Goal: Task Accomplishment & Management: Manage account settings

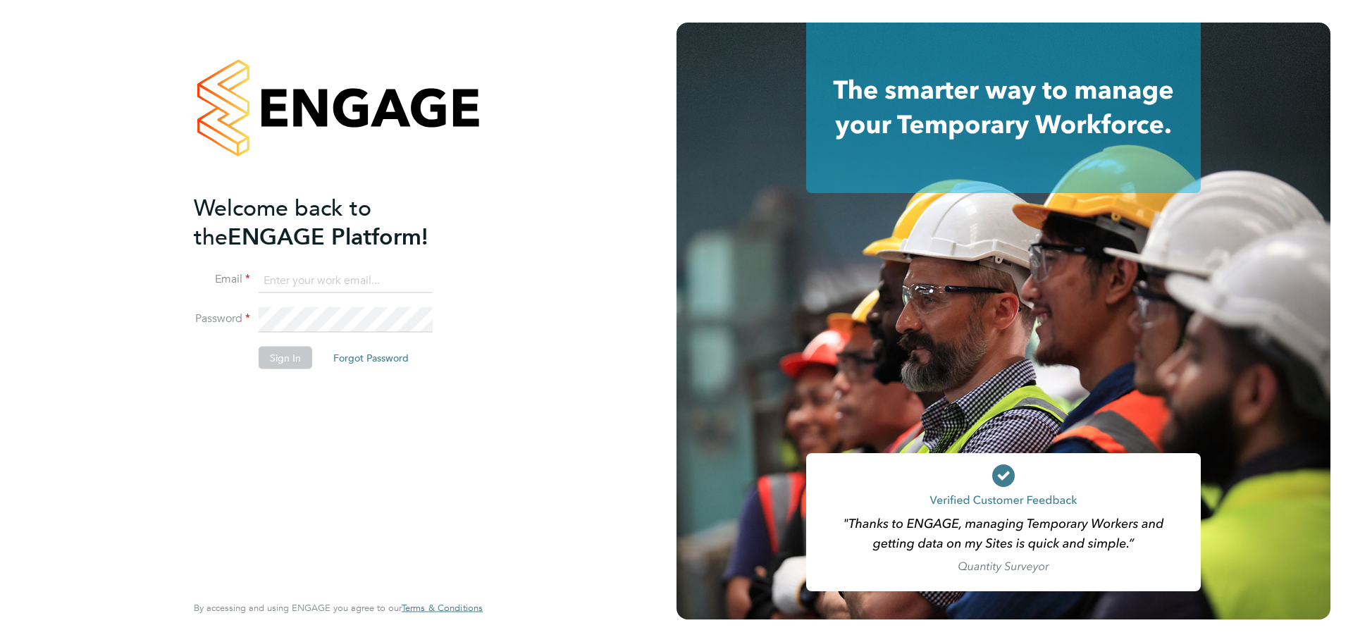
type input "Lilingxi.Chen@uk.g4s.com"
click at [283, 358] on button "Sign In" at bounding box center [286, 357] width 54 height 23
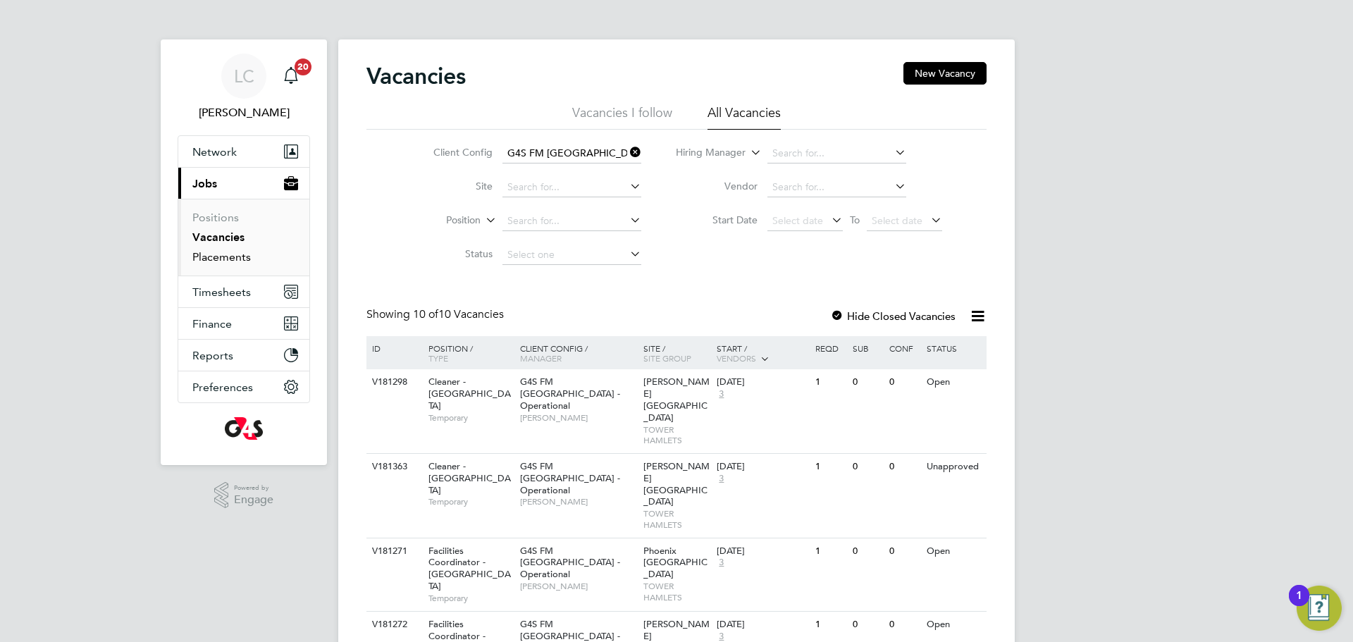
click at [230, 252] on link "Placements" at bounding box center [221, 256] width 58 height 13
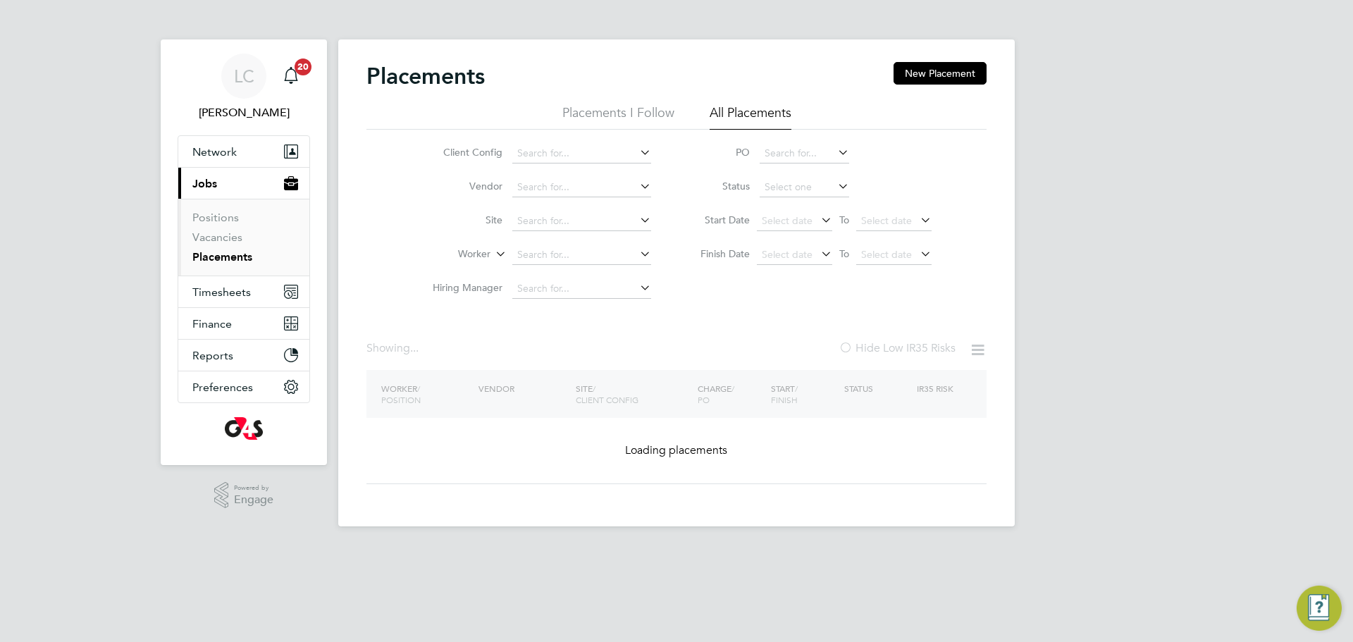
click at [550, 249] on input at bounding box center [581, 255] width 139 height 20
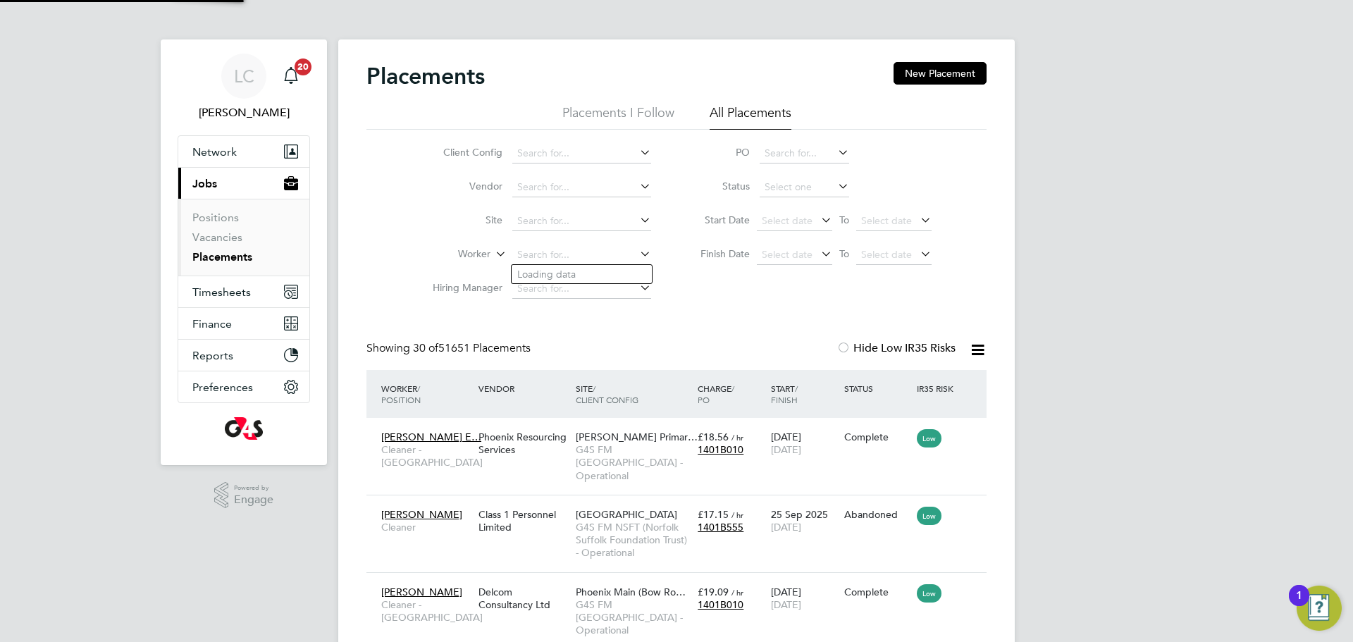
paste input "SALAWU OPELOYERU"
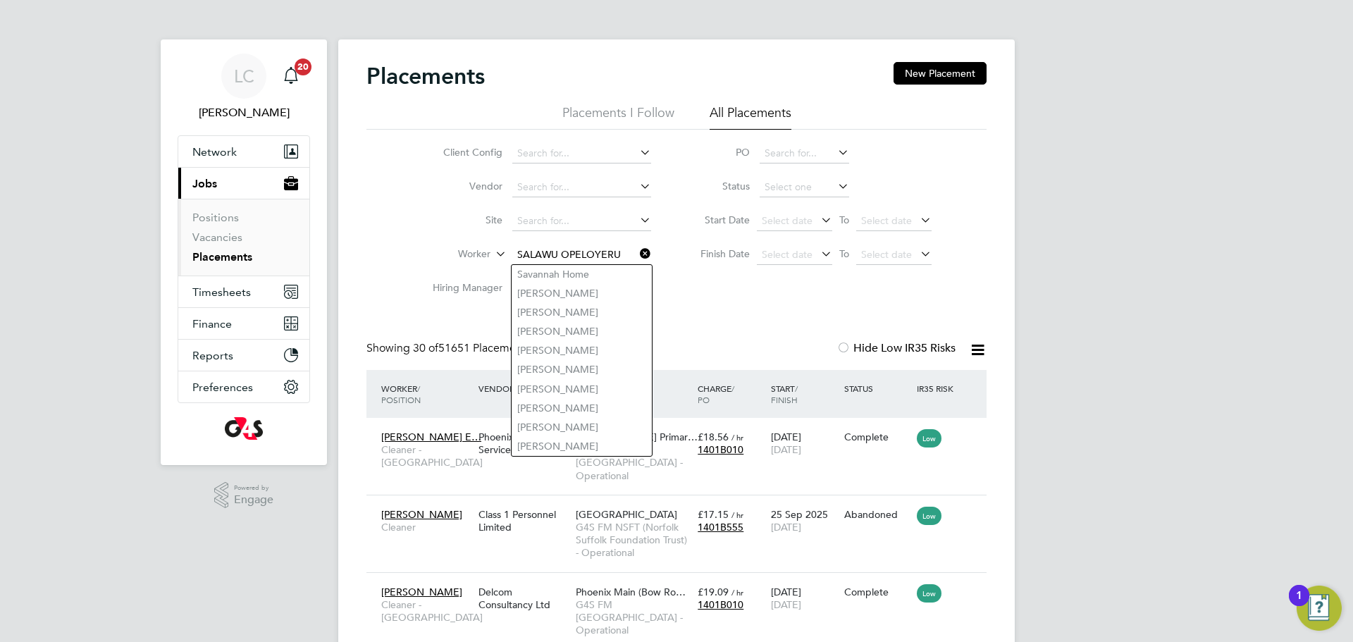
type input "SALAWU OPELOYERU"
click at [637, 254] on icon at bounding box center [637, 254] width 0 height 20
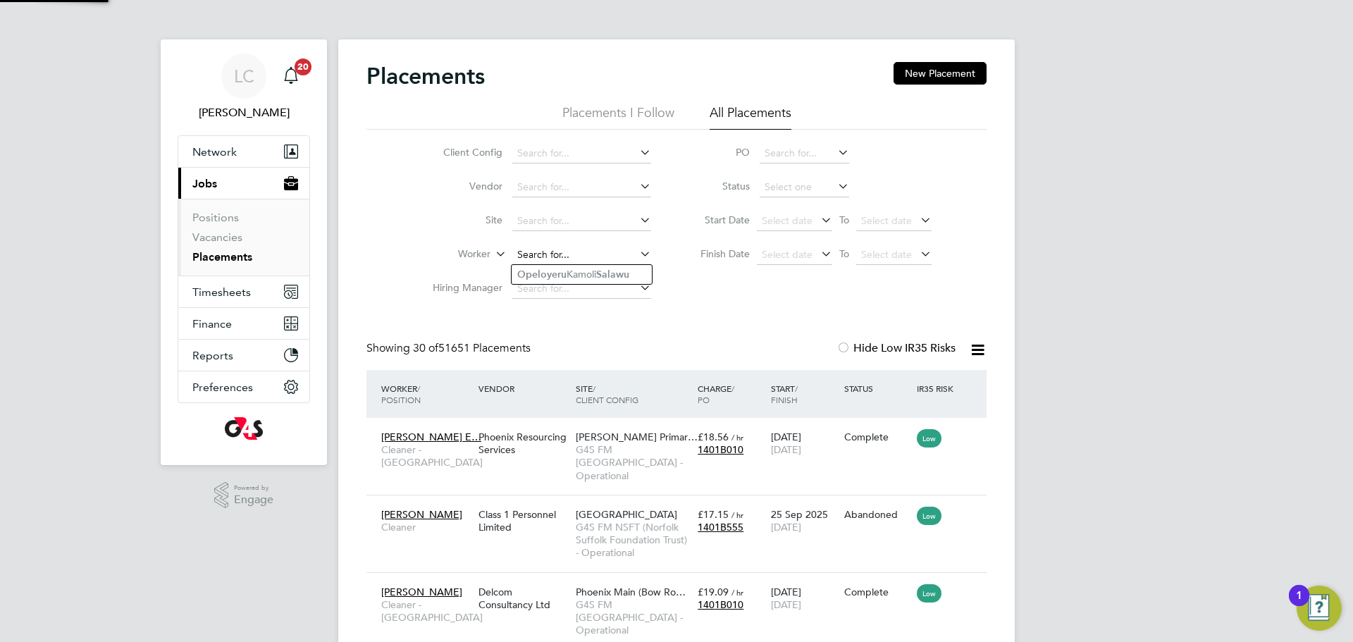
click at [590, 250] on input at bounding box center [581, 255] width 139 height 20
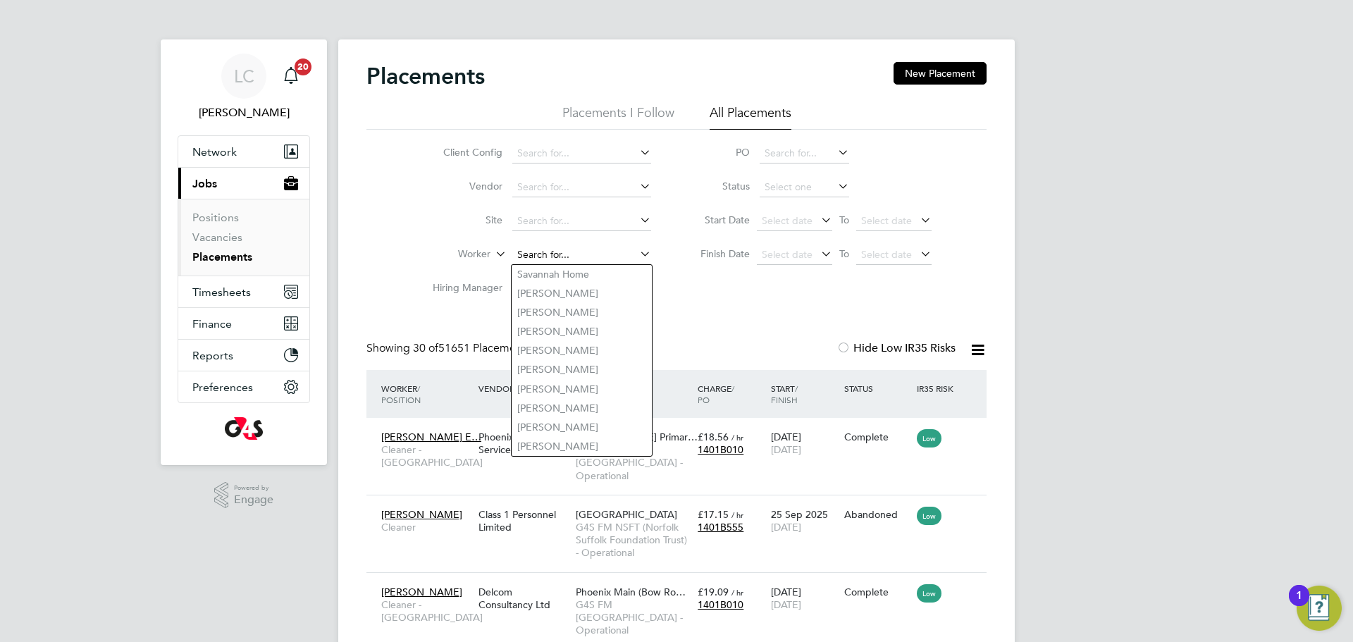
paste input "SALAWU OPELOYERU"
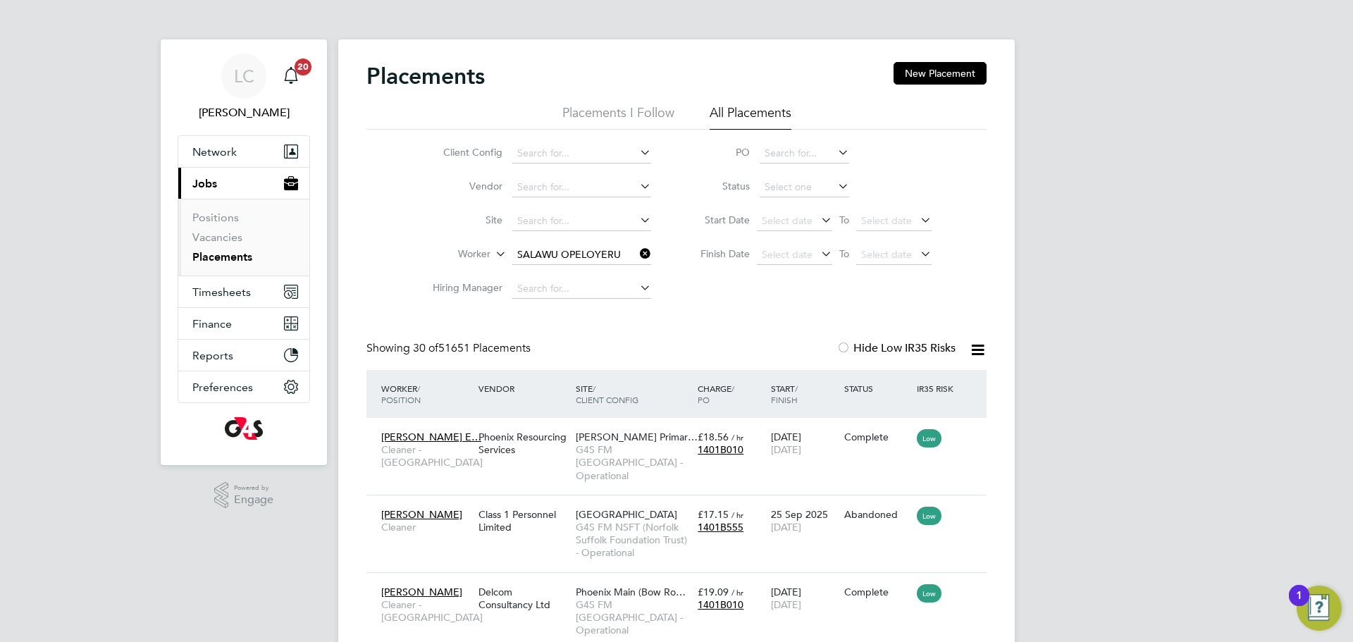
click at [574, 269] on li "Opeloyeru Kamoli Salawu" at bounding box center [582, 274] width 140 height 19
type input "Opeloyeru Kamoli Salawu"
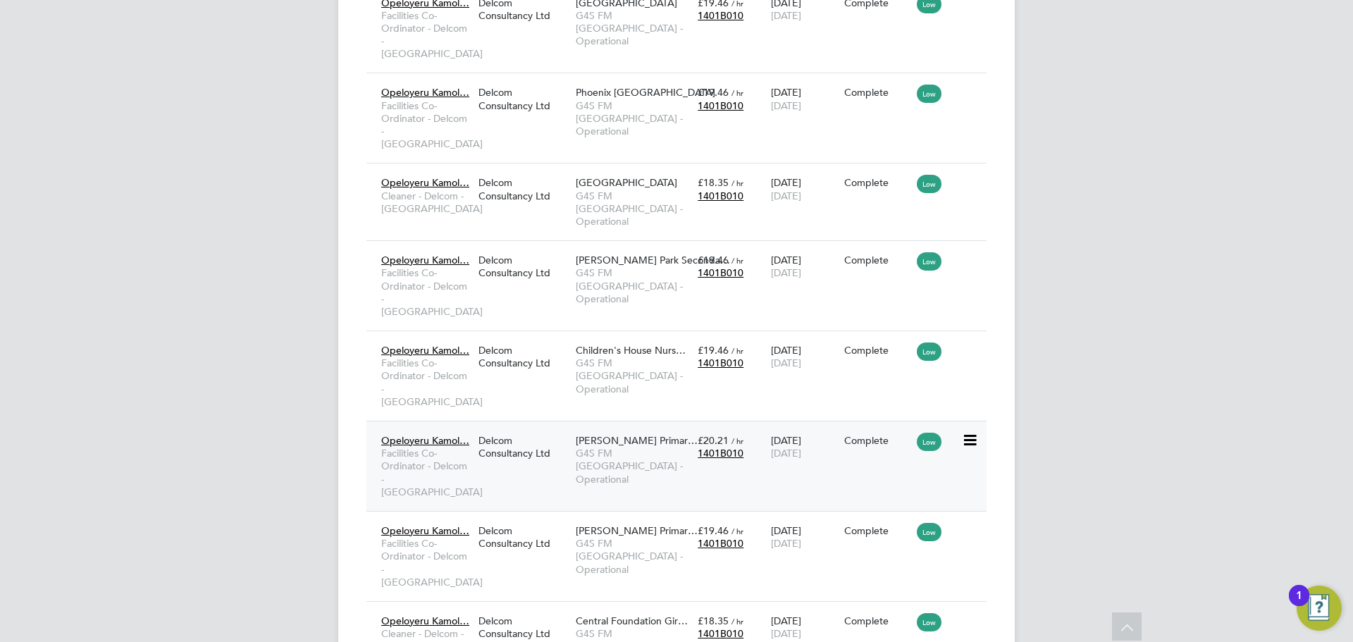
click at [693, 427] on div "Thomas Buxton Primar… G4S FM Tower Hamlets - Operational" at bounding box center [633, 460] width 122 height 66
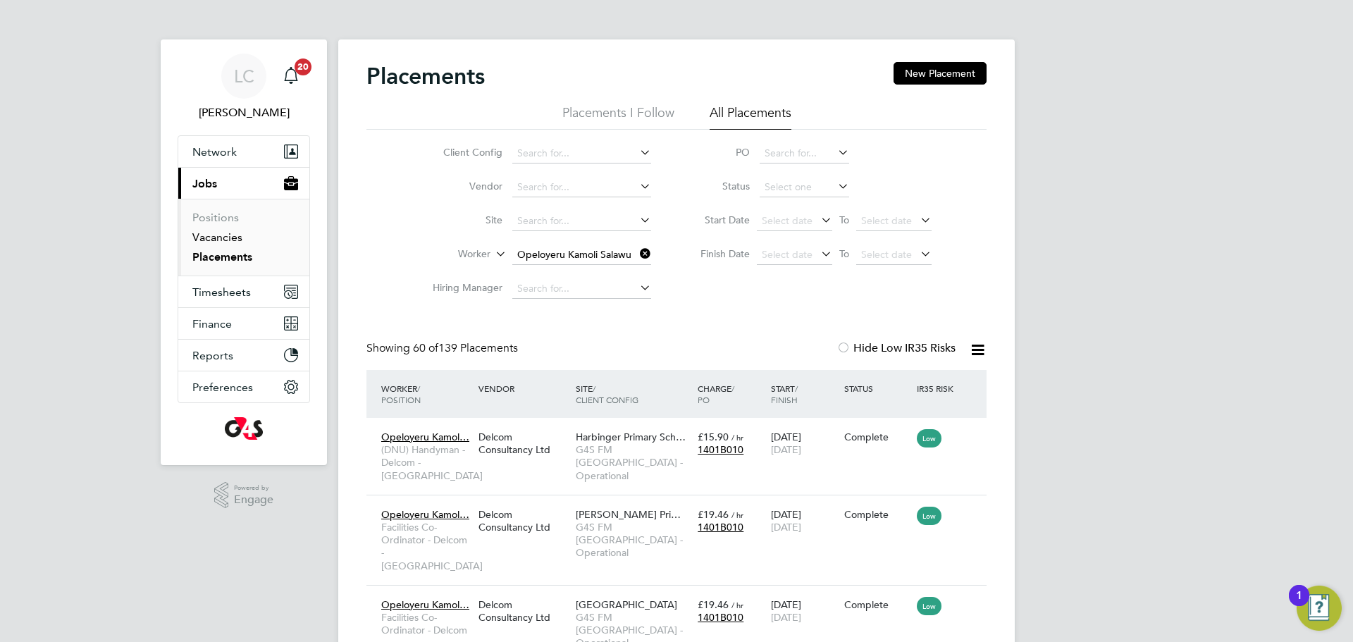
click at [223, 242] on link "Vacancies" at bounding box center [217, 236] width 50 height 13
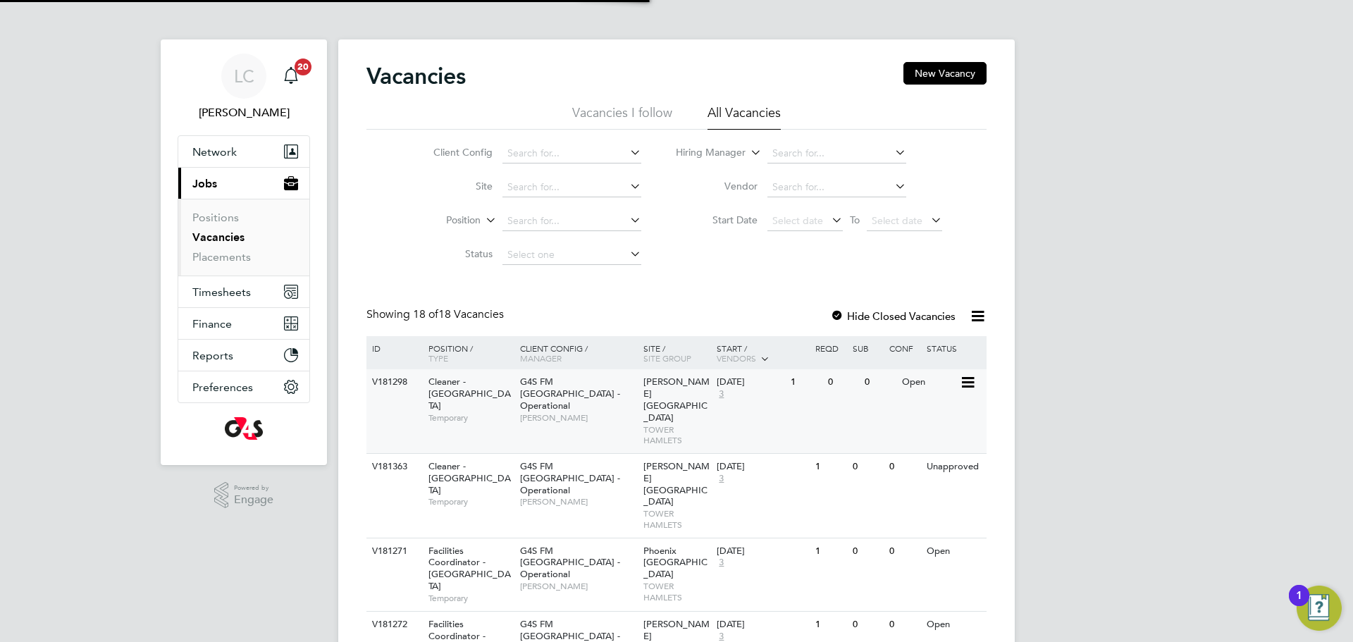
click at [650, 427] on div "Clara Grant Primary School TOWER HAMLETS" at bounding box center [677, 411] width 74 height 84
click at [576, 402] on div "G4S FM Tower Hamlets - Operational Teresa Cannon" at bounding box center [577, 399] width 123 height 61
click at [563, 412] on span "[PERSON_NAME]" at bounding box center [578, 417] width 116 height 11
click at [571, 397] on div "G4S FM Tower Hamlets - Operational Teresa Cannon" at bounding box center [577, 399] width 123 height 61
drag, startPoint x: 936, startPoint y: 66, endPoint x: 913, endPoint y: 60, distance: 24.1
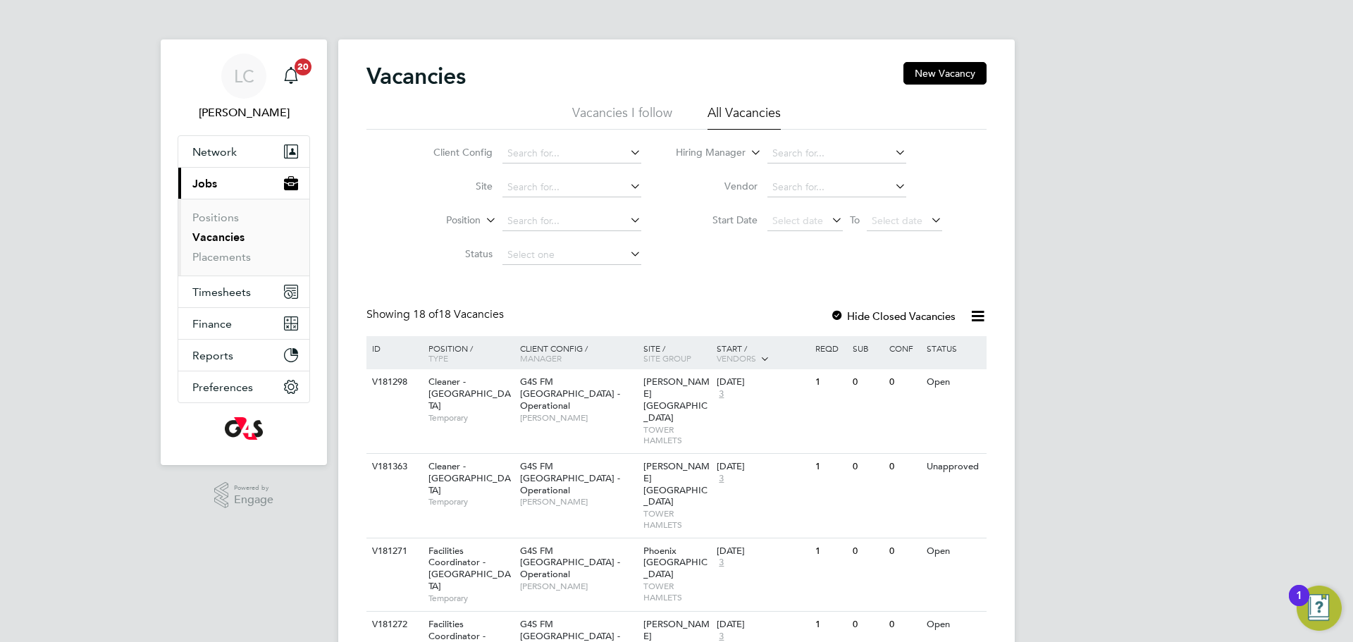
click at [936, 67] on button "New Vacancy" at bounding box center [944, 73] width 83 height 23
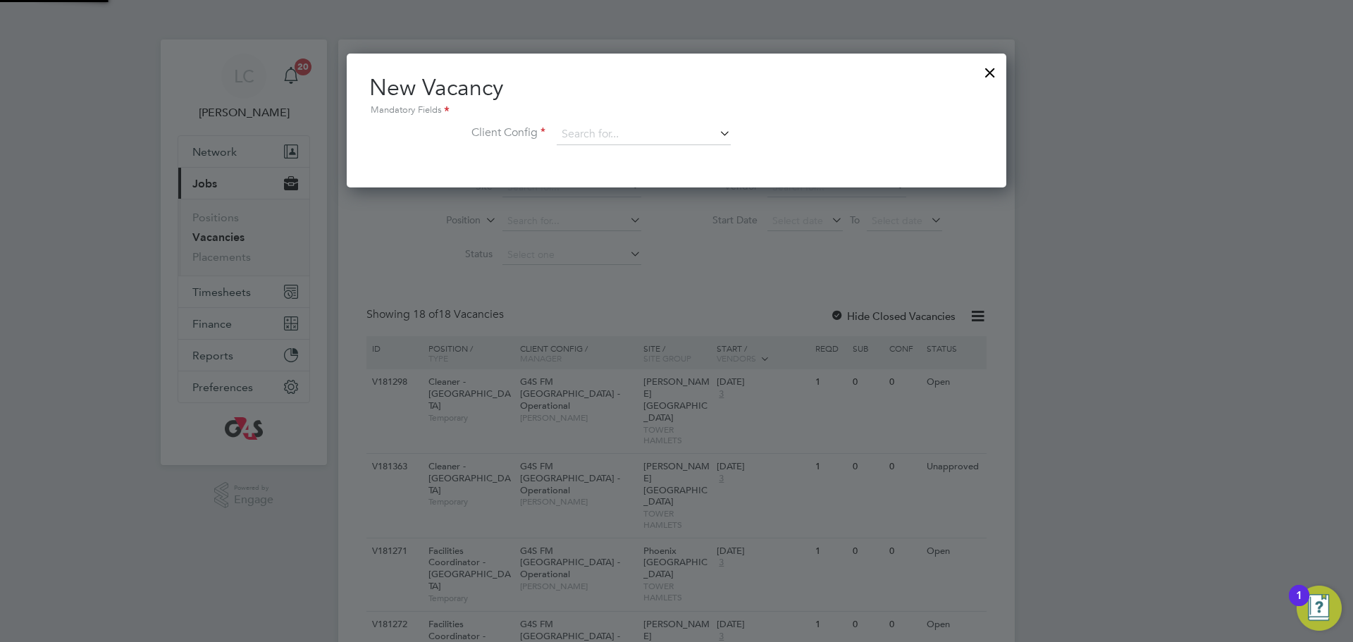
scroll to position [134, 660]
click at [650, 124] on input at bounding box center [644, 134] width 174 height 21
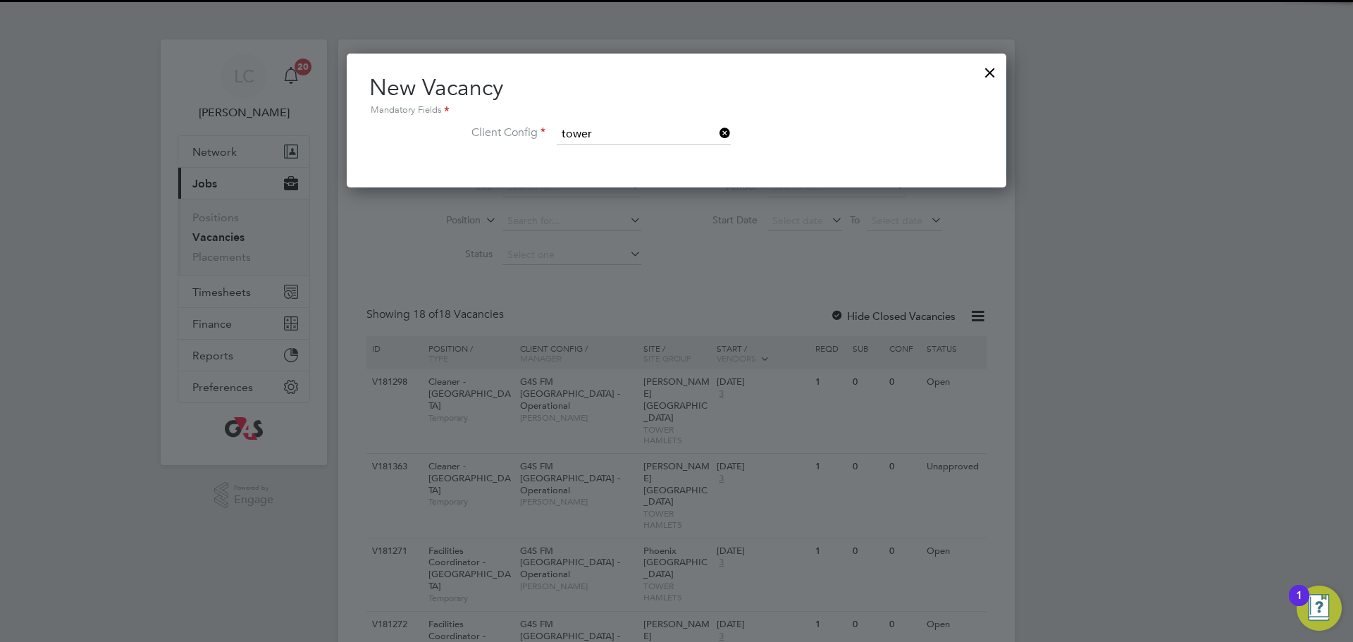
drag, startPoint x: 617, startPoint y: 165, endPoint x: 617, endPoint y: 174, distance: 9.2
click at [617, 166] on li "G4S FM Tower Hamlets - Operational" at bounding box center [653, 173] width 194 height 19
type input "G4S FM [GEOGRAPHIC_DATA] - Operational"
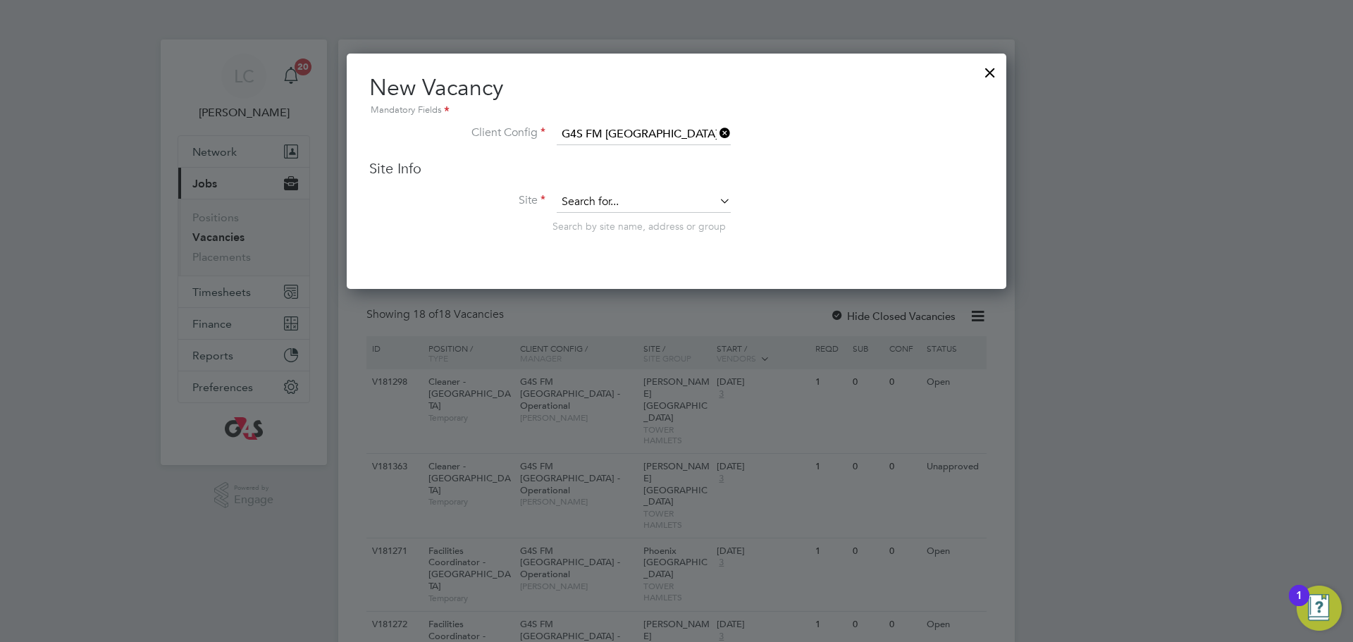
scroll to position [236, 660]
click at [618, 207] on input at bounding box center [644, 202] width 174 height 21
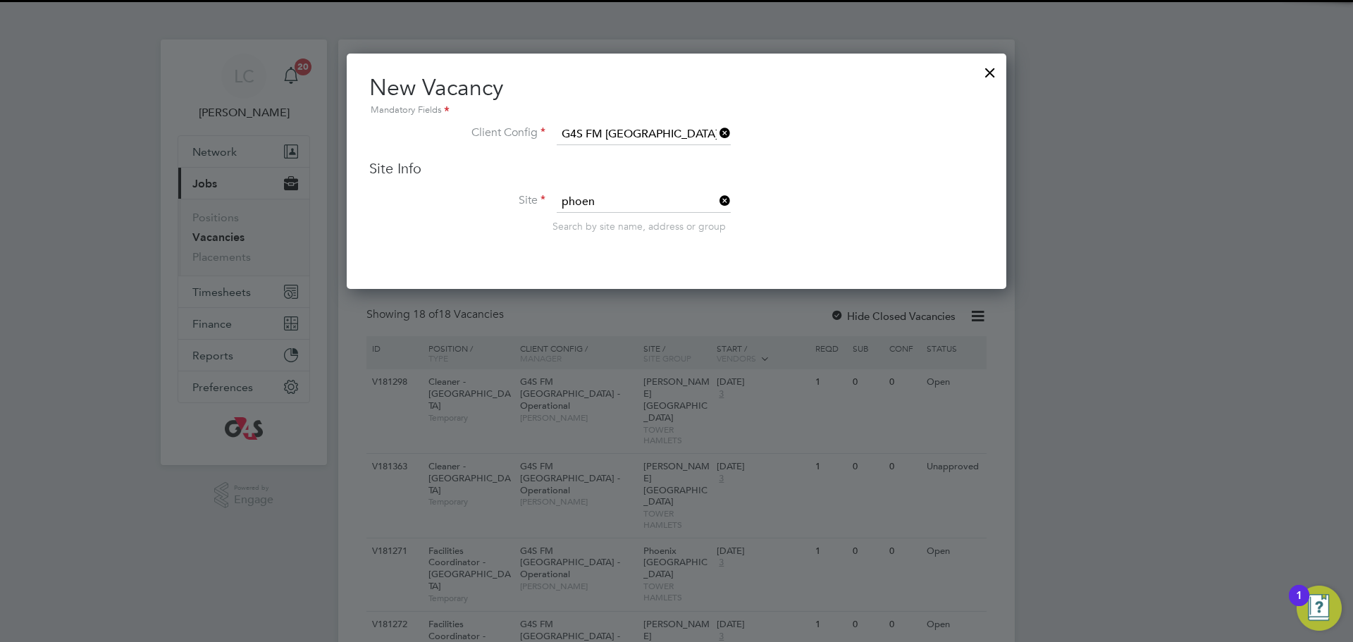
click at [650, 222] on li "Phoen ix Main (Bow Road)" at bounding box center [647, 222] width 182 height 19
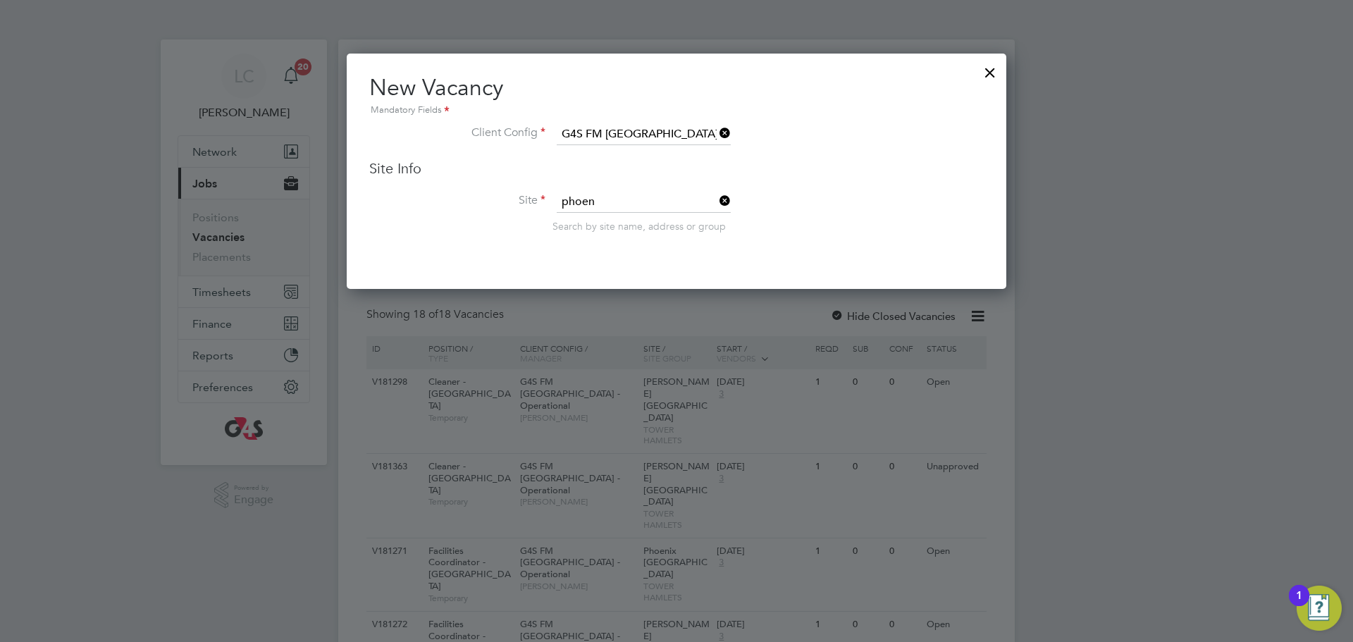
type input "Phoenix Main (Bow Road)"
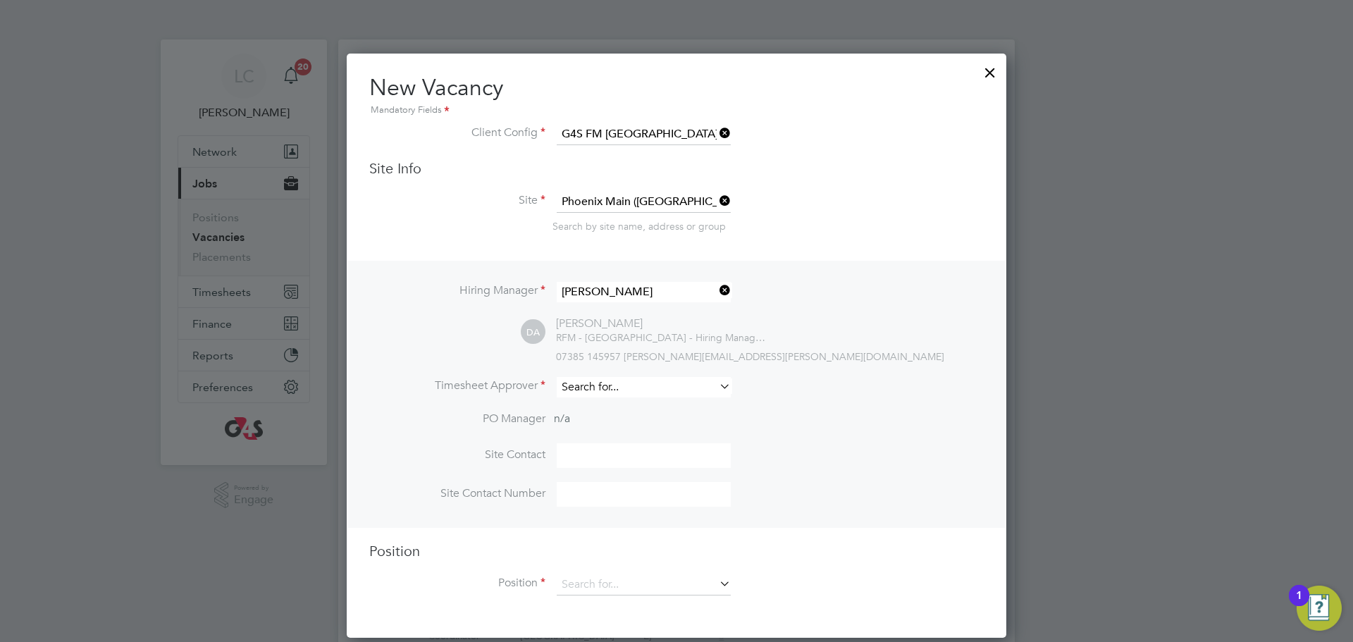
click at [602, 386] on input at bounding box center [644, 387] width 174 height 20
type input "lil"
click at [618, 404] on li "Loading data" at bounding box center [643, 408] width 175 height 18
drag, startPoint x: 619, startPoint y: 380, endPoint x: 620, endPoint y: 390, distance: 9.2
click at [620, 384] on input at bounding box center [644, 387] width 174 height 20
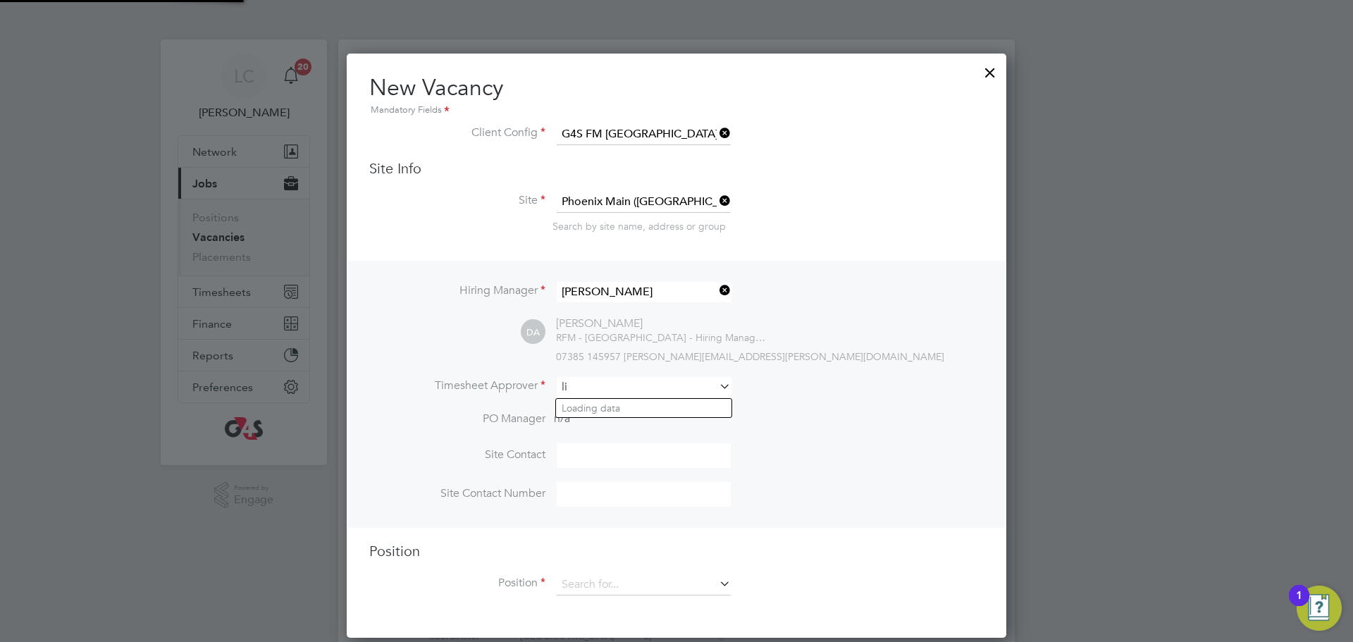
click at [620, 395] on input "li" at bounding box center [644, 387] width 174 height 20
click at [620, 411] on li "Lili ngxi Chen" at bounding box center [643, 408] width 175 height 19
type input "[PERSON_NAME]"
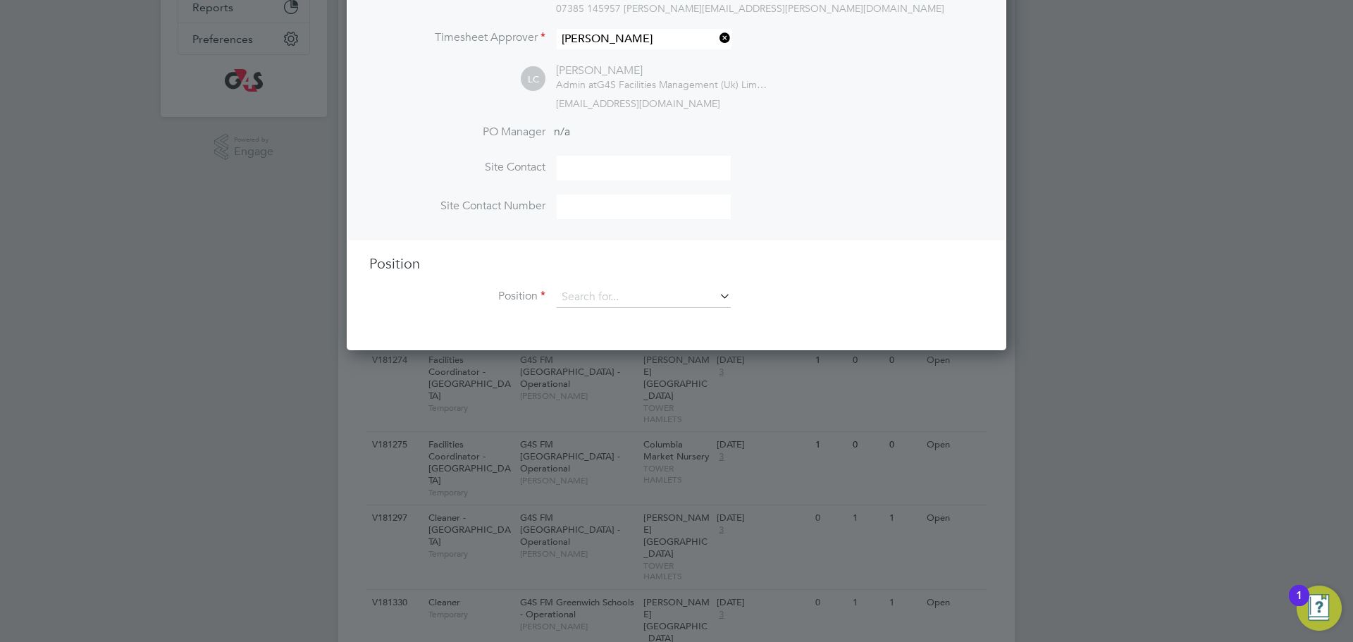
scroll to position [385, 0]
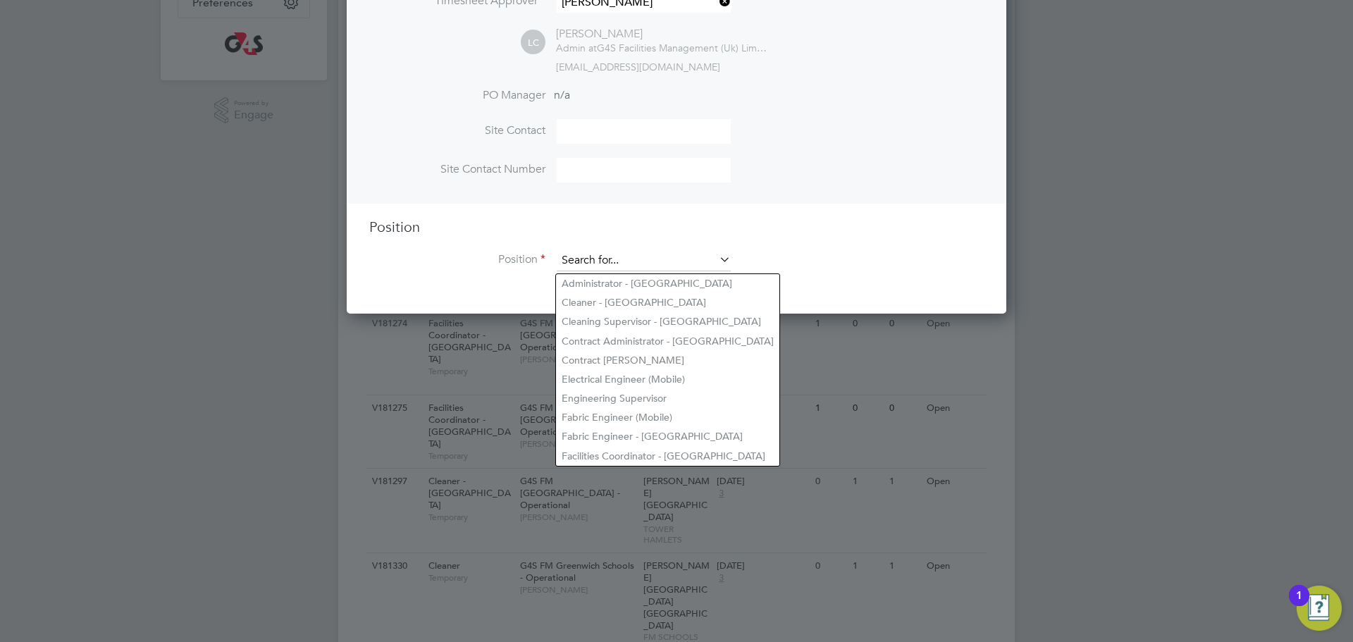
click at [608, 266] on input at bounding box center [644, 260] width 174 height 21
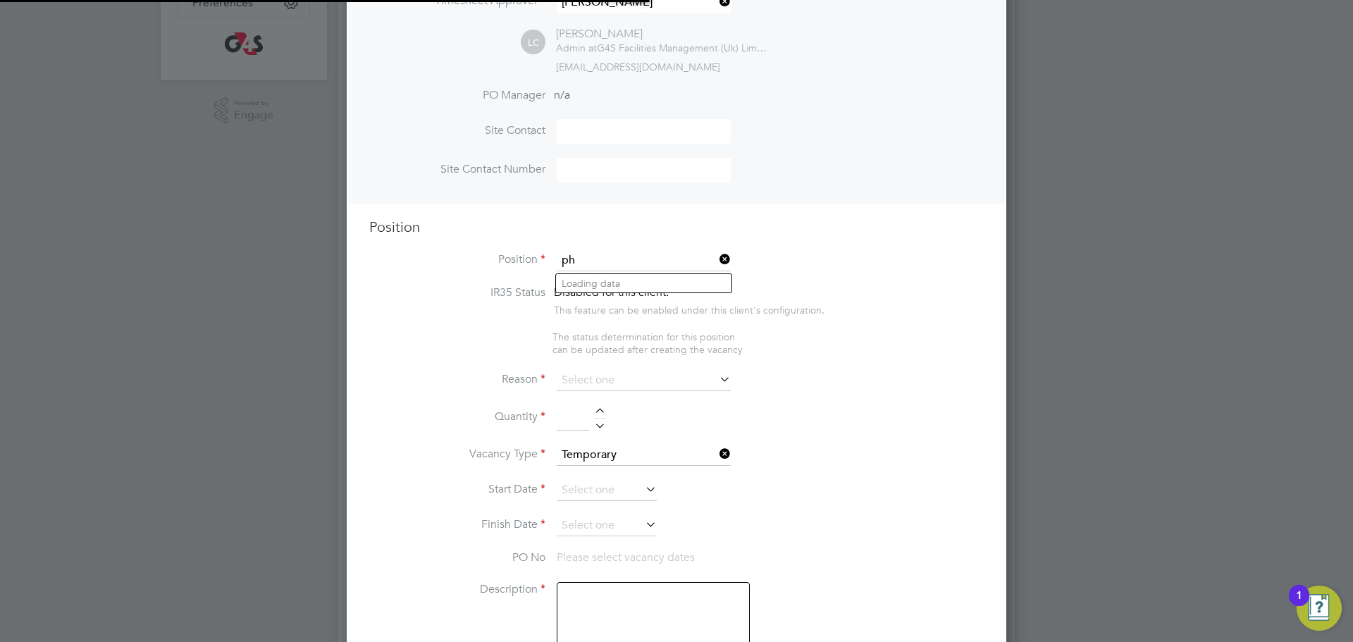
scroll to position [2196, 660]
type input "p"
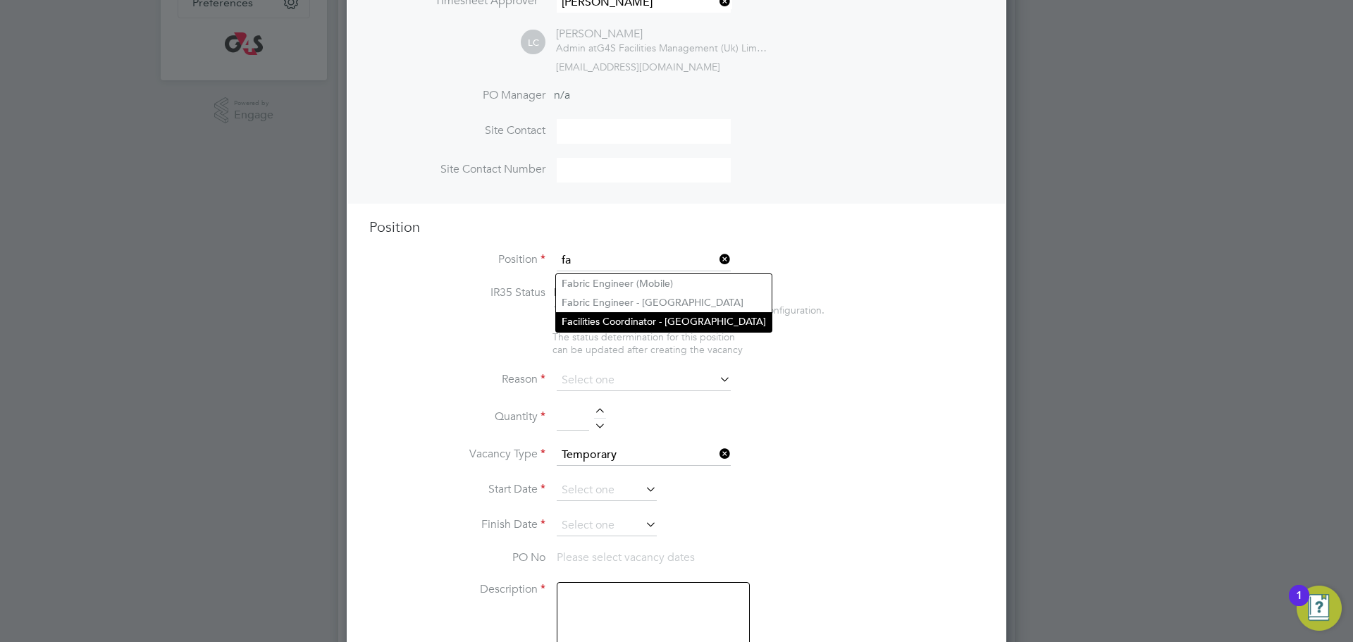
click at [597, 316] on li "Fa cilities Coordinator - Tower Hamlets" at bounding box center [664, 321] width 216 height 19
type input "Facilities Coordinator - Tower Hamlets"
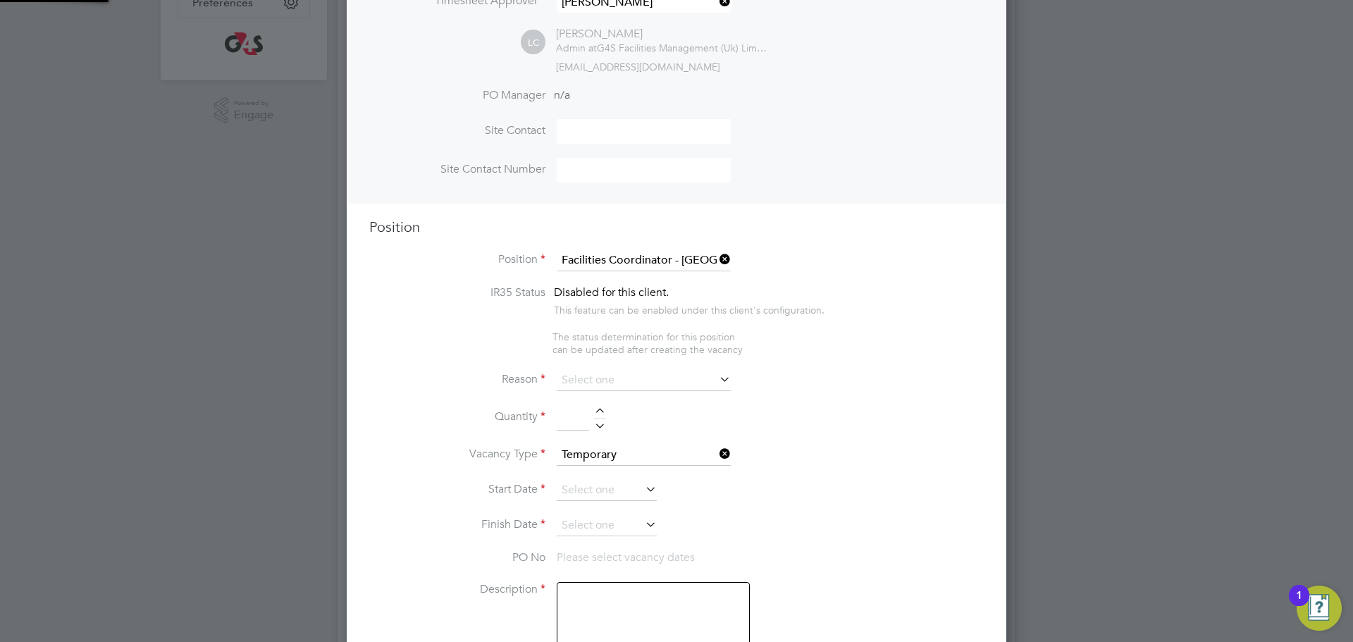
type textarea "**Job Outline:** The Facilities Coordinator (FC) will be part of the G4S School…"
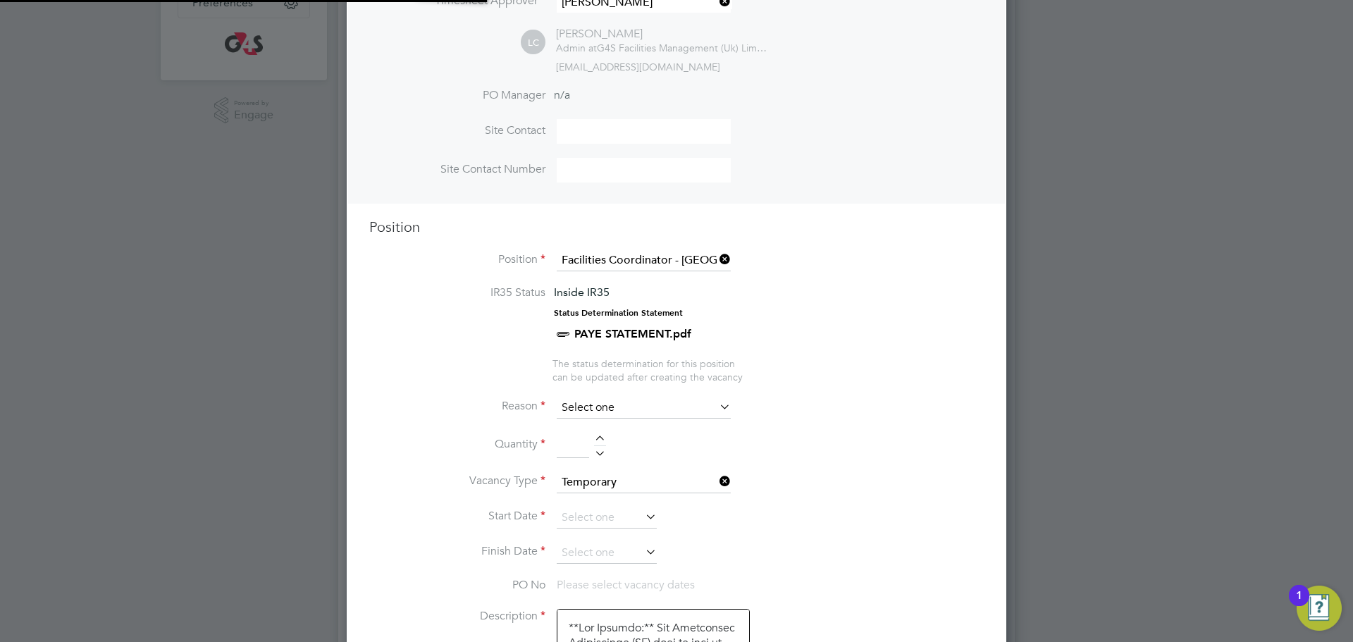
scroll to position [42, 74]
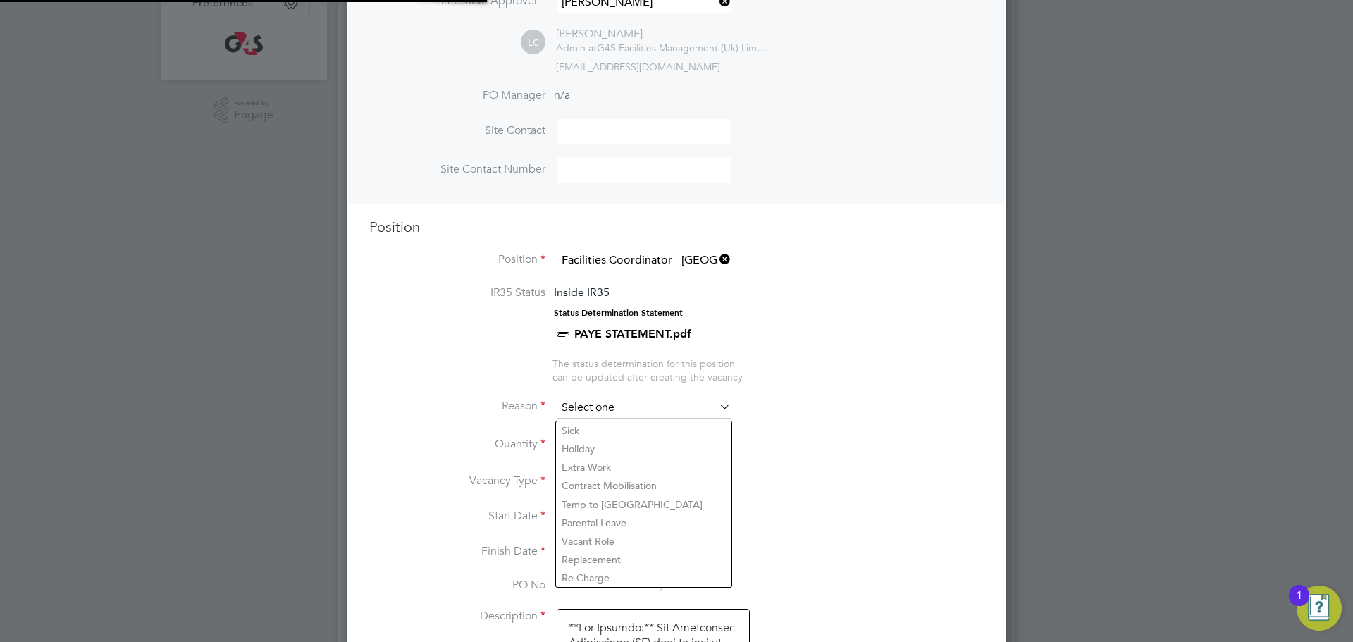
click at [612, 406] on input at bounding box center [644, 407] width 174 height 21
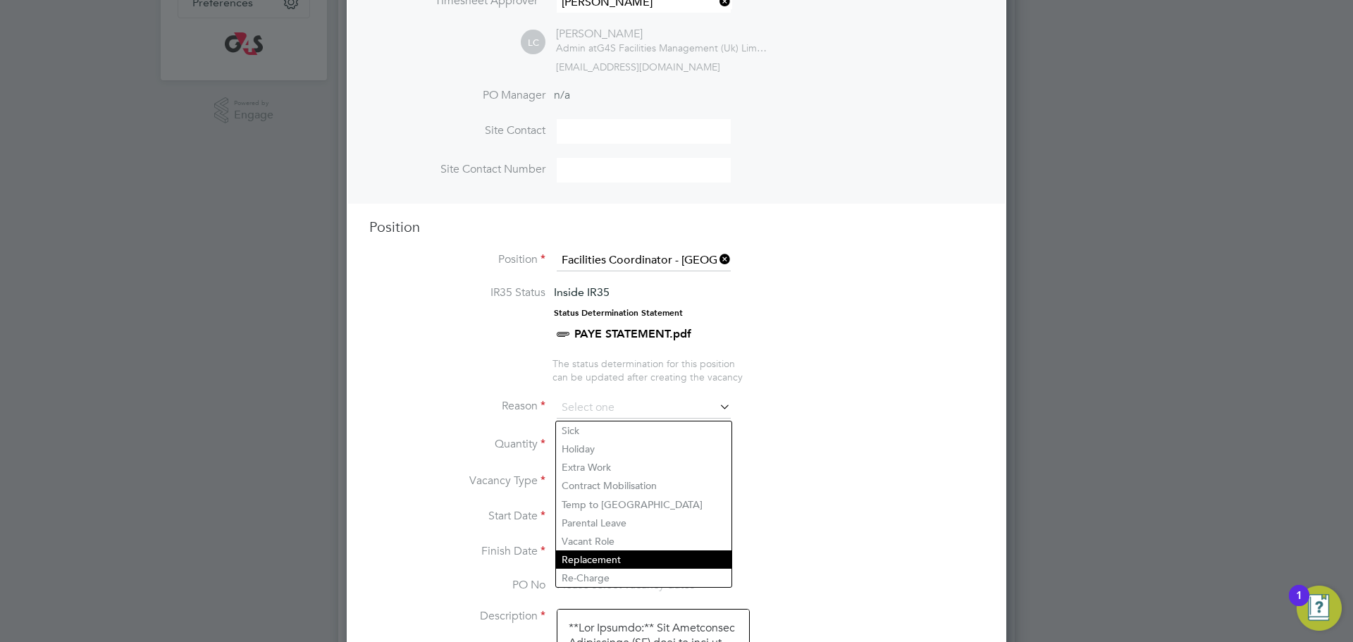
click at [595, 555] on li "Replacement" at bounding box center [643, 559] width 175 height 18
type input "Replacement"
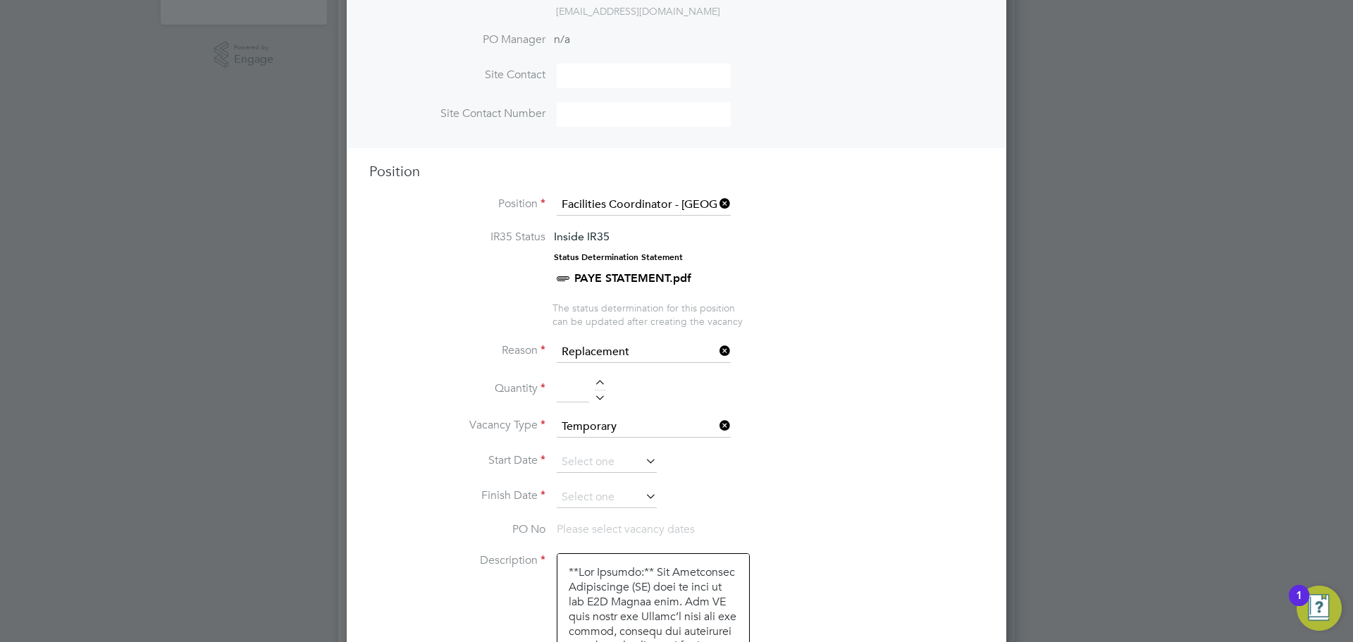
scroll to position [446, 0]
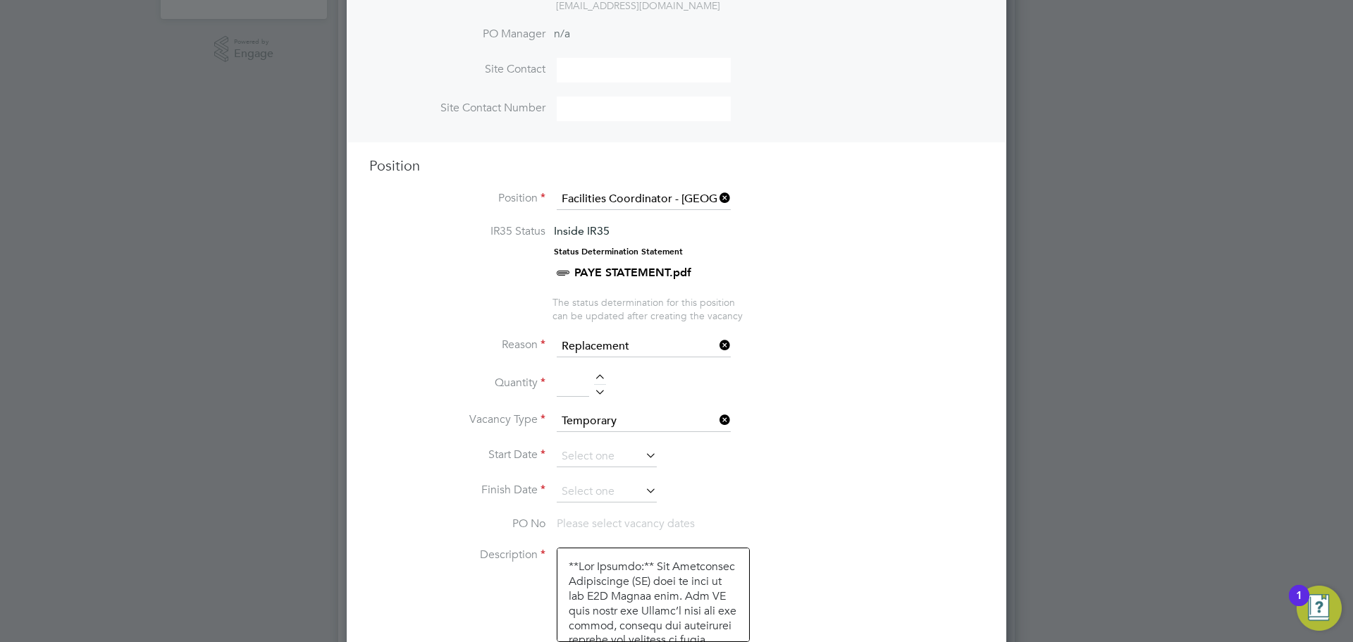
click at [599, 379] on div at bounding box center [600, 379] width 12 height 10
type input "1"
click at [625, 457] on input at bounding box center [607, 456] width 100 height 21
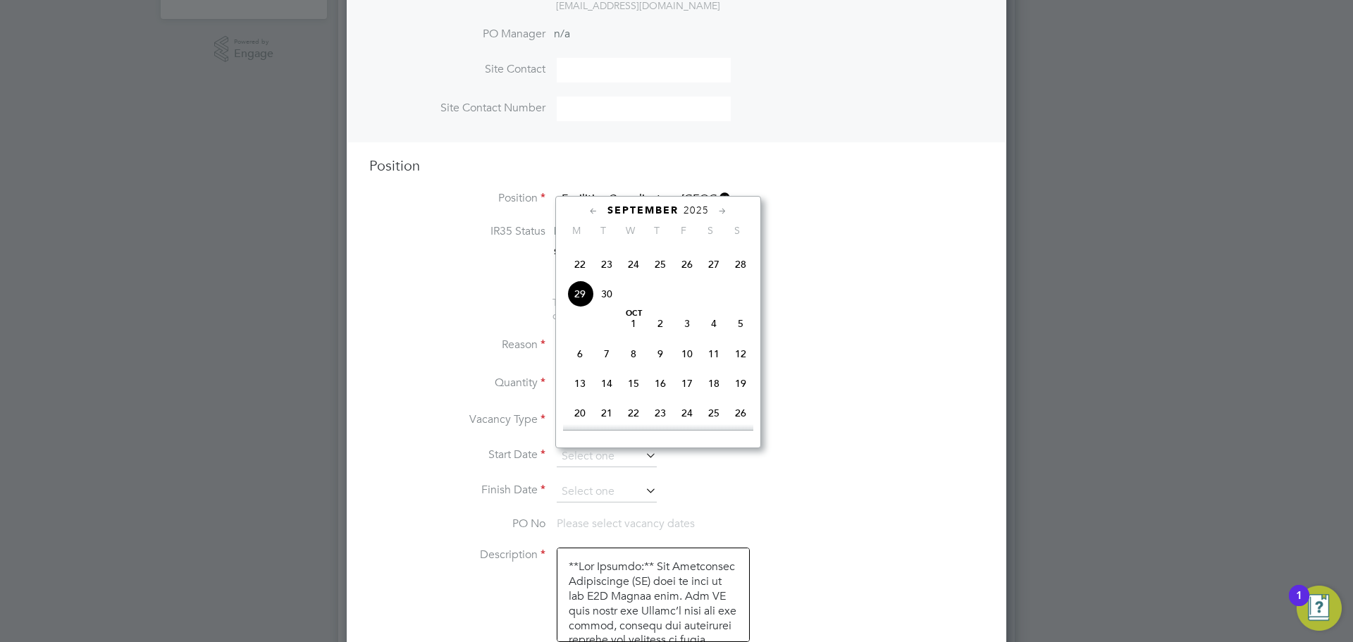
click at [581, 307] on span "29" at bounding box center [579, 293] width 27 height 27
type input "29 Sep 2025"
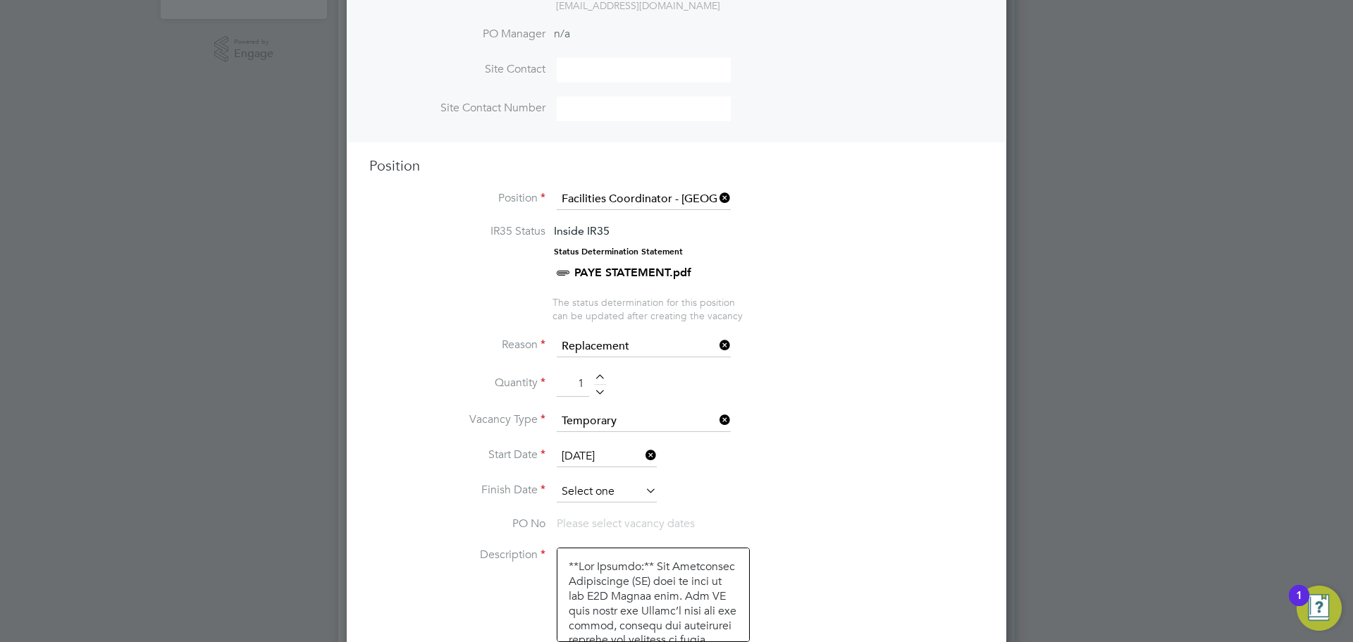
click at [612, 491] on input at bounding box center [607, 491] width 100 height 21
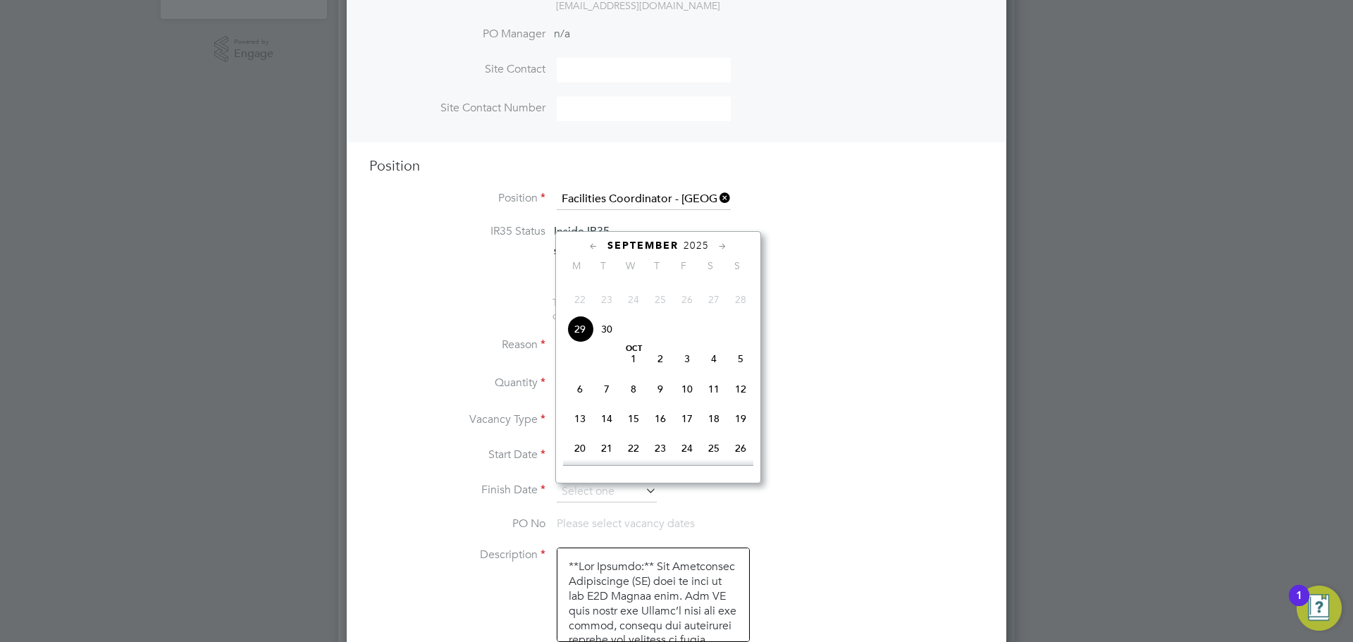
click at [689, 372] on span "3" at bounding box center [687, 358] width 27 height 27
type input "[DATE]"
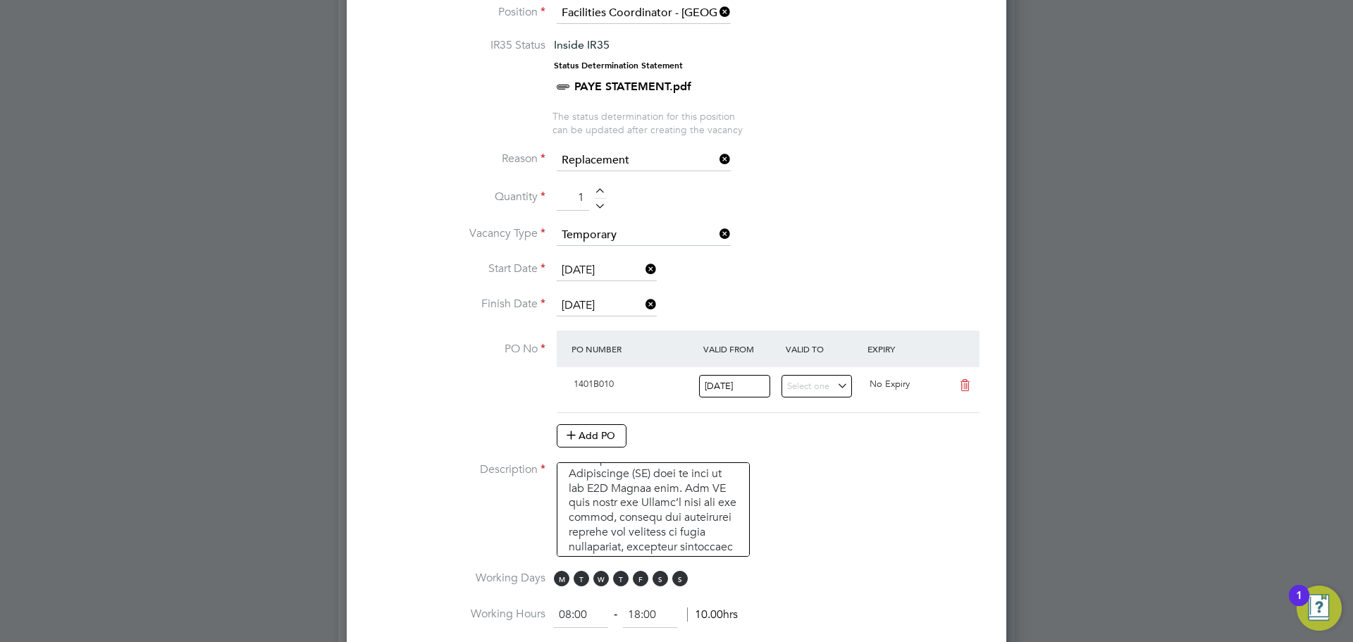
scroll to position [90, 0]
drag, startPoint x: 652, startPoint y: 578, endPoint x: 666, endPoint y: 580, distance: 13.6
click at [652, 578] on span "S" at bounding box center [660, 579] width 16 height 16
click at [674, 581] on span "S" at bounding box center [680, 579] width 16 height 16
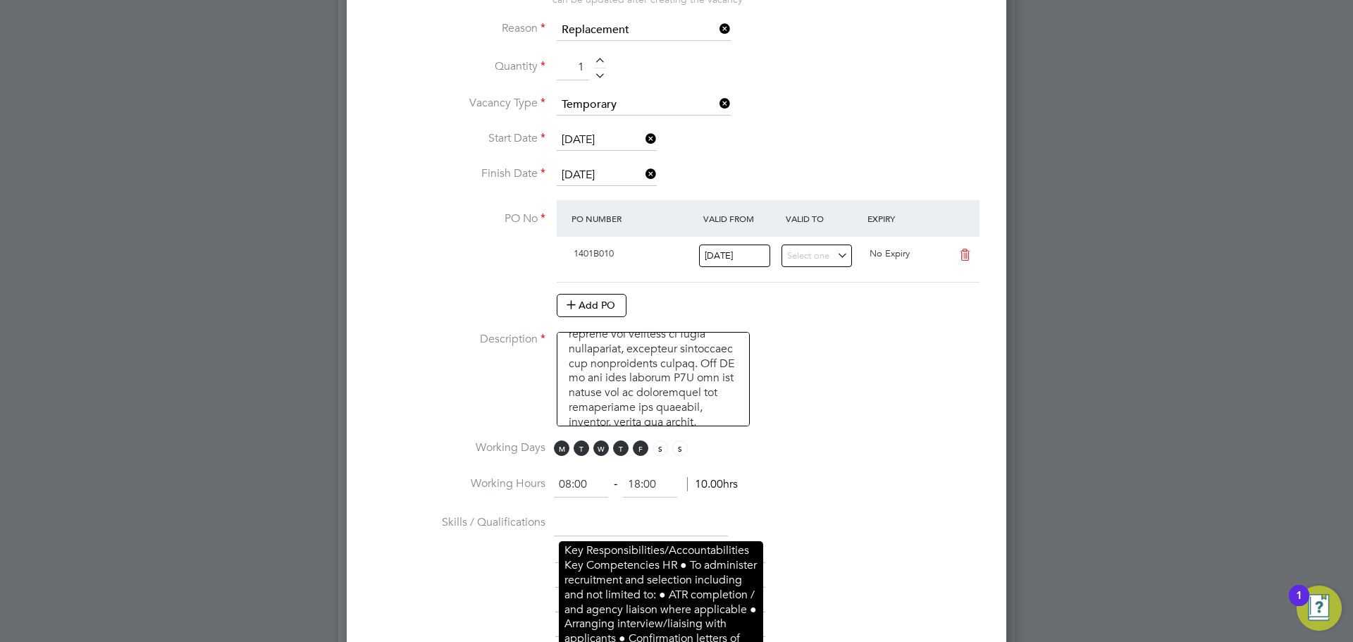
scroll to position [890, 0]
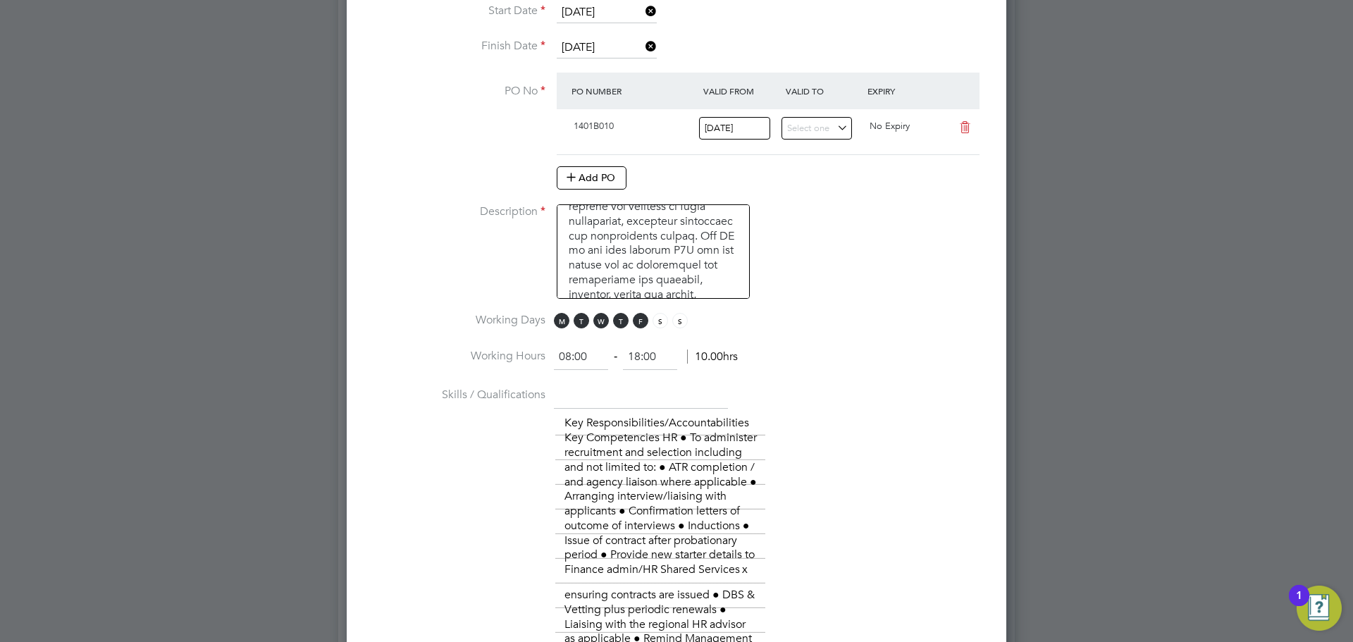
drag, startPoint x: 585, startPoint y: 352, endPoint x: 543, endPoint y: 350, distance: 41.6
click at [543, 350] on li "Working Hours 08:00 ‐ 18:00 10.00hrs" at bounding box center [676, 364] width 614 height 39
type input "09:30"
drag, startPoint x: 669, startPoint y: 354, endPoint x: 643, endPoint y: 353, distance: 26.1
click at [643, 353] on input "18:00" at bounding box center [650, 357] width 54 height 25
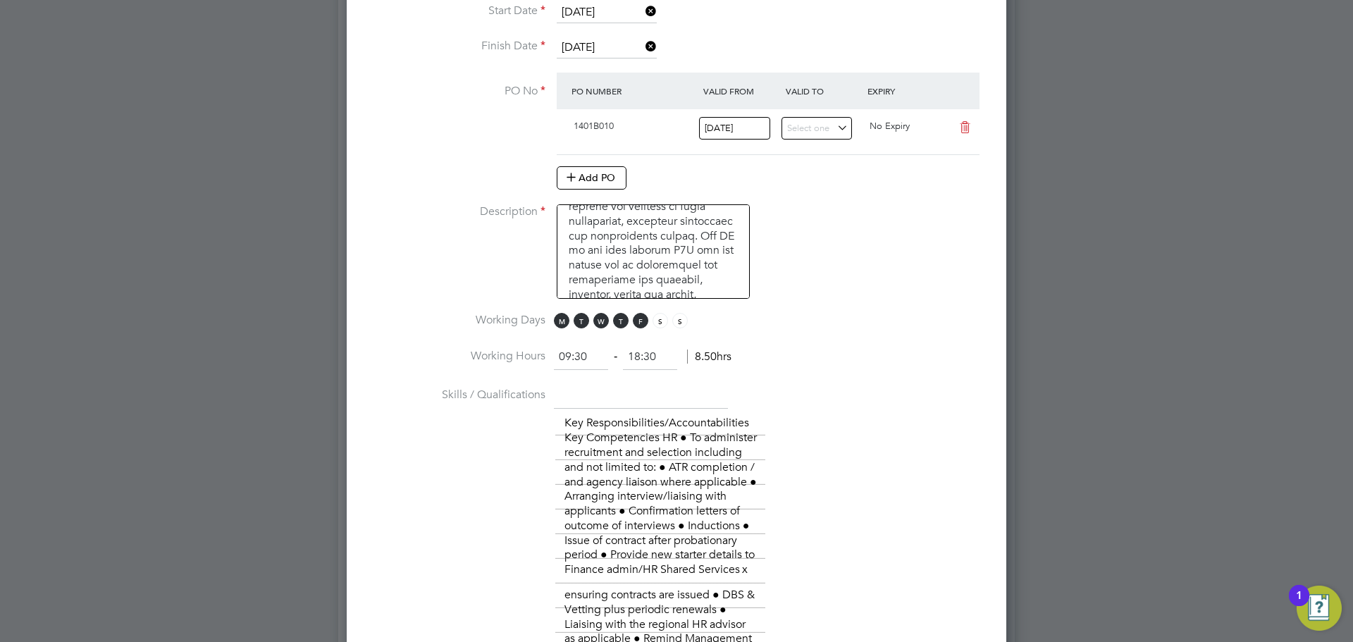
type input "18:30"
drag, startPoint x: 896, startPoint y: 342, endPoint x: 872, endPoint y: 327, distance: 28.8
click at [893, 330] on li "Working Days M T W T F S S" at bounding box center [676, 329] width 614 height 32
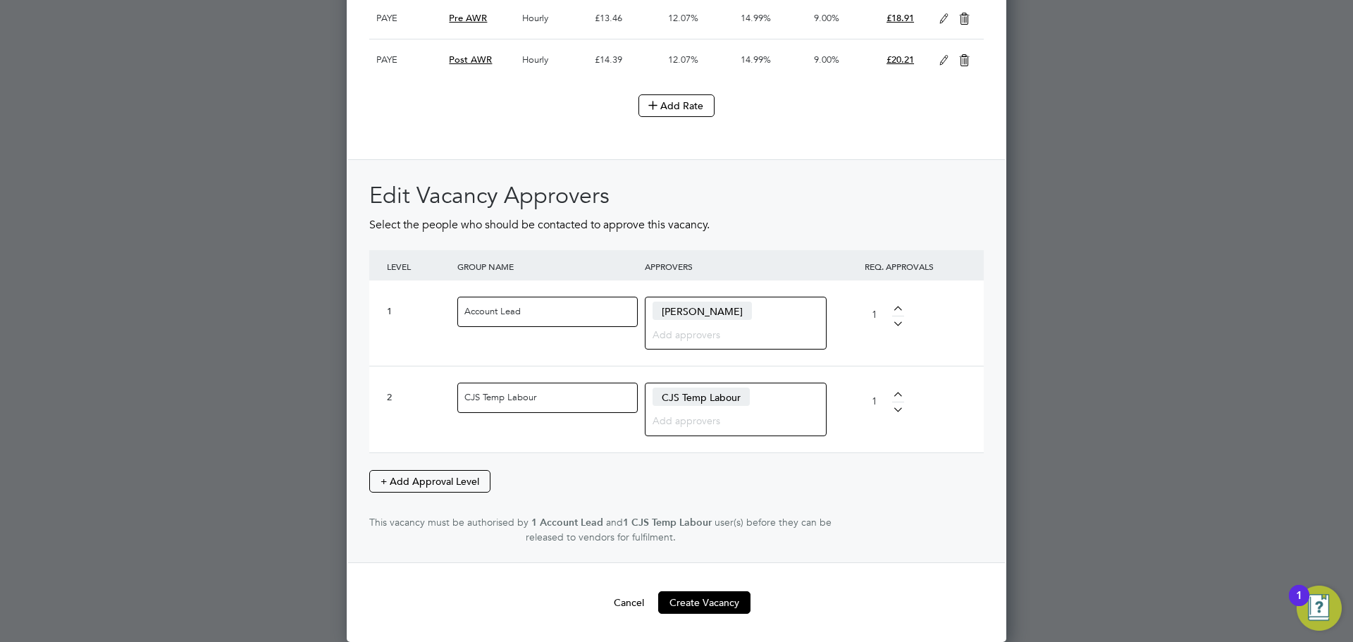
scroll to position [3080, 0]
click at [722, 596] on button "Create Vacancy" at bounding box center [704, 602] width 92 height 23
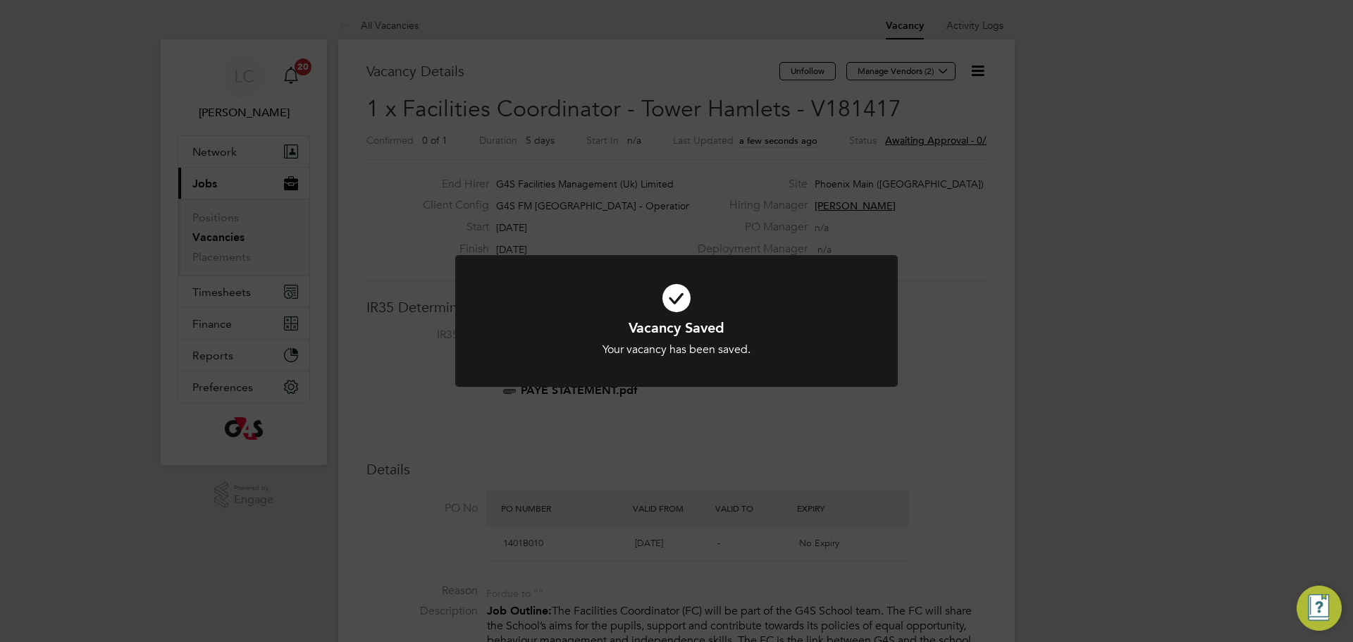
click at [803, 118] on div "Vacancy Saved Your vacancy has been saved. Cancel Okay" at bounding box center [676, 321] width 1353 height 642
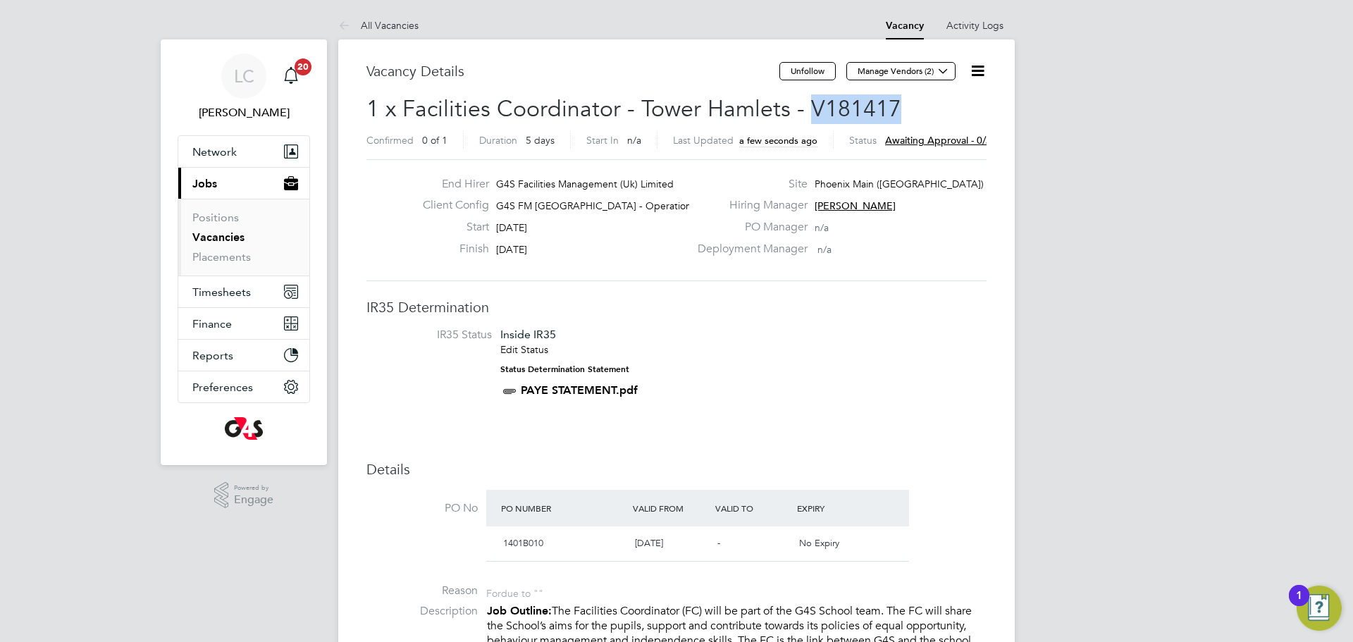
drag, startPoint x: 838, startPoint y: 103, endPoint x: 924, endPoint y: 103, distance: 85.3
click at [924, 103] on h2 "1 x Facilities Coordinator - Tower Hamlets - V181417 Confirmed 0 of 1 Duration …" at bounding box center [676, 123] width 620 height 59
copy span "V181417"
drag, startPoint x: 929, startPoint y: 70, endPoint x: 841, endPoint y: 87, distance: 89.8
click at [922, 68] on button "Manage Vendors (2)" at bounding box center [900, 71] width 109 height 18
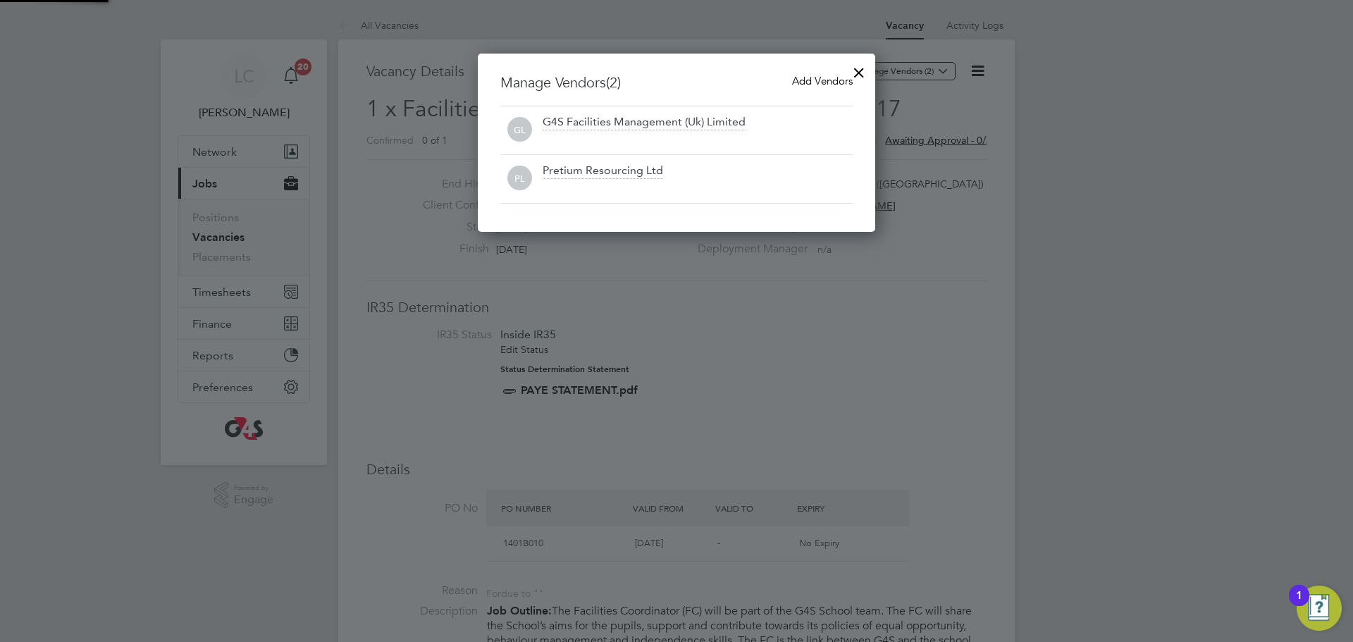
drag, startPoint x: 791, startPoint y: 72, endPoint x: 783, endPoint y: 72, distance: 8.5
click at [790, 72] on div "Manage Vendors (2) Add Vendors GL G4S Facilities Management (Uk) Limited PL Pre…" at bounding box center [676, 143] width 397 height 178
click at [810, 78] on span "Add Vendors" at bounding box center [822, 80] width 61 height 13
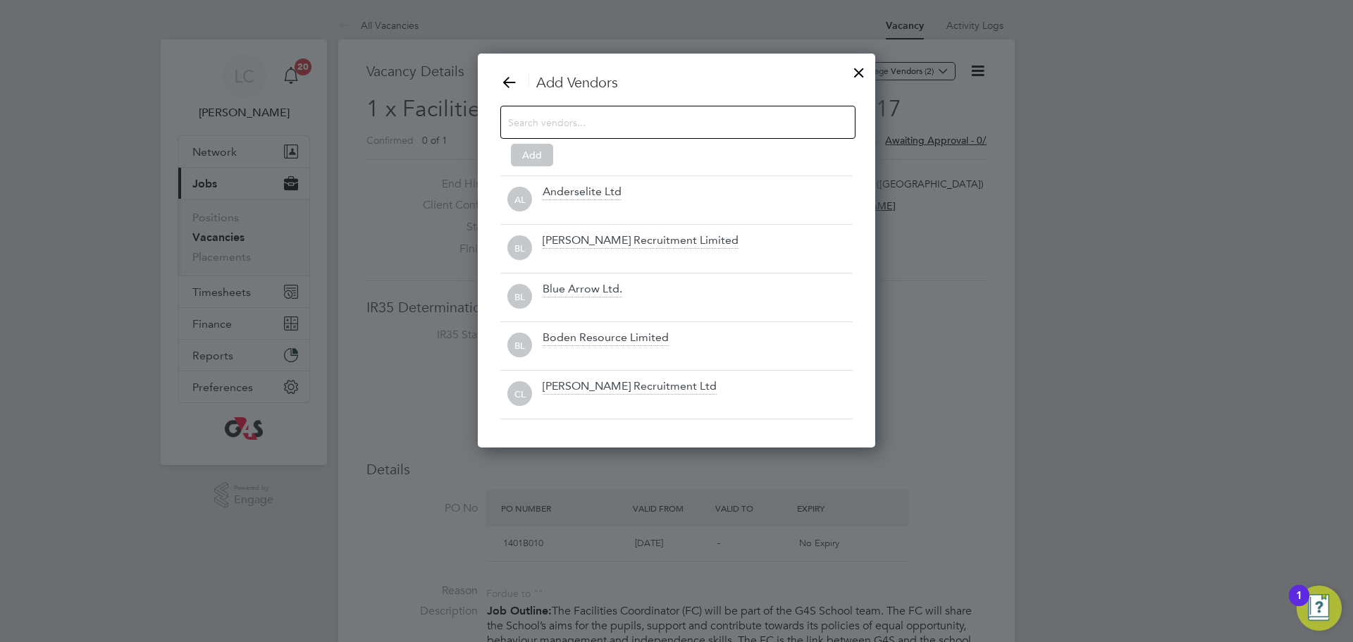
click at [654, 132] on div at bounding box center [677, 122] width 355 height 33
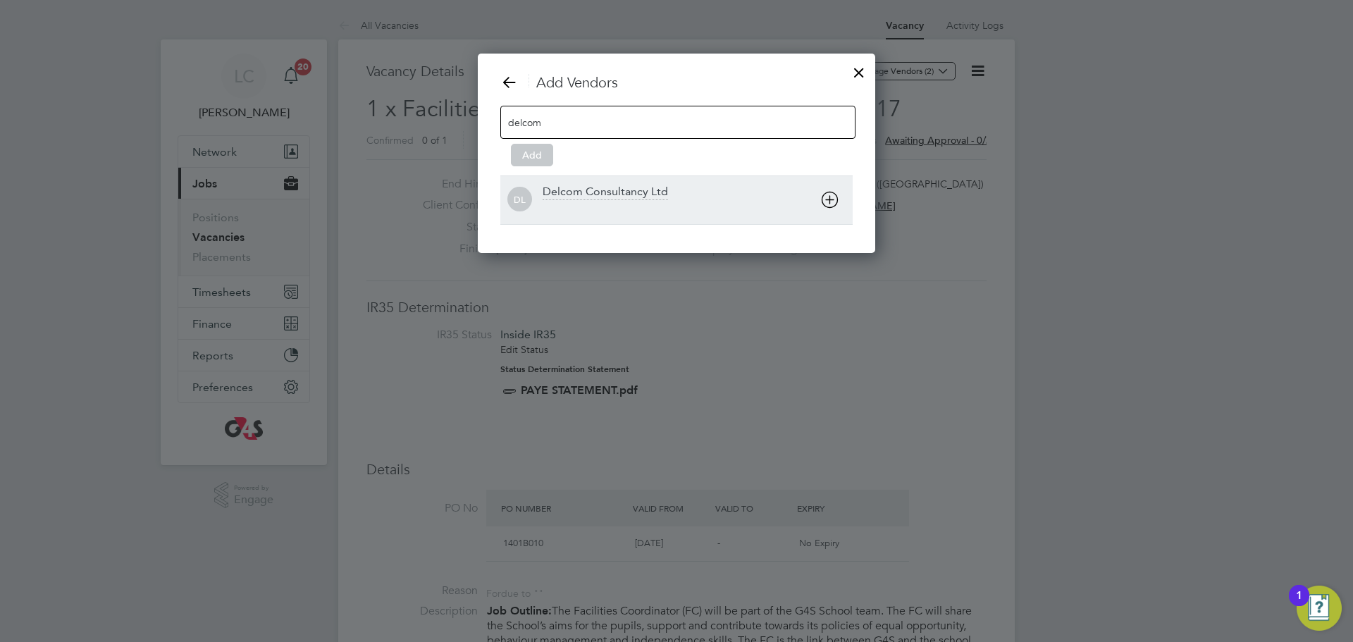
type input "delcom"
click at [681, 189] on div "Delcom Consultancy Ltd" at bounding box center [698, 200] width 310 height 31
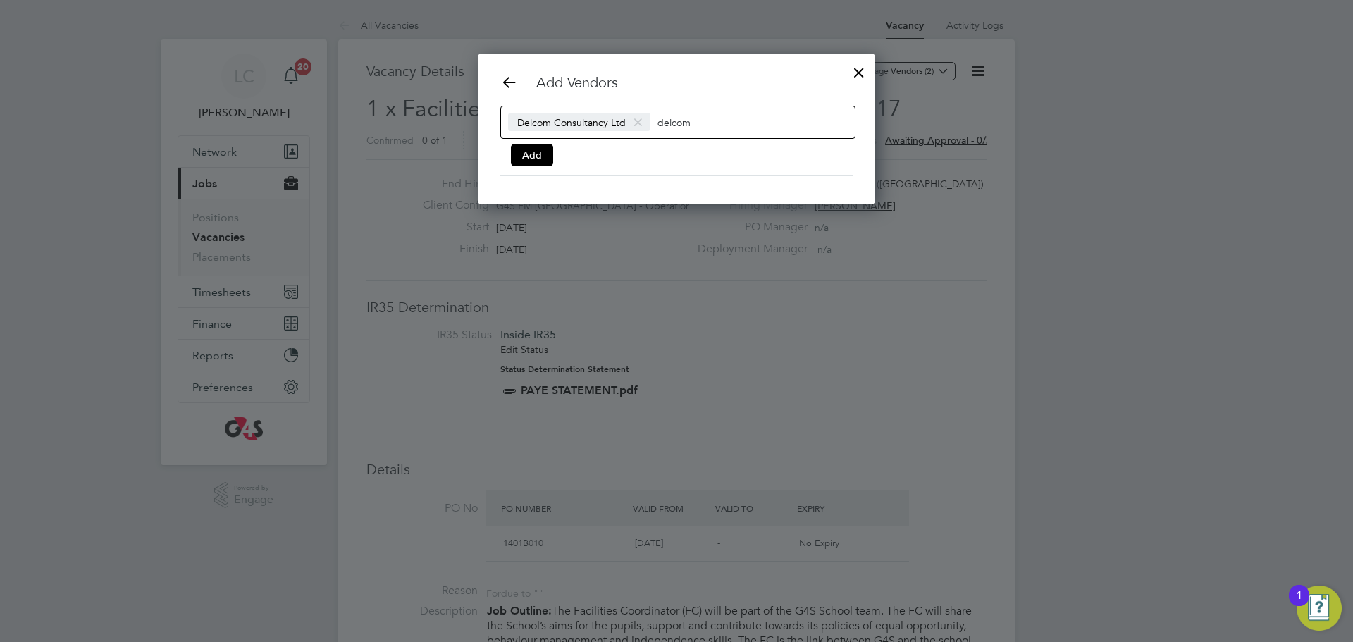
drag, startPoint x: 540, startPoint y: 166, endPoint x: 860, endPoint y: 102, distance: 326.9
click at [541, 166] on div "Add Vendors Delcom Consultancy Ltd delcom Add" at bounding box center [676, 124] width 352 height 103
click at [547, 151] on button "Add" at bounding box center [532, 155] width 42 height 23
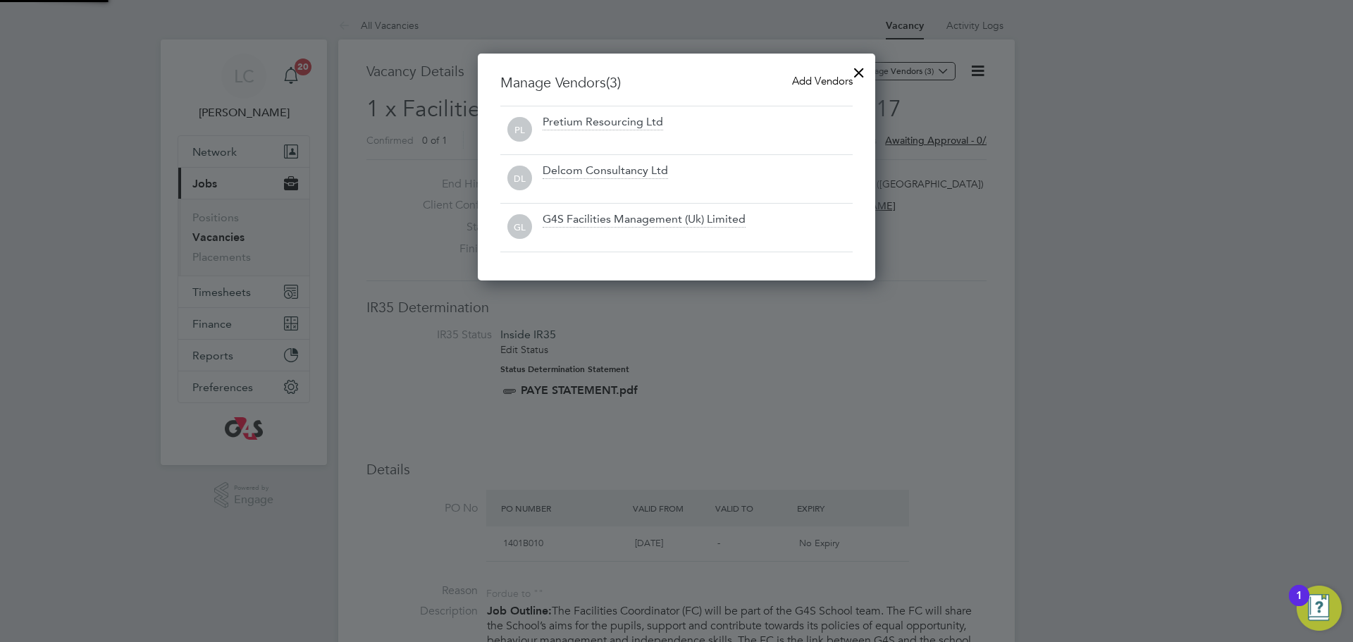
click at [860, 74] on div at bounding box center [858, 68] width 25 height 25
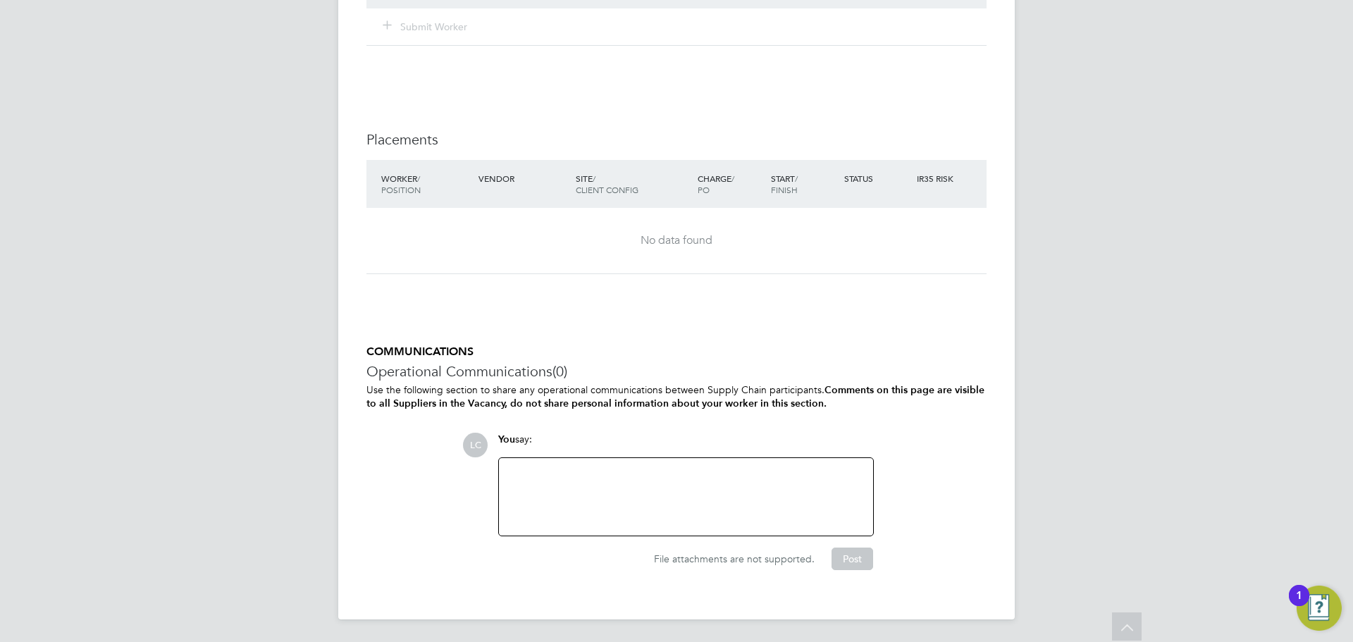
drag, startPoint x: 667, startPoint y: 535, endPoint x: 674, endPoint y: 528, distance: 9.5
click at [669, 533] on div "Attachments are not supported" at bounding box center [686, 496] width 376 height 79
click at [677, 498] on div at bounding box center [685, 496] width 357 height 61
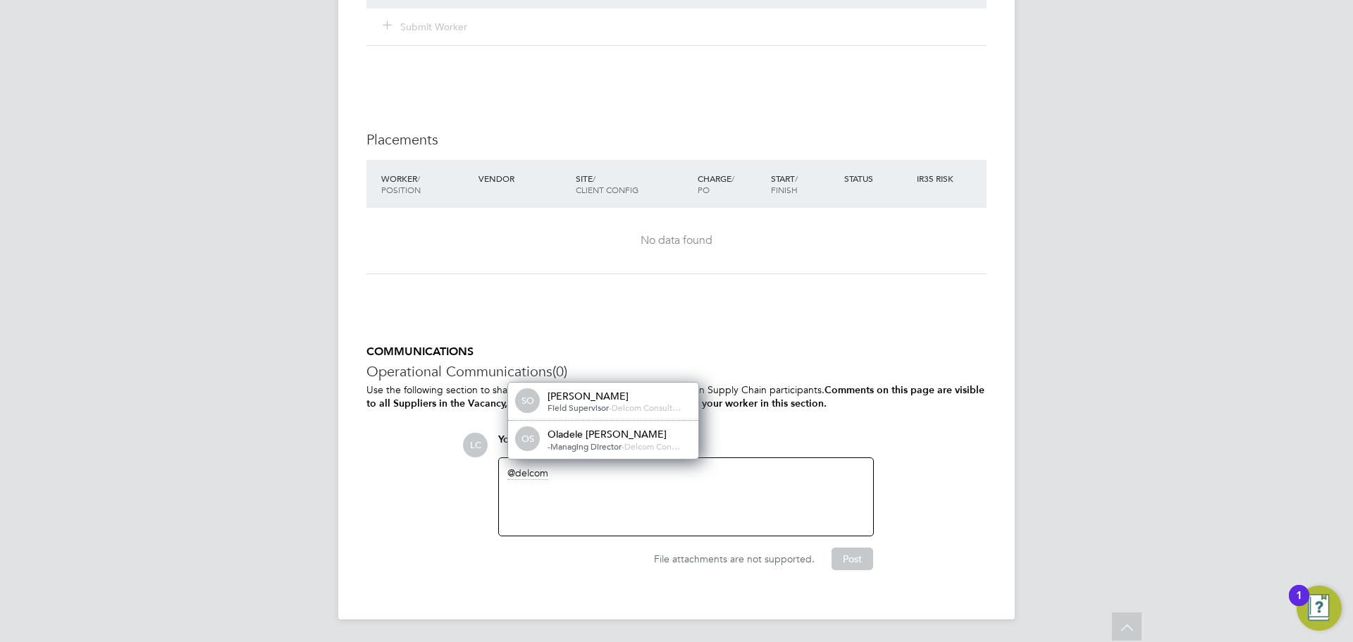
drag, startPoint x: 581, startPoint y: 435, endPoint x: 621, endPoint y: 465, distance: 50.5
click at [581, 436] on div "Oladele [PERSON_NAME]" at bounding box center [617, 434] width 141 height 13
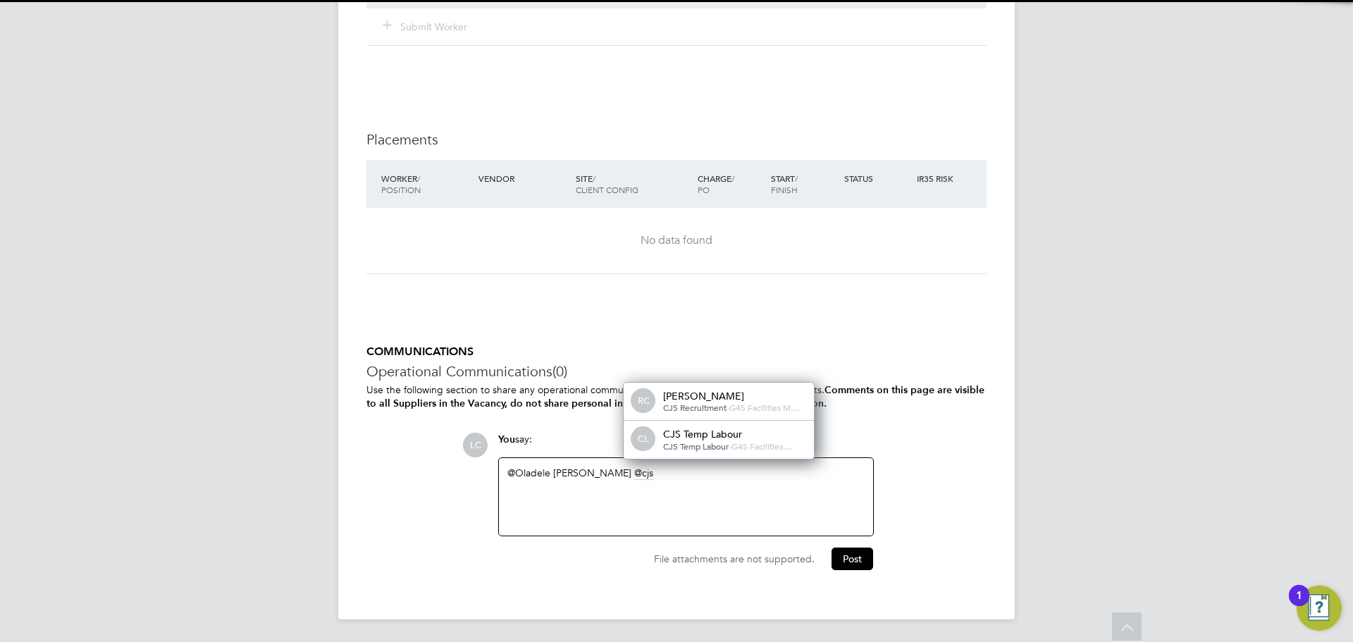
click at [719, 442] on span "CJS Temp Labour" at bounding box center [696, 445] width 66 height 11
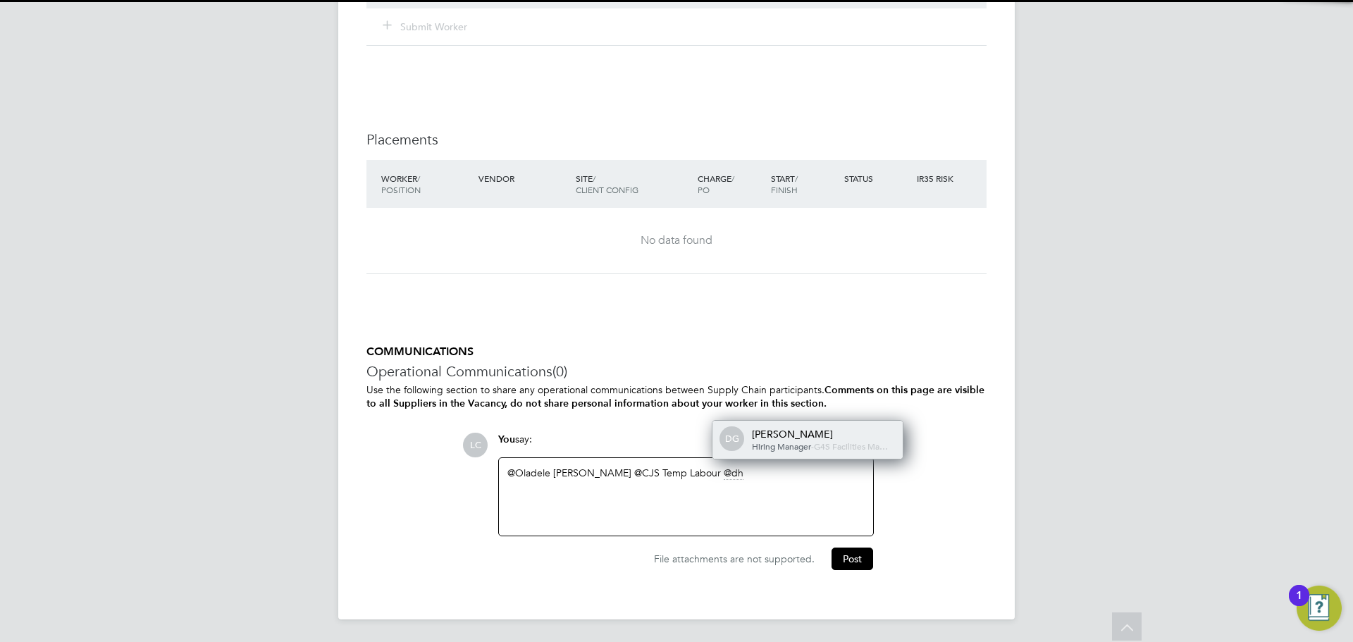
click at [787, 428] on div "[PERSON_NAME]" at bounding box center [822, 434] width 141 height 13
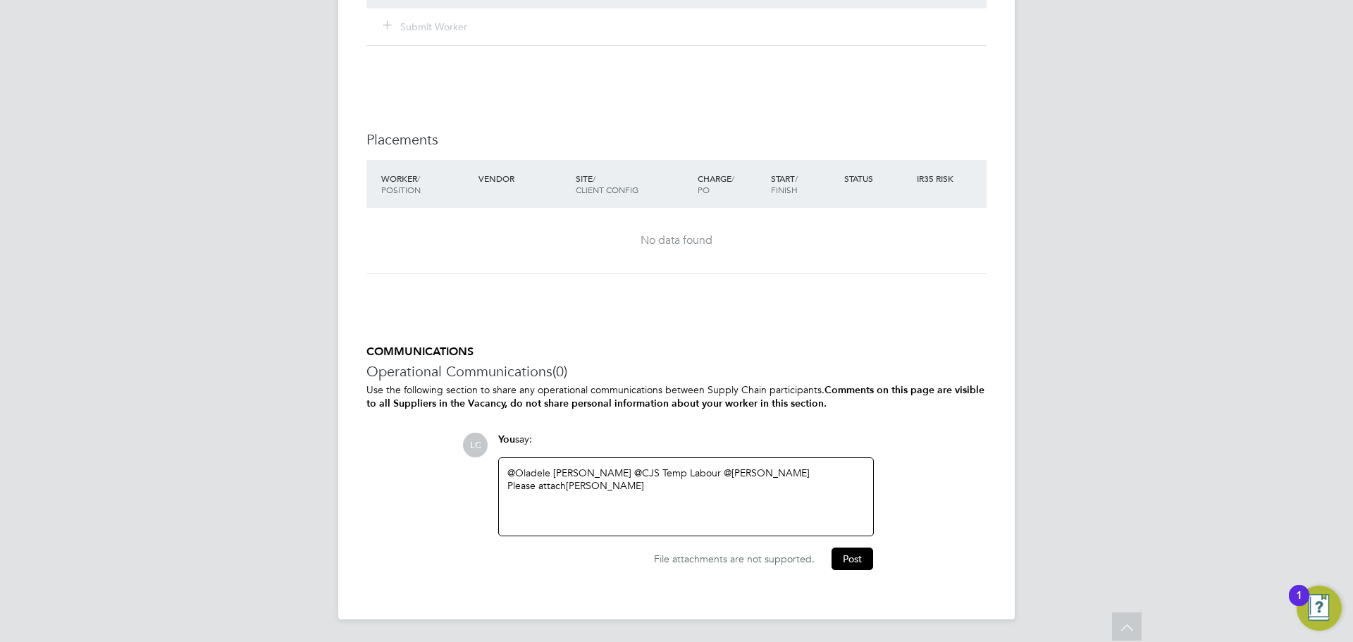
click at [740, 492] on div "@Oladele Peter Shosanya ​ @CJS Temp Labour ​ @dharmisha gohil ​ Please attach O…" at bounding box center [685, 496] width 357 height 61
click at [637, 530] on div "Mon - Fri 09:30 - 18:30" at bounding box center [685, 517] width 357 height 27
click at [850, 554] on button "Post" at bounding box center [852, 561] width 42 height 23
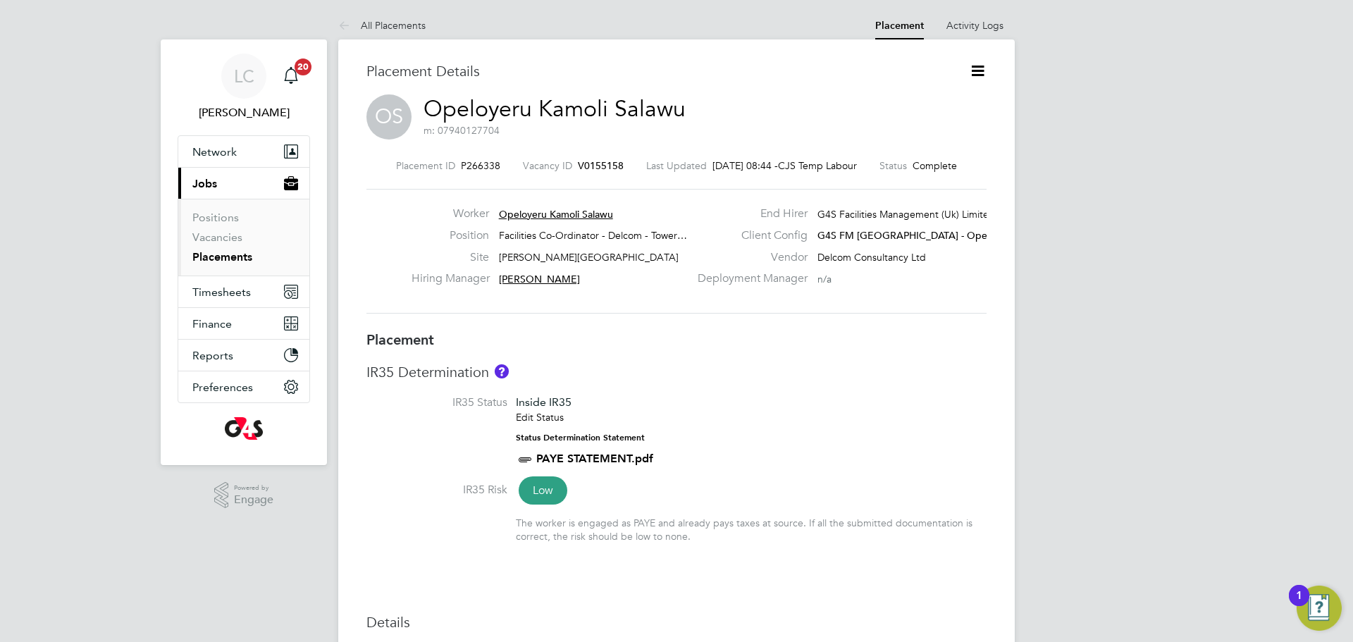
click at [974, 71] on icon at bounding box center [978, 71] width 18 height 18
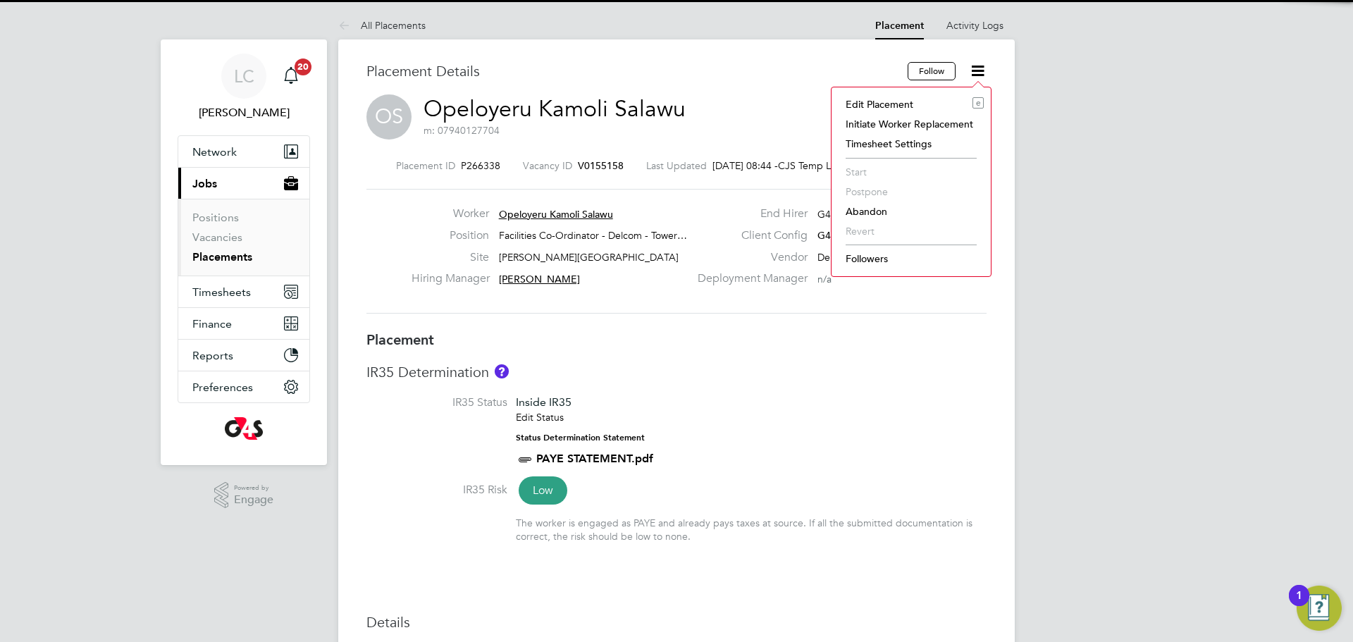
click at [903, 101] on li "Edit Placement e" at bounding box center [910, 104] width 145 height 20
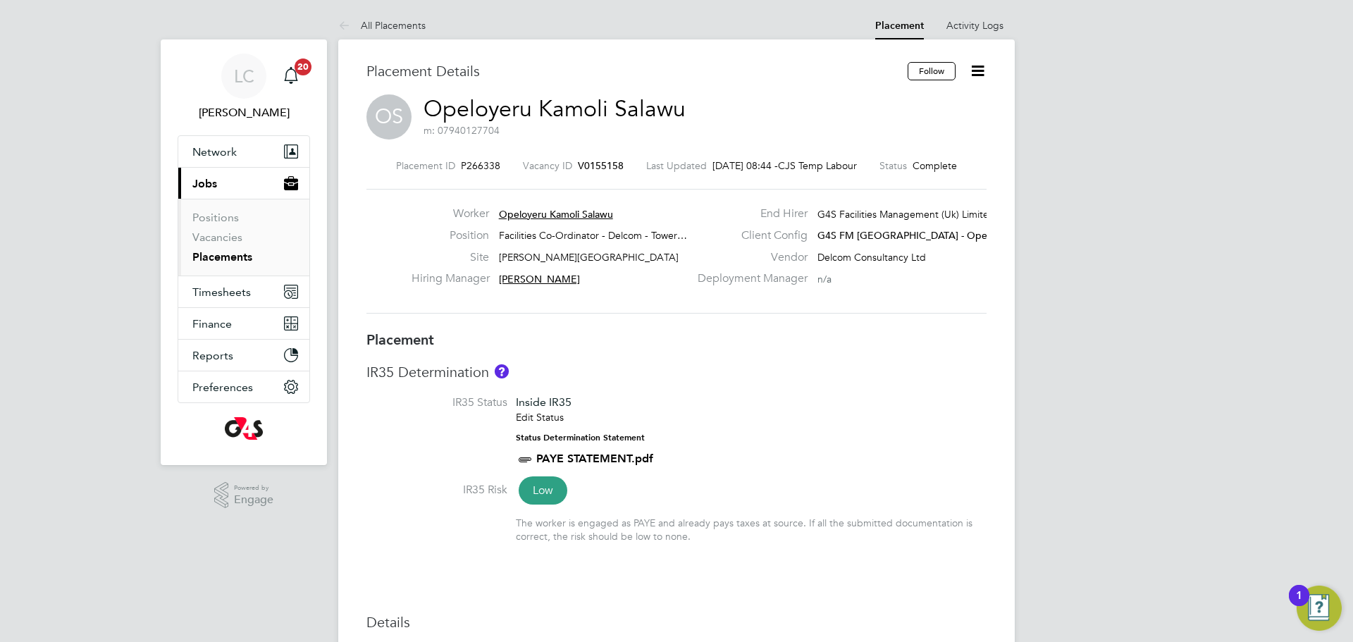
type input "Yusupha Miknas"
type input "[PERSON_NAME]"
type input "13 Jan 2025"
type input "26 Sep 2025"
type input "06:30"
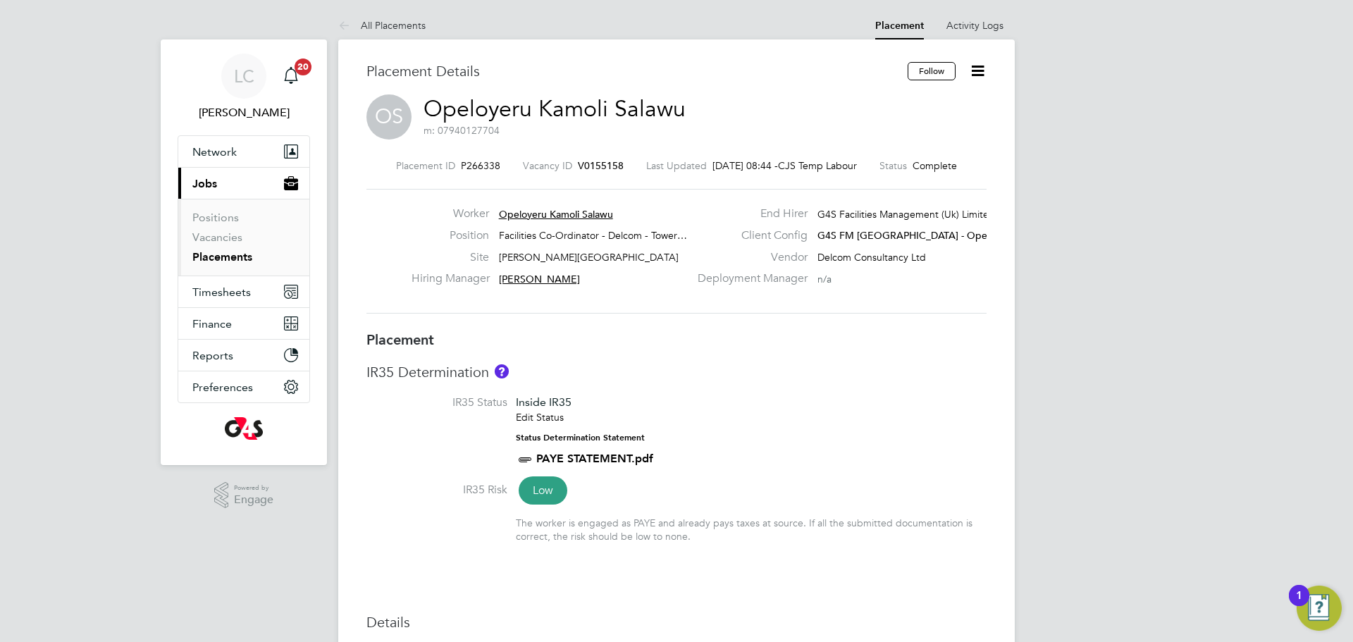
type input "14:30"
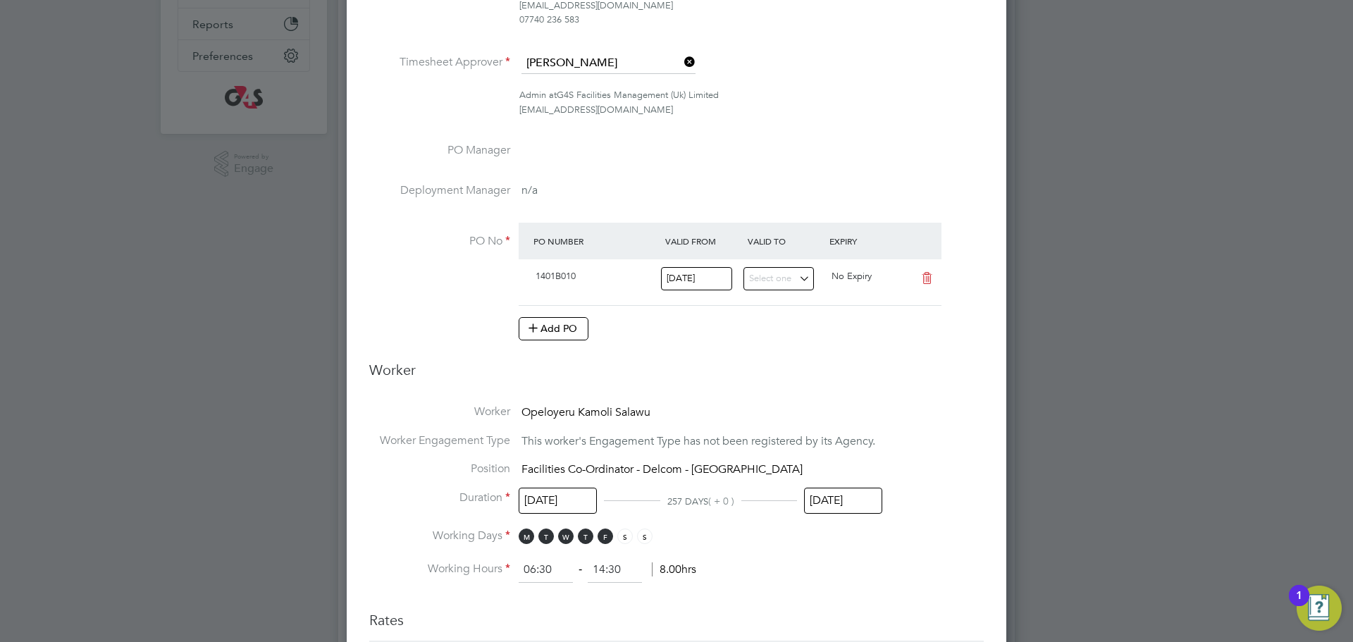
click at [853, 507] on input "26 Sep 2025" at bounding box center [843, 501] width 78 height 26
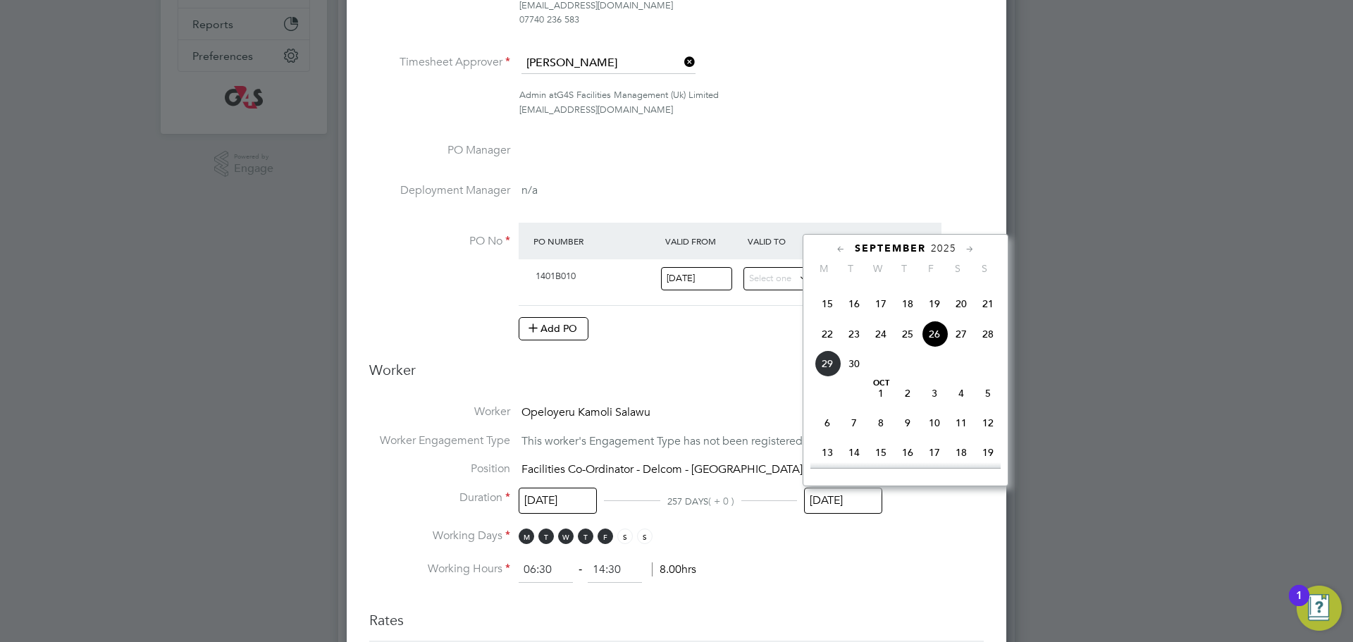
click at [930, 407] on span "3" at bounding box center [934, 393] width 27 height 27
type input "[DATE]"
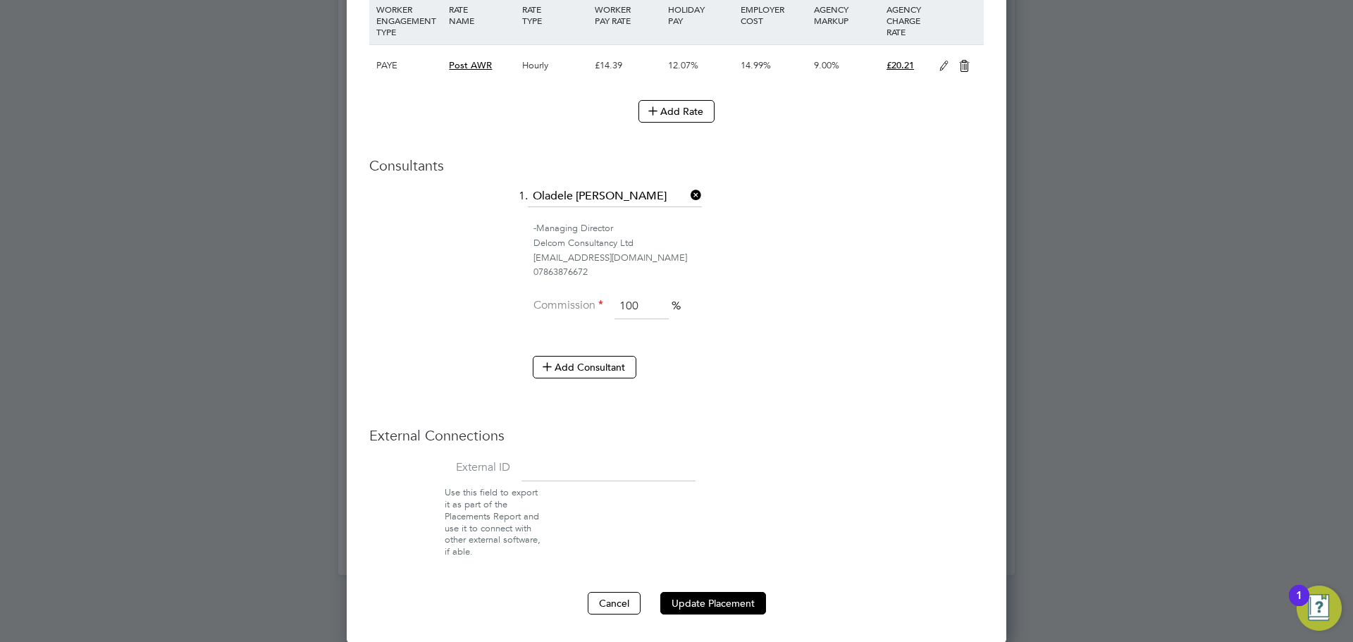
drag, startPoint x: 723, startPoint y: 605, endPoint x: 696, endPoint y: 576, distance: 38.9
click at [721, 605] on button "Update Placement" at bounding box center [713, 603] width 106 height 23
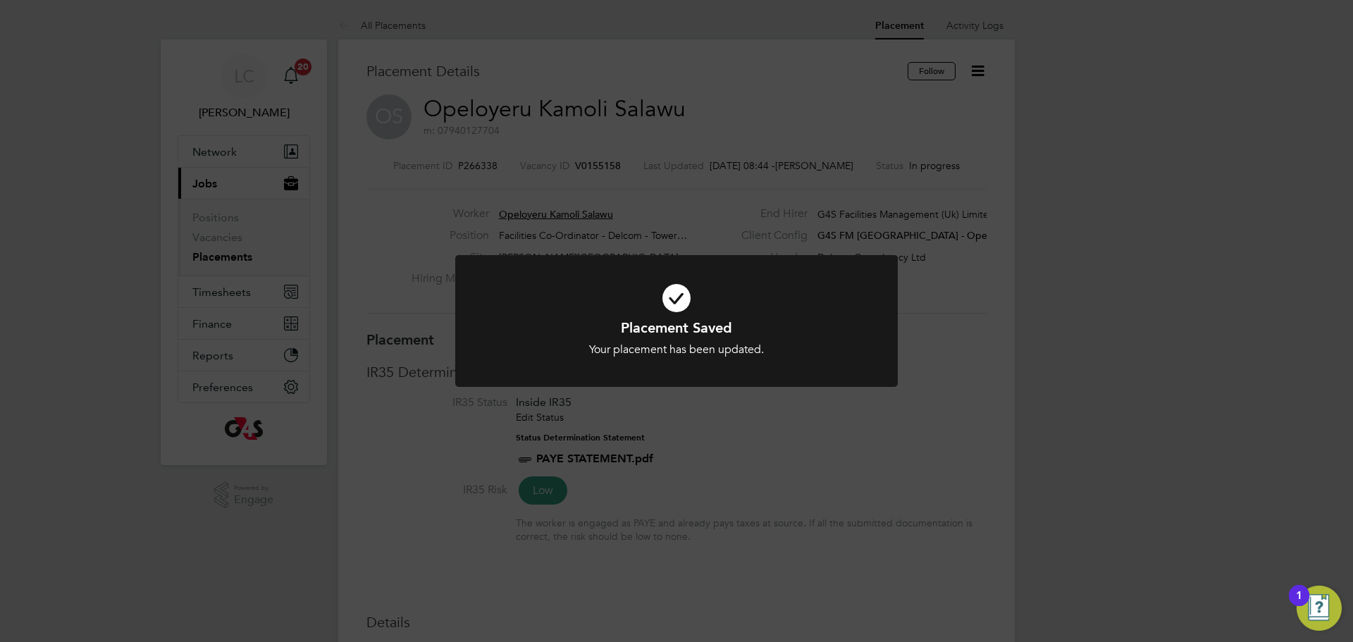
click at [710, 175] on div "Placement Saved Your placement has been updated. Cancel Okay" at bounding box center [676, 321] width 1353 height 642
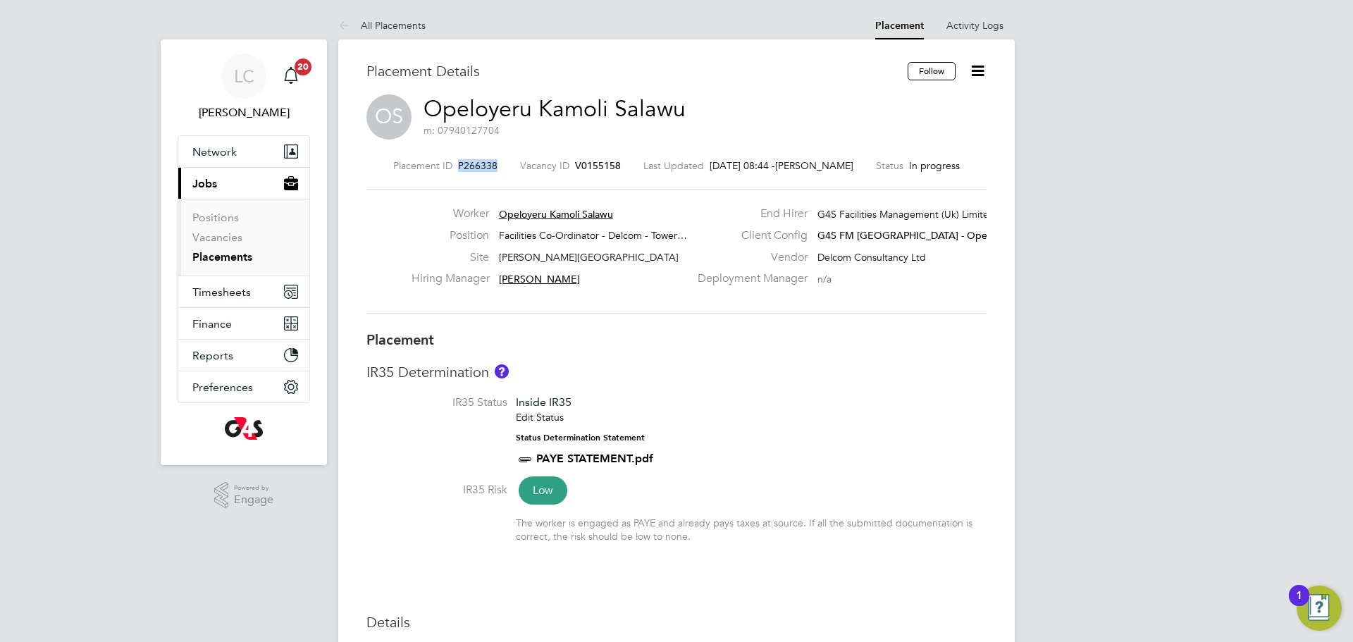
drag, startPoint x: 458, startPoint y: 162, endPoint x: 510, endPoint y: 171, distance: 52.8
click at [510, 171] on div "Placement ID P266338 Vacancy ID V0155158 Last Updated 29 Sep 2025, 08:44 - Lili…" at bounding box center [676, 165] width 620 height 13
copy div "P266338 Vacancy ID"
click at [492, 159] on span "P266338" at bounding box center [477, 165] width 39 height 13
click at [497, 159] on div "Placement ID P266338 Vacancy ID V0155158 Last Updated 29 Sep 2025, 08:44 - Lili…" at bounding box center [676, 165] width 620 height 13
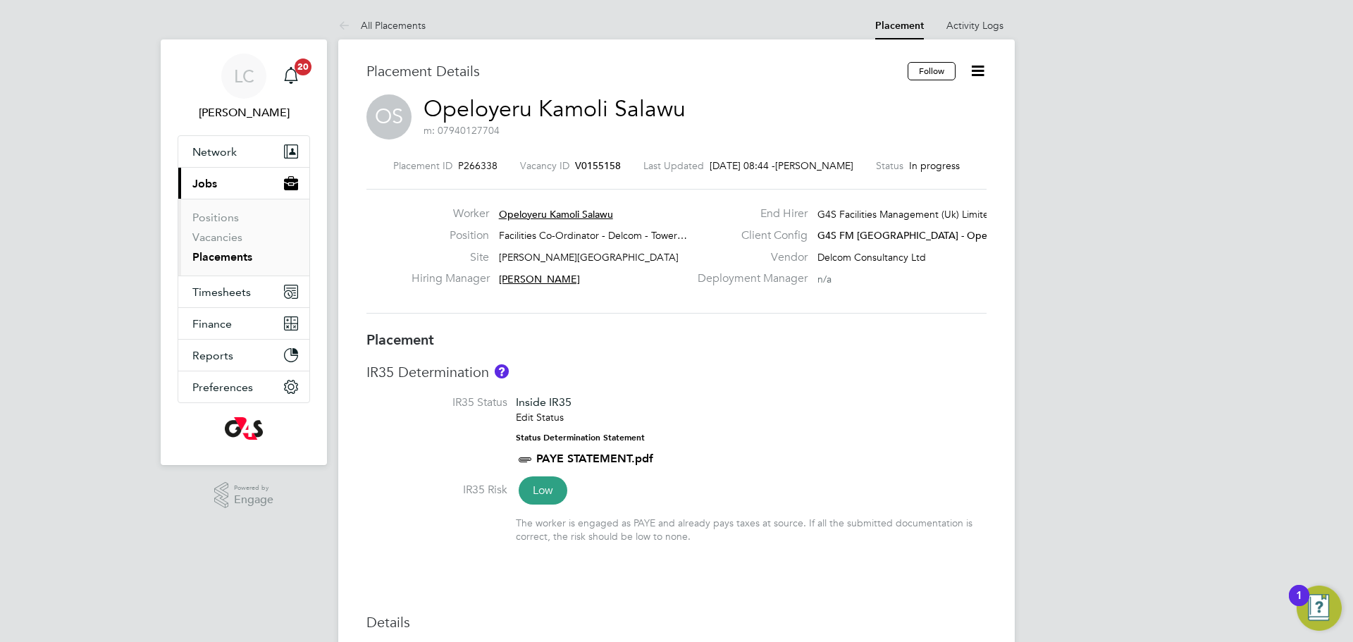
click at [479, 135] on span "m: 07940127704" at bounding box center [461, 130] width 76 height 13
drag, startPoint x: 459, startPoint y: 163, endPoint x: 500, endPoint y: 163, distance: 40.2
click at [500, 163] on div "Placement ID P266338 Vacancy ID V0155158 Last Updated 29 Sep 2025, 08:44 - Lili…" at bounding box center [676, 165] width 620 height 13
copy span "P266338"
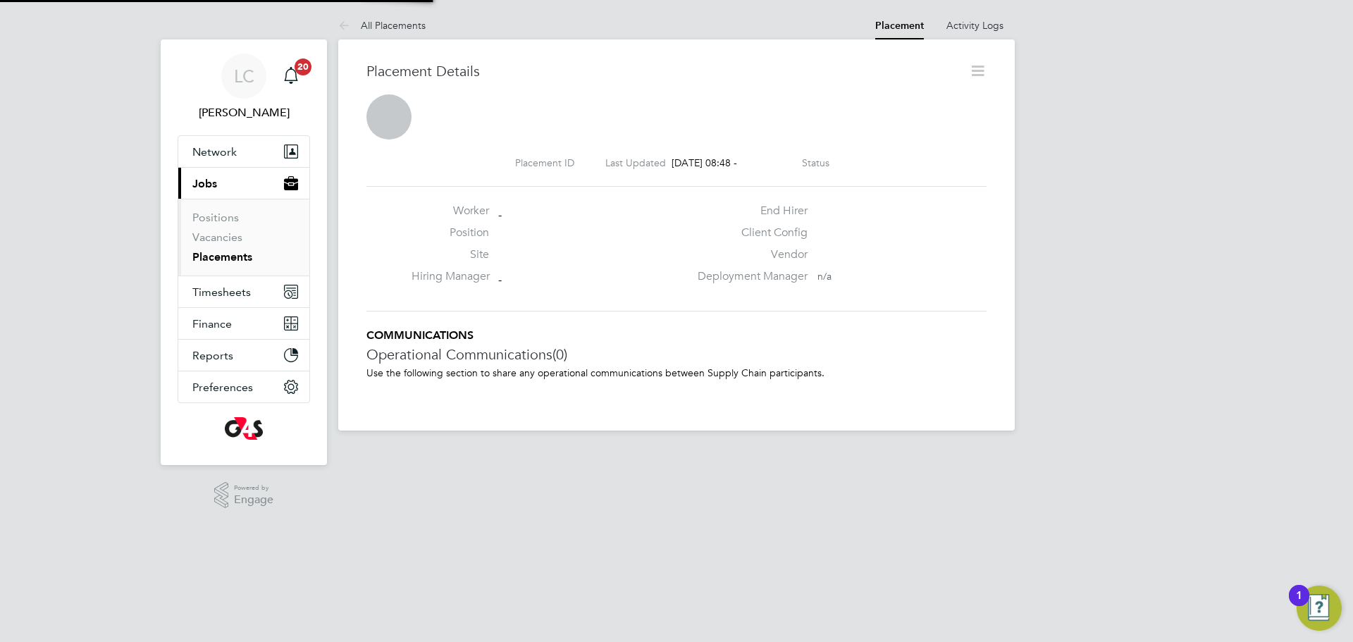
scroll to position [23, 278]
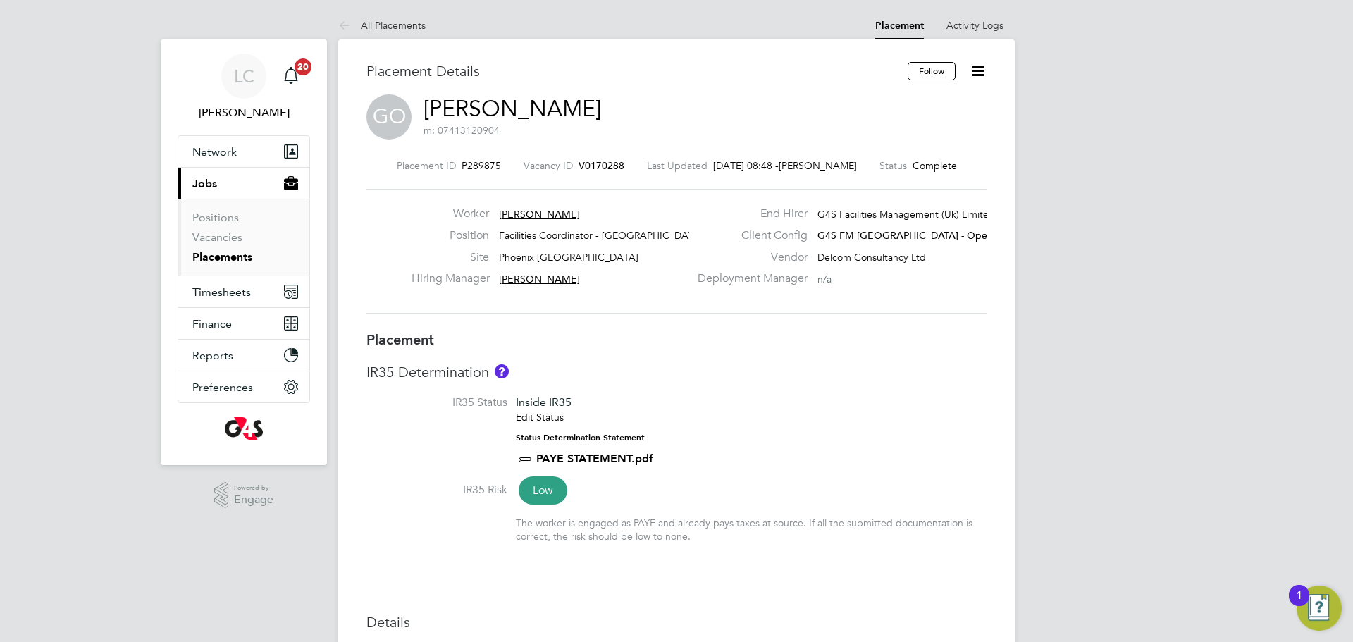
drag, startPoint x: 977, startPoint y: 77, endPoint x: 929, endPoint y: 100, distance: 53.3
click at [976, 78] on icon at bounding box center [978, 71] width 18 height 18
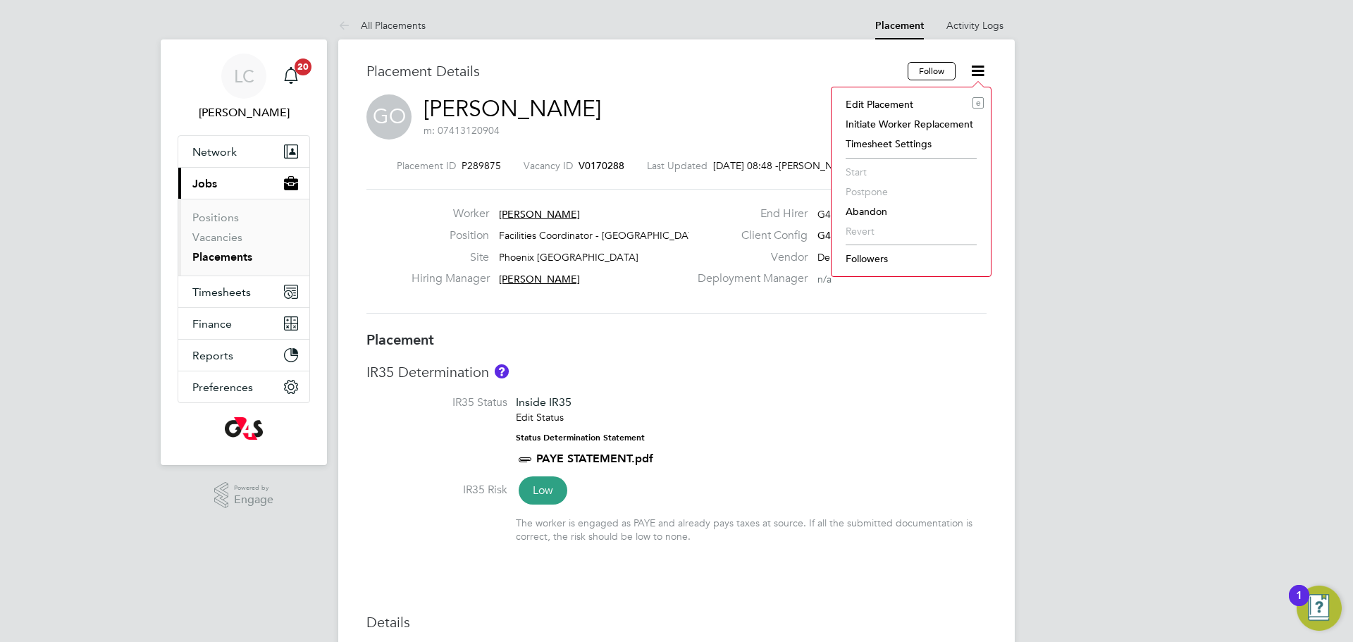
drag, startPoint x: 891, startPoint y: 110, endPoint x: 893, endPoint y: 135, distance: 25.5
click at [891, 111] on li "Edit Placement e" at bounding box center [910, 104] width 145 height 20
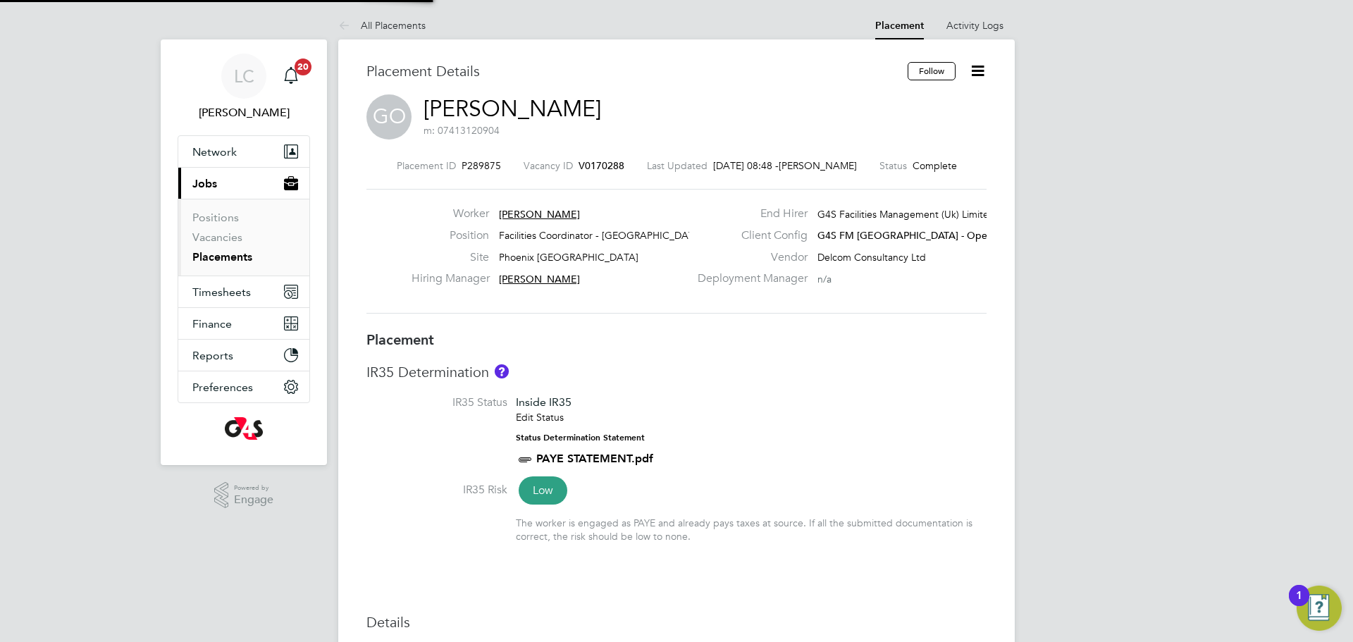
type input "Derek Aamponsah"
type input "[PERSON_NAME]"
type input "19 May 2025"
type input "26 Sep 2025"
type input "15:00"
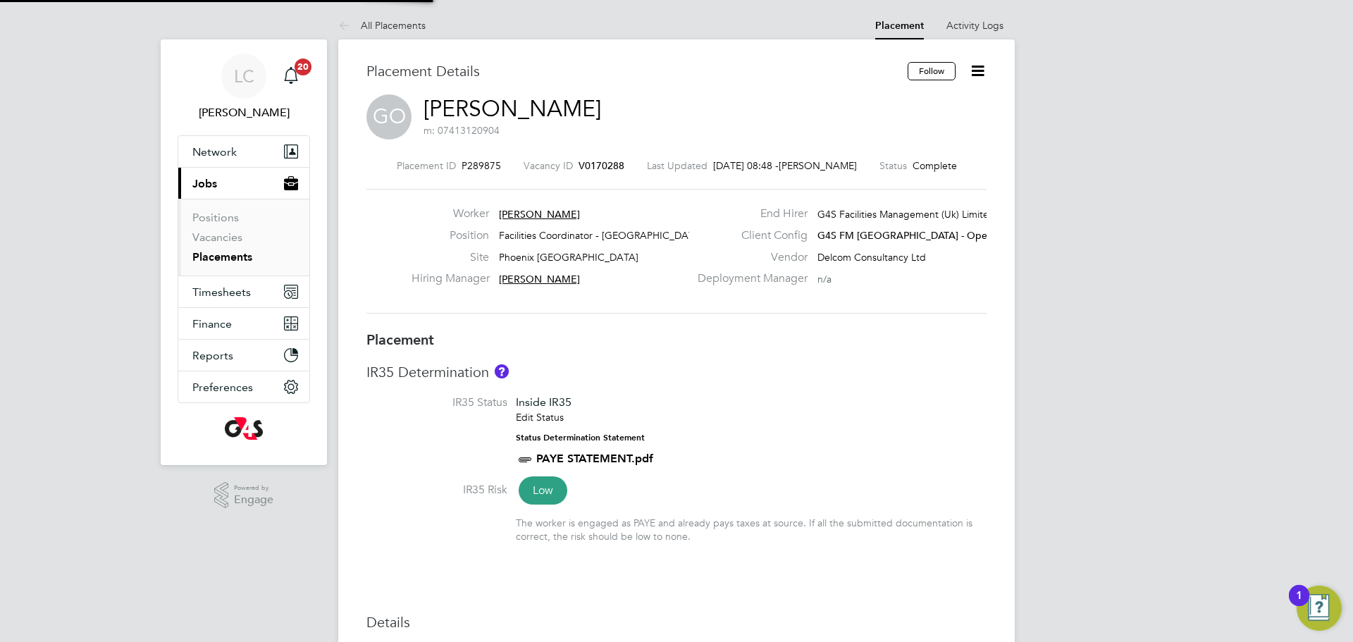
type input "21:00"
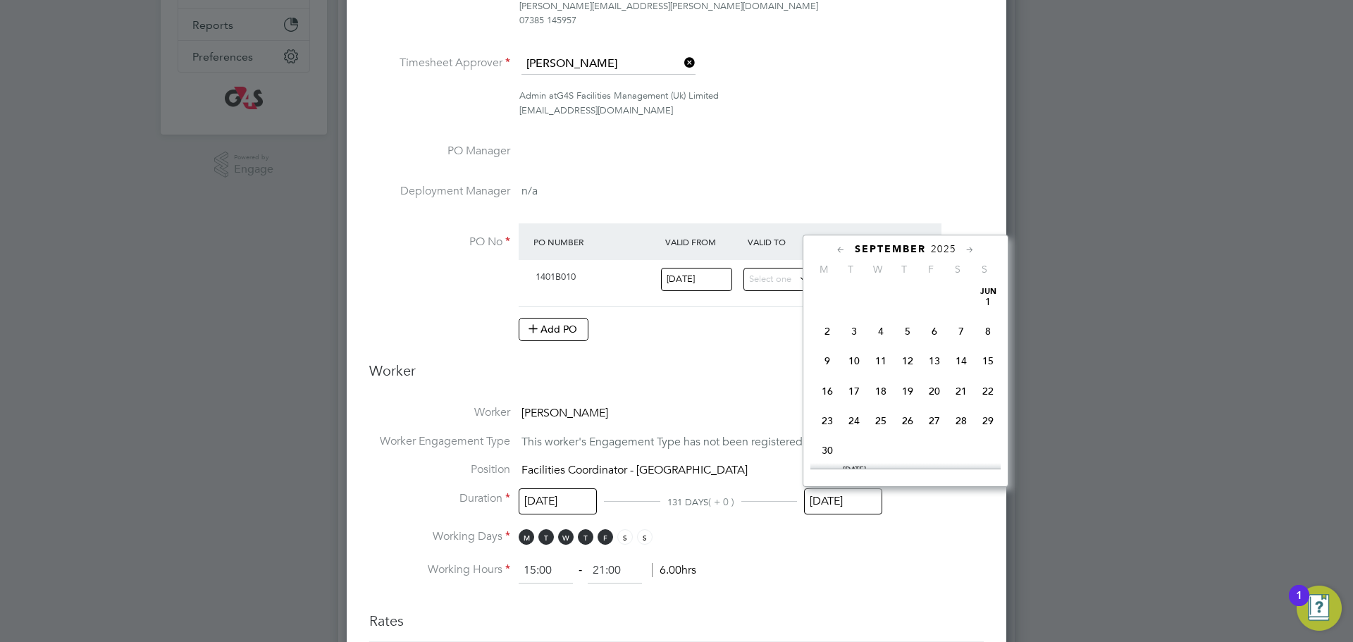
click at [840, 503] on input "26 Sep 2025" at bounding box center [843, 501] width 78 height 26
click at [965, 348] on span "27" at bounding box center [961, 334] width 27 height 27
type input "27 Sep 2025"
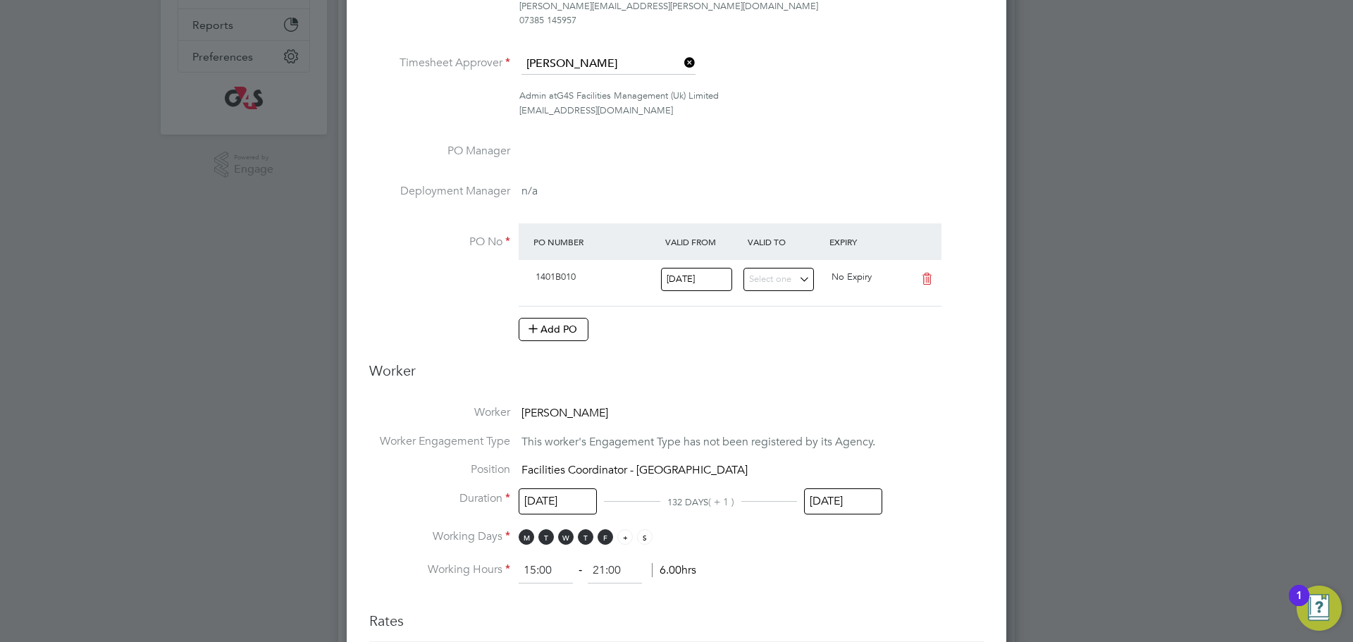
click at [623, 535] on span "S" at bounding box center [625, 537] width 16 height 16
click at [626, 535] on span "S" at bounding box center [625, 537] width 16 height 16
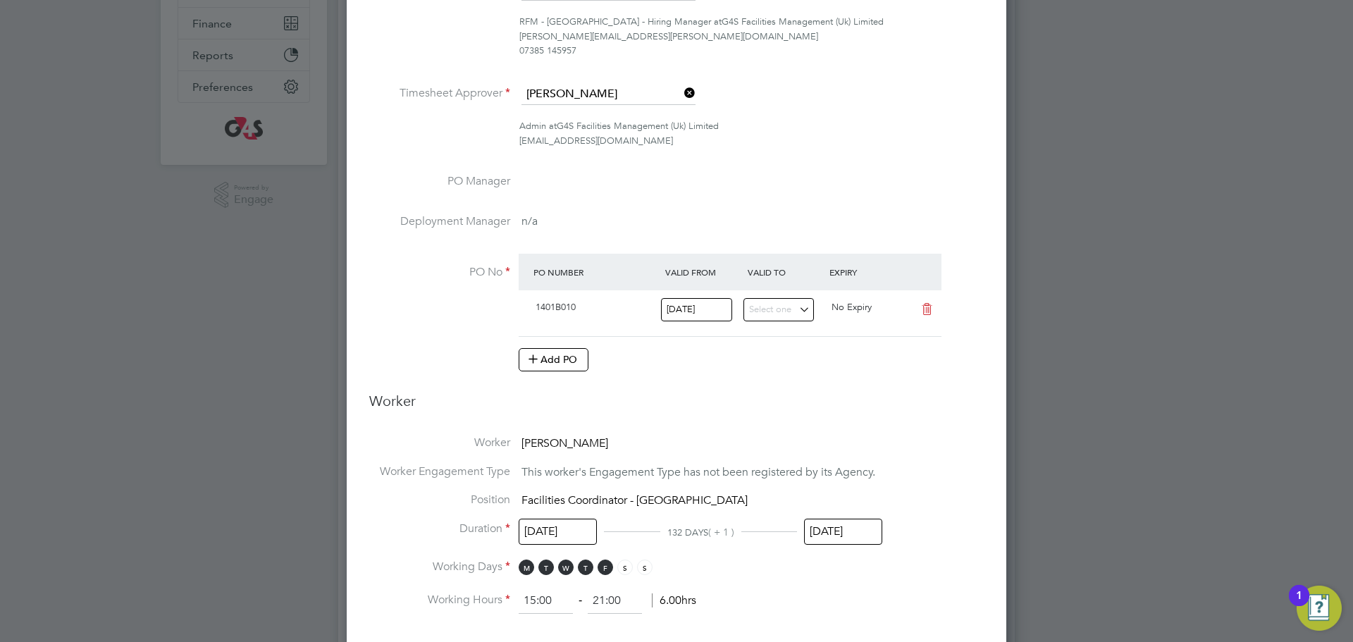
scroll to position [336, 0]
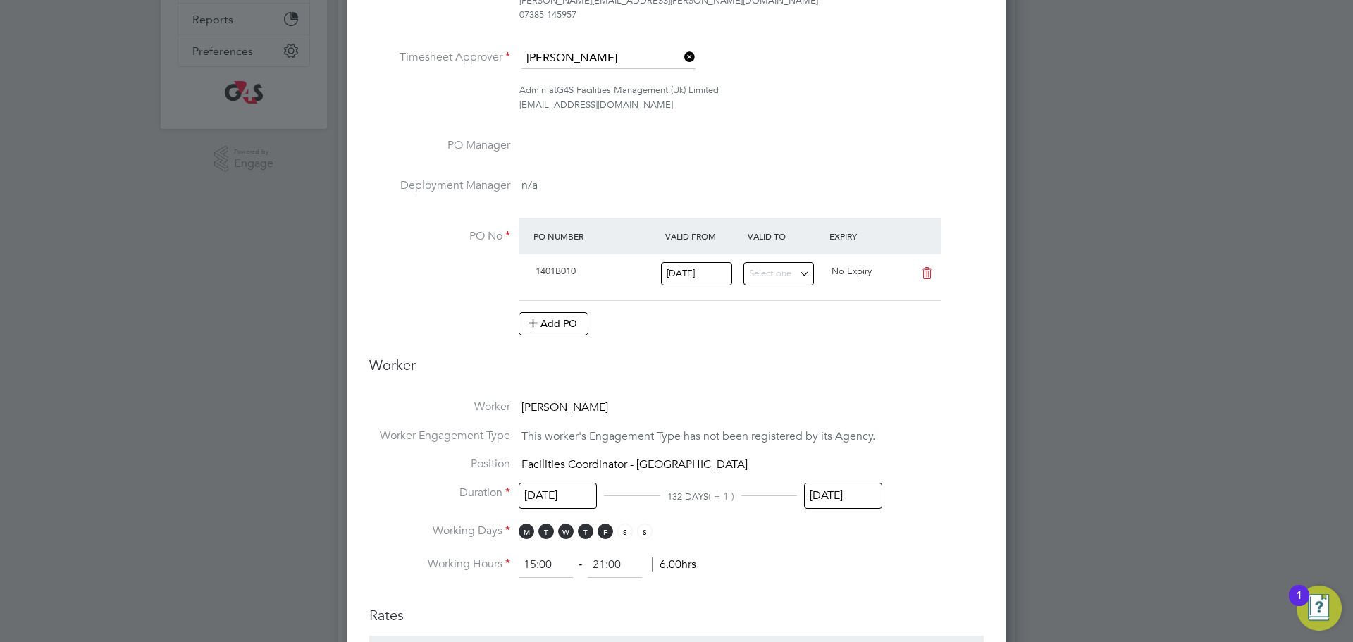
click at [818, 512] on li "Duration 19 May 2025 132 DAYS ( + 1 ) 27 Sep 2025" at bounding box center [676, 504] width 614 height 38
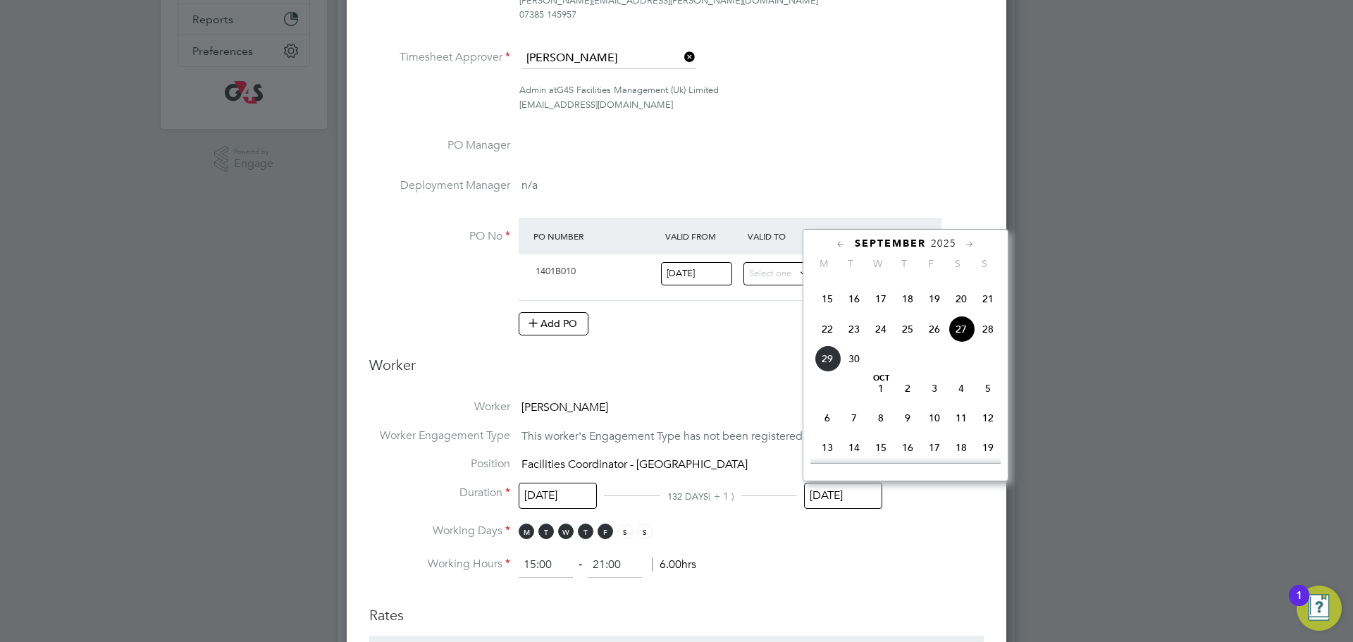
click at [826, 495] on input "27 Sep 2025" at bounding box center [843, 496] width 78 height 26
click at [757, 519] on li "Duration 19 May 2025 132 DAYS ( + 1 ) 27 Sep 2025" at bounding box center [676, 504] width 614 height 38
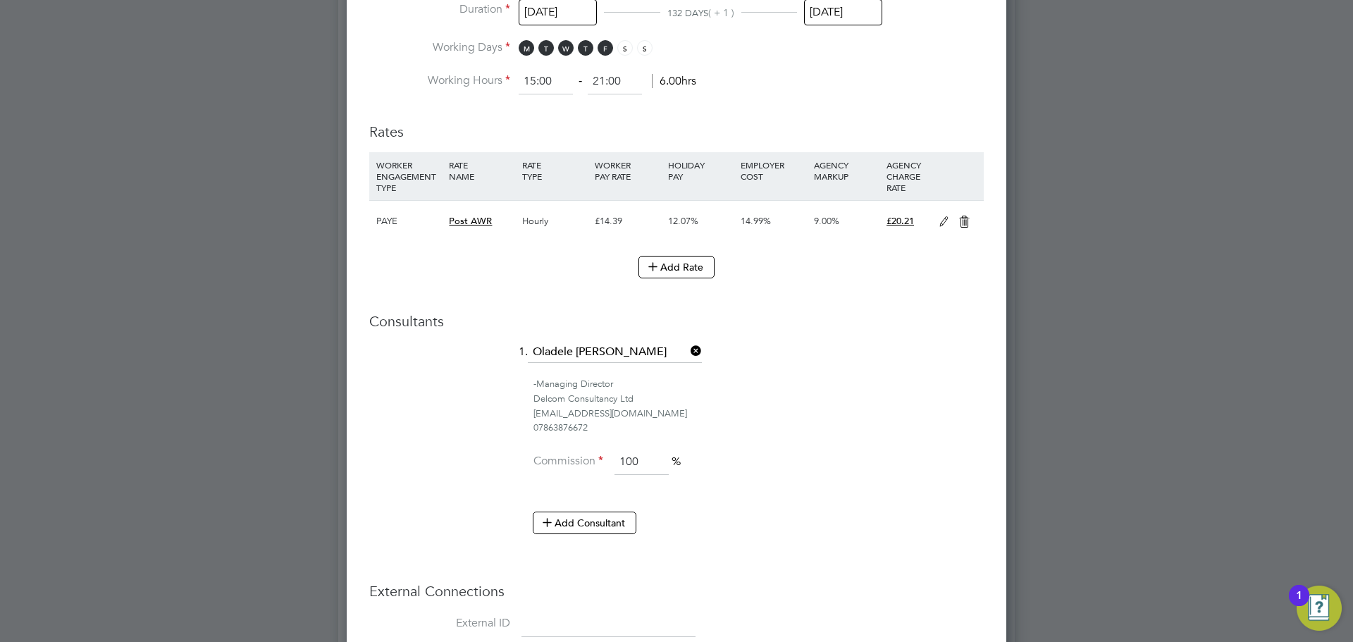
scroll to position [975, 0]
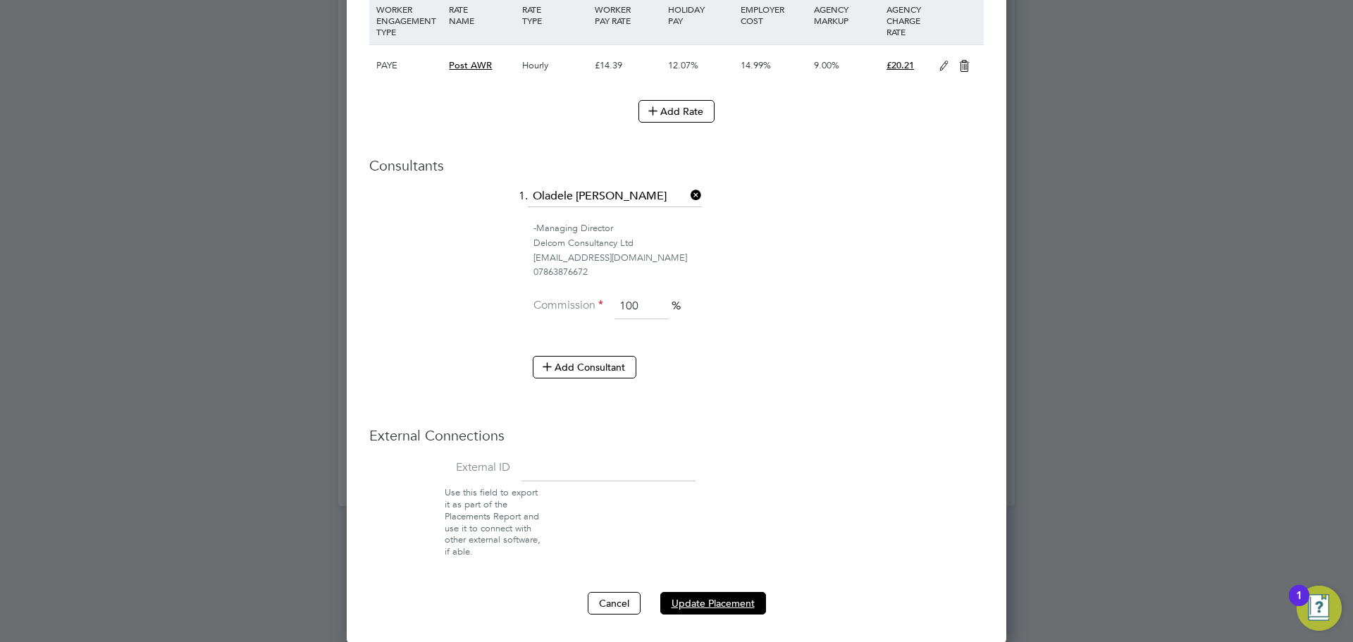
click at [716, 593] on button "Update Placement" at bounding box center [713, 603] width 106 height 23
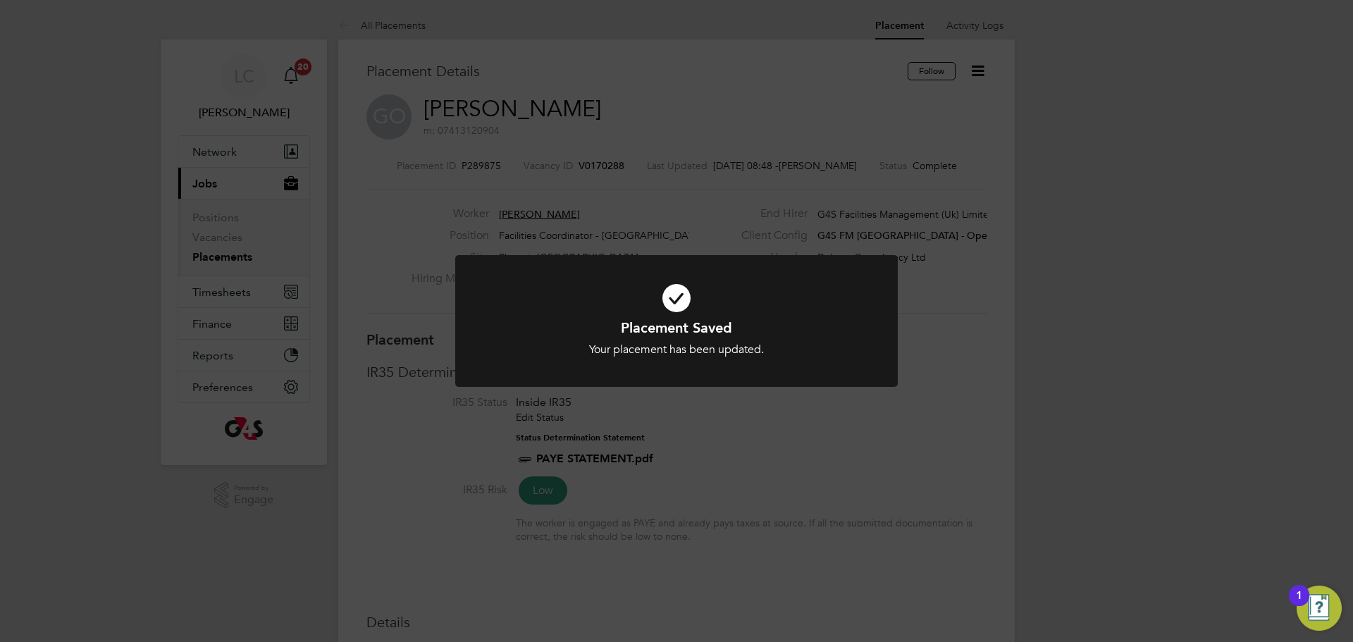
scroll to position [42, 99]
drag, startPoint x: 732, startPoint y: 187, endPoint x: 698, endPoint y: 69, distance: 122.4
click at [728, 180] on div "Placement Saved Your placement has been updated. Cancel Okay" at bounding box center [676, 321] width 1353 height 642
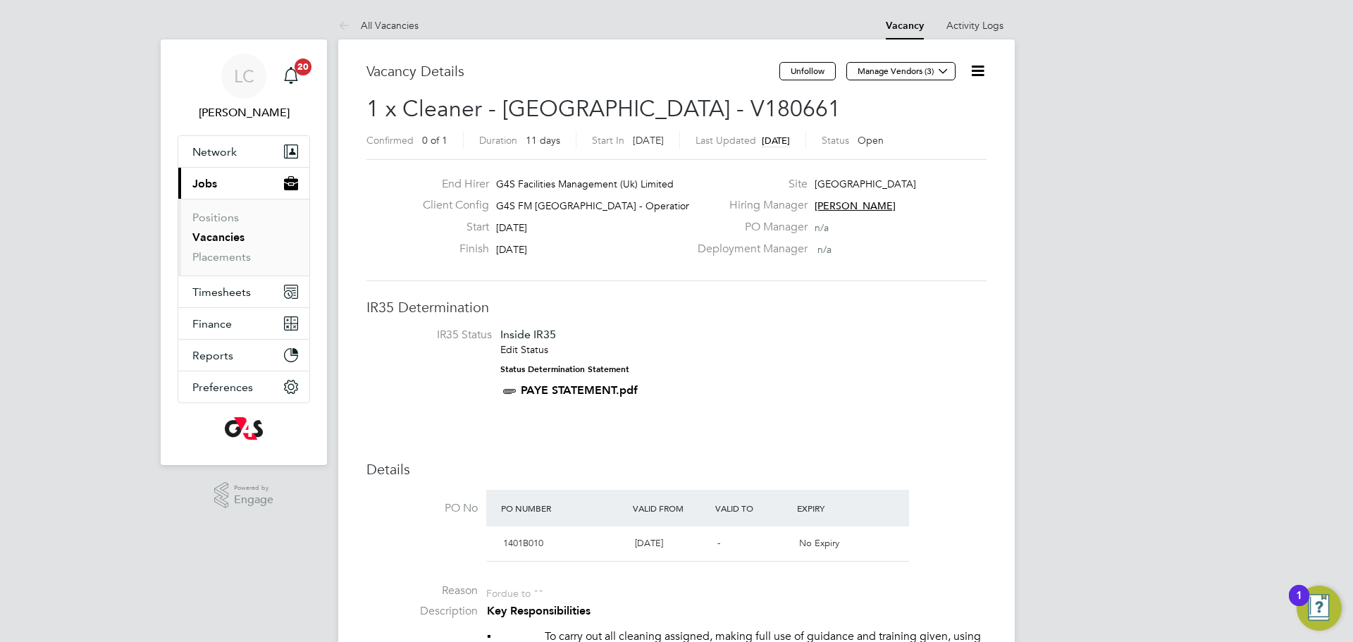
click at [670, 109] on span "1 x Cleaner - Tower Hamlet - V180661" at bounding box center [603, 108] width 474 height 27
drag, startPoint x: 656, startPoint y: 104, endPoint x: 756, endPoint y: 107, distance: 100.1
click at [767, 109] on h2 "1 x Cleaner - Tower Hamlet - V180661 Confirmed 0 of 1 Duration 11 days Start In…" at bounding box center [676, 123] width 620 height 59
drag, startPoint x: 705, startPoint y: 101, endPoint x: 666, endPoint y: 105, distance: 39.7
click at [657, 104] on h2 "1 x Cleaner - Tower Hamlet - V180661 Confirmed 0 of 1 Duration 11 days Start In…" at bounding box center [676, 123] width 620 height 59
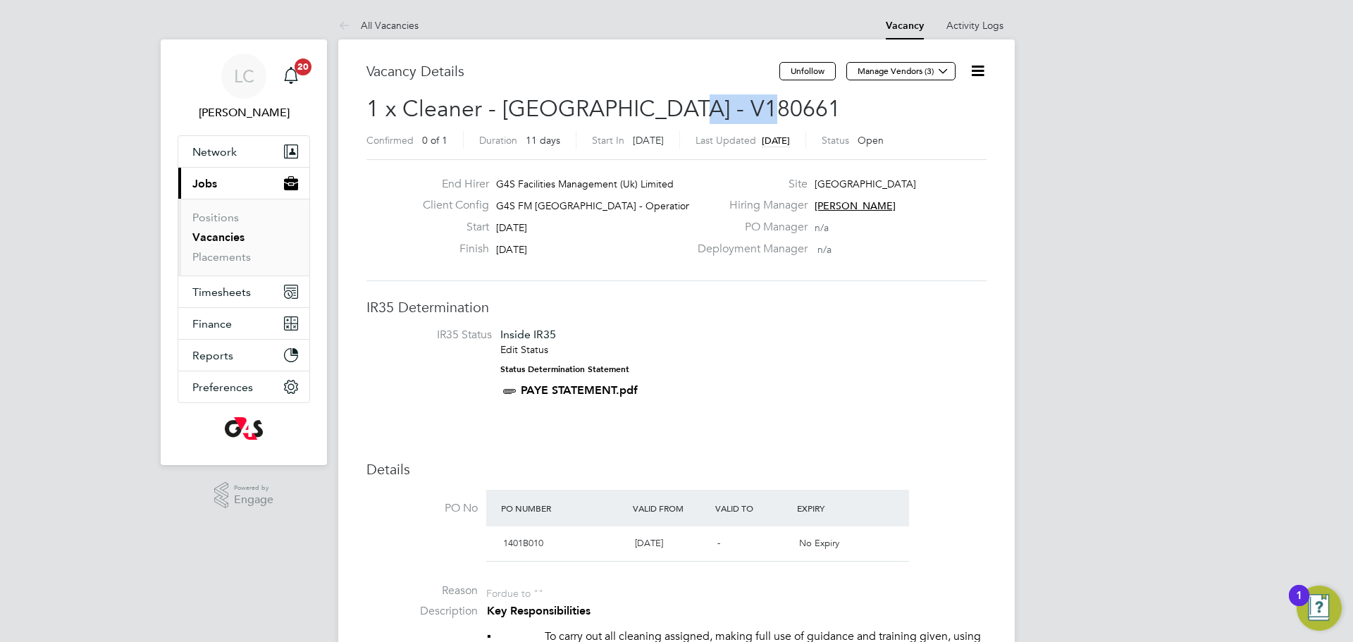
copy span "V180661"
click at [233, 254] on link "Placements" at bounding box center [221, 256] width 58 height 13
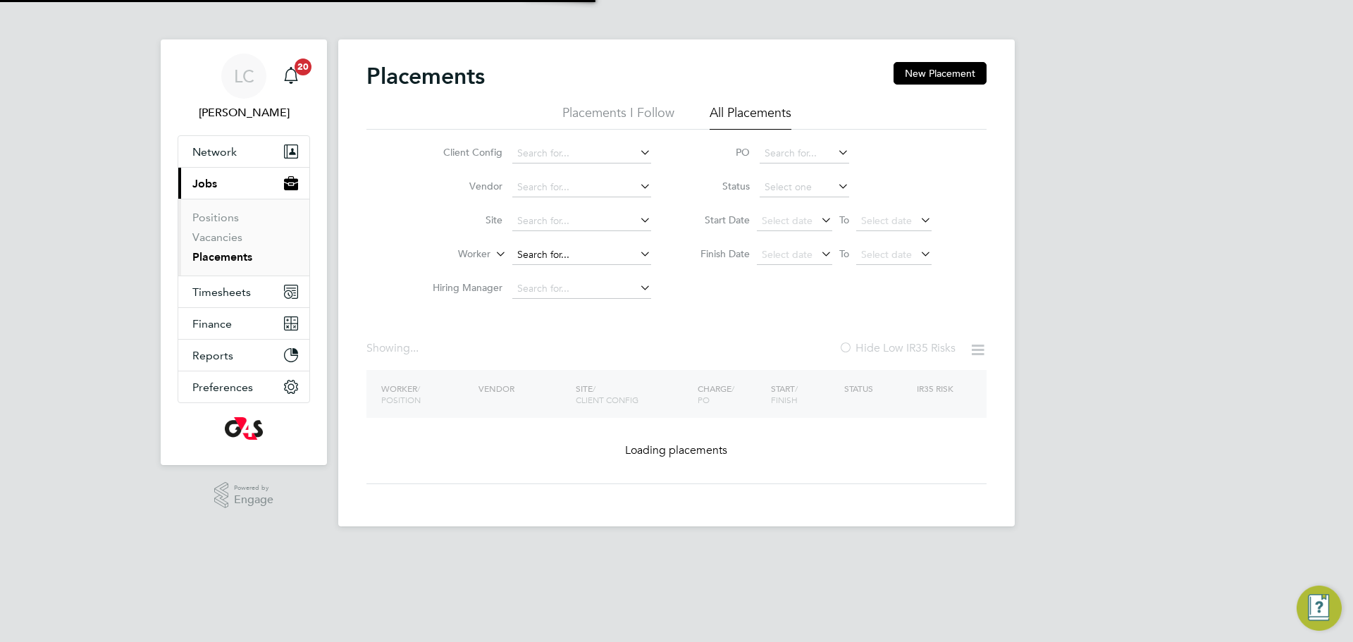
click at [527, 252] on input at bounding box center [581, 255] width 139 height 20
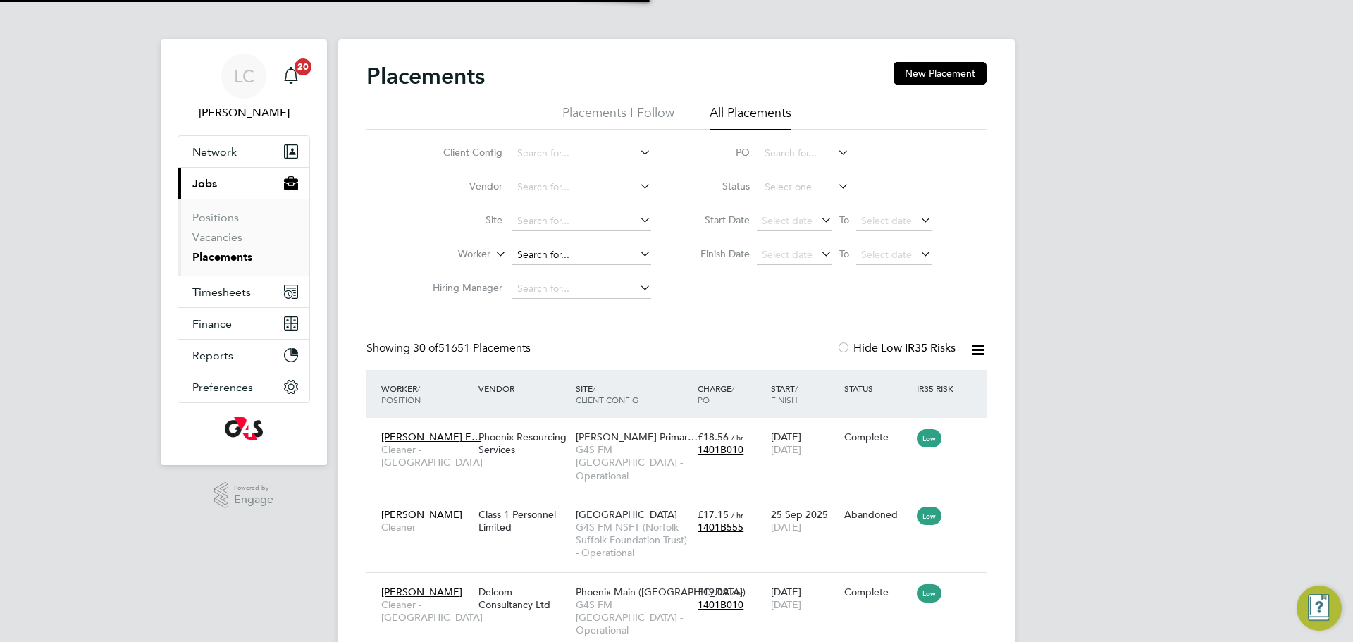
click at [538, 249] on input at bounding box center [581, 255] width 139 height 20
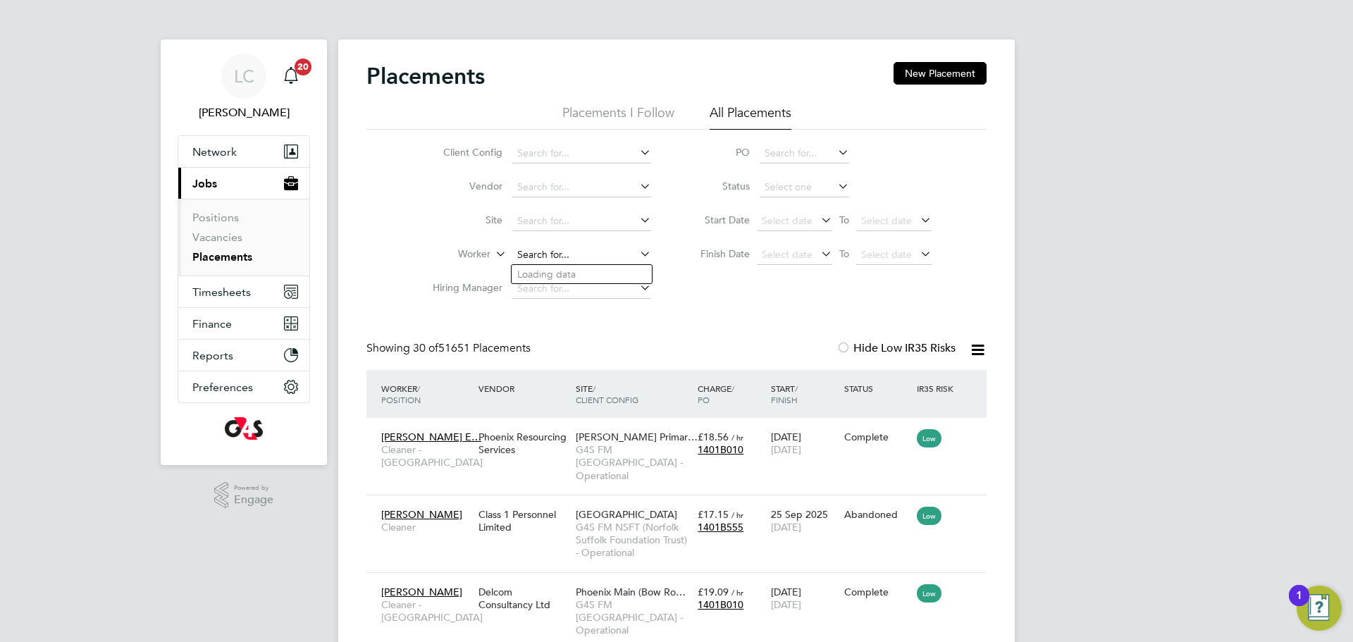
scroll to position [66, 123]
paste input "[PERSON_NAME]"
click at [614, 268] on li "Abdulwahab Adegoke Okuboyejo" at bounding box center [594, 274] width 164 height 19
type input "Abdulwahab Adegoke Okuboyejo"
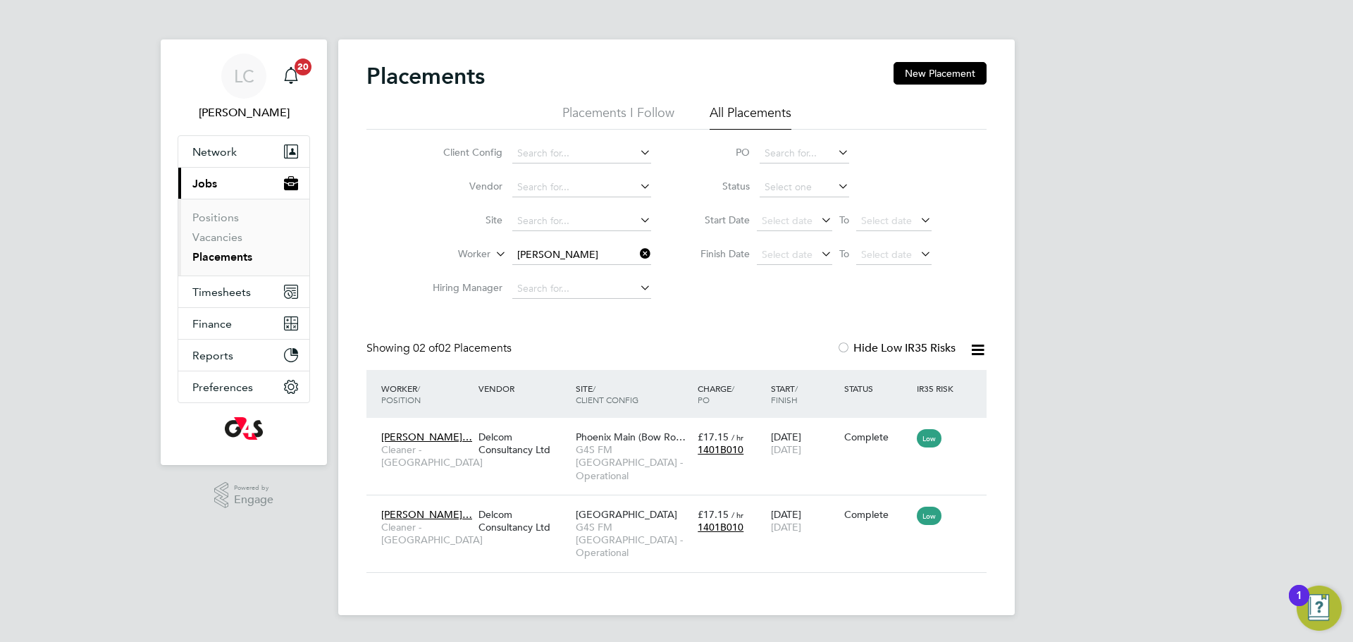
drag, startPoint x: 650, startPoint y: 252, endPoint x: 638, endPoint y: 260, distance: 13.7
click at [637, 253] on icon at bounding box center [637, 254] width 0 height 20
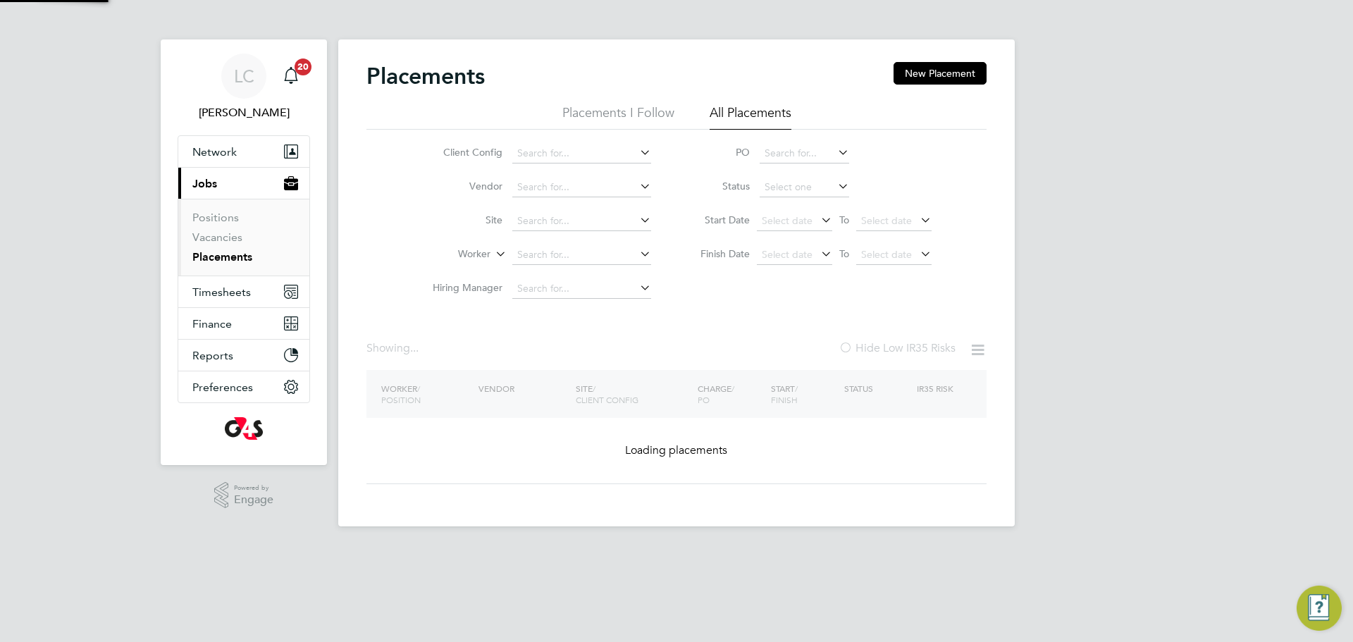
drag, startPoint x: 591, startPoint y: 256, endPoint x: 644, endPoint y: 365, distance: 120.7
click at [593, 256] on input at bounding box center [581, 255] width 139 height 20
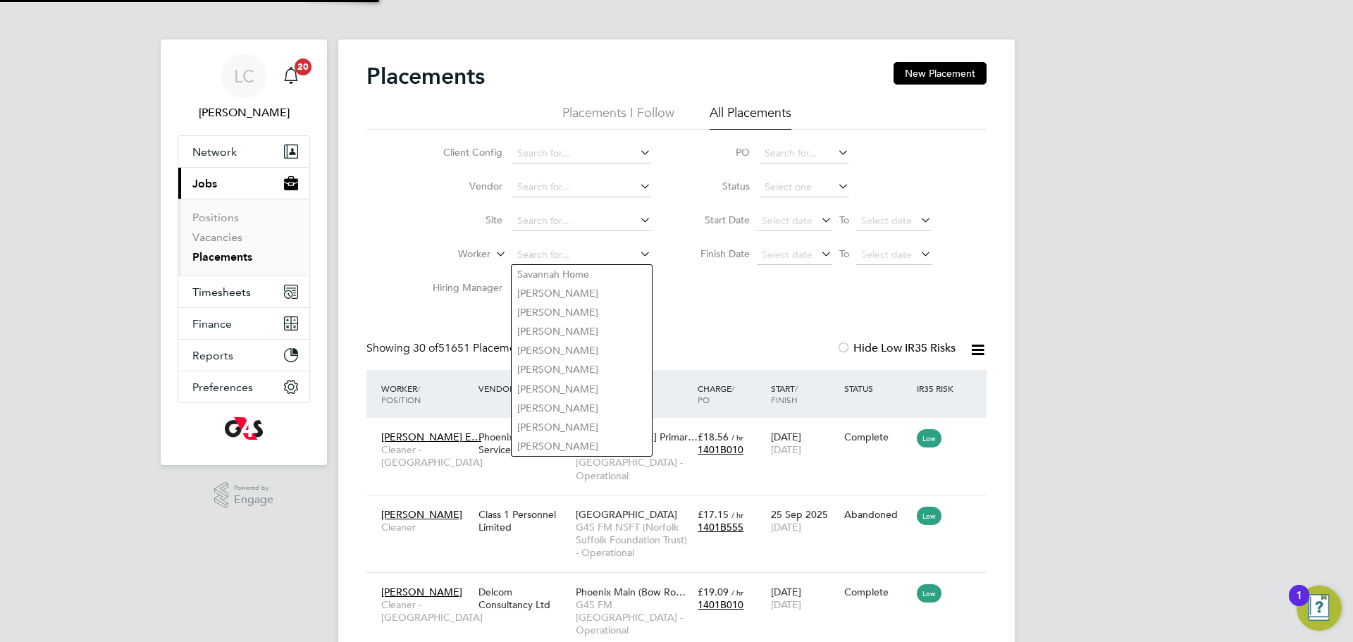
scroll to position [66, 123]
paste input "OKPOKO GODWIN"
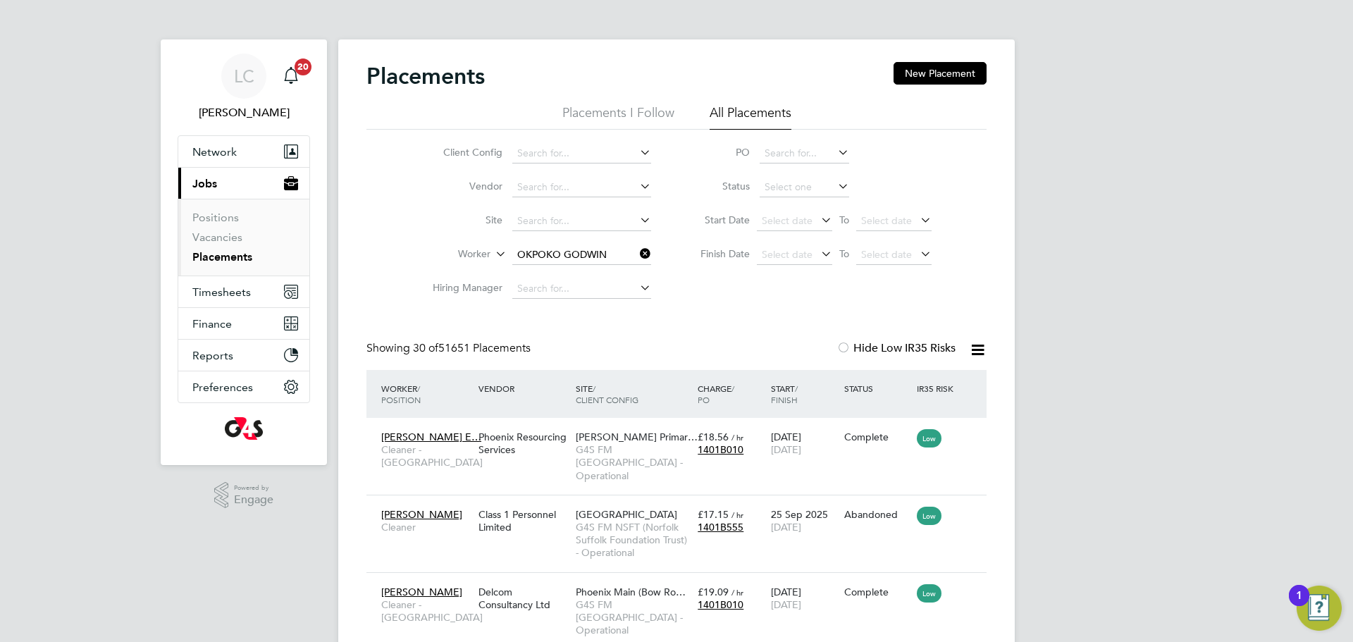
click at [602, 275] on b "Okpoko" at bounding box center [621, 274] width 39 height 12
type input "Godwin Okpoko"
click at [969, 349] on icon at bounding box center [978, 350] width 18 height 18
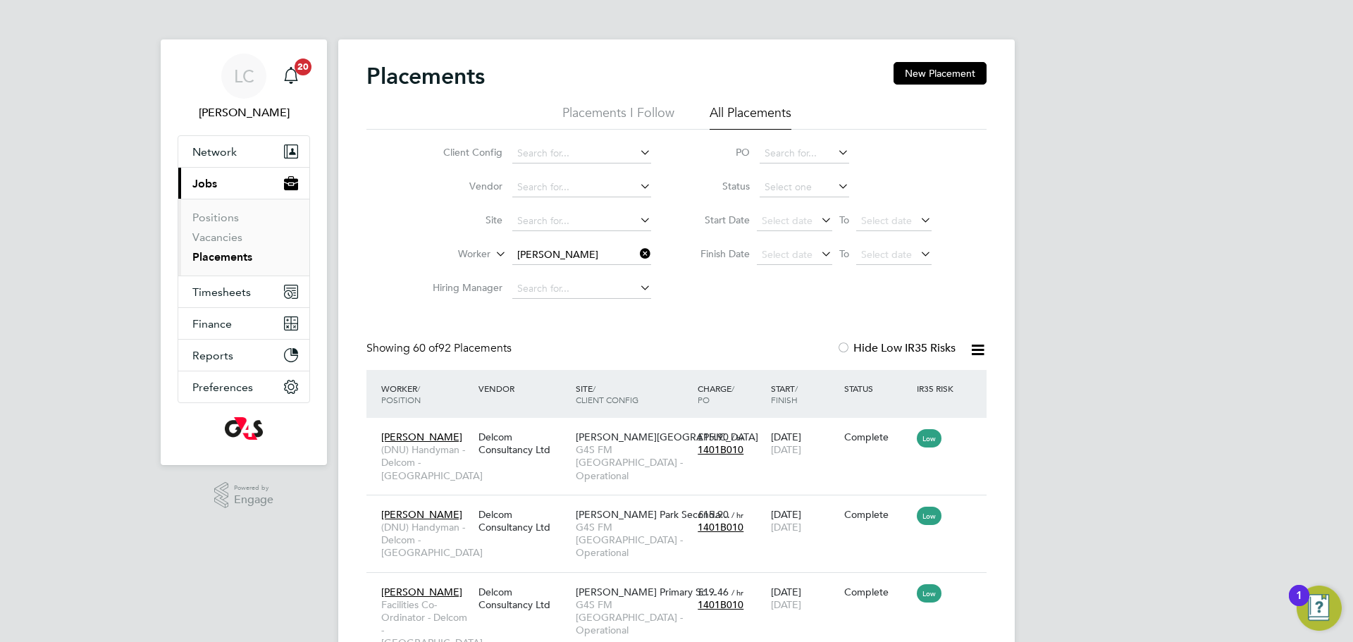
click at [633, 252] on input "Godwin Okpoko" at bounding box center [581, 255] width 139 height 20
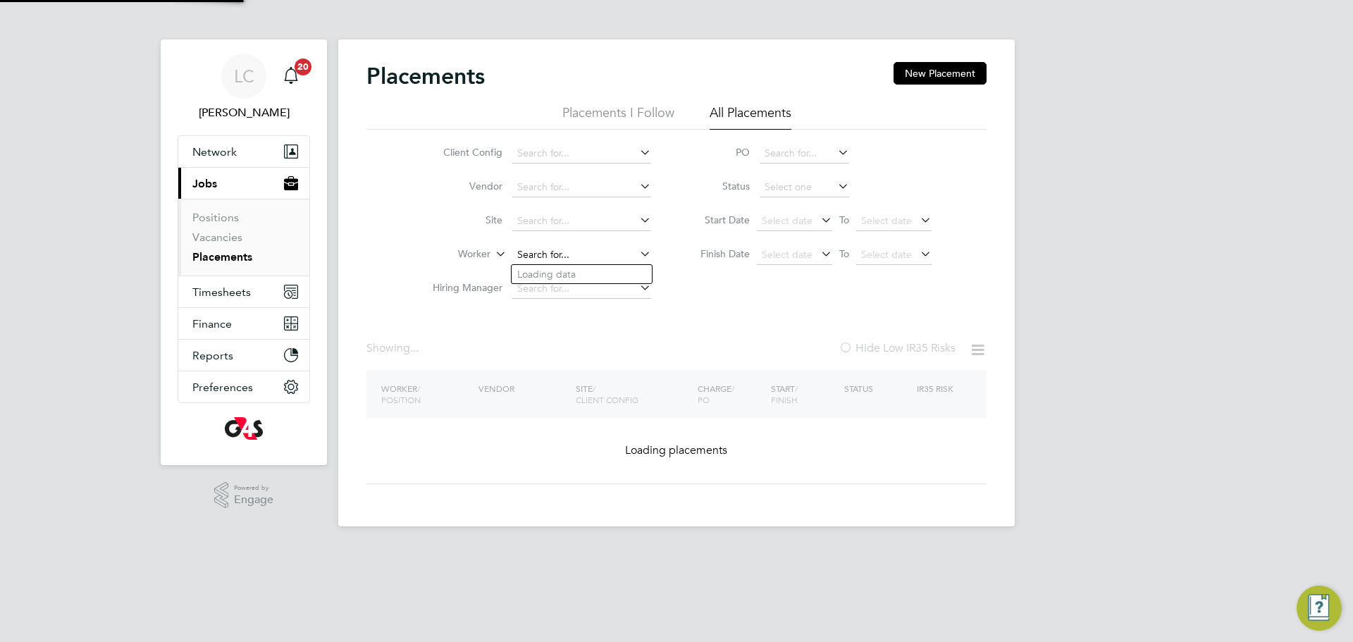
click at [590, 251] on input at bounding box center [581, 255] width 139 height 20
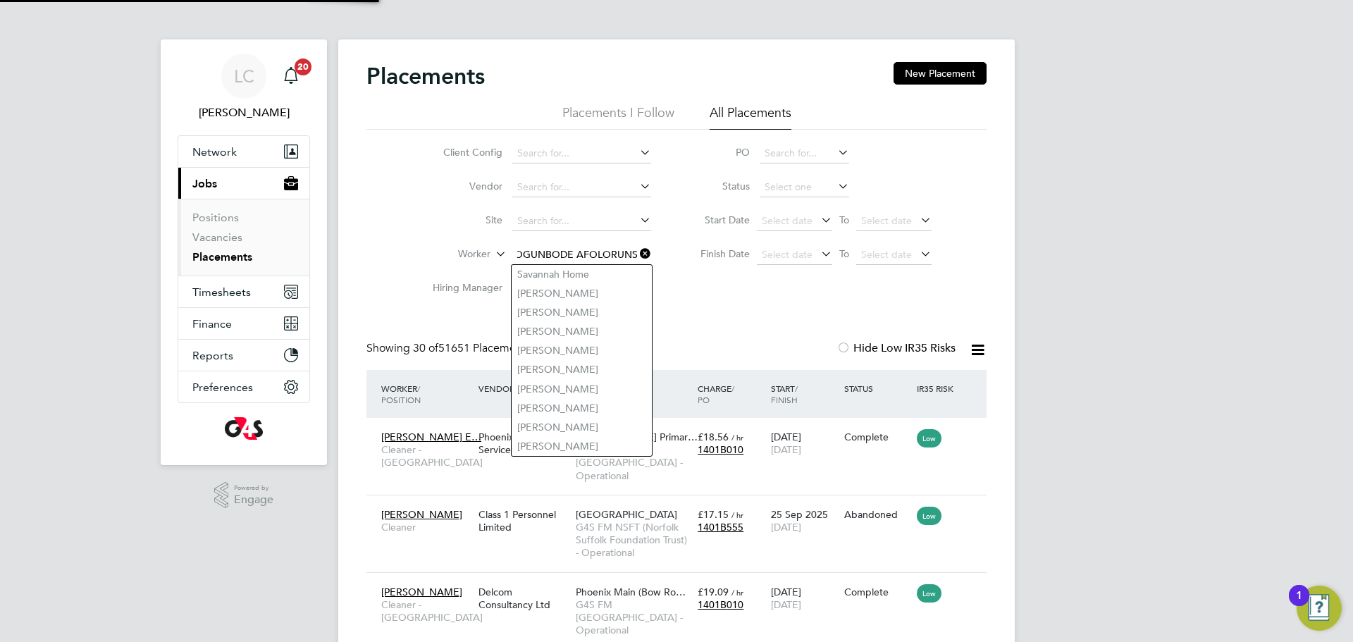
scroll to position [7, 7]
type input "OGUNBODE AFOLORUNSHO"
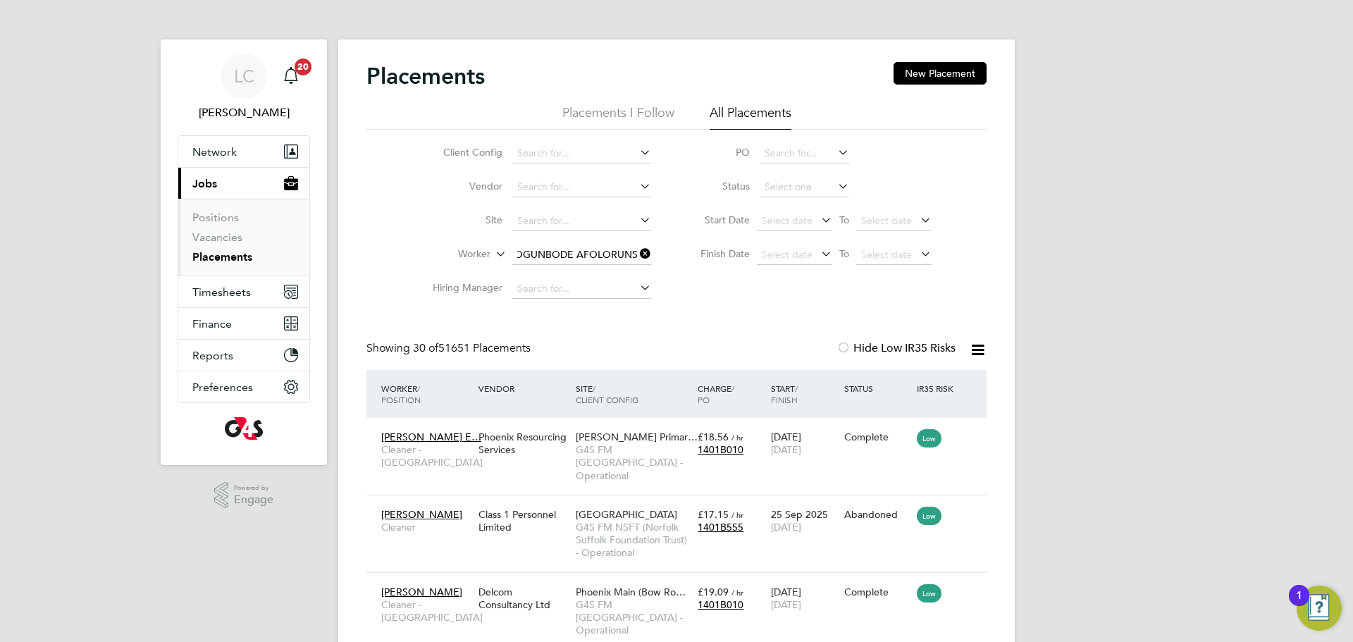
click at [637, 254] on icon at bounding box center [637, 254] width 0 height 20
click at [590, 257] on input at bounding box center [581, 255] width 139 height 20
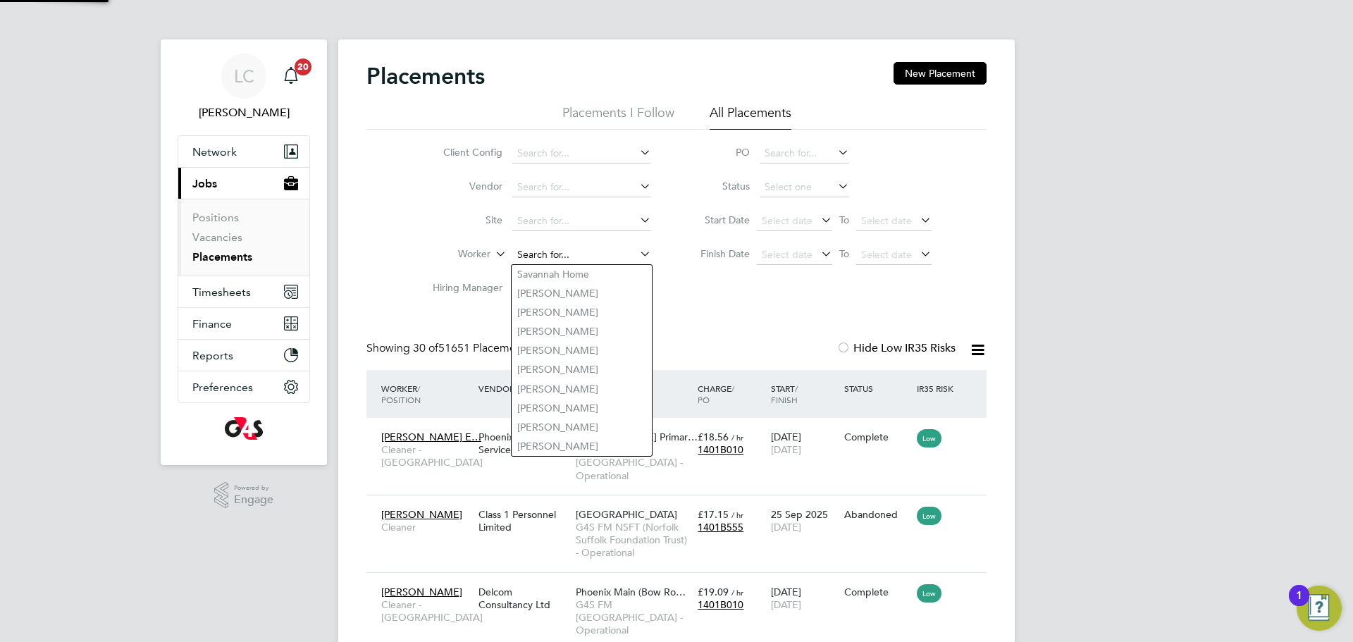
paste input "OGUNBODE AFOLORUNSHO"
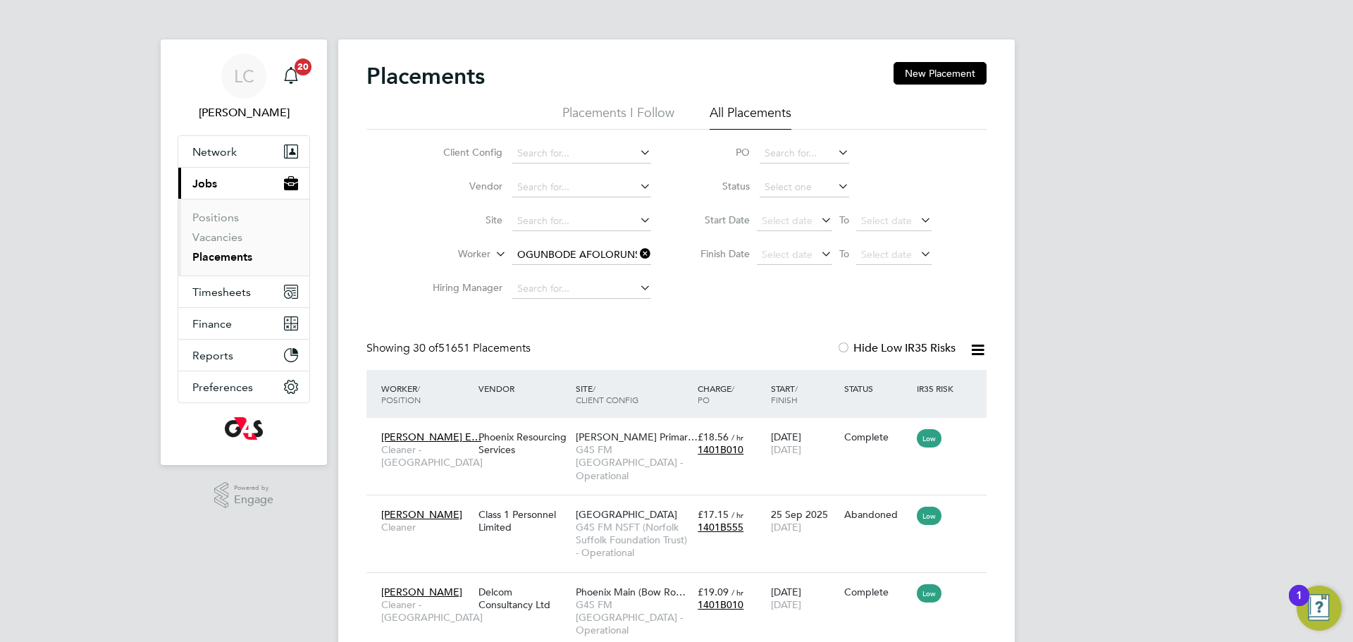
click at [593, 268] on li "Afolorunsho Oluwatosin Ogunbode" at bounding box center [596, 274] width 169 height 19
type input "Afolorunsho Oluwatosin Ogunbode"
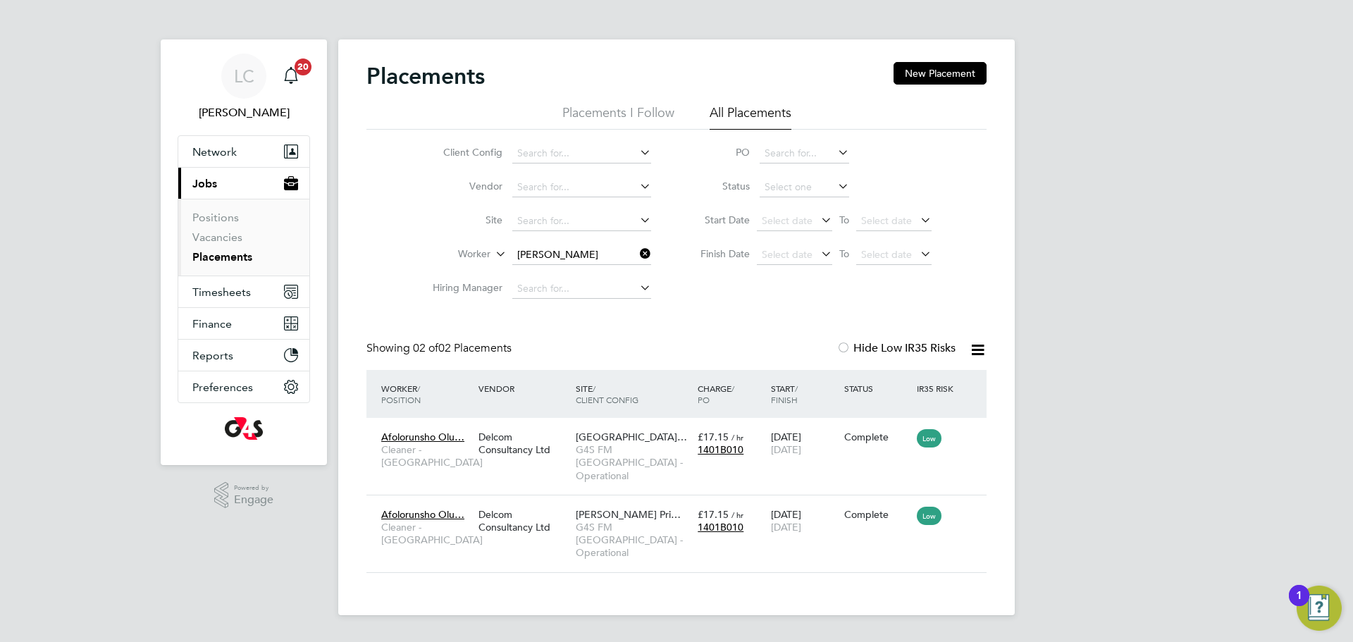
drag, startPoint x: 644, startPoint y: 254, endPoint x: 610, endPoint y: 251, distance: 34.0
click at [637, 254] on icon at bounding box center [637, 254] width 0 height 20
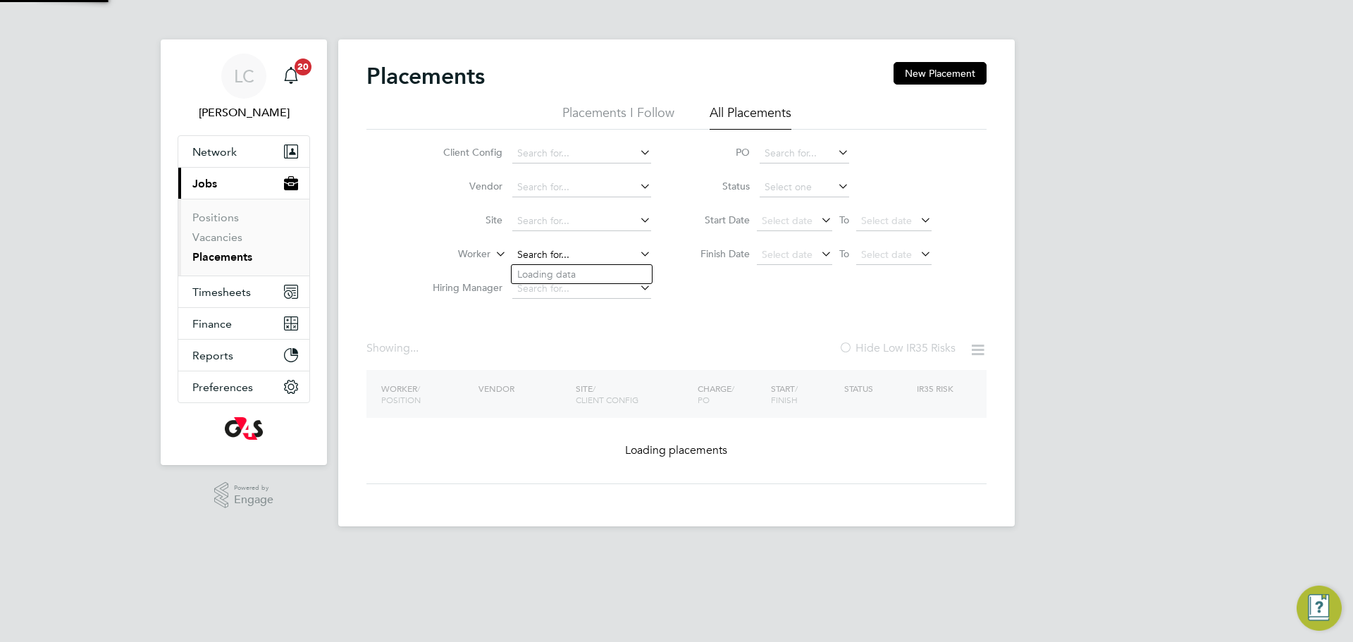
click at [553, 248] on input at bounding box center [581, 255] width 139 height 20
paste input "OLADEHINDE AMOS"
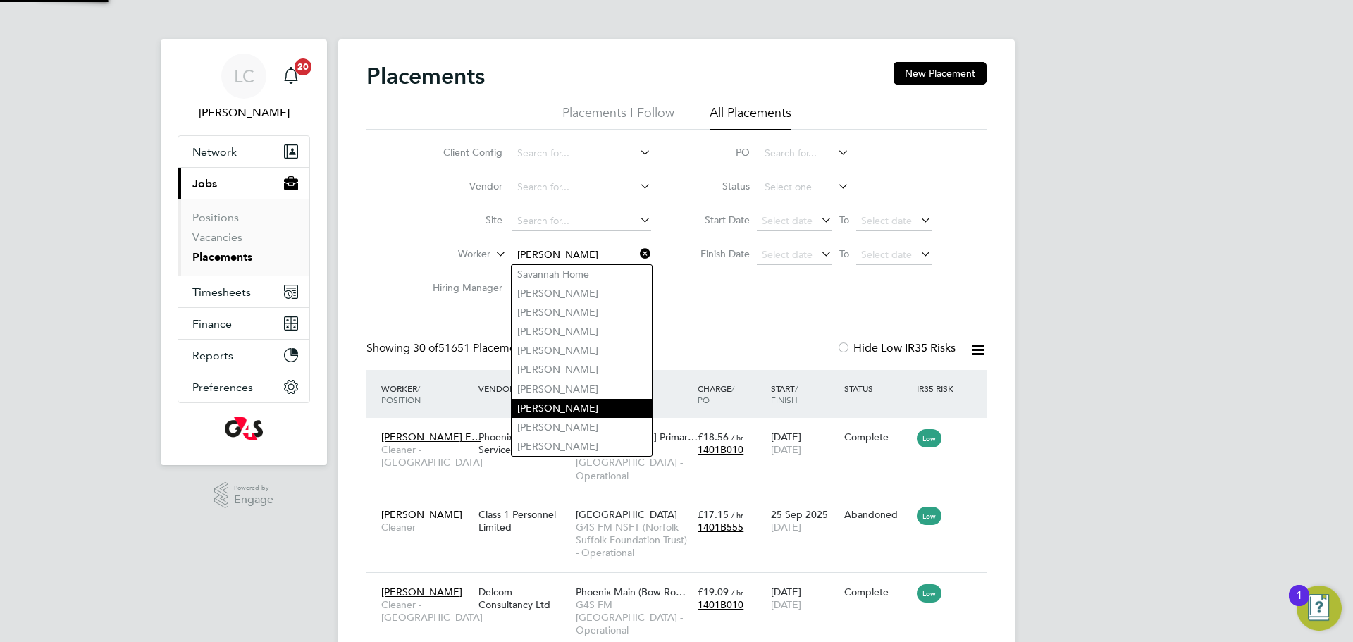
scroll to position [66, 123]
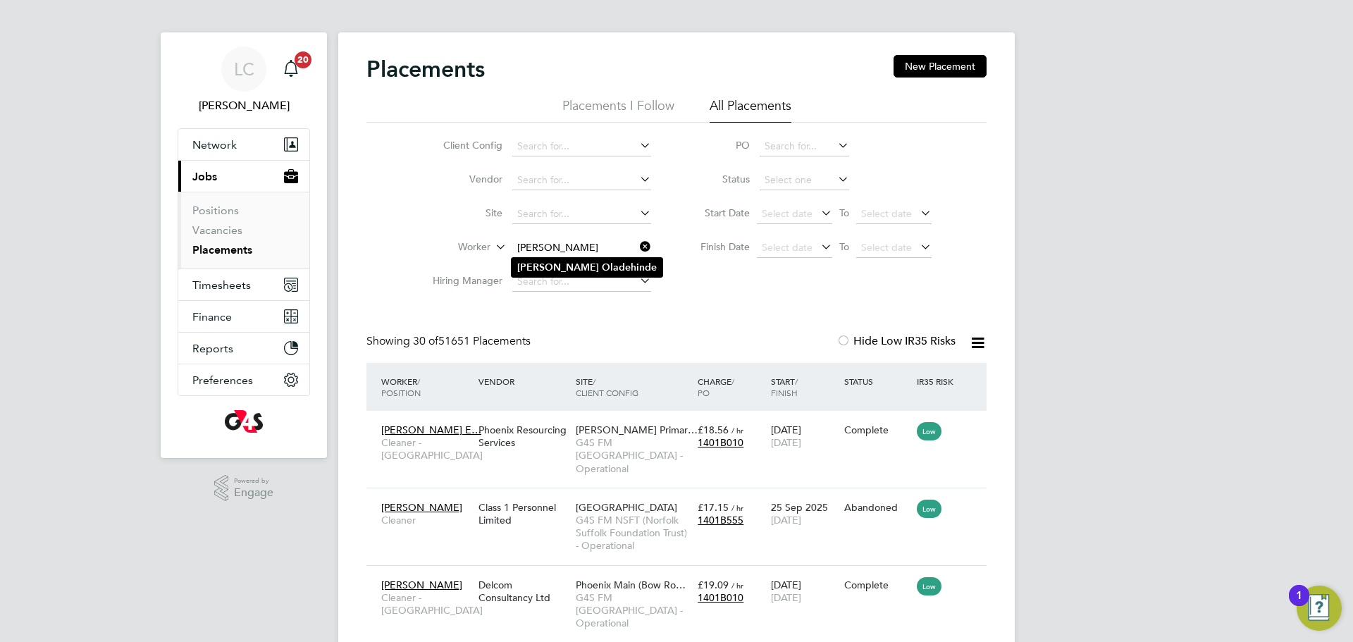
click at [602, 269] on b "Oladehinde" at bounding box center [629, 267] width 55 height 12
type input "Amos Oladehinde"
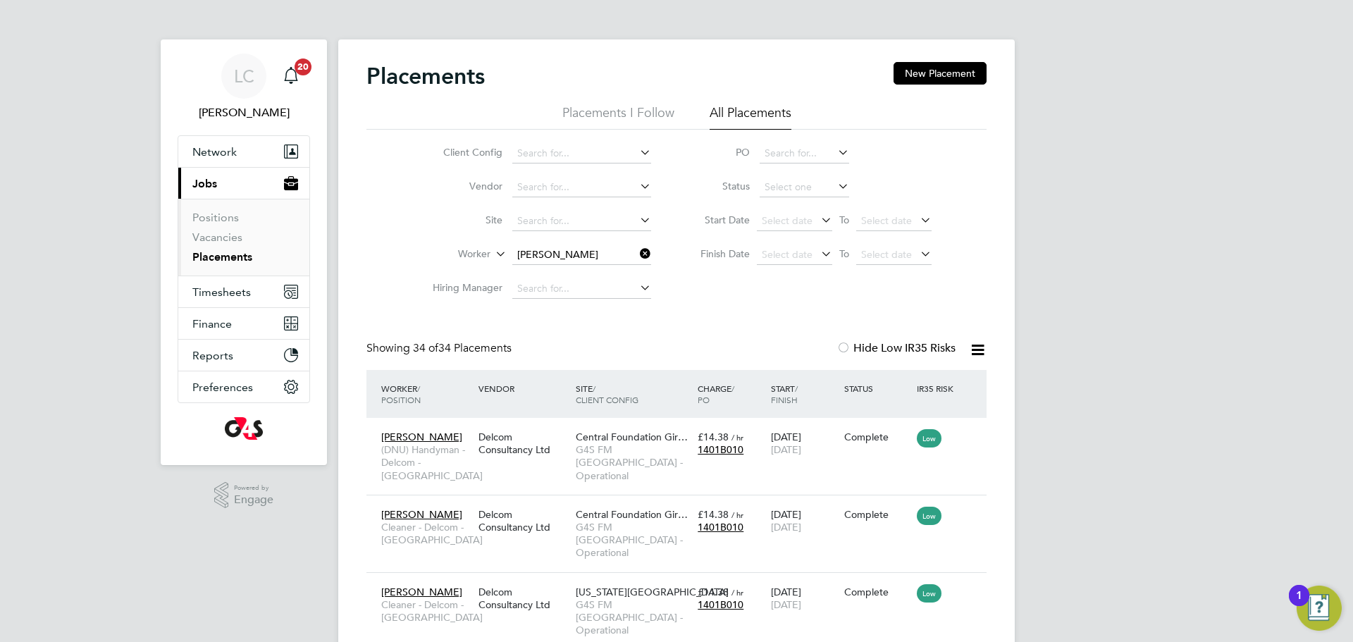
click at [636, 256] on input "Amos Oladehinde" at bounding box center [581, 255] width 139 height 20
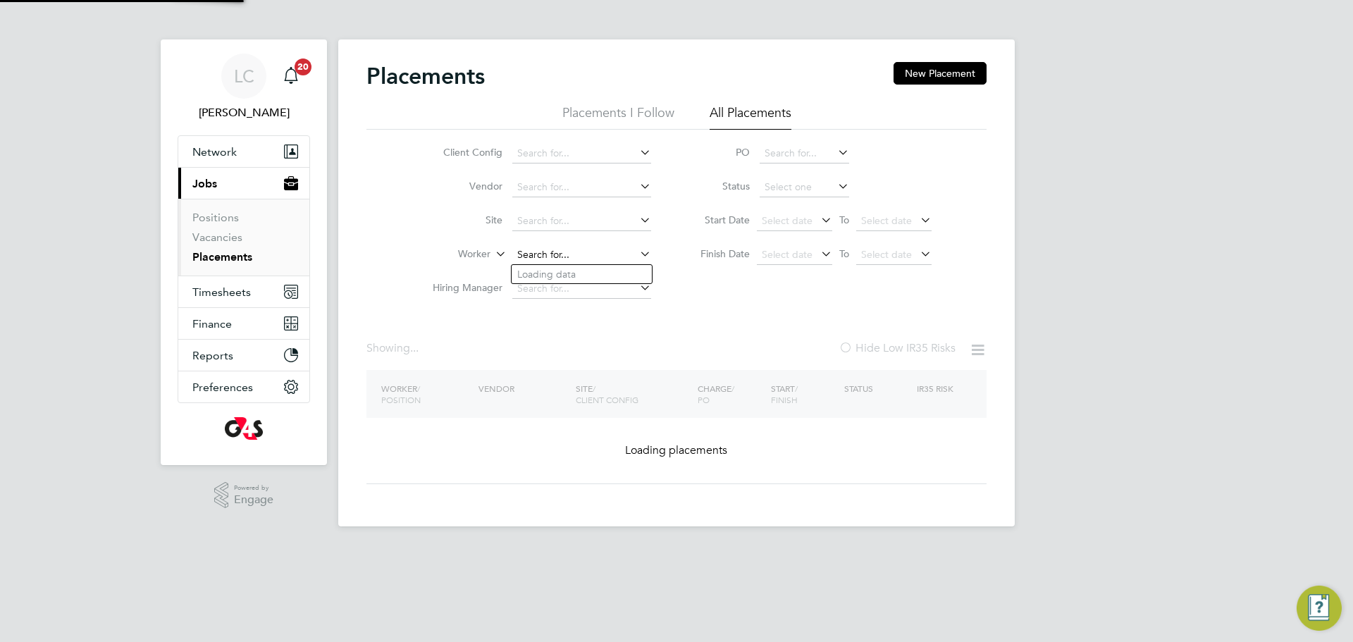
click at [566, 254] on input at bounding box center [581, 255] width 139 height 20
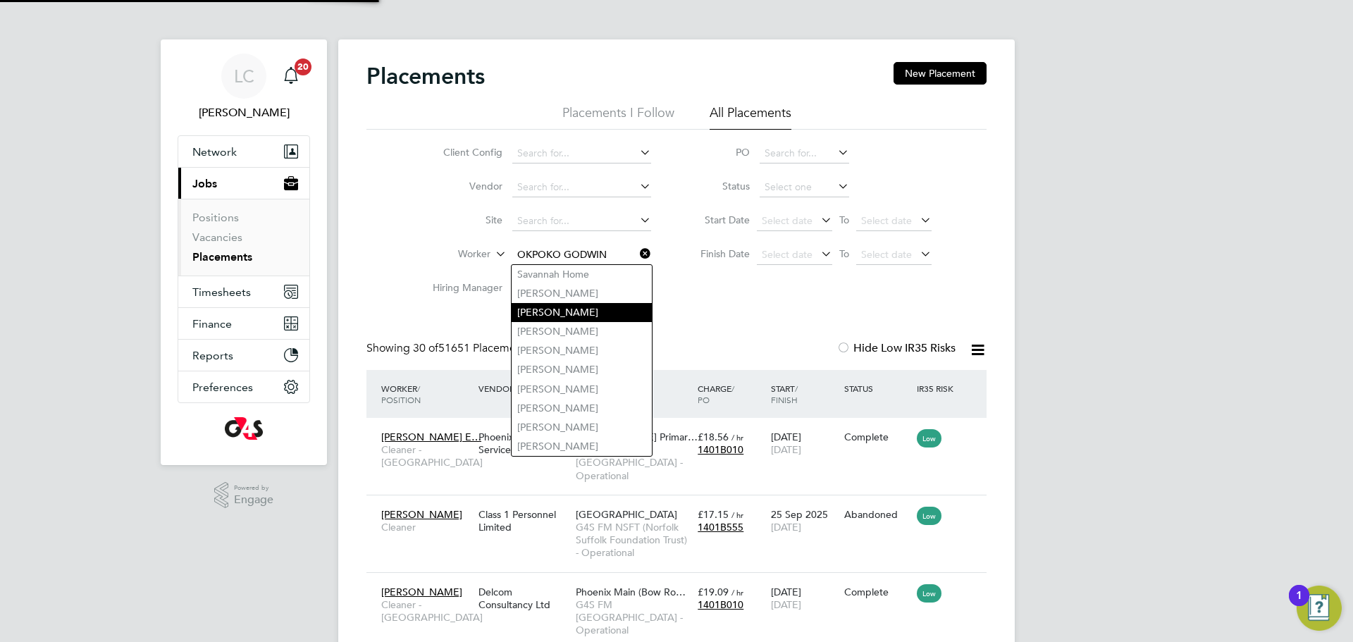
scroll to position [66, 123]
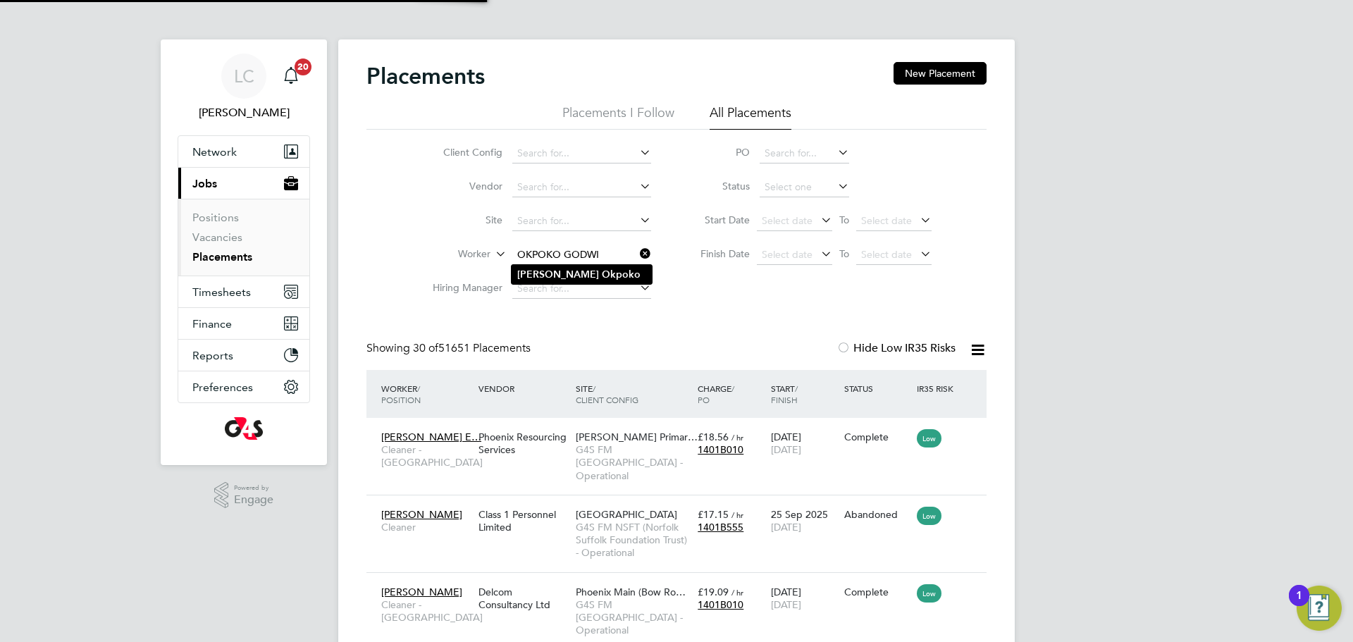
click at [605, 271] on li "Godwin Okpoko" at bounding box center [582, 274] width 140 height 19
type input "Godwin Okpoko"
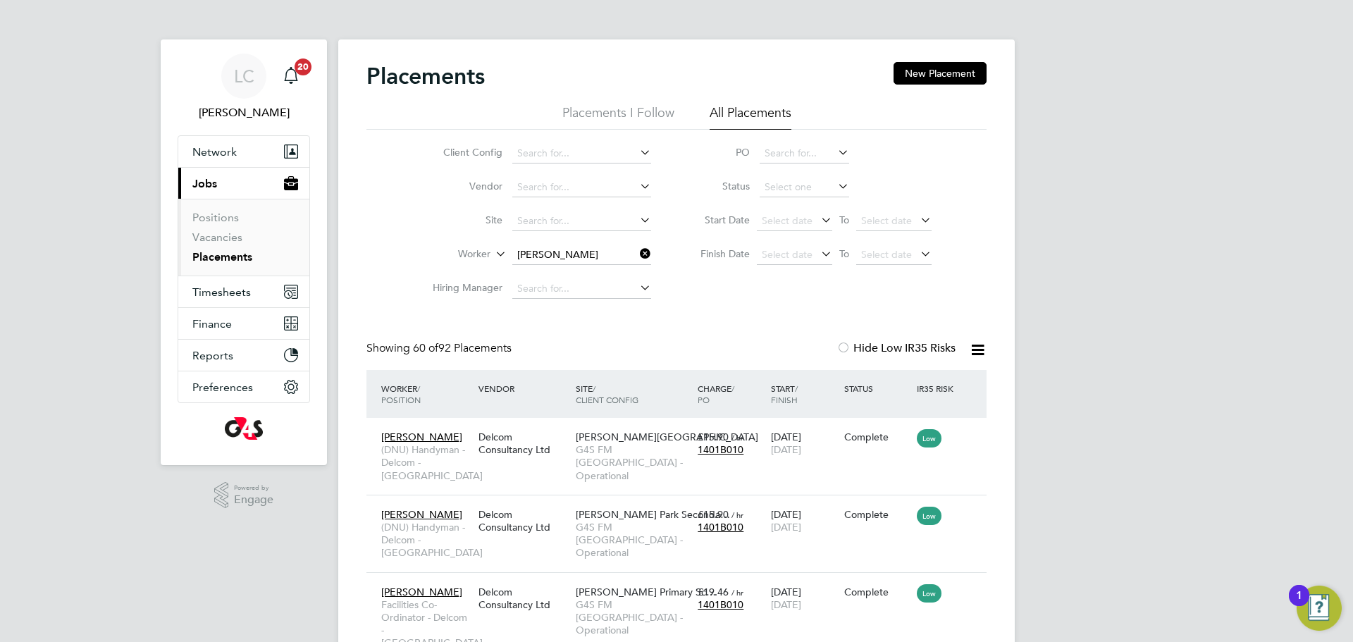
click at [223, 229] on li "Positions" at bounding box center [245, 221] width 106 height 20
click at [226, 234] on link "Vacancies" at bounding box center [217, 236] width 50 height 13
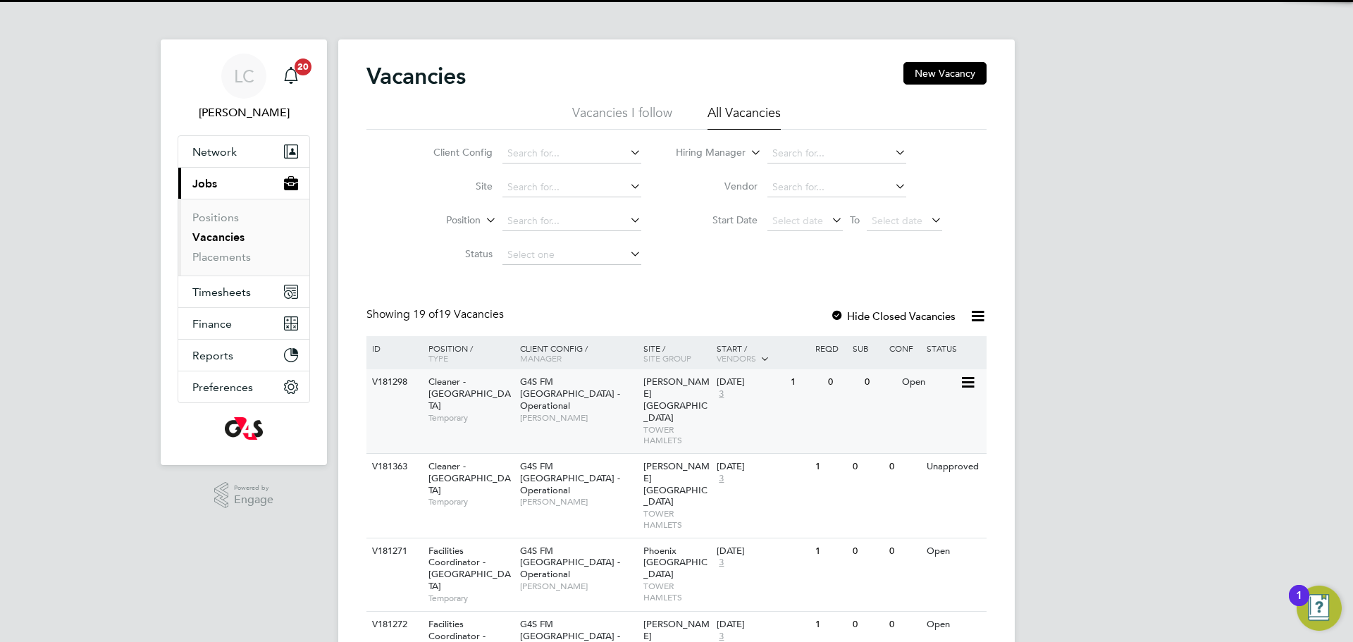
click at [662, 424] on span "TOWER HAMLETS" at bounding box center [676, 435] width 67 height 22
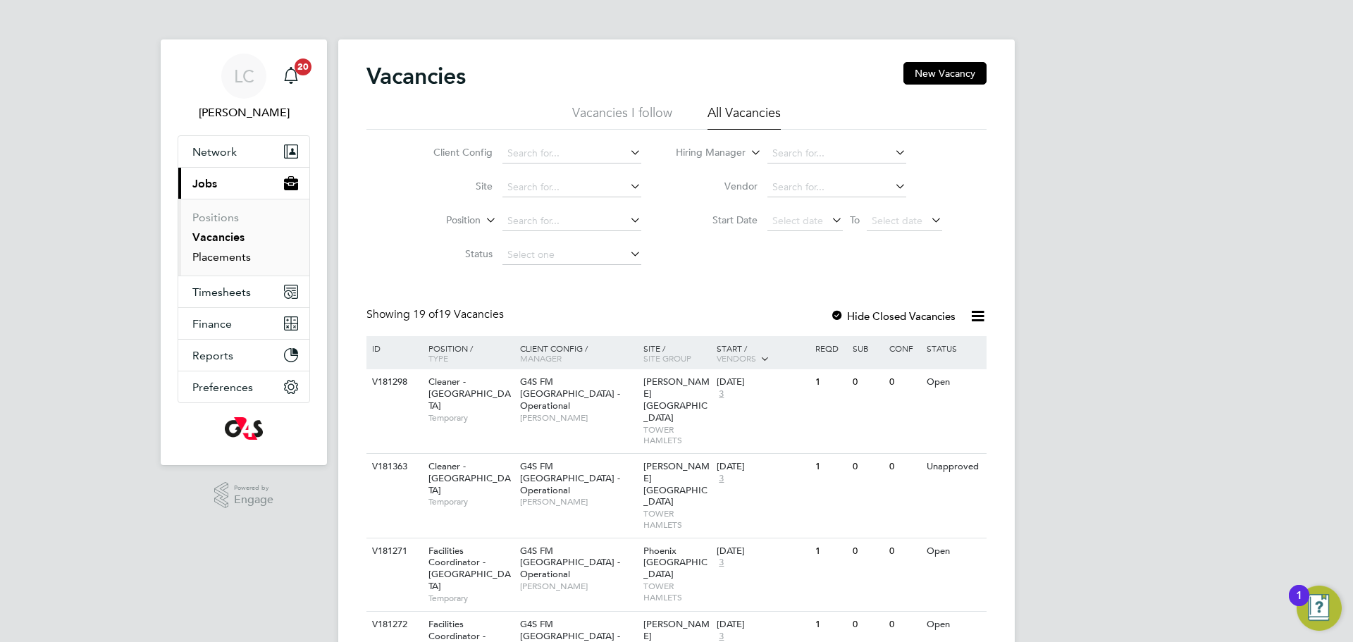
click at [206, 259] on link "Placements" at bounding box center [221, 256] width 58 height 13
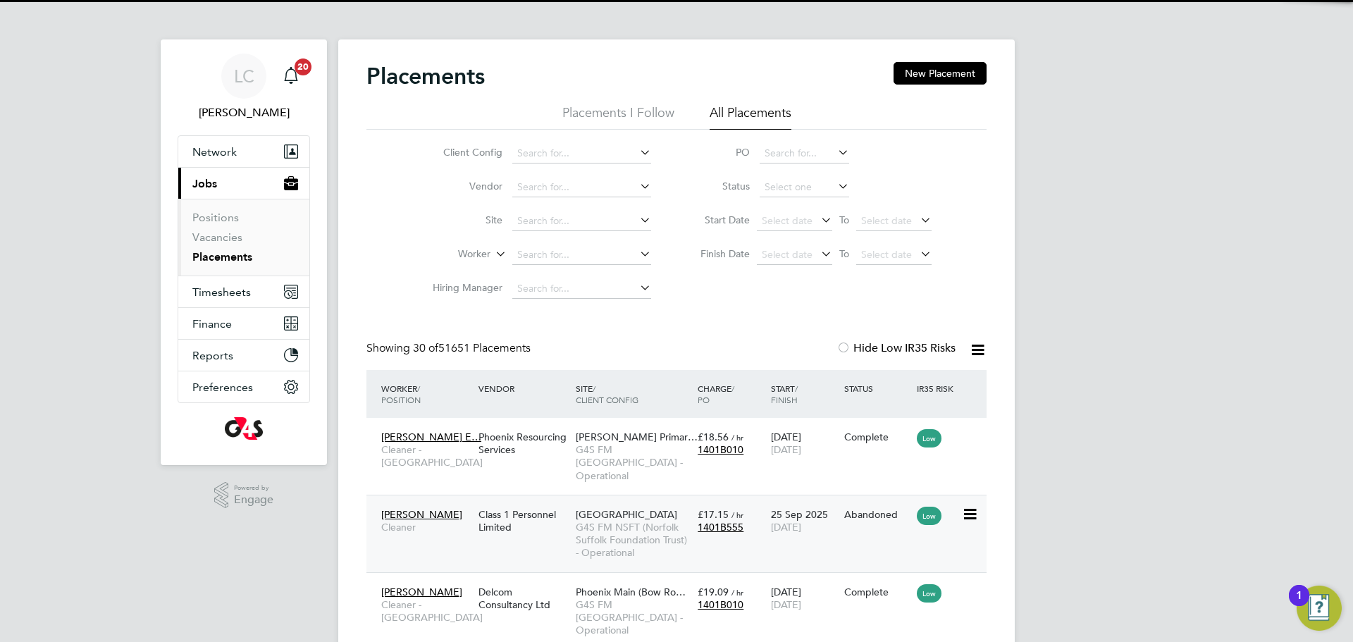
scroll to position [66, 123]
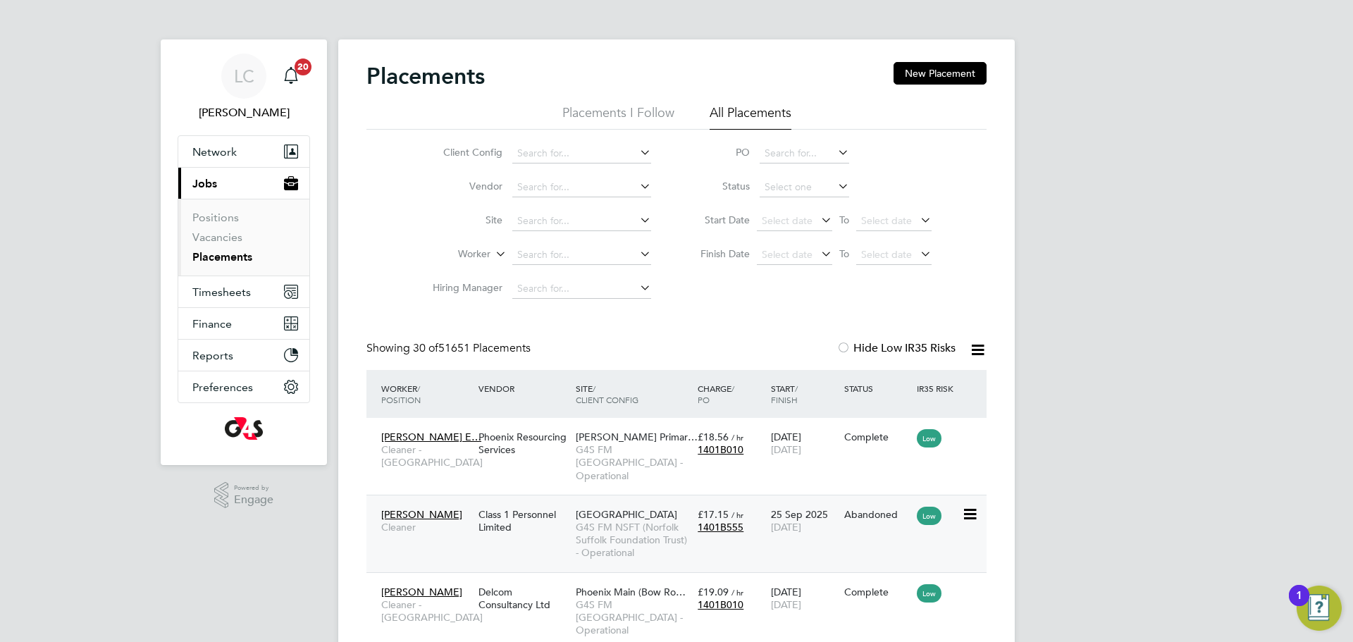
click at [559, 495] on div "Abdulkabir Afolabi Cleaner Class 1 Personnel Limited Northside Hospital G4S FM …" at bounding box center [676, 534] width 620 height 78
click at [543, 454] on div "Phoenix Resourcing Services" at bounding box center [523, 442] width 97 height 39
click at [540, 248] on input at bounding box center [581, 255] width 139 height 20
paste input "OKPOKO GODWIN"
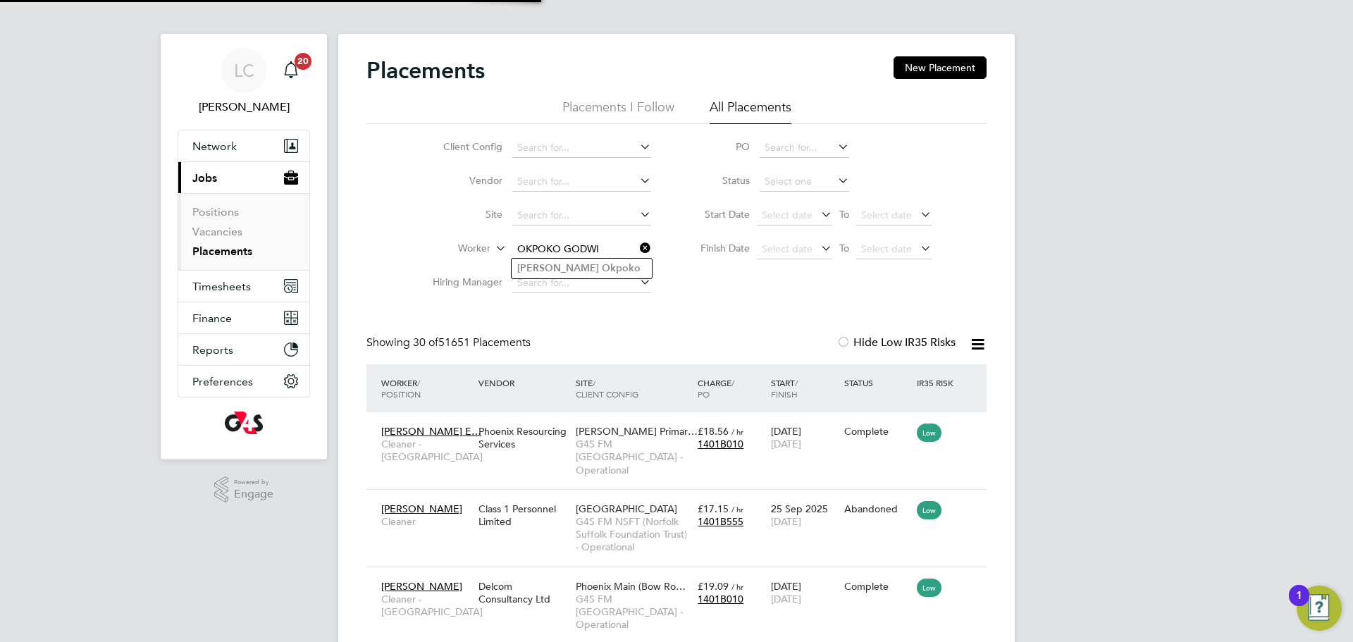
scroll to position [7, 0]
type input "OKPOKO GODWI"
click at [585, 280] on input at bounding box center [581, 282] width 139 height 20
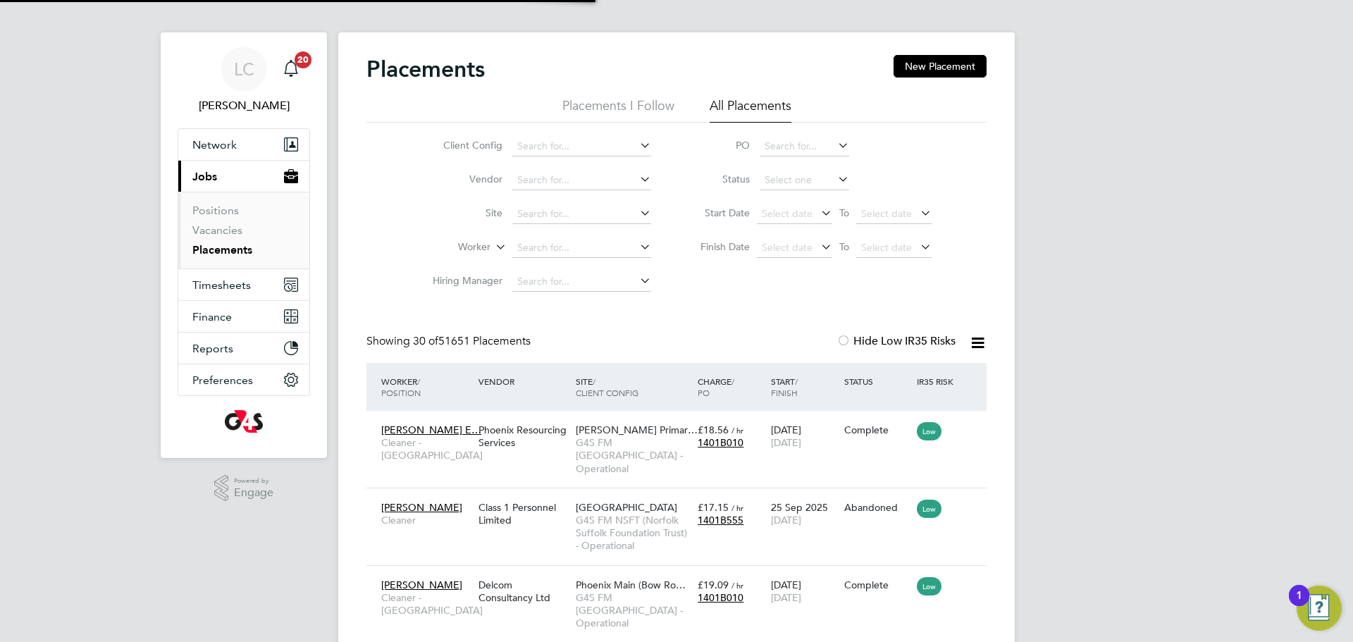
click at [583, 269] on li "Hiring Manager" at bounding box center [536, 282] width 265 height 34
click at [574, 235] on li "Worker" at bounding box center [536, 248] width 265 height 34
click at [547, 240] on input at bounding box center [581, 248] width 139 height 20
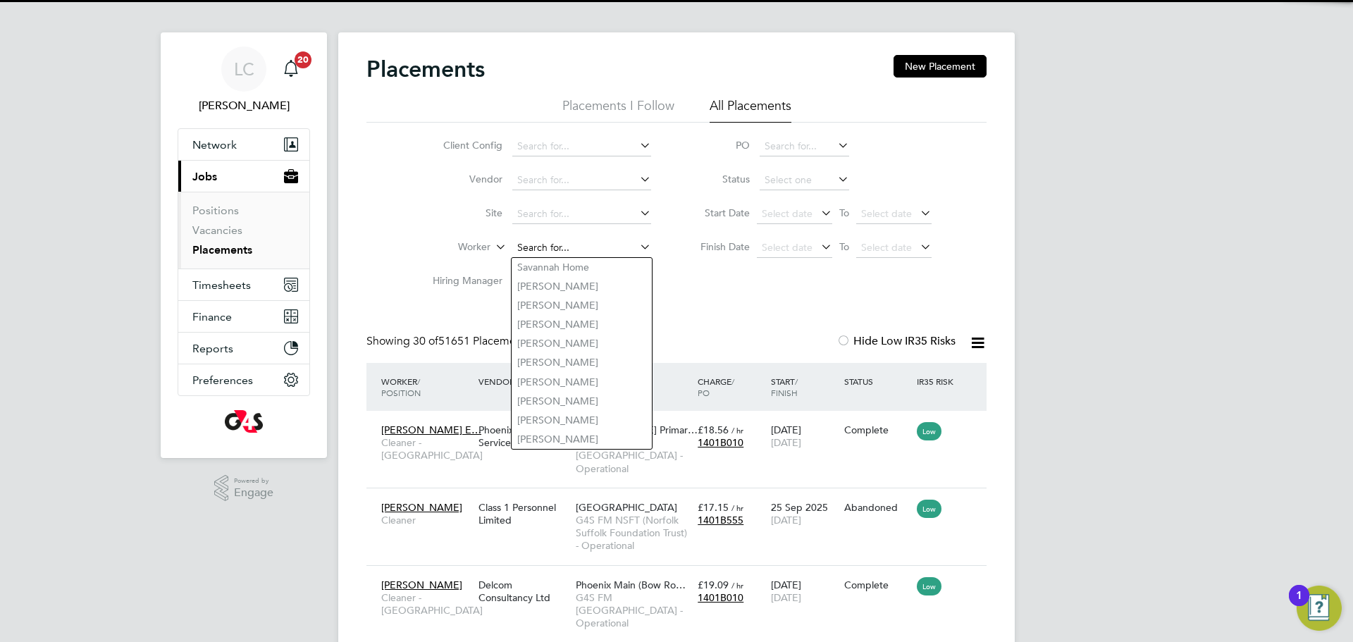
paste input "OKPOKO GODWIN"
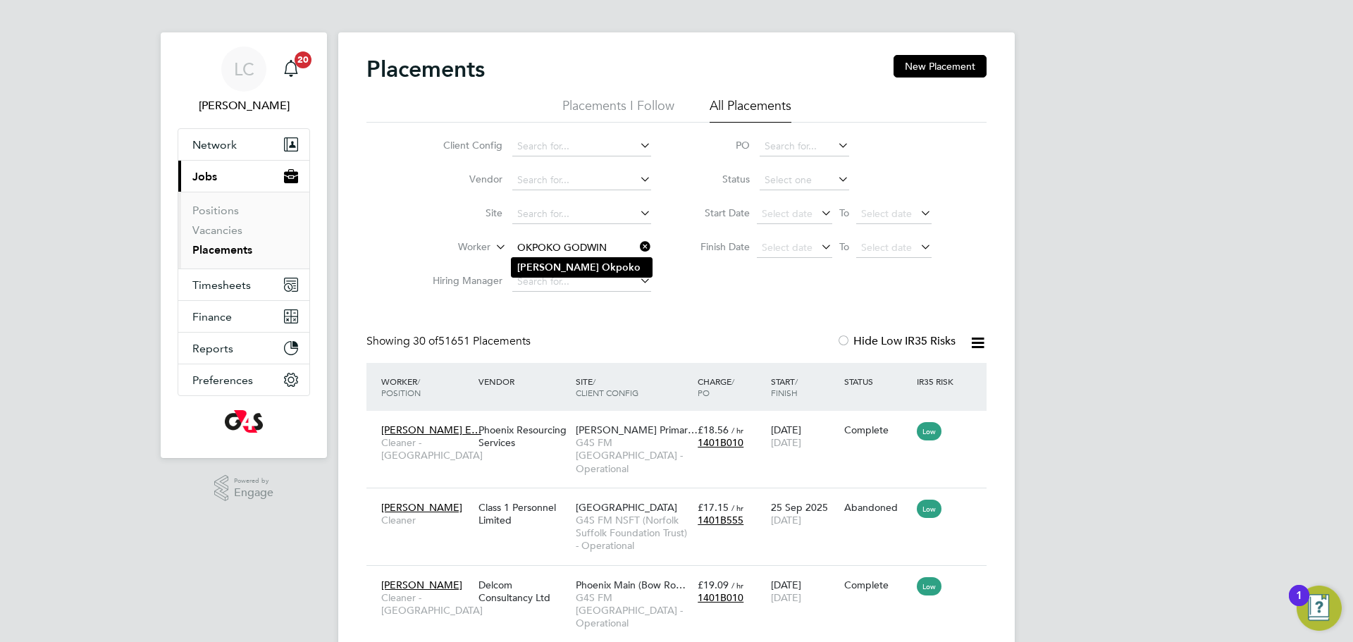
click at [602, 270] on b "Okpoko" at bounding box center [621, 267] width 39 height 12
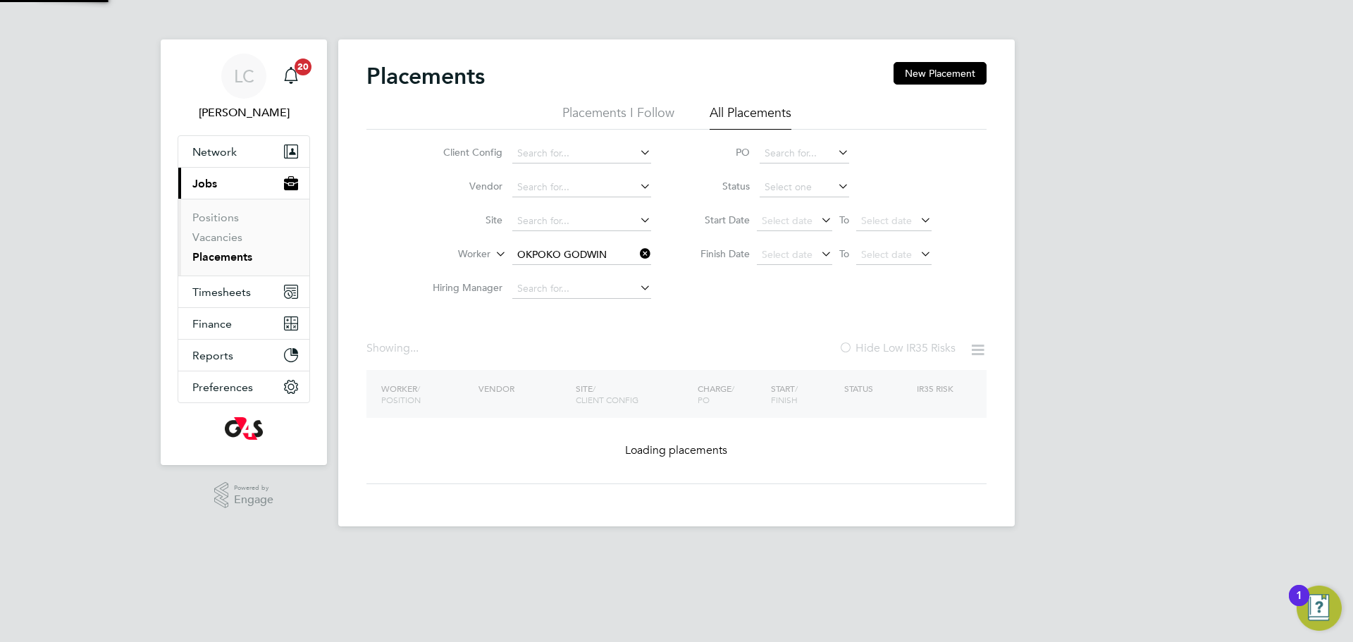
type input "Godwin Okpoko"
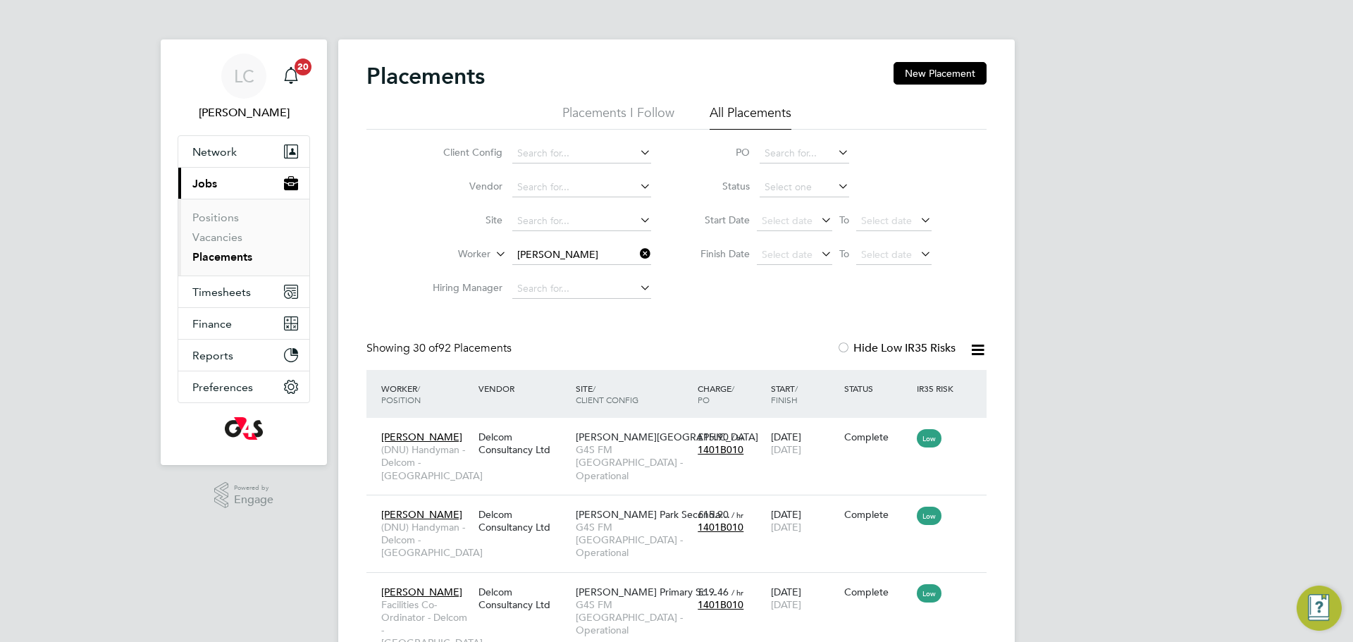
scroll to position [53, 123]
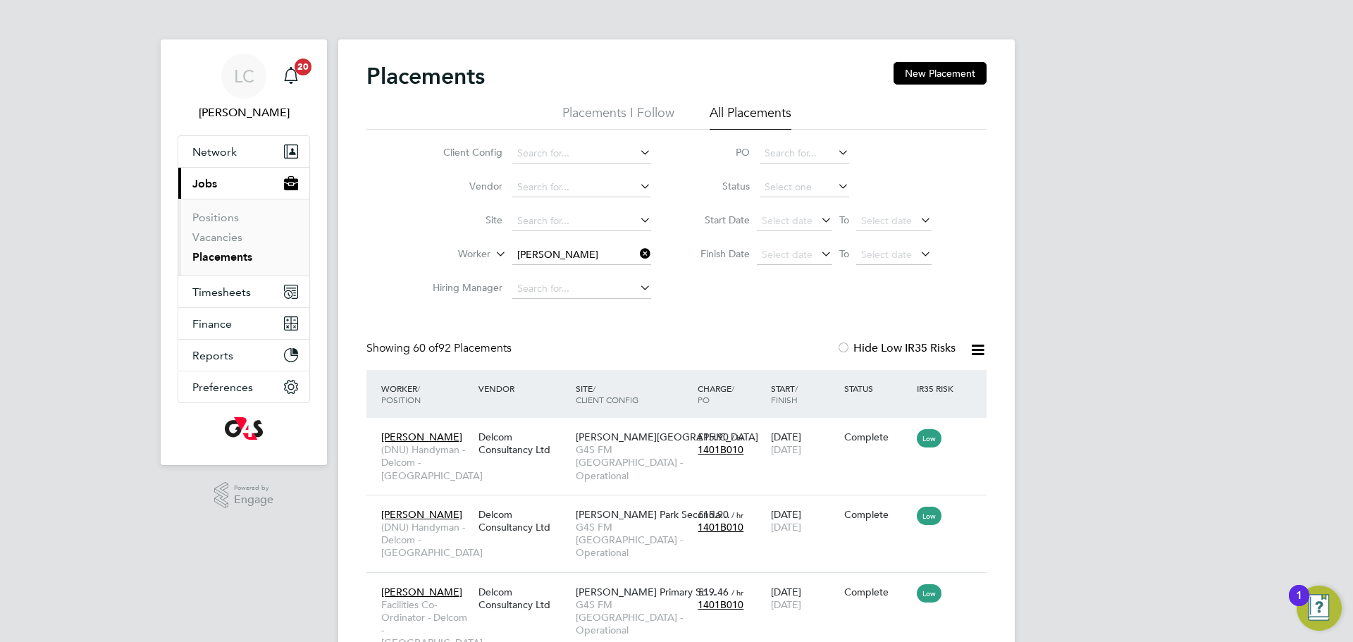
click at [812, 190] on input at bounding box center [804, 188] width 89 height 20
click at [794, 276] on li "Complete" at bounding box center [804, 280] width 91 height 18
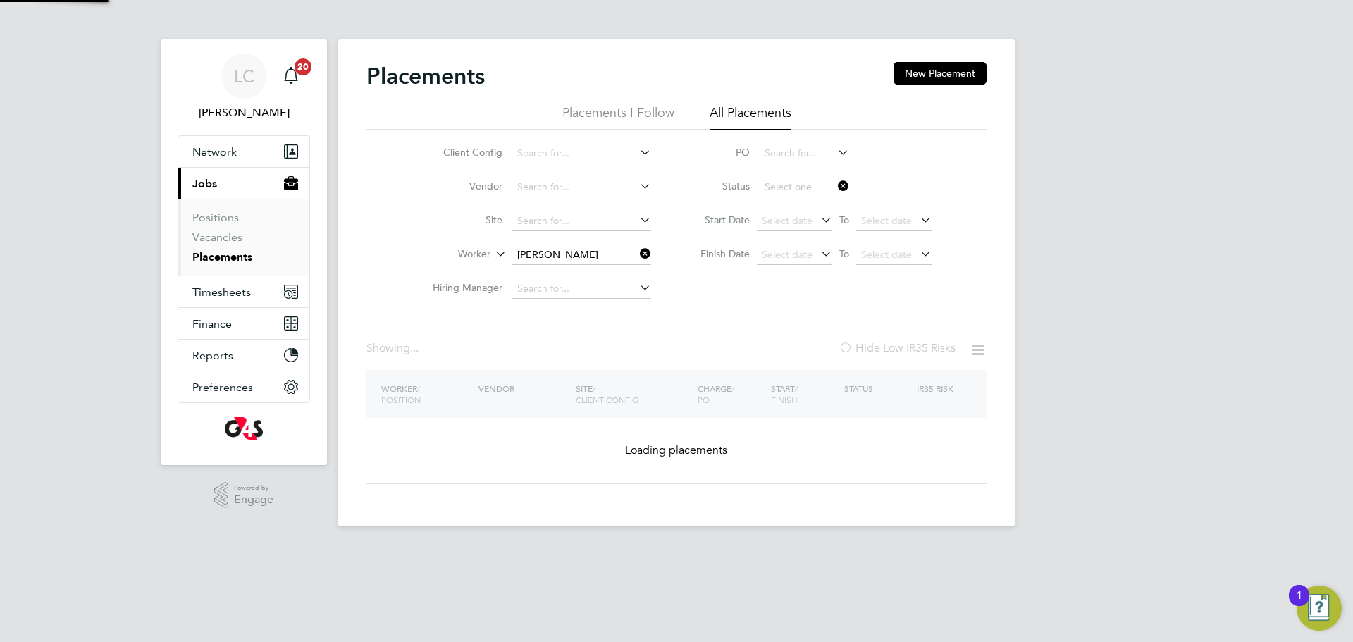
type input "Complete"
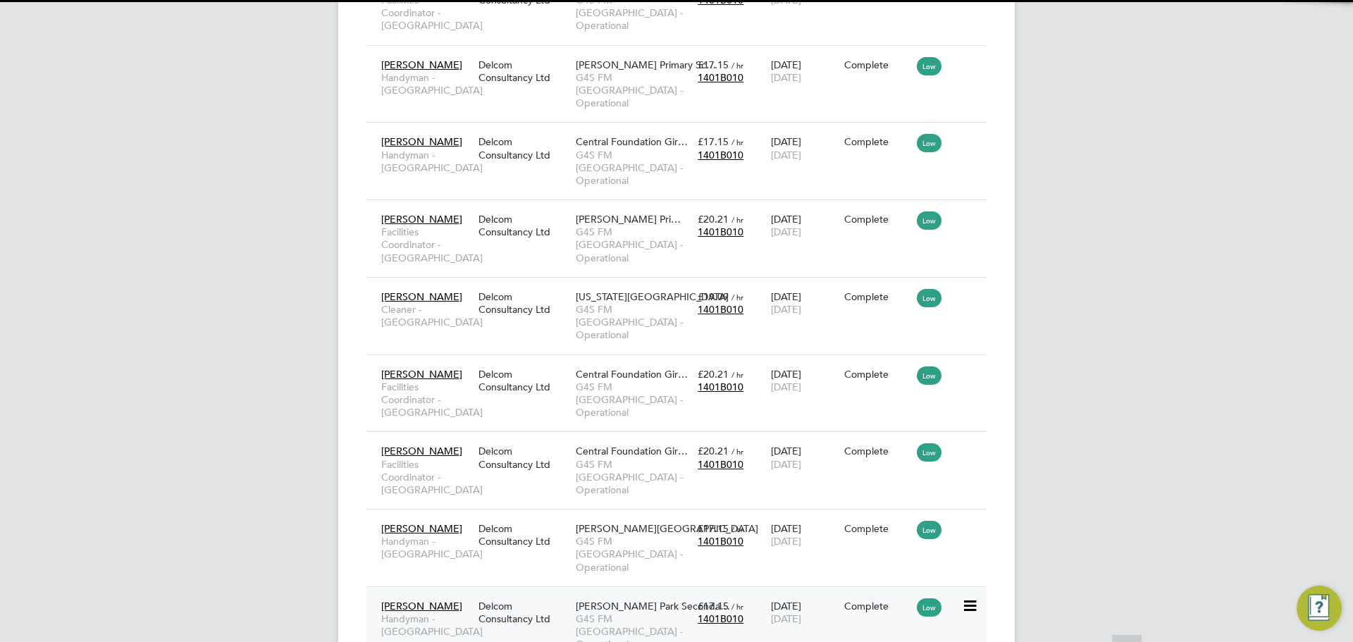
scroll to position [7, 7]
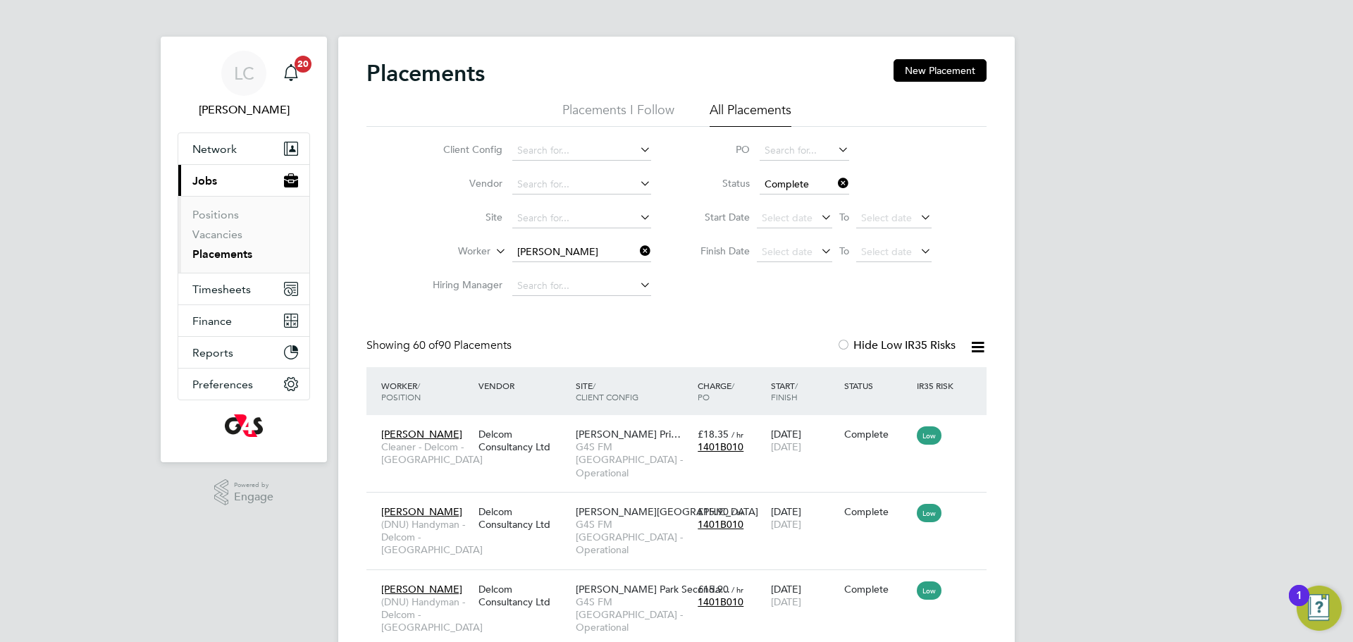
click at [502, 252] on li "Worker Godwin Okpoko" at bounding box center [536, 252] width 265 height 34
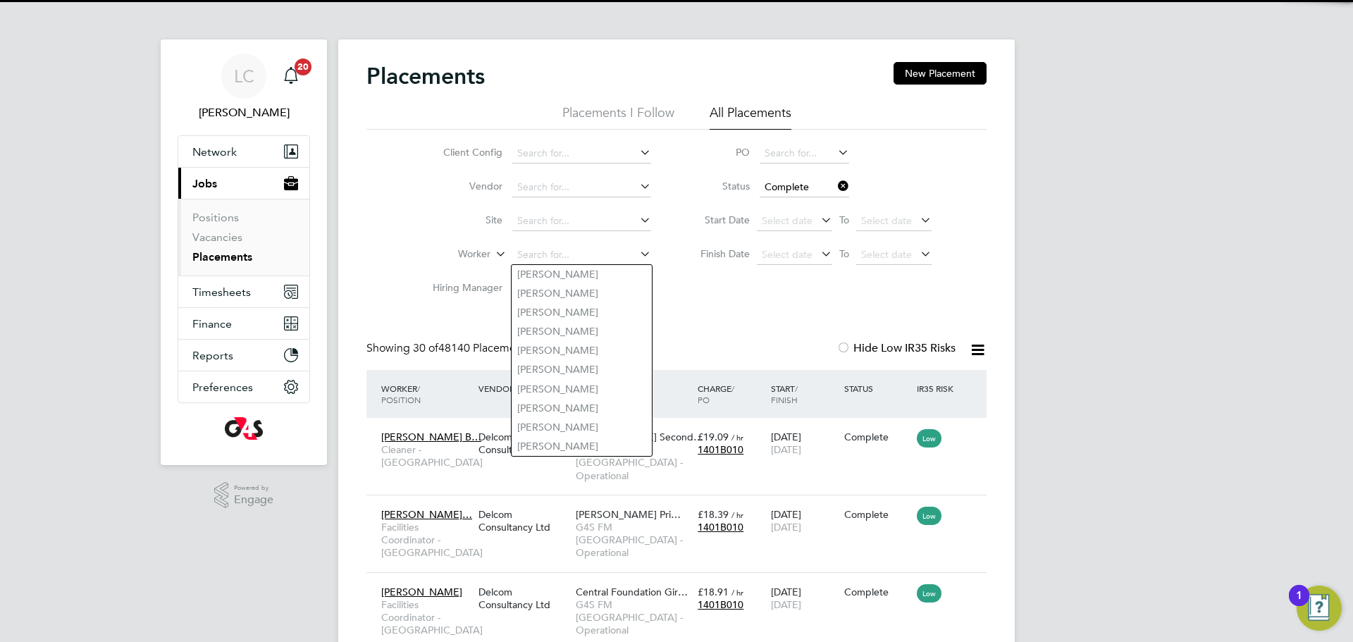
drag, startPoint x: 845, startPoint y: 176, endPoint x: 830, endPoint y: 187, distance: 19.2
click at [841, 178] on li "Status Complete" at bounding box center [809, 188] width 280 height 34
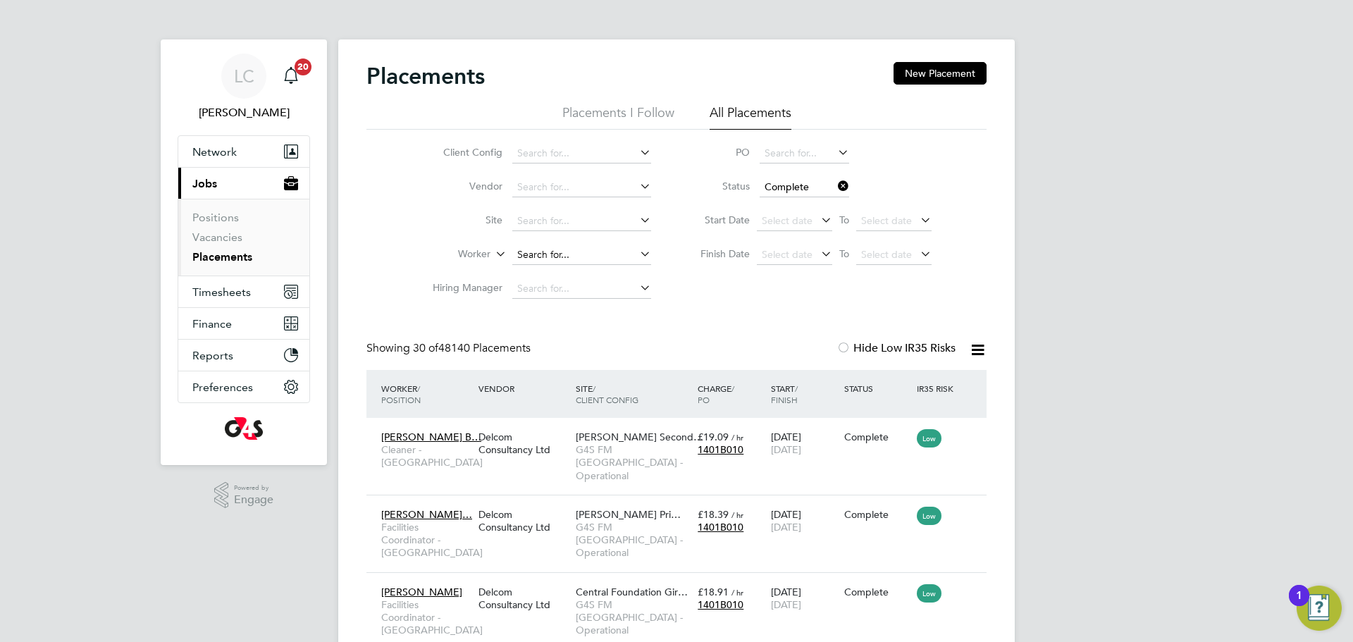
drag, startPoint x: 533, startPoint y: 238, endPoint x: 535, endPoint y: 249, distance: 10.8
click at [534, 239] on li "Worker" at bounding box center [536, 255] width 265 height 34
click at [538, 254] on input at bounding box center [581, 255] width 139 height 20
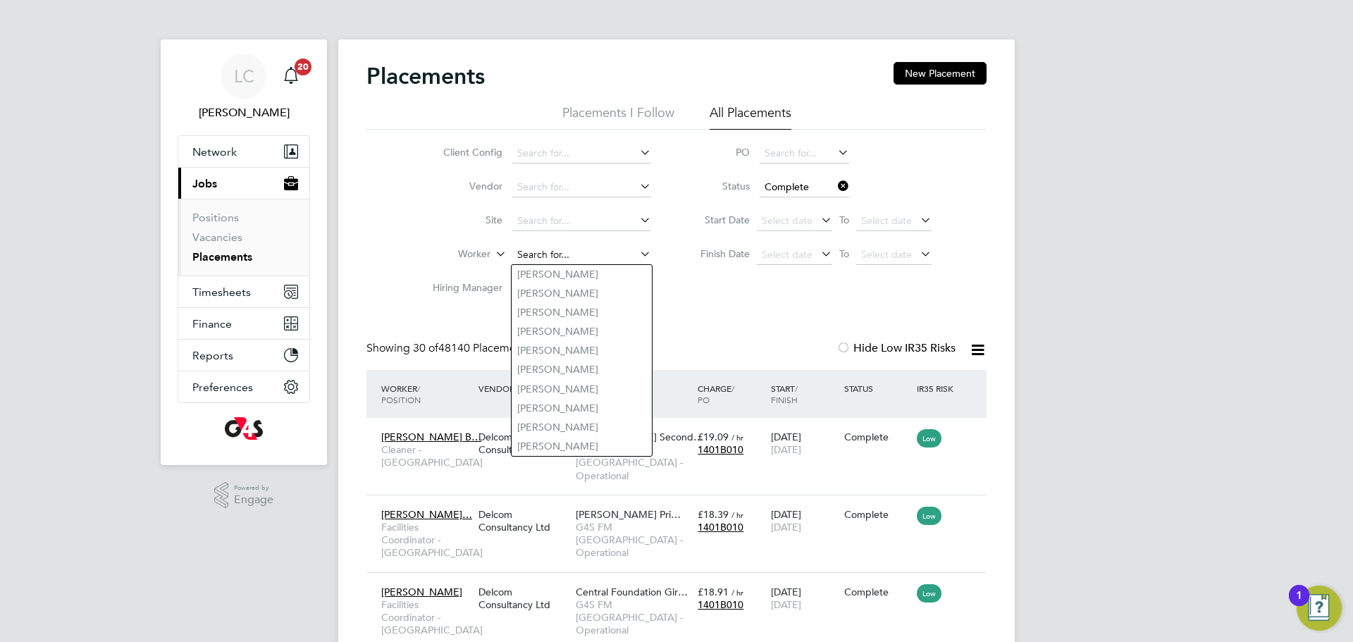
paste input "OKPOKO GODWIN"
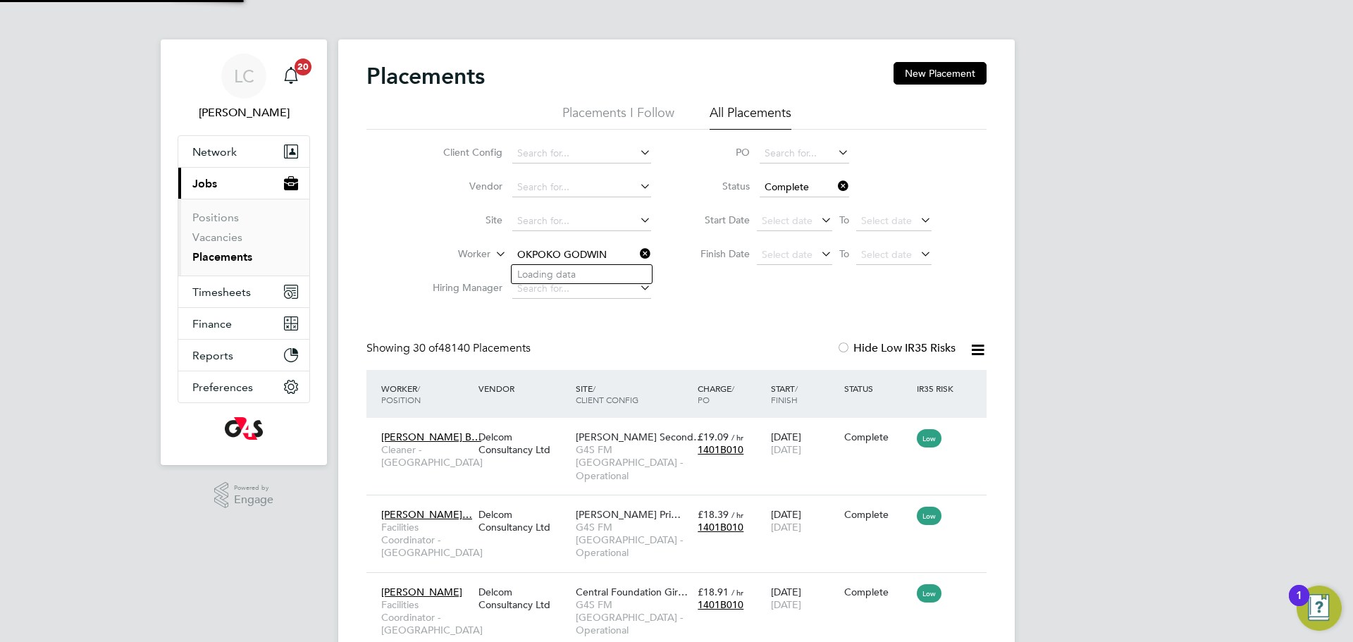
type input "OKPOKO GODWIN"
drag, startPoint x: 841, startPoint y: 182, endPoint x: 695, endPoint y: 120, distance: 157.6
click at [835, 182] on icon at bounding box center [835, 186] width 0 height 20
click at [540, 253] on input at bounding box center [581, 255] width 139 height 20
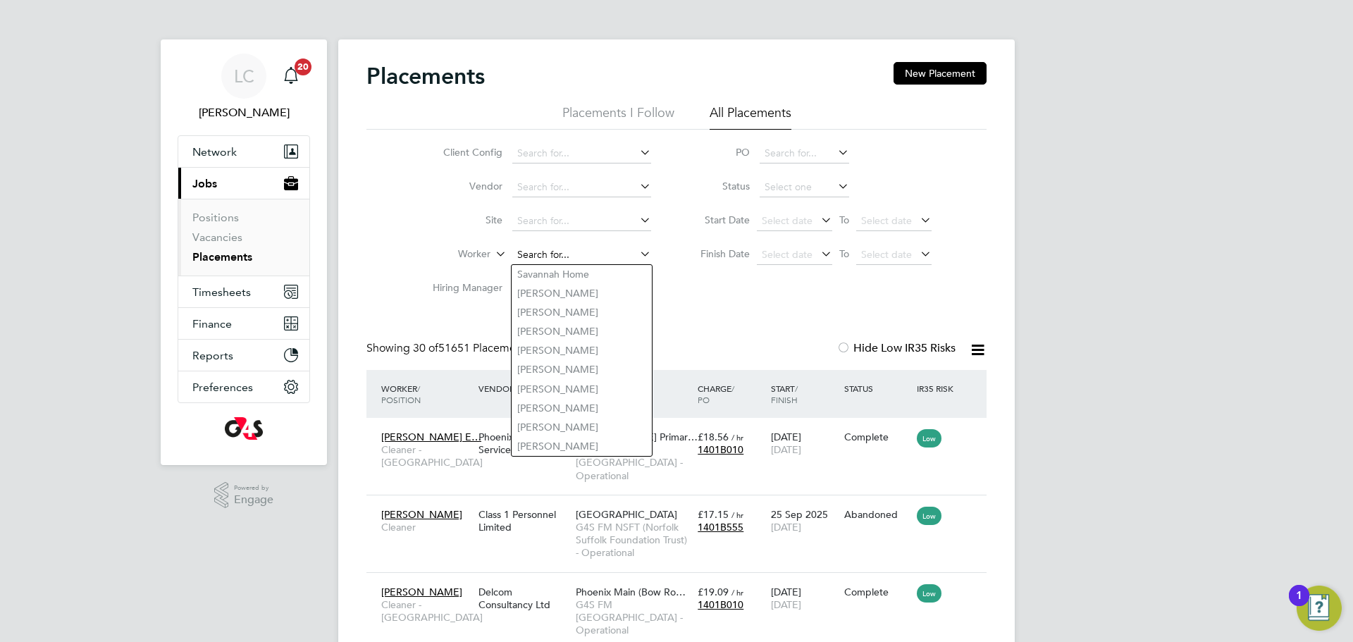
paste input "OKPOKO GODWIN"
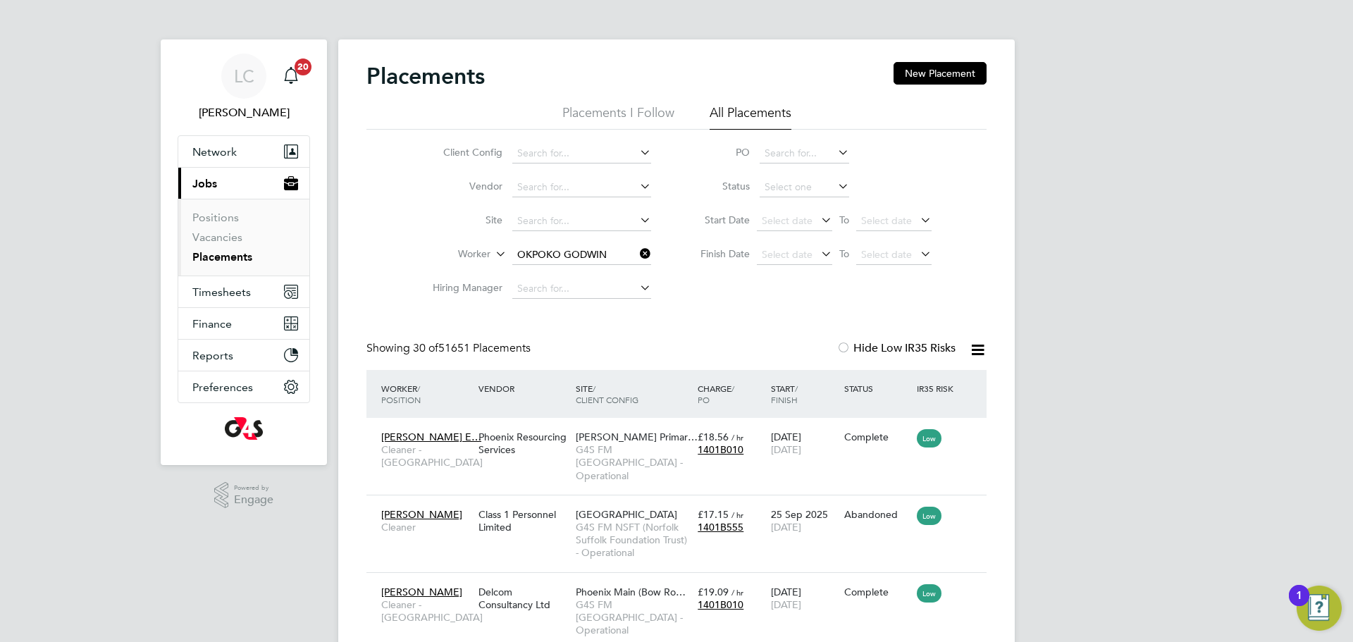
click at [602, 268] on b "Okpoko" at bounding box center [621, 274] width 39 height 12
type input "Godwin Okpoko"
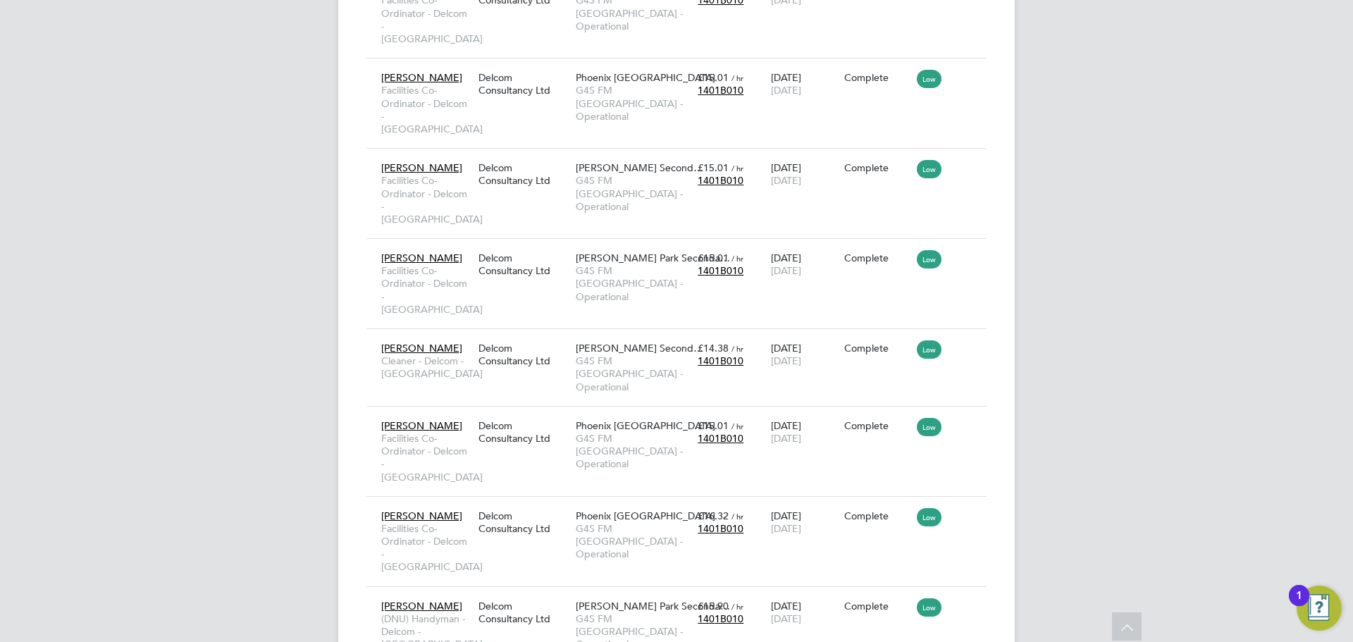
scroll to position [6424, 0]
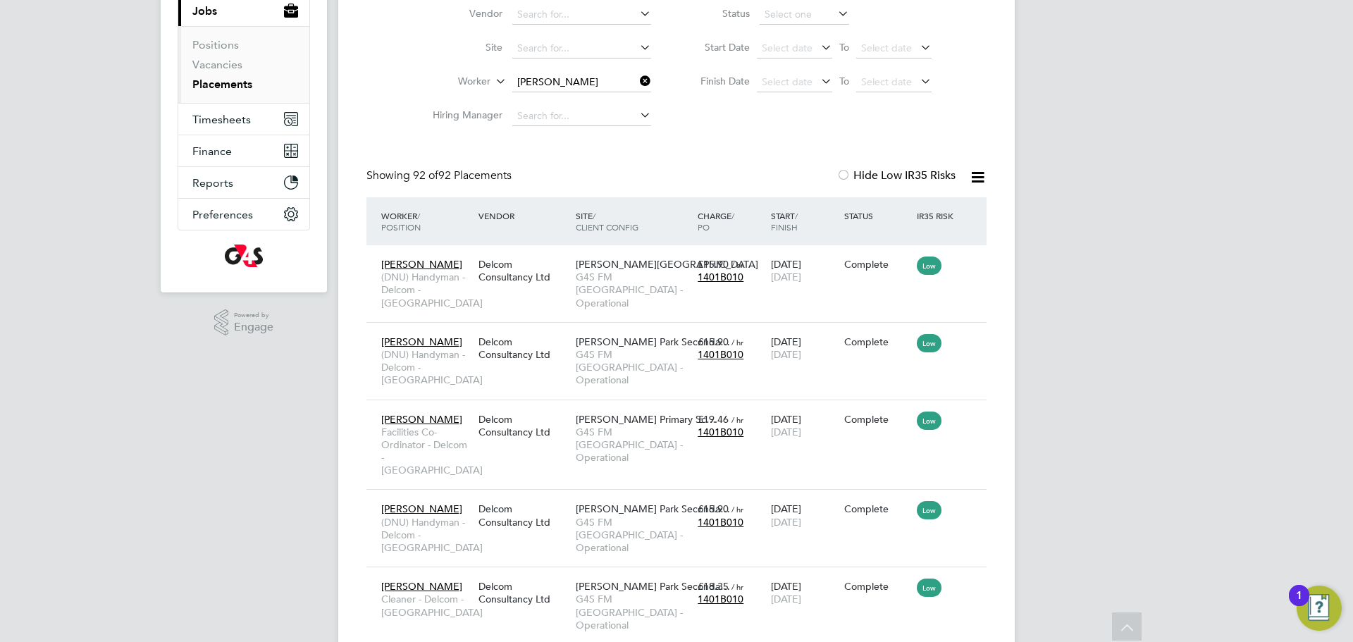
scroll to position [0, 0]
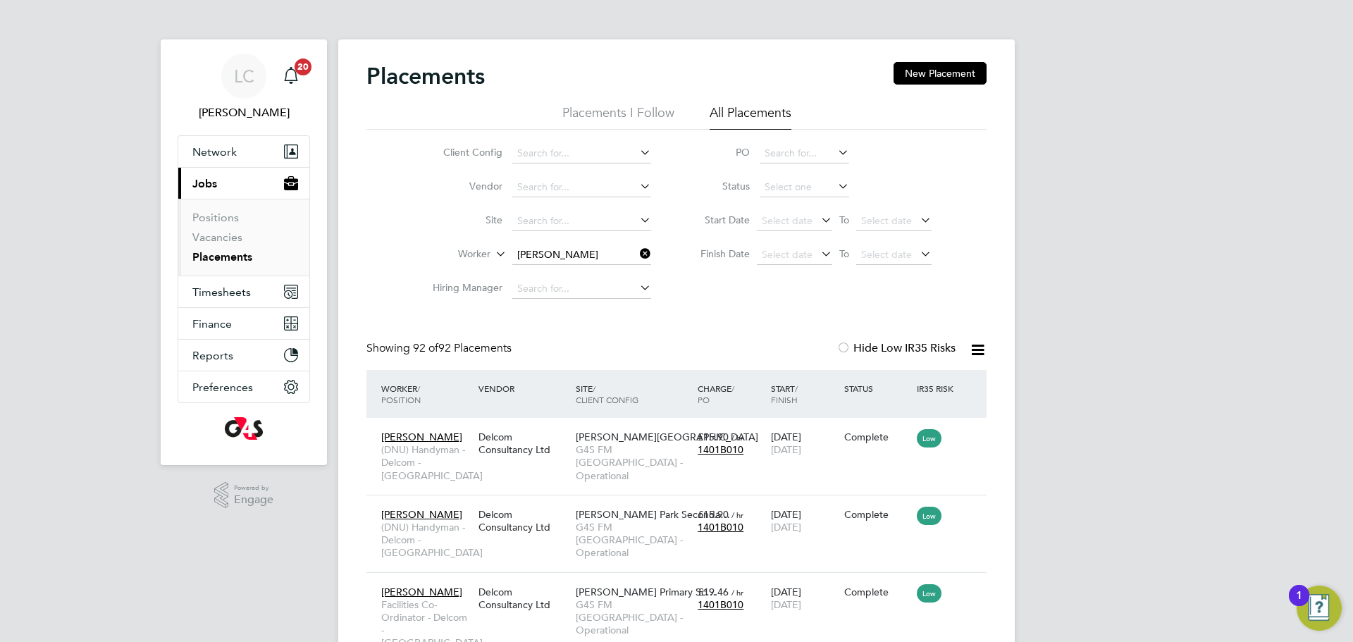
click at [637, 255] on icon at bounding box center [637, 254] width 0 height 20
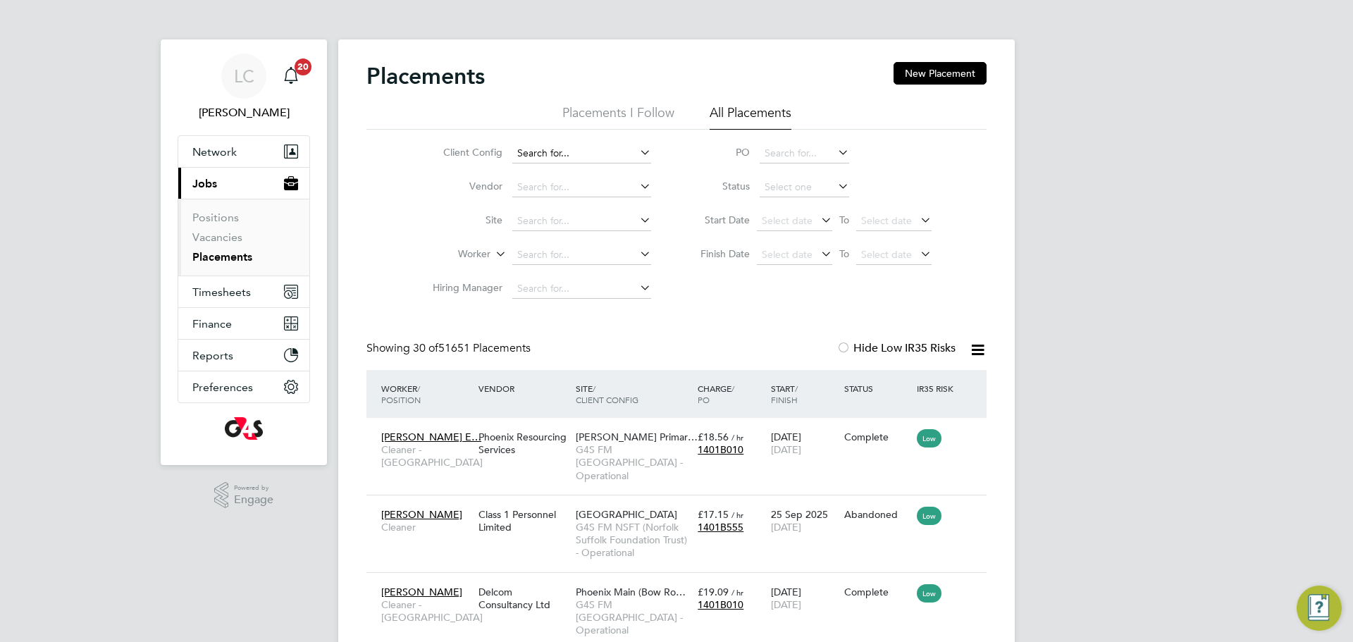
scroll to position [66, 123]
click at [969, 352] on icon at bounding box center [978, 350] width 18 height 18
click at [801, 217] on span "Select date" at bounding box center [787, 220] width 51 height 13
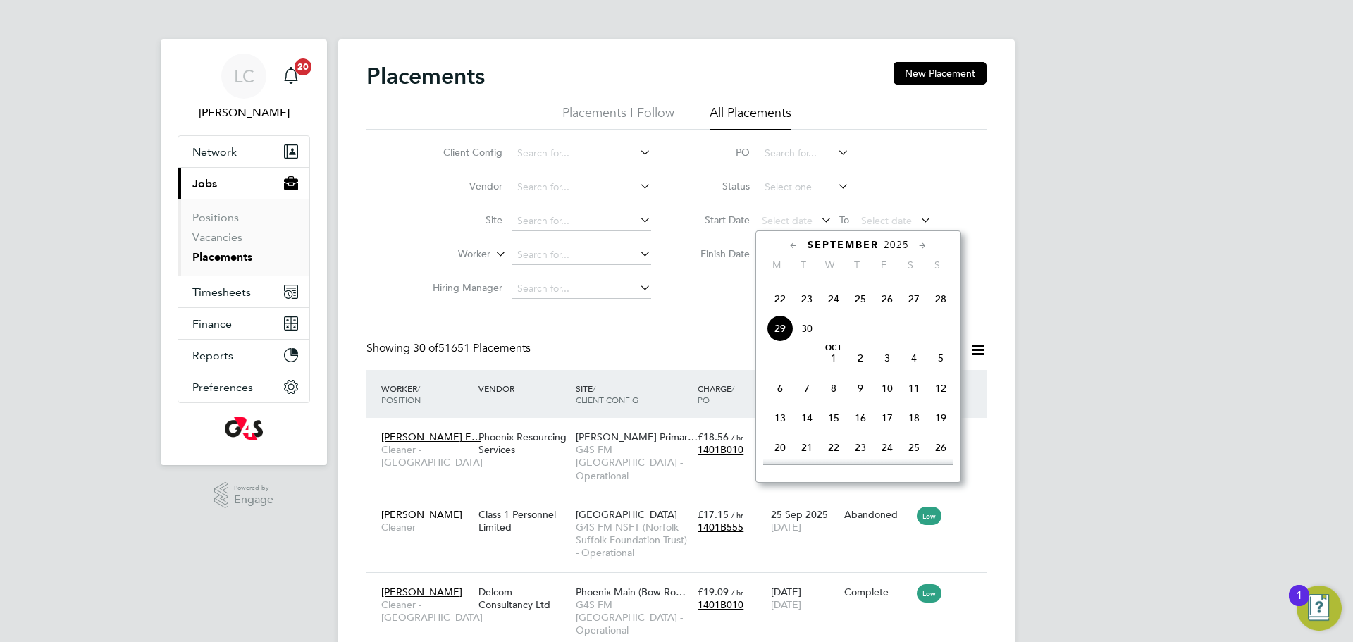
drag, startPoint x: 721, startPoint y: 323, endPoint x: 765, endPoint y: 297, distance: 51.2
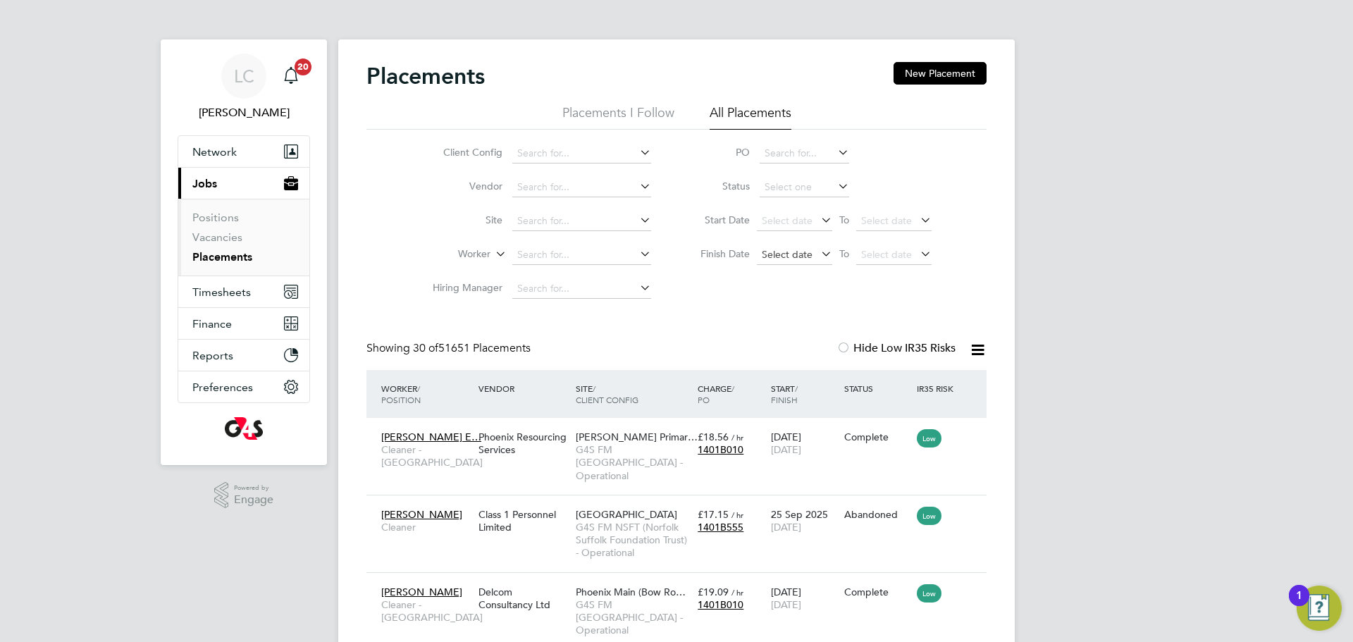
click at [812, 255] on span "Select date" at bounding box center [794, 255] width 75 height 19
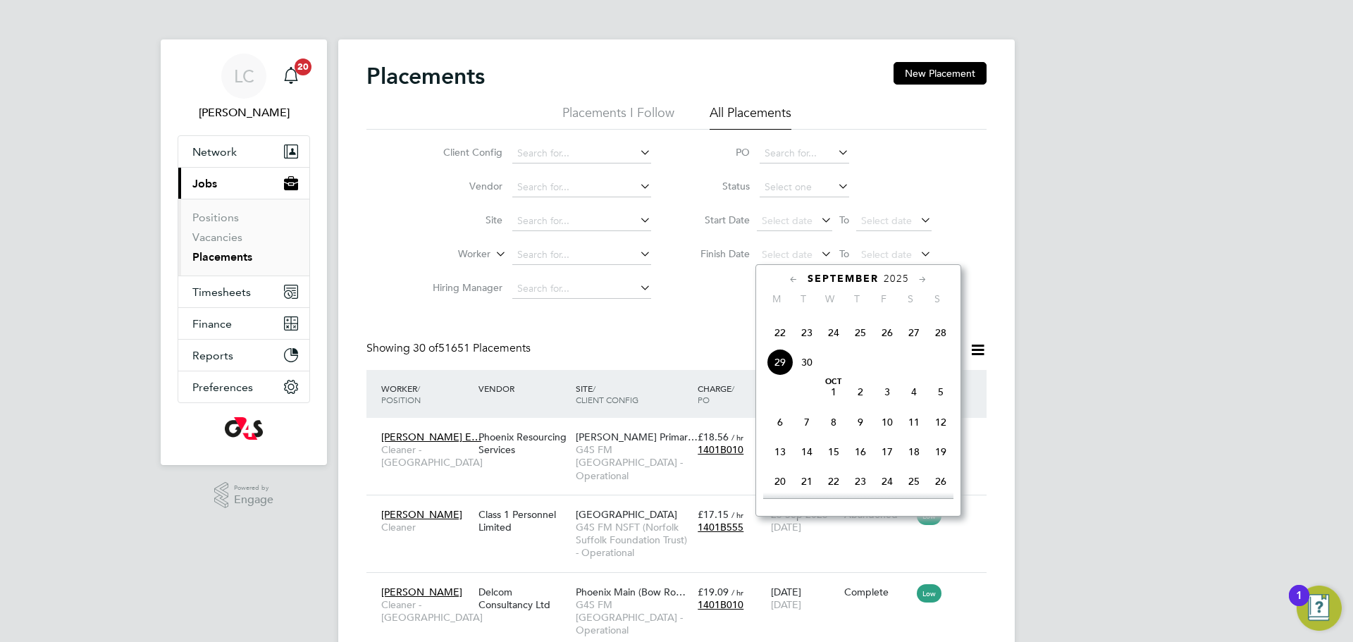
drag, startPoint x: 776, startPoint y: 392, endPoint x: 895, endPoint y: 366, distance: 121.9
click at [776, 376] on span "29" at bounding box center [780, 362] width 27 height 27
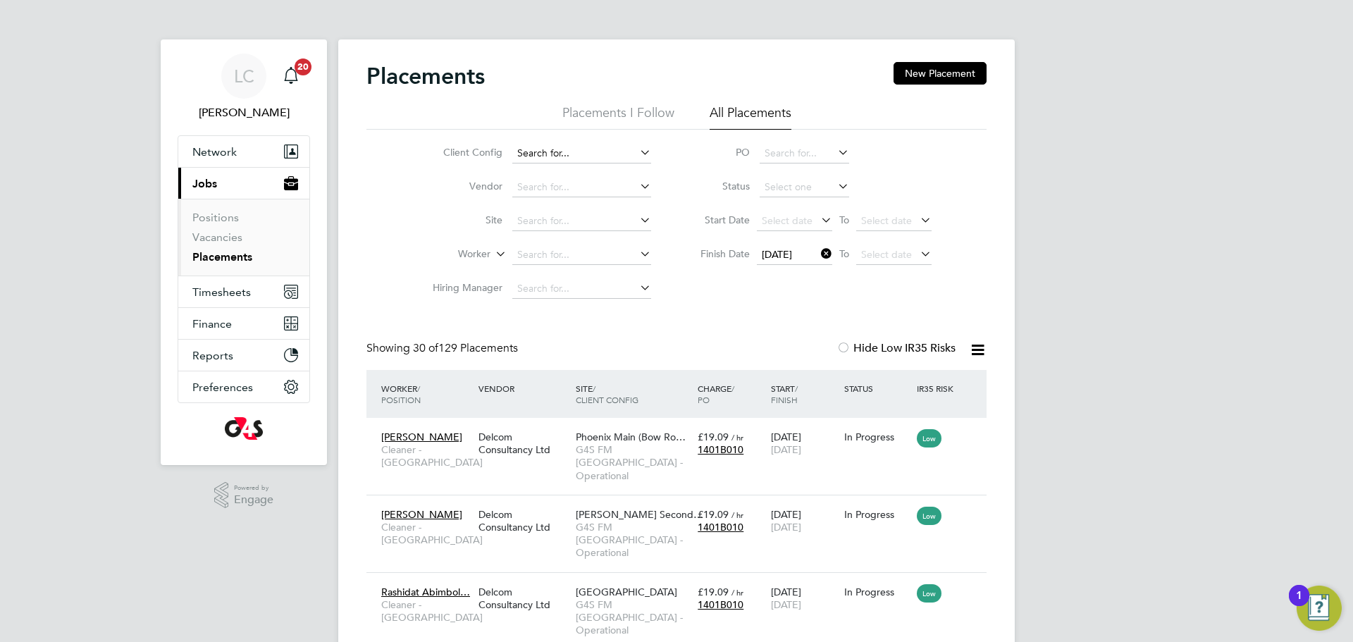
click at [534, 157] on input at bounding box center [581, 154] width 139 height 20
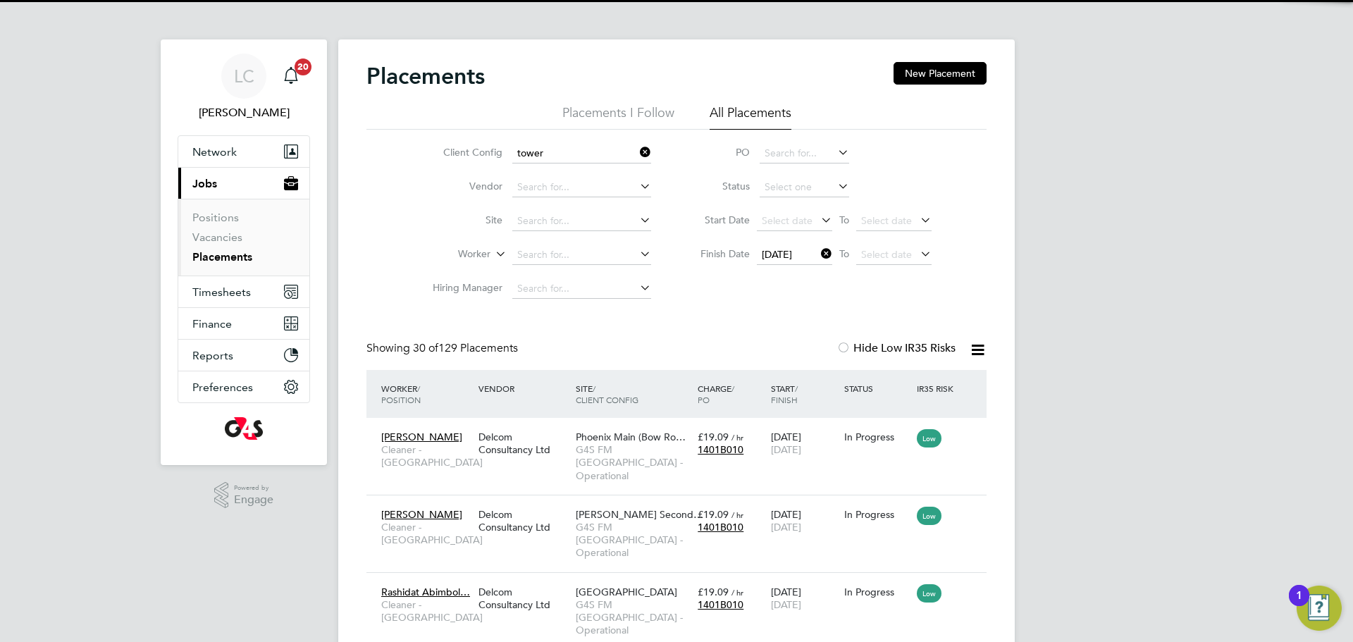
click at [624, 185] on li "G4S FM Tower Hamlets - Operational" at bounding box center [609, 191] width 194 height 19
type input "G4S FM [GEOGRAPHIC_DATA] - Operational"
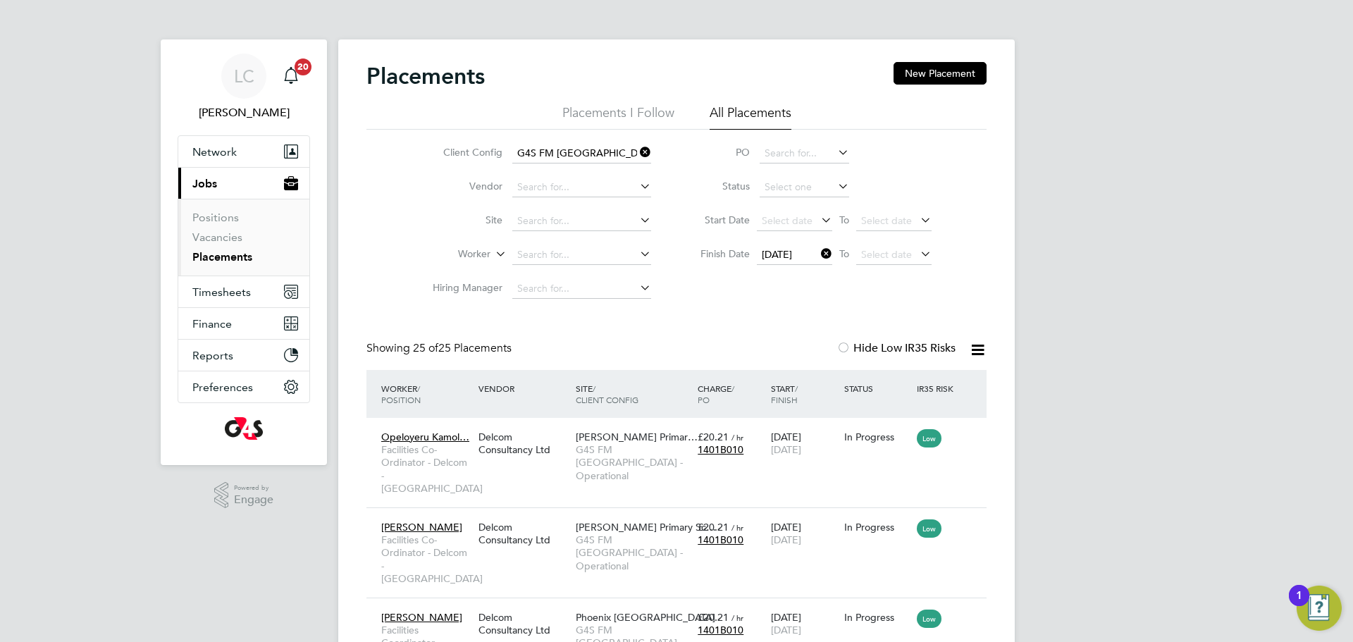
click at [818, 252] on icon at bounding box center [818, 254] width 0 height 20
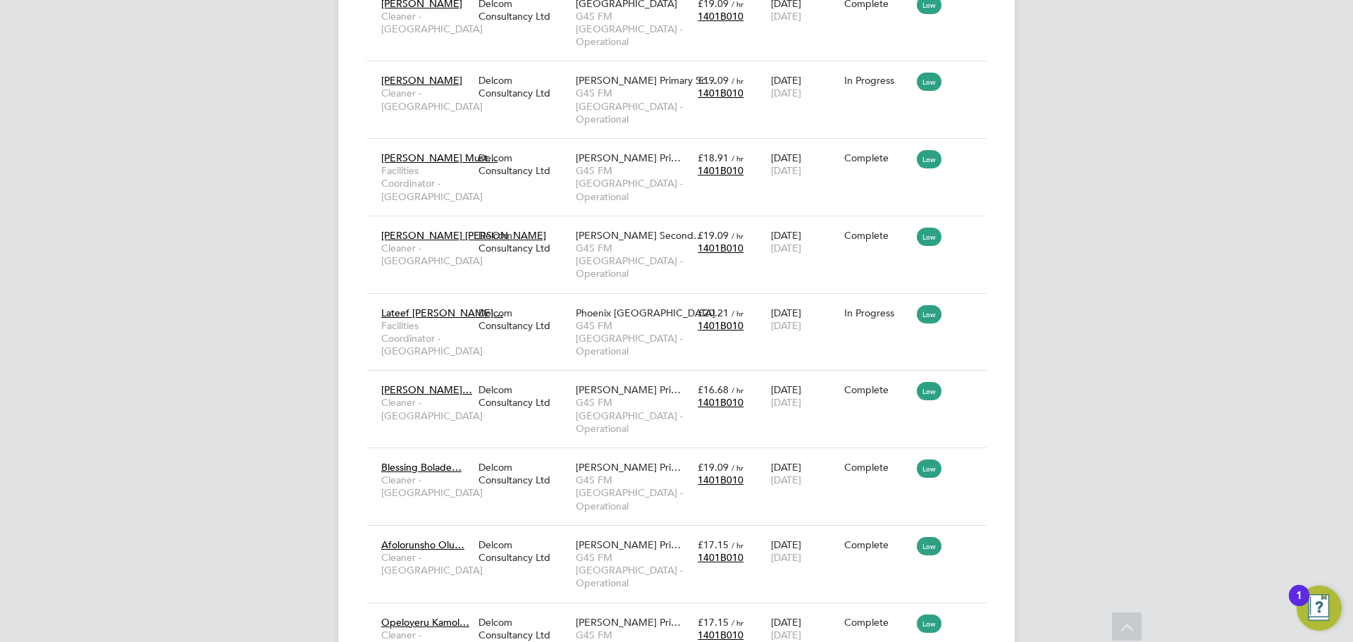
scroll to position [1869, 0]
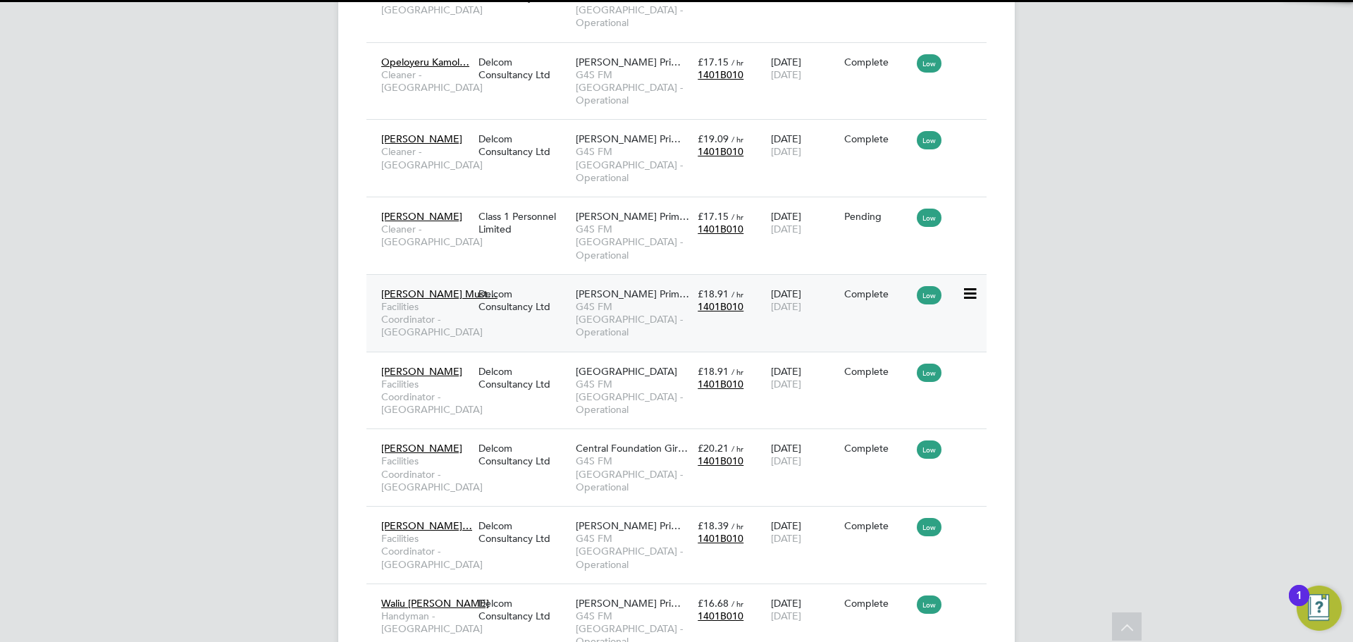
scroll to position [7, 7]
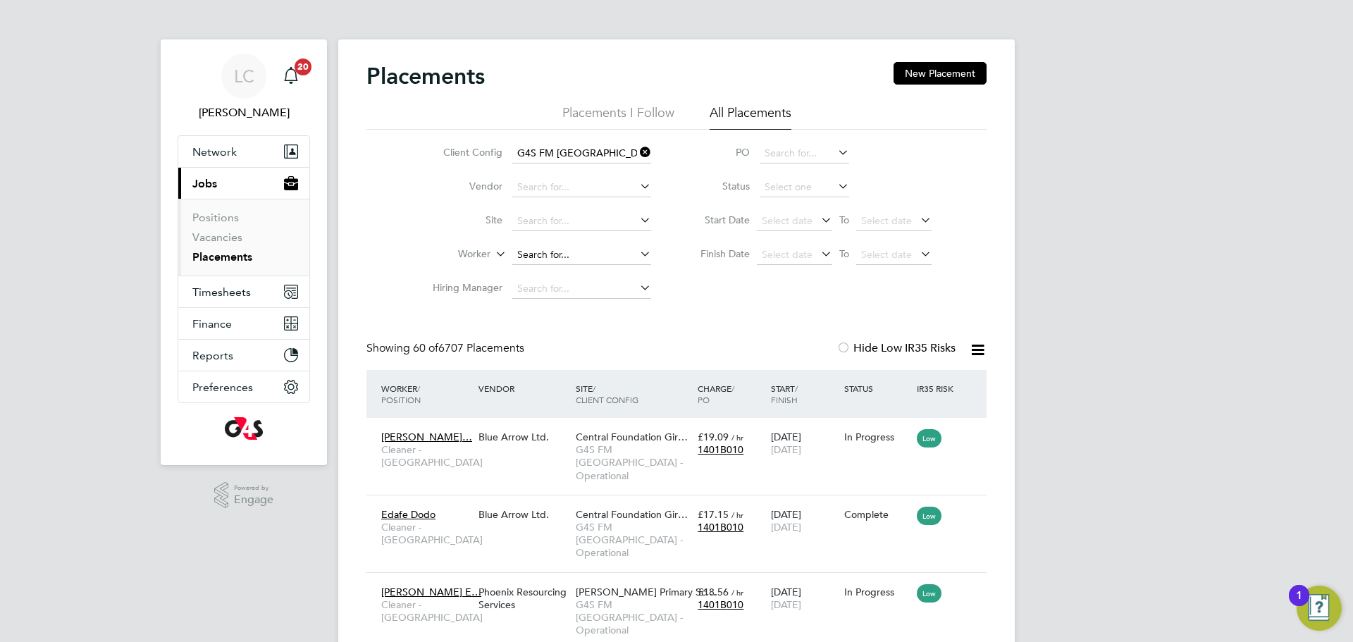
click at [543, 255] on input at bounding box center [581, 255] width 139 height 20
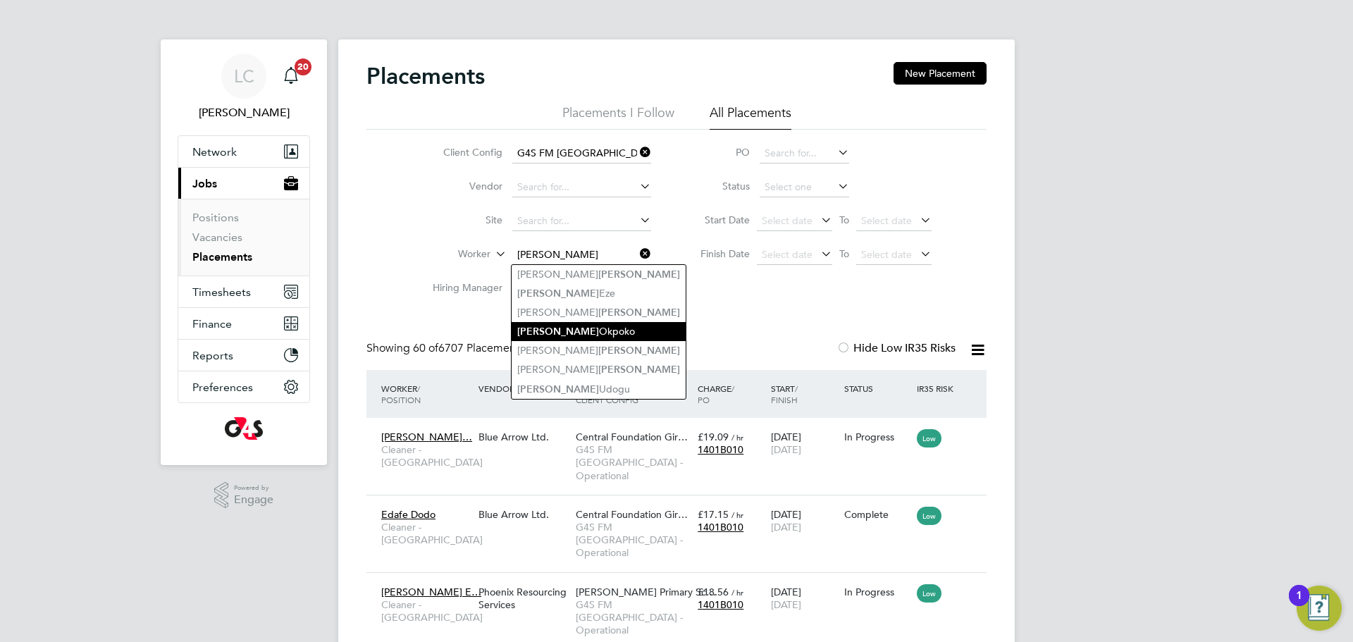
click at [593, 330] on li "Godwin Okpoko" at bounding box center [599, 331] width 174 height 19
type input "Godwin Okpoko"
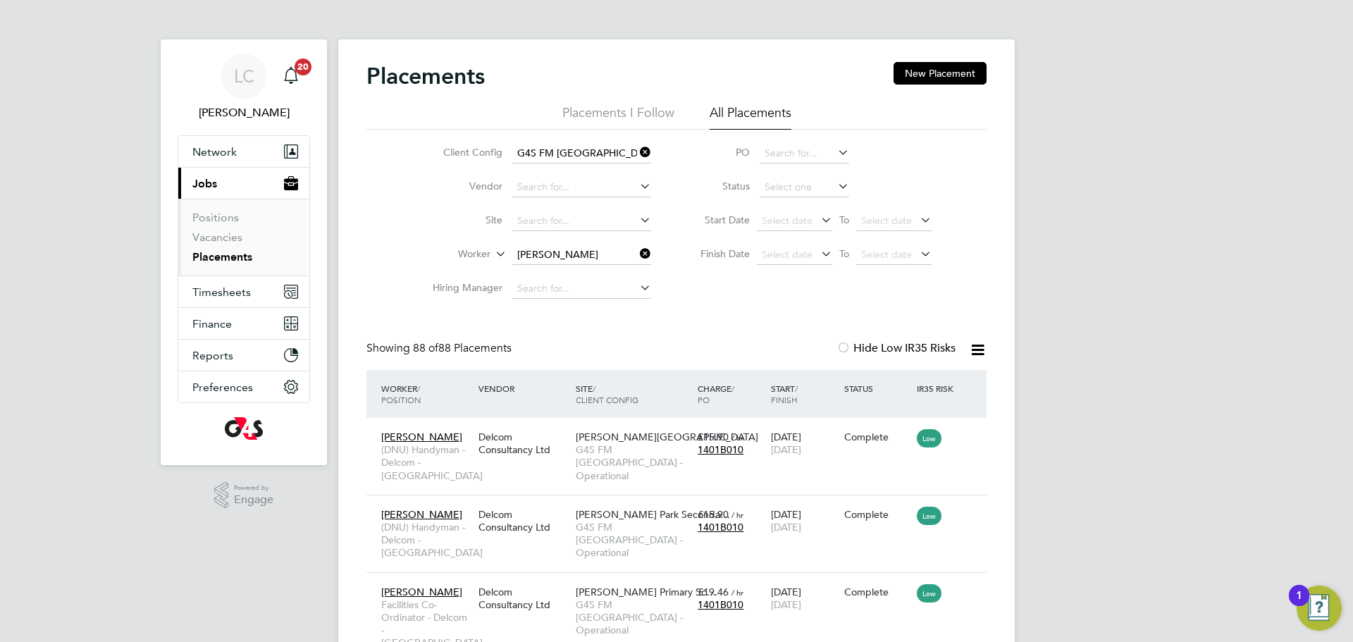
click at [977, 351] on icon at bounding box center [978, 350] width 18 height 18
click at [941, 383] on li "Download Placements Report" at bounding box center [909, 383] width 150 height 20
click at [590, 219] on input at bounding box center [581, 221] width 139 height 20
click at [578, 310] on li "Phoenix Upper South" at bounding box center [602, 316] width 181 height 19
type input "Phoenix Upper South"
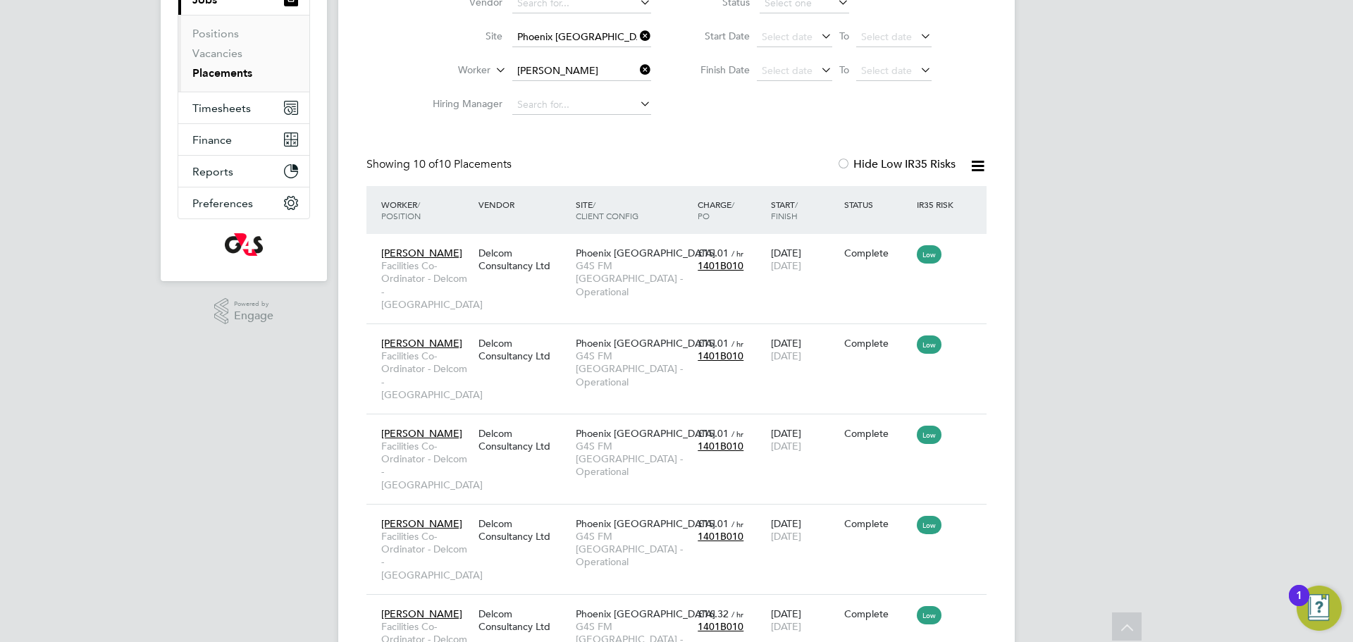
scroll to position [614, 0]
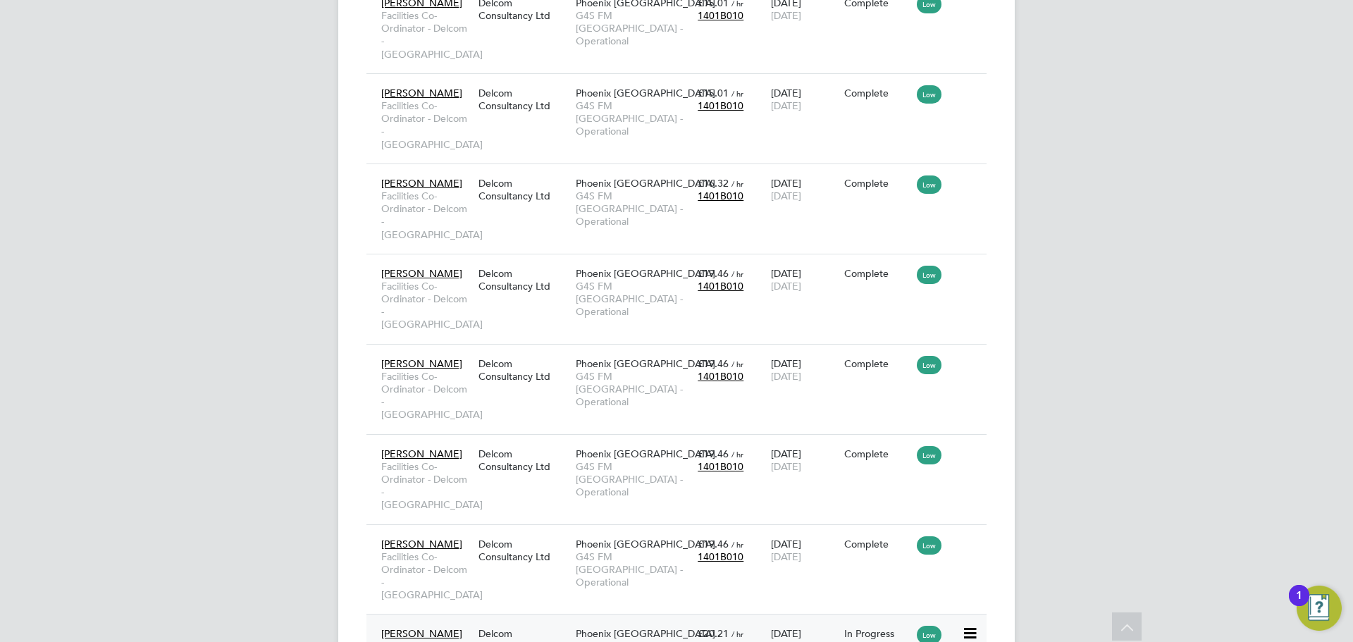
click at [627, 627] on span "Phoenix Upper South" at bounding box center [646, 633] width 140 height 13
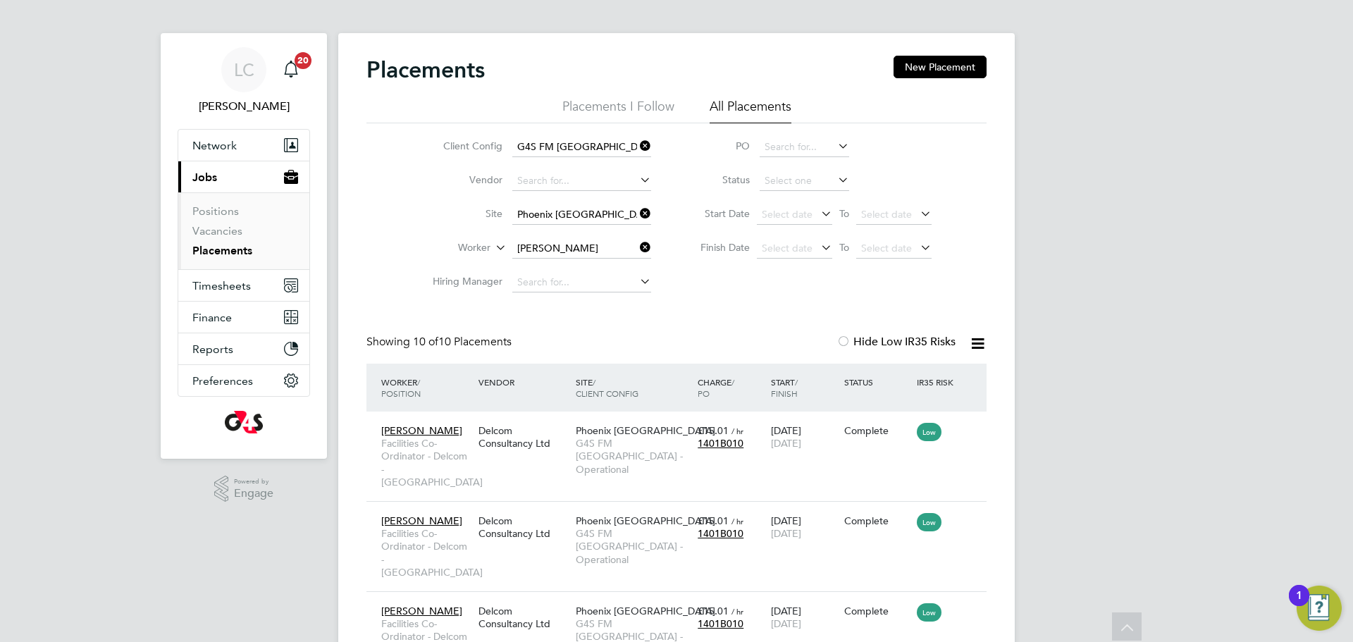
scroll to position [0, 0]
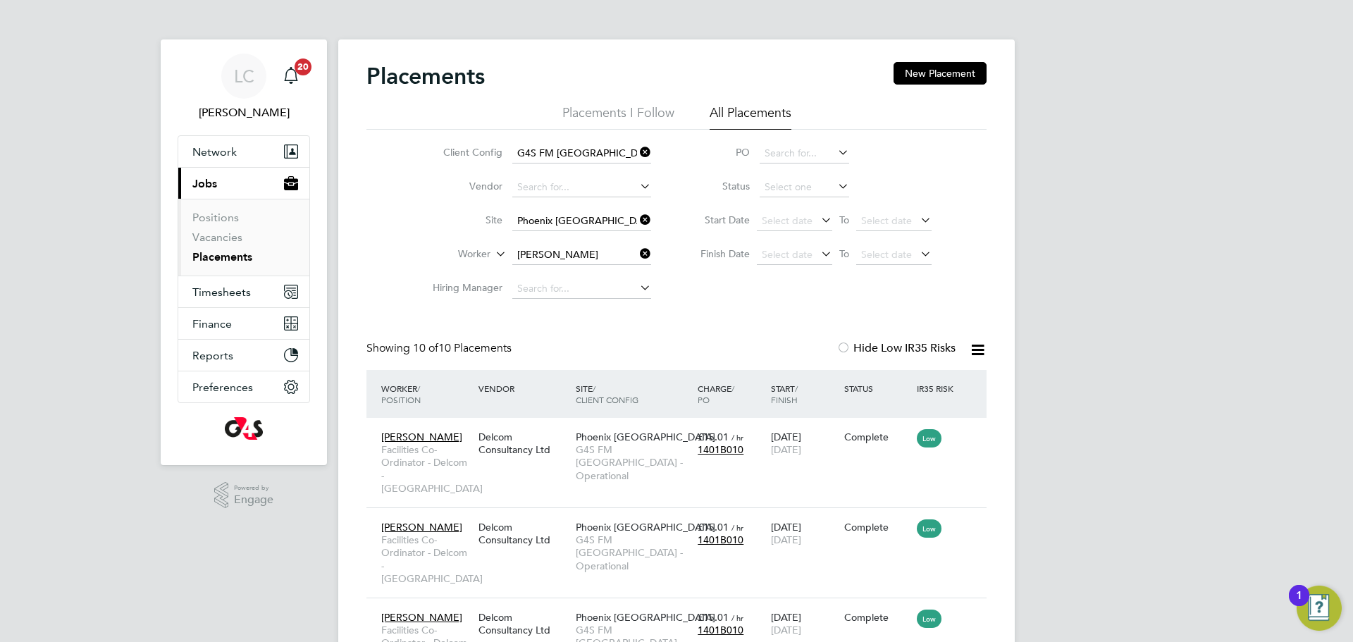
click at [637, 222] on icon at bounding box center [637, 220] width 0 height 20
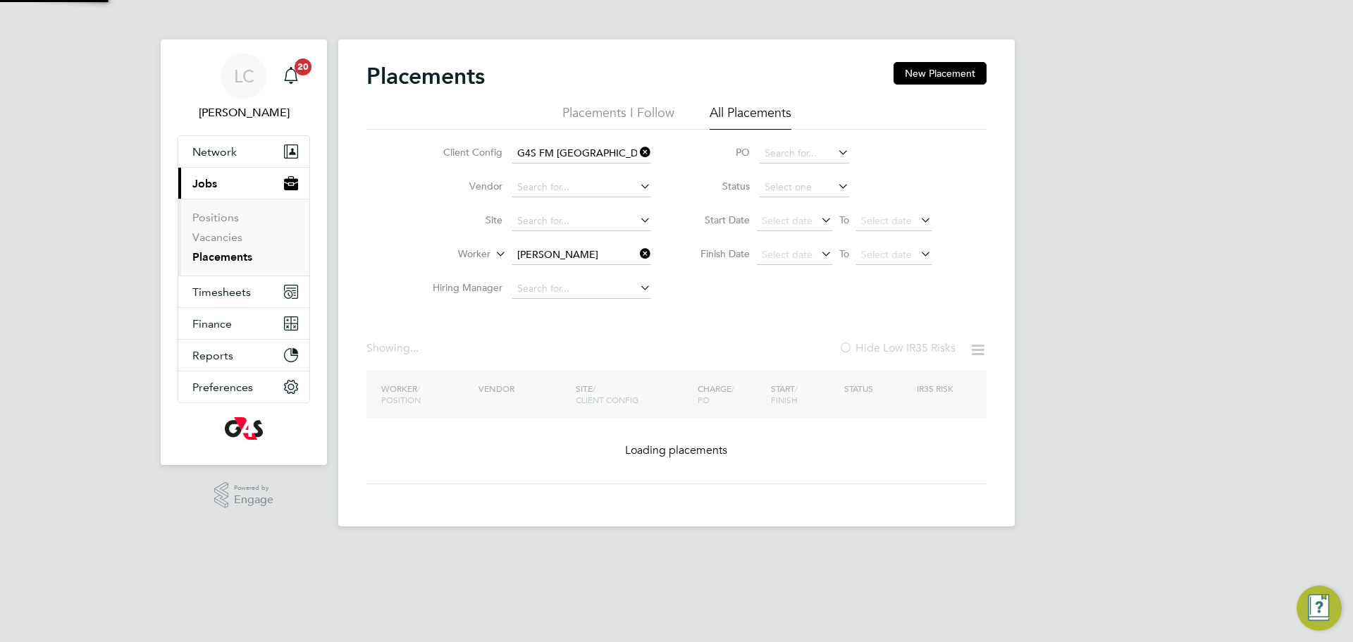
click at [637, 256] on icon at bounding box center [637, 254] width 0 height 20
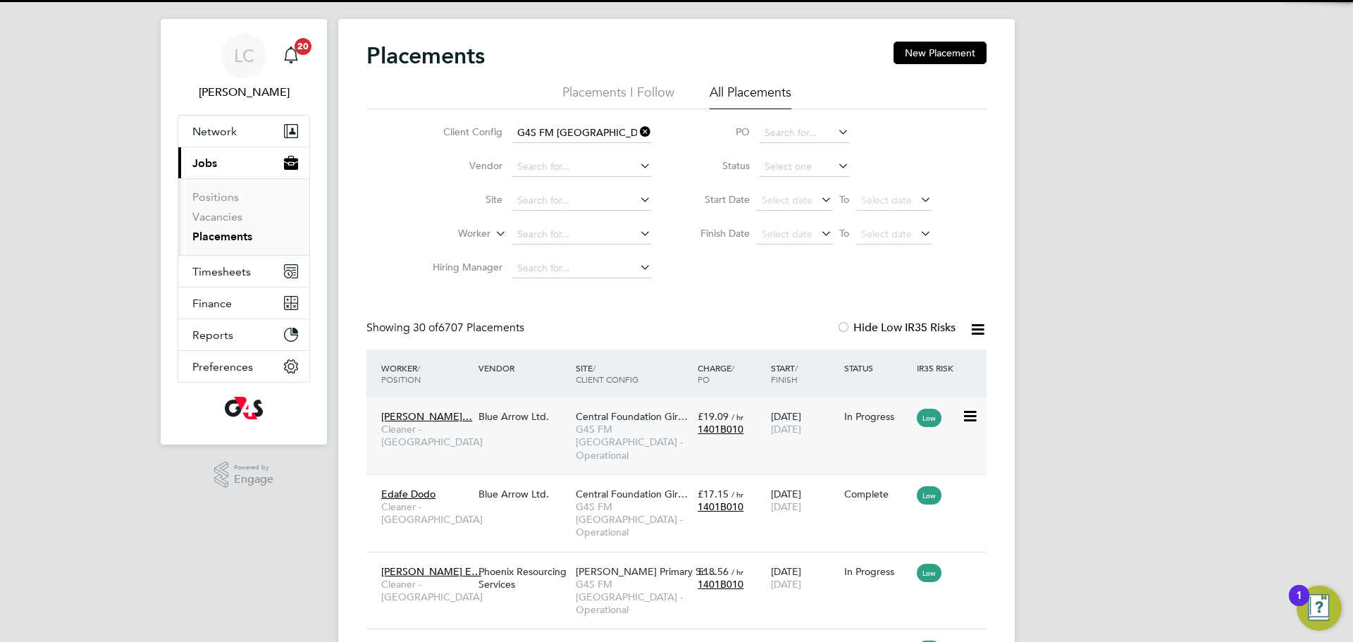
scroll to position [7, 7]
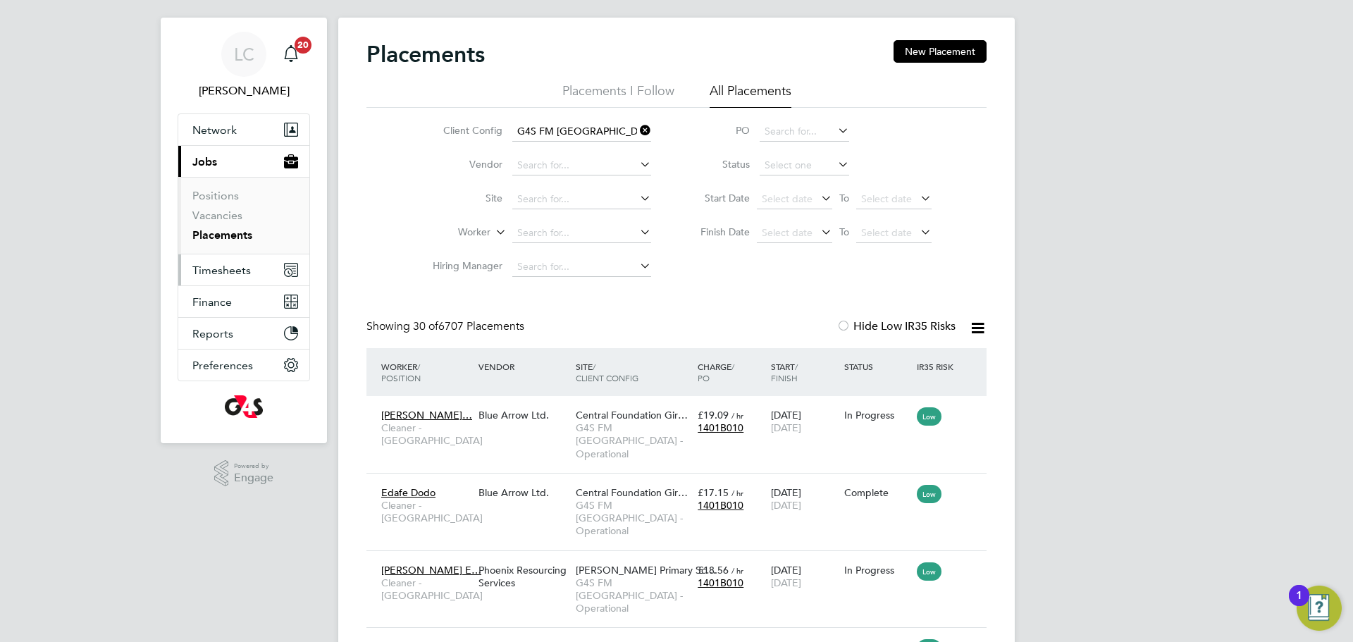
click at [227, 267] on span "Timesheets" at bounding box center [221, 270] width 58 height 13
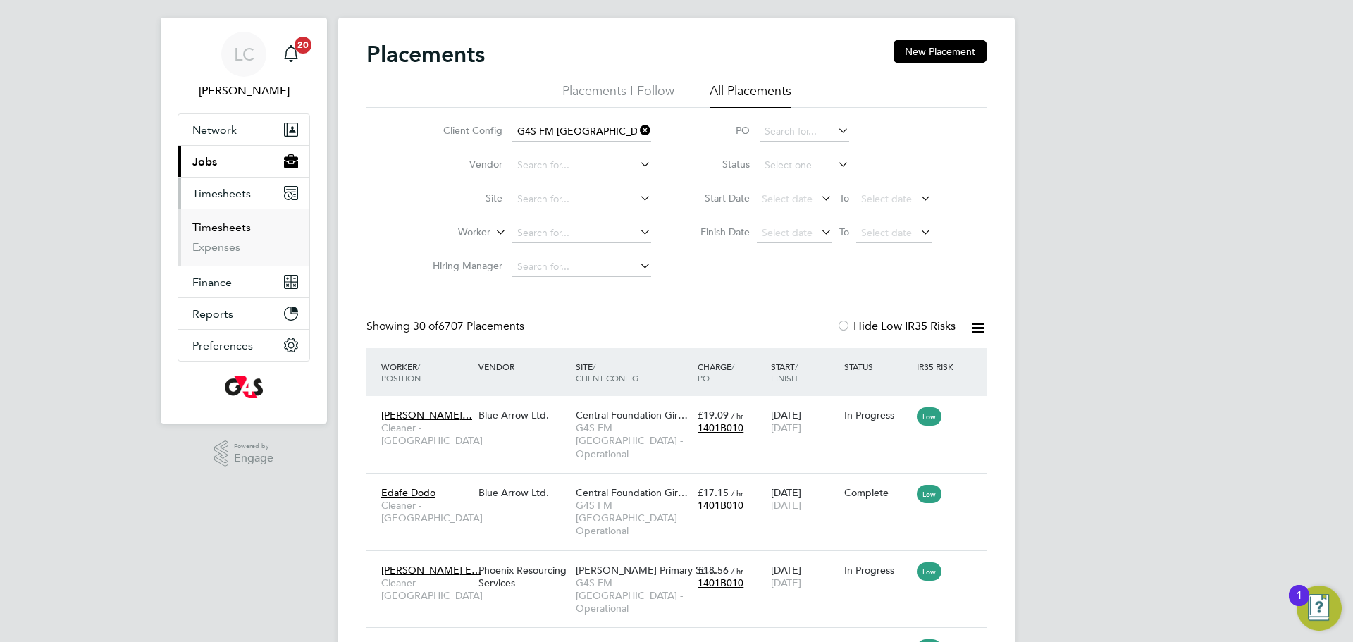
click at [221, 226] on link "Timesheets" at bounding box center [221, 227] width 58 height 13
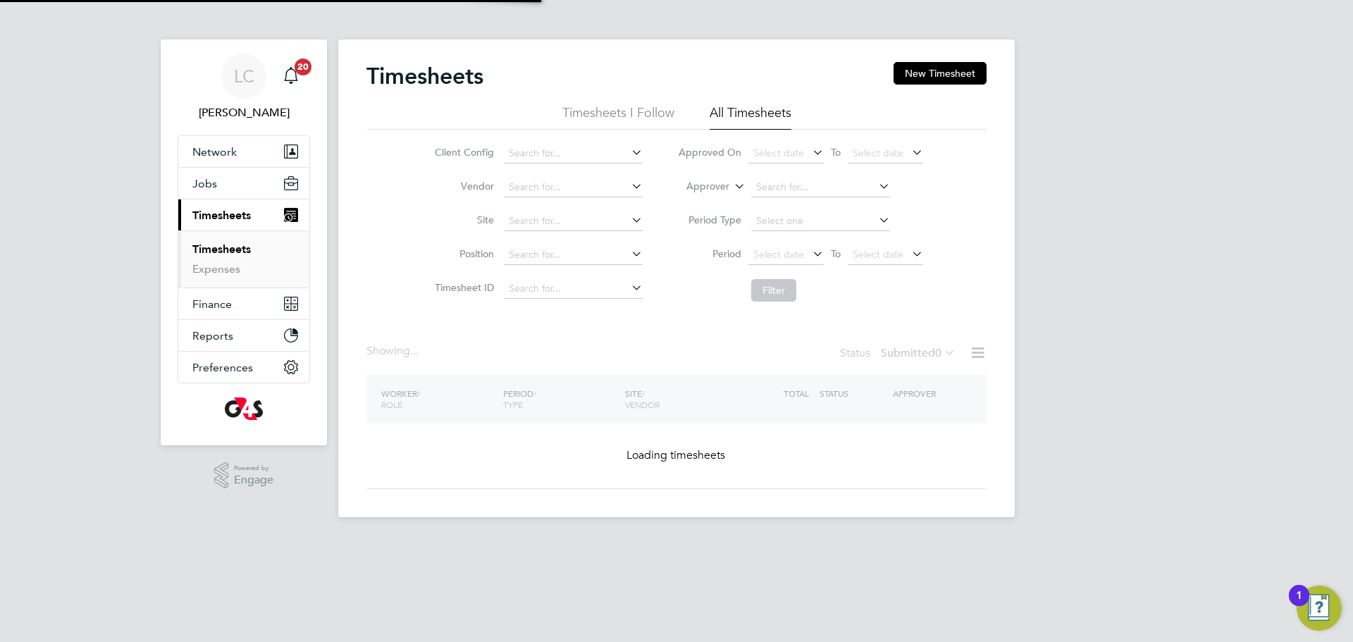
drag, startPoint x: 546, startPoint y: 150, endPoint x: 566, endPoint y: 166, distance: 26.1
click at [546, 149] on input at bounding box center [573, 154] width 139 height 20
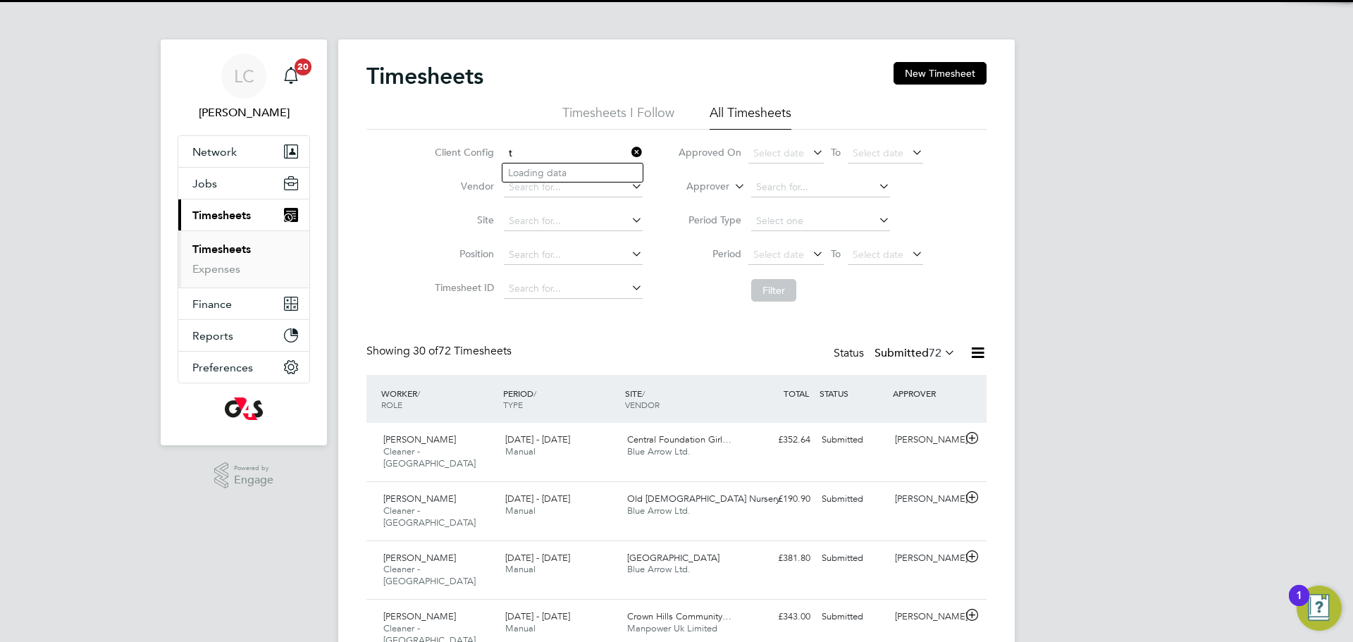
scroll to position [36, 123]
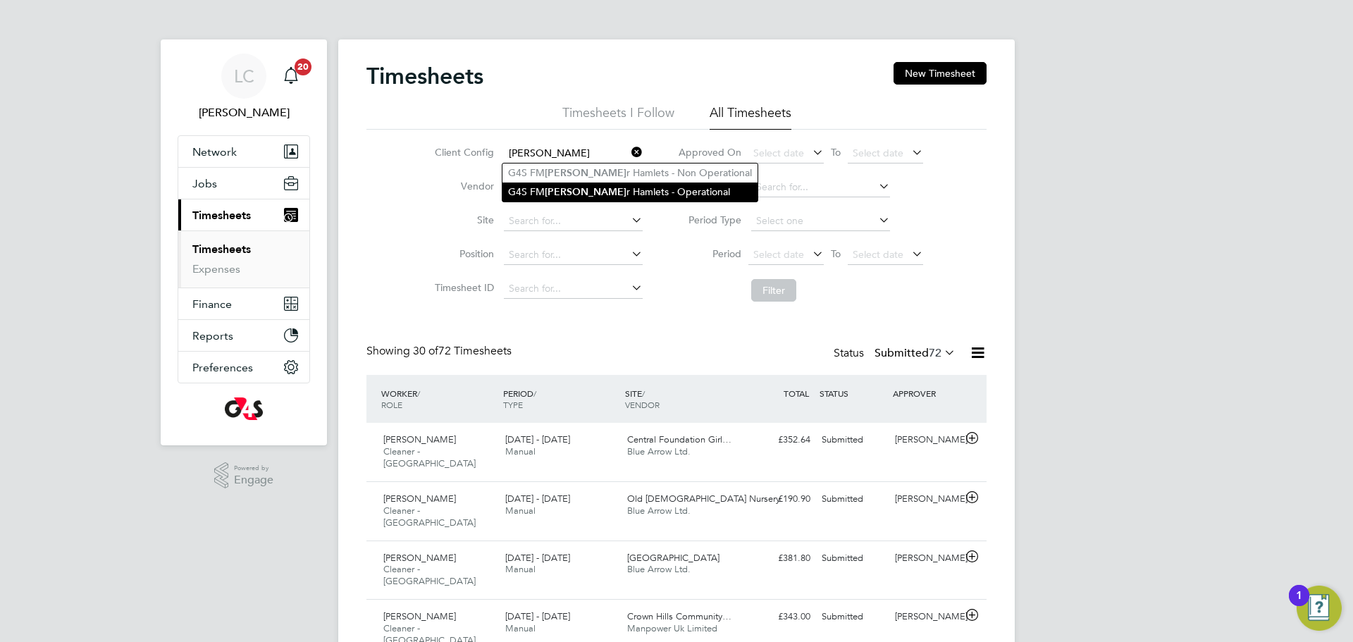
click at [625, 193] on li "G4S FM Towe r Hamlets - Operational" at bounding box center [629, 191] width 255 height 19
type input "G4S FM [GEOGRAPHIC_DATA] - Operational"
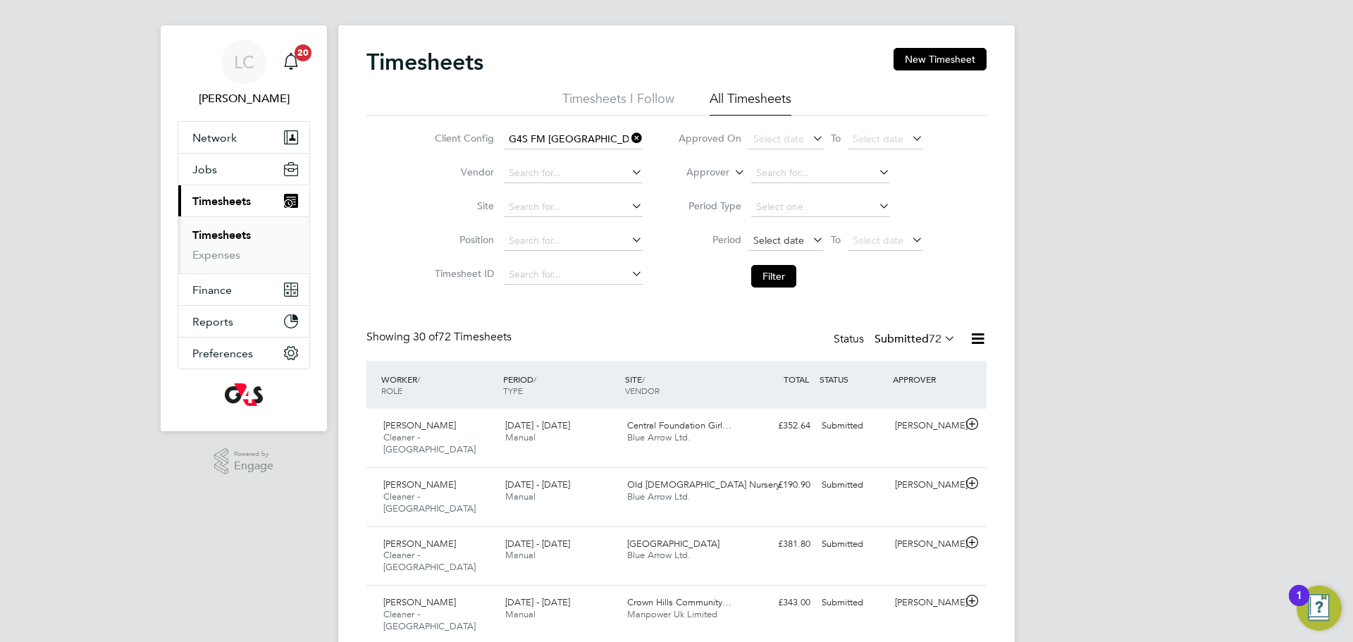
click at [778, 231] on div "Select date To Select date" at bounding box center [835, 241] width 175 height 20
click at [797, 234] on span "Select date" at bounding box center [778, 240] width 51 height 13
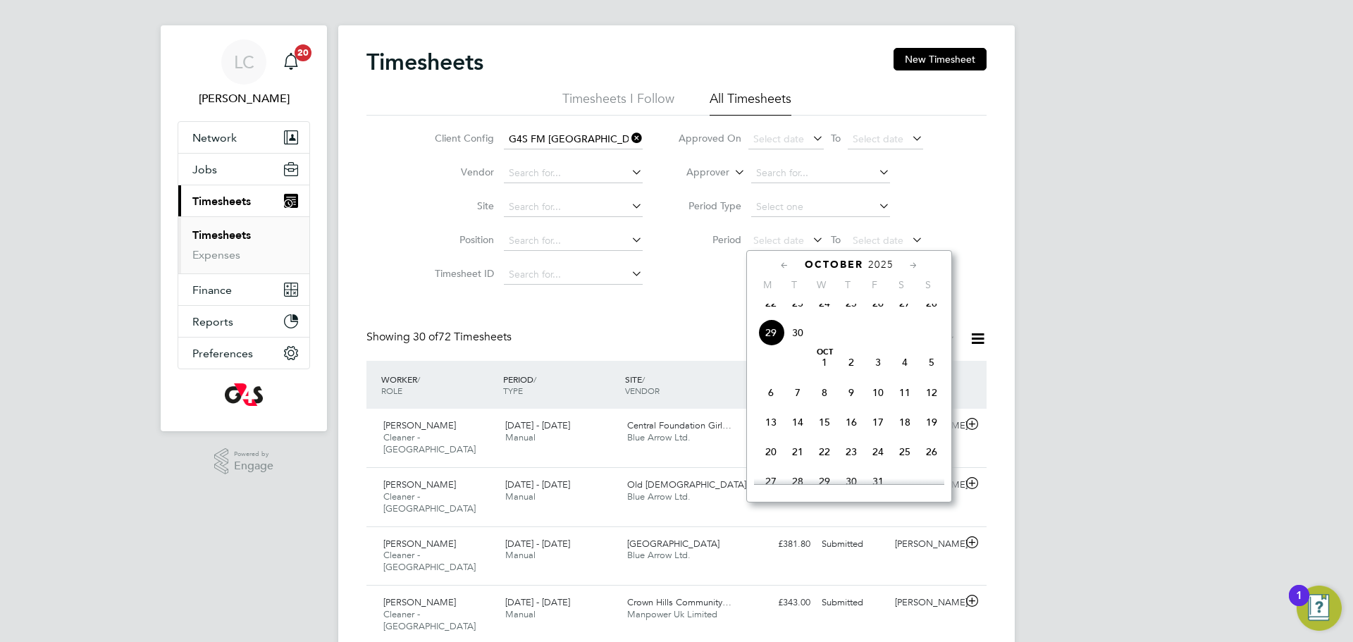
click at [701, 337] on div "Showing 30 of 72 Timesheets Status Submitted 72" at bounding box center [676, 345] width 620 height 31
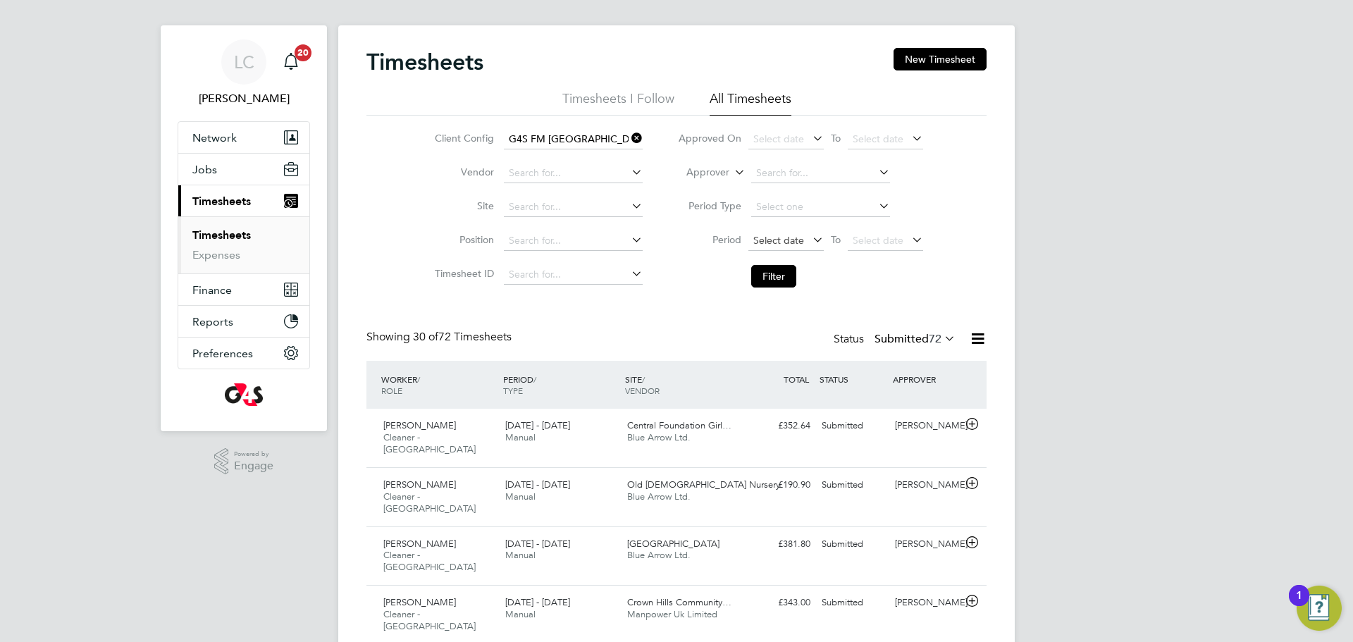
click at [774, 242] on span "Select date" at bounding box center [778, 240] width 51 height 13
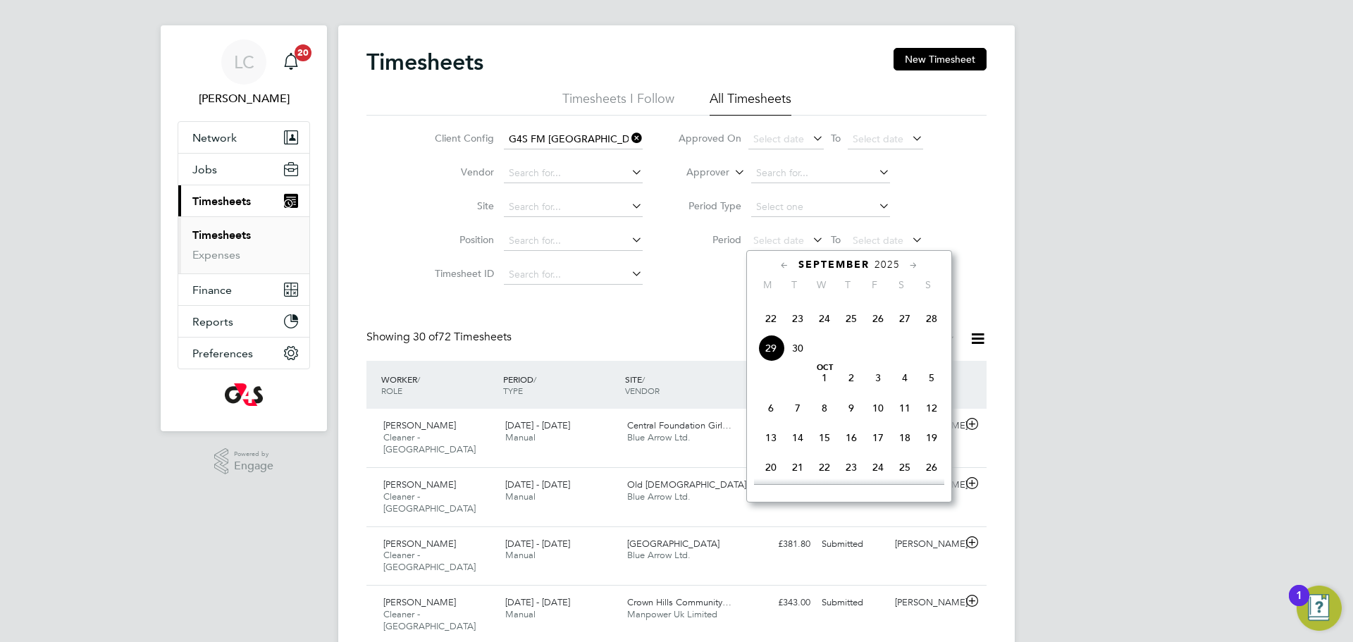
drag, startPoint x: 772, startPoint y: 342, endPoint x: 870, endPoint y: 269, distance: 121.9
click at [771, 332] on span "22" at bounding box center [770, 318] width 27 height 27
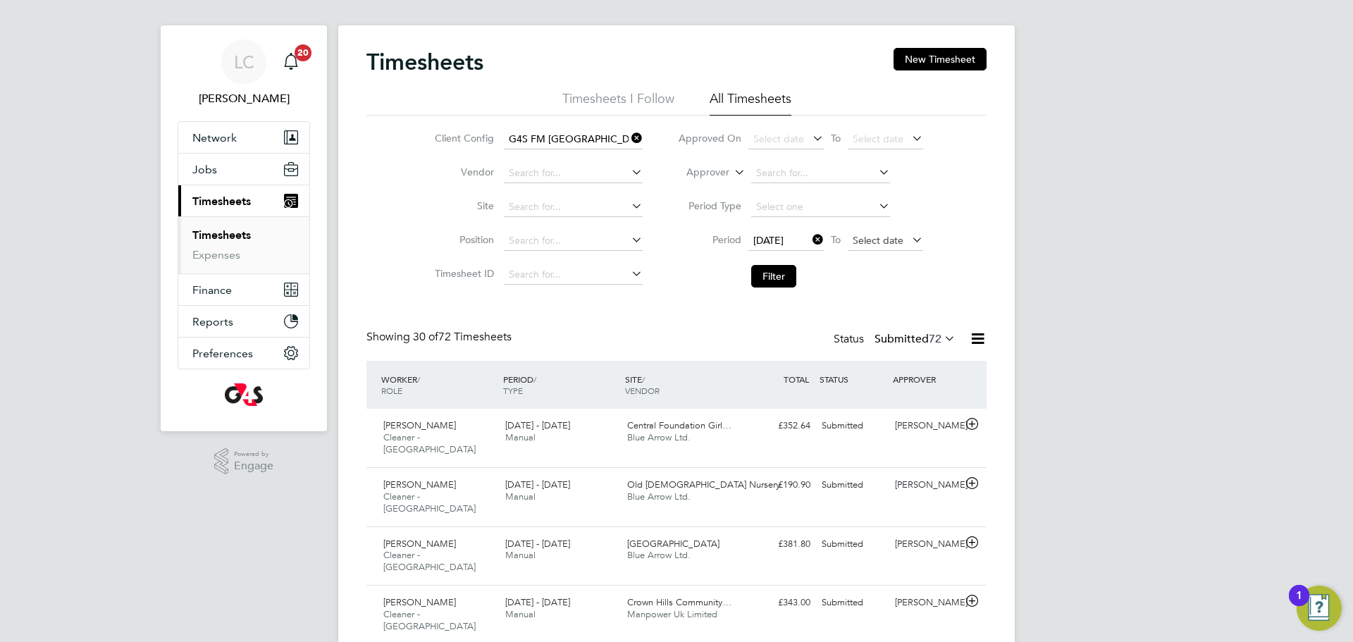
click at [886, 234] on span "Select date" at bounding box center [878, 240] width 51 height 13
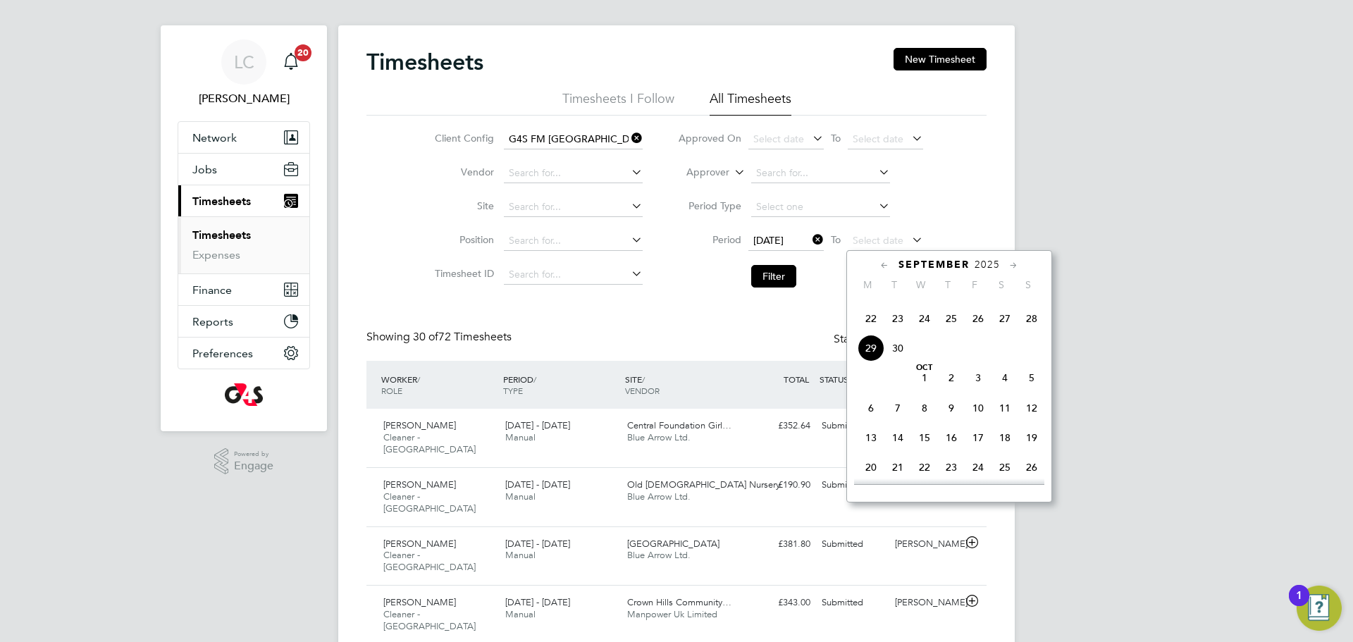
click at [1036, 332] on span "28" at bounding box center [1031, 318] width 27 height 27
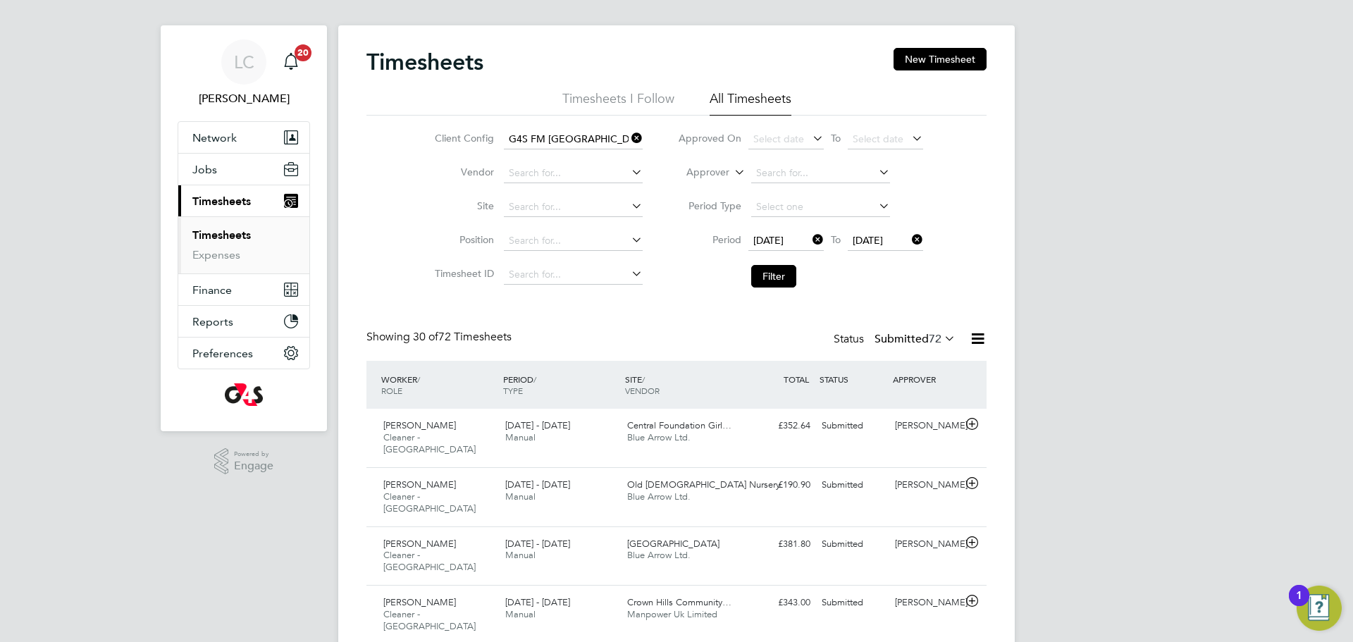
click at [776, 287] on li "Filter" at bounding box center [800, 276] width 280 height 37
drag, startPoint x: 779, startPoint y: 273, endPoint x: 831, endPoint y: 315, distance: 66.7
click at [779, 273] on button "Filter" at bounding box center [773, 276] width 45 height 23
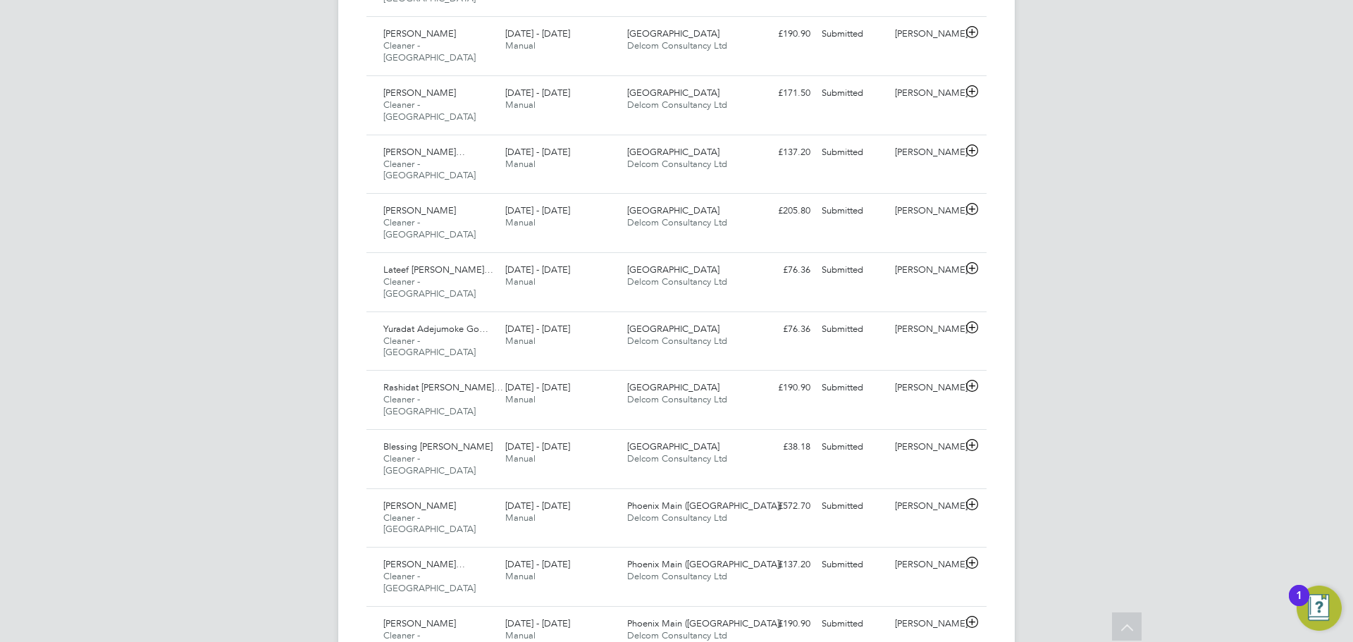
scroll to position [1287, 0]
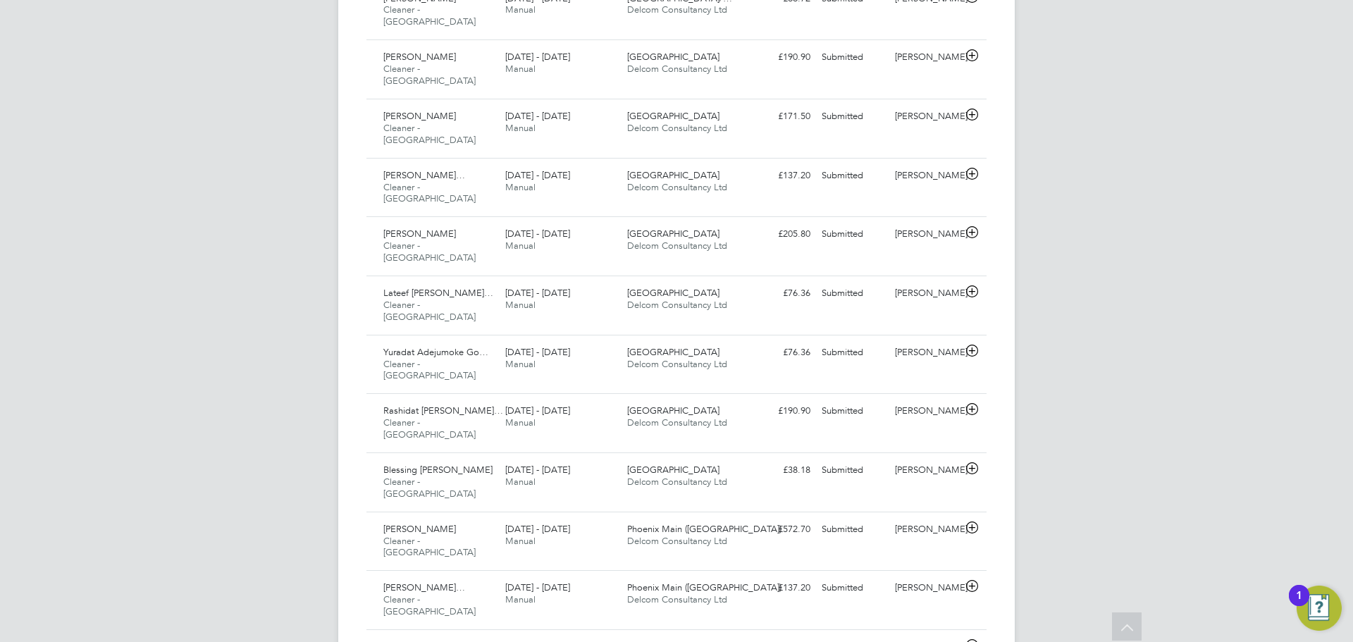
scroll to position [7, 7]
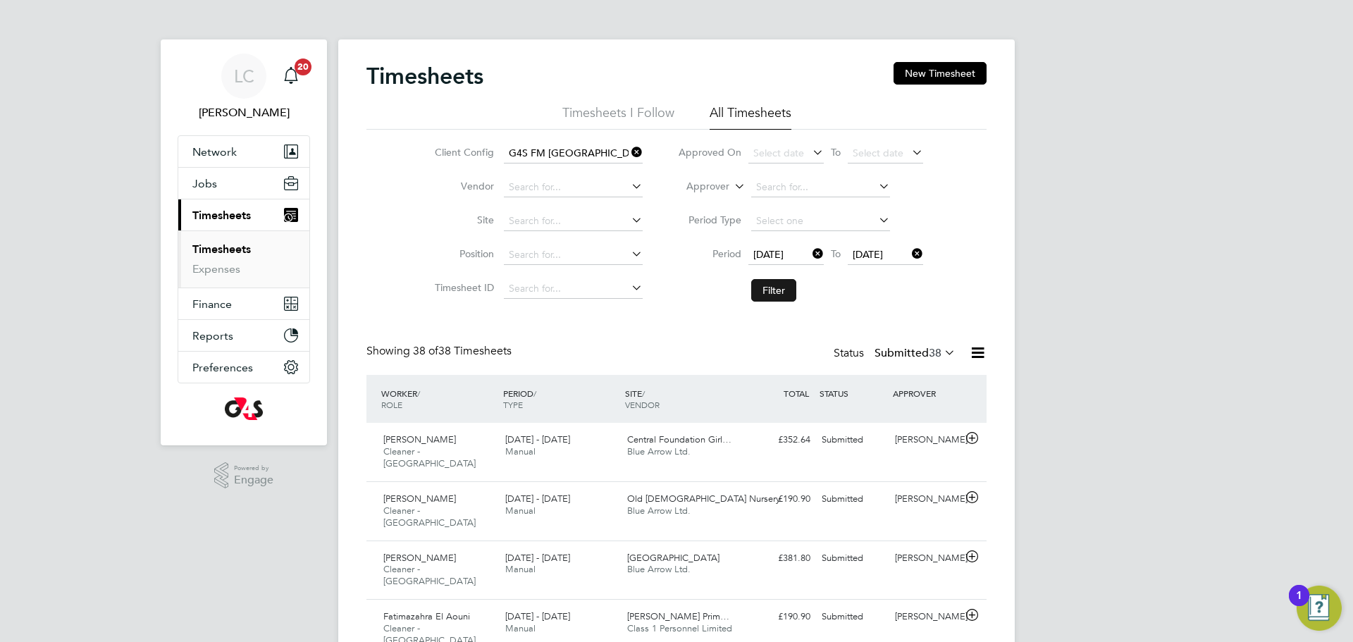
click at [779, 286] on button "Filter" at bounding box center [773, 290] width 45 height 23
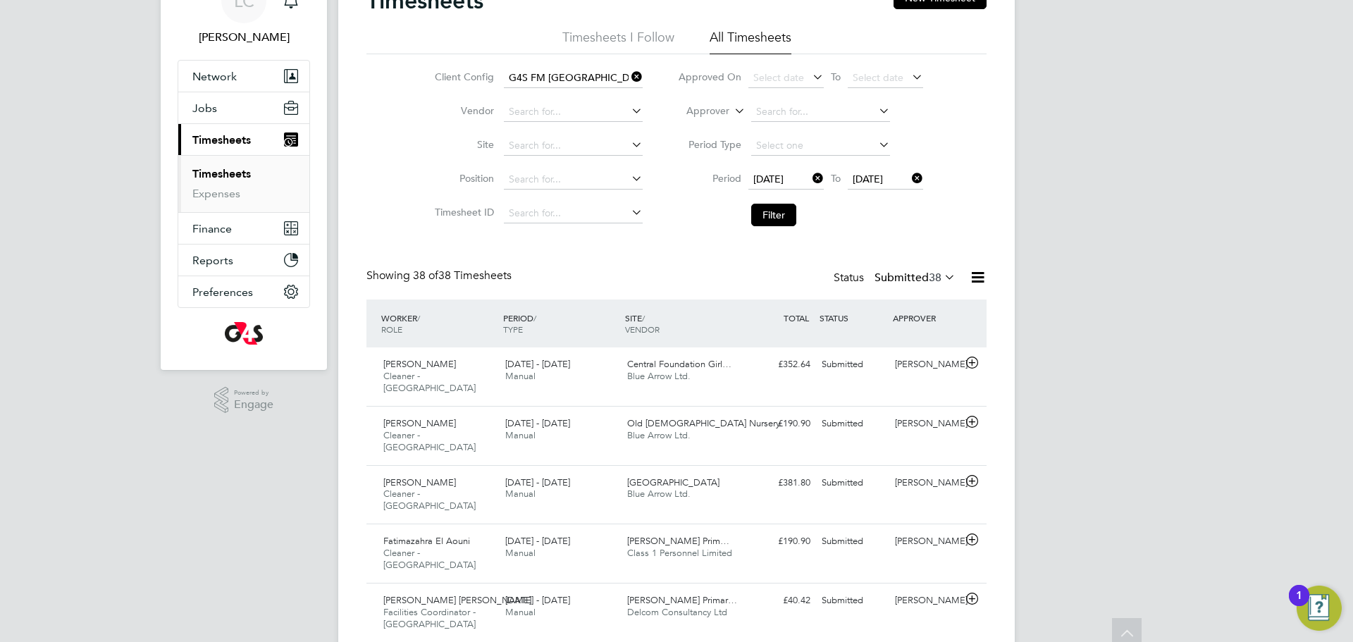
scroll to position [0, 0]
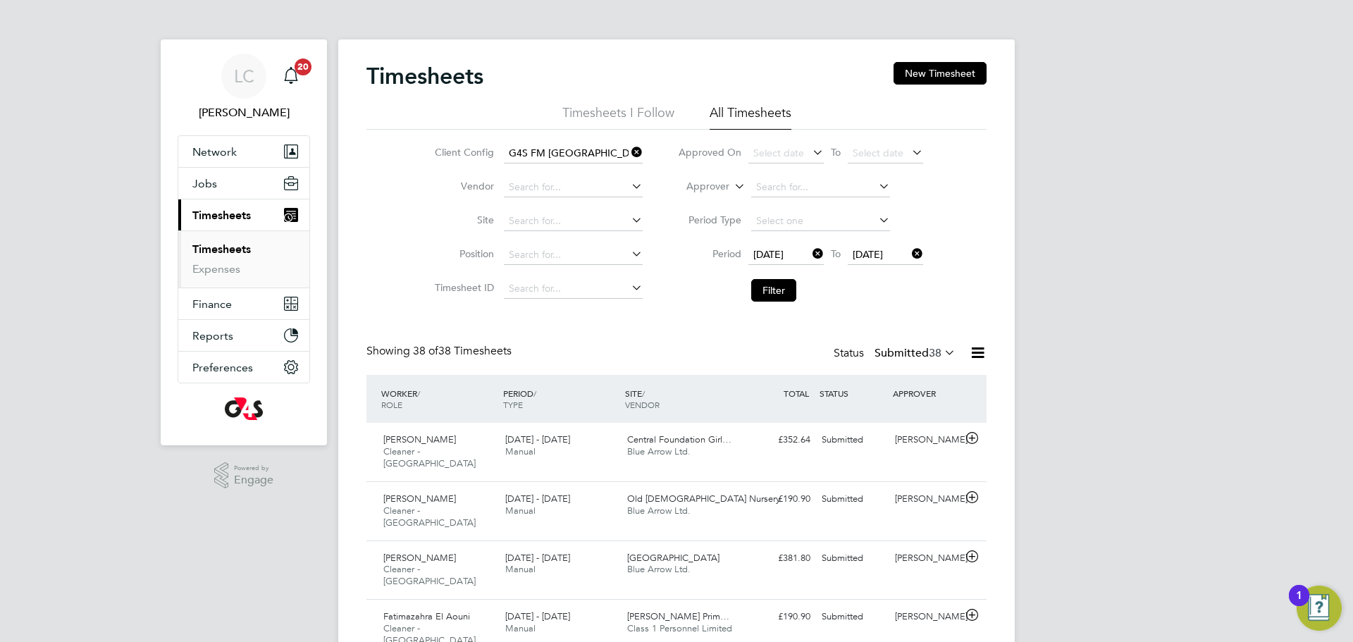
click at [981, 350] on icon at bounding box center [978, 353] width 18 height 18
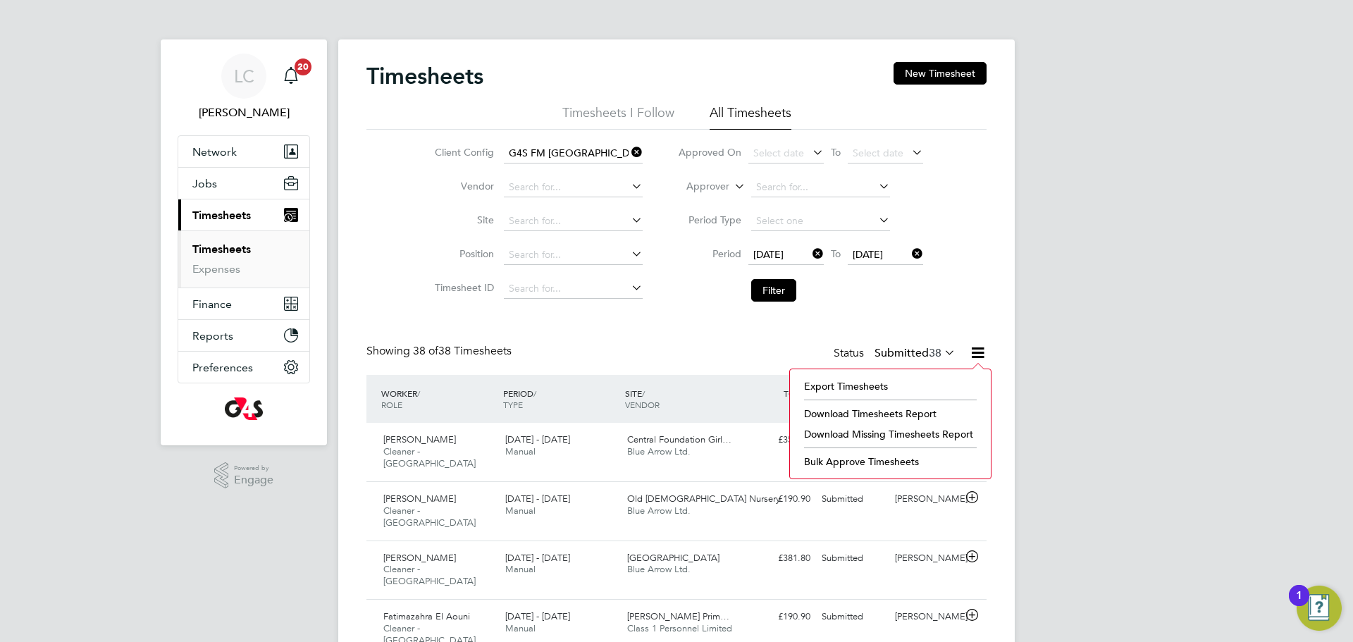
click at [876, 411] on li "Download Timesheets Report" at bounding box center [890, 414] width 187 height 20
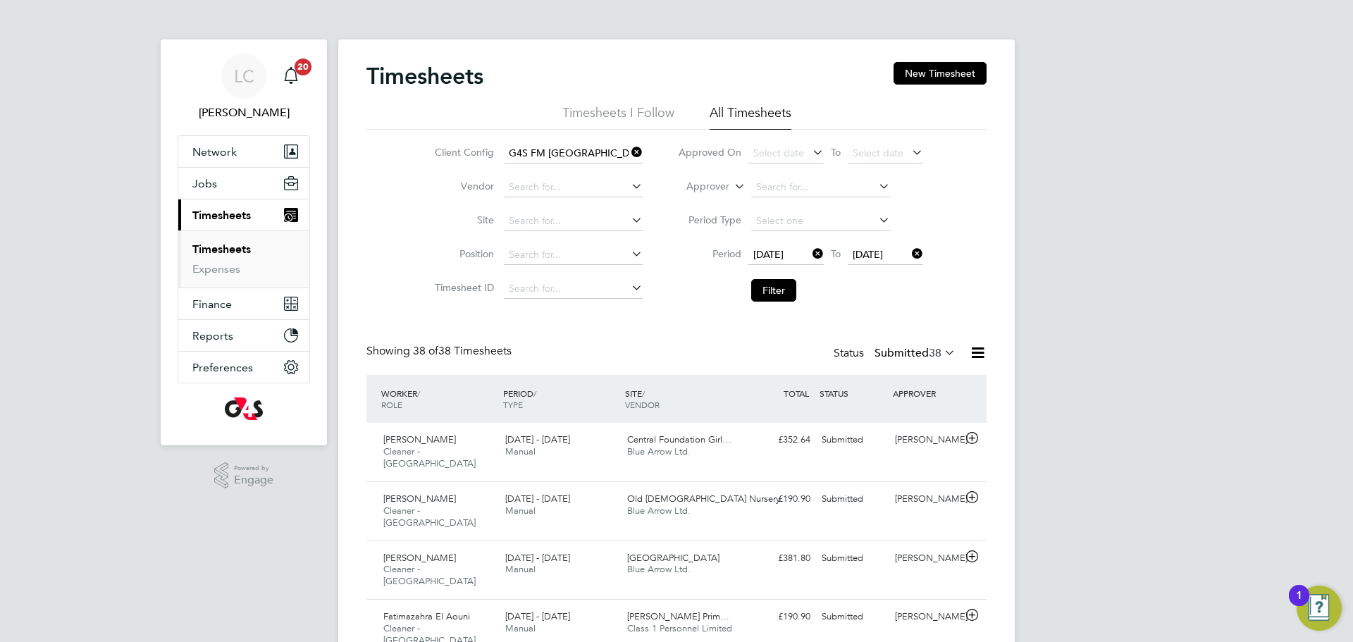
click at [978, 359] on icon at bounding box center [978, 353] width 18 height 18
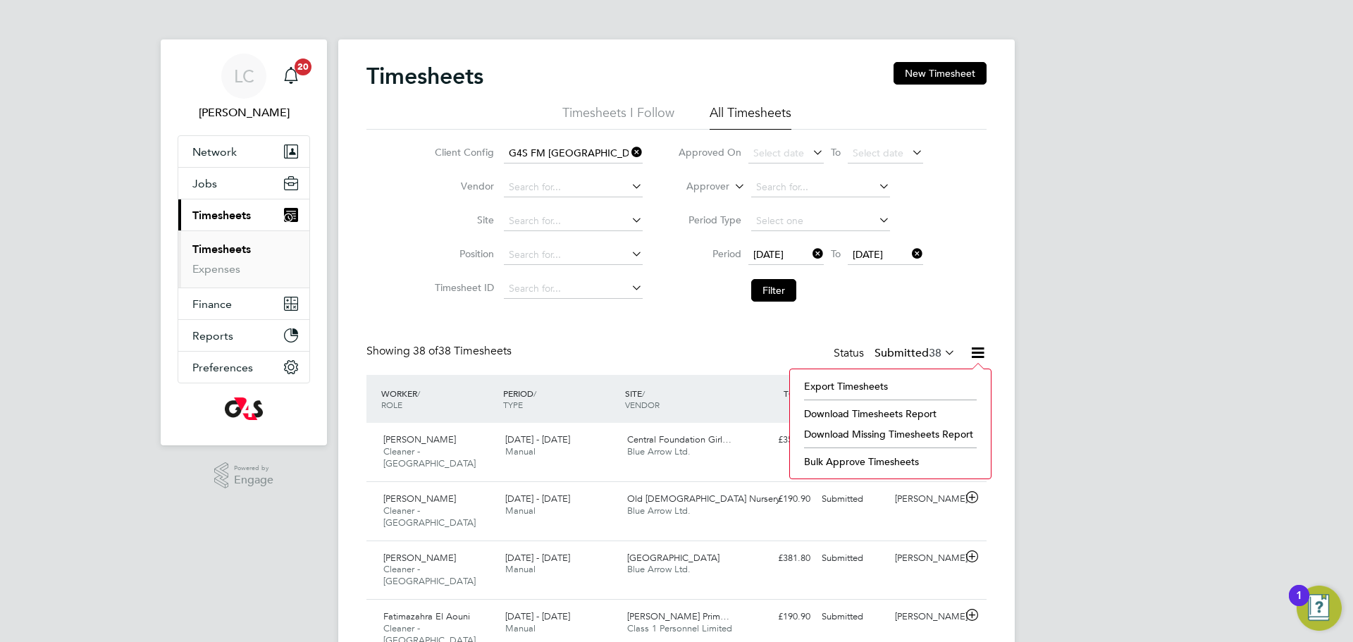
click at [890, 435] on li "Download Missing Timesheets Report" at bounding box center [890, 434] width 187 height 20
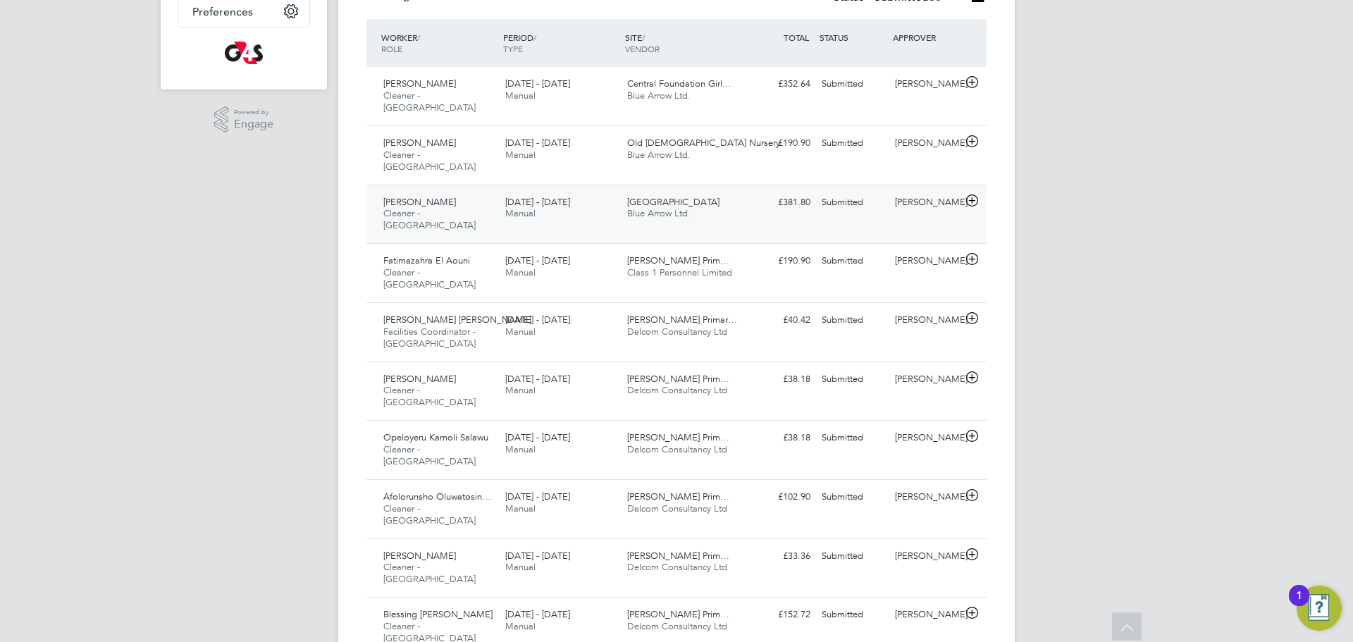
scroll to position [346, 0]
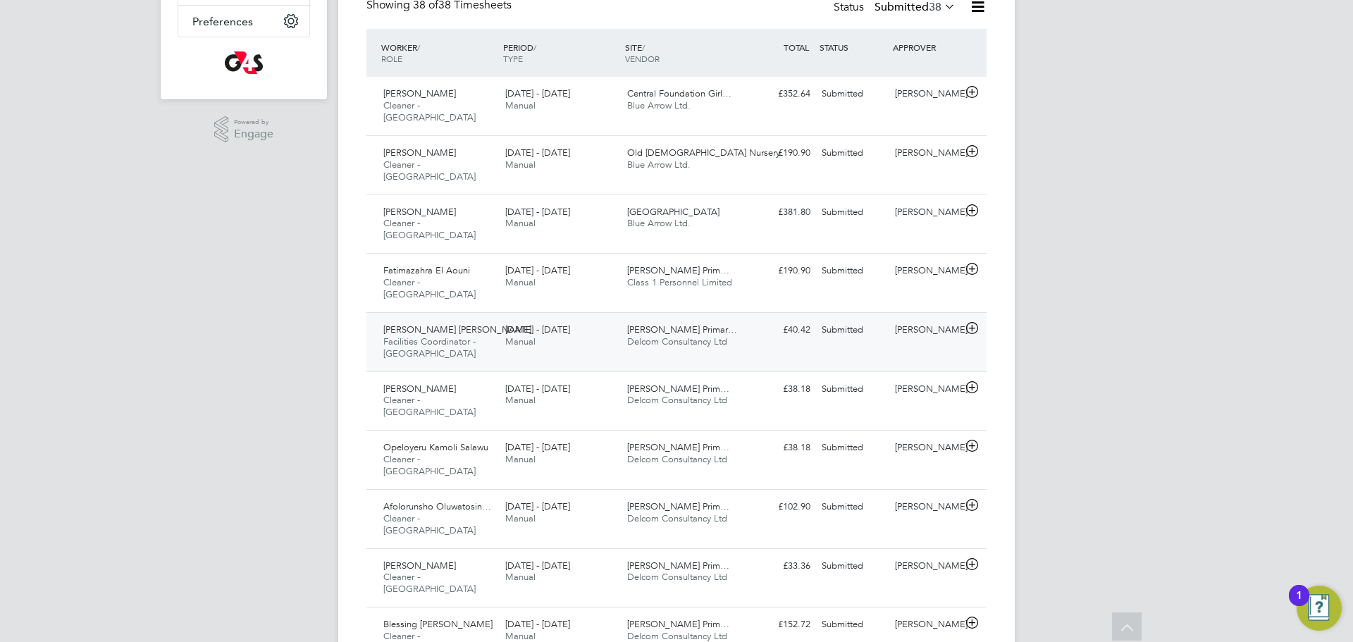
drag, startPoint x: 693, startPoint y: 297, endPoint x: 721, endPoint y: 310, distance: 31.2
click at [695, 335] on span "Delcom Consultancy Ltd" at bounding box center [677, 341] width 100 height 12
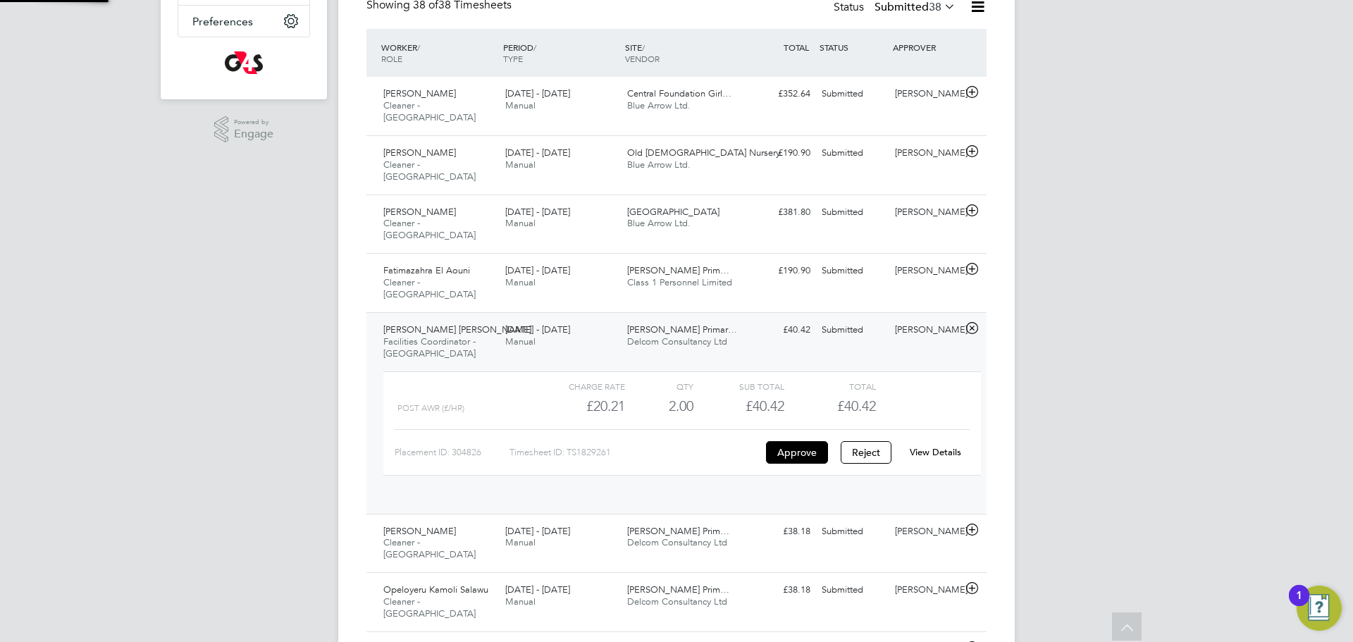
scroll to position [24, 137]
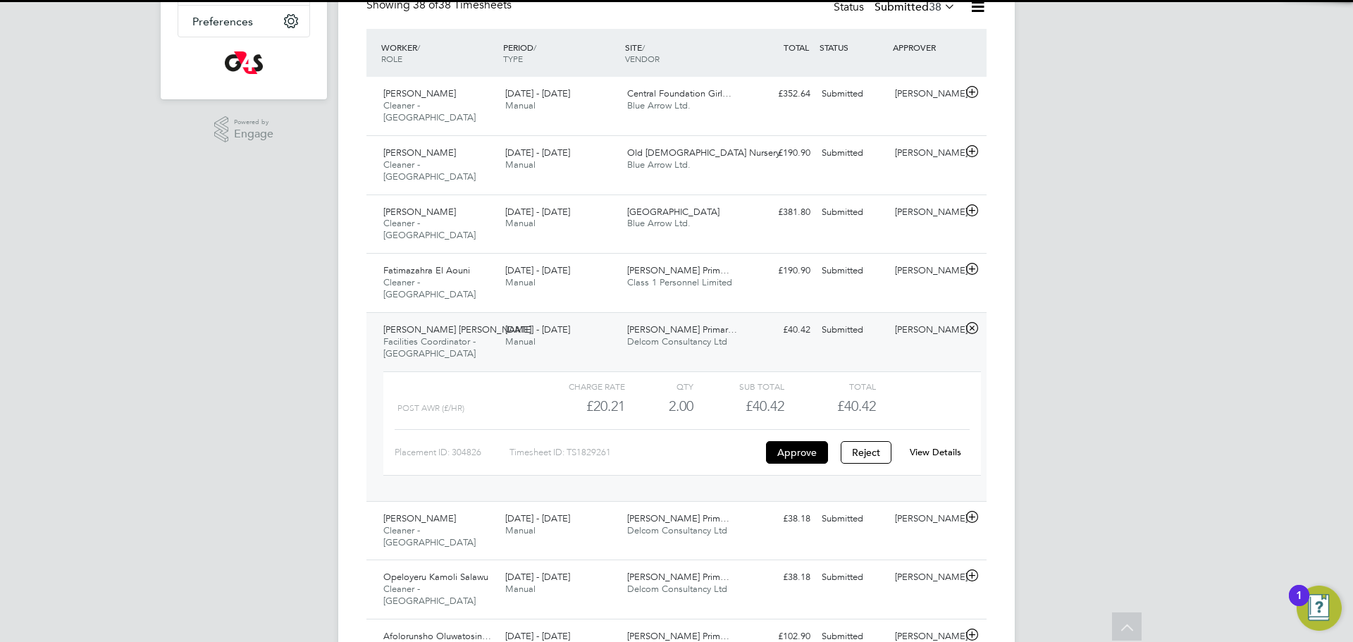
click at [947, 446] on link "View Details" at bounding box center [935, 452] width 51 height 12
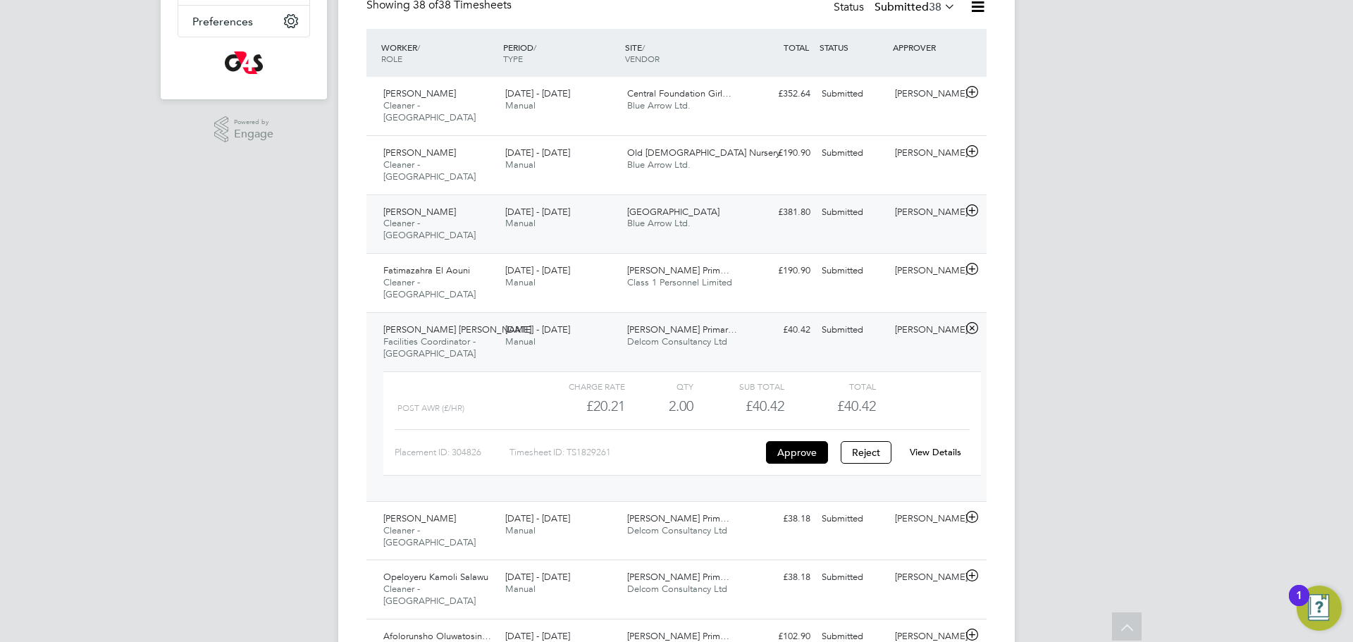
click at [743, 201] on div "£381.80 Submitted" at bounding box center [779, 212] width 73 height 23
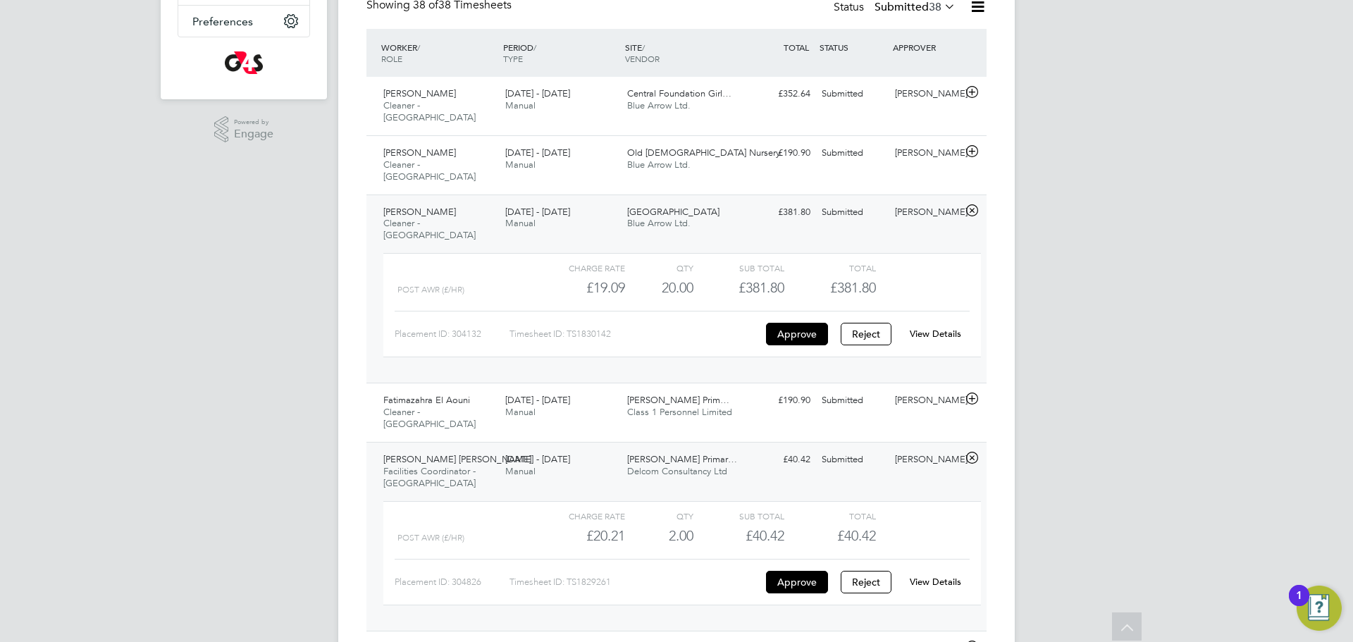
click at [941, 323] on div "View Details" at bounding box center [934, 334] width 69 height 23
click at [944, 328] on link "View Details" at bounding box center [935, 334] width 51 height 12
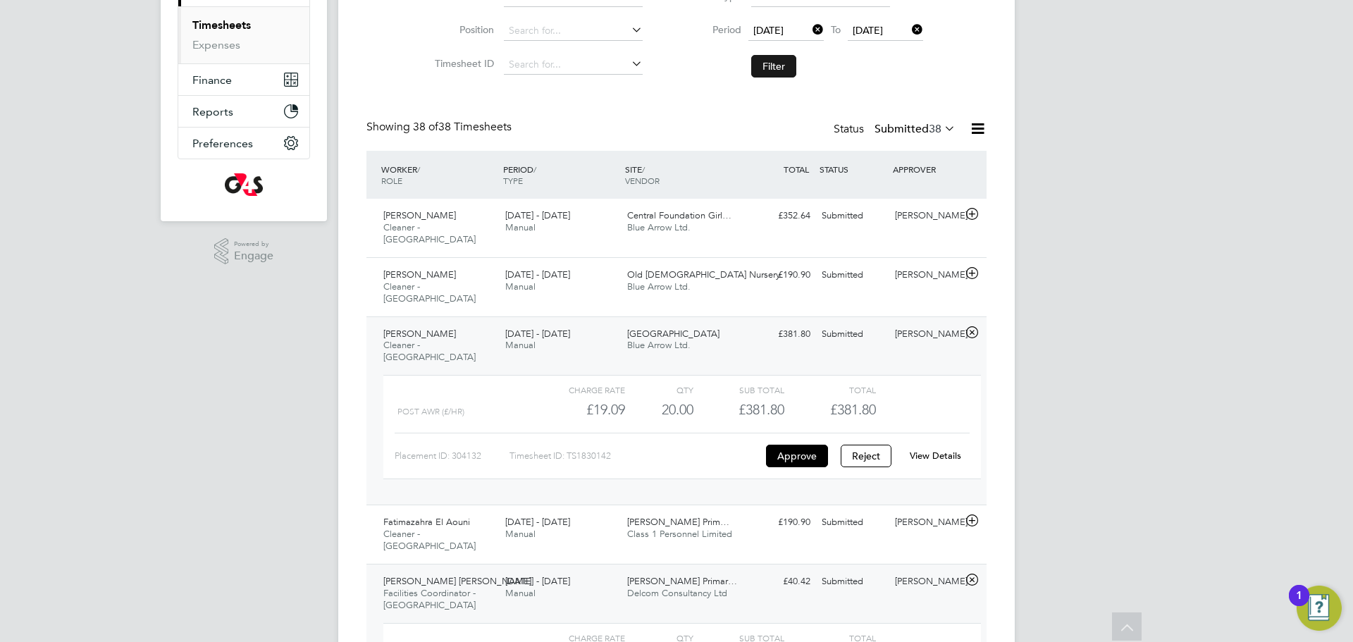
scroll to position [187, 0]
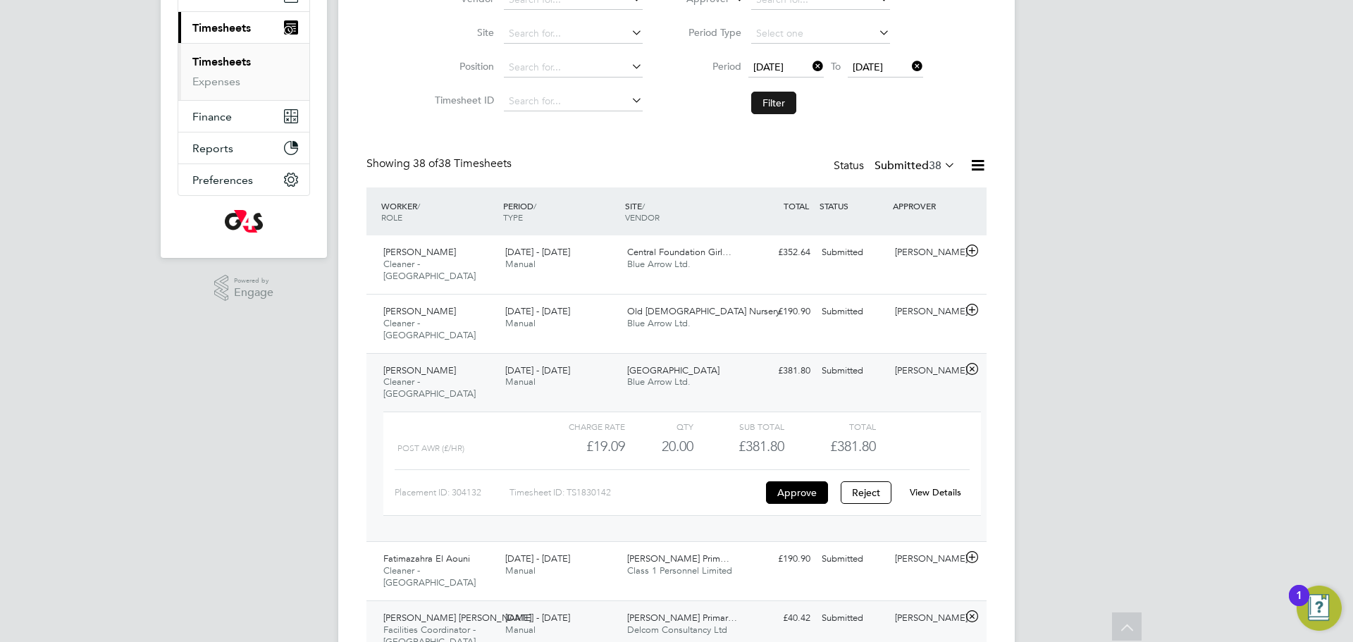
click at [779, 99] on button "Filter" at bounding box center [773, 103] width 45 height 23
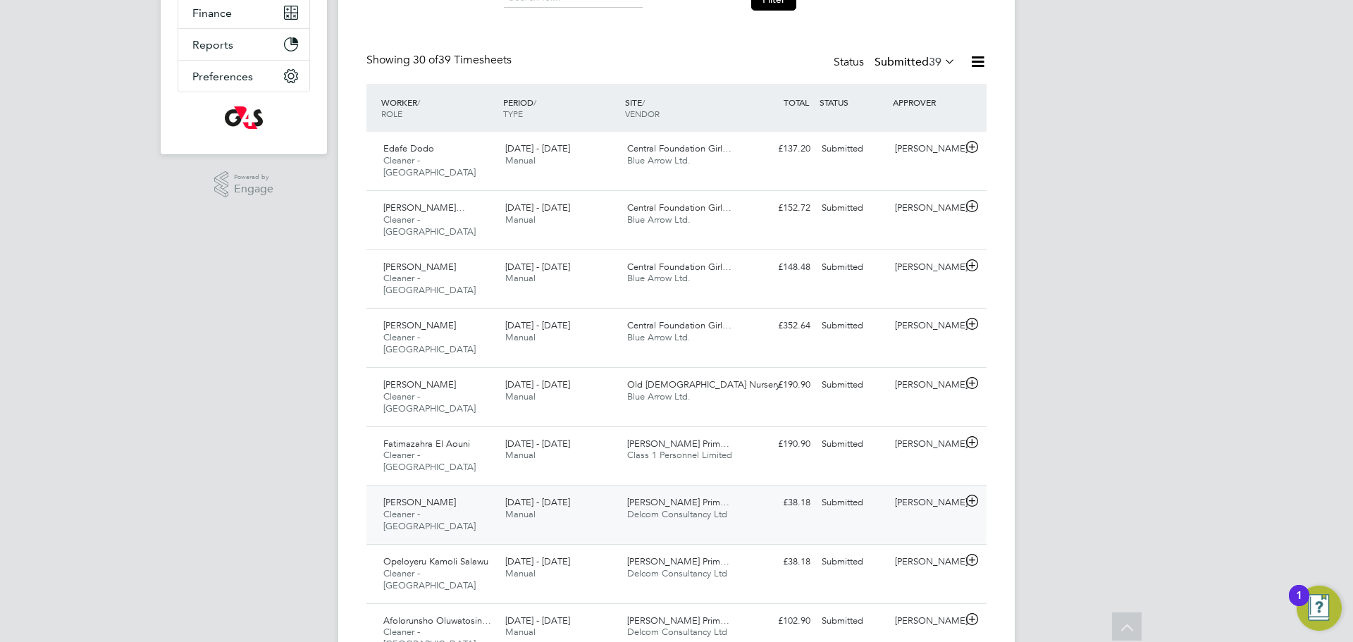
scroll to position [292, 0]
click at [748, 490] on div "£38.18 Submitted" at bounding box center [779, 501] width 73 height 23
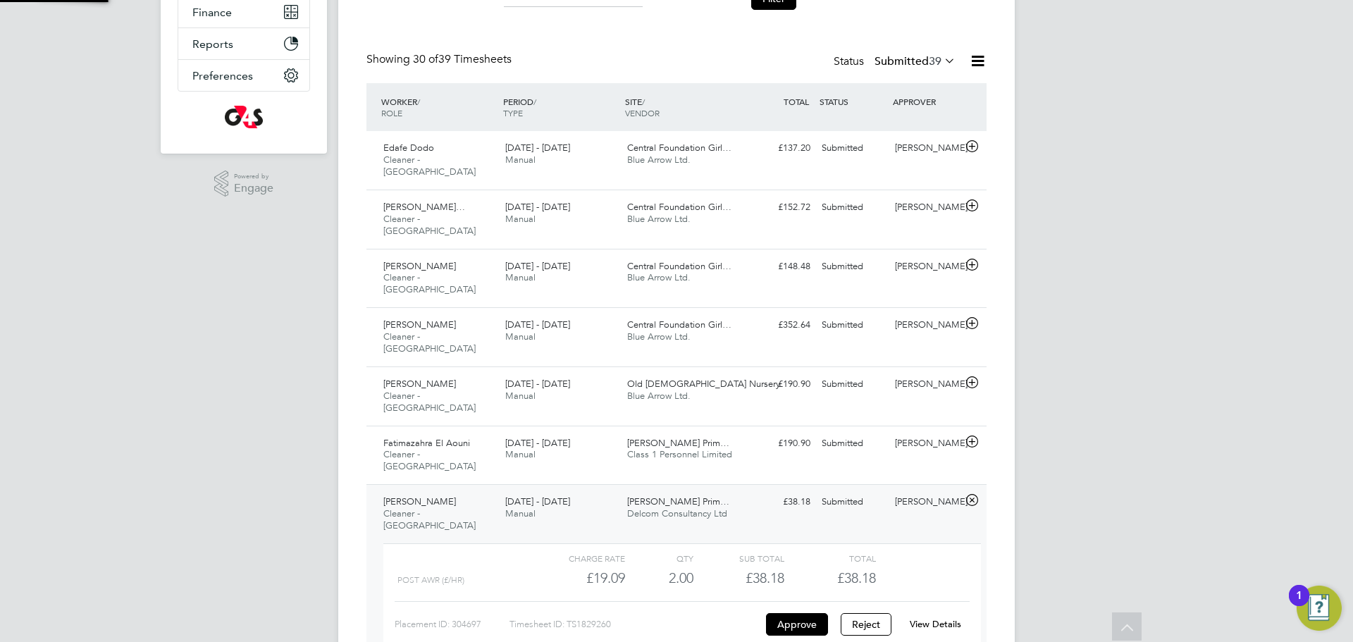
scroll to position [24, 137]
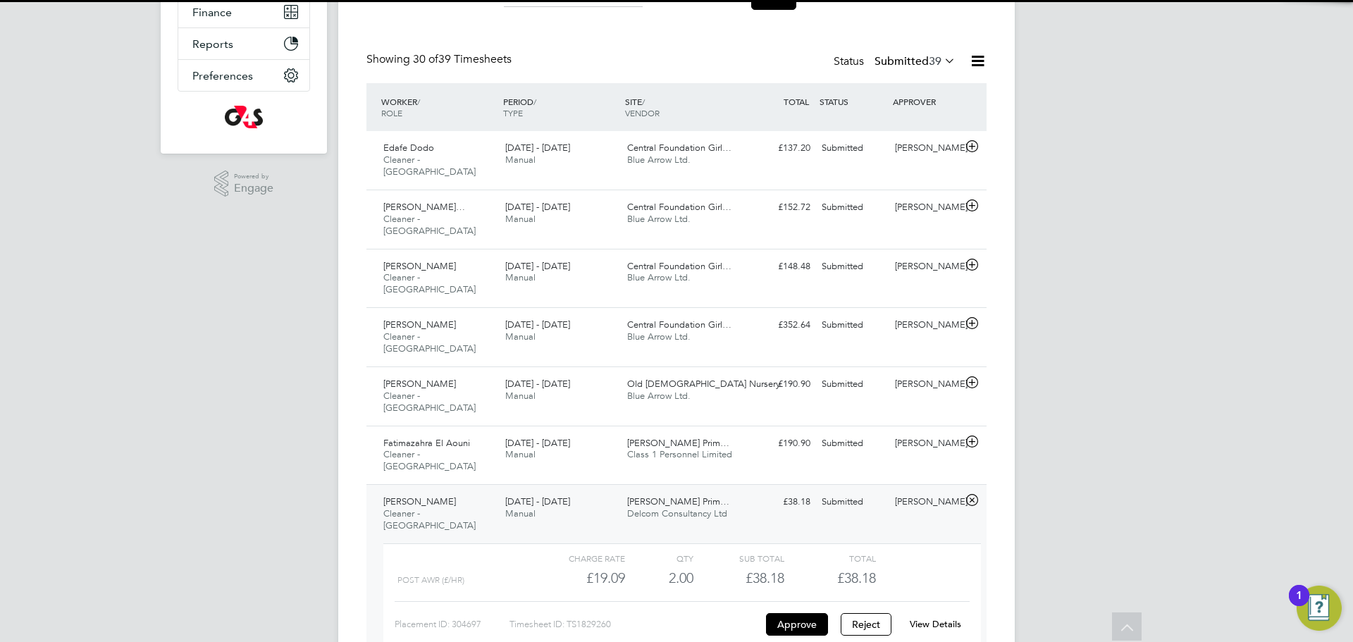
click at [934, 618] on link "View Details" at bounding box center [935, 624] width 51 height 12
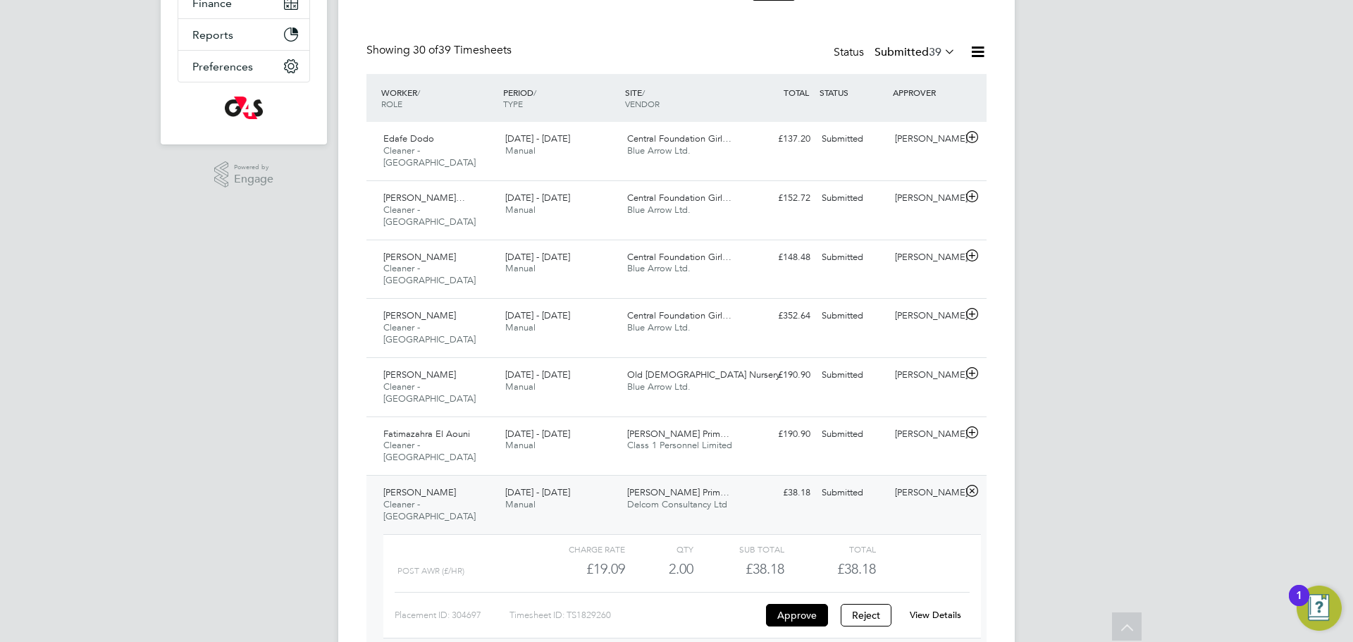
scroll to position [314, 0]
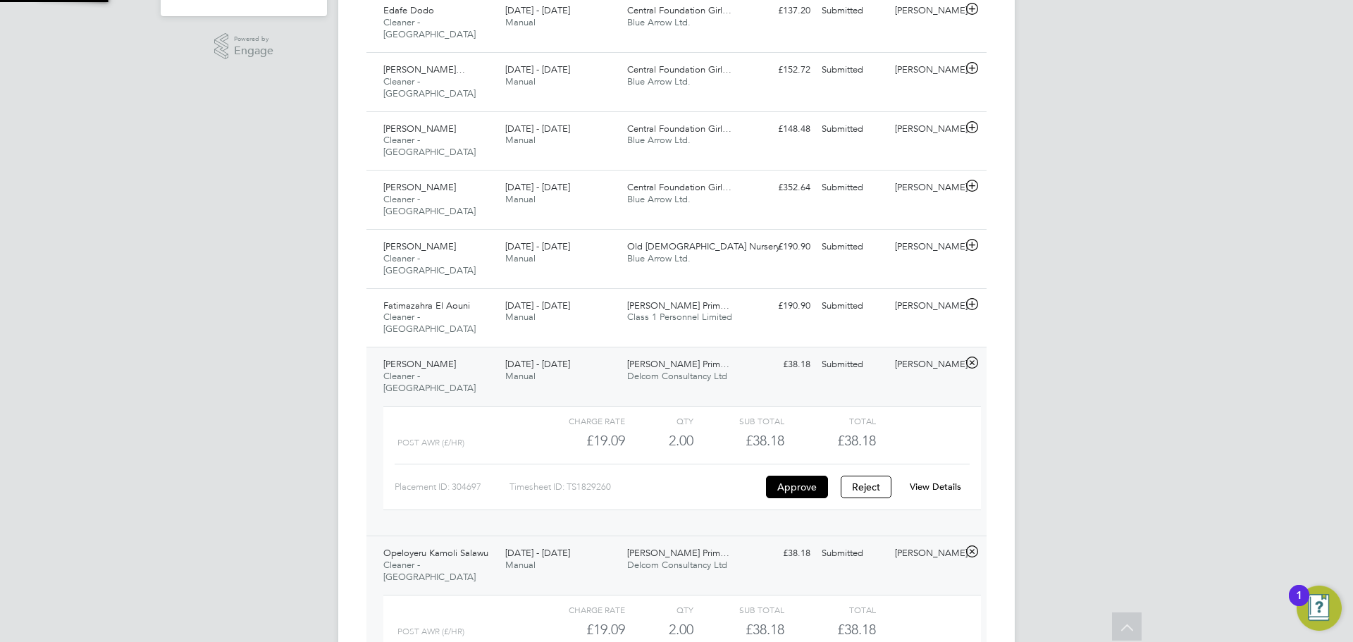
scroll to position [436, 0]
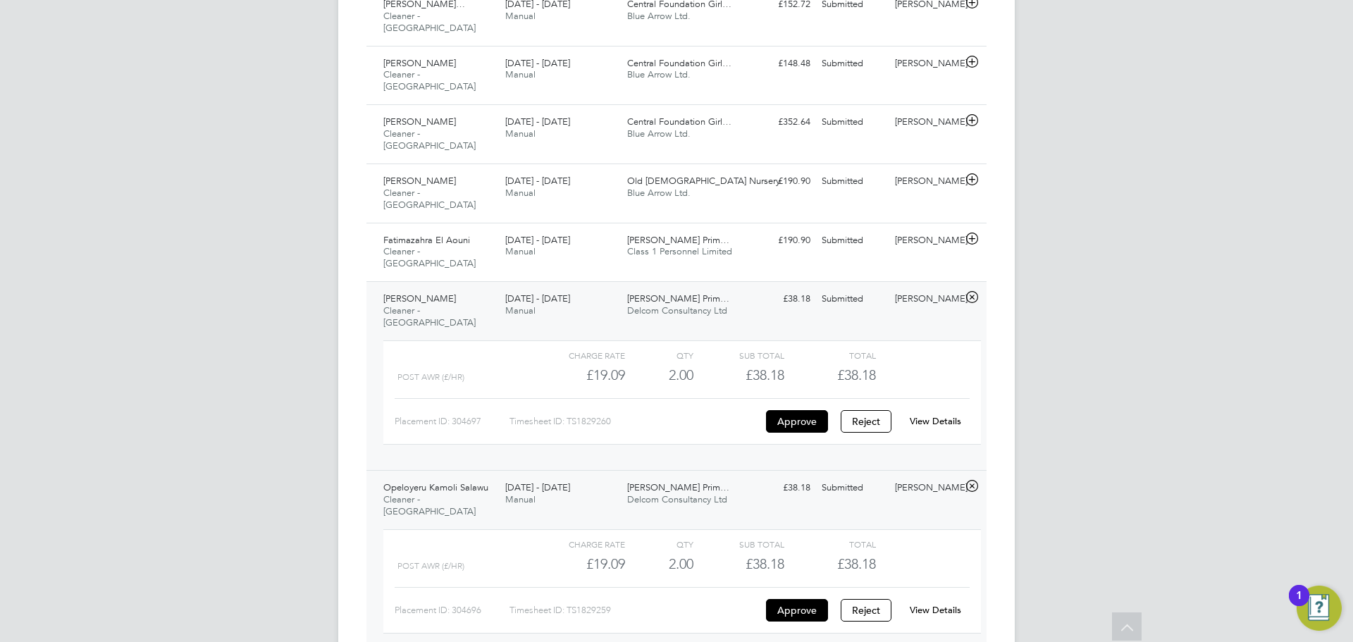
scroll to position [622, 0]
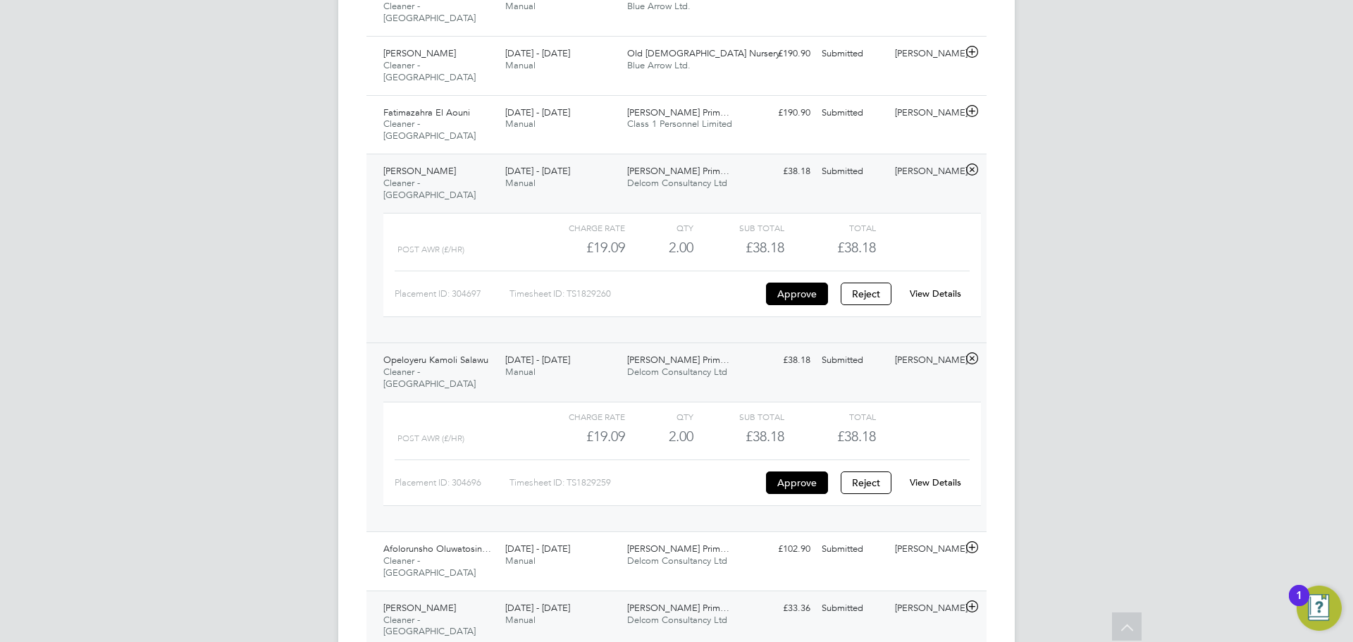
click at [691, 597] on div "Marion Richardson Prim… Delcom Consultancy Ltd" at bounding box center [682, 614] width 122 height 35
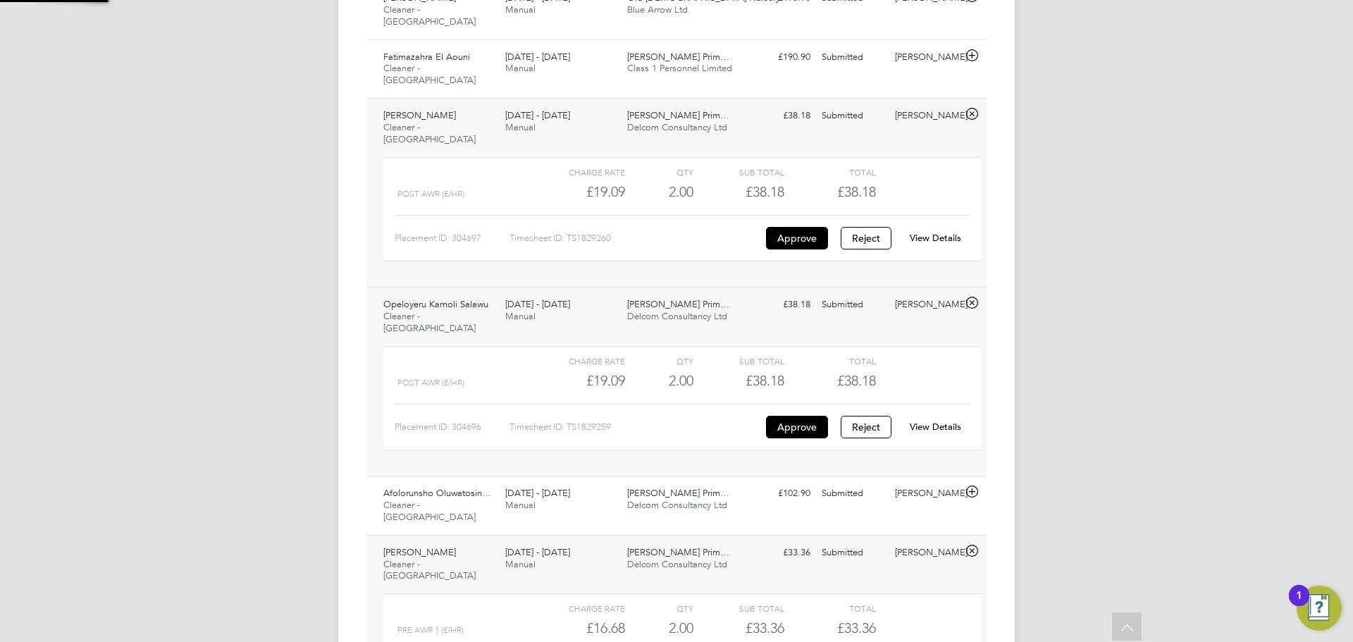
scroll to position [690, 0]
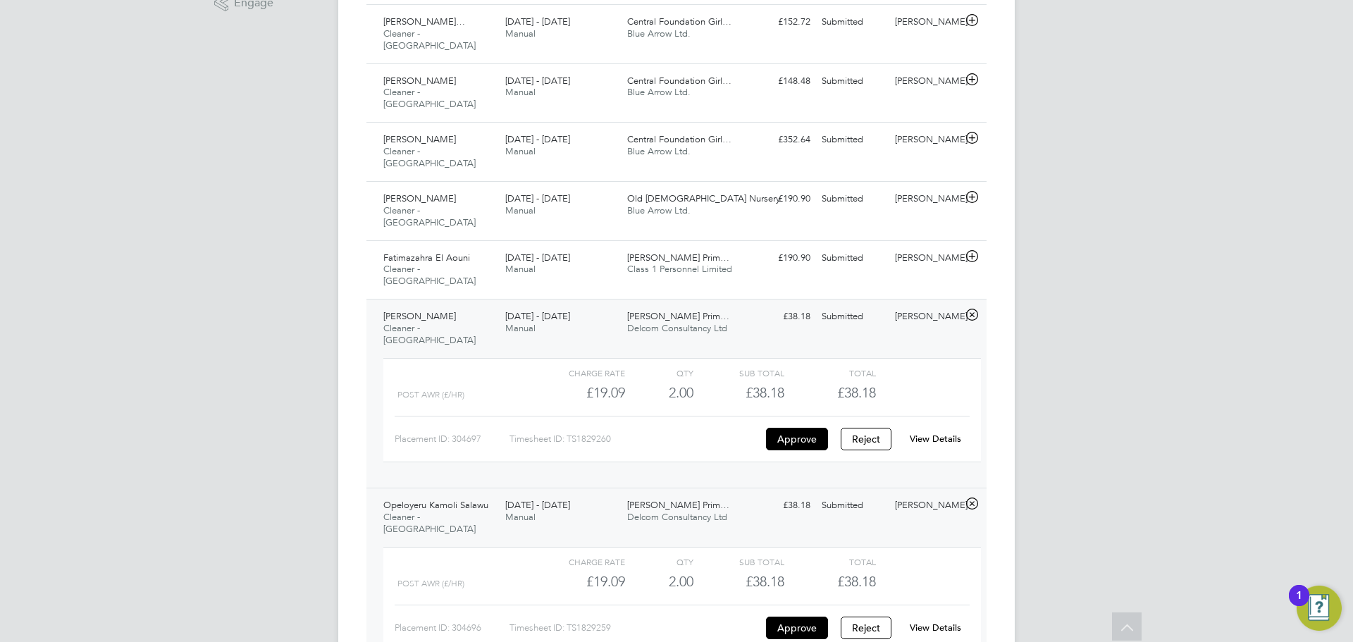
scroll to position [475, 0]
click at [772, 249] on div "£190.90 Submitted" at bounding box center [779, 260] width 73 height 23
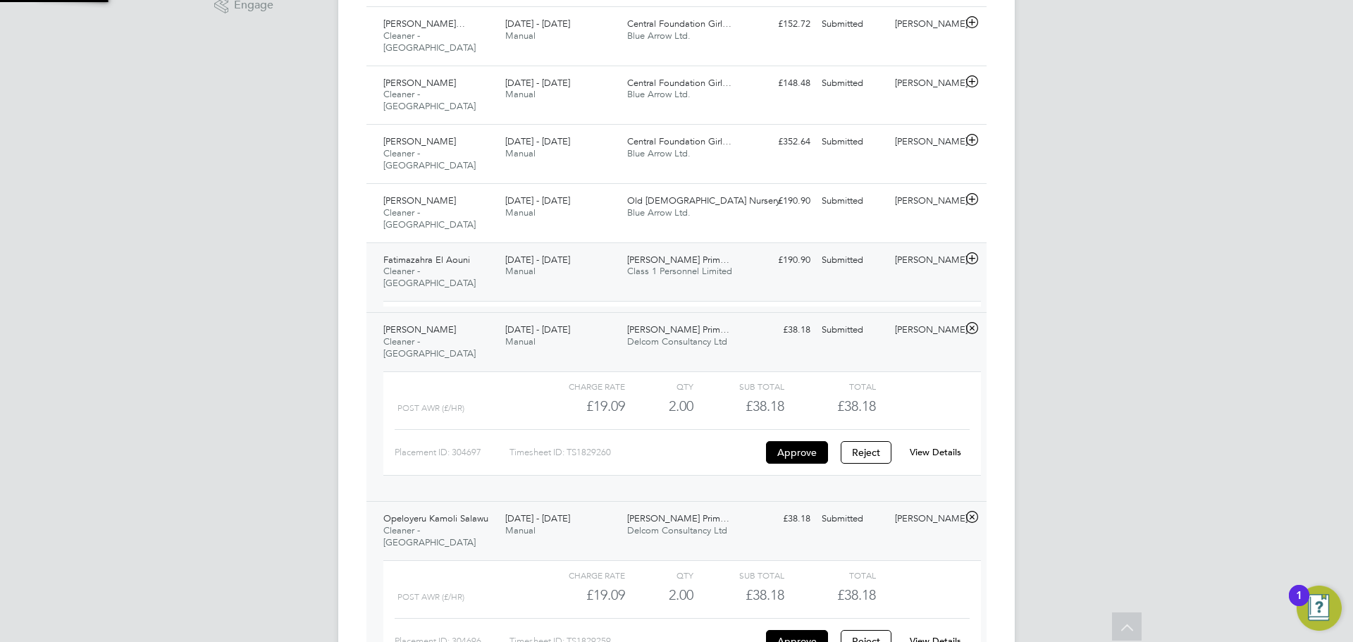
scroll to position [24, 137]
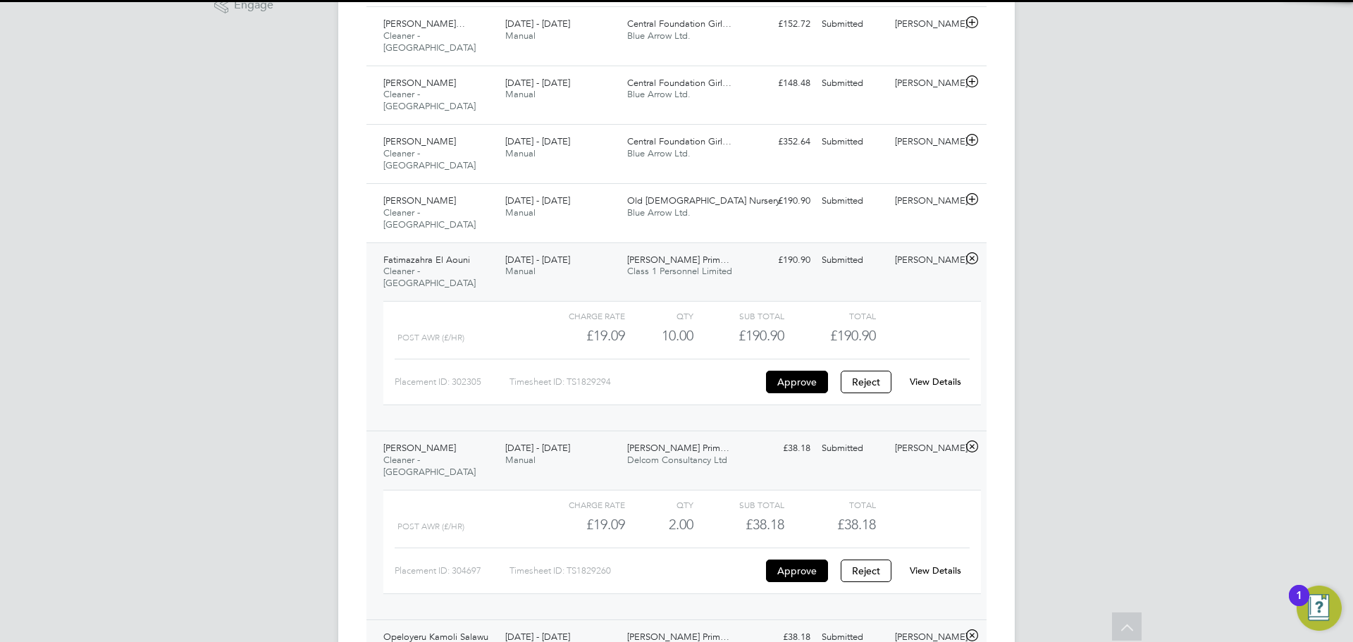
click at [931, 376] on link "View Details" at bounding box center [935, 382] width 51 height 12
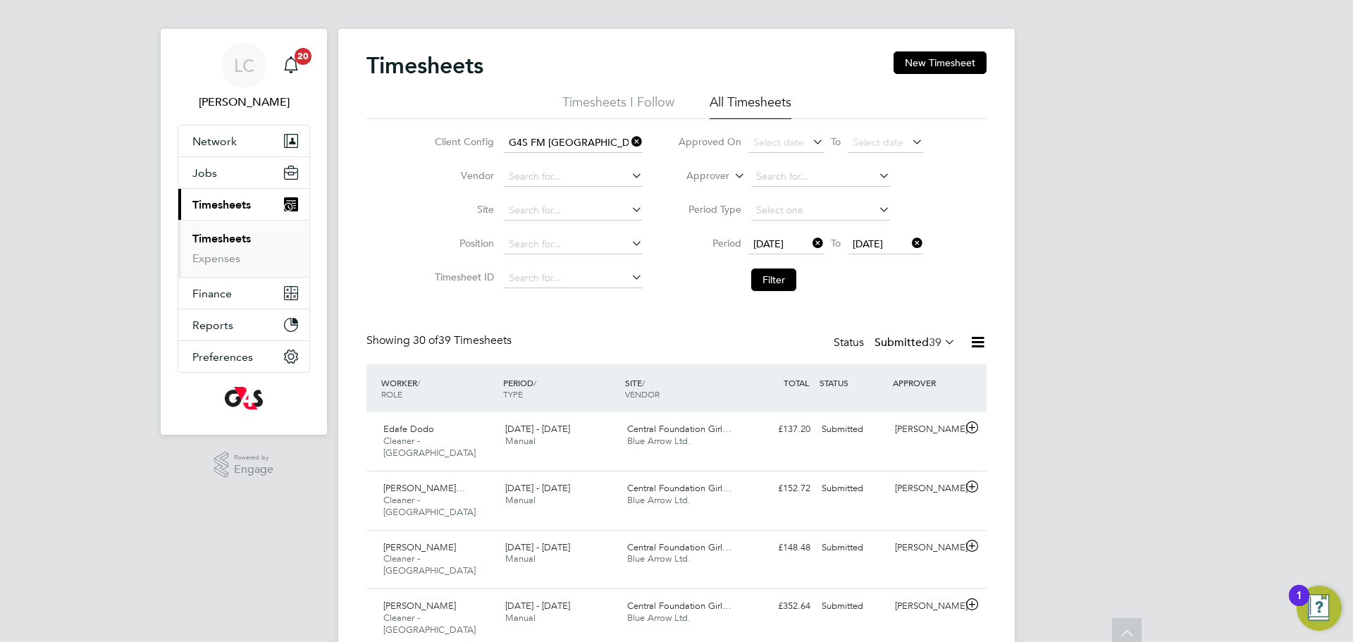
scroll to position [7, 0]
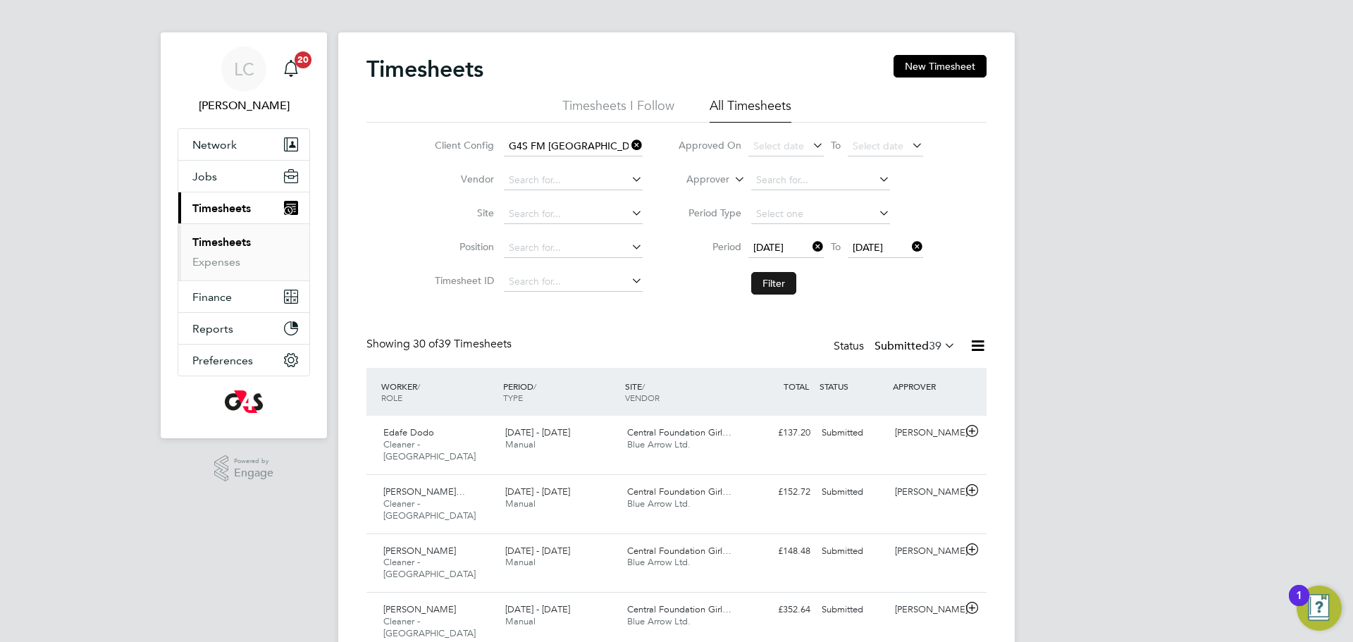
click at [783, 275] on button "Filter" at bounding box center [773, 283] width 45 height 23
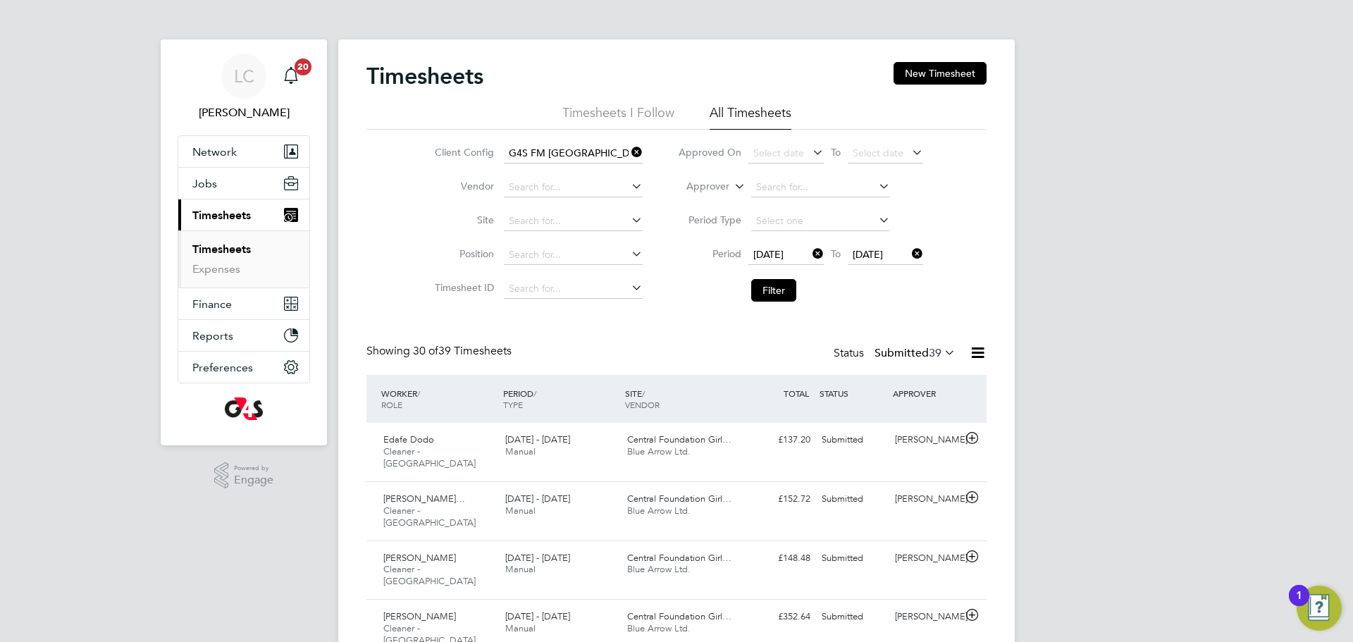
scroll to position [7, 7]
click at [782, 287] on button "Filter" at bounding box center [773, 290] width 45 height 23
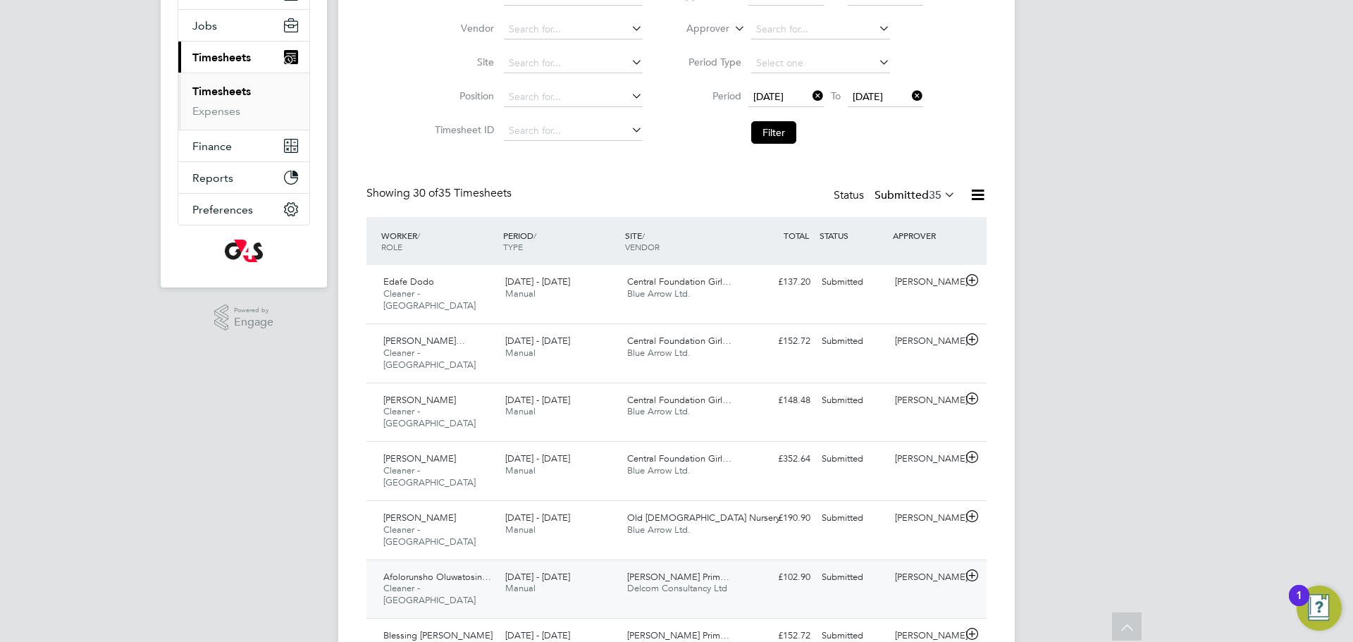
click at [746, 559] on div "Afolorunsho Oluwatosin… Cleaner - Tower Hamlet 22 - 28 Sep 2025 22 - 28 Sep 202…" at bounding box center [676, 588] width 620 height 59
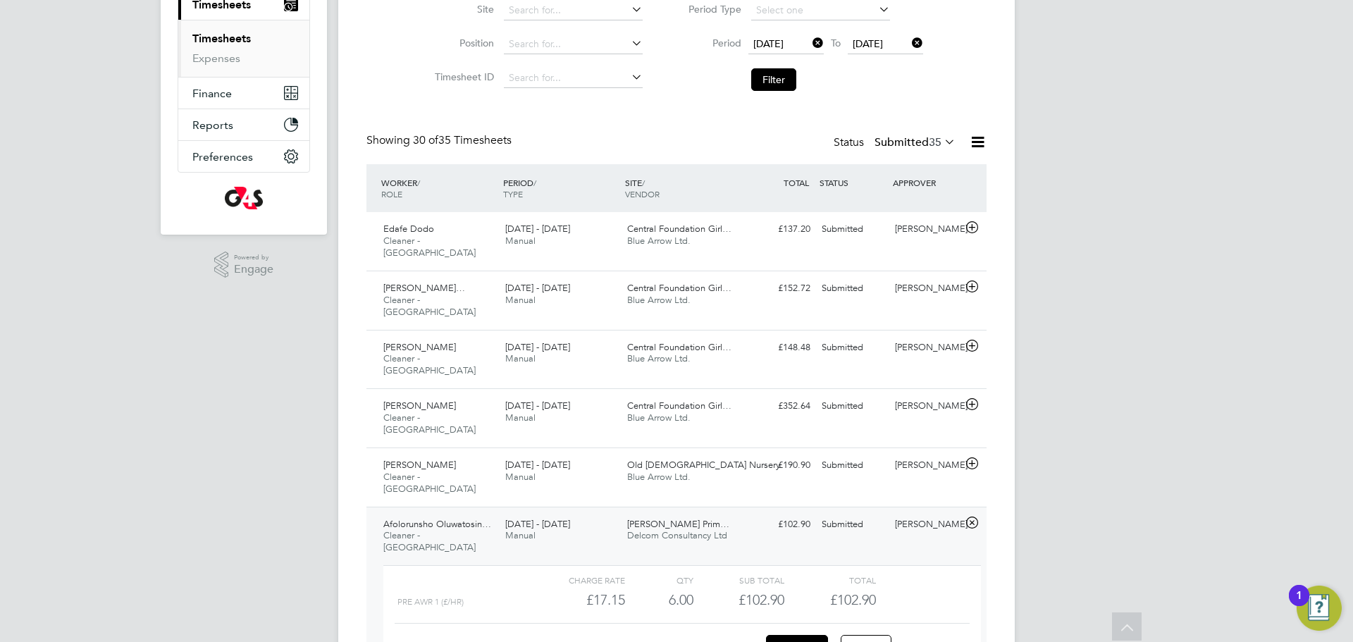
click at [935, 640] on link "View Details" at bounding box center [935, 646] width 51 height 12
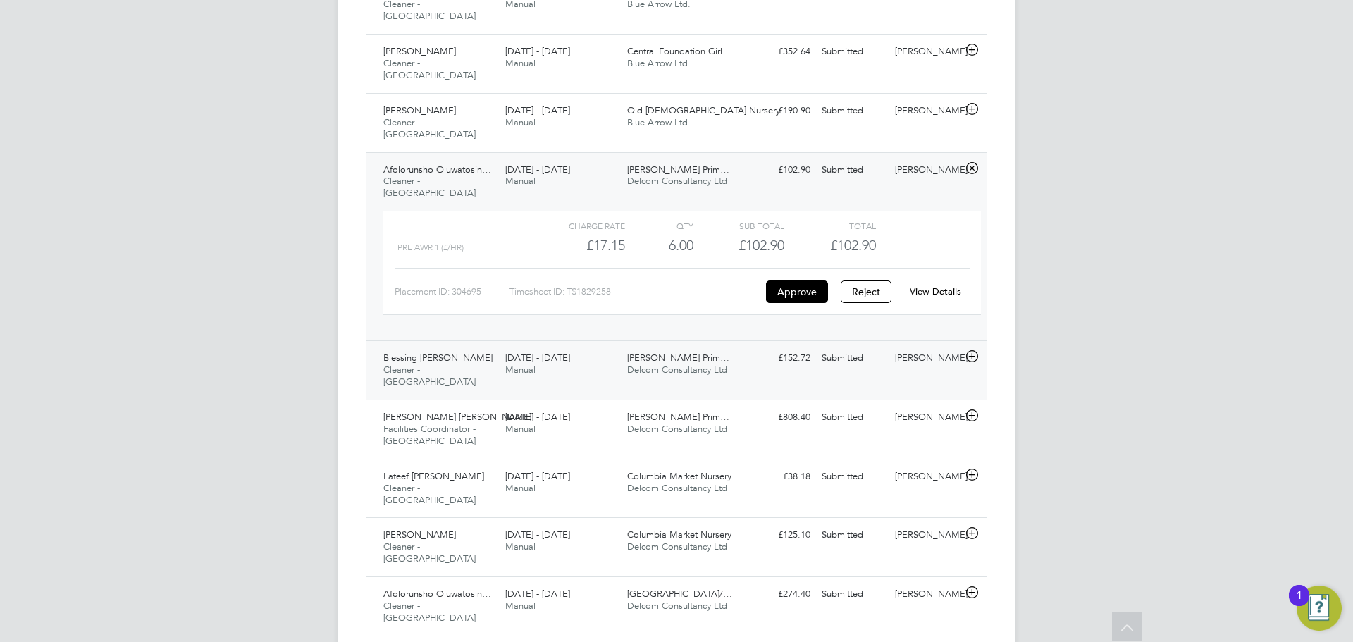
click at [651, 364] on span "Delcom Consultancy Ltd" at bounding box center [677, 370] width 100 height 12
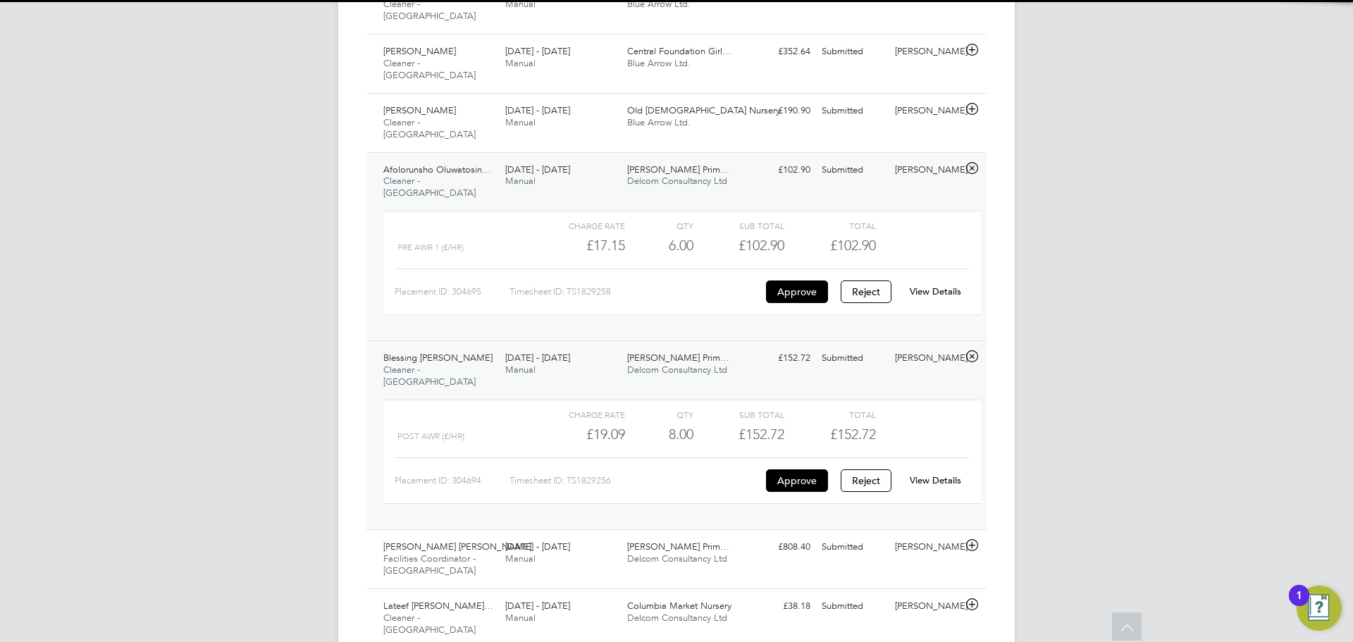
click at [934, 474] on link "View Details" at bounding box center [935, 480] width 51 height 12
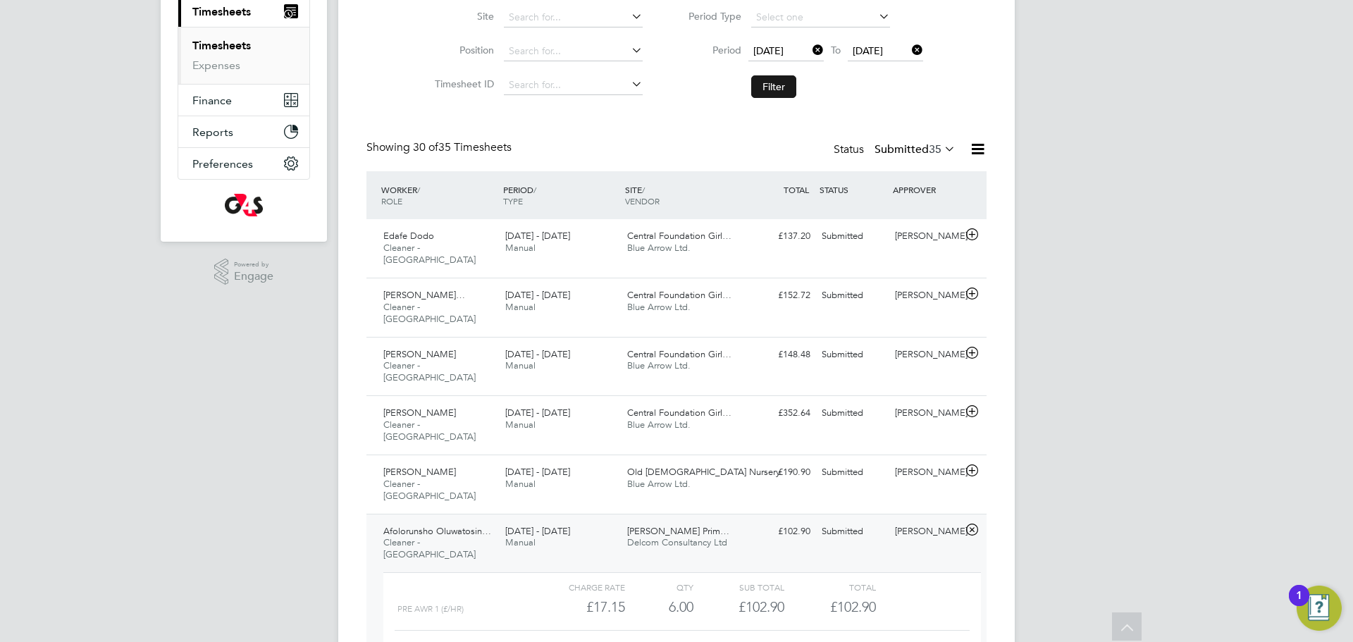
click at [766, 76] on button "Filter" at bounding box center [773, 86] width 45 height 23
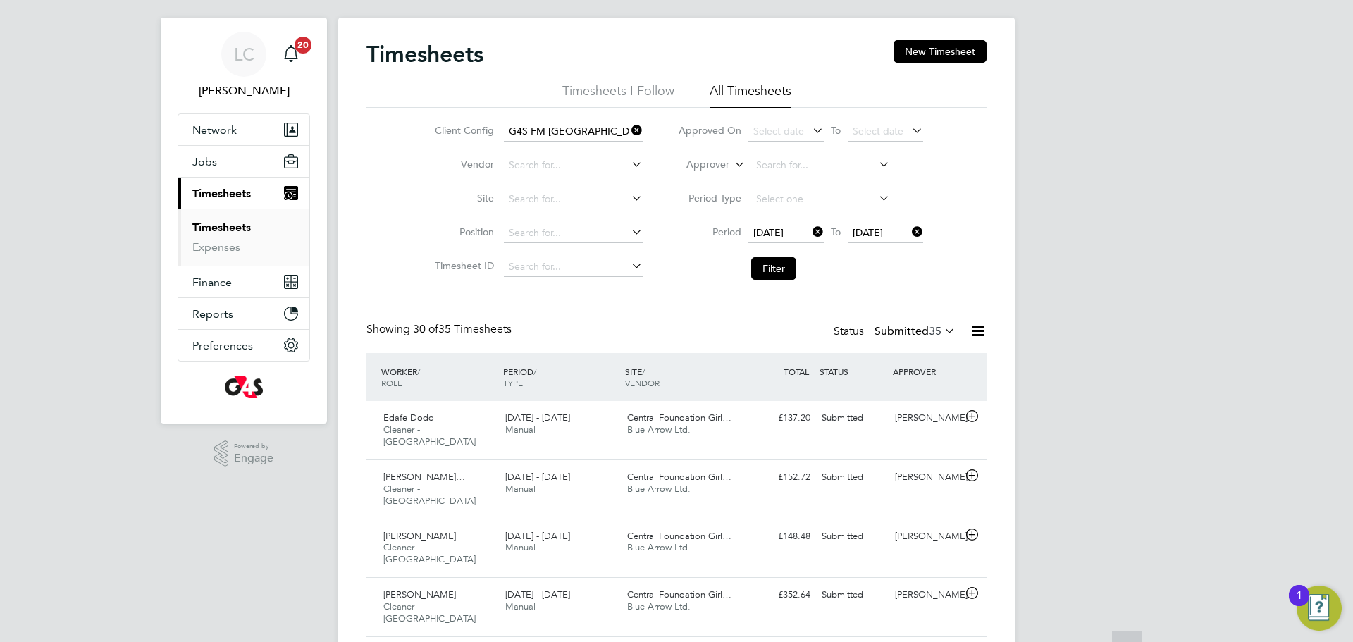
scroll to position [20, 0]
click at [784, 257] on li "Filter" at bounding box center [800, 270] width 280 height 37
drag, startPoint x: 786, startPoint y: 271, endPoint x: 814, endPoint y: 321, distance: 57.1
click at [786, 272] on button "Filter" at bounding box center [773, 270] width 45 height 23
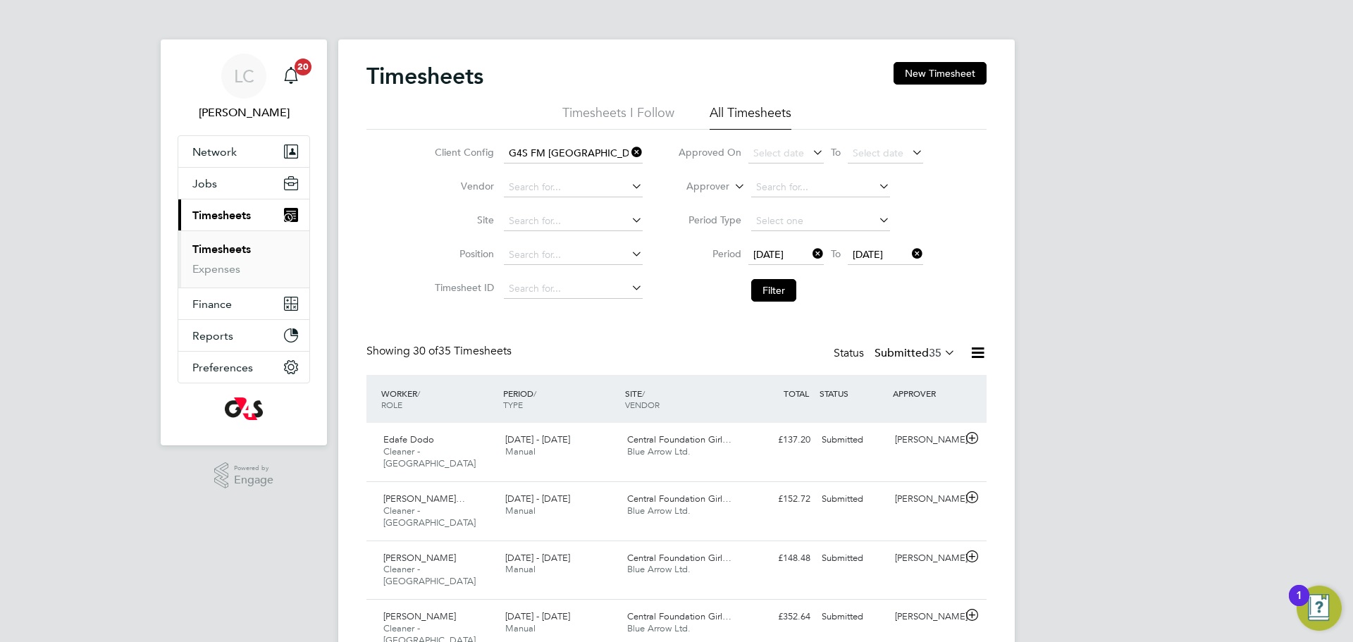
scroll to position [7, 7]
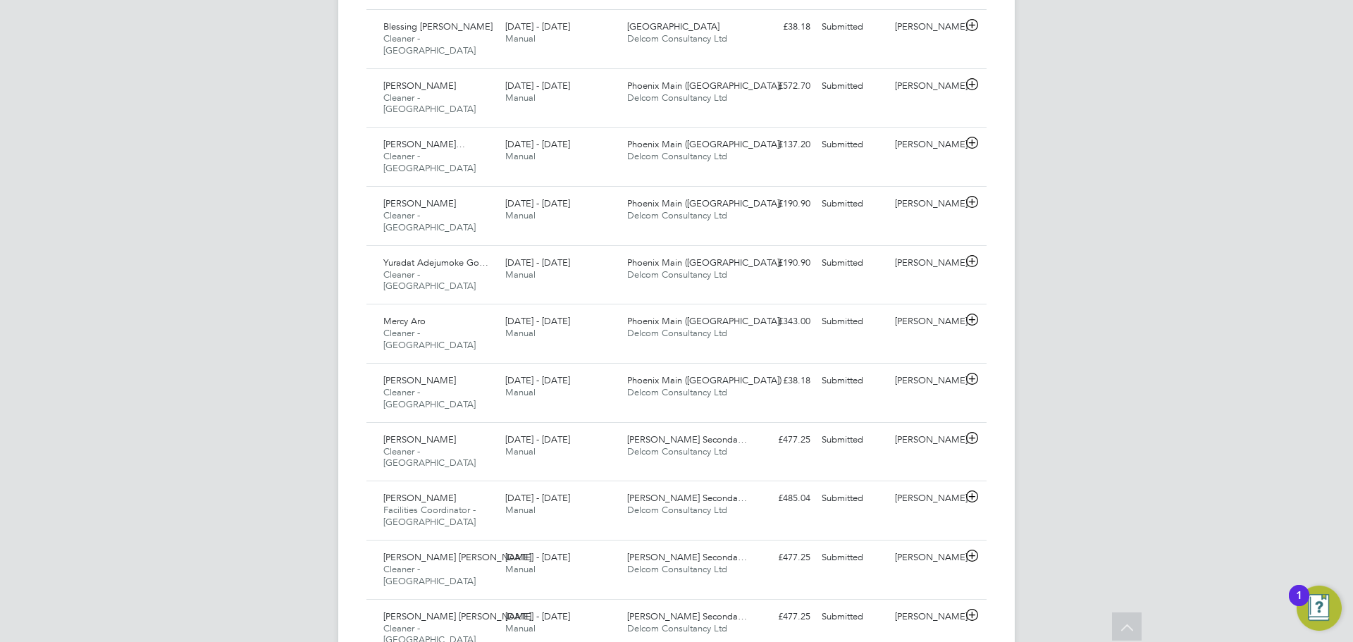
drag, startPoint x: 840, startPoint y: 540, endPoint x: 910, endPoint y: 555, distance: 71.9
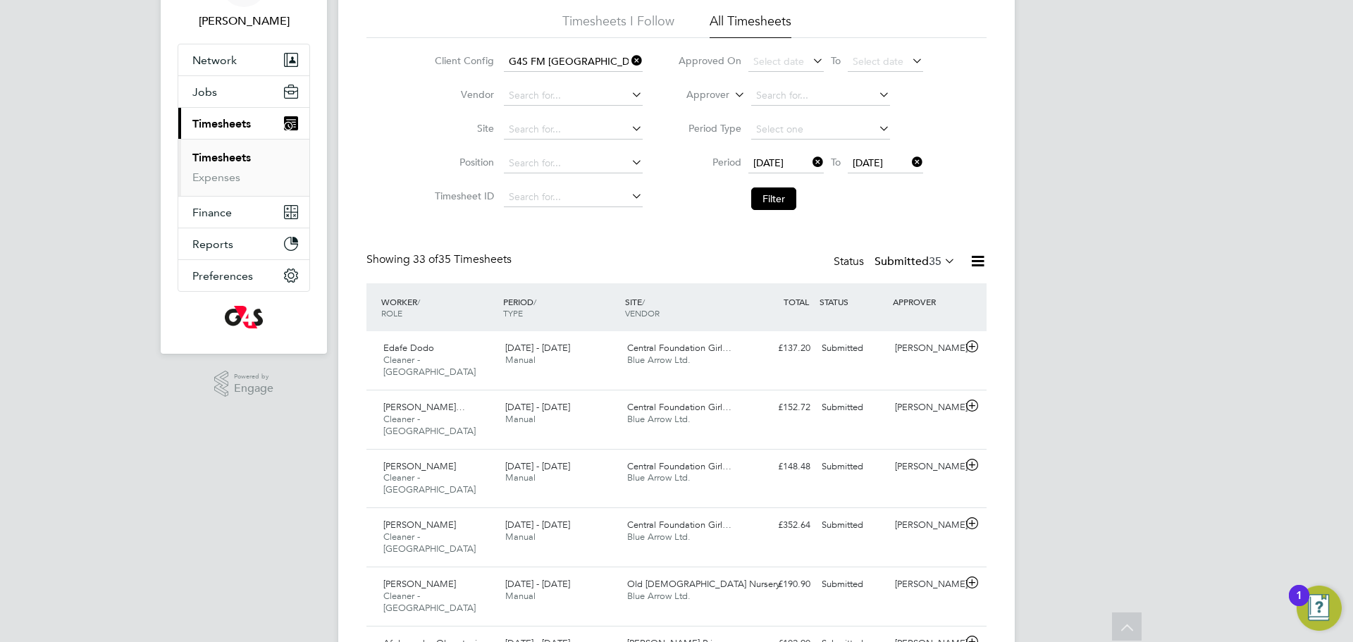
click at [768, 196] on button "Filter" at bounding box center [773, 198] width 45 height 23
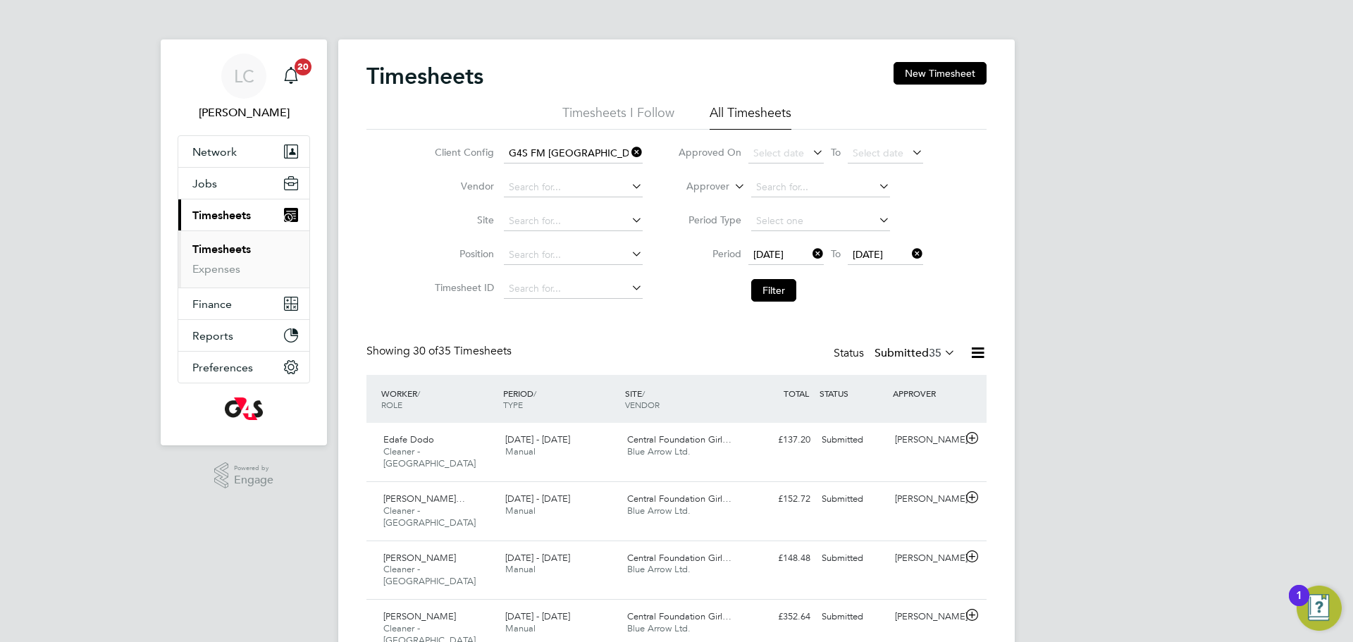
scroll to position [36, 123]
drag, startPoint x: 779, startPoint y: 288, endPoint x: 837, endPoint y: 330, distance: 72.2
click at [778, 288] on button "Filter" at bounding box center [773, 290] width 45 height 23
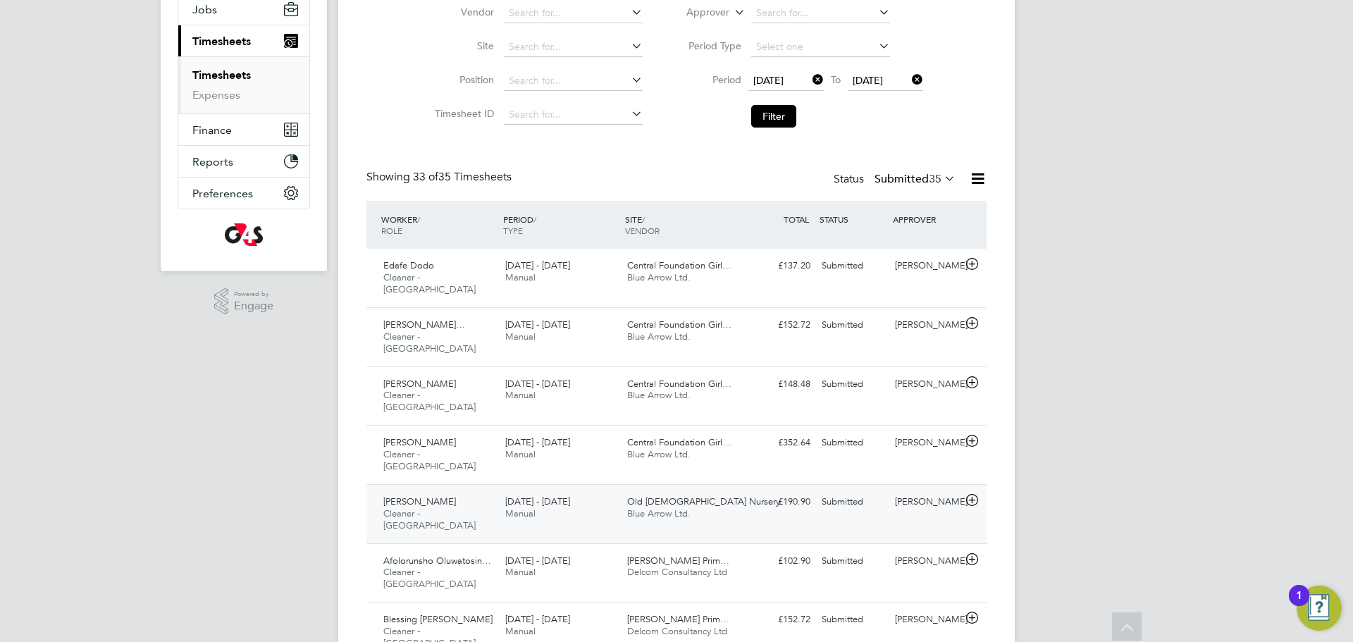
scroll to position [175, 0]
click at [724, 430] on div "Central Foundation Girl… Blue Arrow Ltd." at bounding box center [682, 447] width 122 height 35
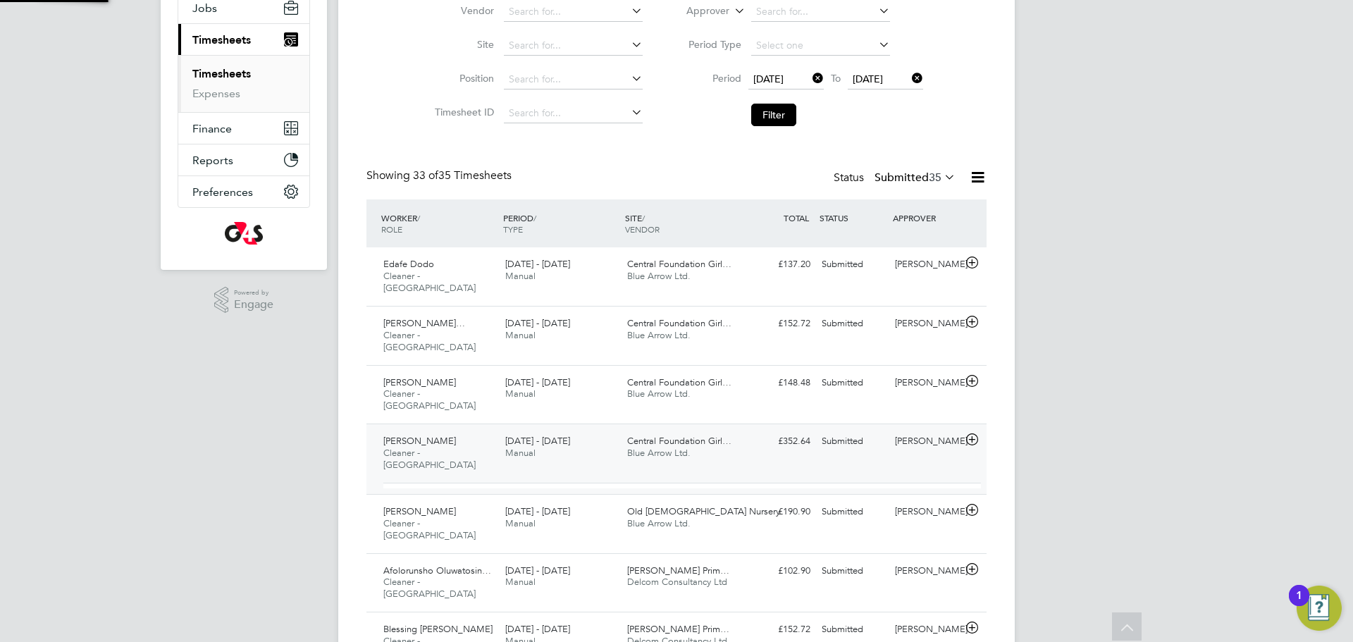
scroll to position [24, 137]
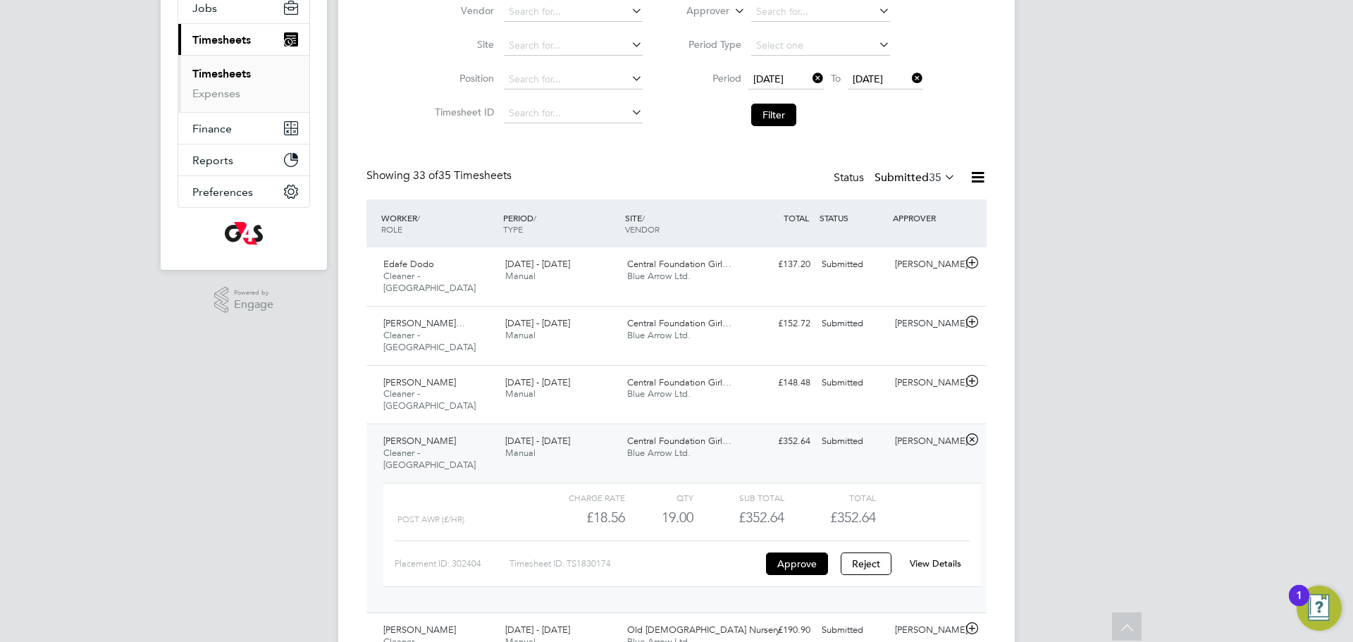
click at [943, 557] on link "View Details" at bounding box center [935, 563] width 51 height 12
drag, startPoint x: 781, startPoint y: 106, endPoint x: 775, endPoint y: 151, distance: 46.1
click at [780, 106] on button "Filter" at bounding box center [773, 115] width 45 height 23
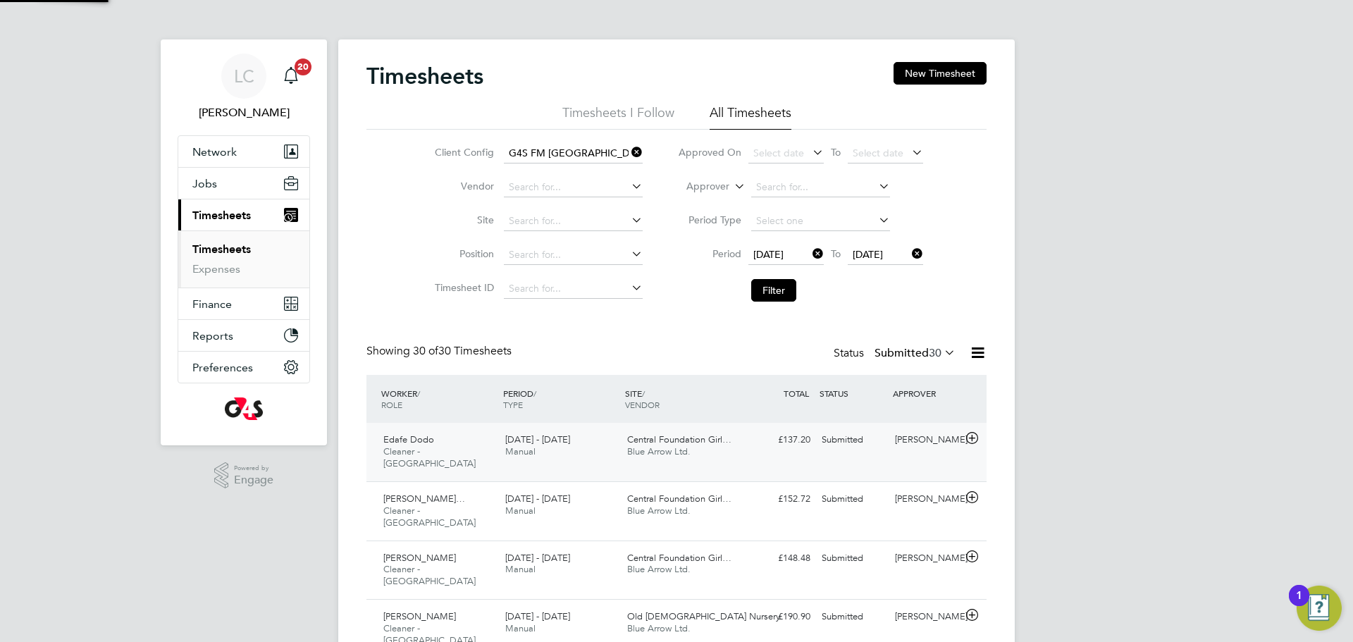
scroll to position [36, 123]
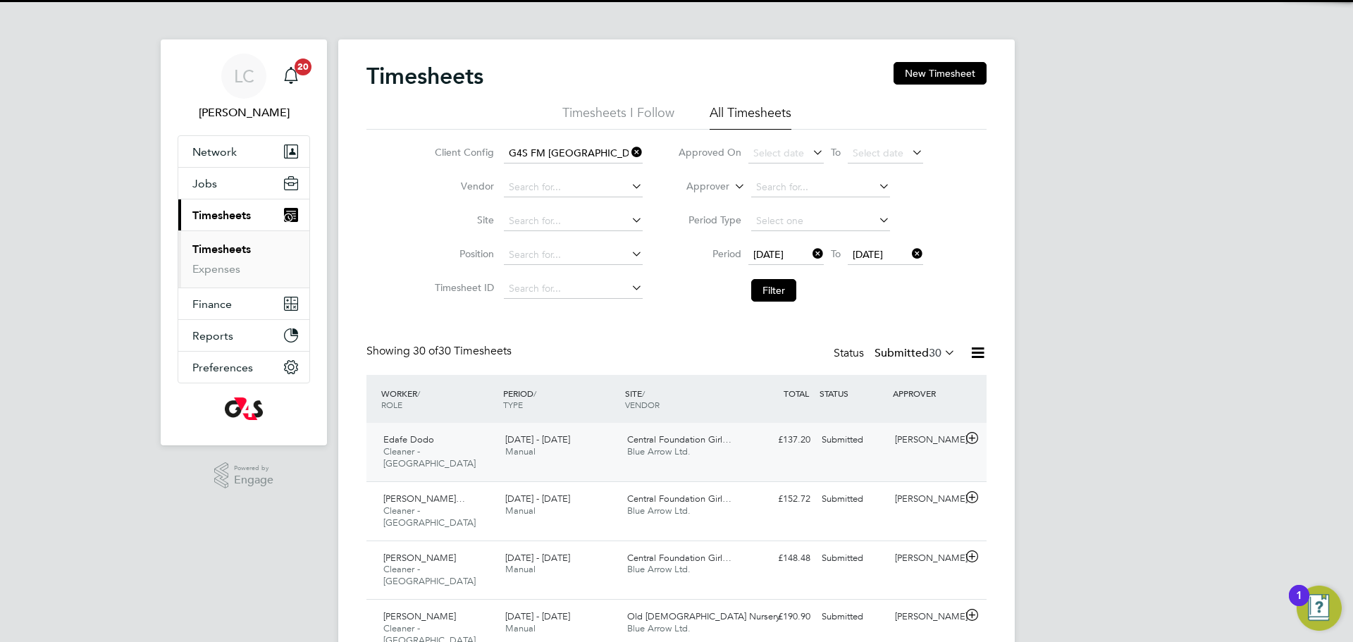
click at [766, 453] on div "Edafe Dodo Cleaner - Tower Hamlet 22 - 28 Sep 2025 22 - 28 Sep 2025 Manual Cent…" at bounding box center [676, 452] width 620 height 58
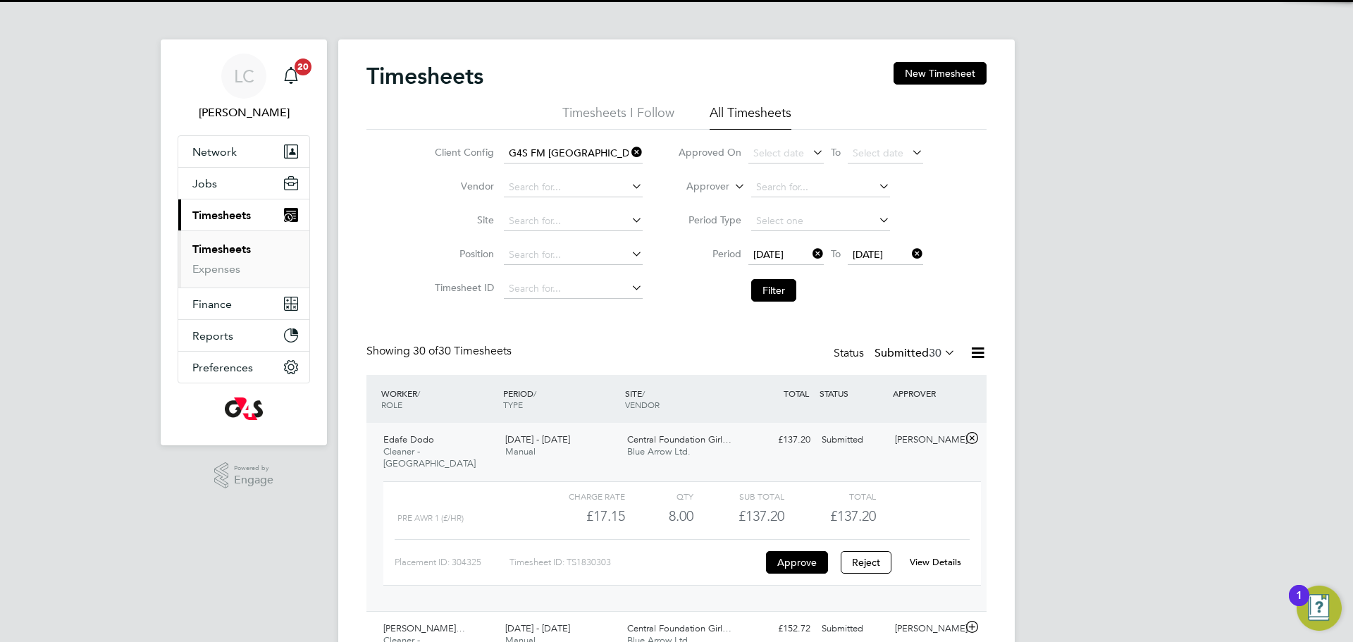
click at [929, 556] on link "View Details" at bounding box center [935, 562] width 51 height 12
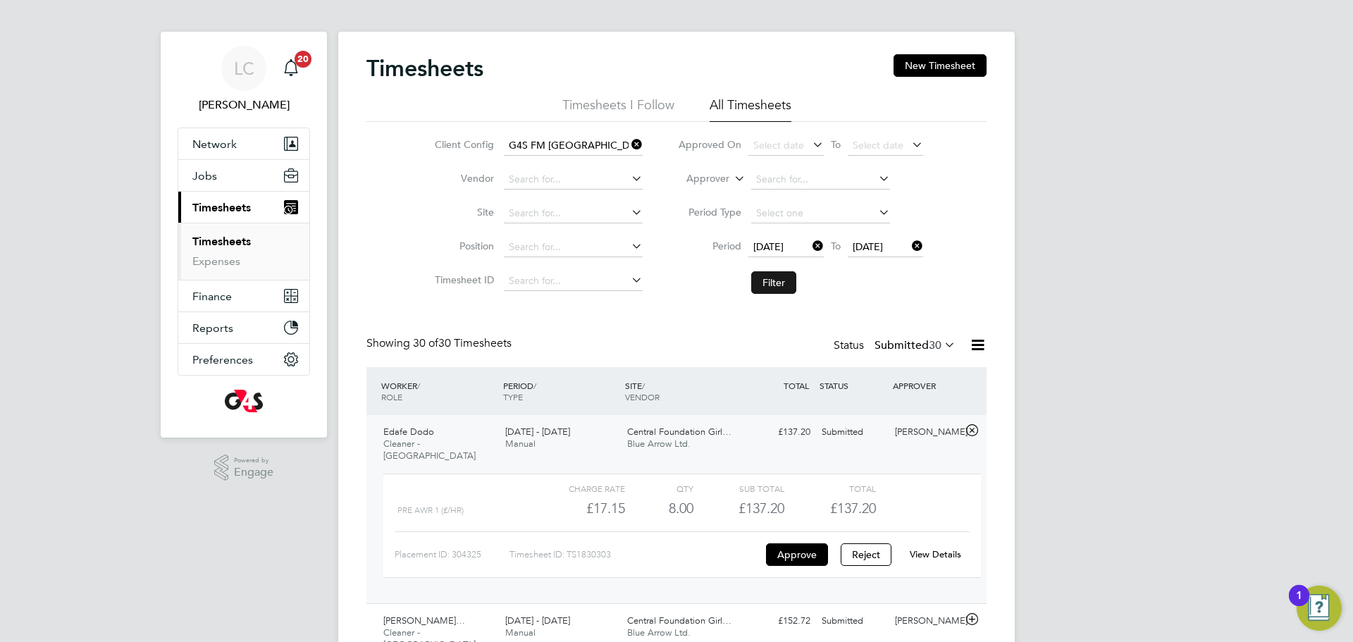
scroll to position [15, 0]
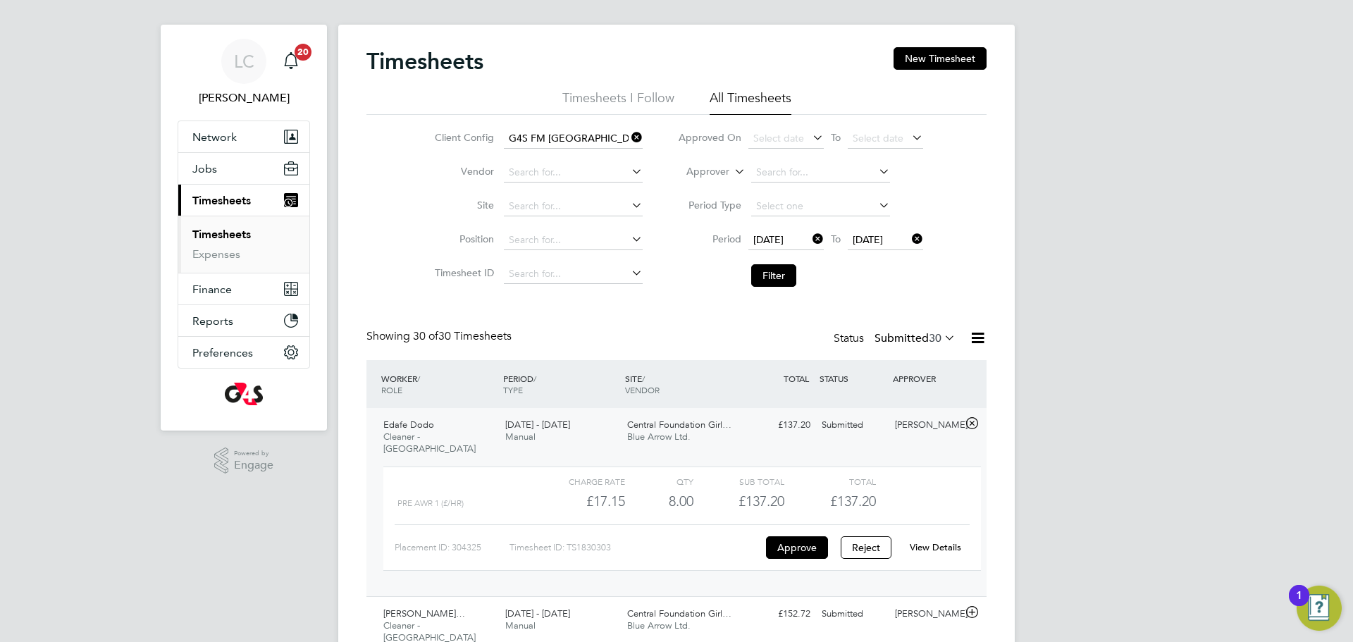
drag, startPoint x: 776, startPoint y: 277, endPoint x: 845, endPoint y: 383, distance: 126.5
click at [776, 276] on button "Filter" at bounding box center [773, 275] width 45 height 23
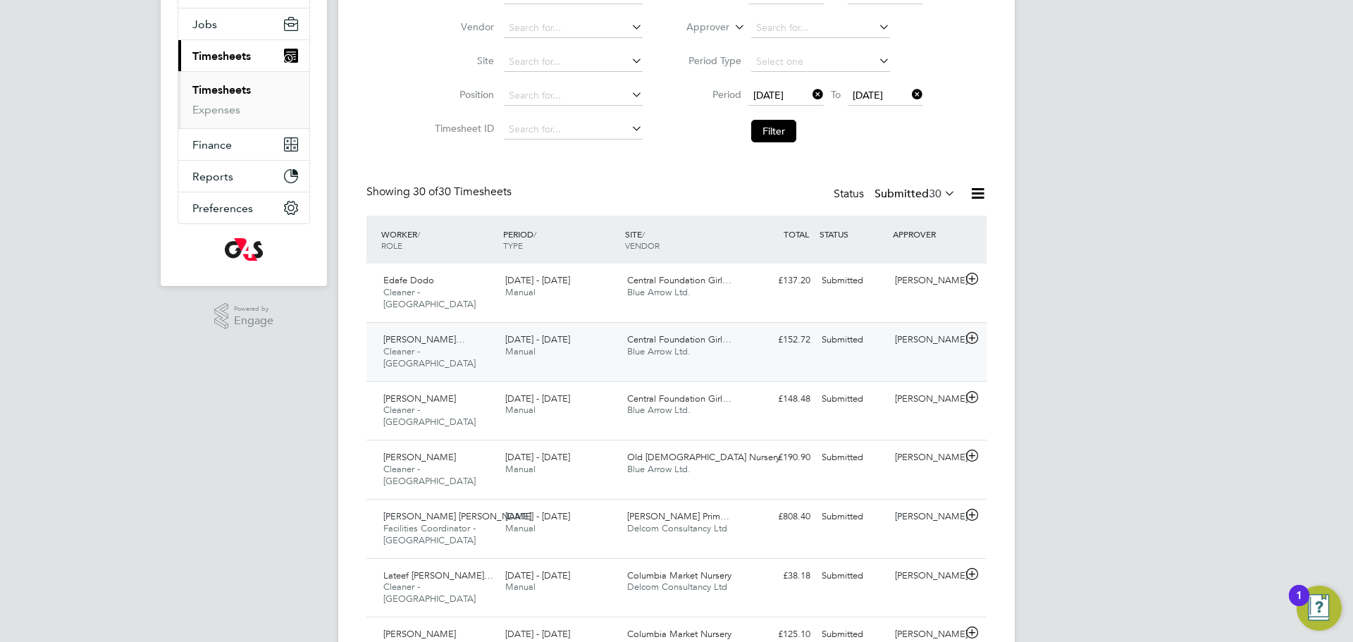
scroll to position [7, 7]
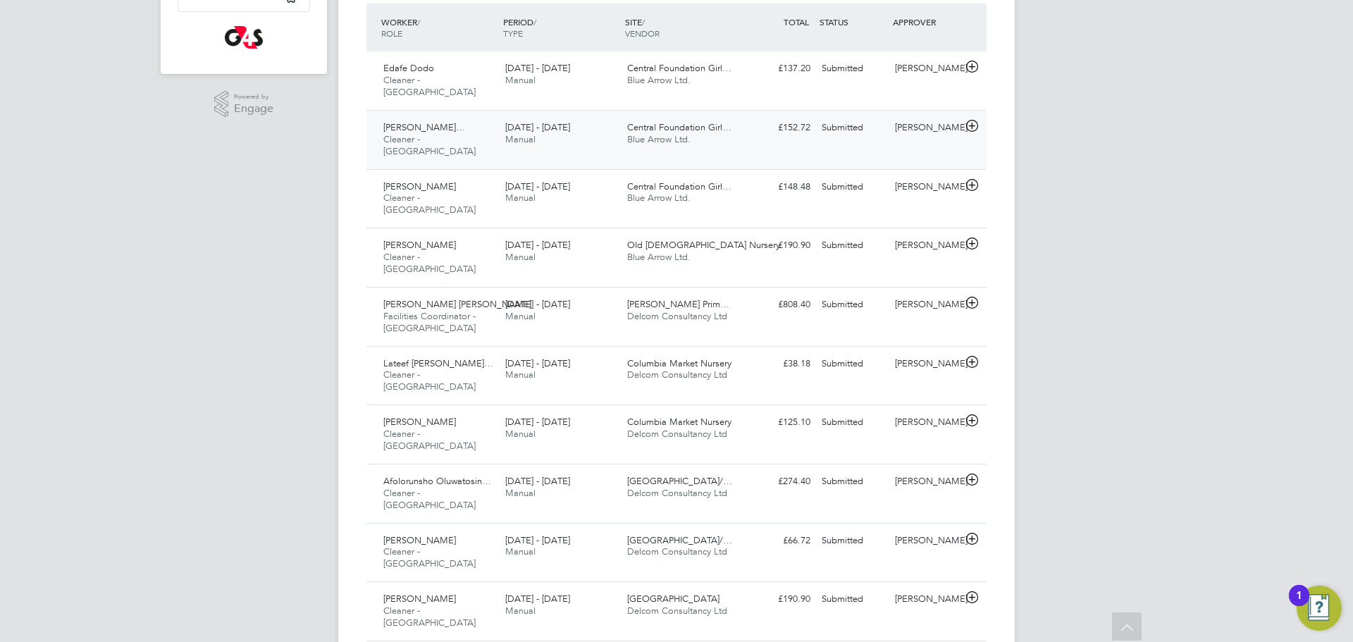
click at [709, 121] on span "Central Foundation Girl…" at bounding box center [679, 127] width 104 height 12
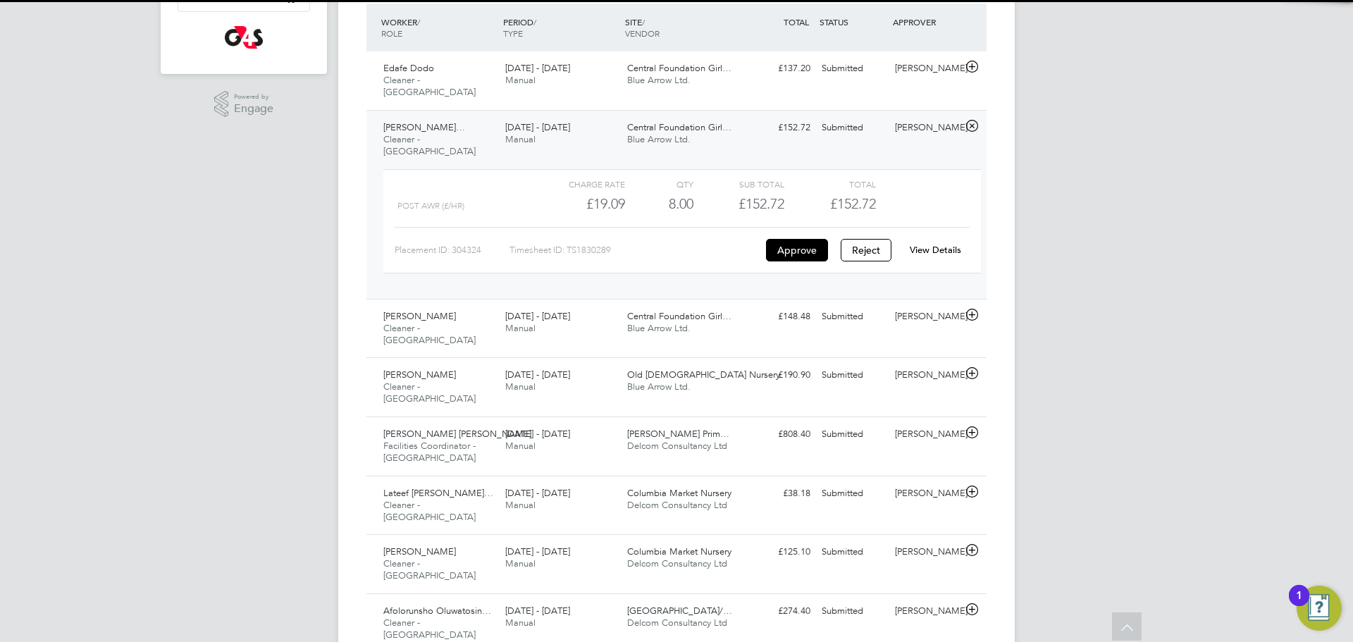
click at [948, 244] on link "View Details" at bounding box center [935, 250] width 51 height 12
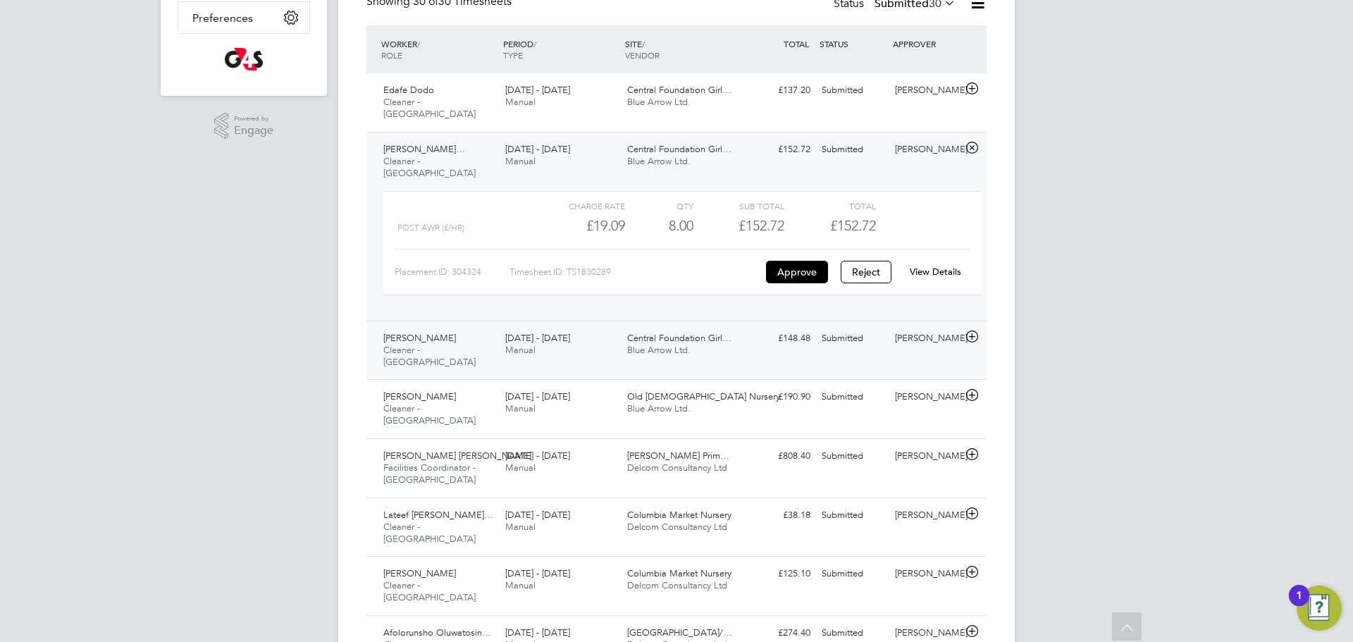
click at [694, 332] on span "Central Foundation Girl…" at bounding box center [679, 338] width 104 height 12
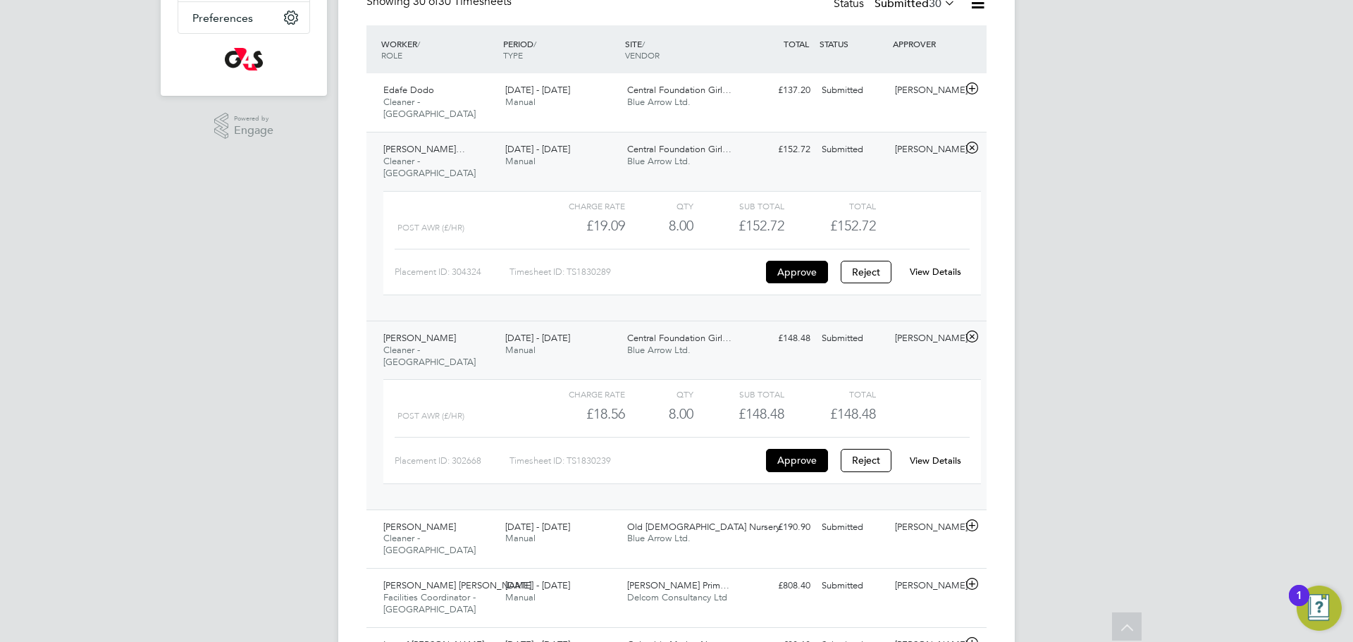
click at [934, 450] on div "View Details" at bounding box center [934, 461] width 69 height 23
click at [946, 454] on link "View Details" at bounding box center [935, 460] width 51 height 12
click at [936, 454] on link "View Details" at bounding box center [935, 460] width 51 height 12
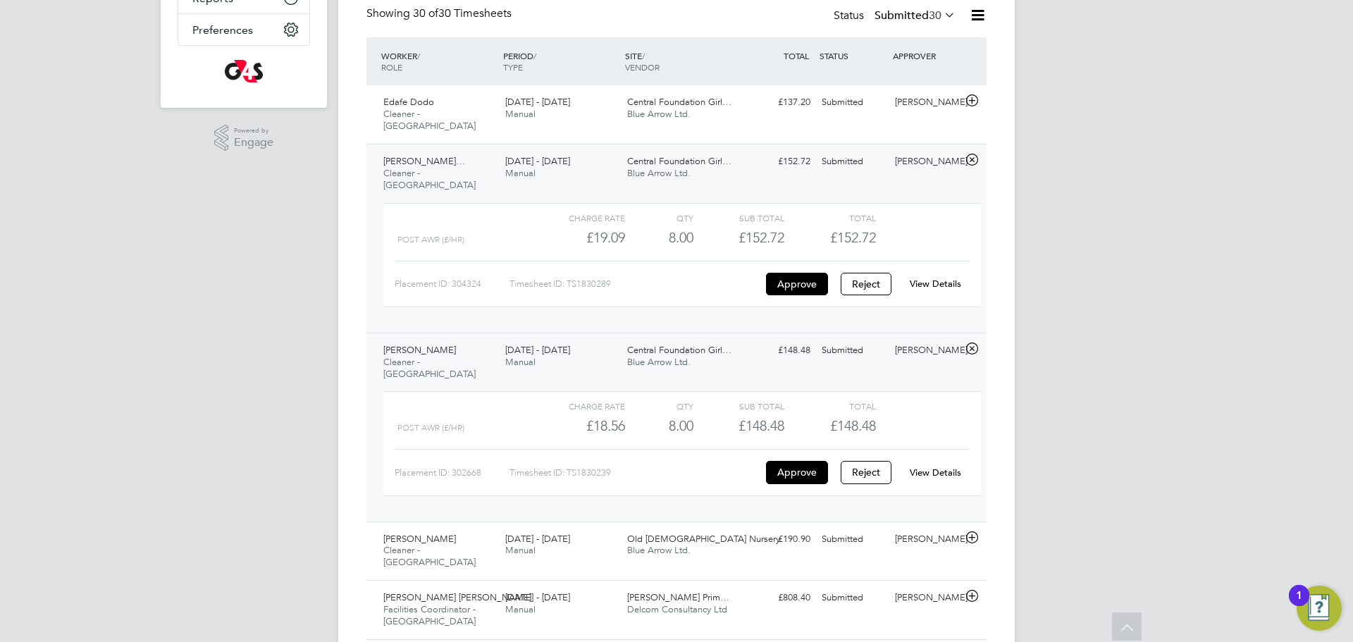
scroll to position [335, 0]
click at [927, 280] on link "View Details" at bounding box center [935, 286] width 51 height 12
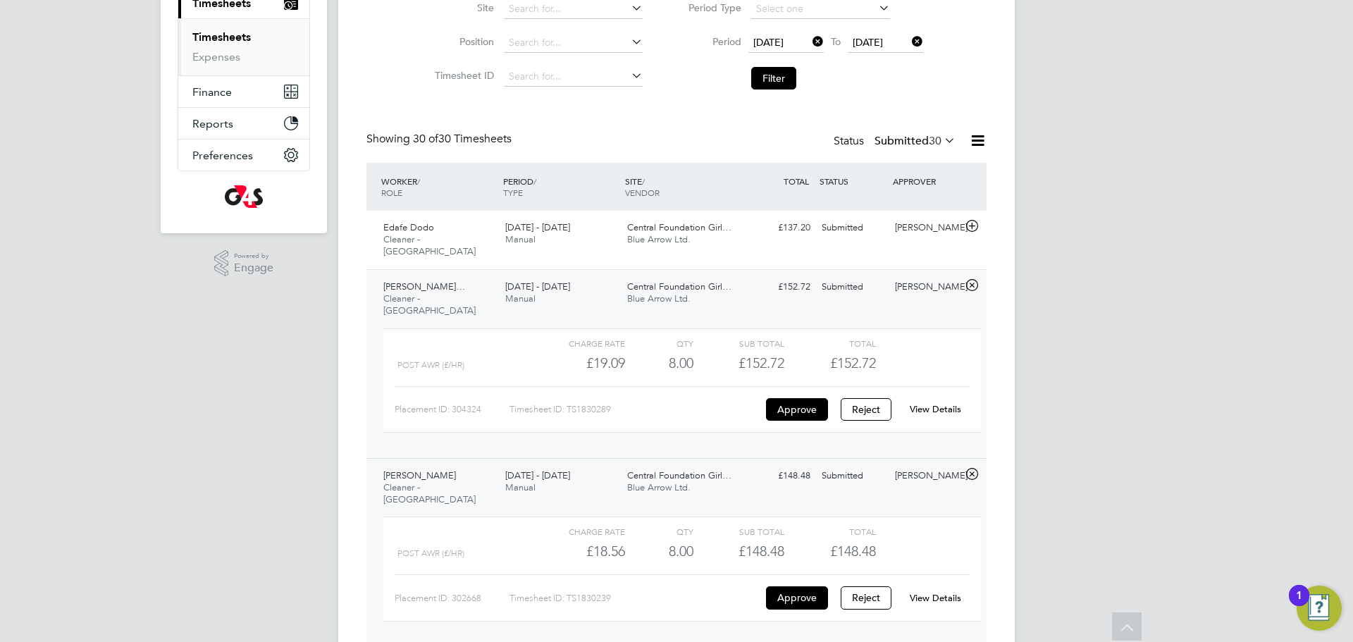
scroll to position [68, 0]
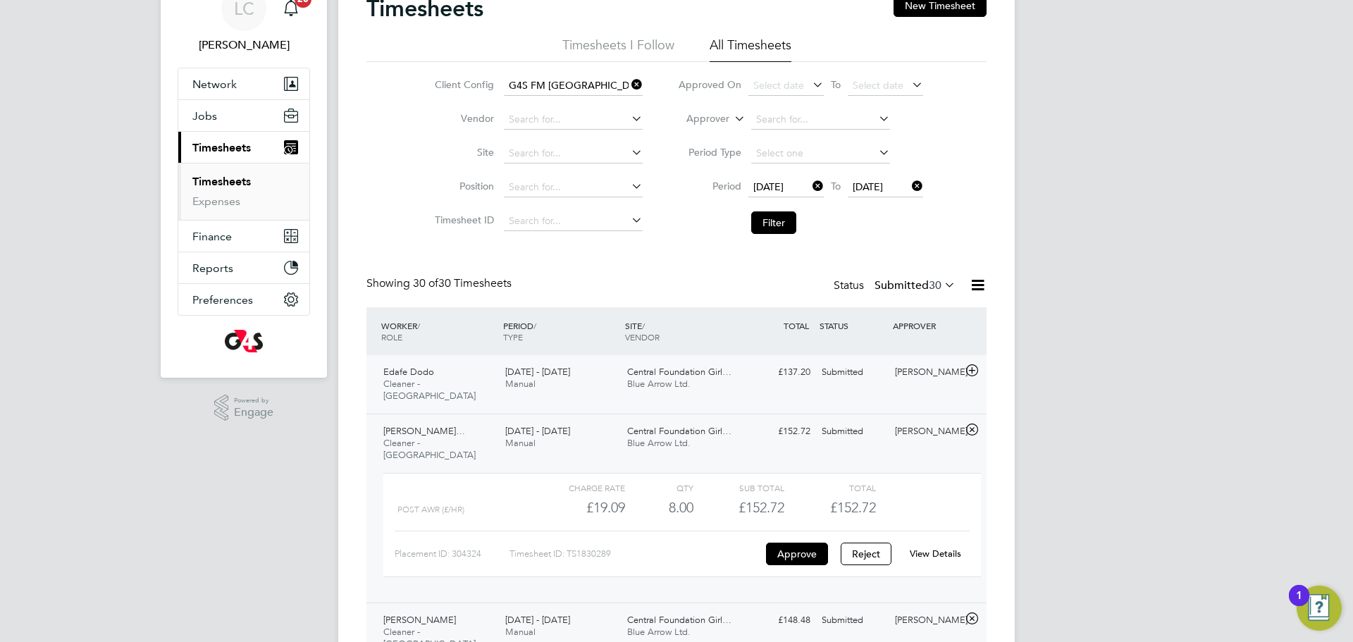
click at [662, 382] on span "Blue Arrow Ltd." at bounding box center [658, 384] width 63 height 12
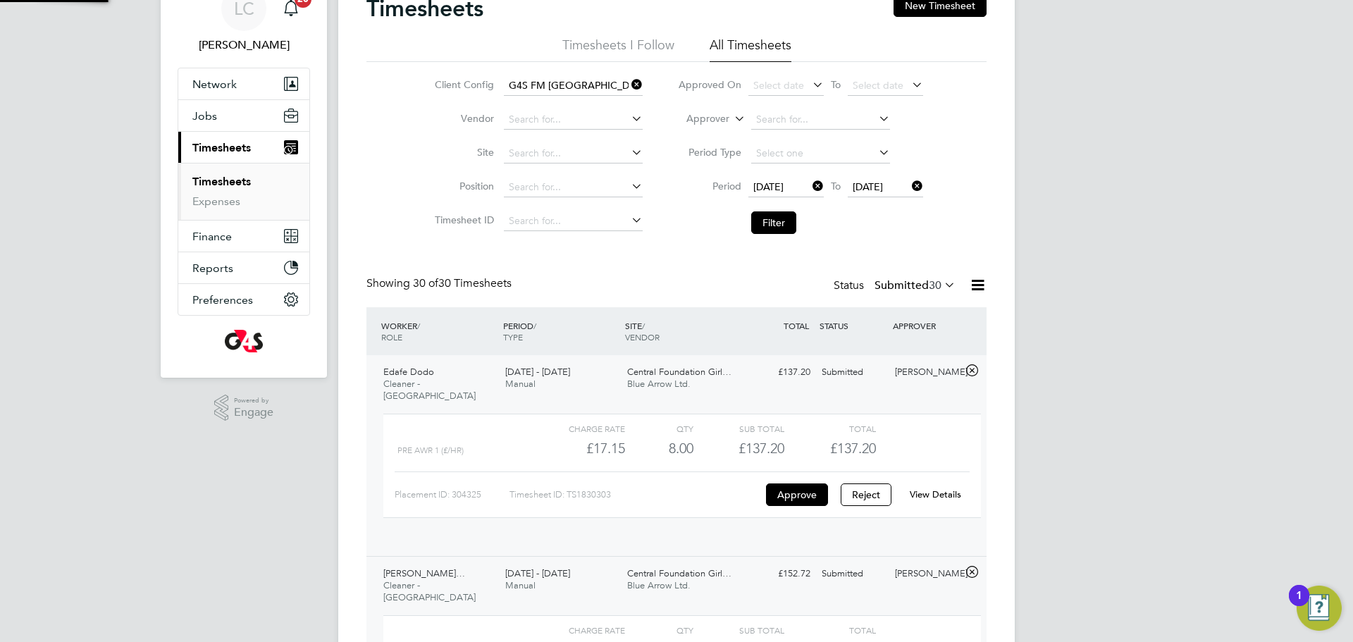
scroll to position [24, 137]
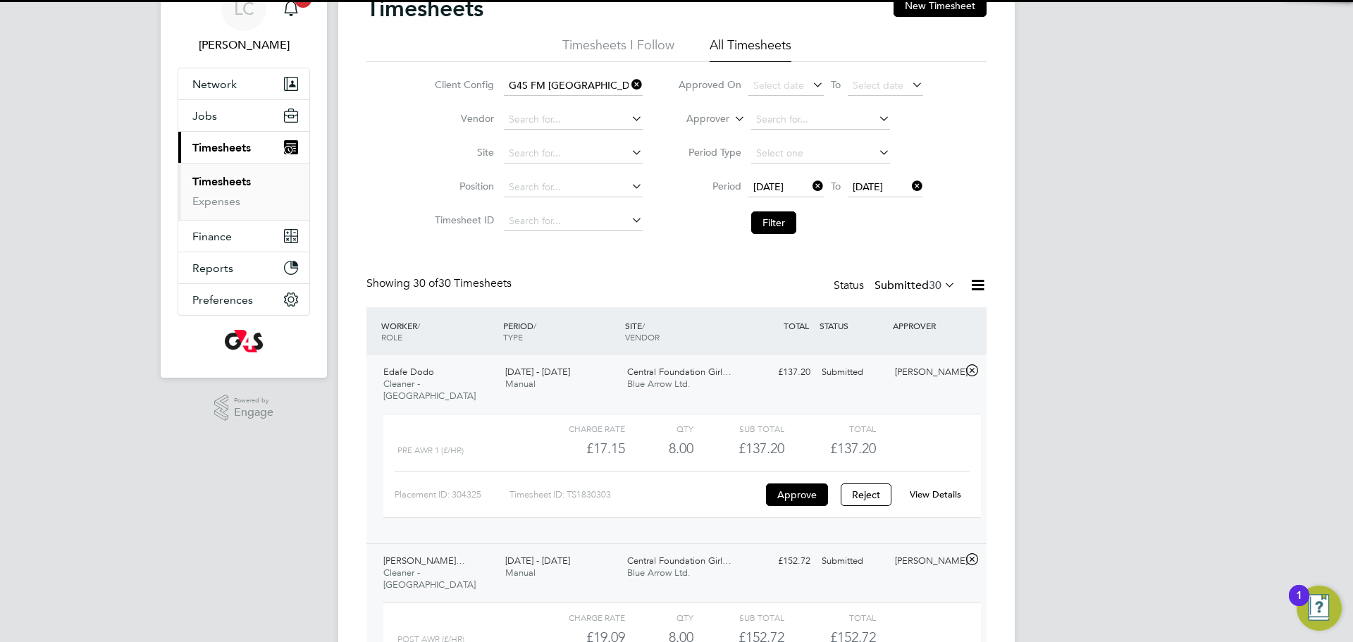
click at [932, 488] on link "View Details" at bounding box center [935, 494] width 51 height 12
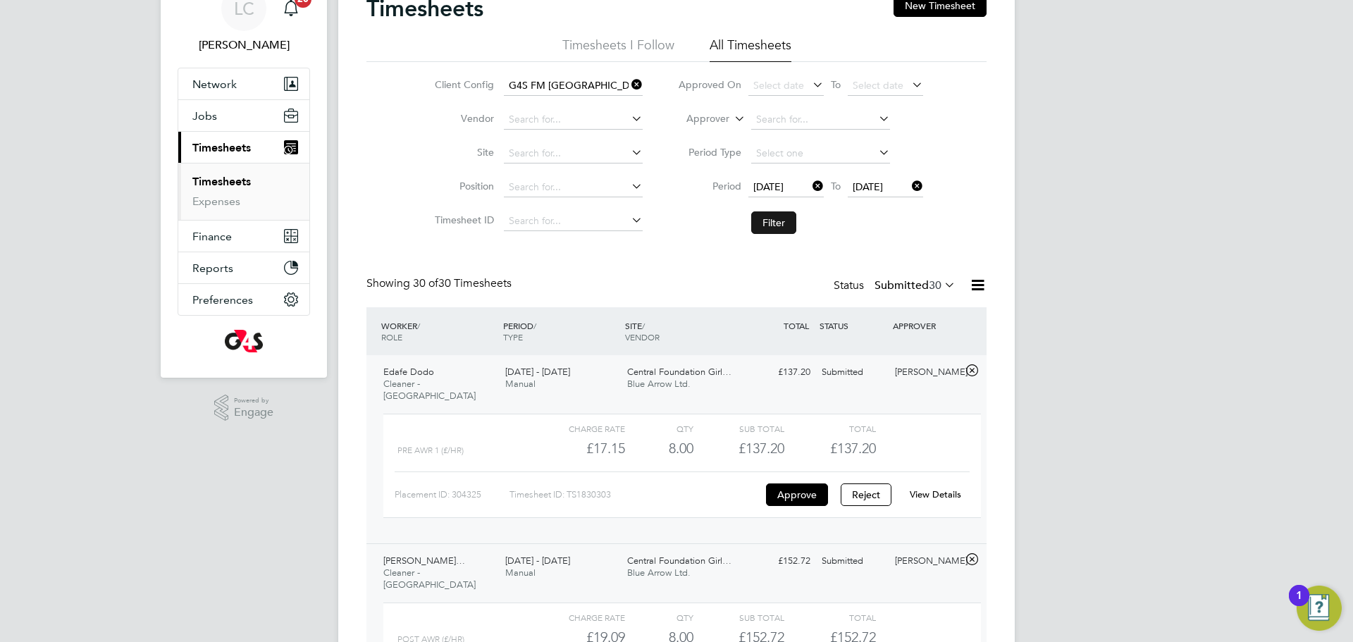
click at [774, 225] on button "Filter" at bounding box center [773, 222] width 45 height 23
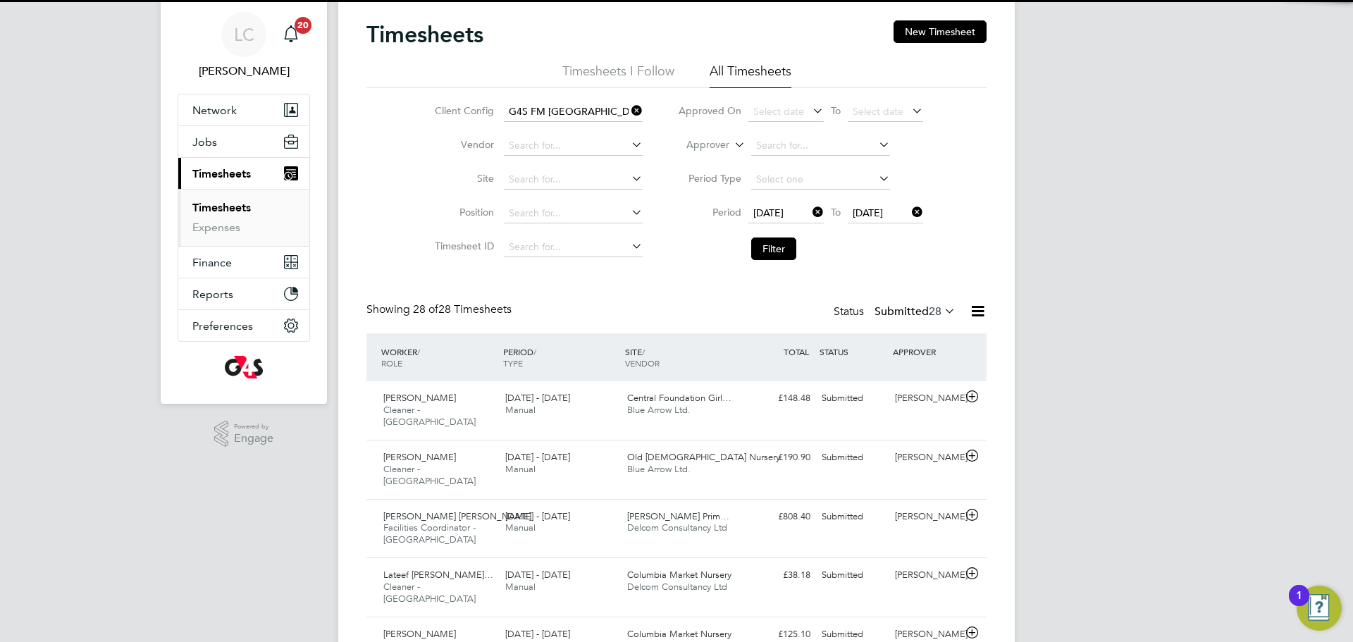
scroll to position [7, 7]
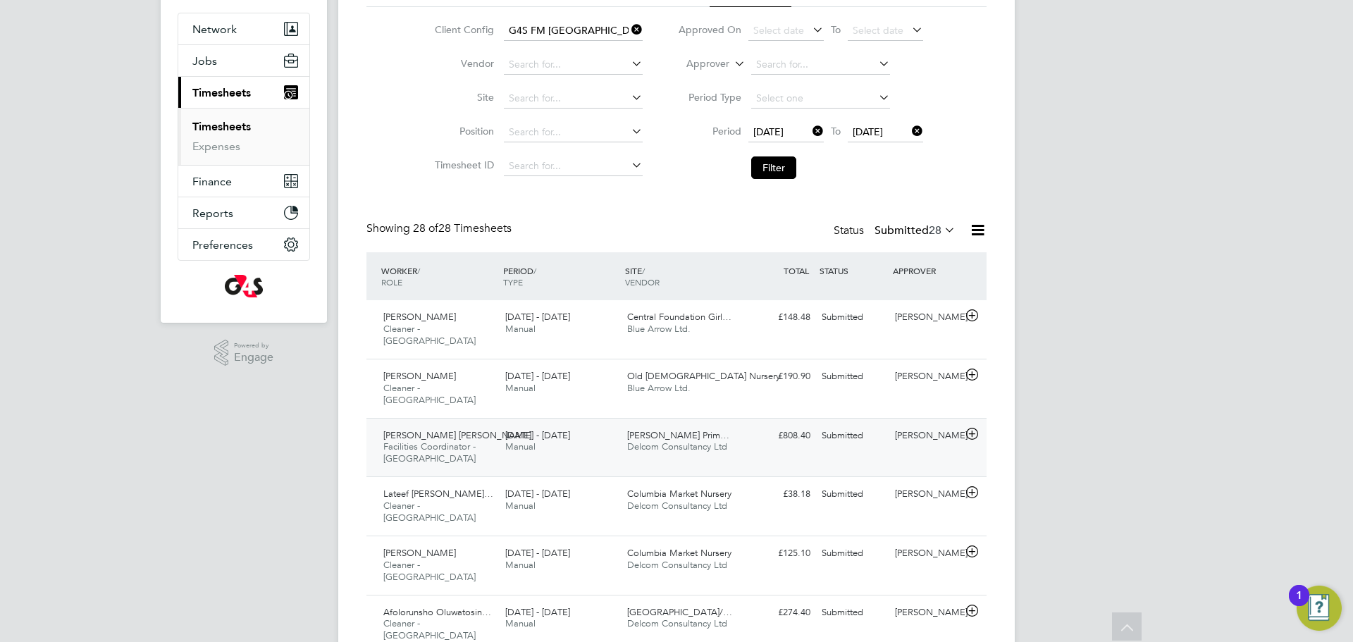
click at [721, 438] on div "Taofeek Ojo Mustapha Facilities Coordinator - Tower Hamlets 22 - 28 Sep 2025 22…" at bounding box center [676, 447] width 620 height 59
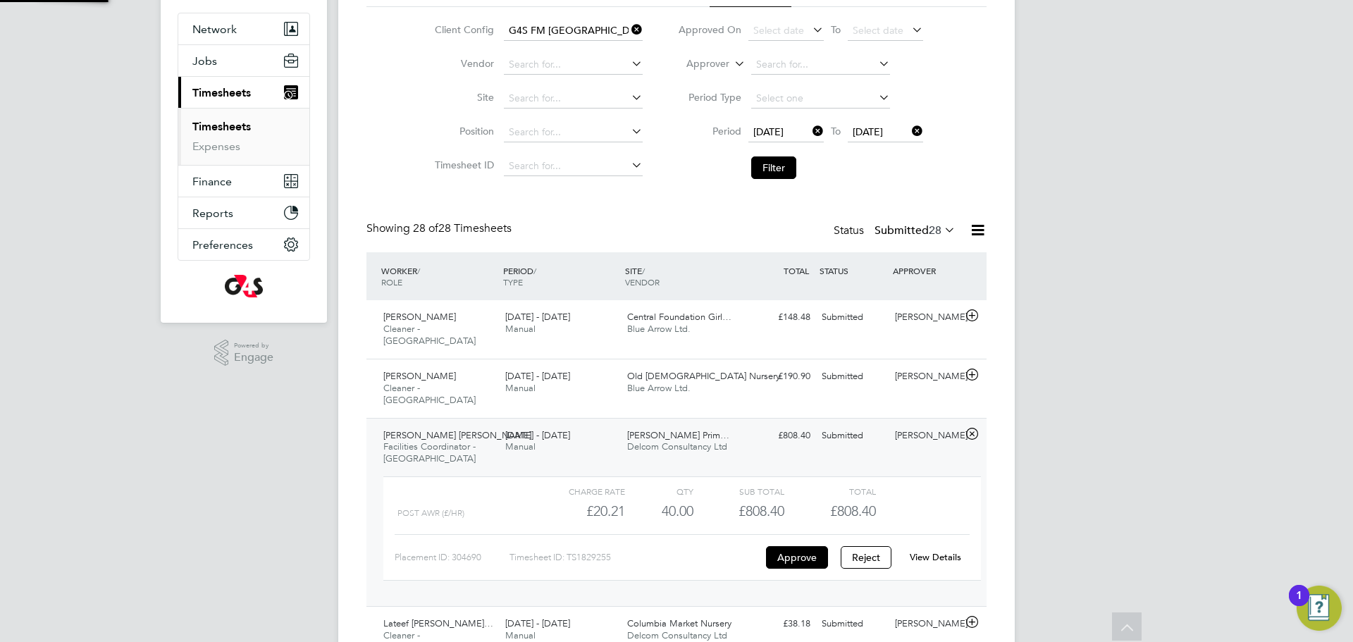
click at [947, 551] on link "View Details" at bounding box center [935, 557] width 51 height 12
click at [930, 546] on div "View Details" at bounding box center [934, 557] width 69 height 23
click at [933, 551] on link "View Details" at bounding box center [935, 557] width 51 height 12
click at [785, 157] on button "Filter" at bounding box center [773, 167] width 45 height 23
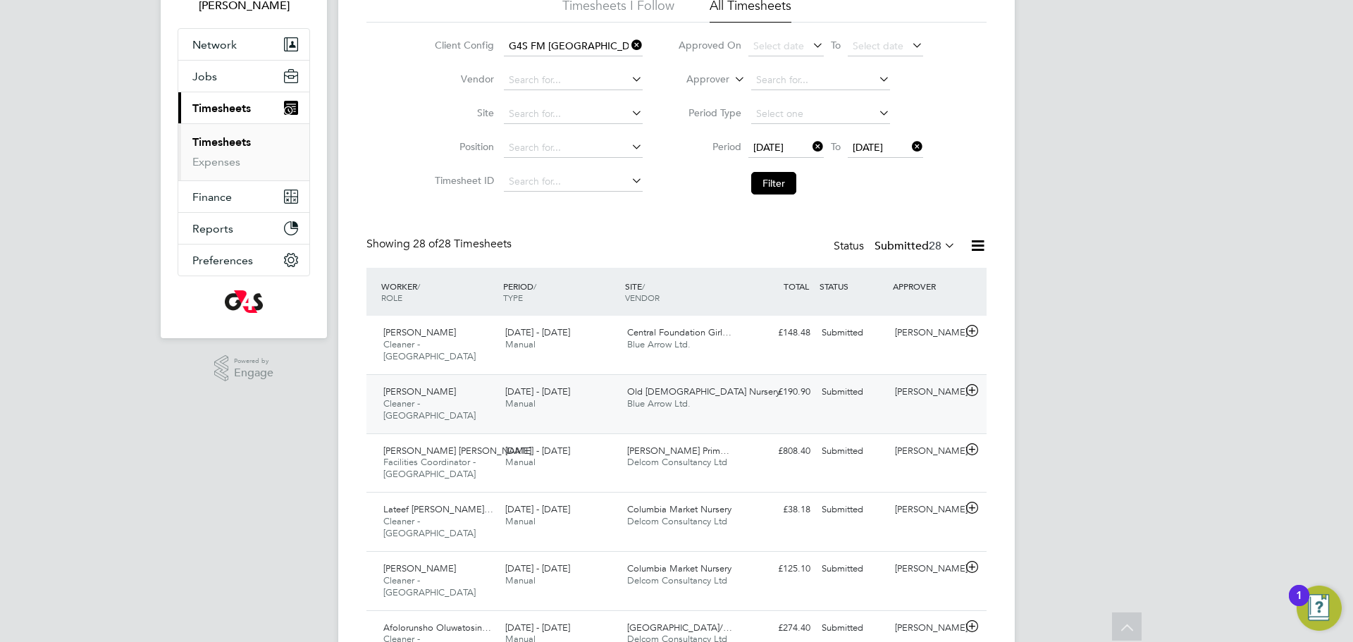
click at [748, 382] on div "£190.90 Submitted" at bounding box center [779, 391] width 73 height 23
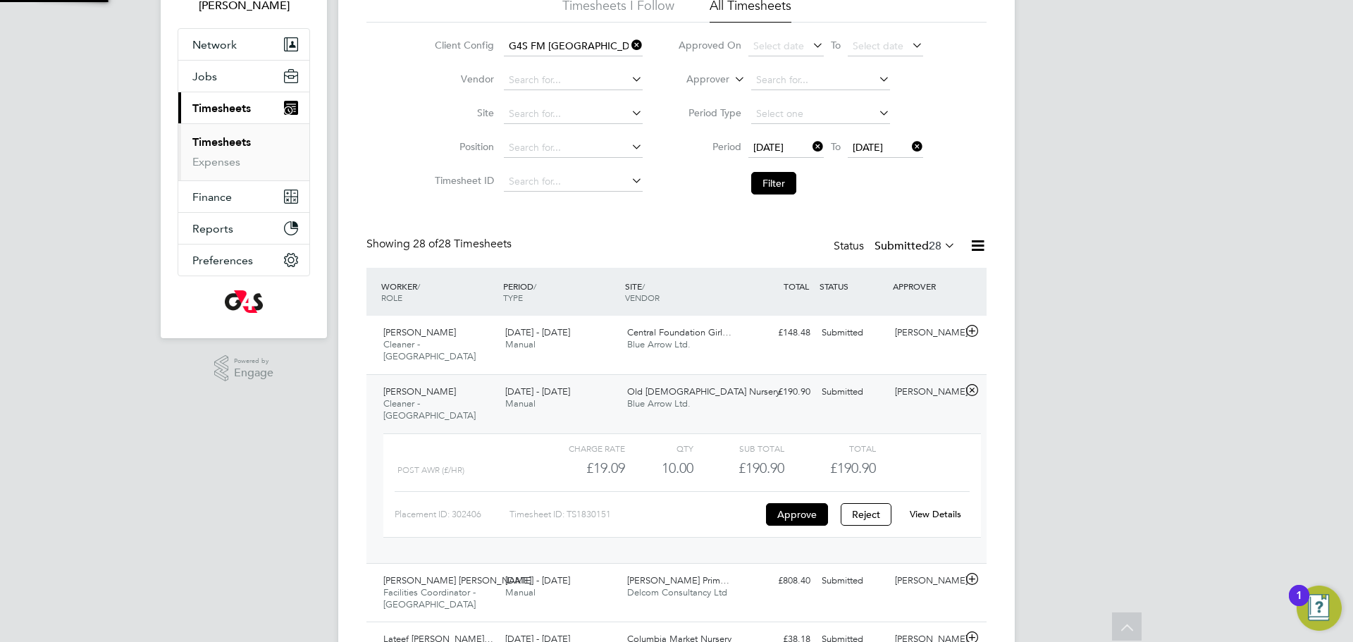
click at [948, 503] on div "View Details" at bounding box center [934, 514] width 69 height 23
click at [947, 508] on link "View Details" at bounding box center [935, 514] width 51 height 12
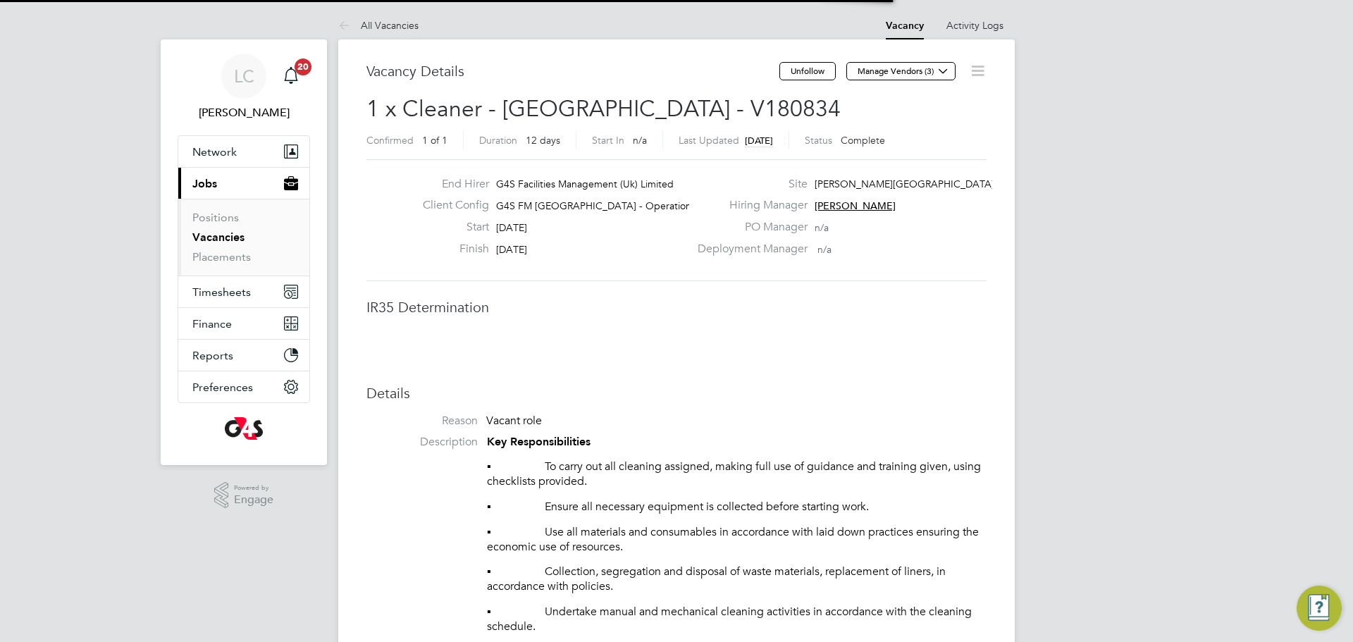
scroll to position [42, 99]
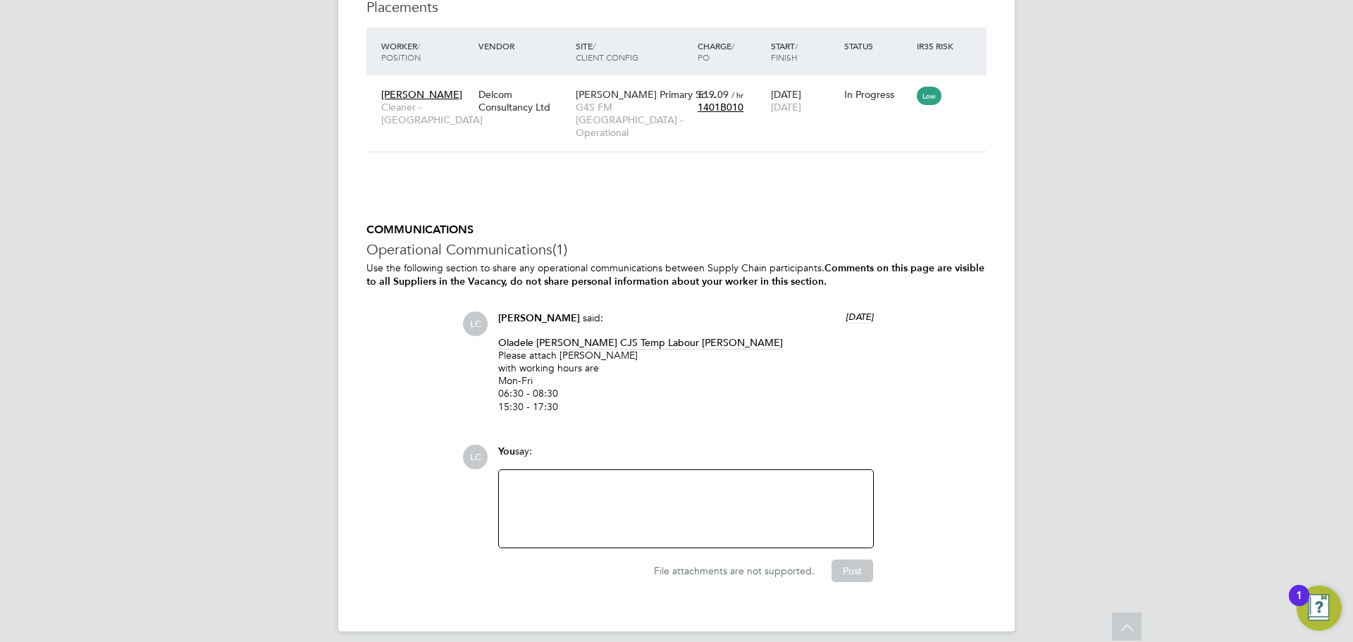
click at [671, 478] on div at bounding box center [685, 508] width 357 height 61
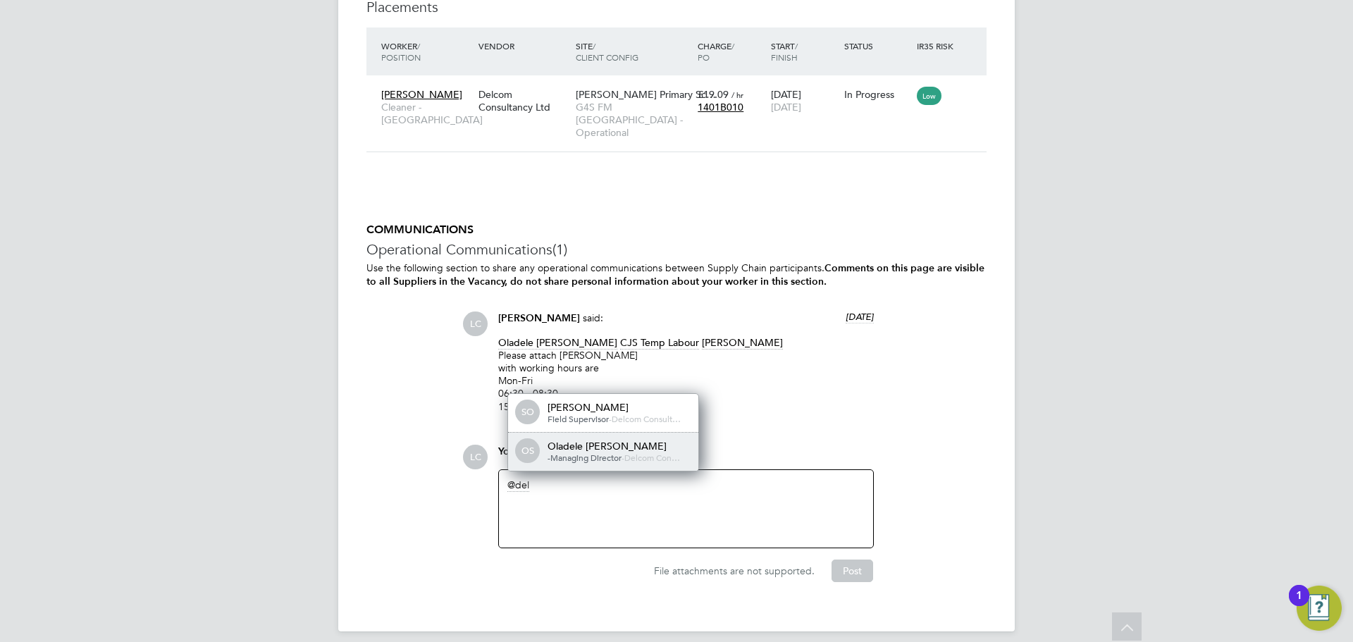
click at [624, 452] on span "-" at bounding box center [622, 457] width 3 height 11
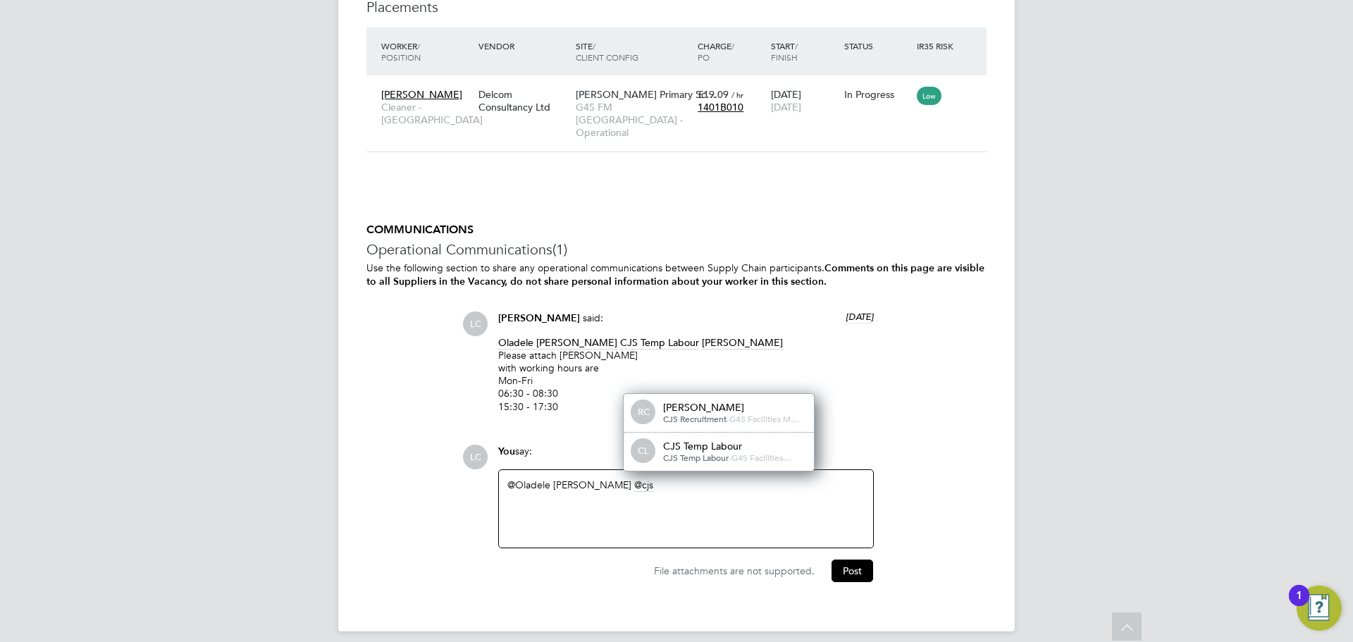
click at [674, 440] on div "CJS Temp Labour" at bounding box center [733, 446] width 141 height 13
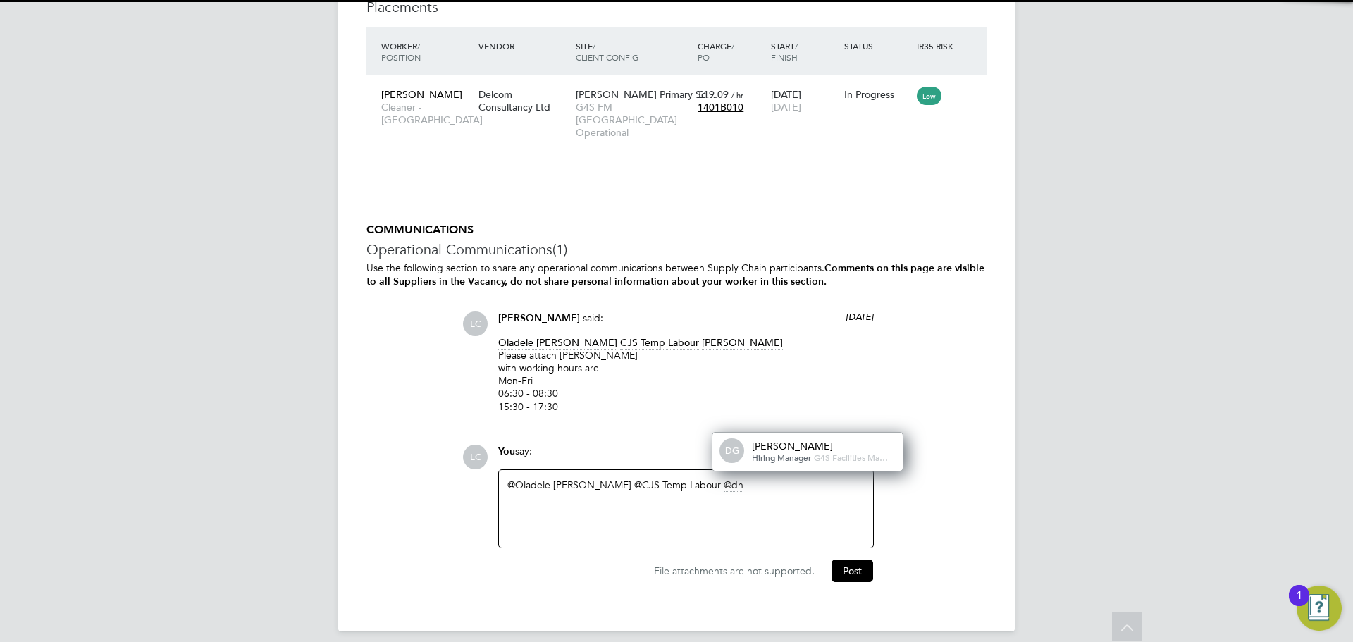
drag, startPoint x: 786, startPoint y: 438, endPoint x: 793, endPoint y: 441, distance: 7.9
click at [788, 452] on span "Hiring Manager" at bounding box center [781, 457] width 59 height 11
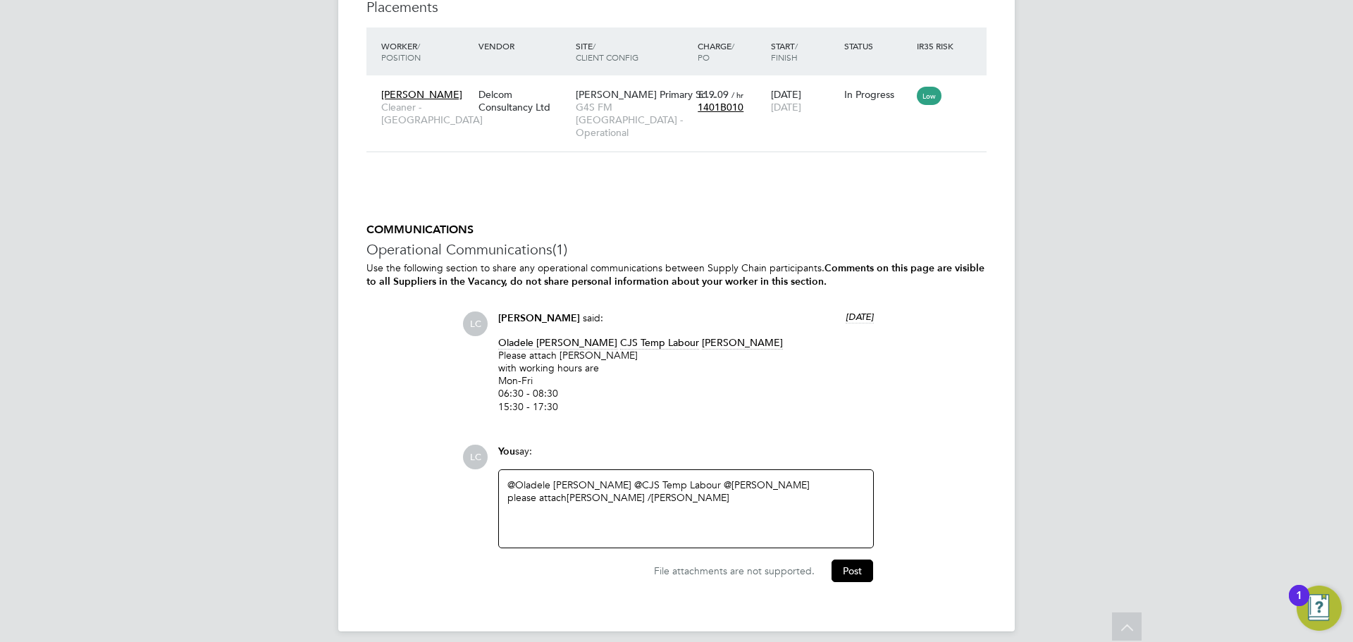
click at [798, 497] on div "@Oladele [PERSON_NAME] ​ @CJS Temp Labour ​ @[PERSON_NAME] ​ please attach [PER…" at bounding box center [685, 508] width 357 height 61
drag, startPoint x: 652, startPoint y: 485, endPoint x: 708, endPoint y: 471, distance: 58.1
click at [652, 491] on div "please attach [PERSON_NAME] / [PERSON_NAME]" at bounding box center [685, 497] width 357 height 13
click at [817, 491] on div "please attach ALOZIE SAMUEL & OKUBOYEJO ABDULWAHAB" at bounding box center [685, 497] width 357 height 13
drag, startPoint x: 586, startPoint y: 514, endPoint x: 531, endPoint y: 520, distance: 56.0
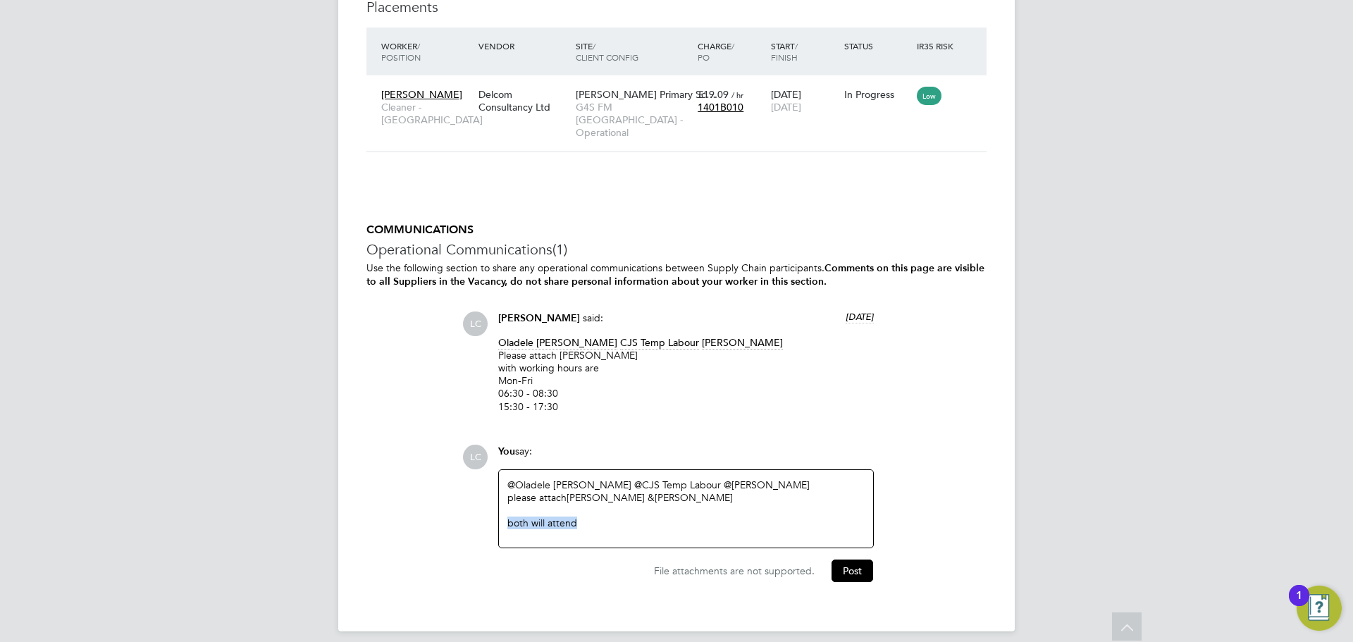
click at [483, 512] on div "LC You say: @Oladele Peter Shosanya ​ @CJS Temp Labour ​ @dharmisha gohil ​ ple…" at bounding box center [724, 513] width 524 height 137
click at [741, 516] on div "Both will be covering the school" at bounding box center [685, 522] width 357 height 13
click at [859, 563] on button "Post" at bounding box center [852, 570] width 42 height 23
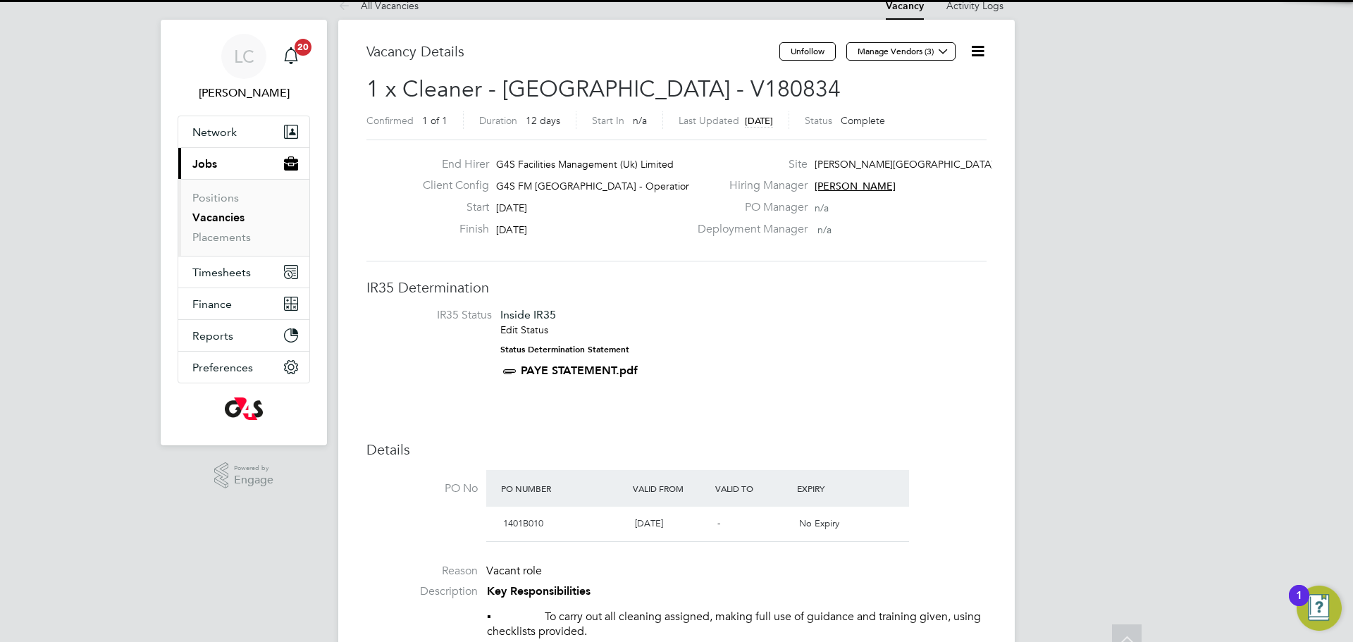
scroll to position [0, 0]
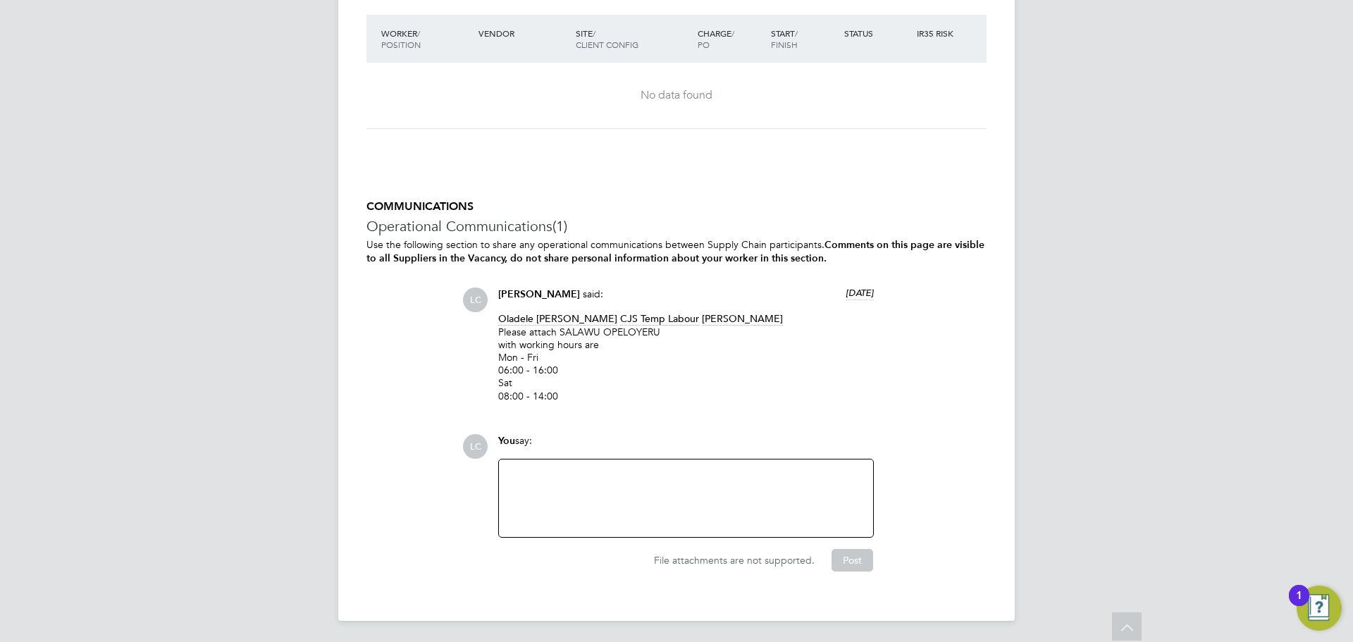
scroll to position [3650, 0]
drag, startPoint x: 500, startPoint y: 330, endPoint x: 676, endPoint y: 328, distance: 176.2
click at [676, 328] on p "Oladele Peter Shosanya CJS Temp Labour dharmisha gohil Please attach SALAWU OPE…" at bounding box center [686, 355] width 376 height 89
click at [546, 499] on div at bounding box center [685, 496] width 357 height 61
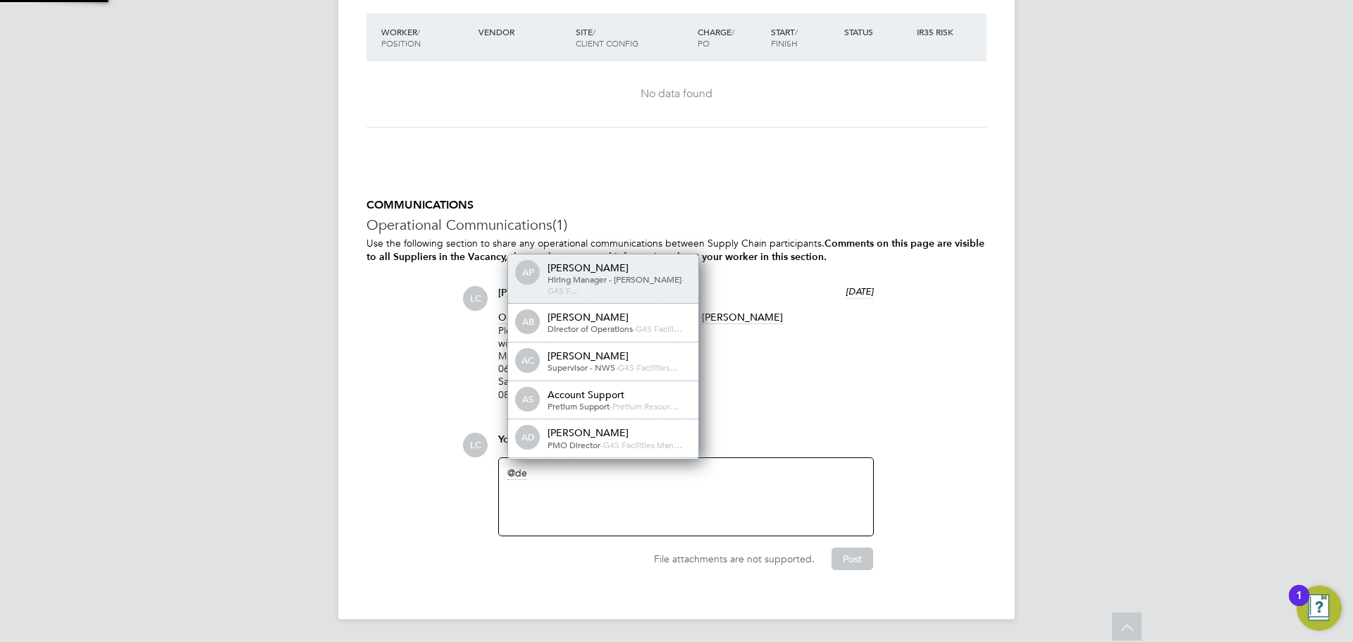
scroll to position [11, 142]
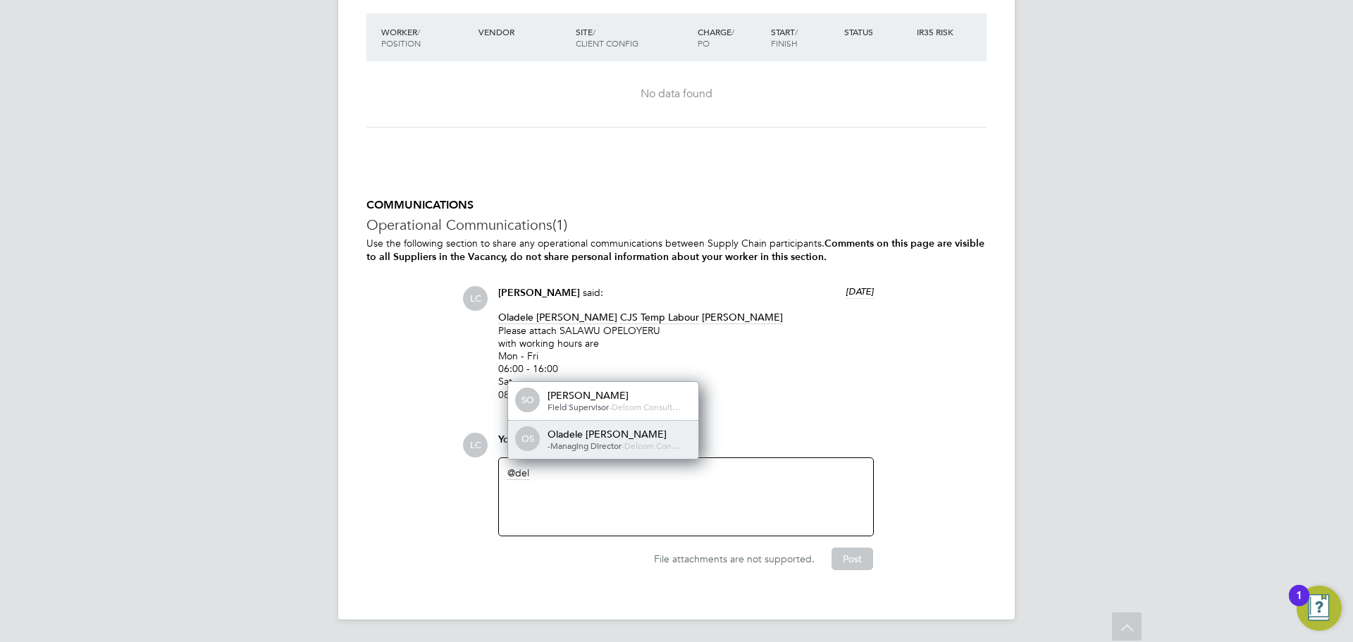
click at [604, 437] on div "Oladele Peter Shosanya" at bounding box center [617, 434] width 141 height 13
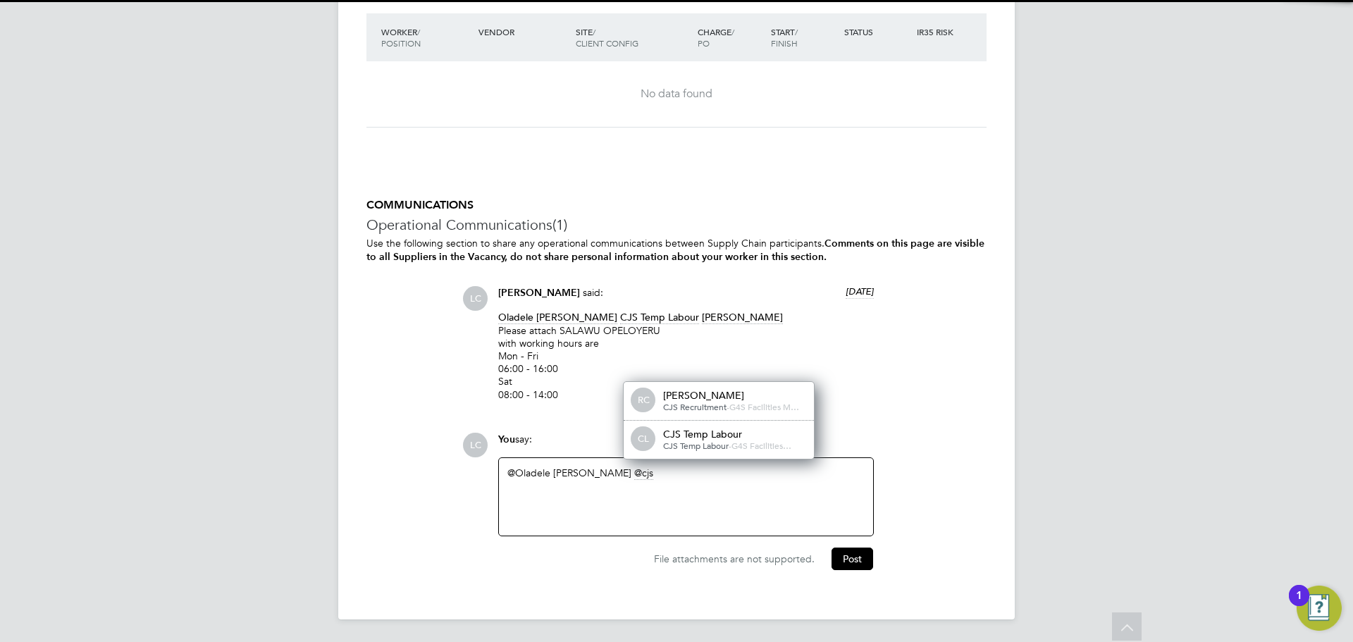
click at [671, 454] on div "CL CJS Temp Labour CJS Temp Labour - G4S Facilities…" at bounding box center [719, 440] width 190 height 38
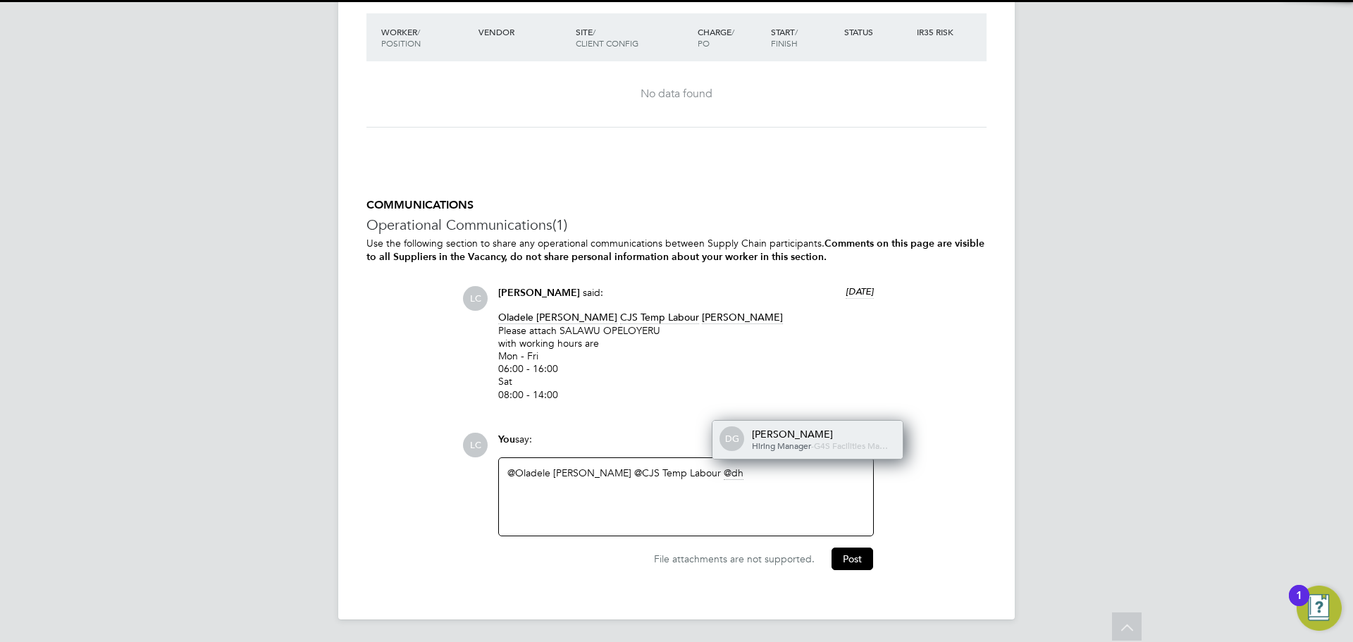
click at [776, 440] on span "Hiring Manager" at bounding box center [781, 445] width 59 height 11
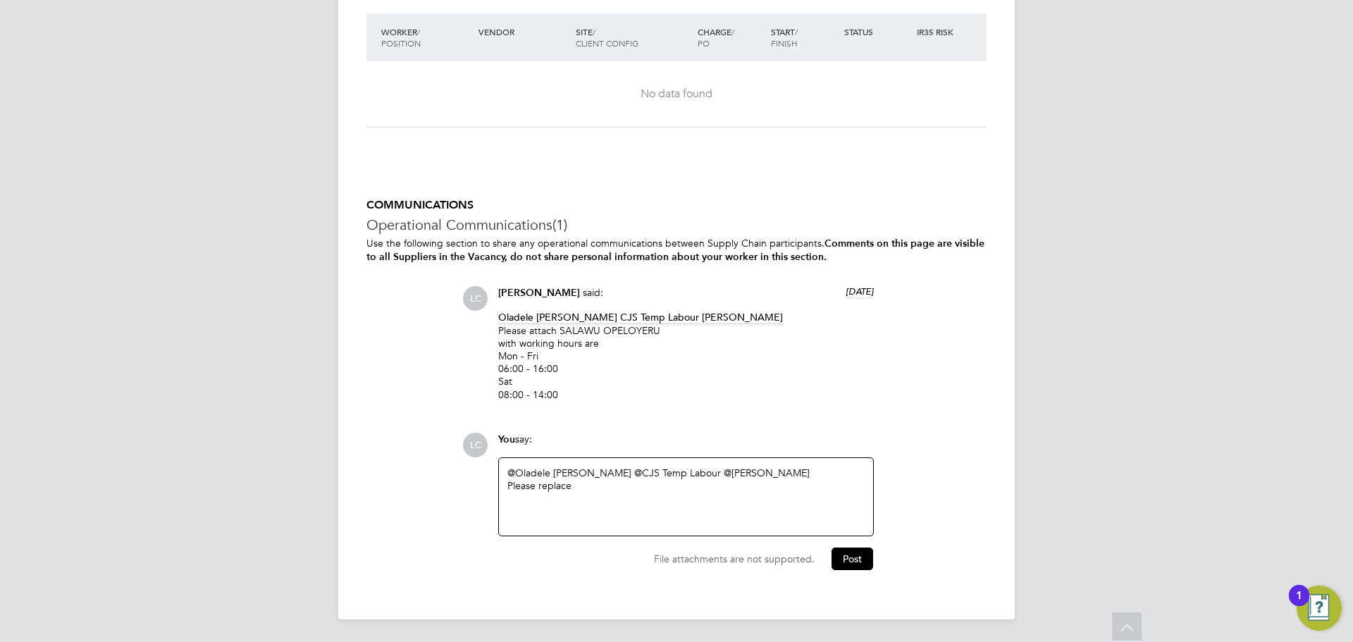
drag, startPoint x: 540, startPoint y: 486, endPoint x: 601, endPoint y: 484, distance: 61.3
click at [593, 485] on div "Please replace" at bounding box center [685, 485] width 357 height 13
click at [667, 482] on div "Please attach OKPOKO GODWIN" at bounding box center [685, 485] width 357 height 13
click at [769, 525] on div "@Oladele Peter Shosanya ​ @CJS Temp Labour ​ @dharmisha gohil ​ Please attach O…" at bounding box center [685, 496] width 357 height 61
click at [856, 561] on button "Post" at bounding box center [852, 558] width 42 height 23
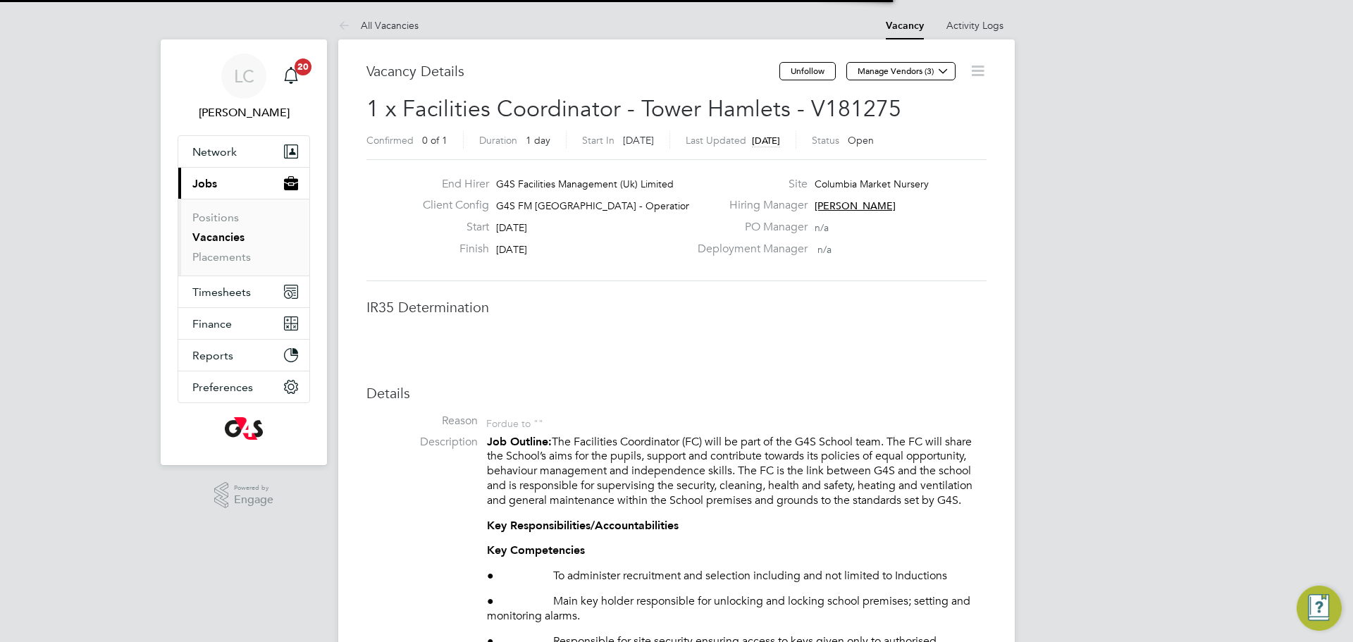
scroll to position [42, 99]
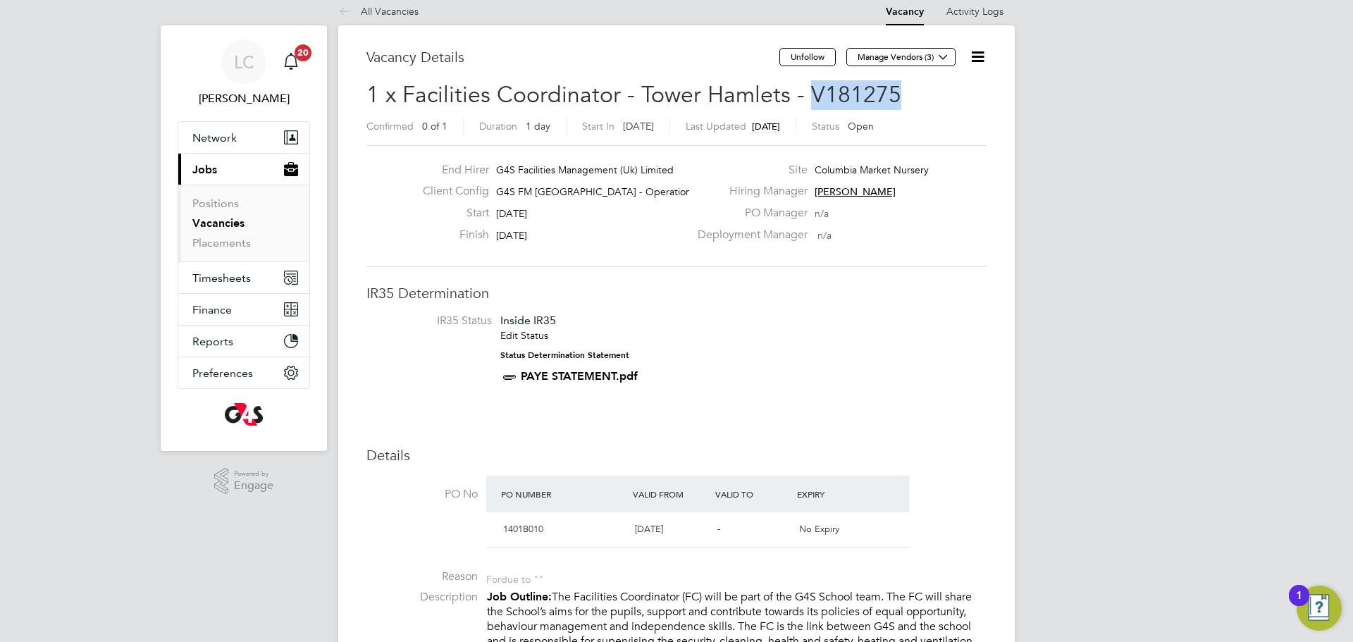
drag, startPoint x: 807, startPoint y: 92, endPoint x: 900, endPoint y: 81, distance: 94.3
click at [912, 88] on h2 "1 x Facilities Coordinator - [GEOGRAPHIC_DATA] - V181275 Confirmed 0 of 1 Durat…" at bounding box center [676, 109] width 620 height 59
copy span "V181275"
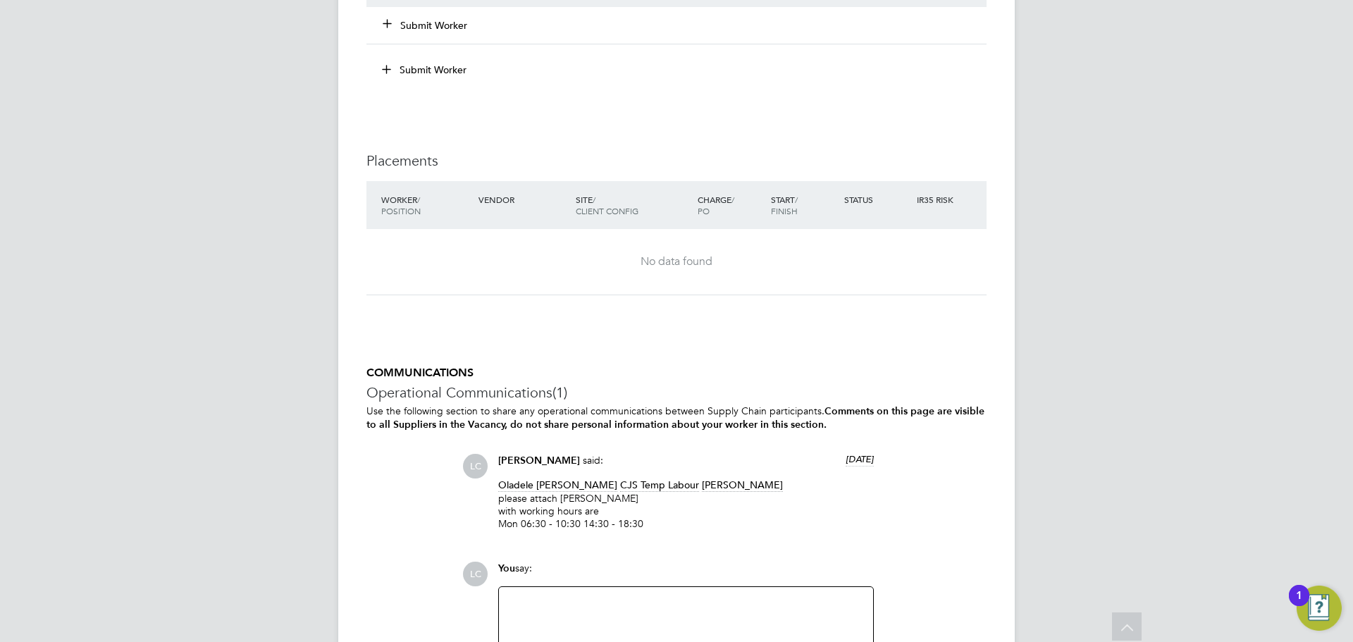
scroll to position [3612, 0]
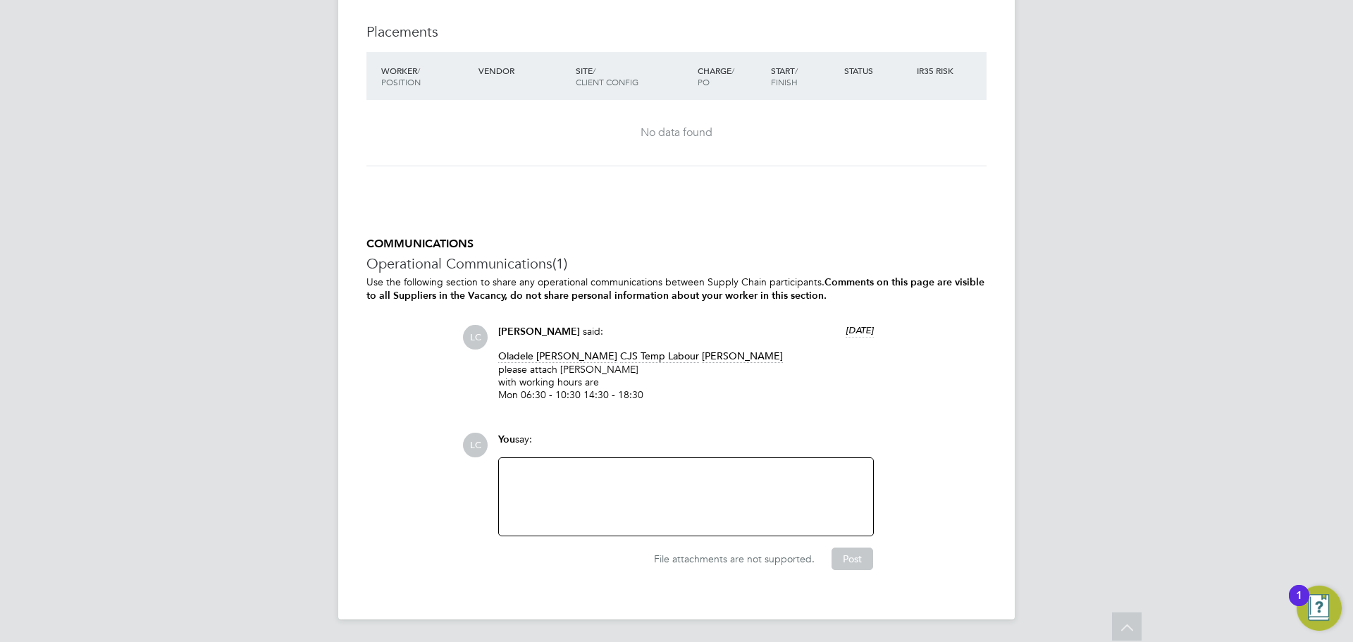
click at [631, 461] on div at bounding box center [686, 497] width 374 height 78
click at [641, 487] on div at bounding box center [685, 496] width 357 height 61
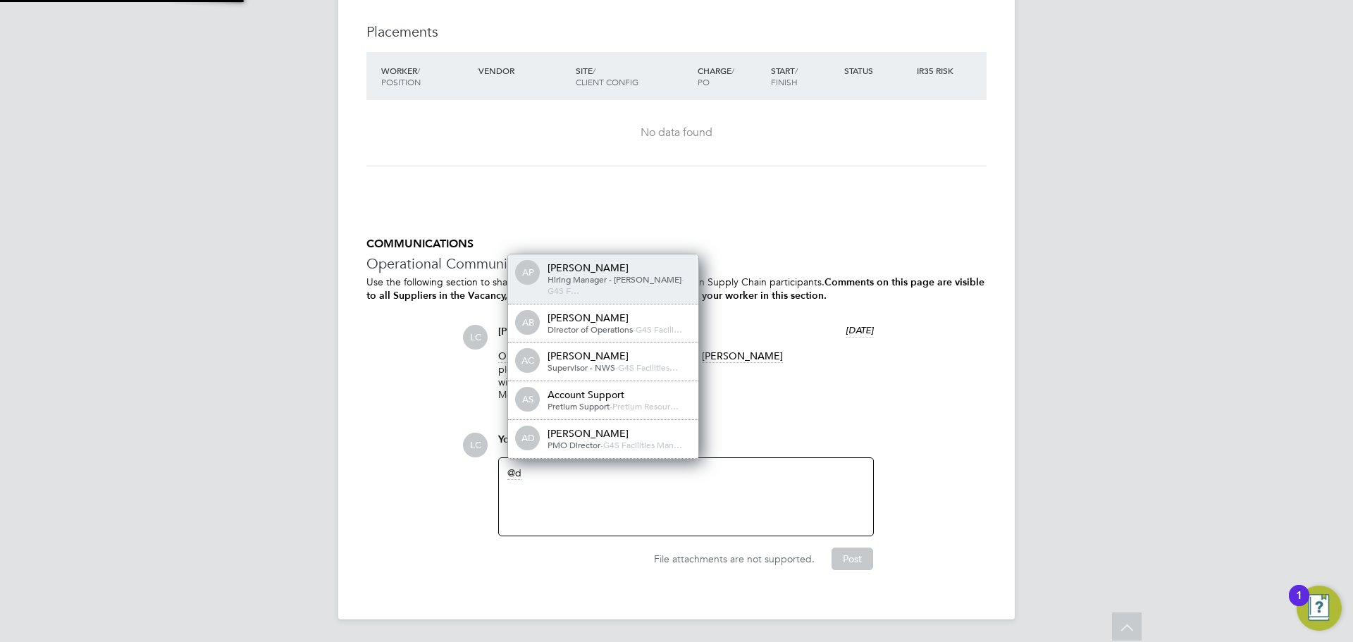
scroll to position [7, 7]
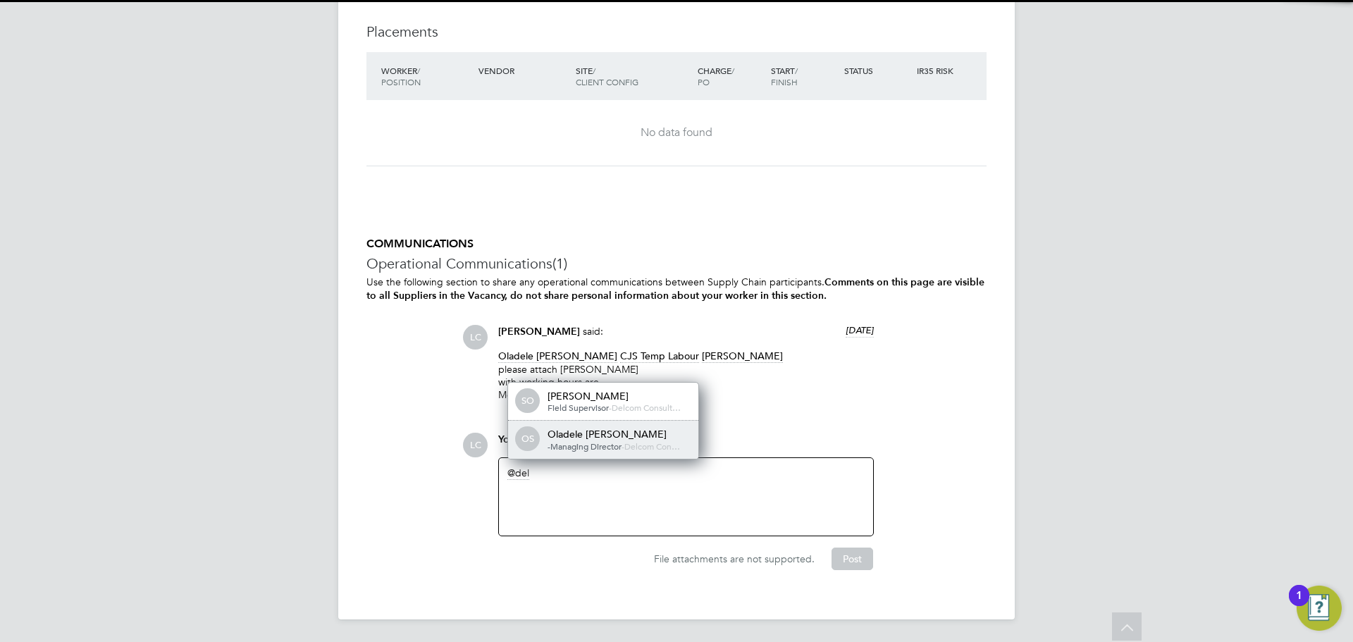
click at [592, 447] on span "-Managing Director" at bounding box center [584, 445] width 74 height 11
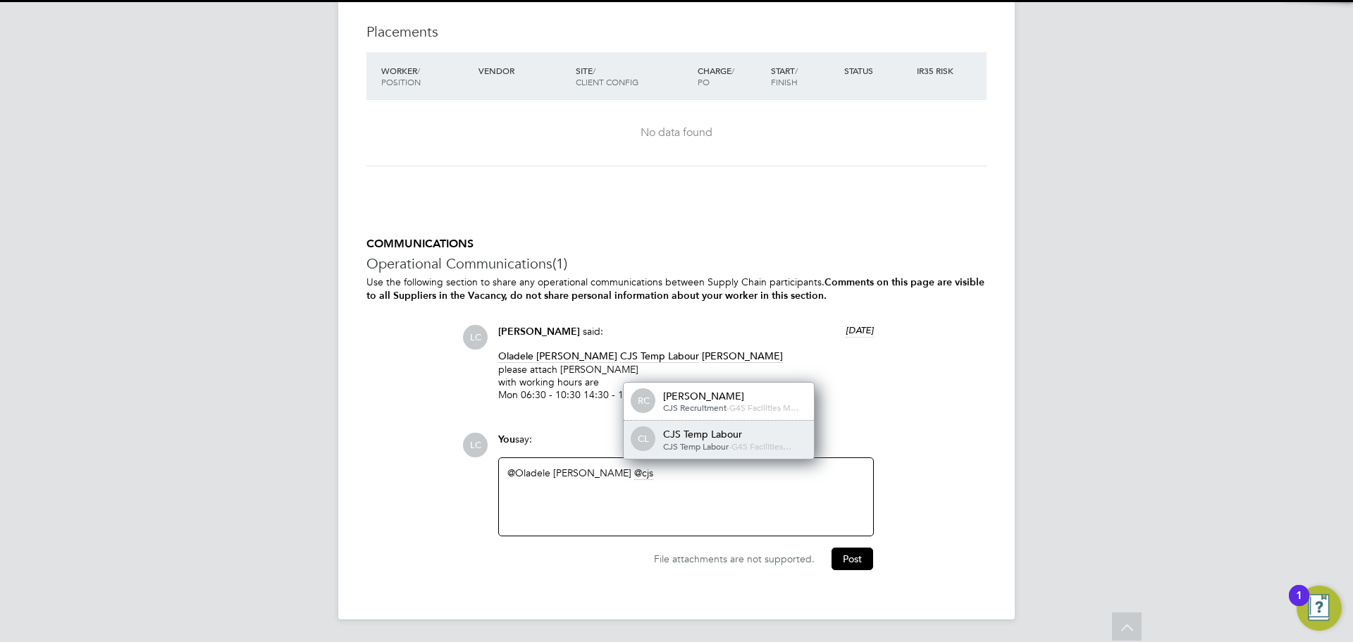
click at [667, 434] on div "CJS Temp Labour" at bounding box center [733, 434] width 141 height 13
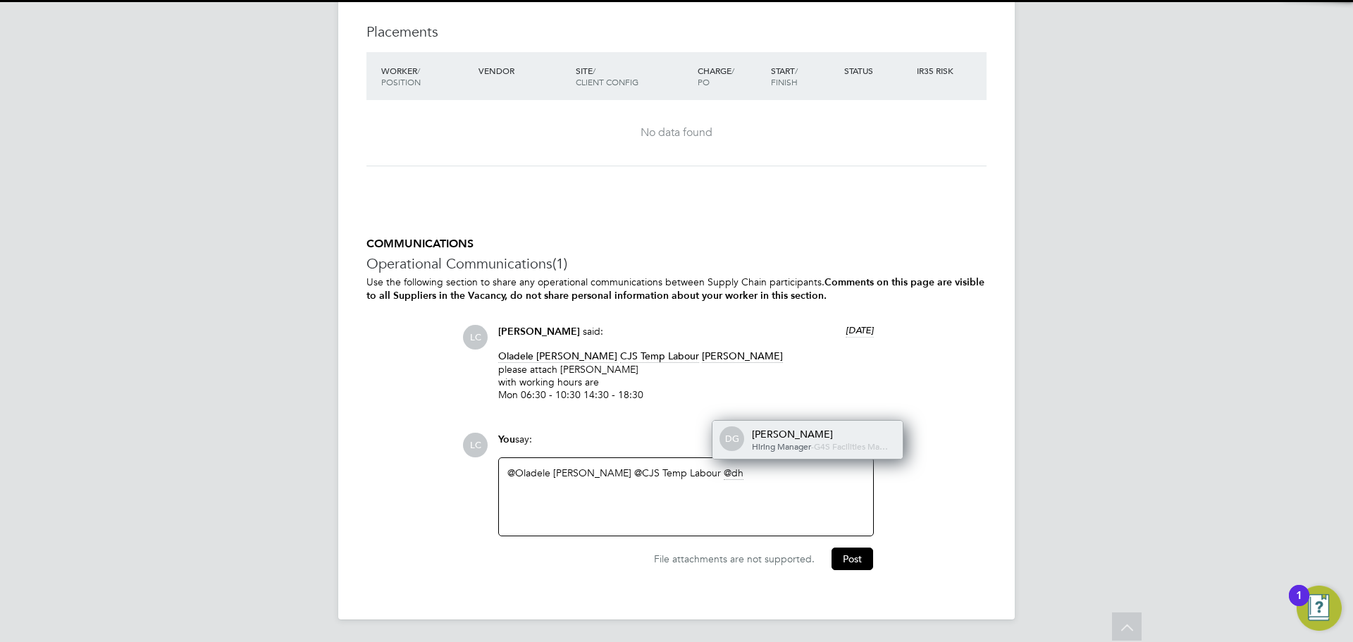
click at [771, 451] on div "DG [PERSON_NAME] Hiring Manager - G4S Facilities Ma…" at bounding box center [807, 440] width 190 height 38
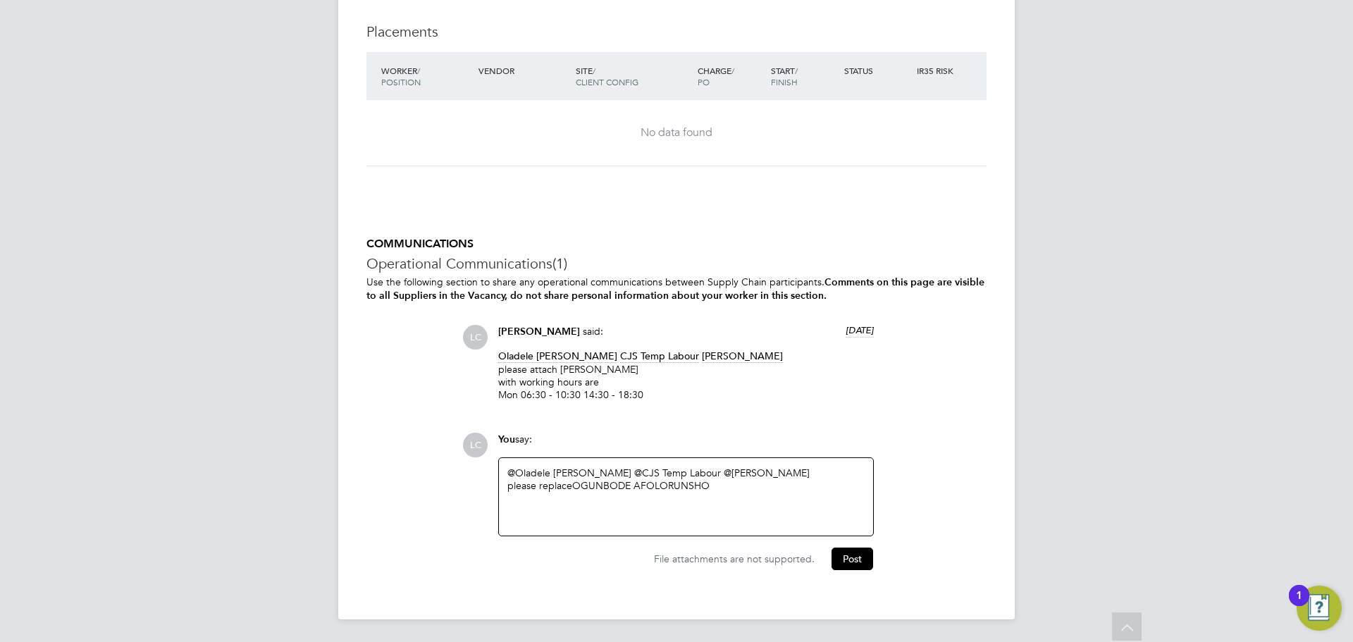
click at [731, 495] on div "@Oladele [PERSON_NAME] ​ @CJS Temp Labour ​ @[PERSON_NAME] ​ please replace OGU…" at bounding box center [685, 496] width 357 height 61
drag, startPoint x: 598, startPoint y: 372, endPoint x: 668, endPoint y: 373, distance: 69.8
click at [668, 374] on p "Oladele [PERSON_NAME] CJS Temp Labour [PERSON_NAME] please attach [PERSON_NAME]…" at bounding box center [686, 374] width 376 height 51
copy p "[PERSON_NAME]"
click at [612, 503] on div "who will replace" at bounding box center [685, 498] width 357 height 13
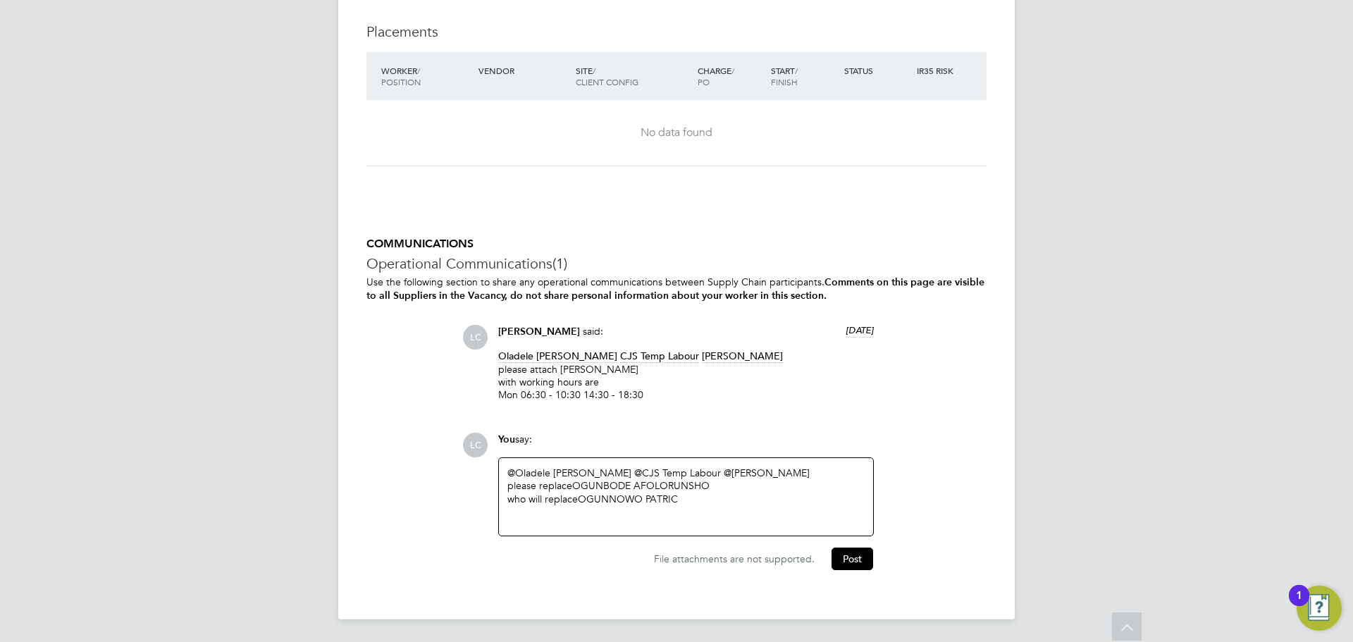
click at [577, 497] on div "who will replaceOGUNNOWO PATRIC" at bounding box center [685, 498] width 357 height 13
drag, startPoint x: 756, startPoint y: 501, endPoint x: 767, endPoint y: 523, distance: 24.3
click at [757, 502] on div "who will replace [PERSON_NAME]" at bounding box center [685, 498] width 357 height 13
click at [845, 555] on button "Post" at bounding box center [852, 558] width 42 height 23
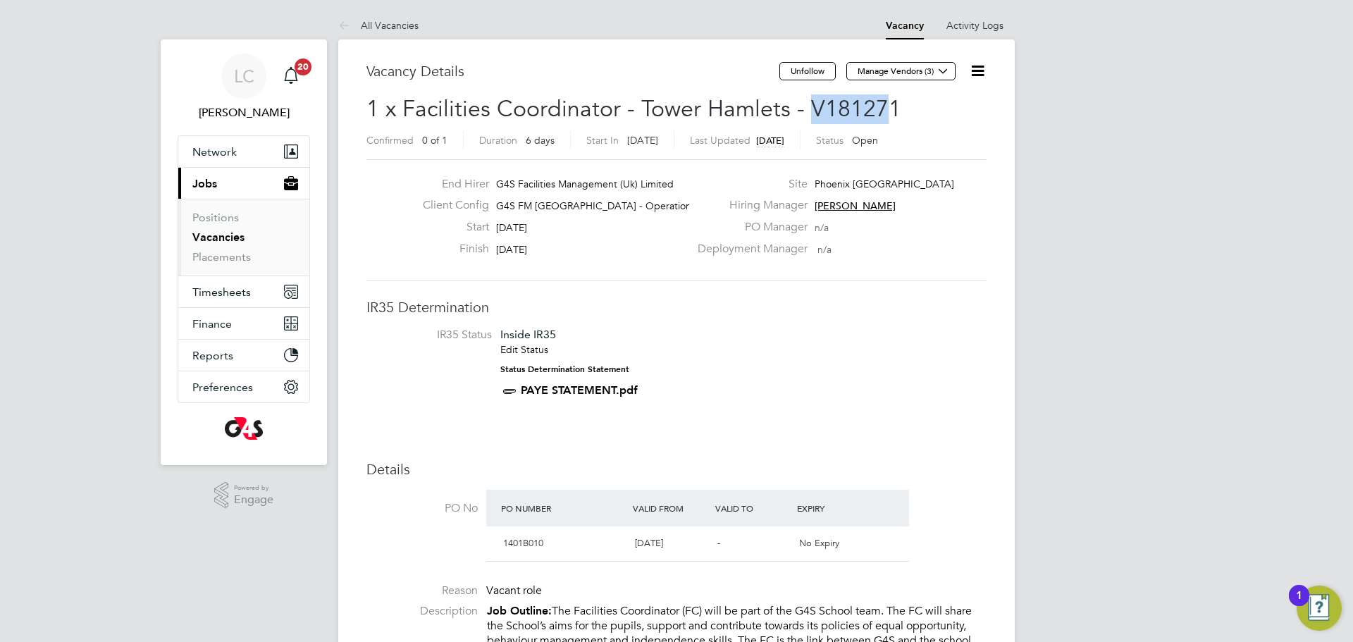
drag, startPoint x: 812, startPoint y: 104, endPoint x: 903, endPoint y: 109, distance: 91.0
click at [903, 109] on h2 "1 x Facilities Coordinator - Tower Hamlets - V181271 Confirmed 0 of 1 Duration …" at bounding box center [676, 123] width 620 height 59
copy span "V181271"
click at [896, 110] on h2 "1 x Facilities Coordinator - Tower Hamlets - V181271 Confirmed 0 of 1 Duration …" at bounding box center [676, 123] width 620 height 59
drag, startPoint x: 808, startPoint y: 105, endPoint x: 913, endPoint y: 110, distance: 105.1
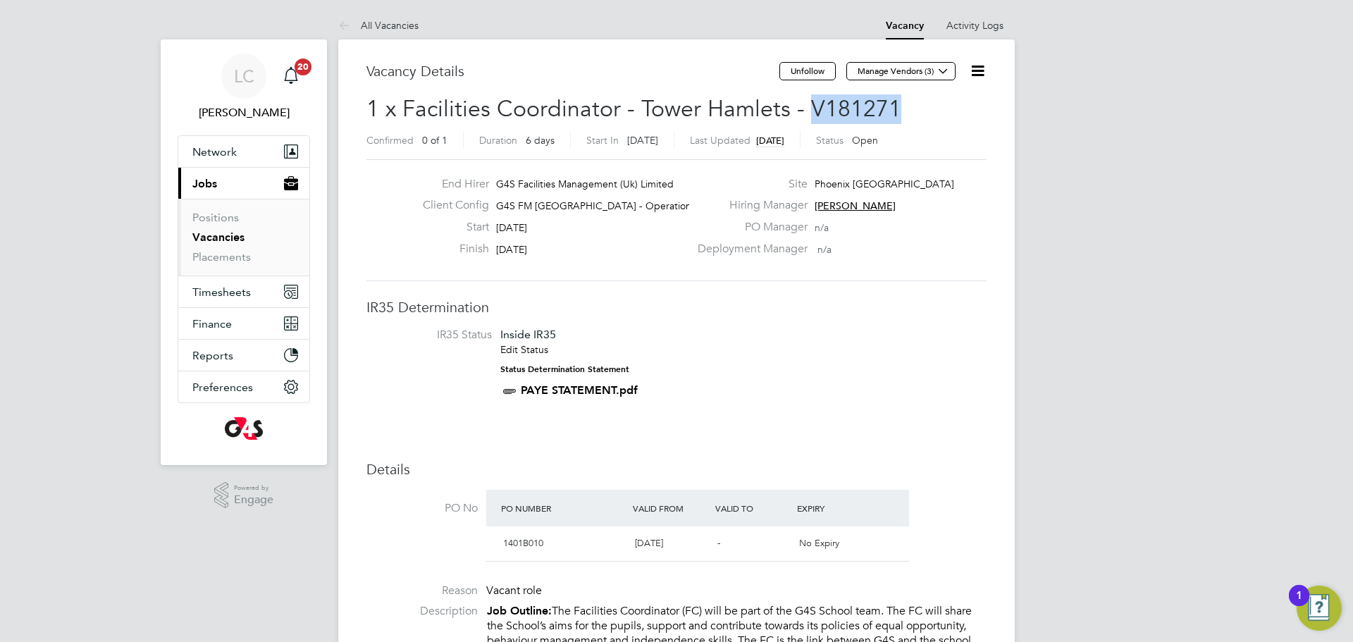
click at [913, 110] on h2 "1 x Facilities Coordinator - Tower Hamlets - V181271 Confirmed 0 of 1 Duration …" at bounding box center [676, 123] width 620 height 59
copy span "V181271"
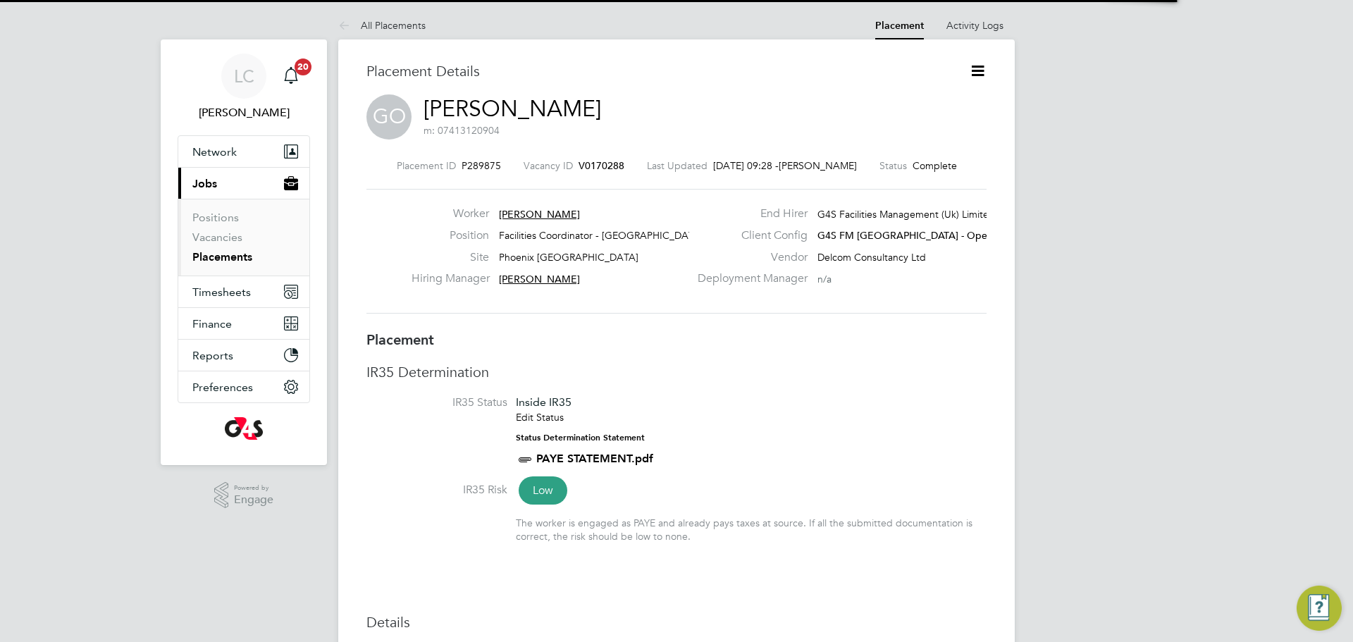
scroll to position [7, 7]
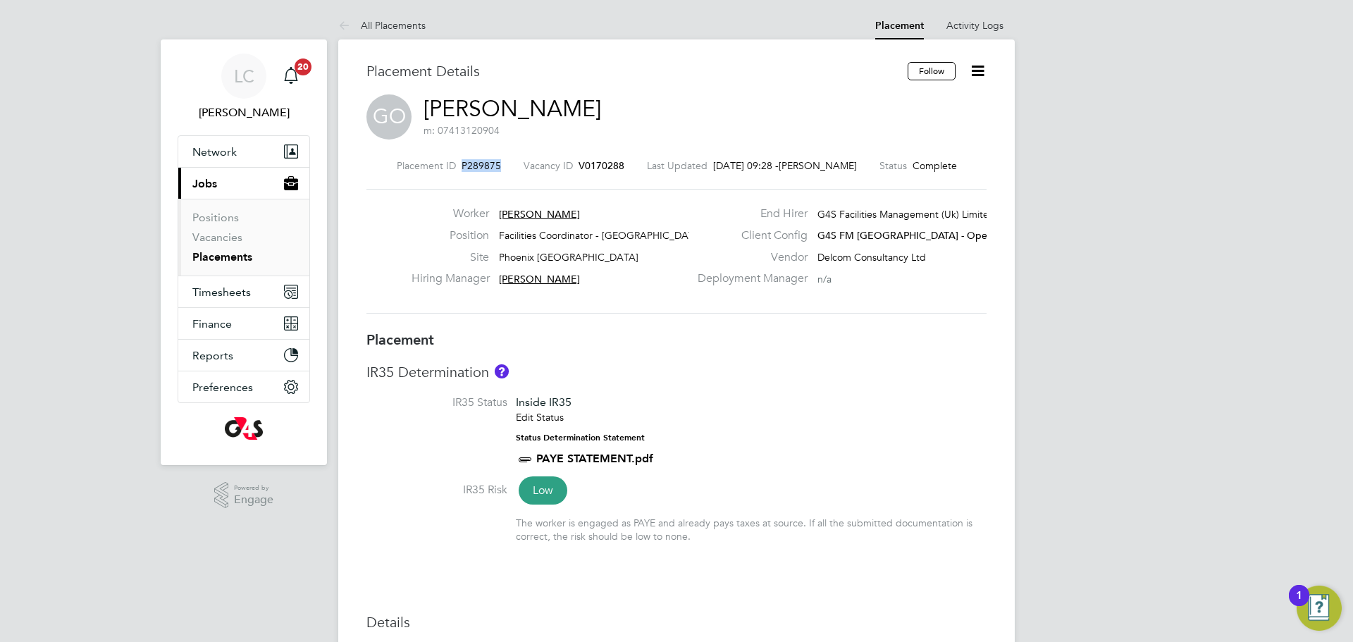
drag, startPoint x: 497, startPoint y: 161, endPoint x: 462, endPoint y: 166, distance: 35.6
click at [461, 166] on span "P289875" at bounding box center [480, 165] width 39 height 13
copy span "P289875"
click at [974, 71] on icon at bounding box center [978, 71] width 18 height 18
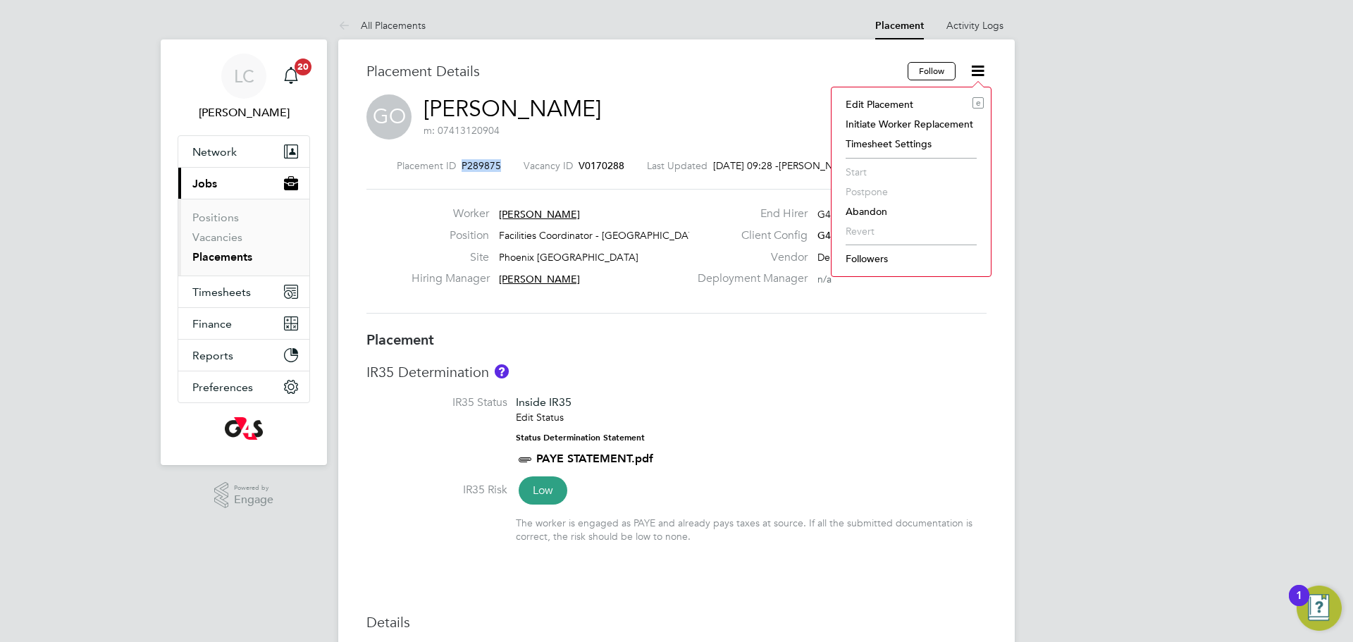
click at [924, 101] on li "Edit Placement e" at bounding box center [910, 104] width 145 height 20
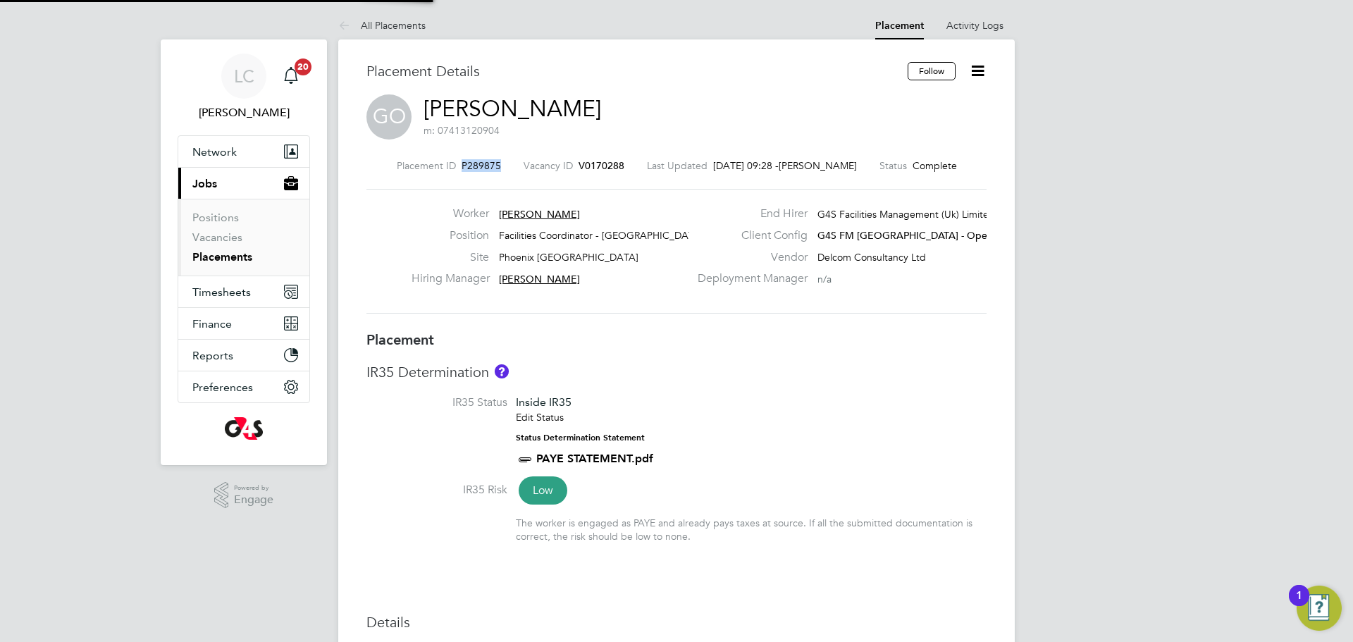
type input "[PERSON_NAME]"
type input "[DATE]"
type input "15:00"
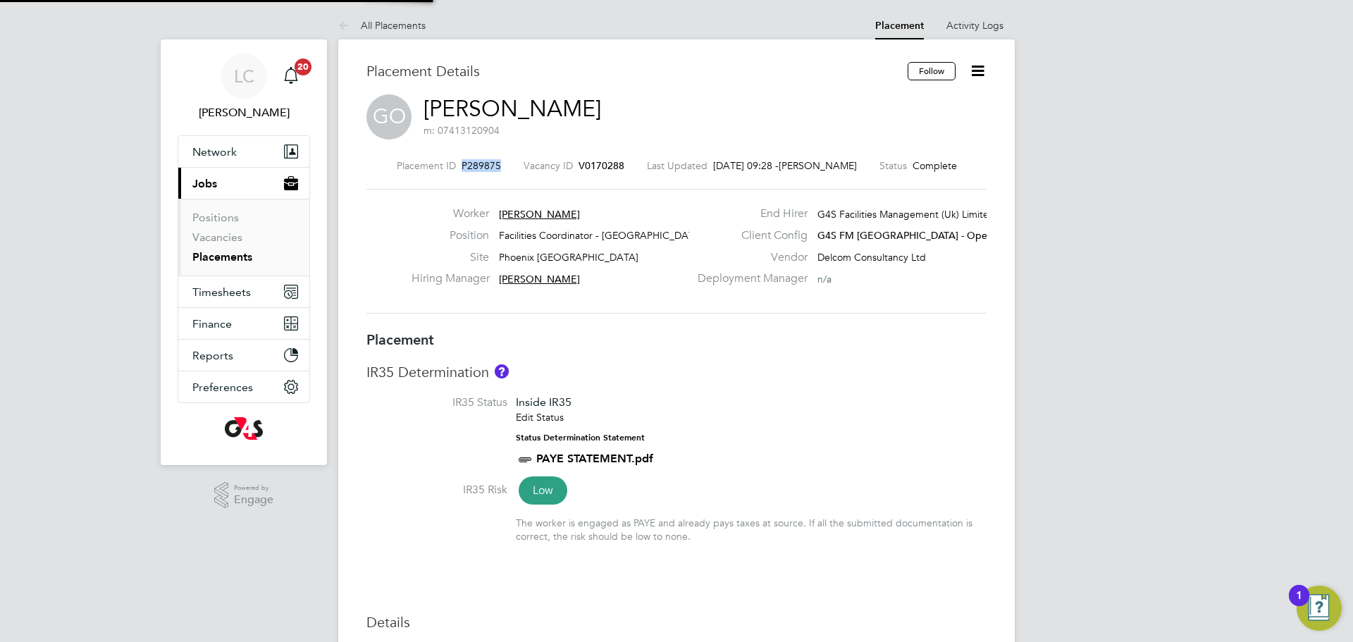
type input "21:00"
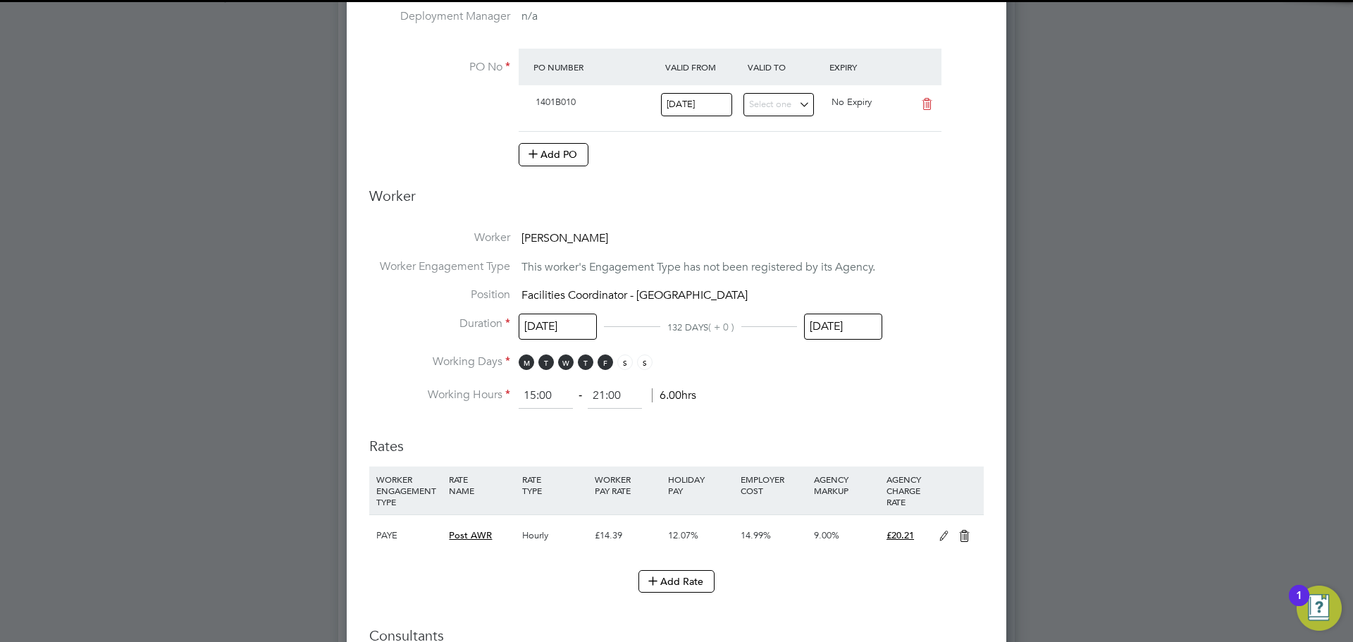
click at [852, 333] on input "[DATE]" at bounding box center [843, 327] width 78 height 26
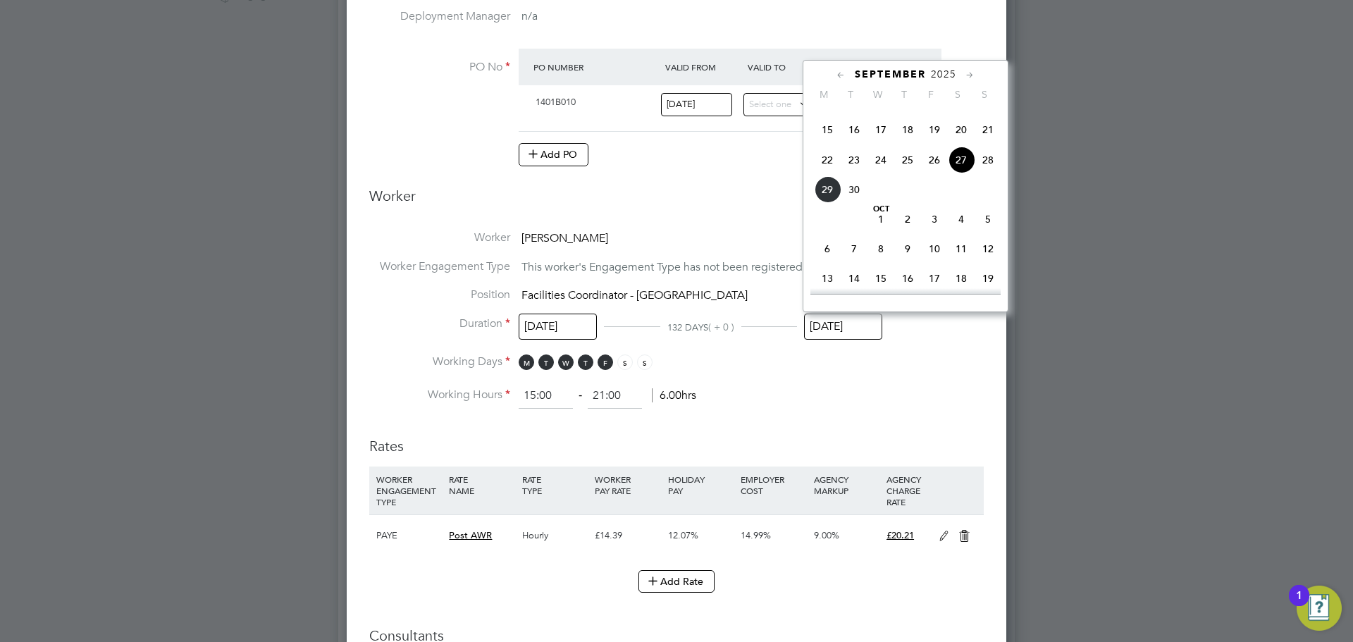
click at [938, 233] on span "3" at bounding box center [934, 219] width 27 height 27
type input "[DATE]"
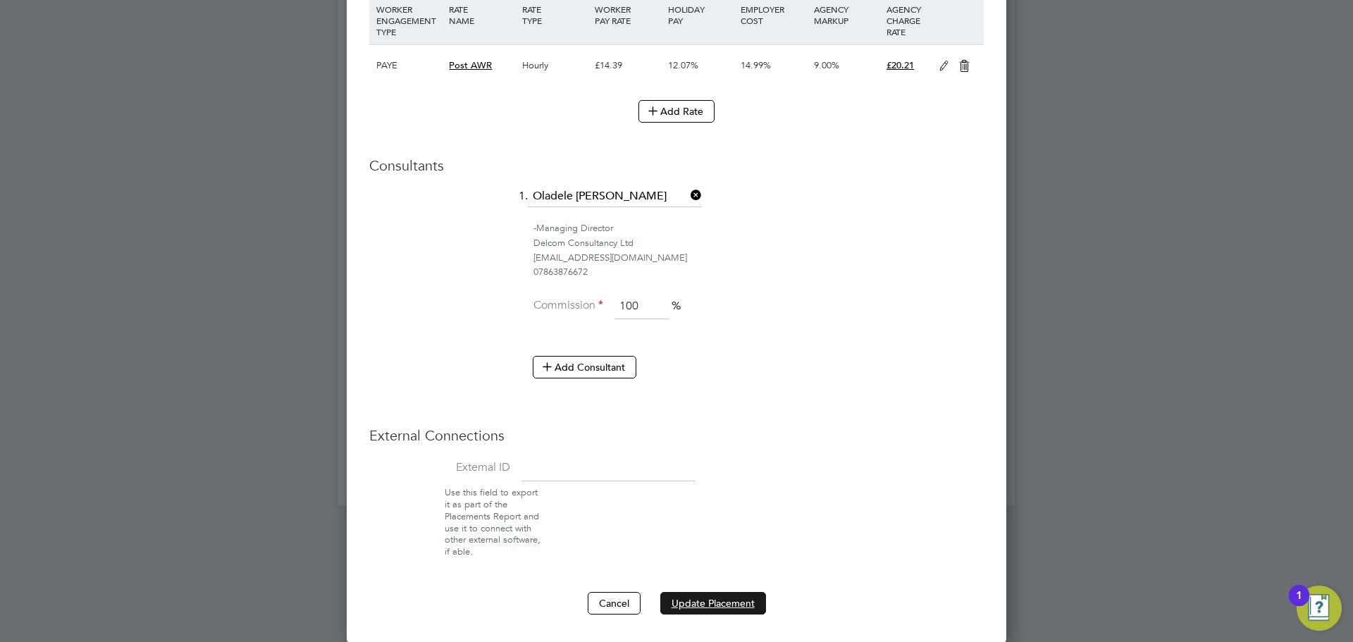
click at [698, 600] on button "Update Placement" at bounding box center [713, 603] width 106 height 23
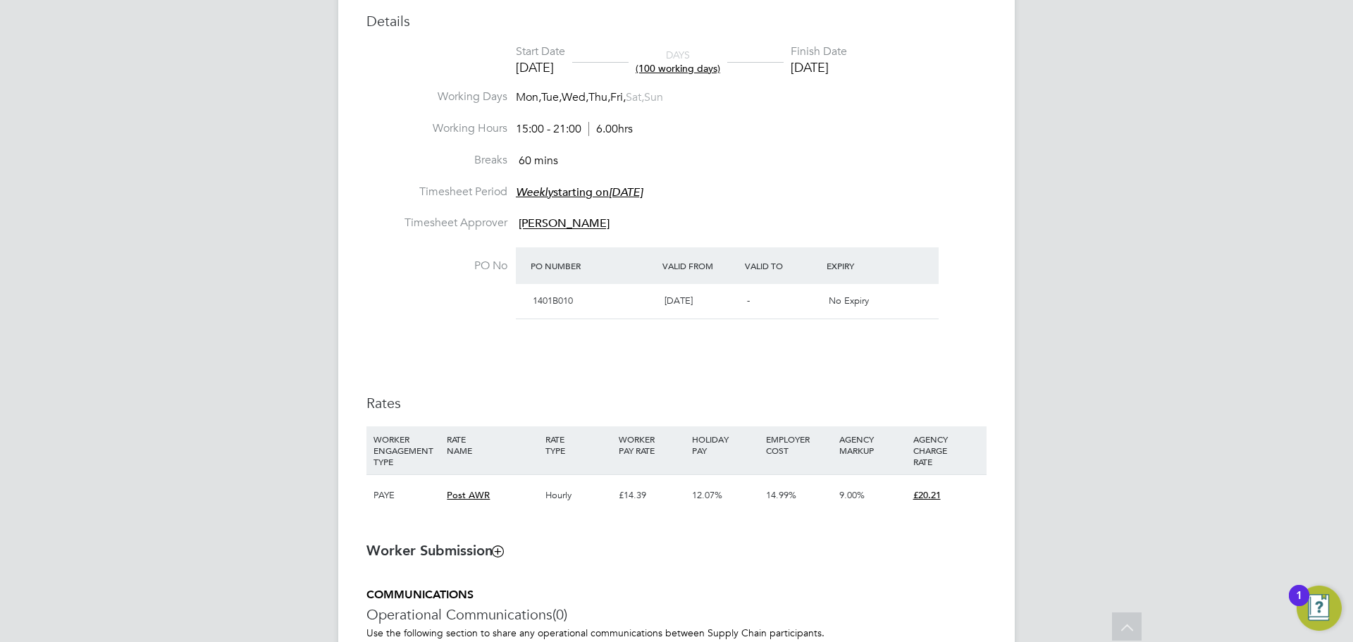
scroll to position [440, 0]
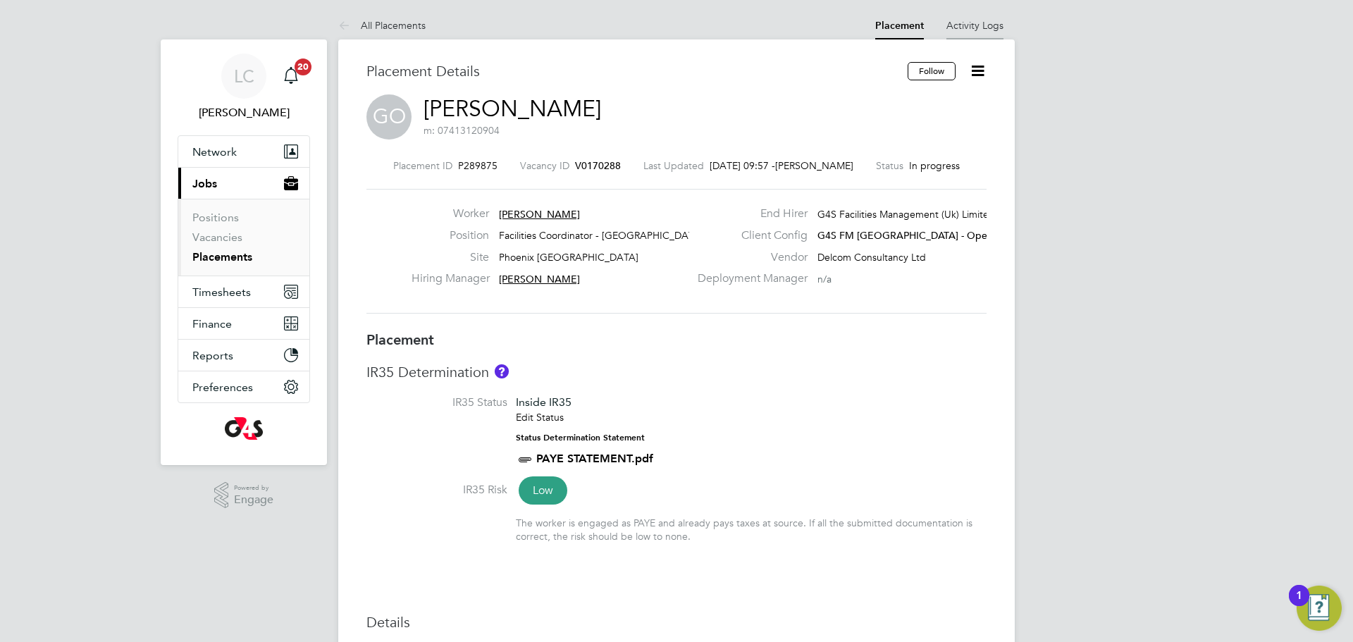
click at [977, 28] on link "Activity Logs" at bounding box center [974, 25] width 57 height 13
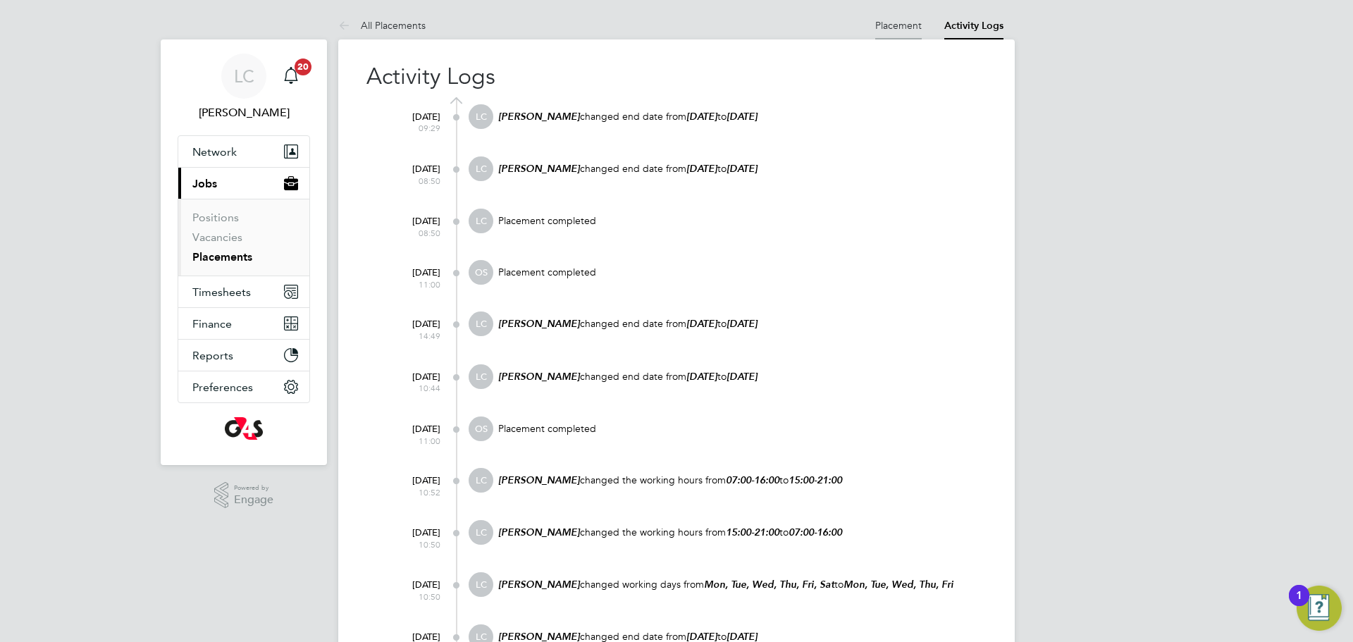
click at [903, 35] on li "Placement" at bounding box center [898, 25] width 47 height 28
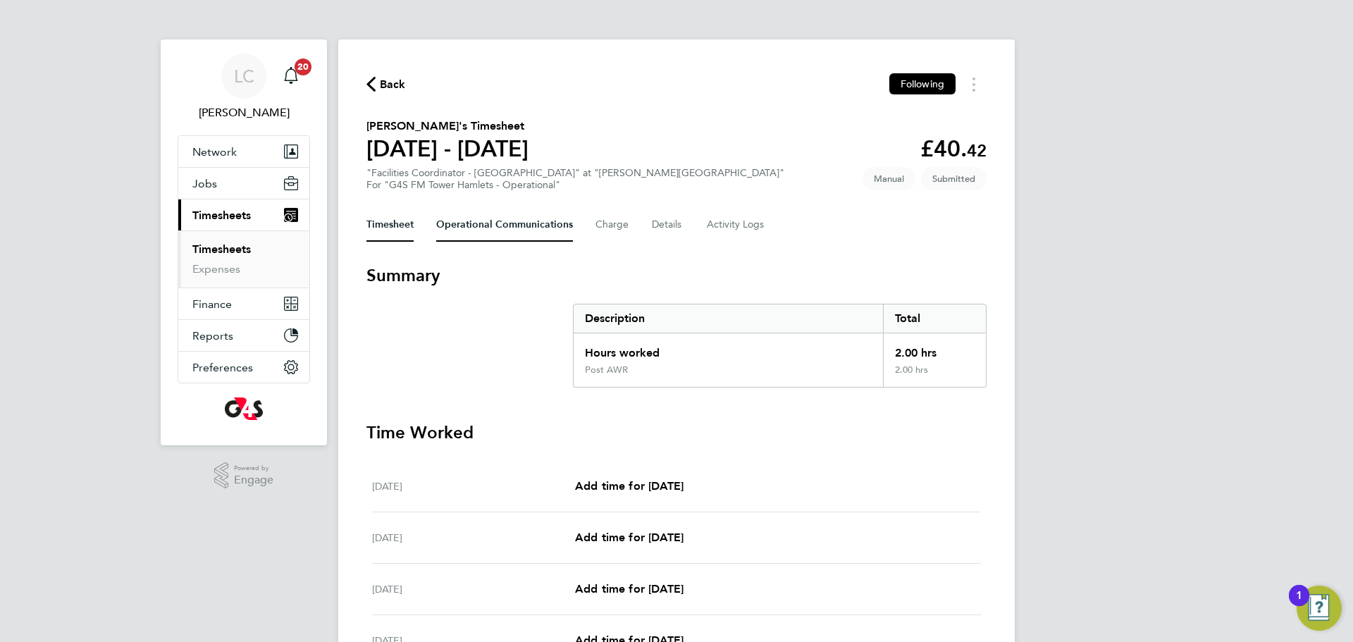
click at [533, 210] on Communications-tab "Operational Communications" at bounding box center [504, 225] width 137 height 34
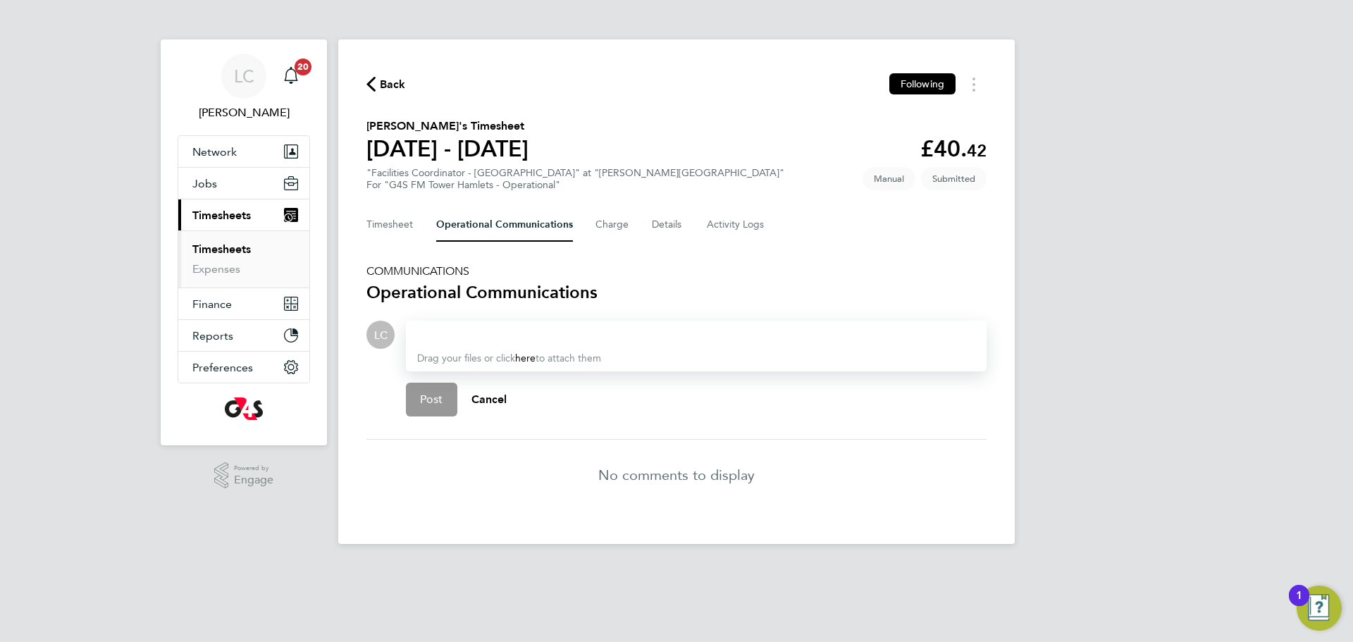
click at [466, 333] on div at bounding box center [696, 334] width 558 height 17
click at [434, 396] on span "Post" at bounding box center [431, 399] width 23 height 14
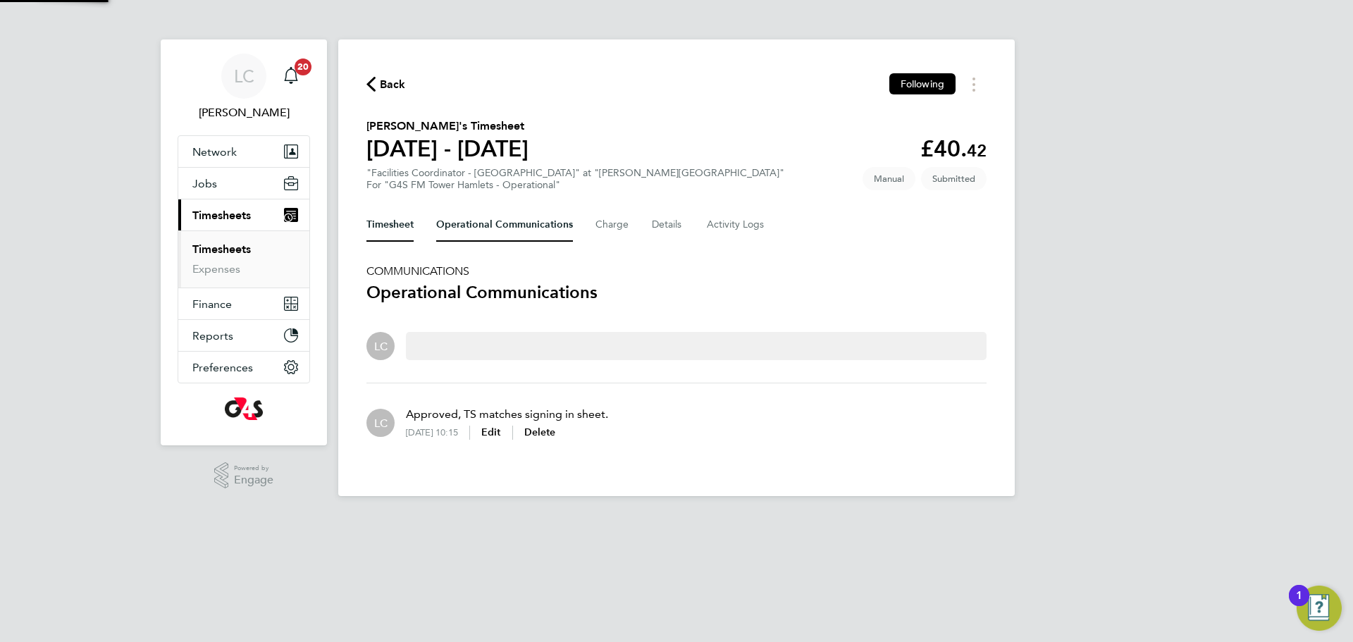
click at [402, 225] on button "Timesheet" at bounding box center [389, 225] width 47 height 34
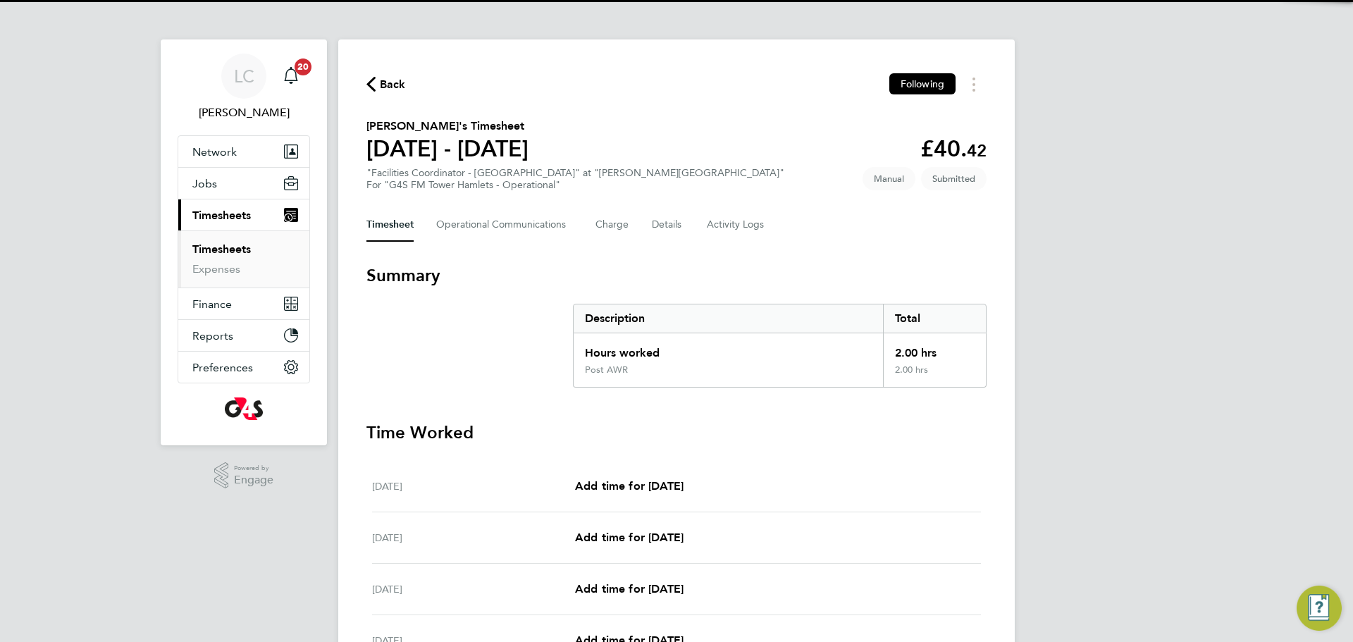
scroll to position [217, 0]
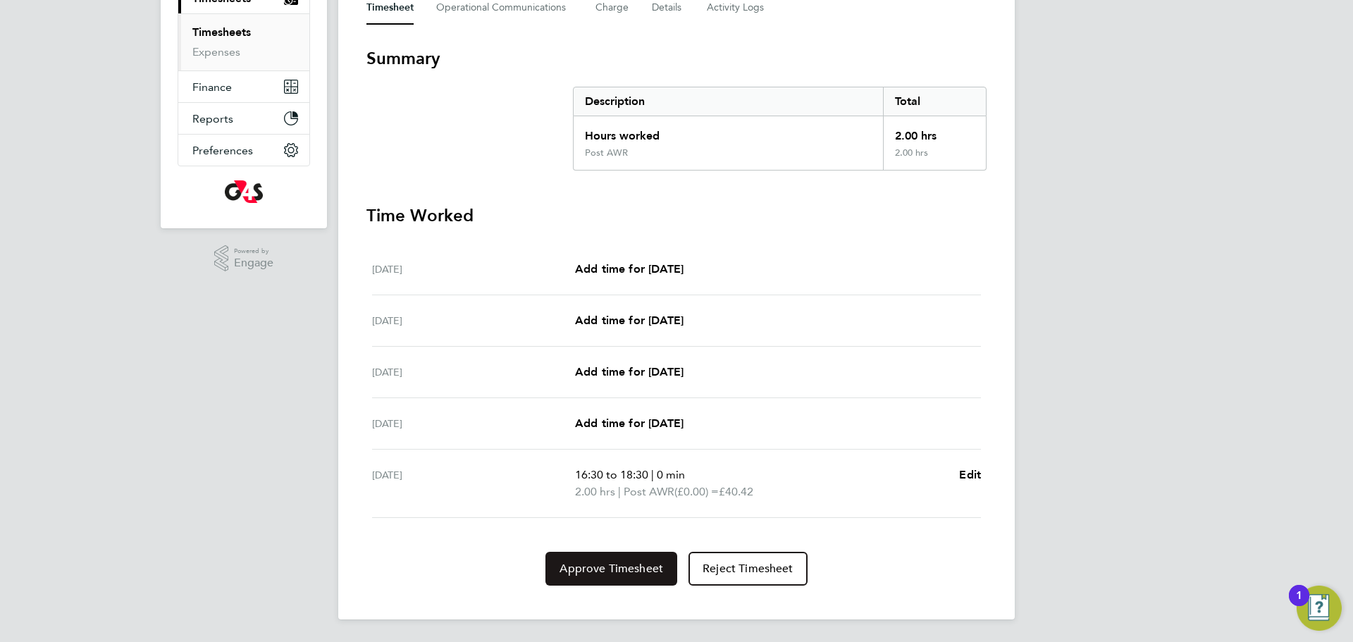
click at [621, 555] on button "Approve Timesheet" at bounding box center [611, 569] width 132 height 34
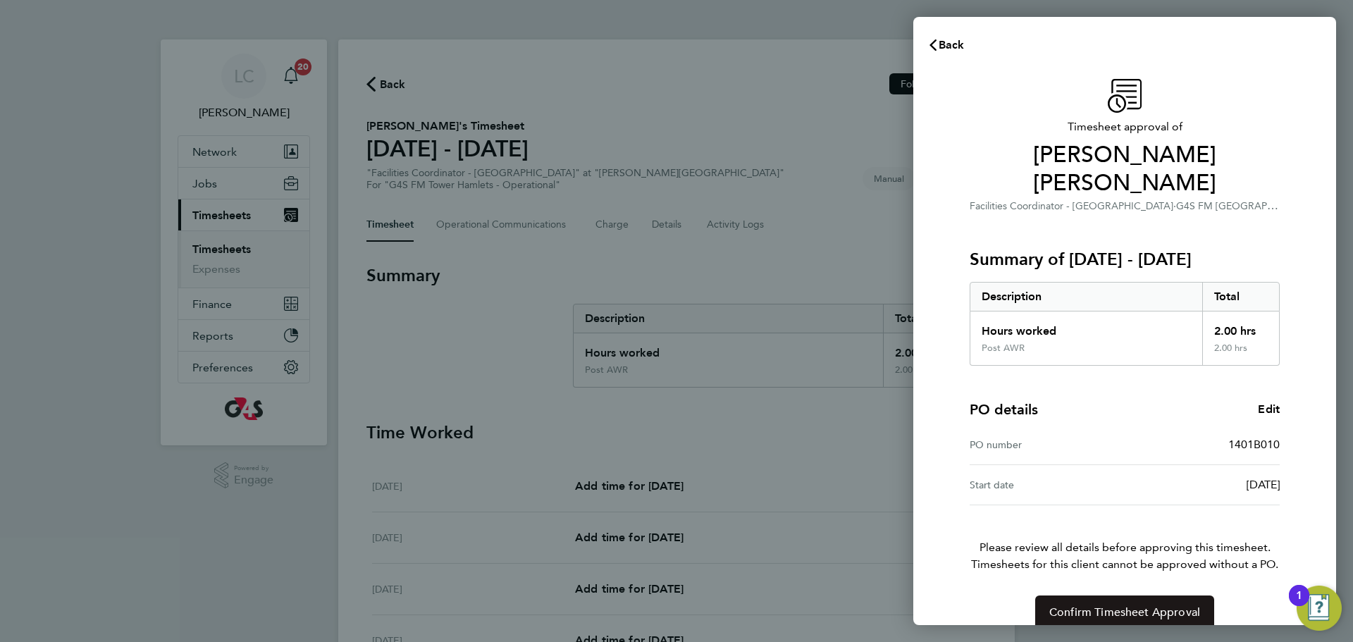
click at [1091, 605] on span "Confirm Timesheet Approval" at bounding box center [1124, 612] width 151 height 14
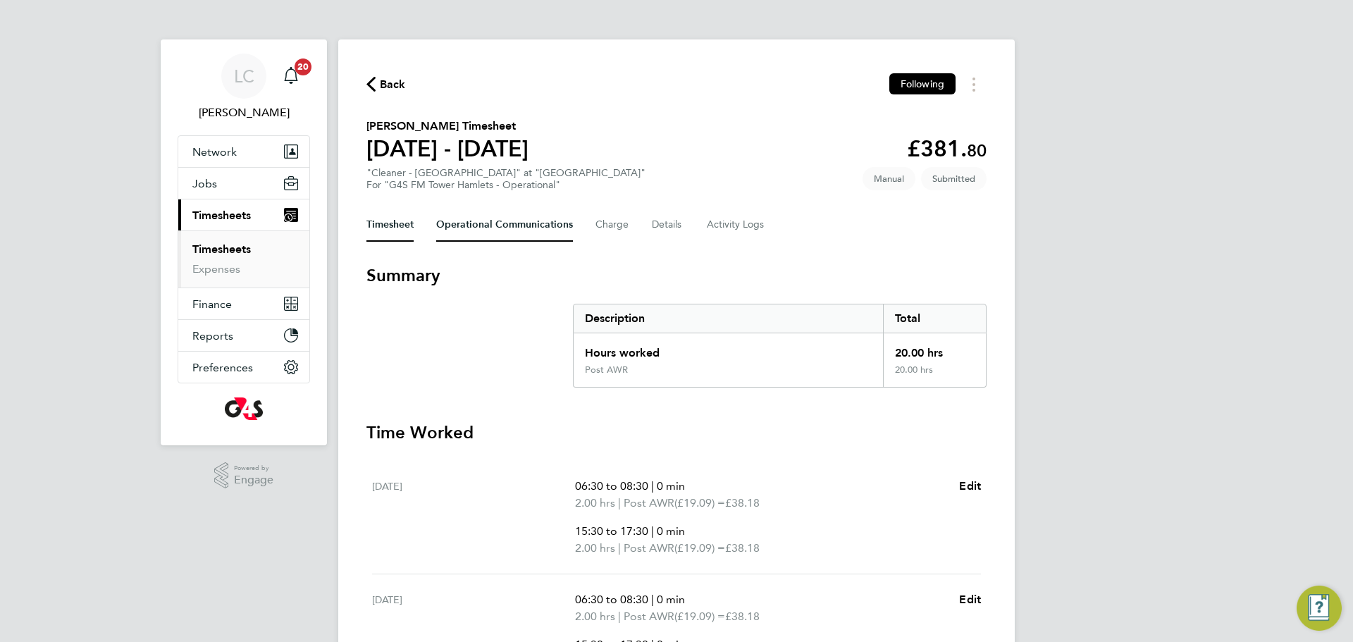
click at [499, 218] on Communications-tab "Operational Communications" at bounding box center [504, 225] width 137 height 34
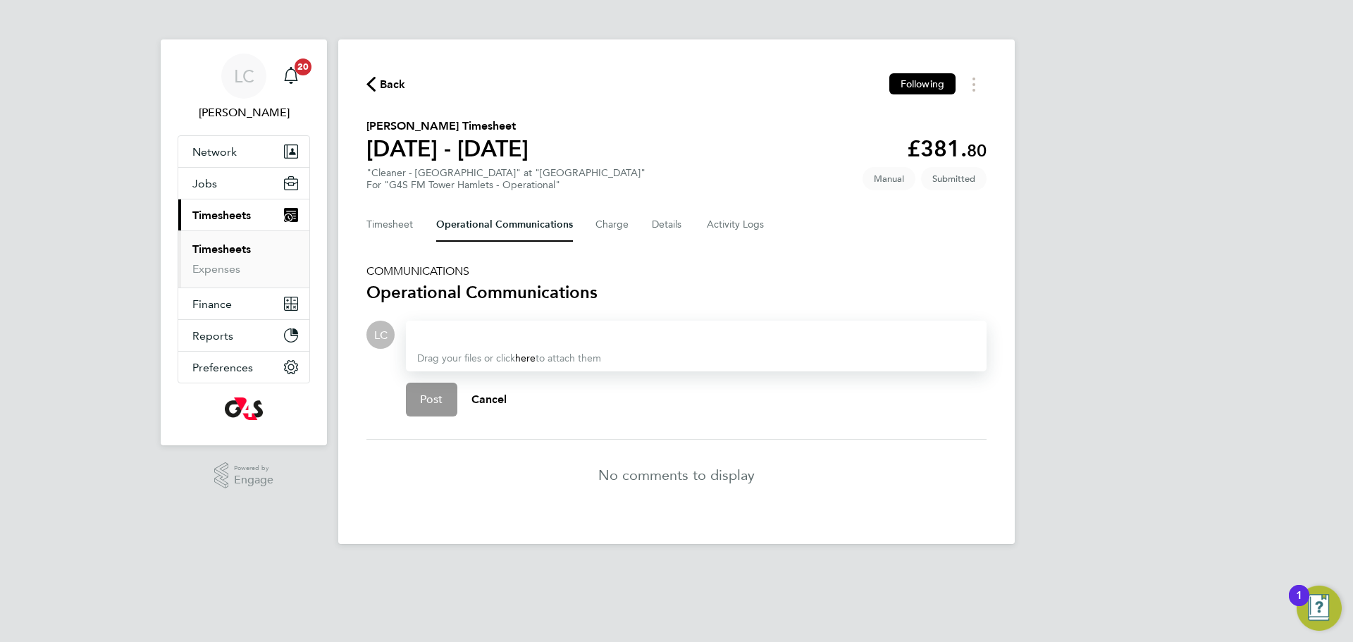
drag, startPoint x: 448, startPoint y: 334, endPoint x: 447, endPoint y: 345, distance: 11.4
click at [448, 334] on div at bounding box center [696, 334] width 558 height 17
drag, startPoint x: 439, startPoint y: 397, endPoint x: 439, endPoint y: 353, distance: 44.4
click at [440, 397] on span "Post" at bounding box center [431, 399] width 23 height 14
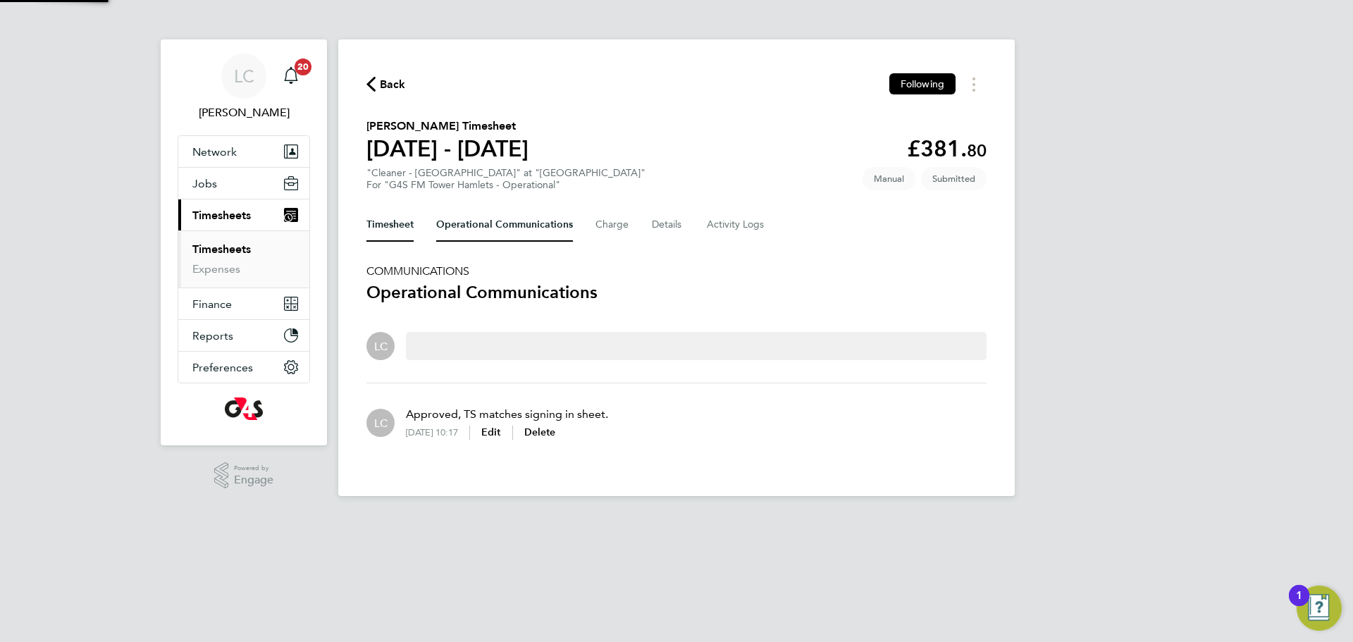
click at [397, 228] on button "Timesheet" at bounding box center [389, 225] width 47 height 34
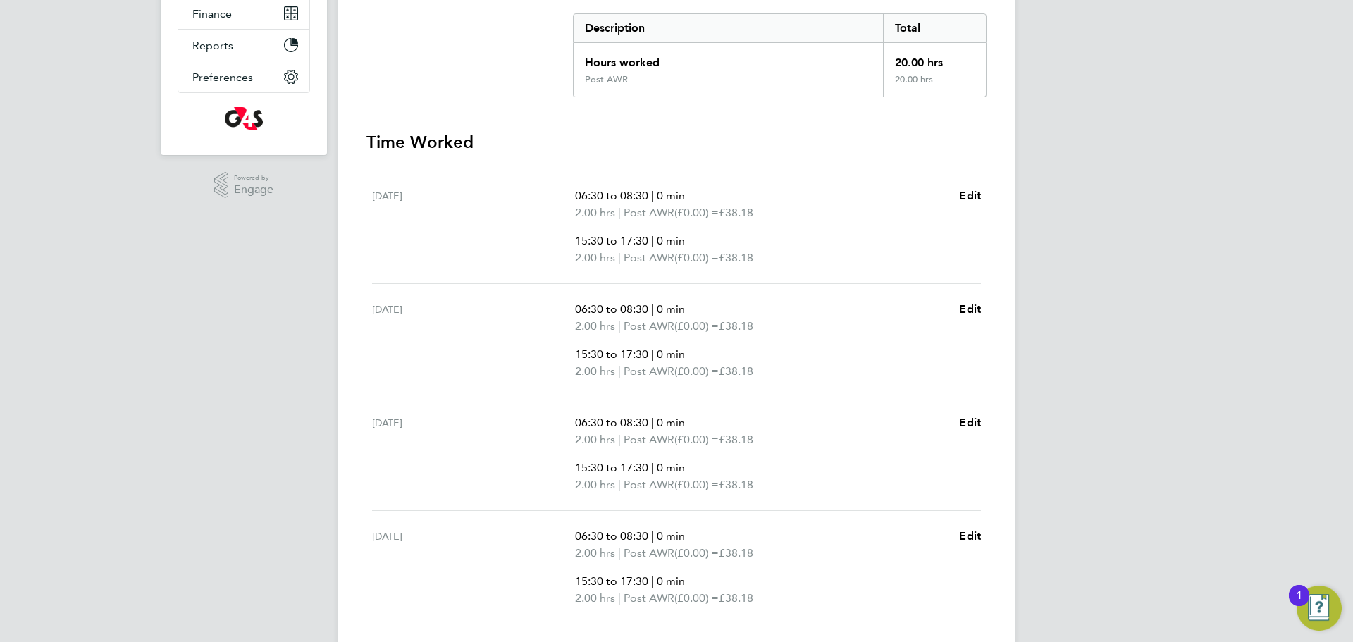
scroll to position [510, 0]
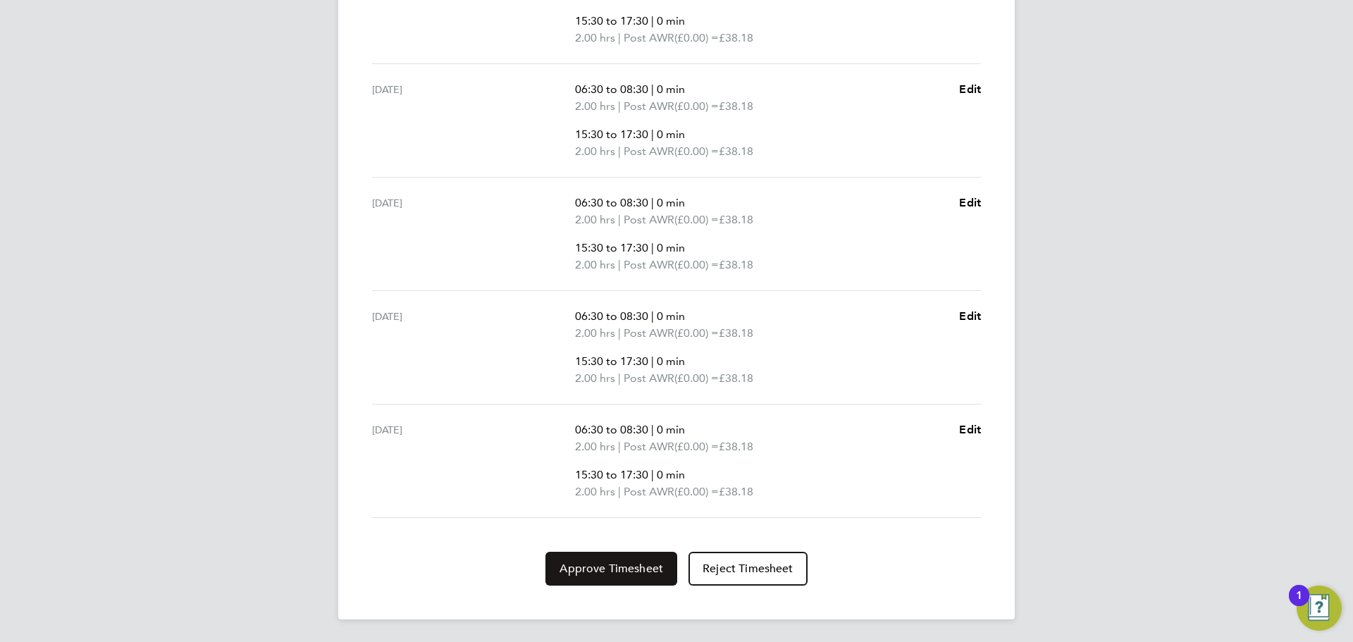
drag, startPoint x: 605, startPoint y: 567, endPoint x: 640, endPoint y: 564, distance: 34.7
click at [605, 566] on span "Approve Timesheet" at bounding box center [611, 569] width 104 height 14
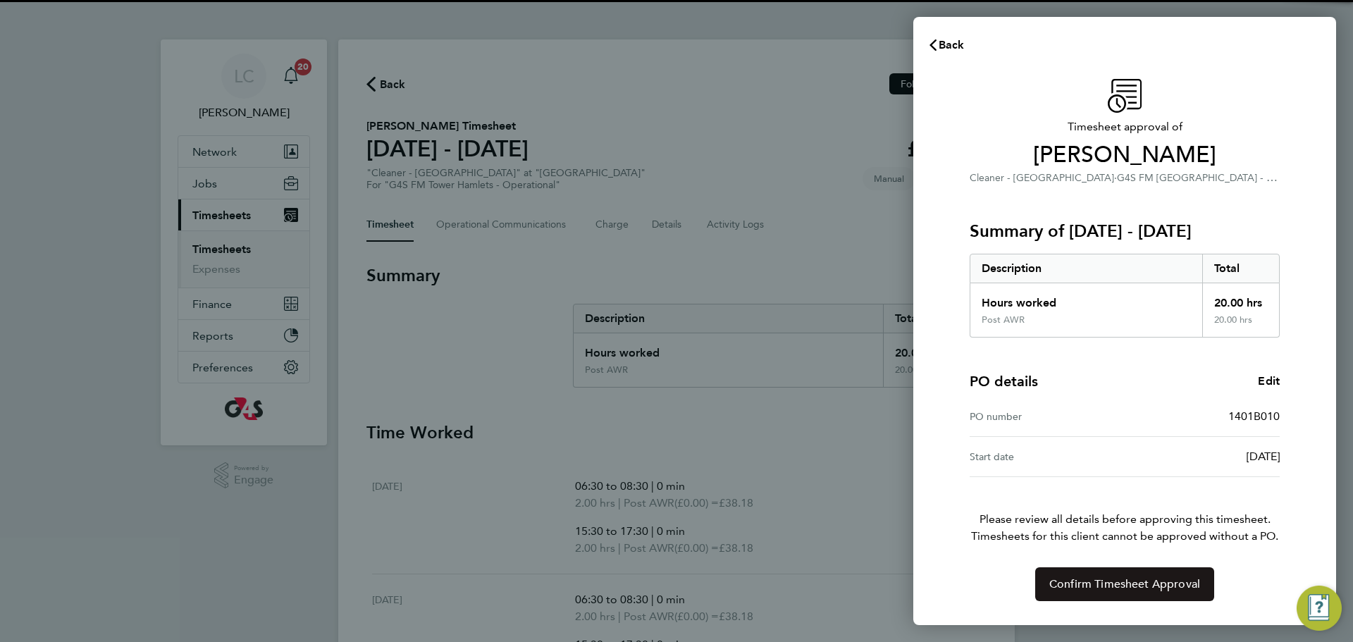
click at [1098, 580] on span "Confirm Timesheet Approval" at bounding box center [1124, 584] width 151 height 14
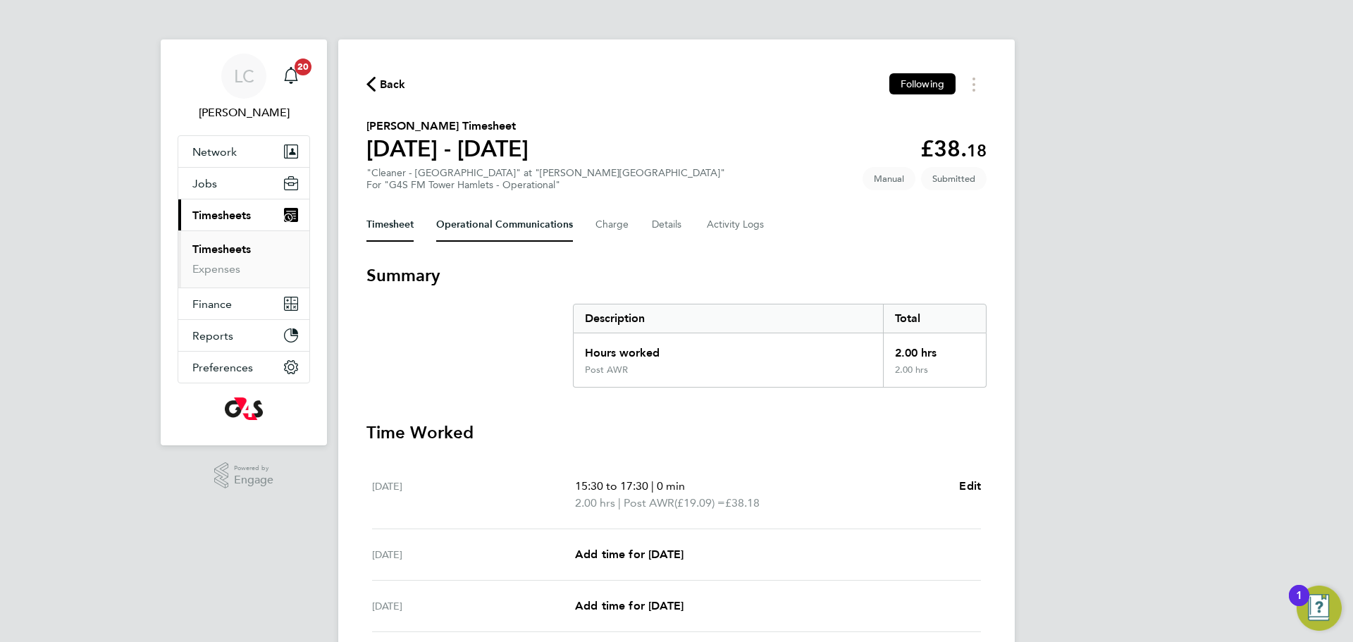
click at [526, 218] on Communications-tab "Operational Communications" at bounding box center [504, 225] width 137 height 34
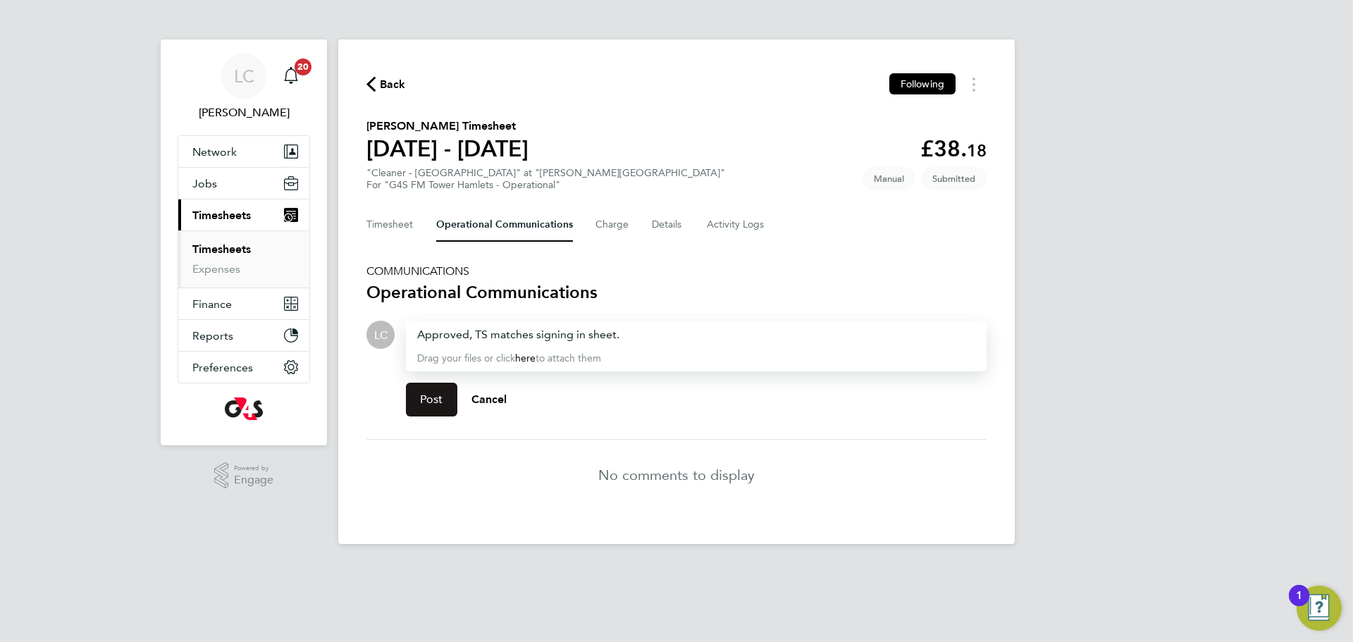
drag, startPoint x: 447, startPoint y: 406, endPoint x: 419, endPoint y: 299, distance: 109.9
click at [446, 406] on button "Post" at bounding box center [431, 400] width 51 height 34
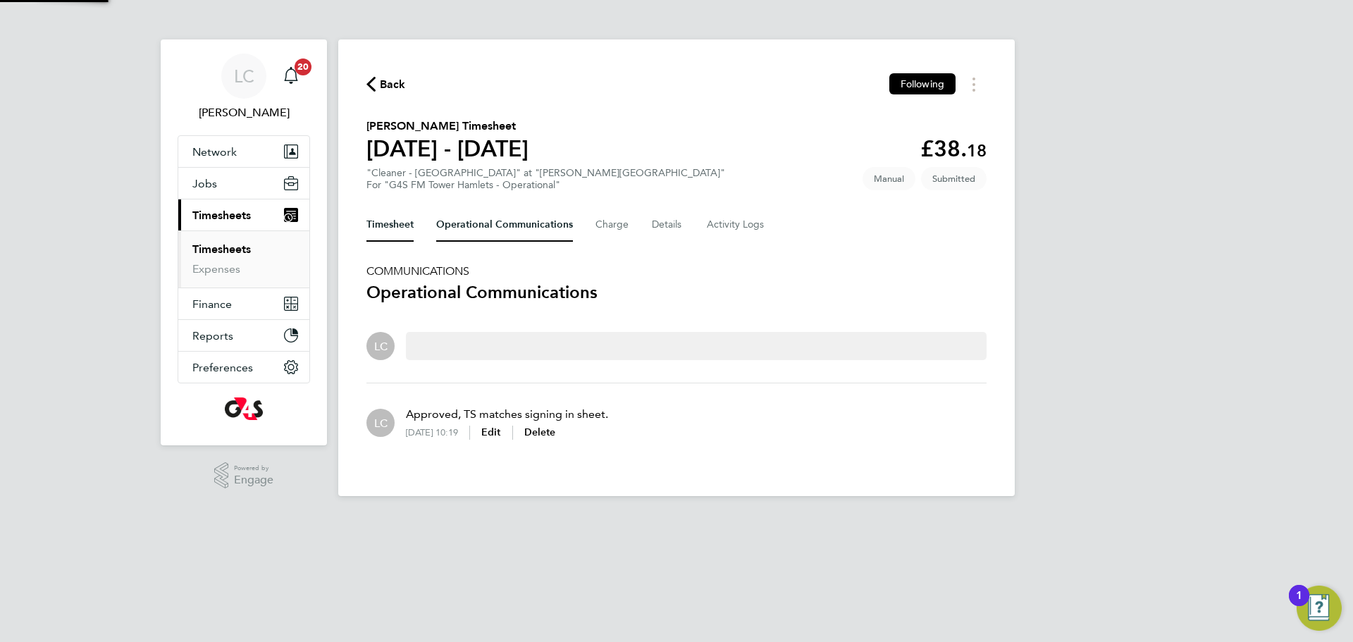
drag, startPoint x: 407, startPoint y: 227, endPoint x: 445, endPoint y: 248, distance: 43.5
click at [408, 225] on button "Timesheet" at bounding box center [389, 225] width 47 height 34
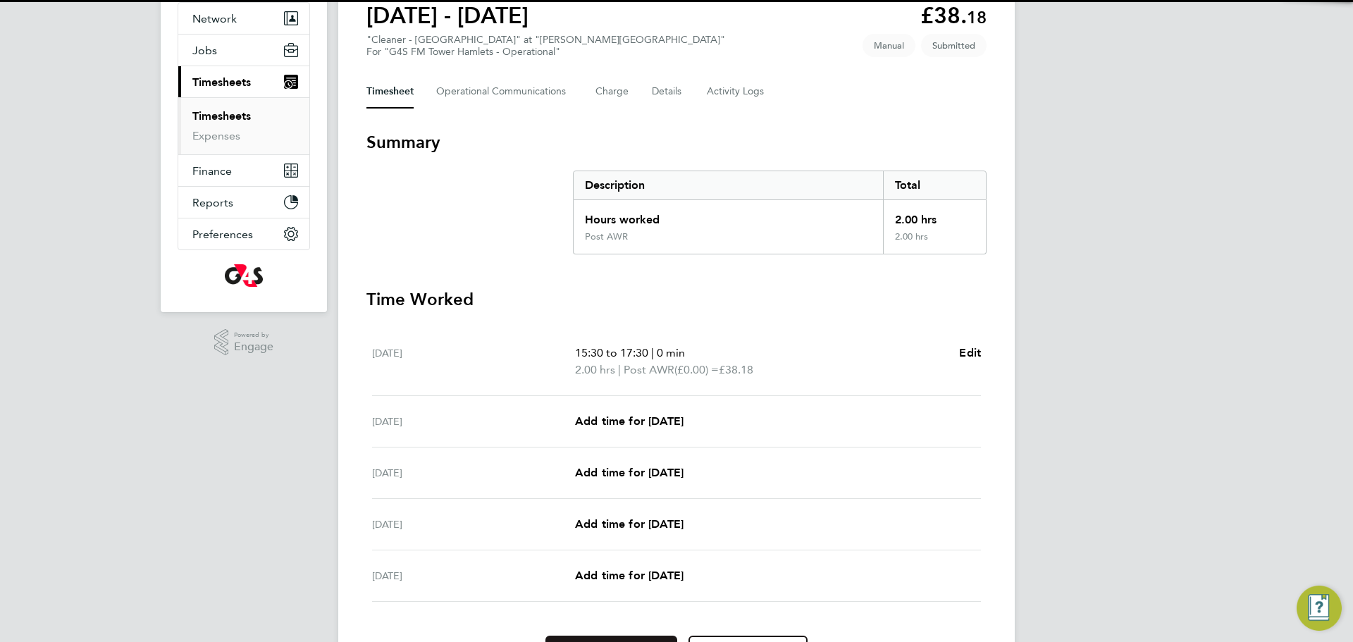
scroll to position [217, 0]
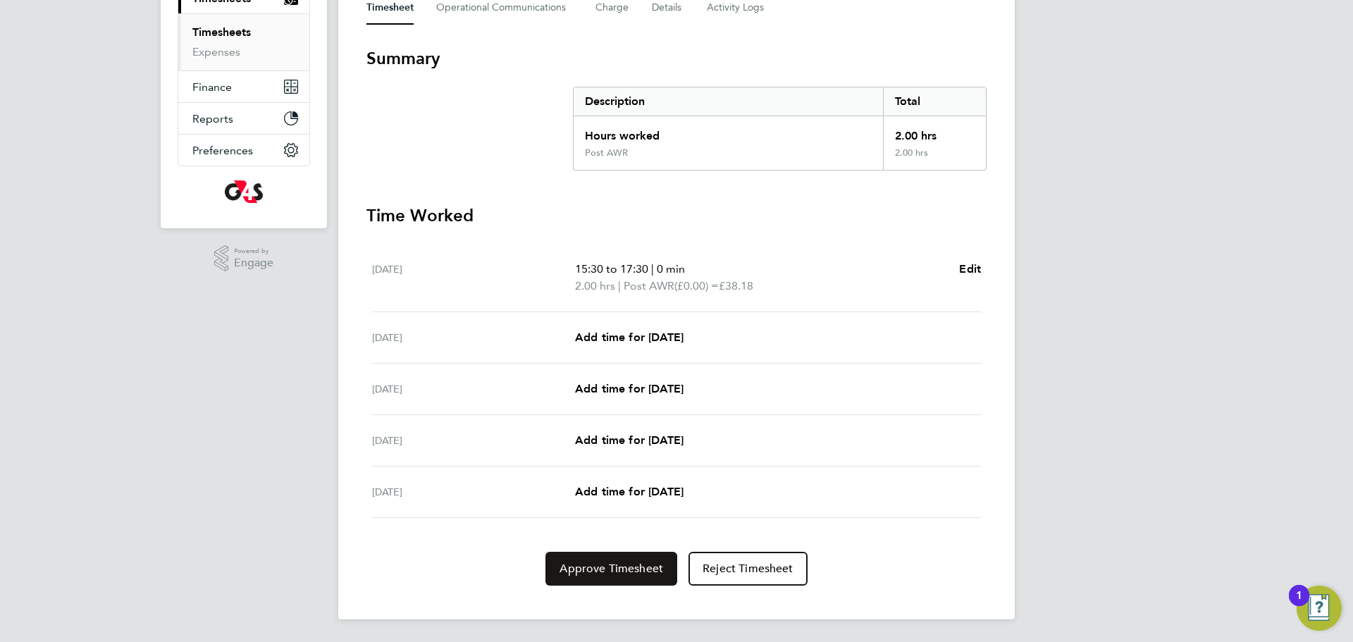
click at [616, 569] on span "Approve Timesheet" at bounding box center [611, 569] width 104 height 14
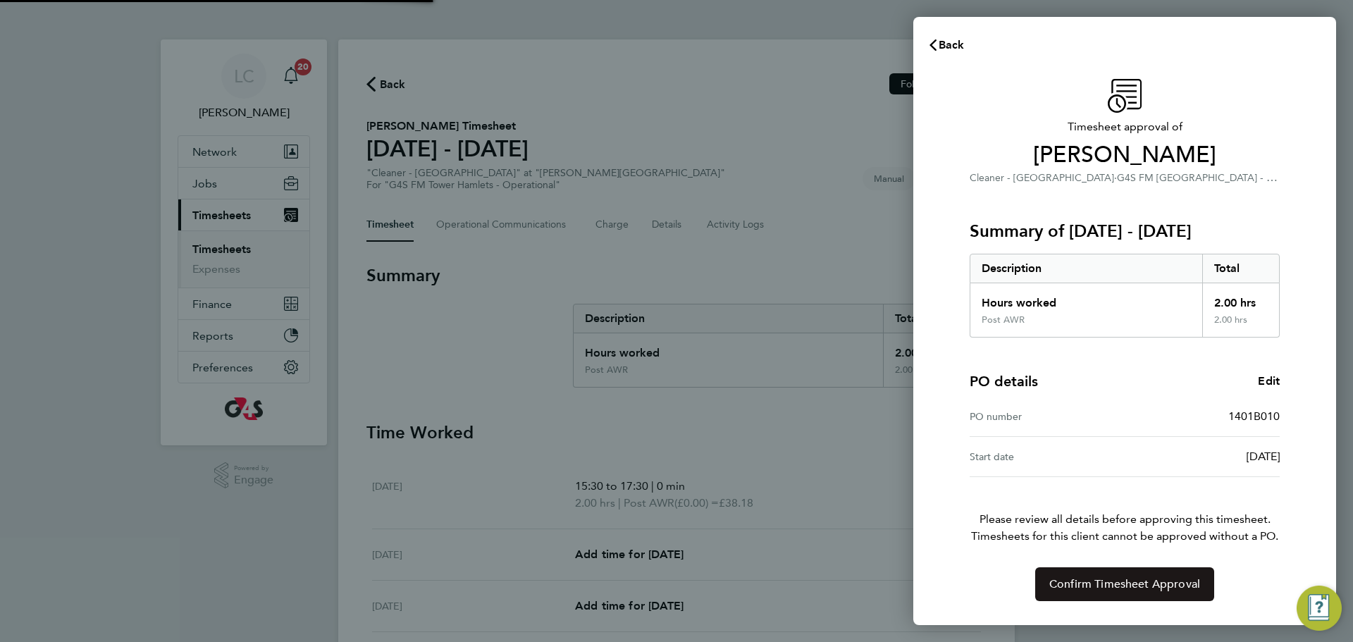
click at [1100, 583] on span "Confirm Timesheet Approval" at bounding box center [1124, 584] width 151 height 14
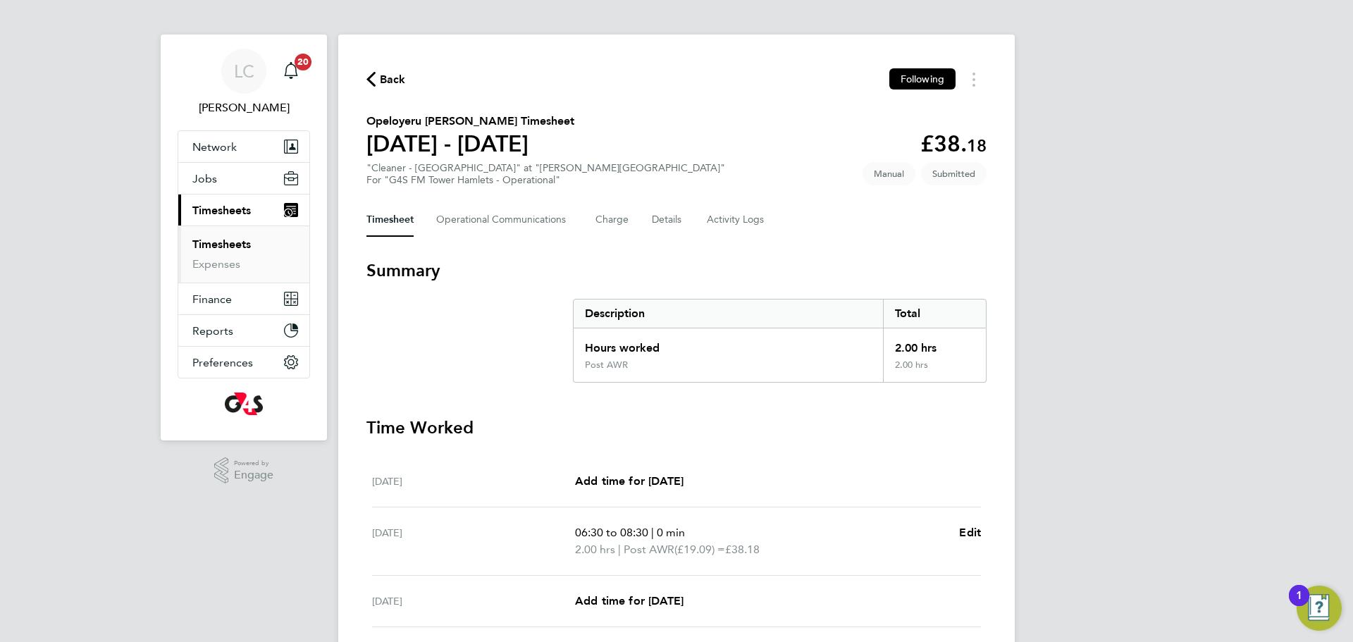
scroll to position [8, 0]
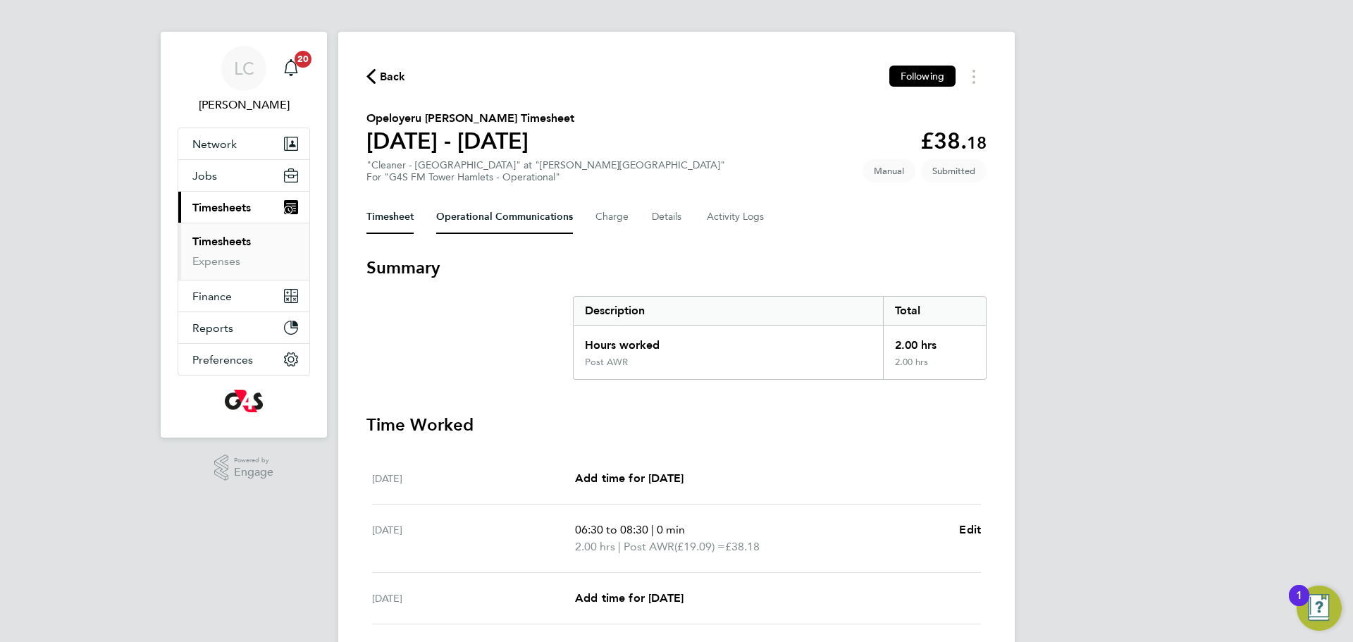
click at [448, 217] on Communications-tab "Operational Communications" at bounding box center [504, 217] width 137 height 34
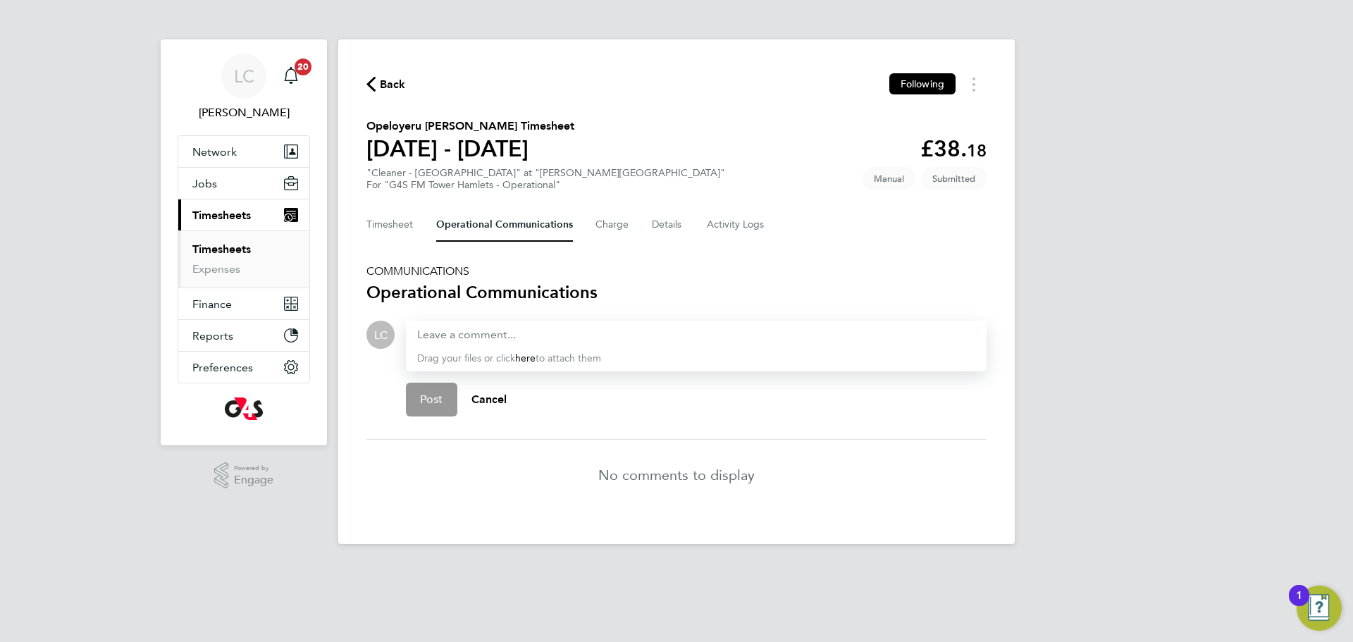
click at [438, 333] on div "Drag your files or click here to attach them" at bounding box center [696, 346] width 581 height 51
drag, startPoint x: 457, startPoint y: 325, endPoint x: 436, endPoint y: 335, distance: 22.7
click at [437, 333] on div at bounding box center [696, 334] width 558 height 17
paste div
click at [425, 407] on button "Post" at bounding box center [431, 400] width 51 height 34
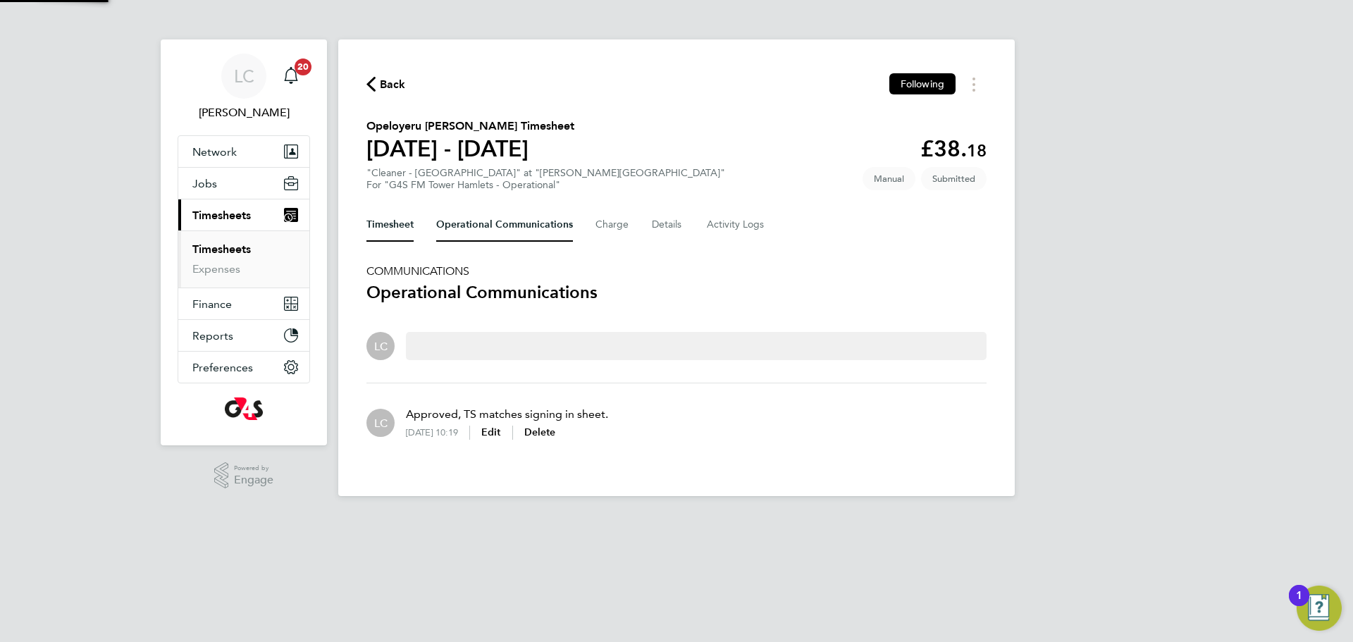
click at [394, 221] on button "Timesheet" at bounding box center [389, 225] width 47 height 34
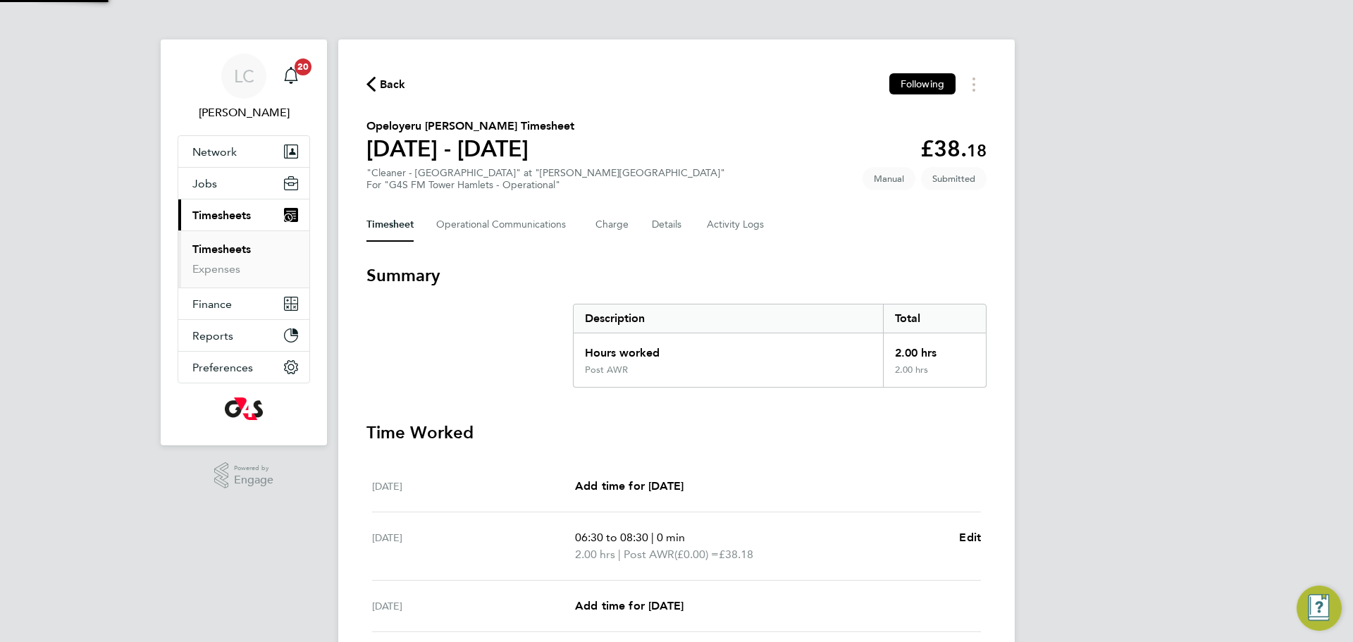
scroll to position [217, 0]
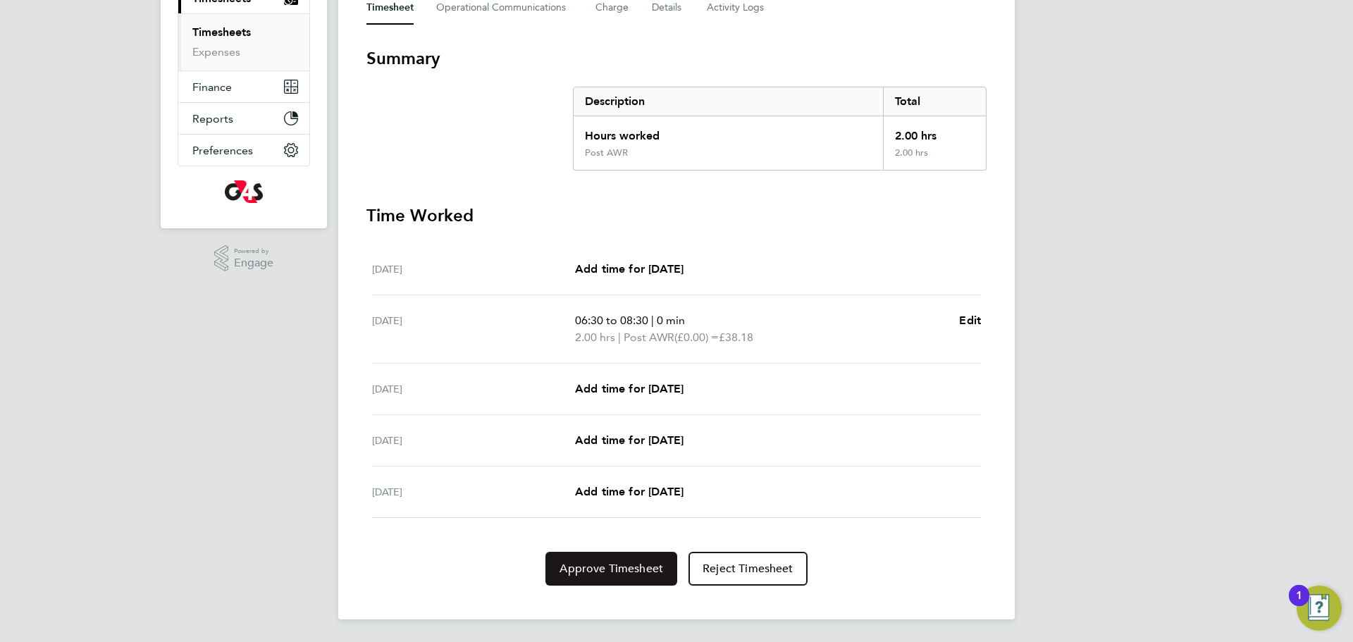
click at [571, 565] on span "Approve Timesheet" at bounding box center [611, 569] width 104 height 14
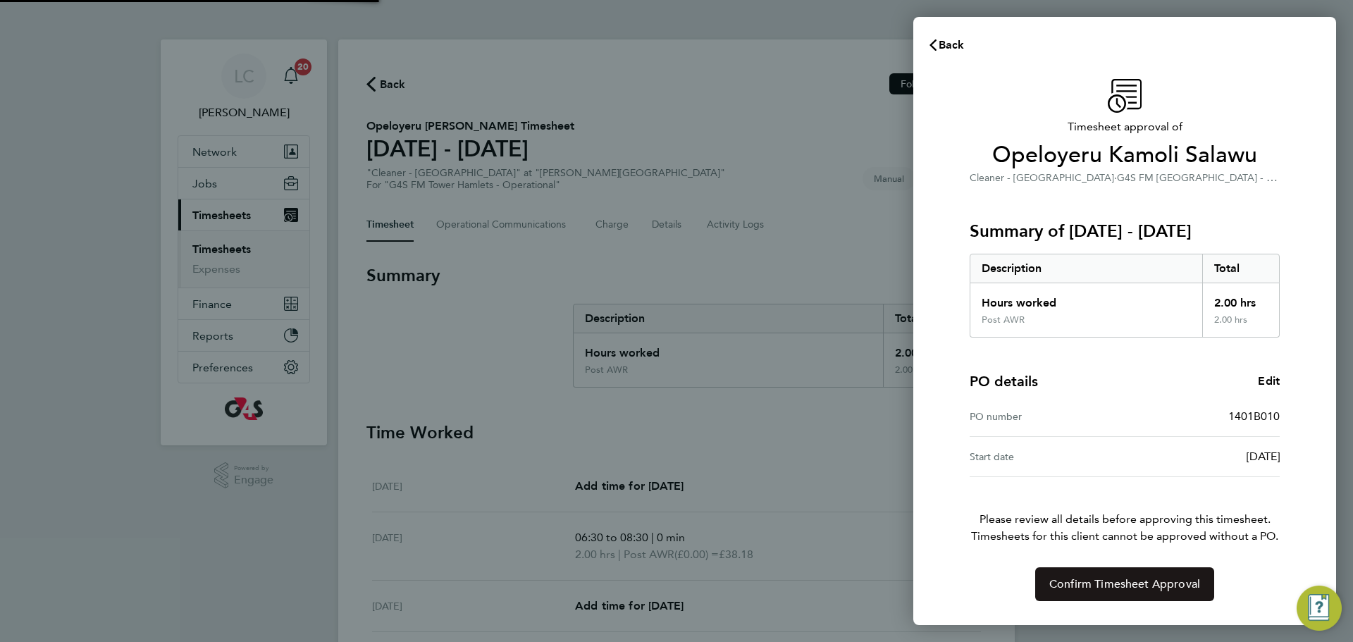
drag, startPoint x: 1099, startPoint y: 576, endPoint x: 1089, endPoint y: 529, distance: 48.4
click at [1099, 577] on span "Confirm Timesheet Approval" at bounding box center [1124, 584] width 151 height 14
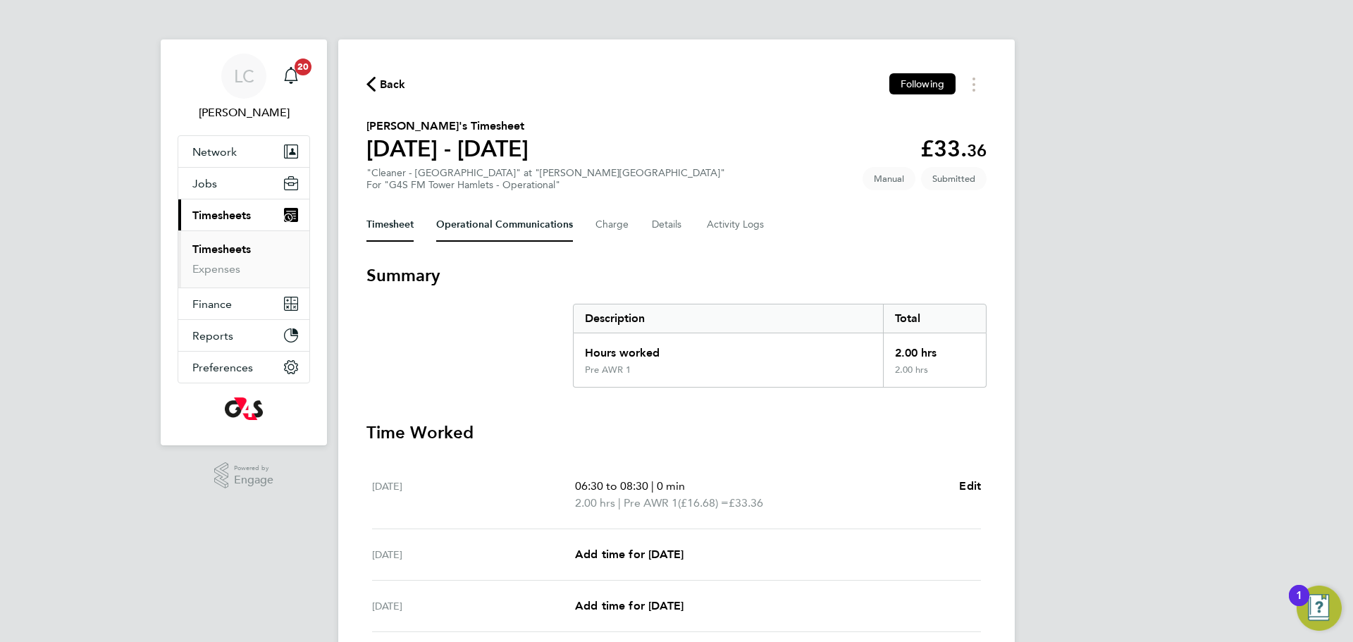
click at [472, 230] on Communications-tab "Operational Communications" at bounding box center [504, 225] width 137 height 34
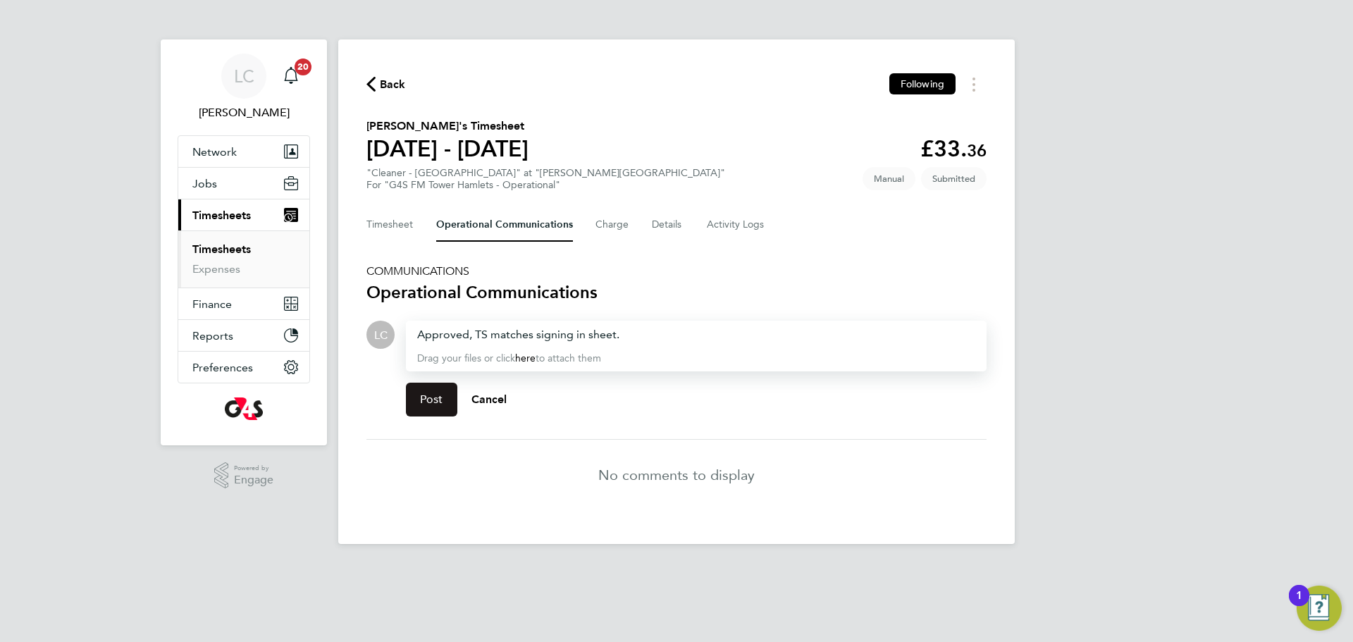
drag, startPoint x: 438, startPoint y: 405, endPoint x: 420, endPoint y: 333, distance: 74.7
click at [437, 405] on span "Post" at bounding box center [431, 399] width 23 height 14
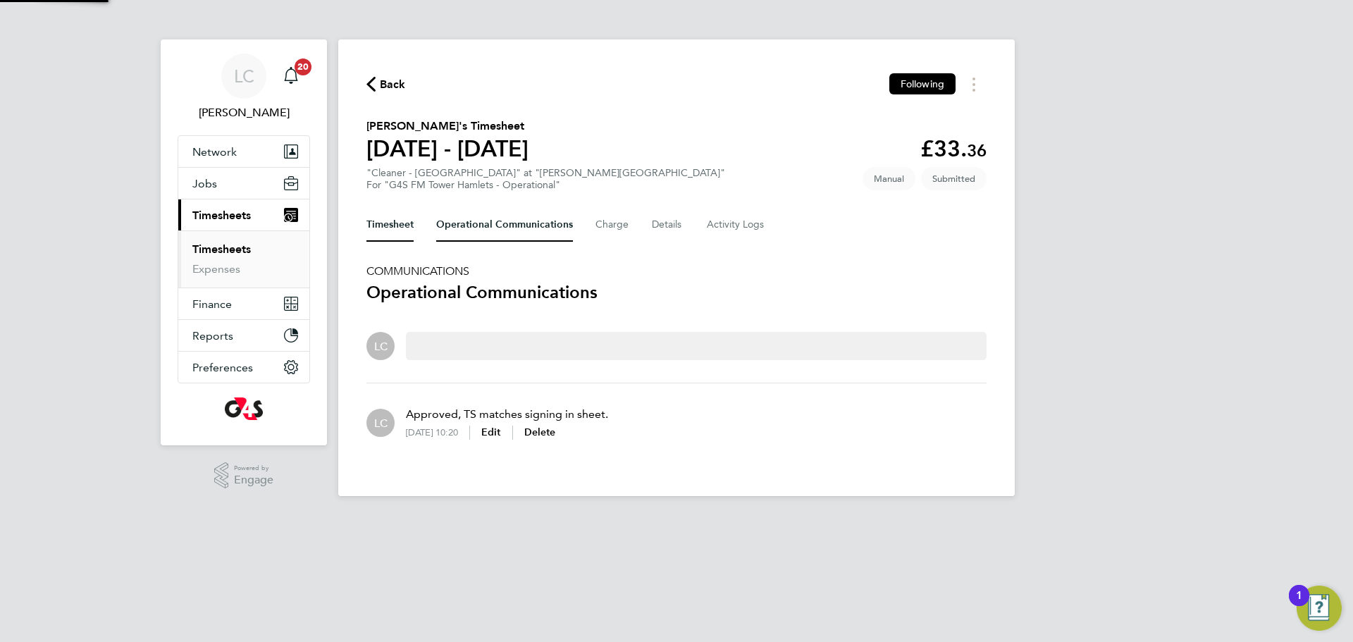
click at [398, 233] on button "Timesheet" at bounding box center [389, 225] width 47 height 34
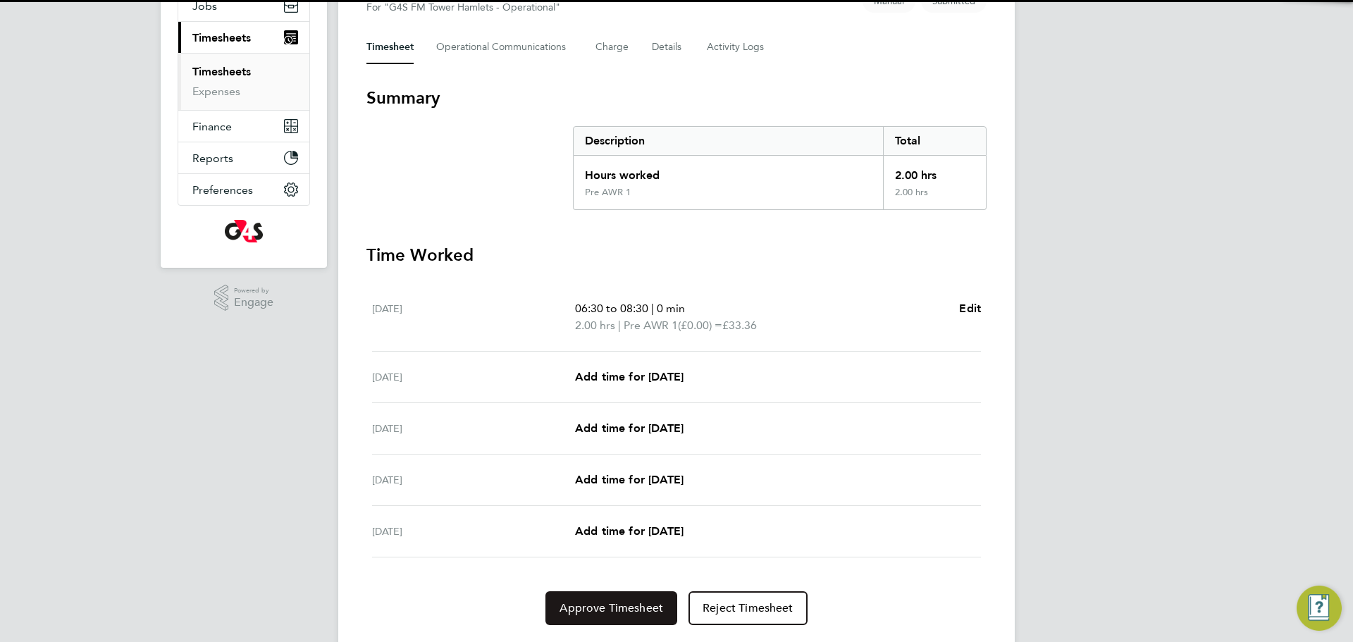
scroll to position [217, 0]
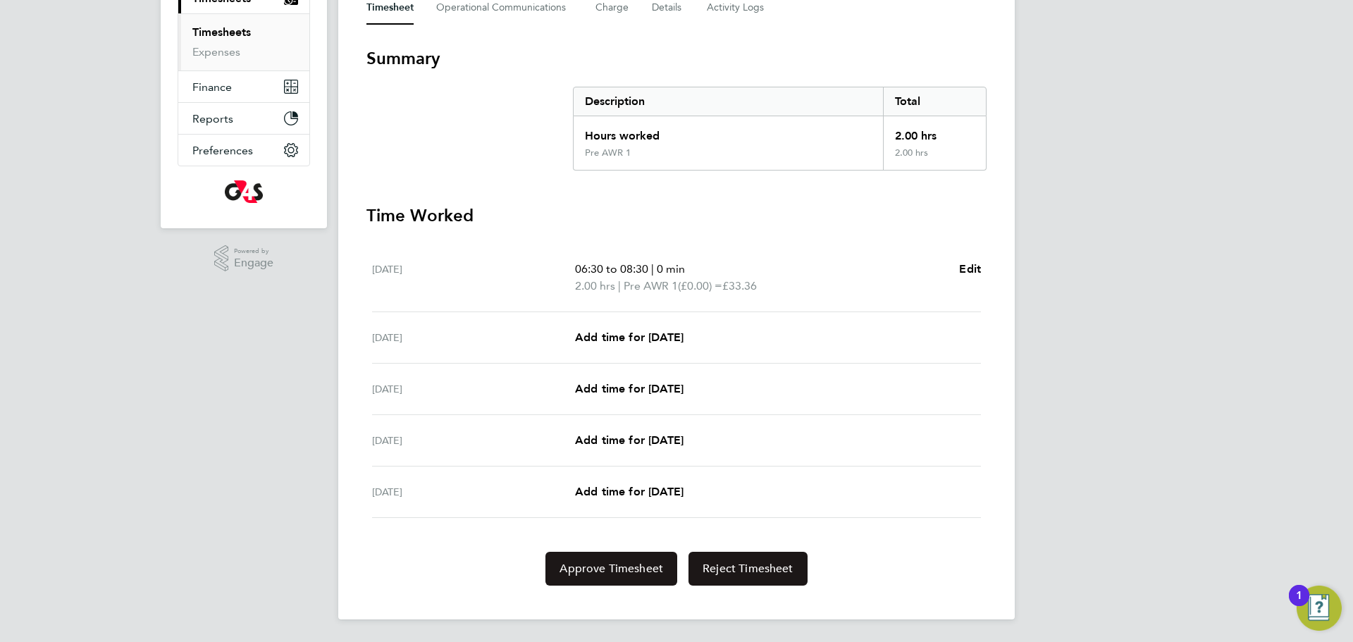
drag, startPoint x: 624, startPoint y: 573, endPoint x: 781, endPoint y: 559, distance: 157.8
click at [626, 573] on span "Approve Timesheet" at bounding box center [611, 569] width 104 height 14
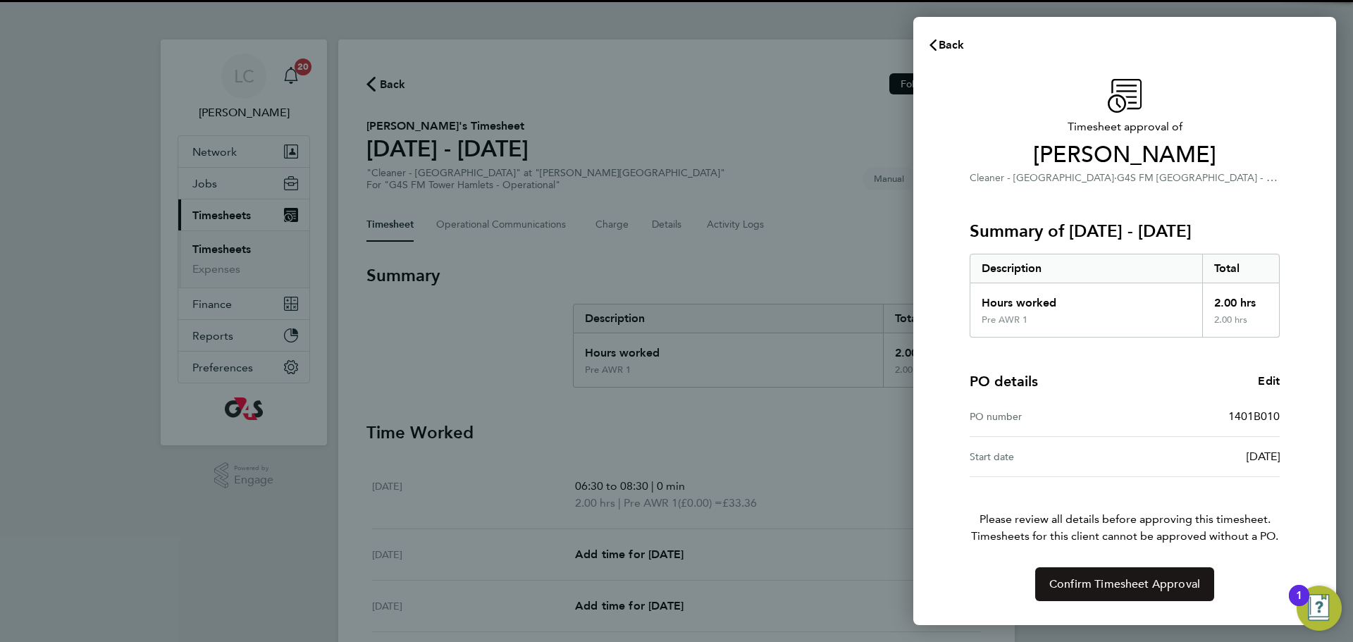
click at [1079, 586] on span "Confirm Timesheet Approval" at bounding box center [1124, 584] width 151 height 14
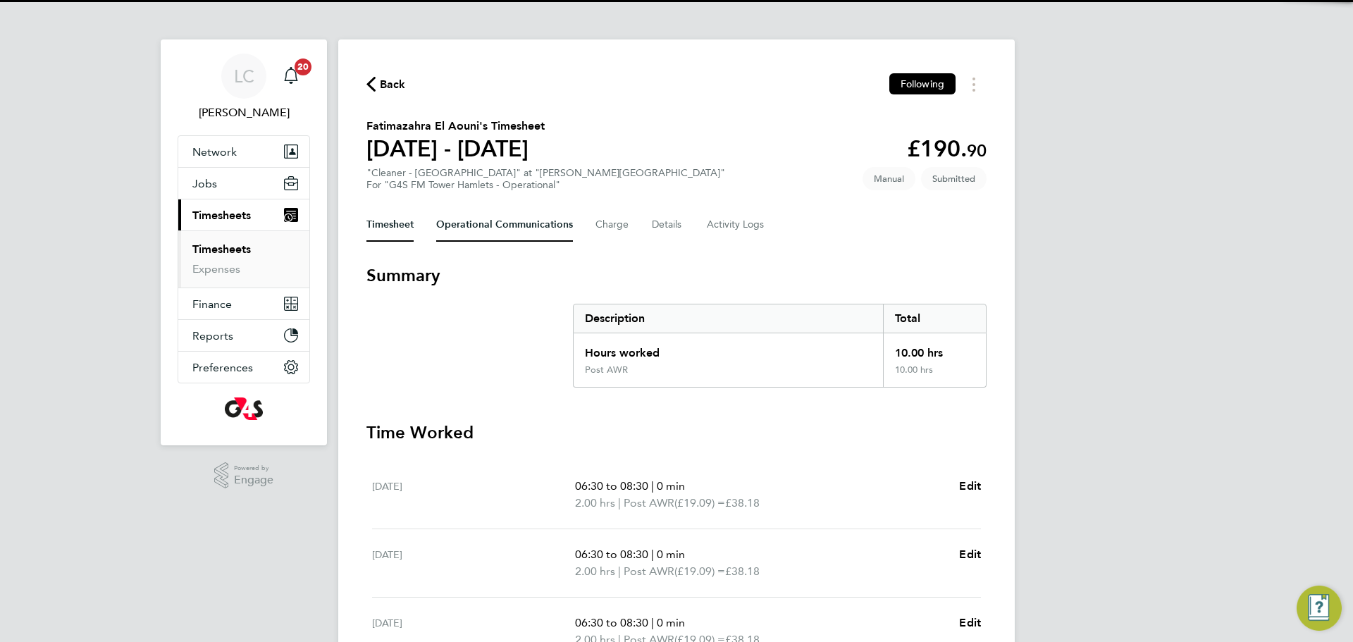
click at [523, 226] on Communications-tab "Operational Communications" at bounding box center [504, 225] width 137 height 34
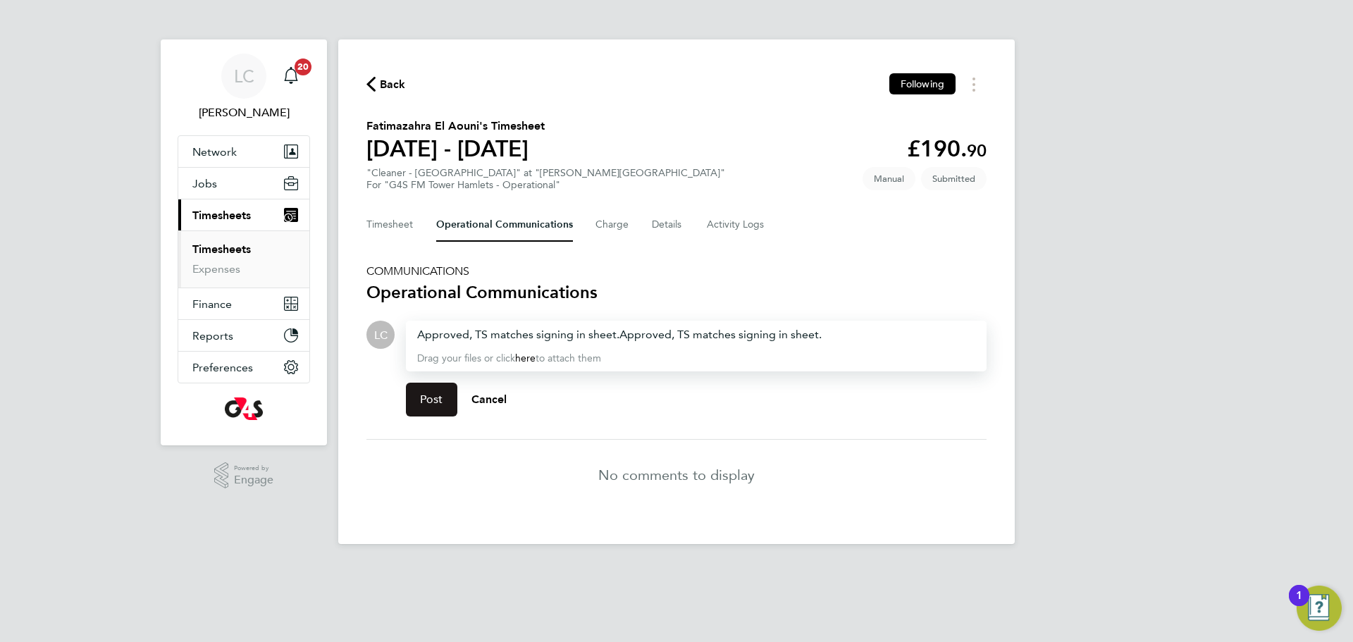
drag, startPoint x: 428, startPoint y: 384, endPoint x: 848, endPoint y: 332, distance: 422.5
click at [854, 318] on section "COMMUNICATIONS Operational Communications LC Drop your files here Supported fil…" at bounding box center [676, 387] width 620 height 246
drag, startPoint x: 838, startPoint y: 336, endPoint x: 620, endPoint y: 337, distance: 217.7
click at [620, 337] on div "Approved, TS matches signing in sheet. Approved, TS matches signing in sheet." at bounding box center [696, 334] width 558 height 17
click at [423, 404] on span "Post" at bounding box center [431, 399] width 23 height 14
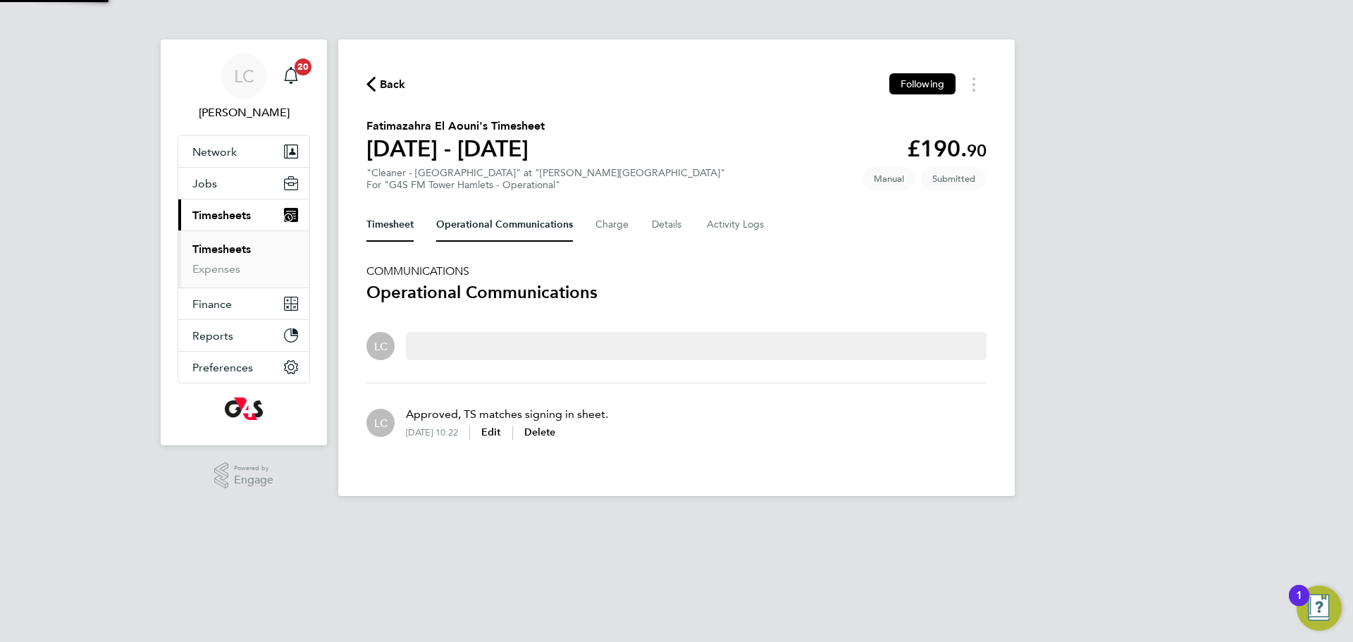
click at [402, 226] on button "Timesheet" at bounding box center [389, 225] width 47 height 34
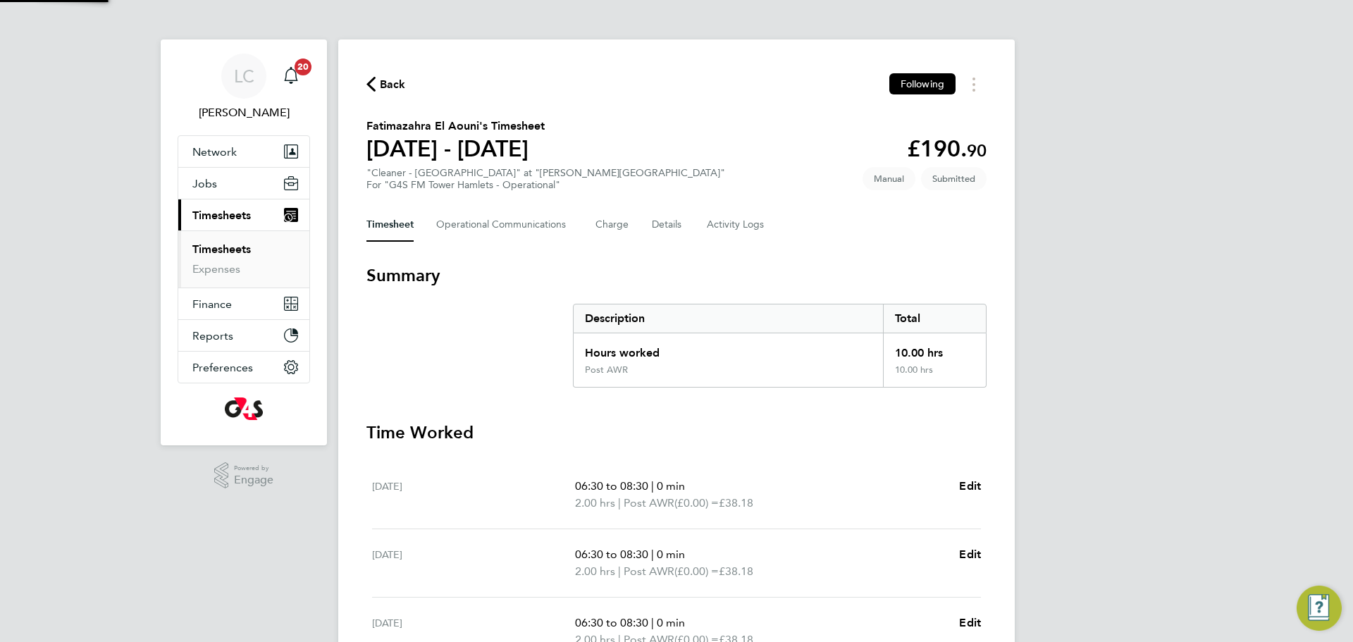
scroll to position [388, 0]
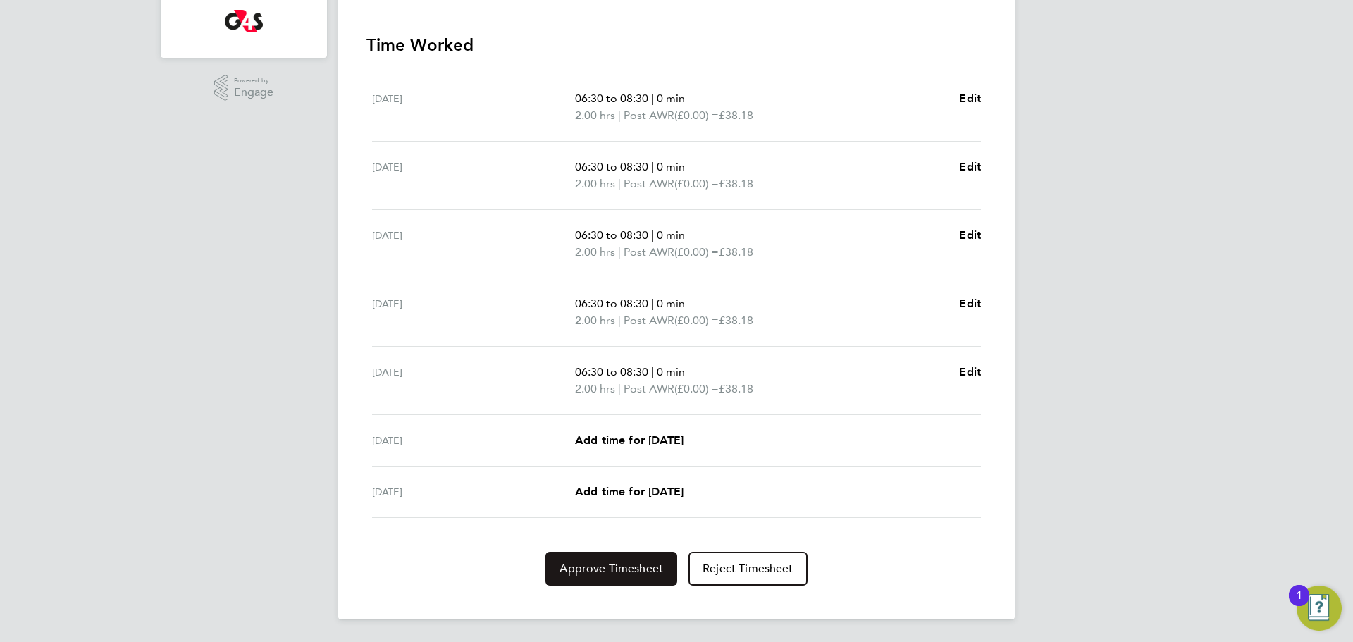
click at [619, 558] on button "Approve Timesheet" at bounding box center [611, 569] width 132 height 34
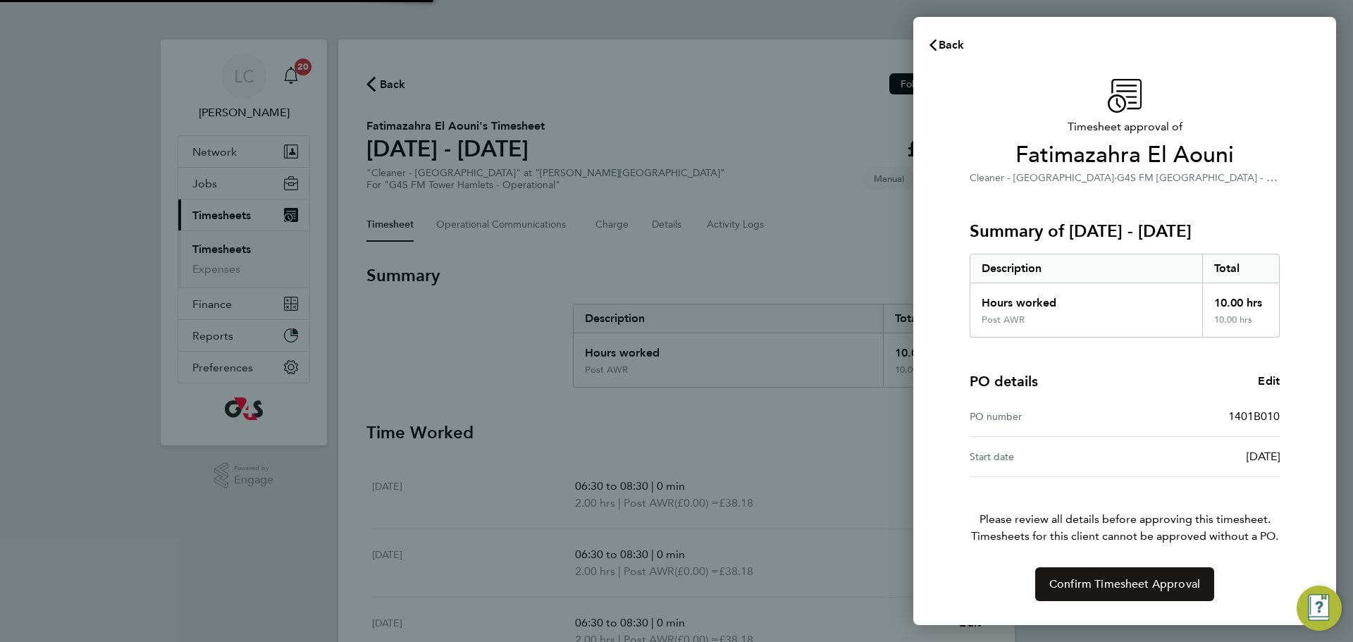
click at [1136, 575] on button "Confirm Timesheet Approval" at bounding box center [1124, 584] width 179 height 34
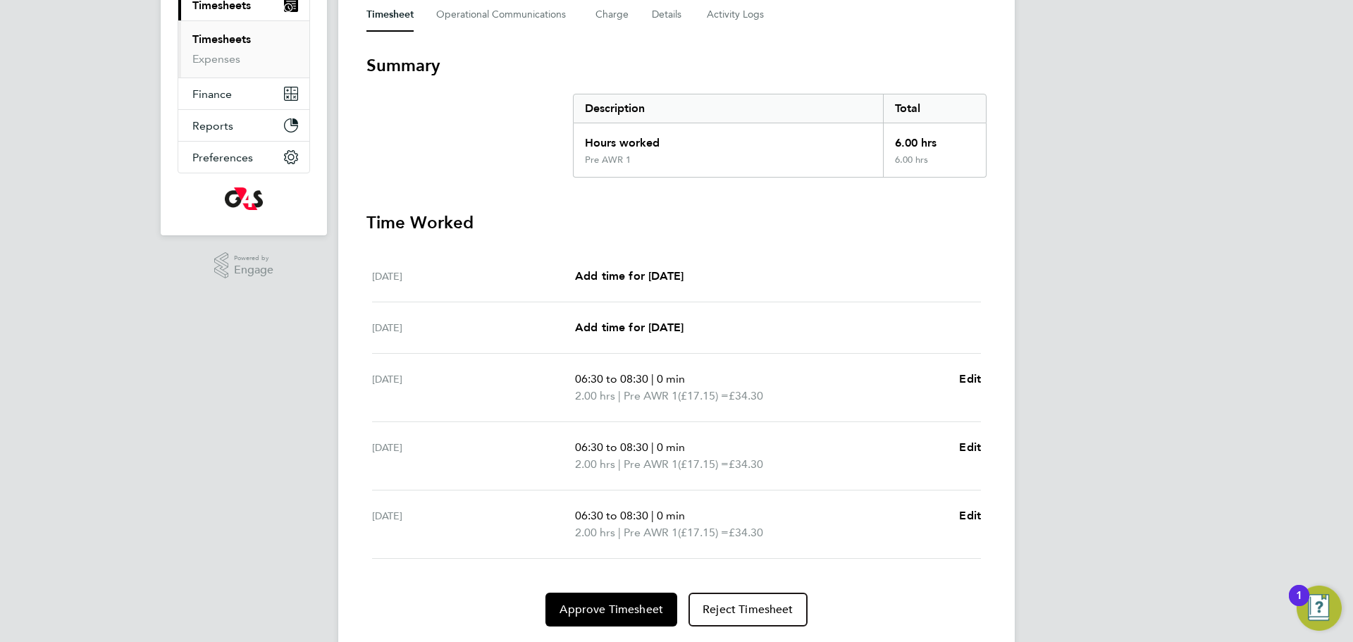
scroll to position [200, 0]
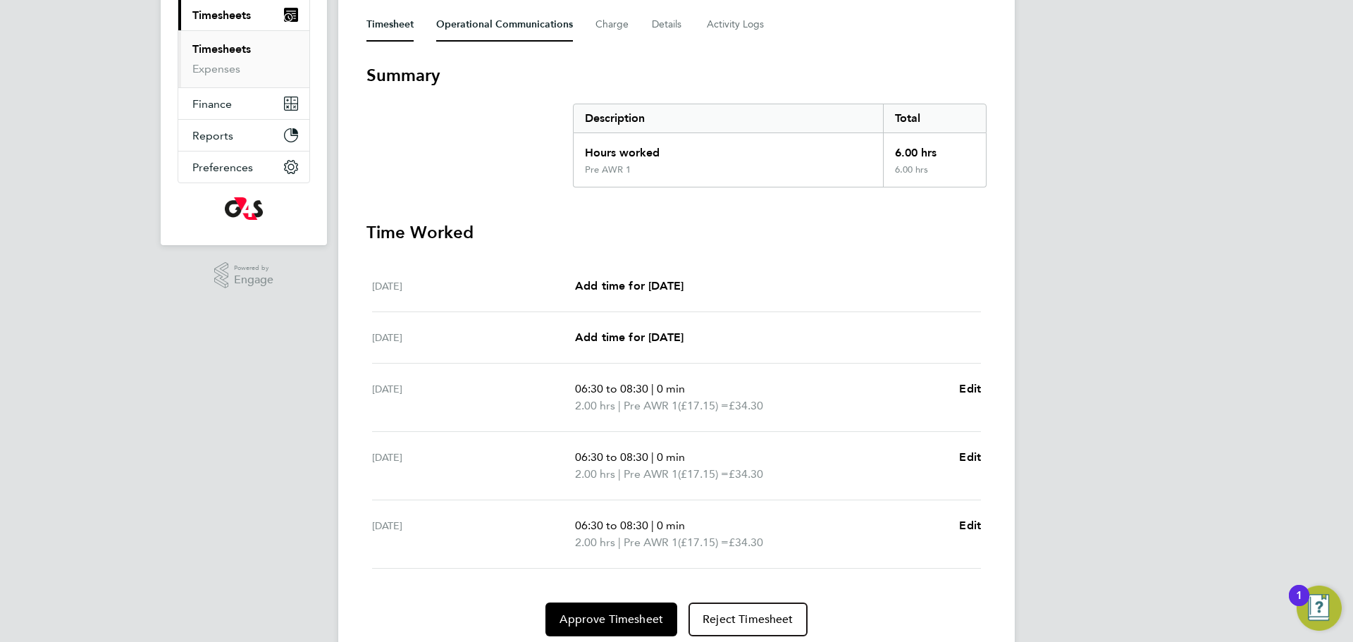
click at [492, 27] on Communications-tab "Operational Communications" at bounding box center [504, 25] width 137 height 34
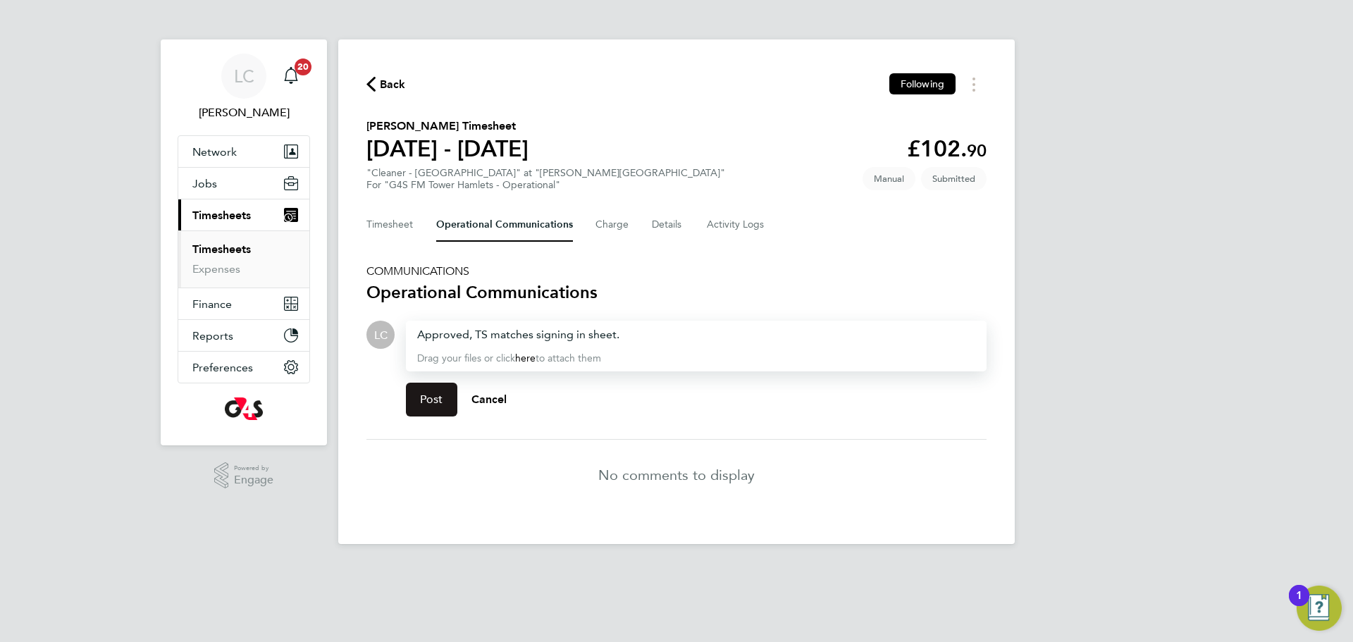
click at [450, 383] on button "Post" at bounding box center [431, 400] width 51 height 34
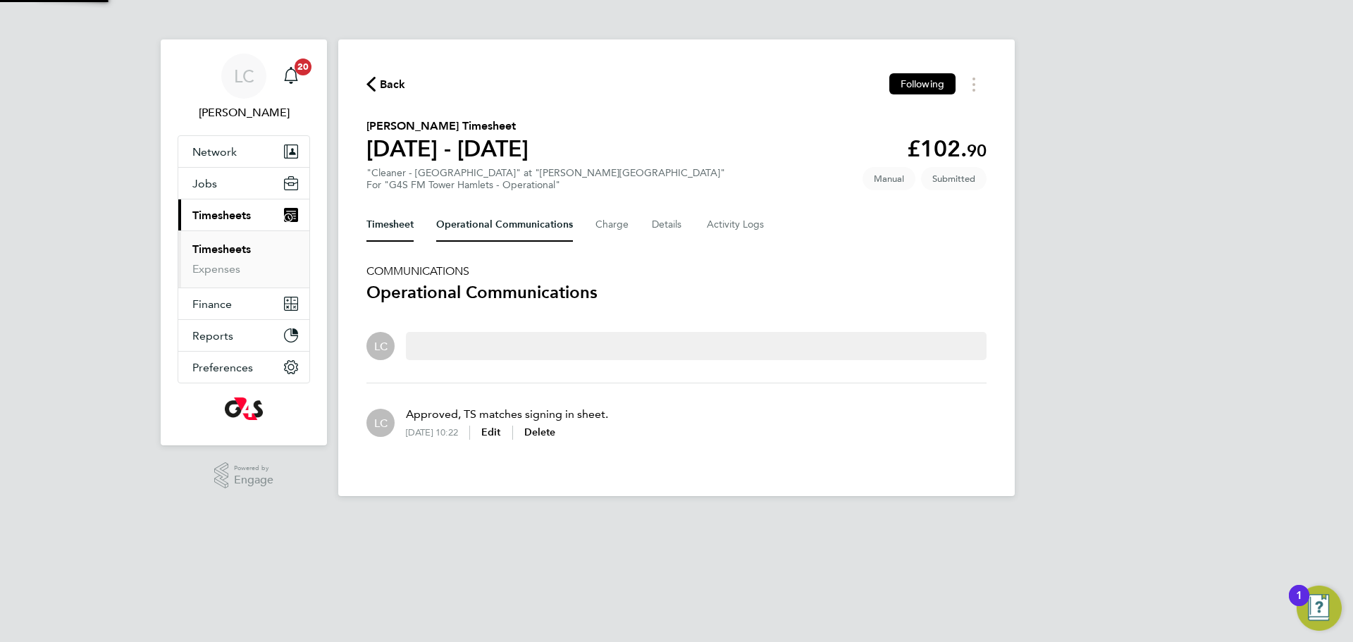
click at [392, 225] on button "Timesheet" at bounding box center [389, 225] width 47 height 34
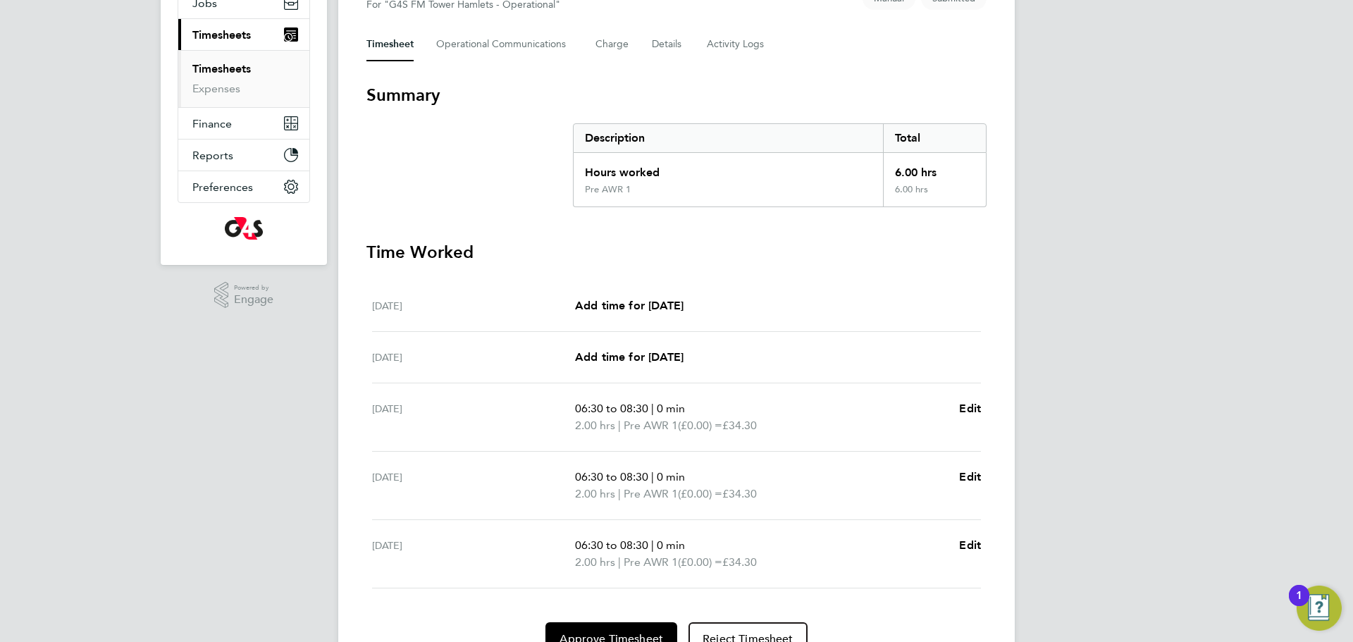
scroll to position [251, 0]
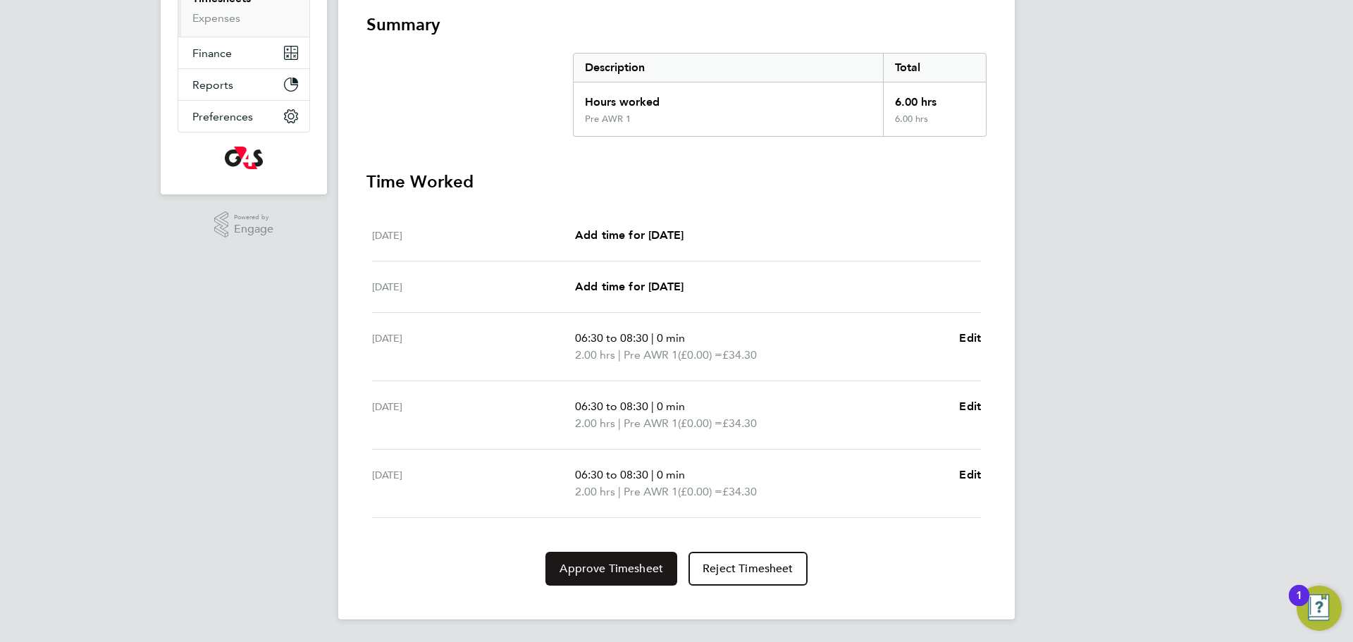
click at [626, 562] on span "Approve Timesheet" at bounding box center [611, 569] width 104 height 14
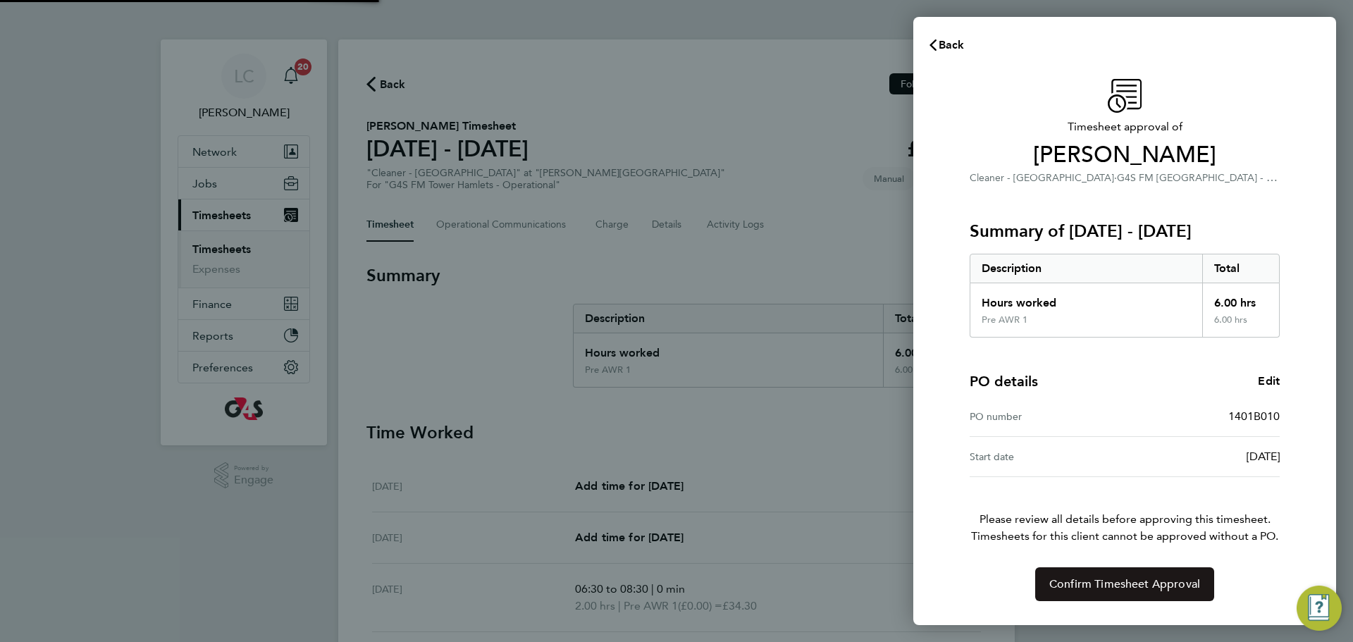
click at [1116, 591] on span "Confirm Timesheet Approval" at bounding box center [1124, 584] width 151 height 14
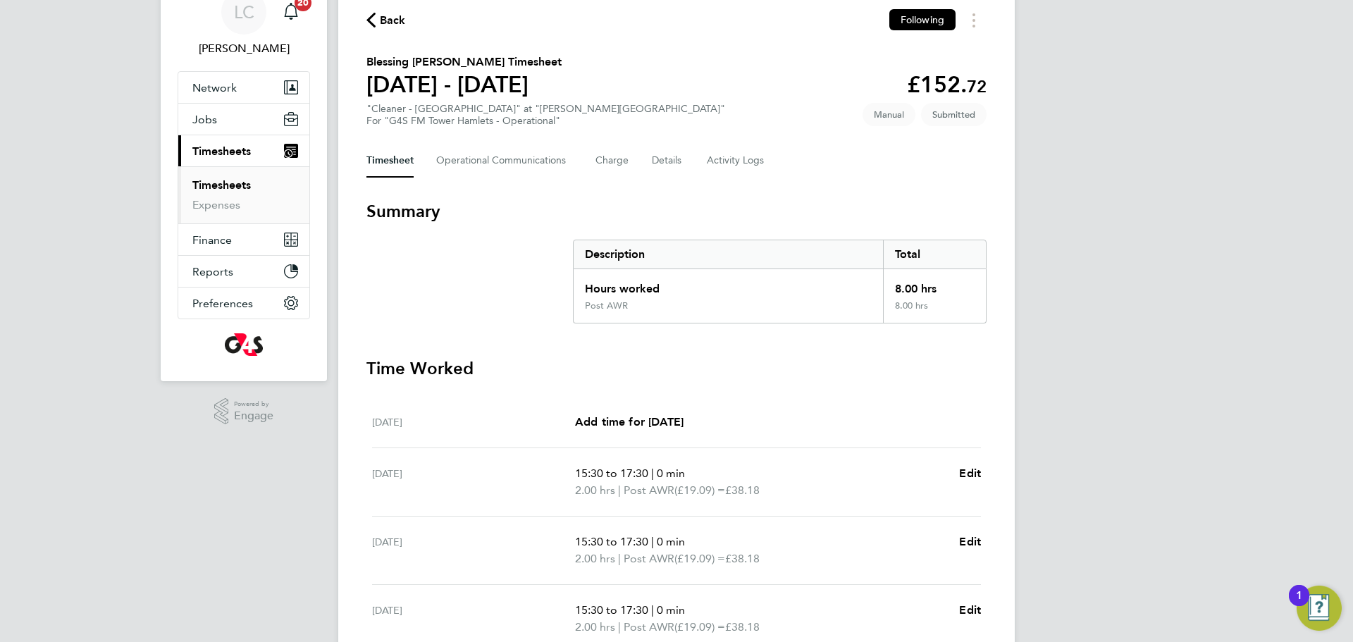
scroll to position [49, 0]
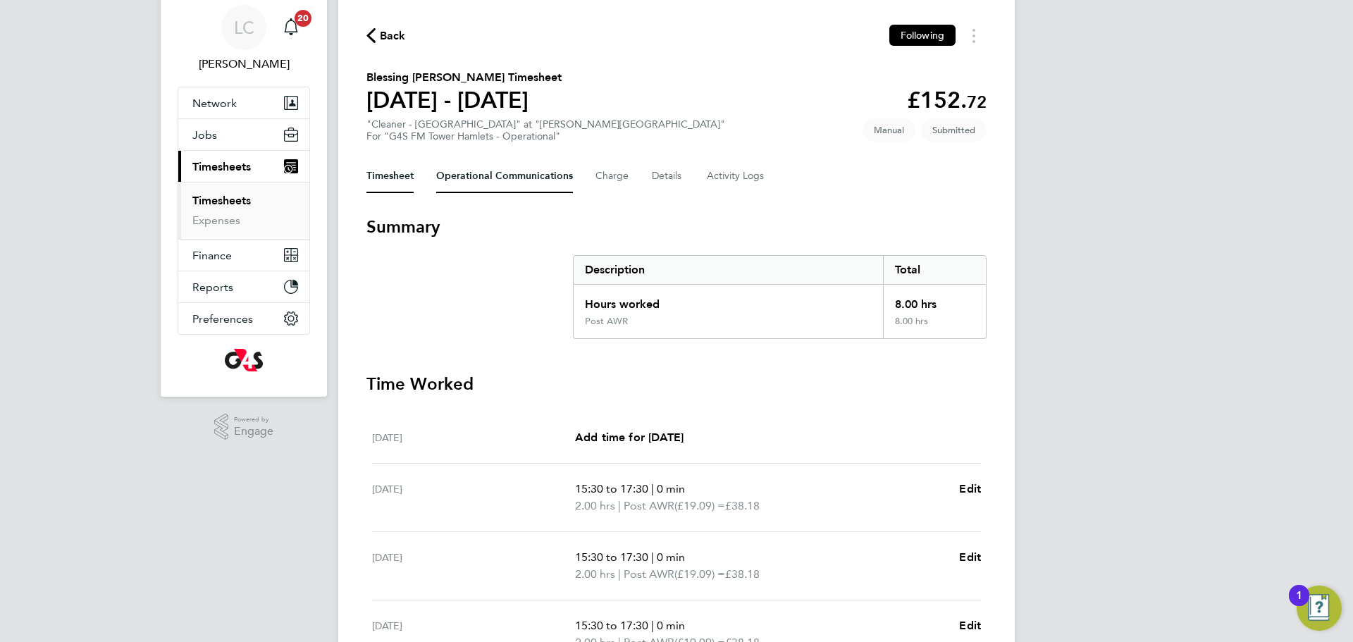
click at [499, 183] on Communications-tab "Operational Communications" at bounding box center [504, 176] width 137 height 34
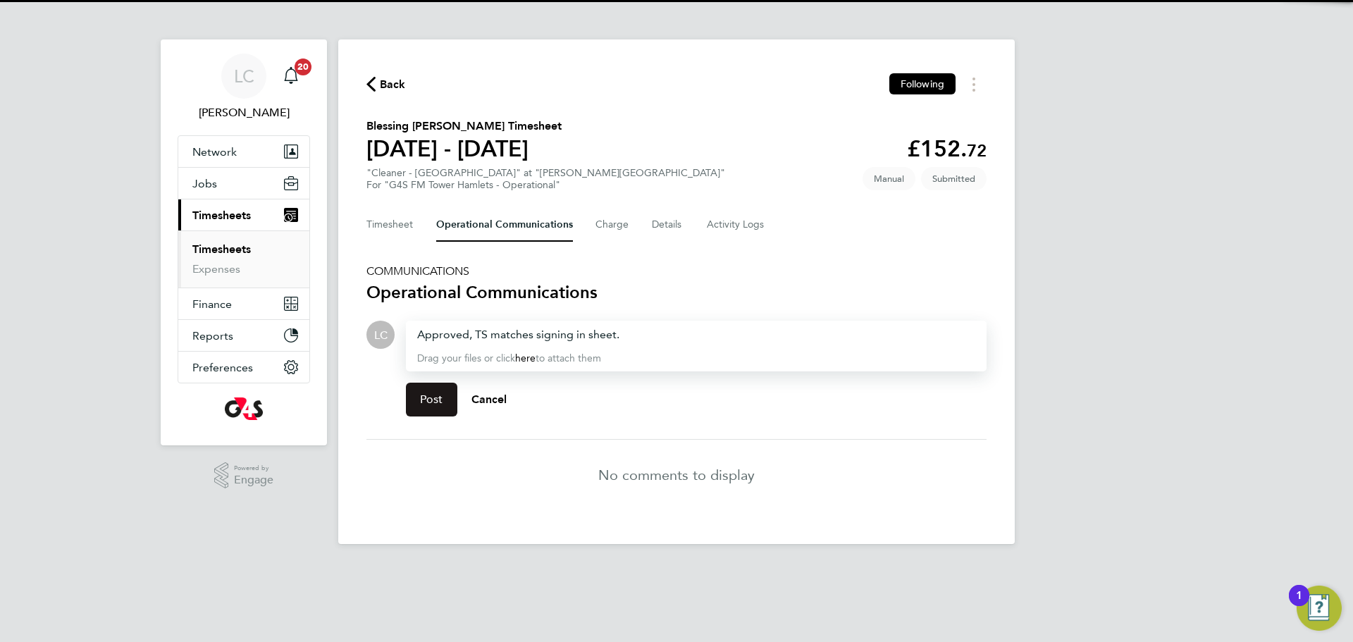
click at [433, 392] on span "Post" at bounding box center [431, 399] width 23 height 14
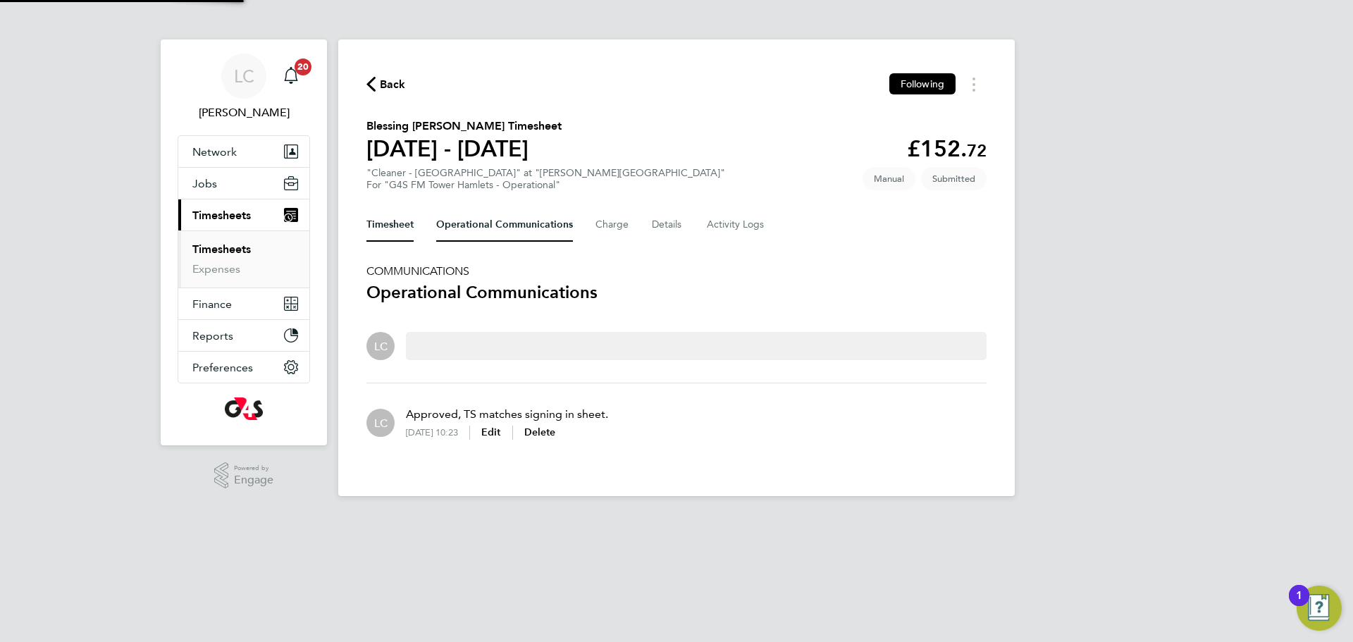
click at [396, 230] on button "Timesheet" at bounding box center [389, 225] width 47 height 34
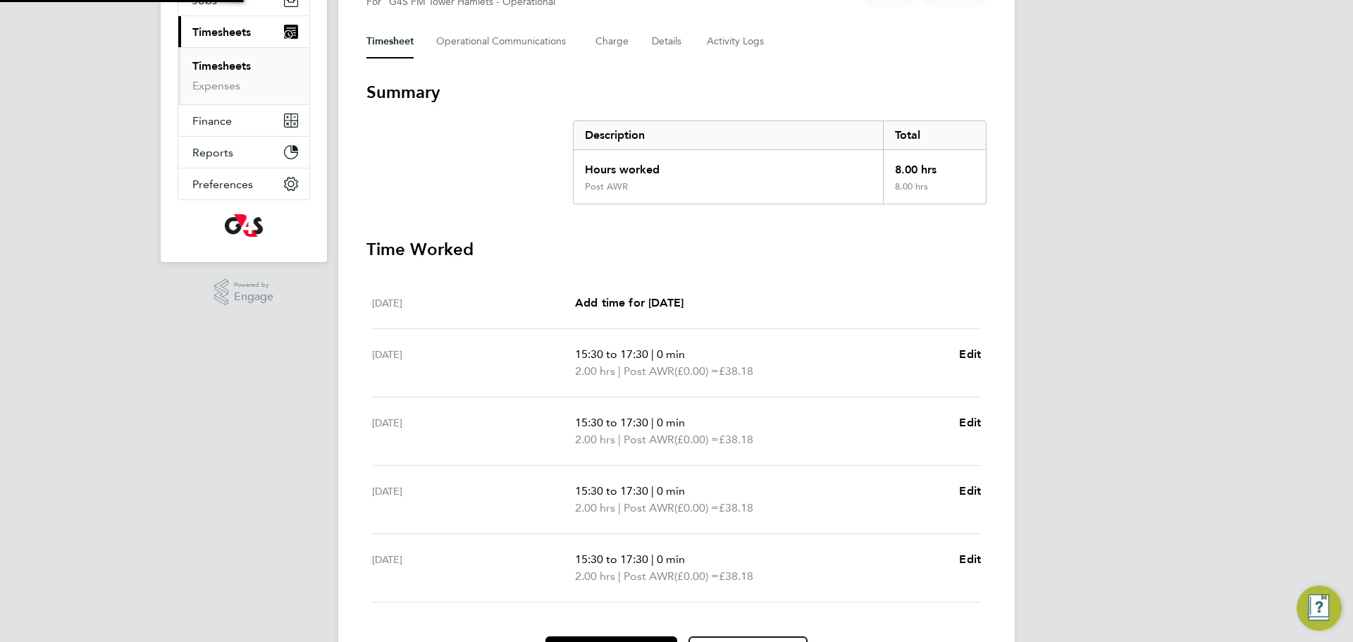
scroll to position [268, 0]
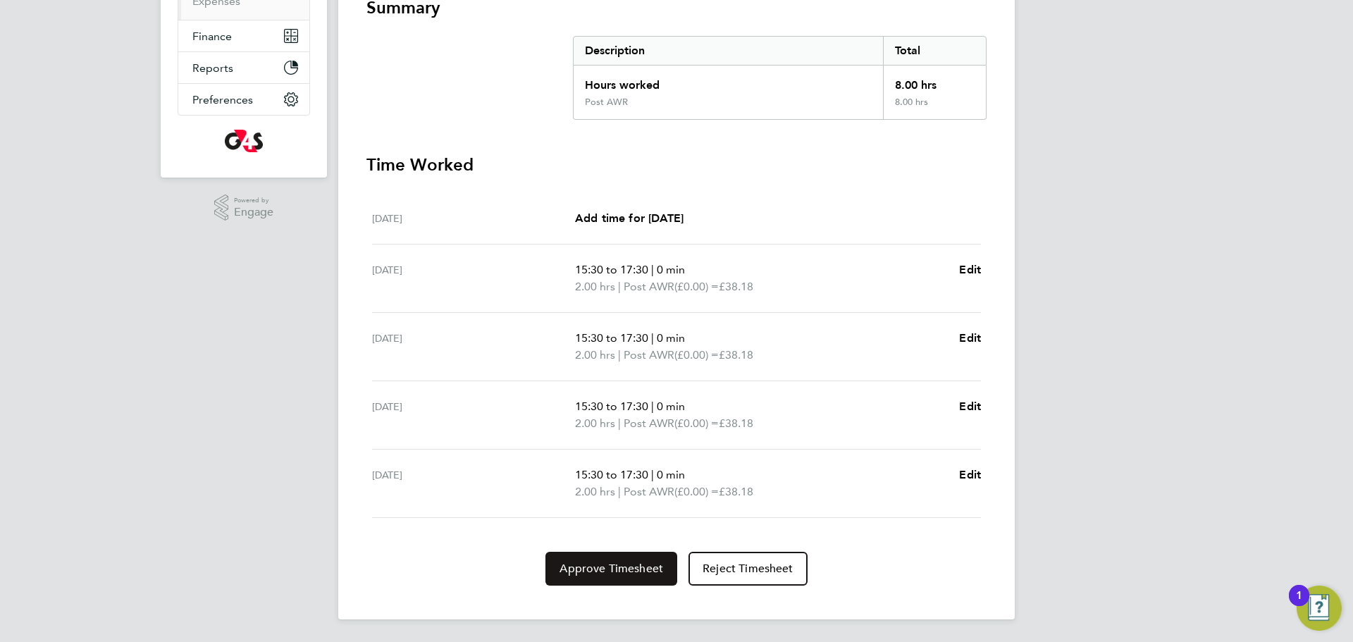
drag, startPoint x: 622, startPoint y: 569, endPoint x: 643, endPoint y: 569, distance: 21.1
click at [623, 569] on span "Approve Timesheet" at bounding box center [611, 569] width 104 height 14
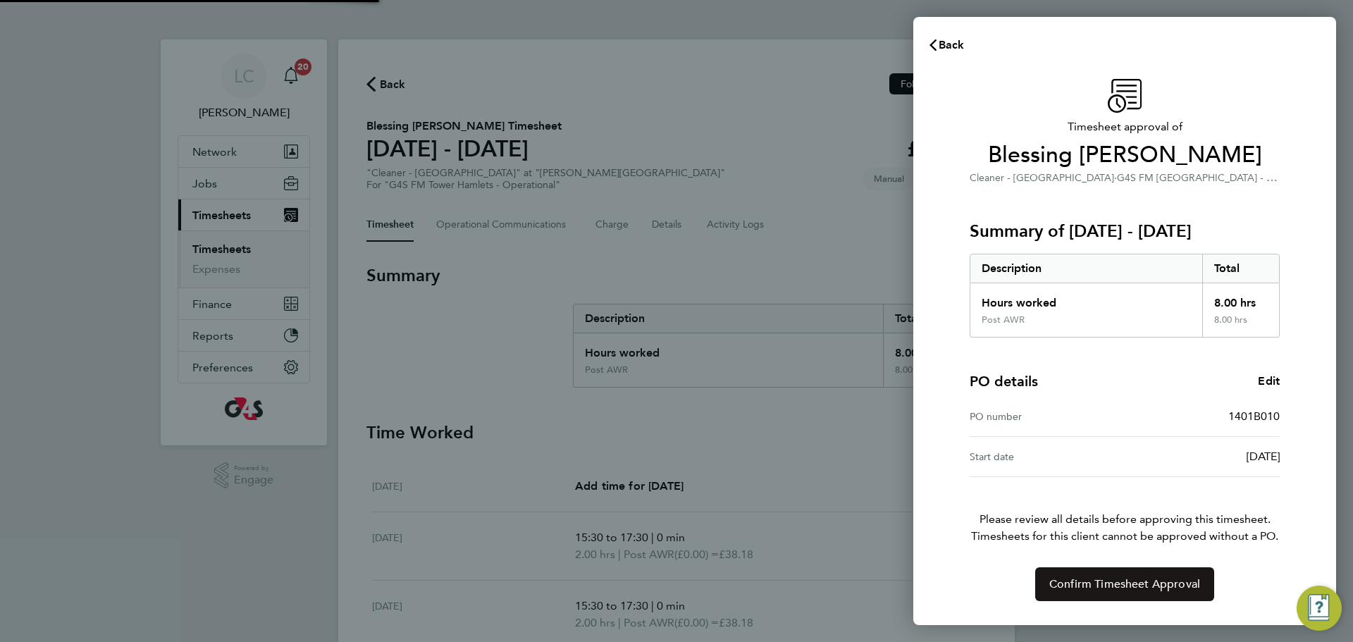
click at [1103, 571] on button "Confirm Timesheet Approval" at bounding box center [1124, 584] width 179 height 34
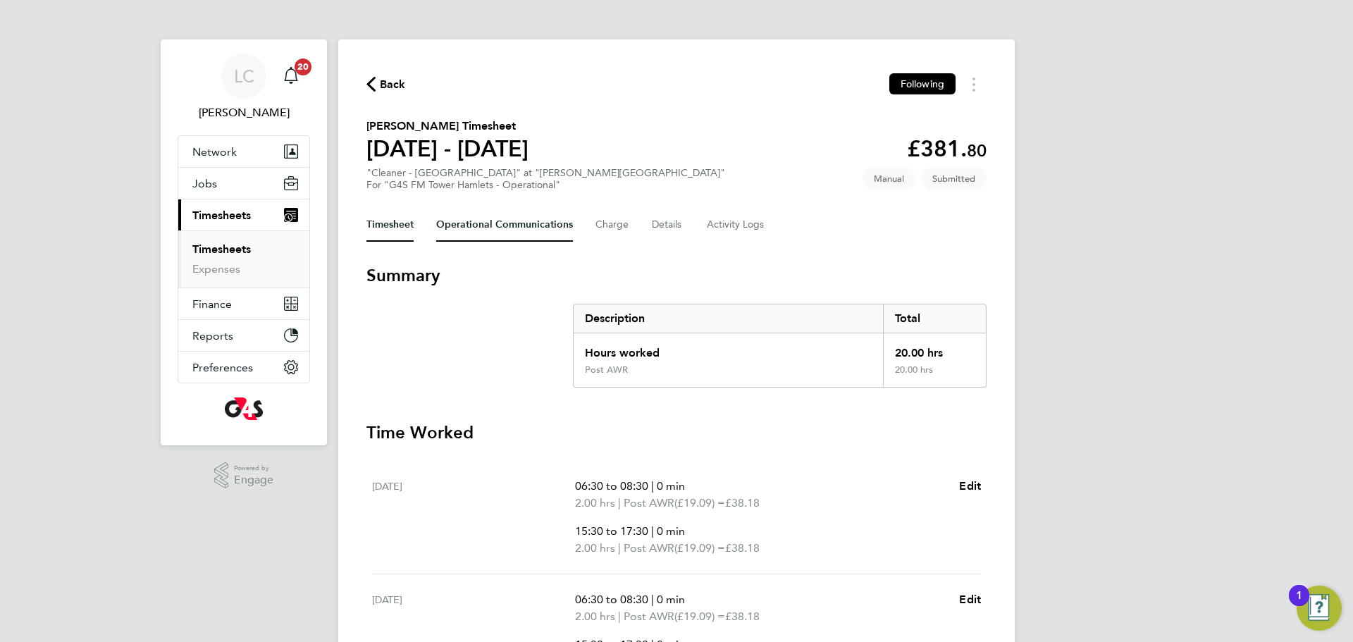
click at [516, 234] on Communications-tab "Operational Communications" at bounding box center [504, 225] width 137 height 34
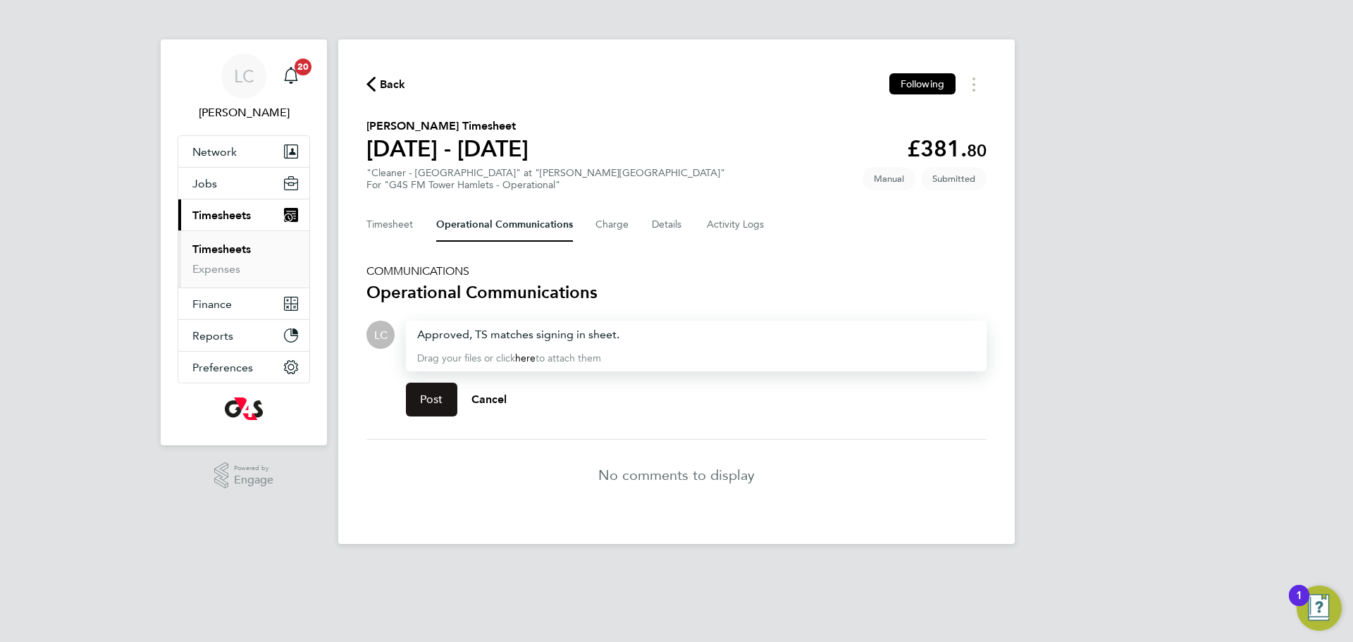
click at [447, 402] on button "Post" at bounding box center [431, 400] width 51 height 34
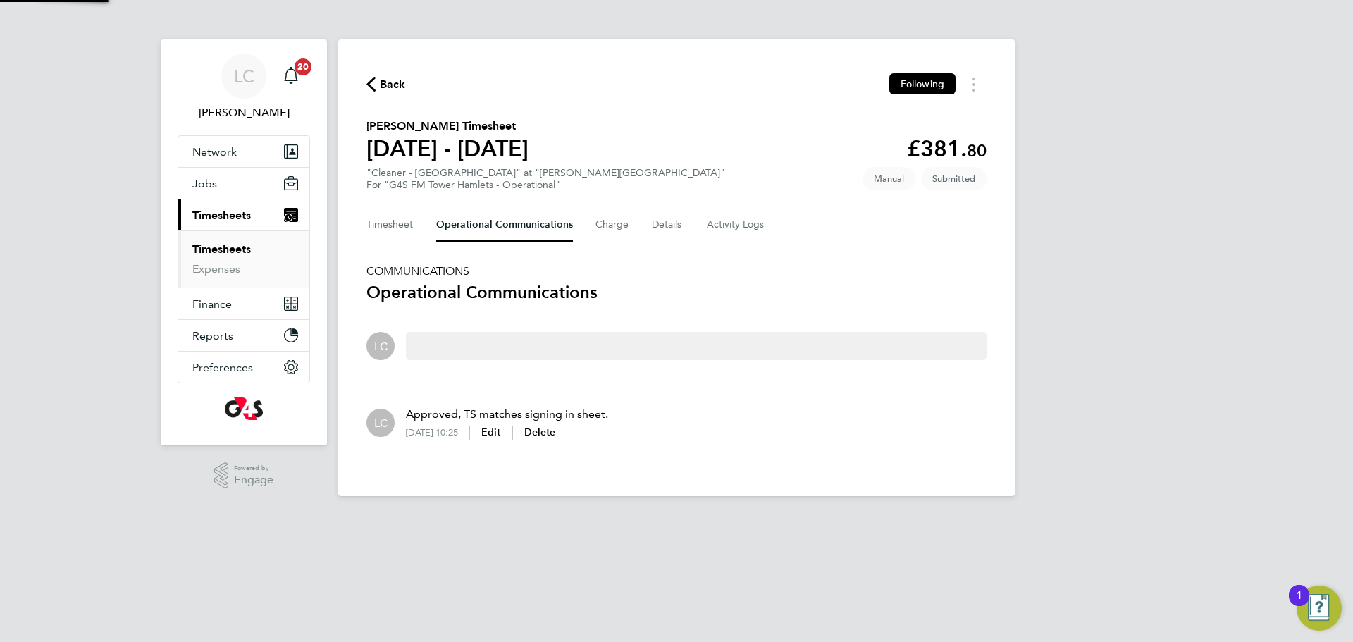
click at [418, 218] on div "Timesheet Operational Communications Charge Details Activity Logs" at bounding box center [676, 225] width 620 height 34
click at [399, 217] on button "Timesheet" at bounding box center [389, 225] width 47 height 34
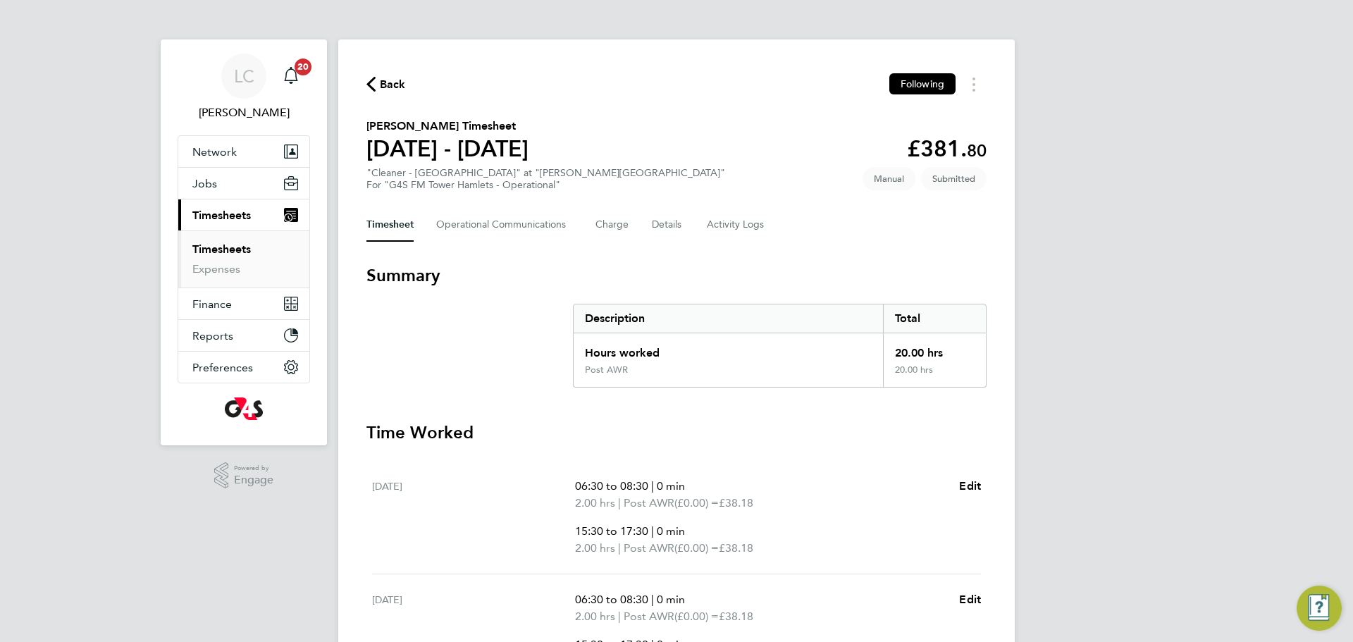
scroll to position [613, 0]
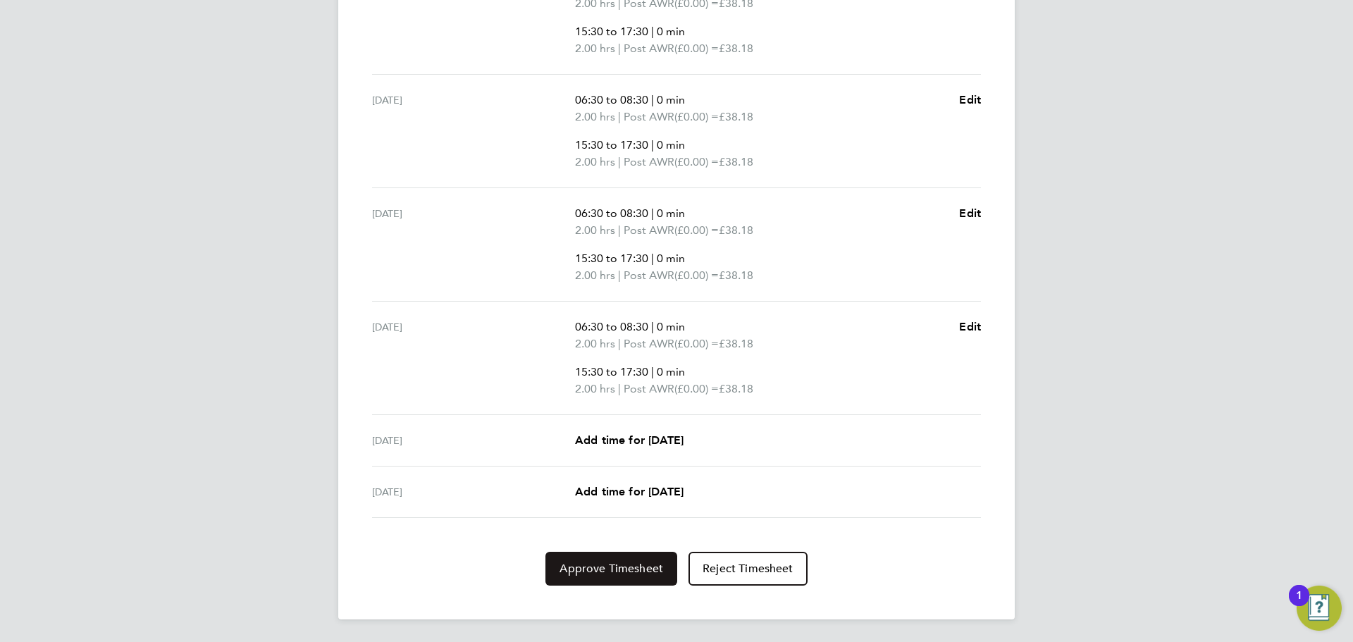
click at [617, 553] on button "Approve Timesheet" at bounding box center [611, 569] width 132 height 34
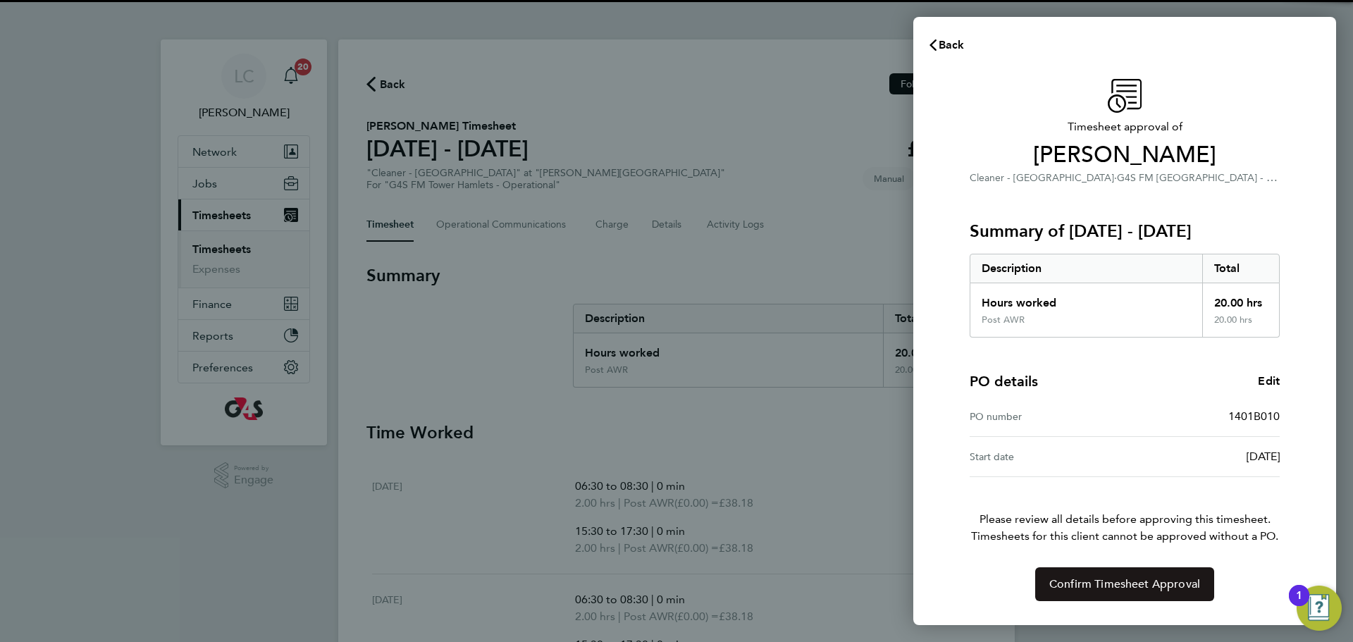
click at [1152, 571] on button "Confirm Timesheet Approval" at bounding box center [1124, 584] width 179 height 34
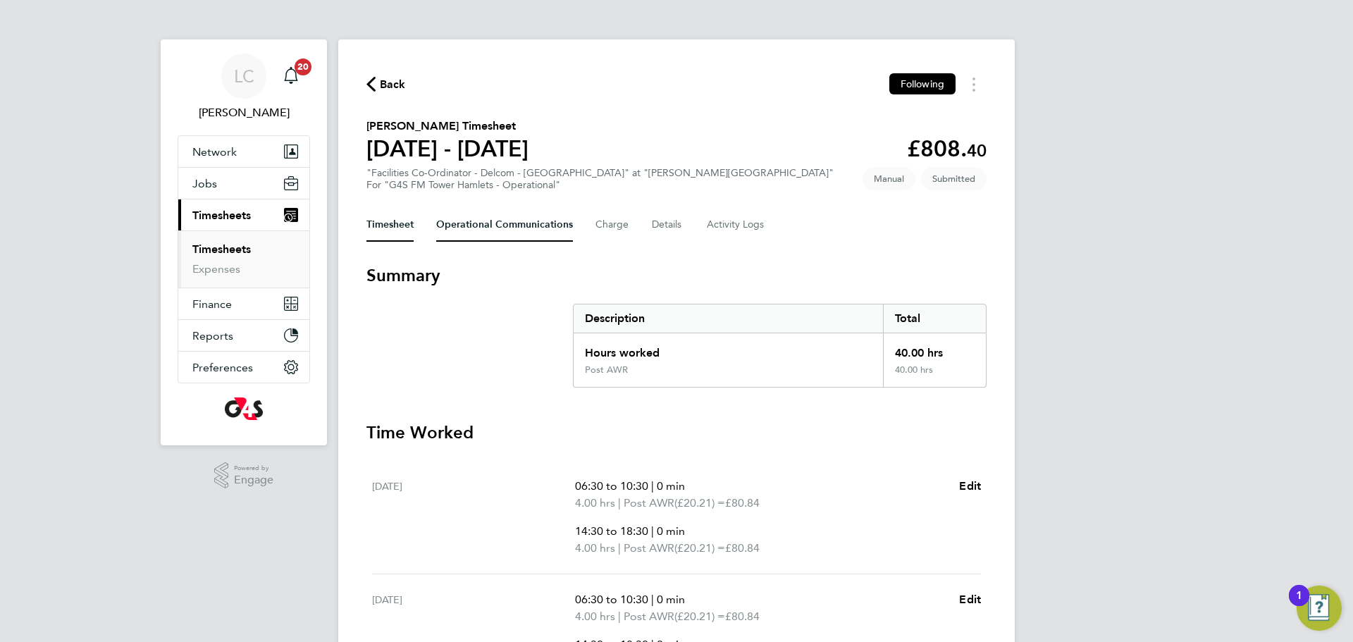
click at [519, 208] on Communications-tab "Operational Communications" at bounding box center [504, 225] width 137 height 34
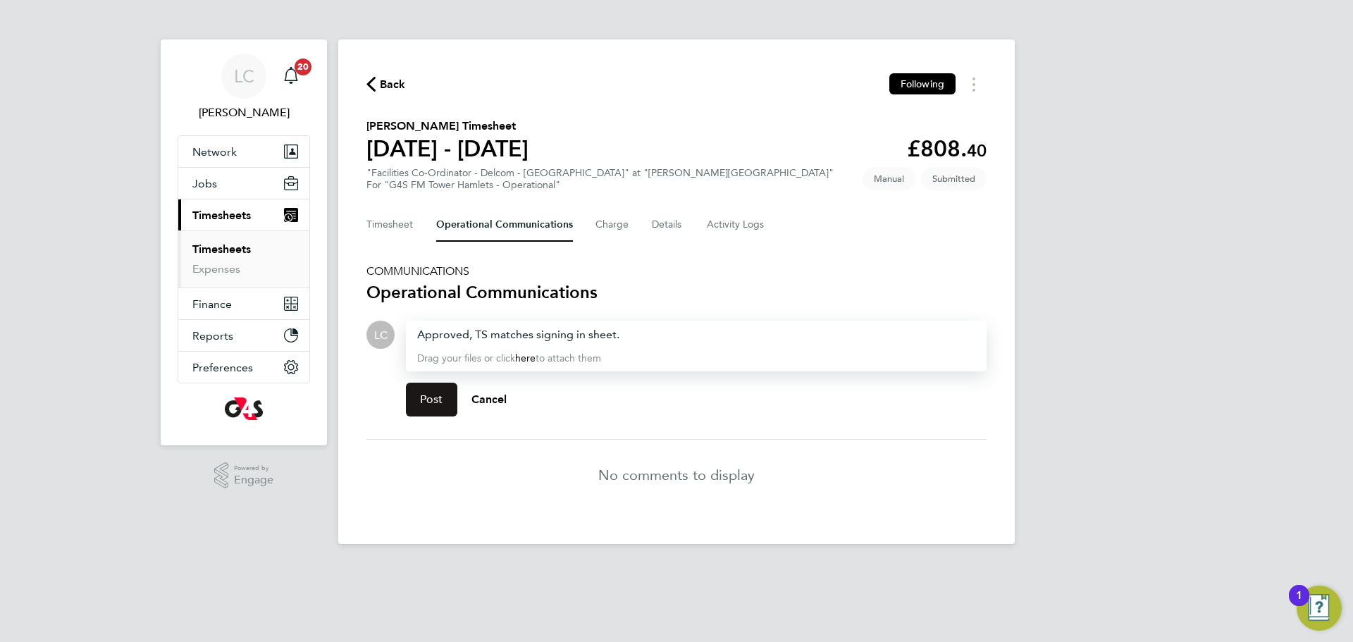
click at [440, 395] on span "Post" at bounding box center [431, 399] width 23 height 14
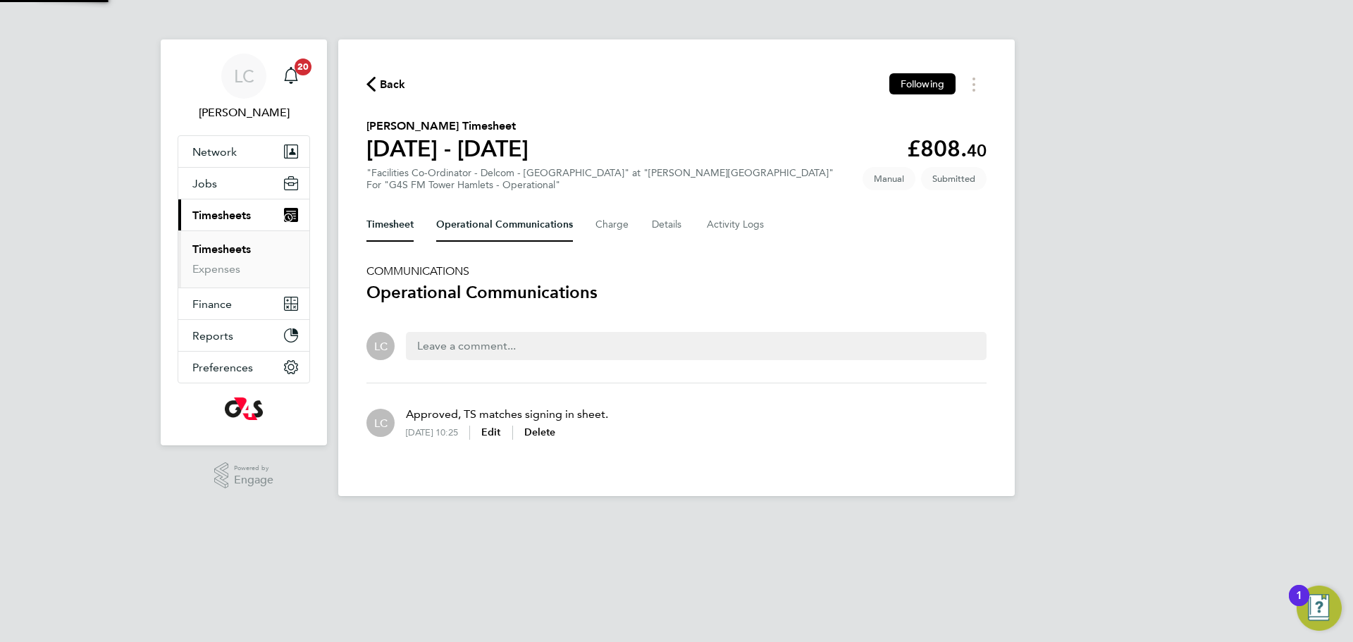
click at [403, 218] on button "Timesheet" at bounding box center [389, 225] width 47 height 34
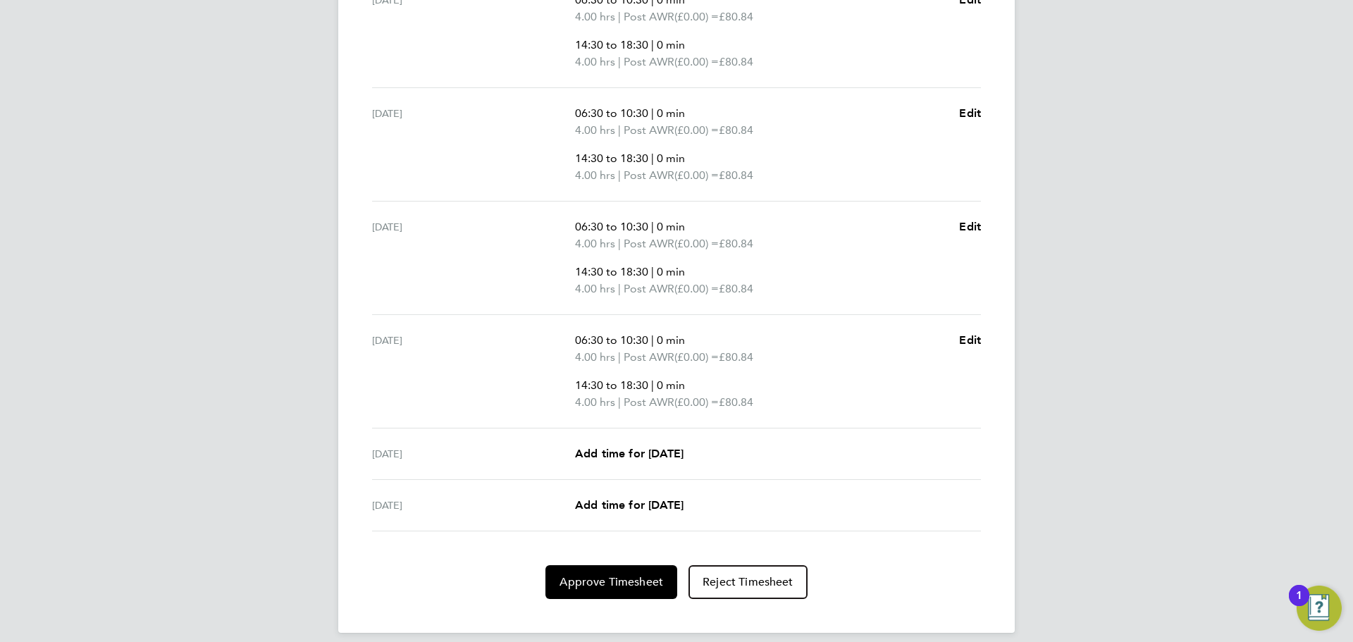
scroll to position [607, 0]
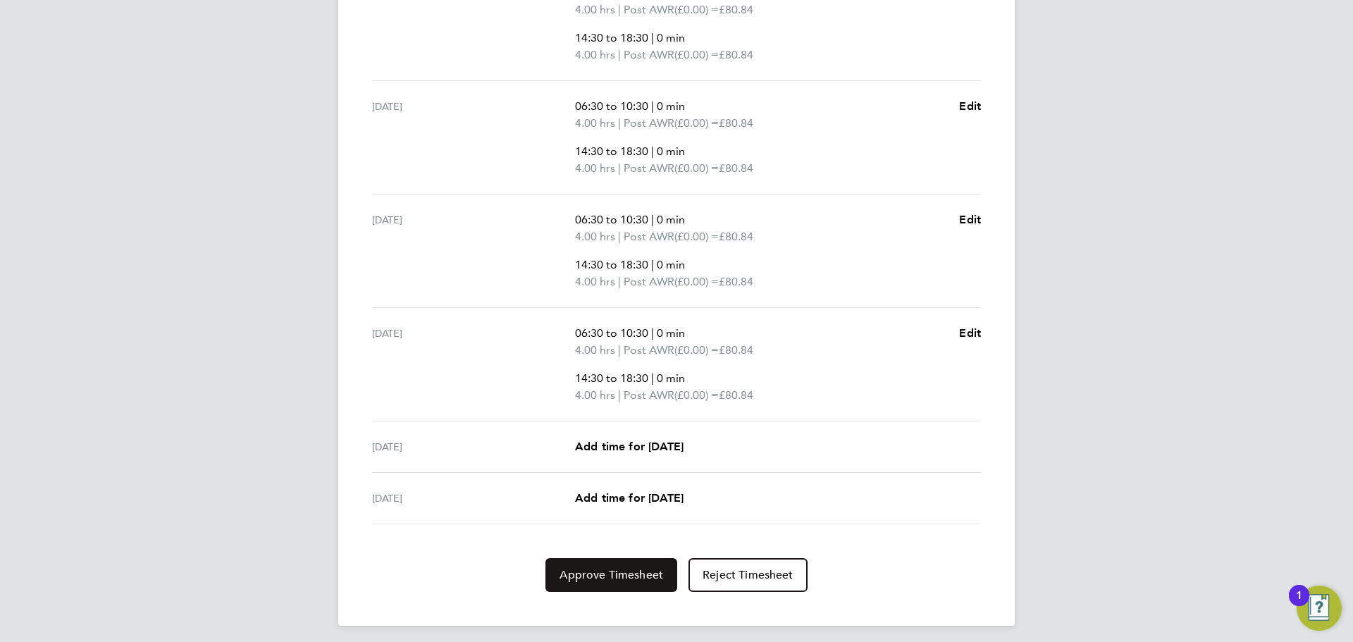
click at [637, 585] on button "Approve Timesheet" at bounding box center [611, 575] width 132 height 34
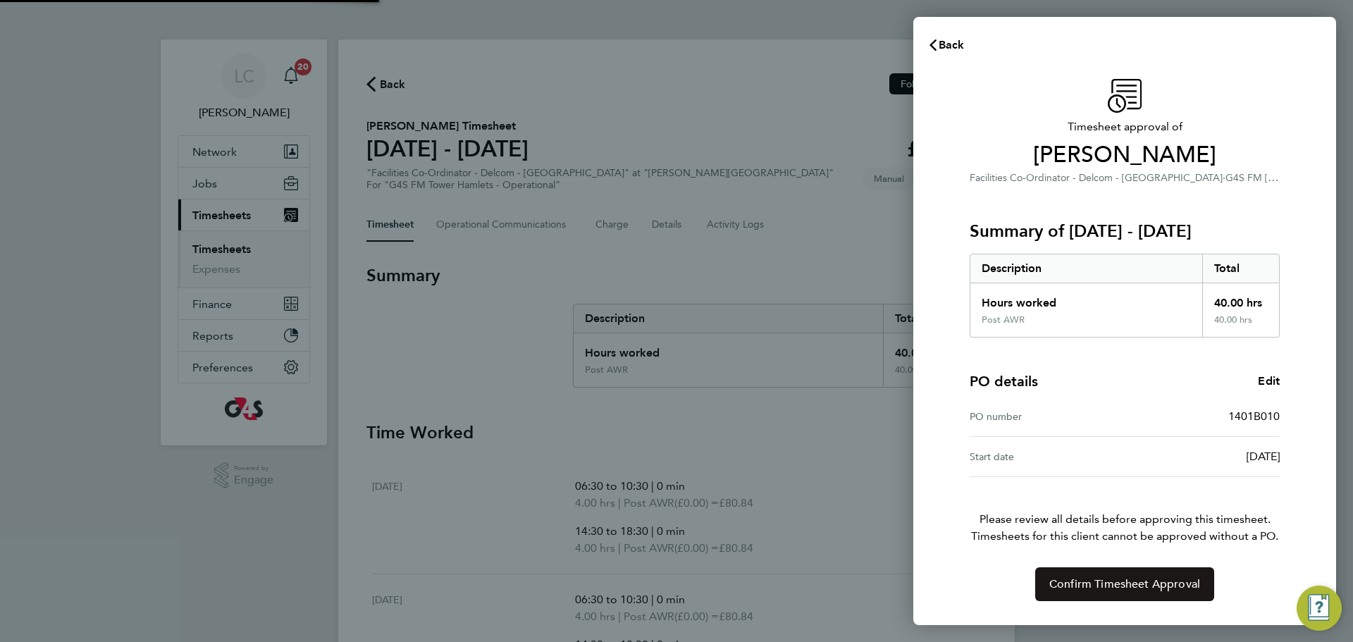
drag, startPoint x: 1146, startPoint y: 563, endPoint x: 1147, endPoint y: 571, distance: 8.5
click at [1147, 567] on div "Timesheet approval of [PERSON_NAME] Facilities Co-Ordinator - Delcom - [GEOGRAP…" at bounding box center [1125, 340] width 344 height 522
click at [1148, 574] on button "Confirm Timesheet Approval" at bounding box center [1124, 584] width 179 height 34
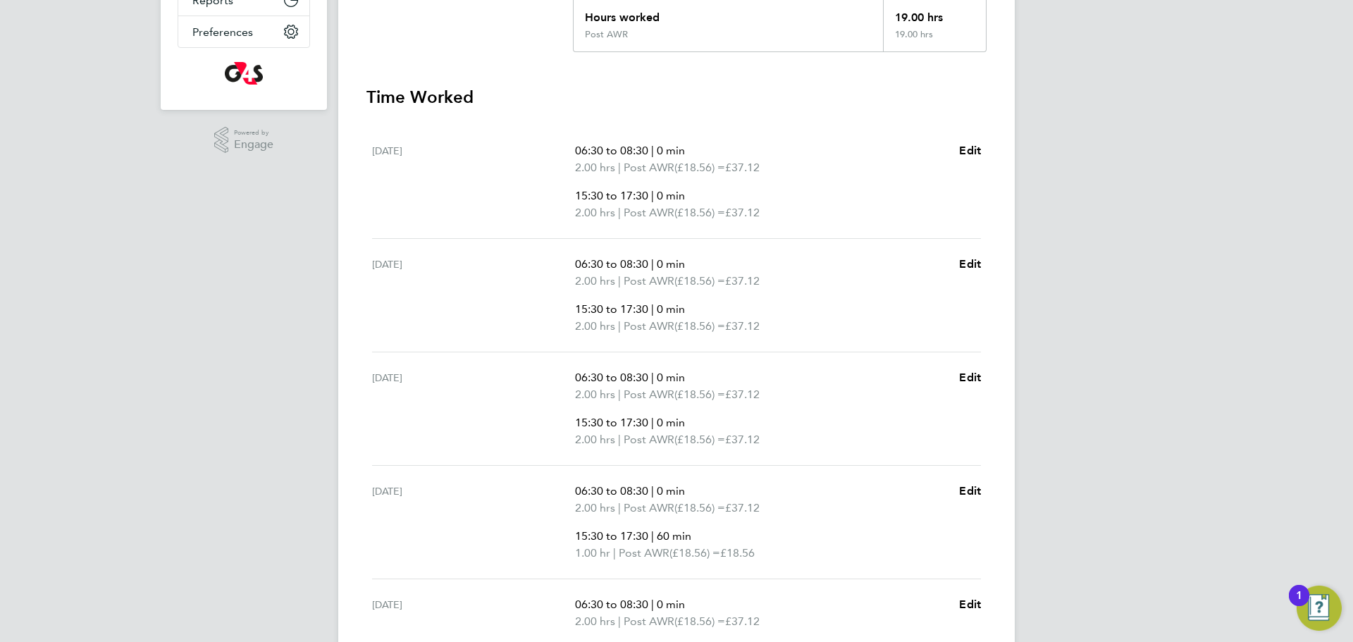
scroll to position [337, 0]
click at [978, 497] on app-form-button "Edit" at bounding box center [970, 520] width 22 height 79
click at [971, 492] on span "Edit" at bounding box center [970, 489] width 22 height 13
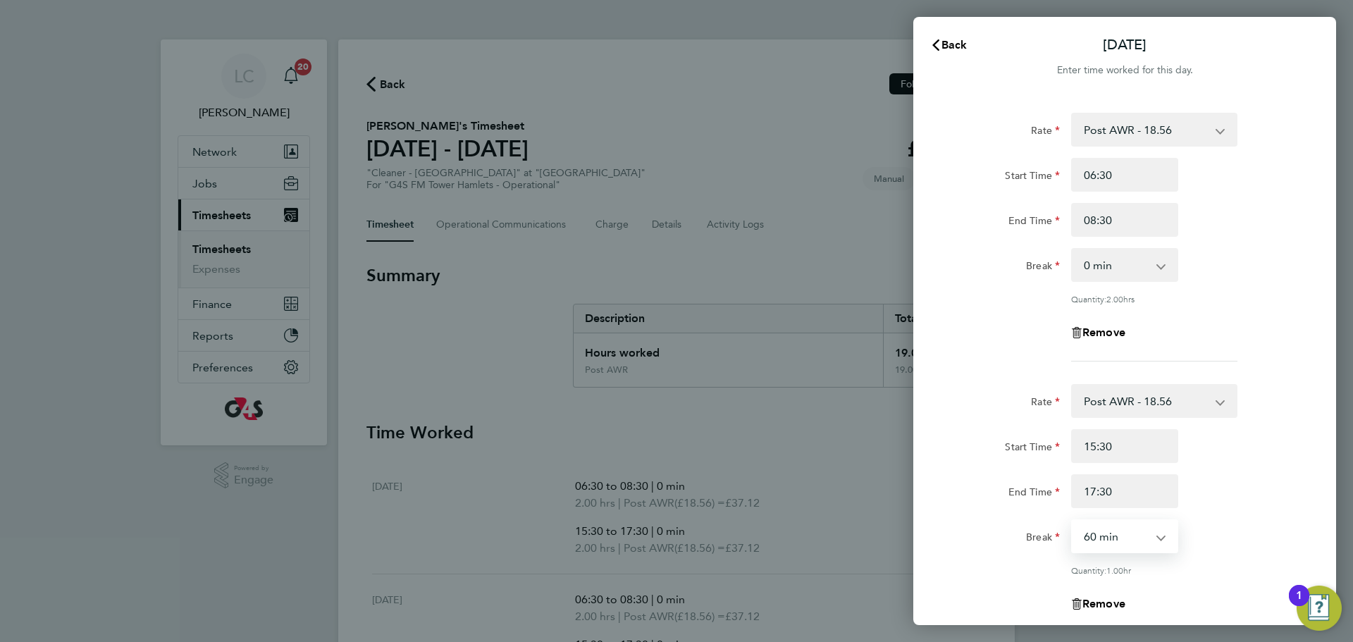
click at [1117, 545] on select "0 min 15 min 30 min 45 min 60 min 75 min 90 min" at bounding box center [1115, 536] width 87 height 31
select select "0"
click at [1072, 521] on select "0 min 15 min 30 min 45 min 60 min 75 min 90 min" at bounding box center [1115, 536] width 87 height 31
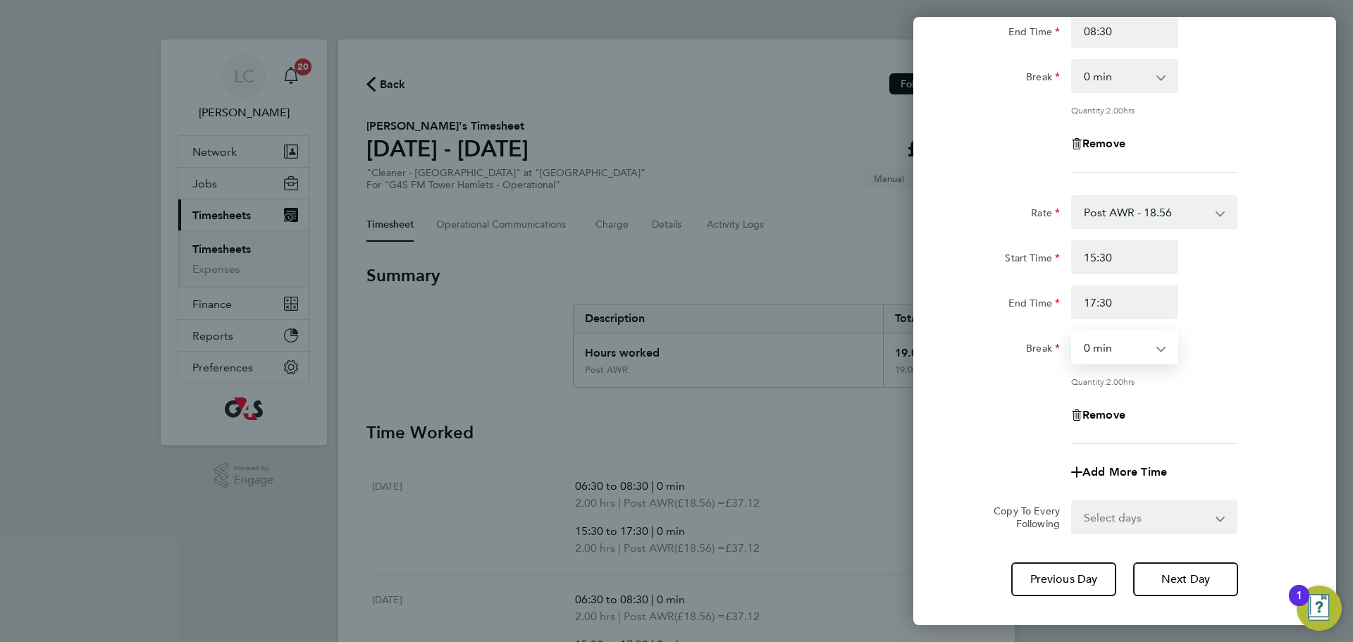
scroll to position [264, 0]
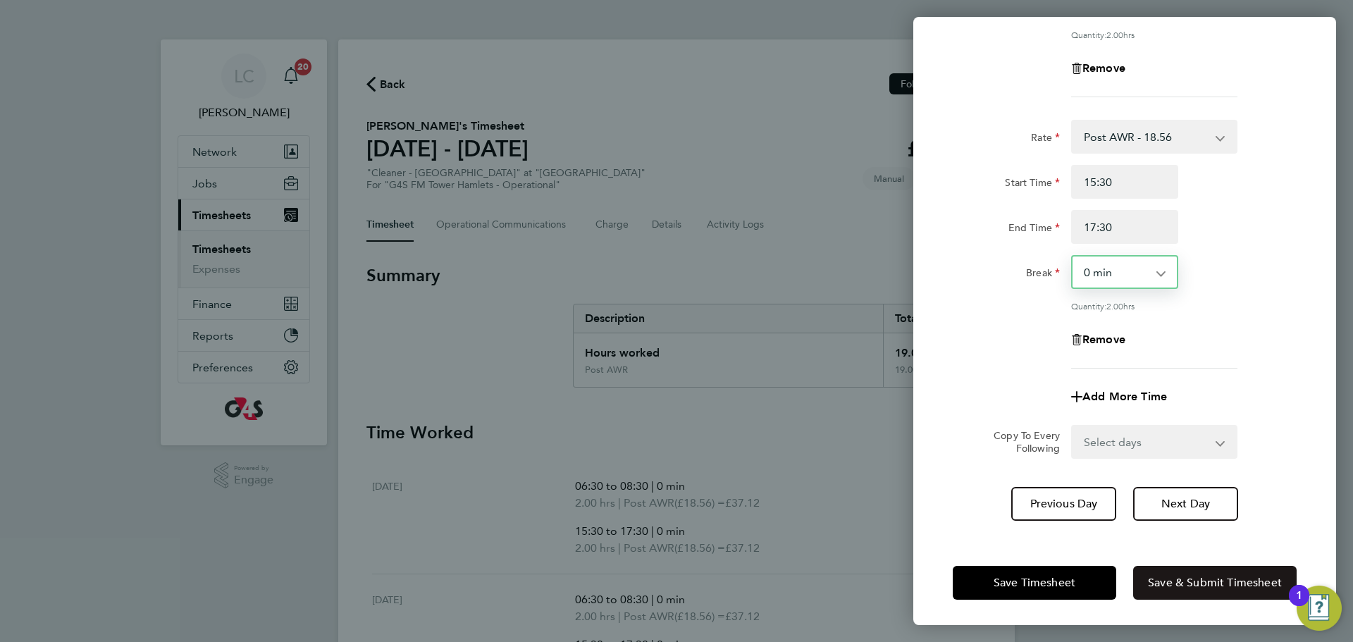
click at [1146, 577] on button "Save & Submit Timesheet" at bounding box center [1214, 583] width 163 height 34
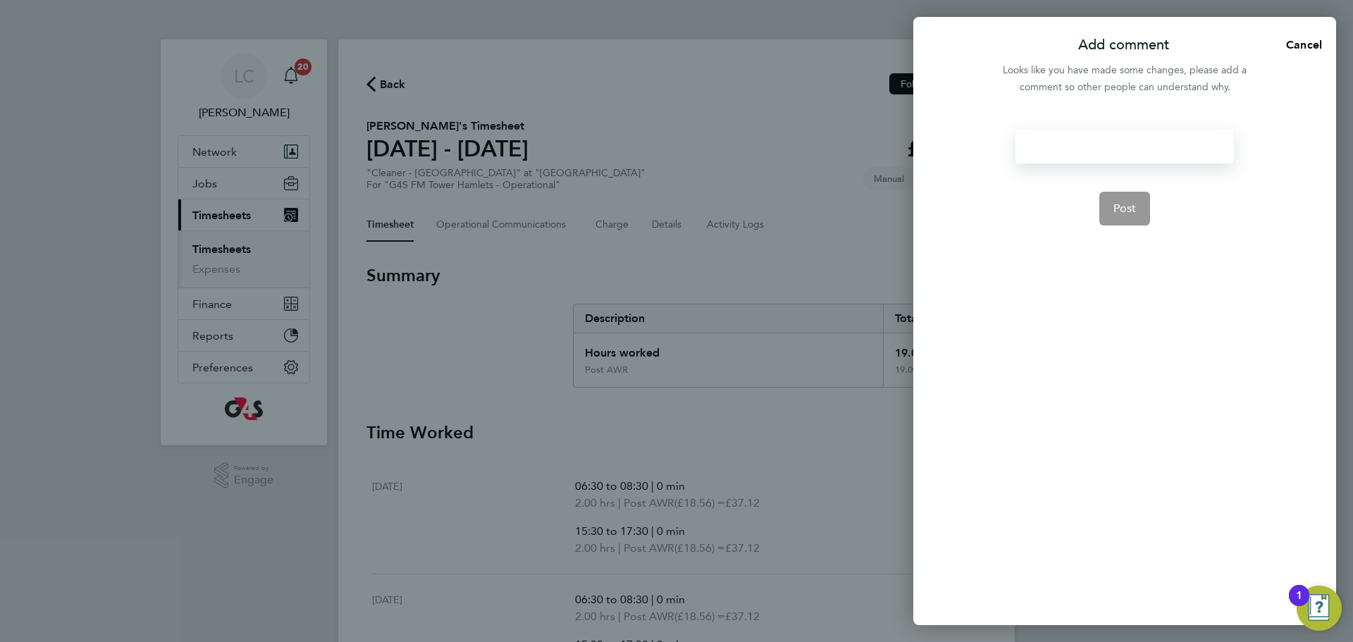
drag, startPoint x: 1040, startPoint y: 154, endPoint x: 1039, endPoint y: 146, distance: 7.9
click at [1039, 146] on div at bounding box center [1124, 147] width 218 height 34
click at [1046, 149] on div at bounding box center [1124, 147] width 218 height 34
click at [1035, 168] on form "Post" at bounding box center [1124, 289] width 229 height 319
click at [1050, 151] on div at bounding box center [1124, 147] width 218 height 34
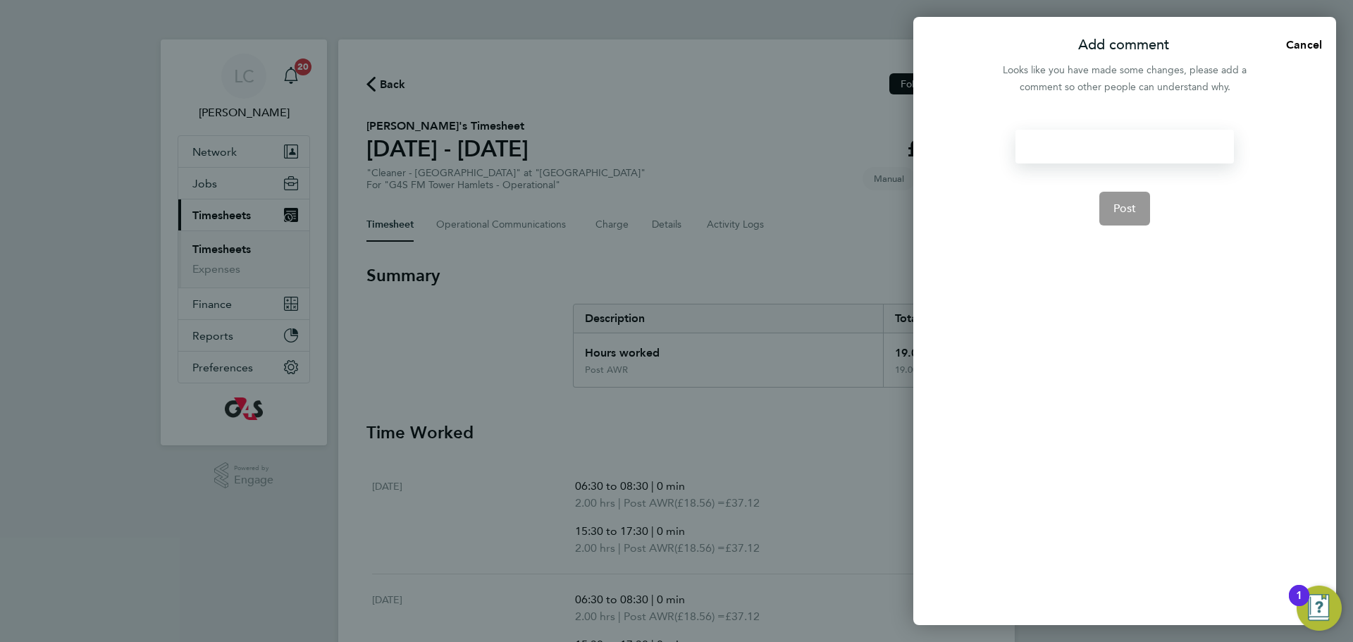
click at [1048, 147] on div at bounding box center [1124, 147] width 218 height 34
paste div
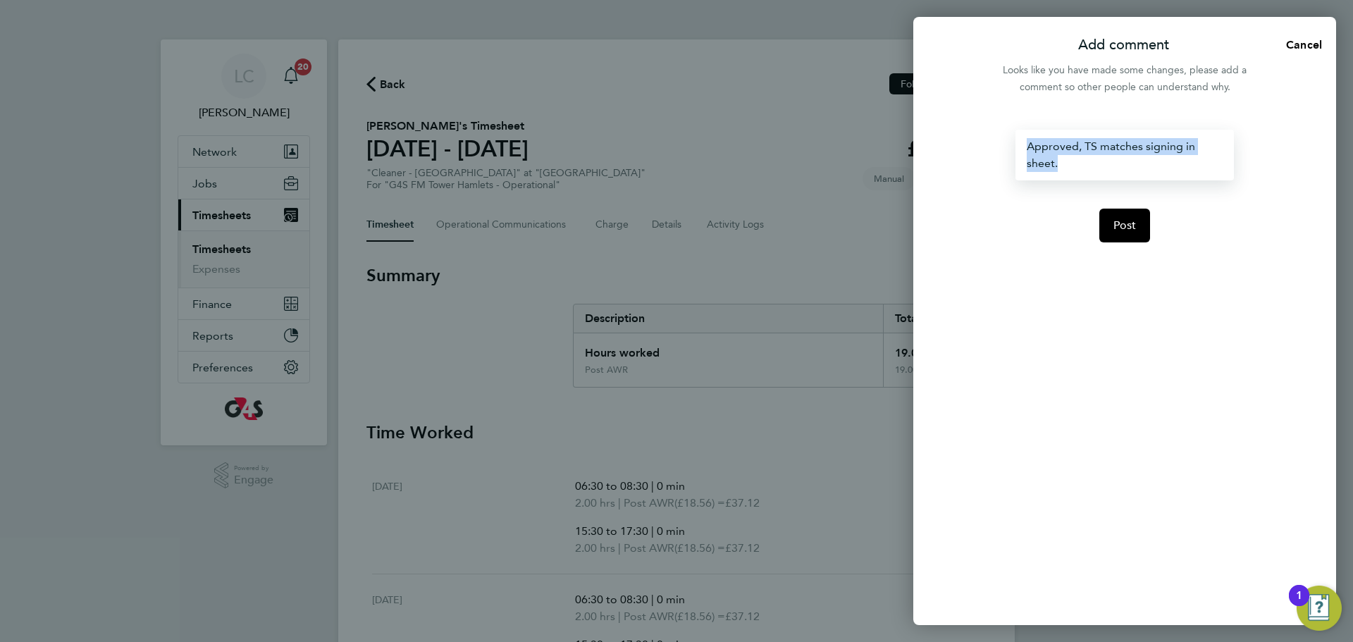
drag, startPoint x: 1053, startPoint y: 160, endPoint x: 998, endPoint y: 135, distance: 59.9
click at [998, 135] on div "Approved, TS matches signing in sheet. Post" at bounding box center [1124, 369] width 423 height 512
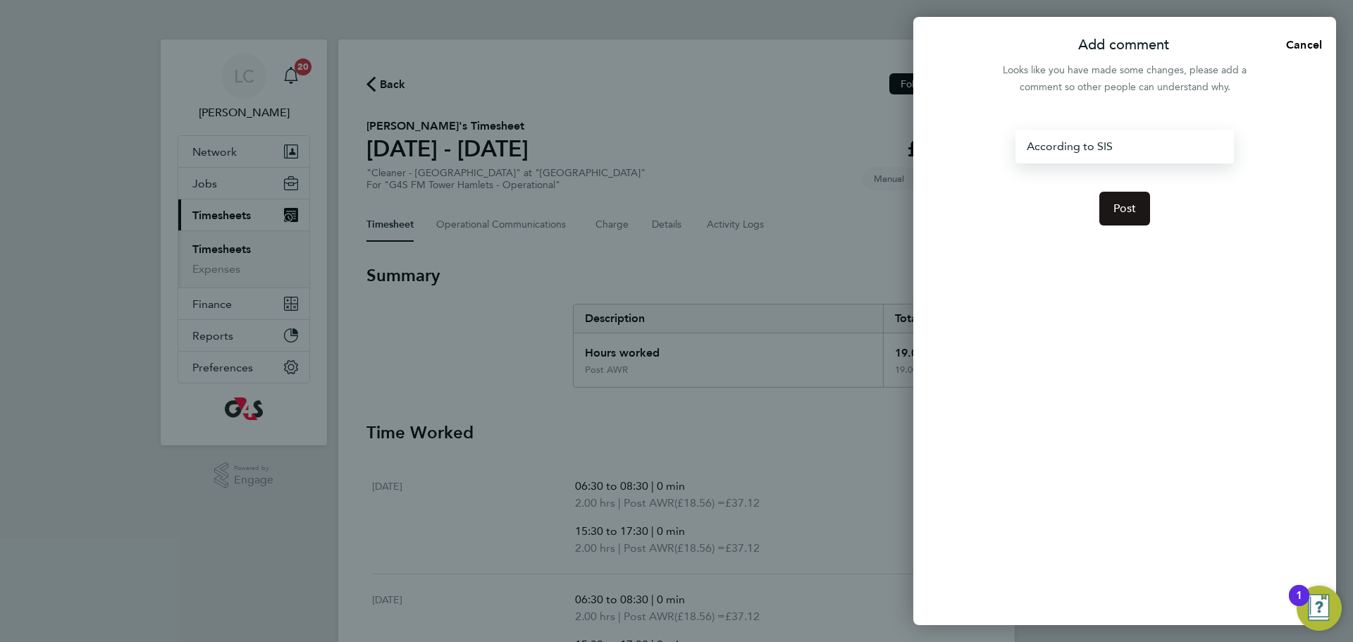
drag, startPoint x: 1133, startPoint y: 202, endPoint x: 1137, endPoint y: 209, distance: 7.6
click at [1133, 202] on span "Post" at bounding box center [1124, 209] width 23 height 14
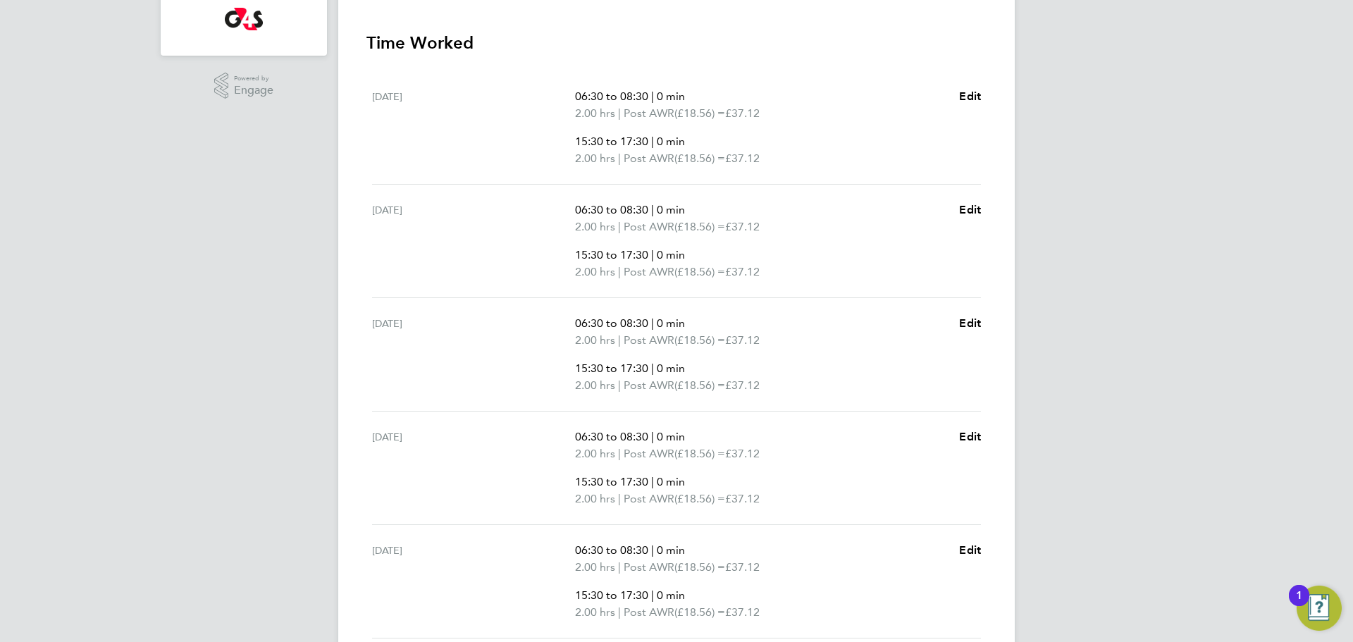
scroll to position [253, 0]
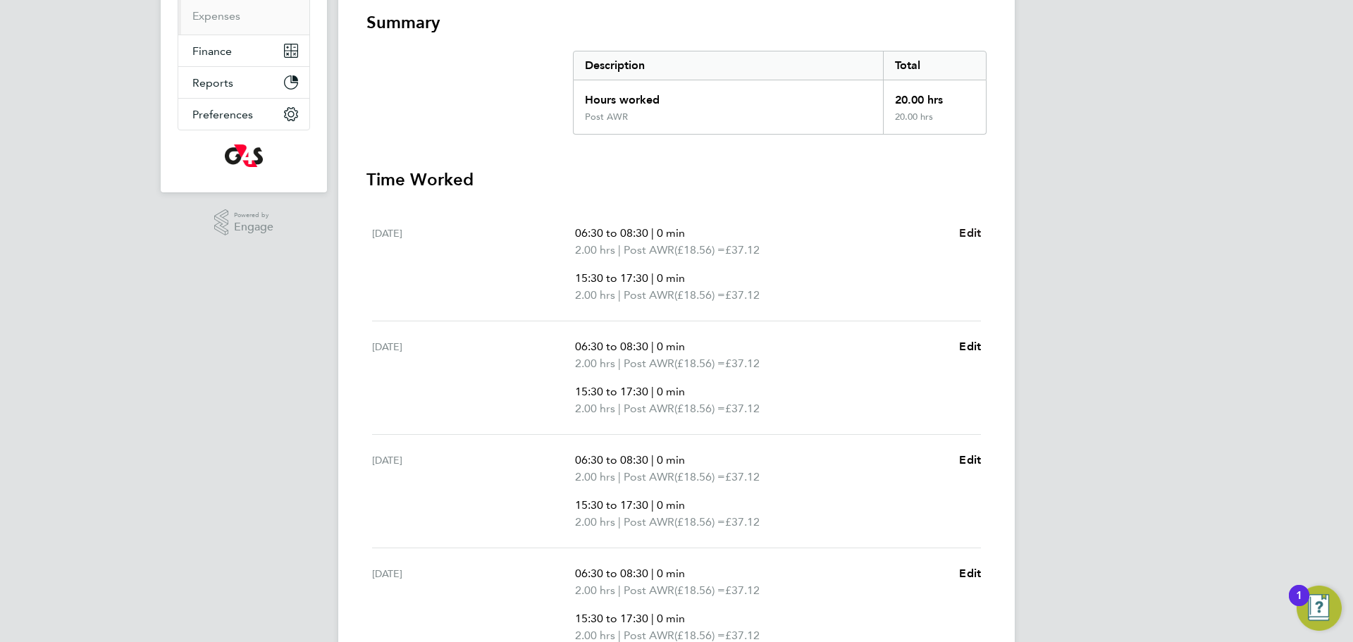
click at [978, 229] on span "Edit" at bounding box center [970, 232] width 22 height 13
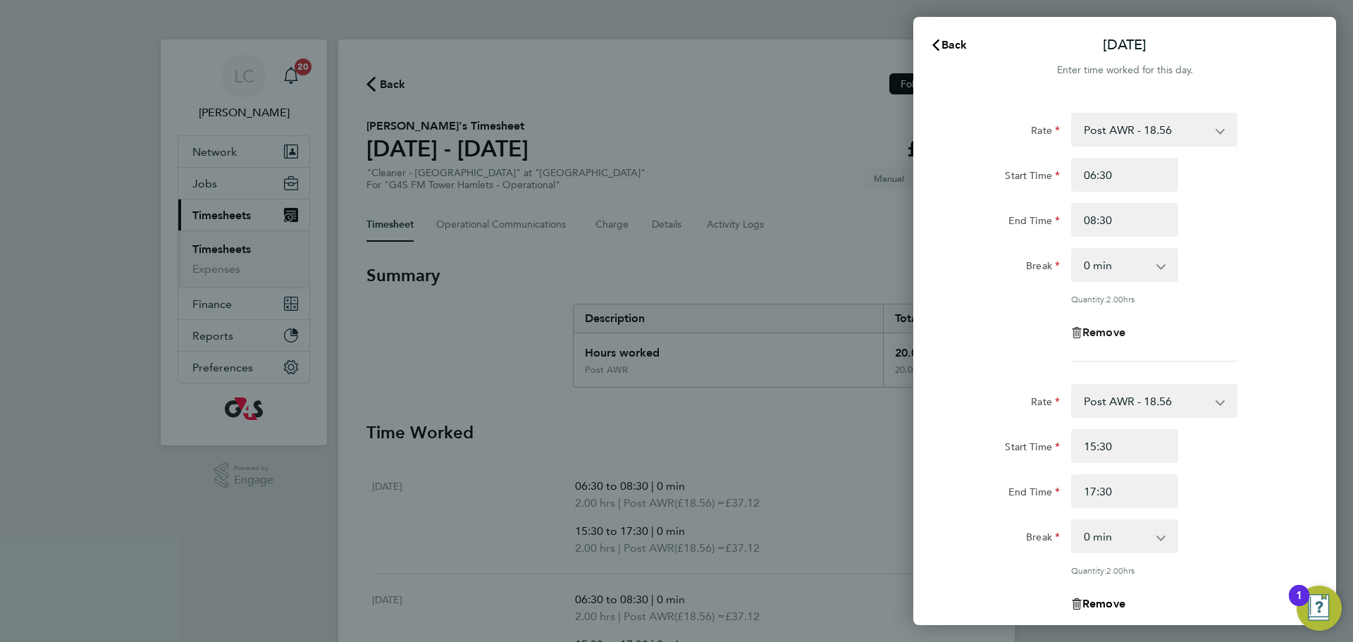
click at [1110, 334] on span "Remove" at bounding box center [1103, 332] width 43 height 13
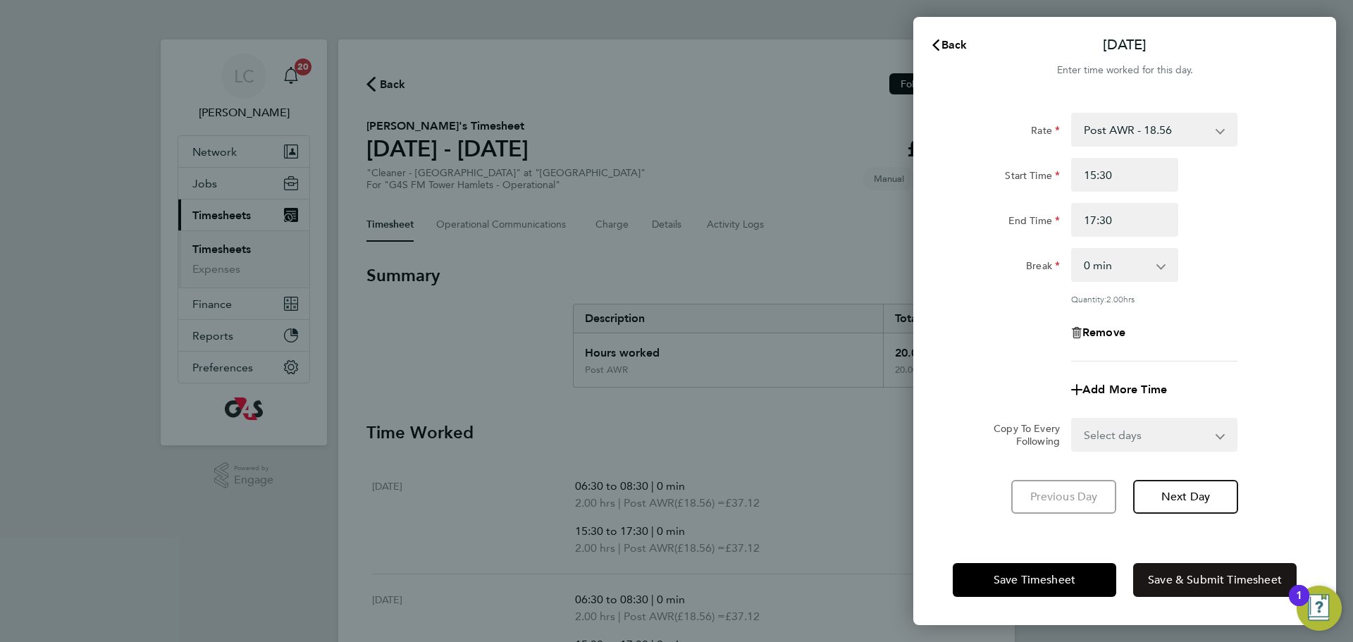
click at [1218, 586] on span "Save & Submit Timesheet" at bounding box center [1215, 580] width 134 height 14
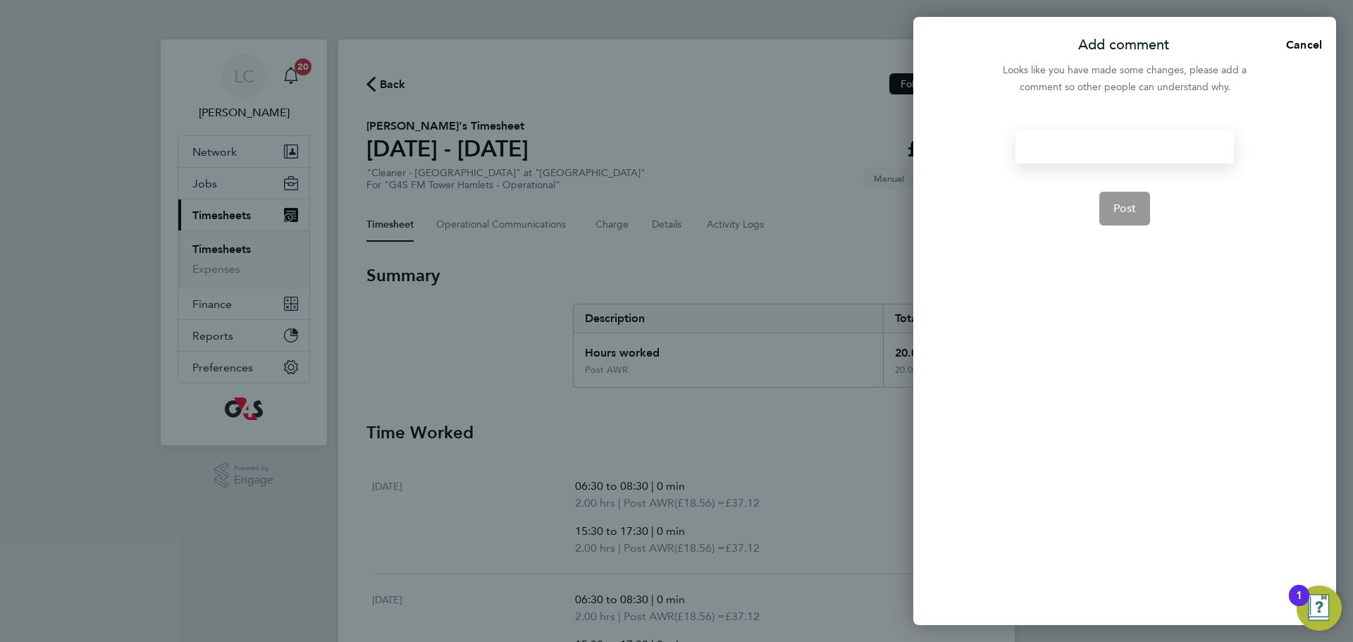
click at [1090, 150] on div at bounding box center [1124, 147] width 218 height 34
click at [1054, 135] on div at bounding box center [1124, 147] width 218 height 34
click at [1128, 209] on span "Post" at bounding box center [1124, 209] width 23 height 14
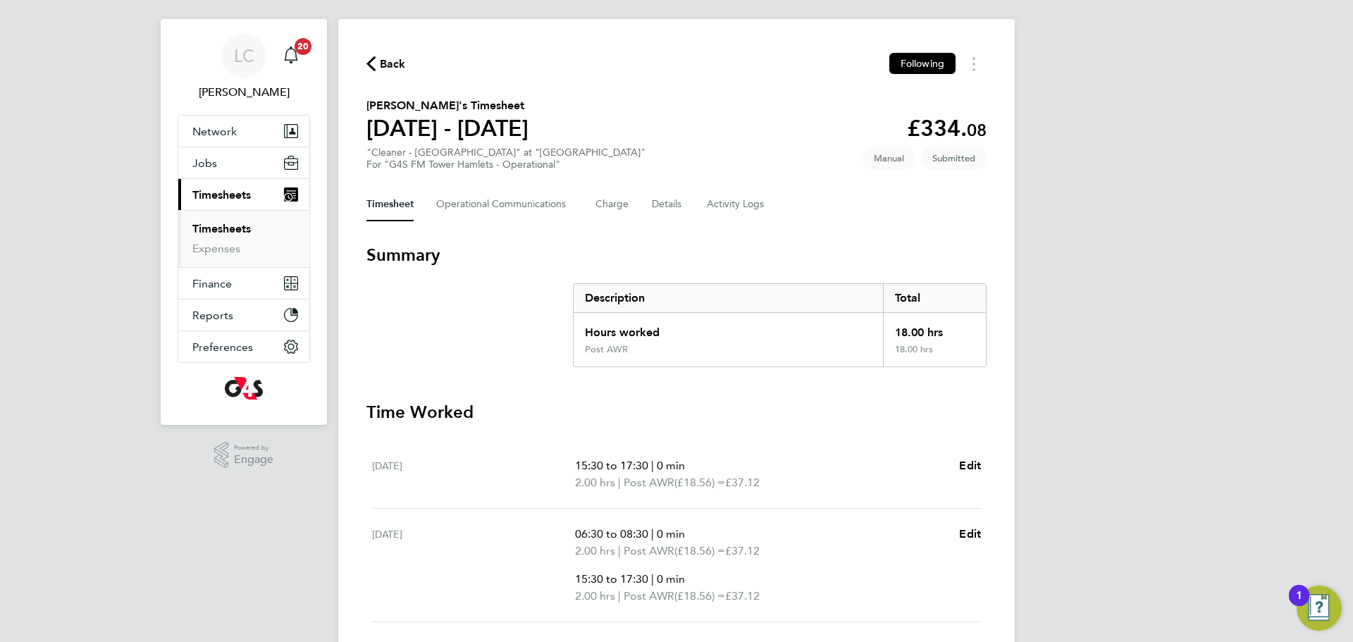
scroll to position [22, 0]
click at [471, 193] on Communications-tab "Operational Communications" at bounding box center [504, 203] width 137 height 34
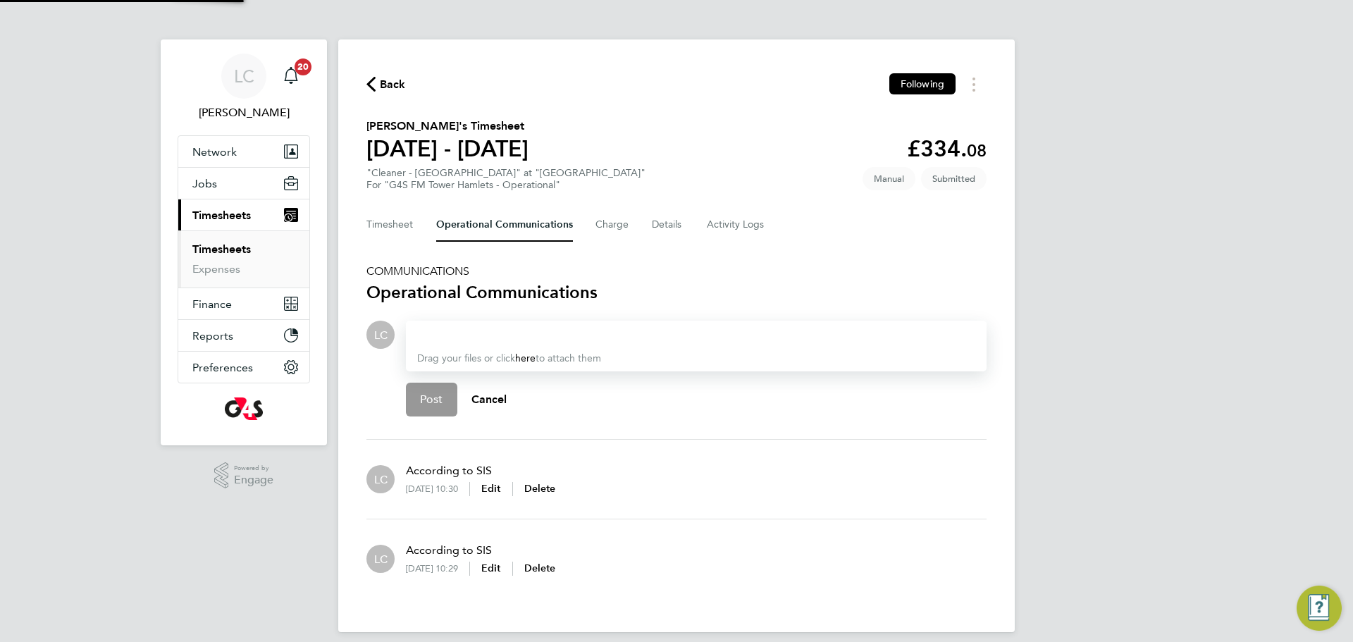
click at [469, 333] on div at bounding box center [696, 334] width 558 height 17
click at [469, 342] on div "Approved, TS matches signing in sheet." at bounding box center [696, 335] width 558 height 18
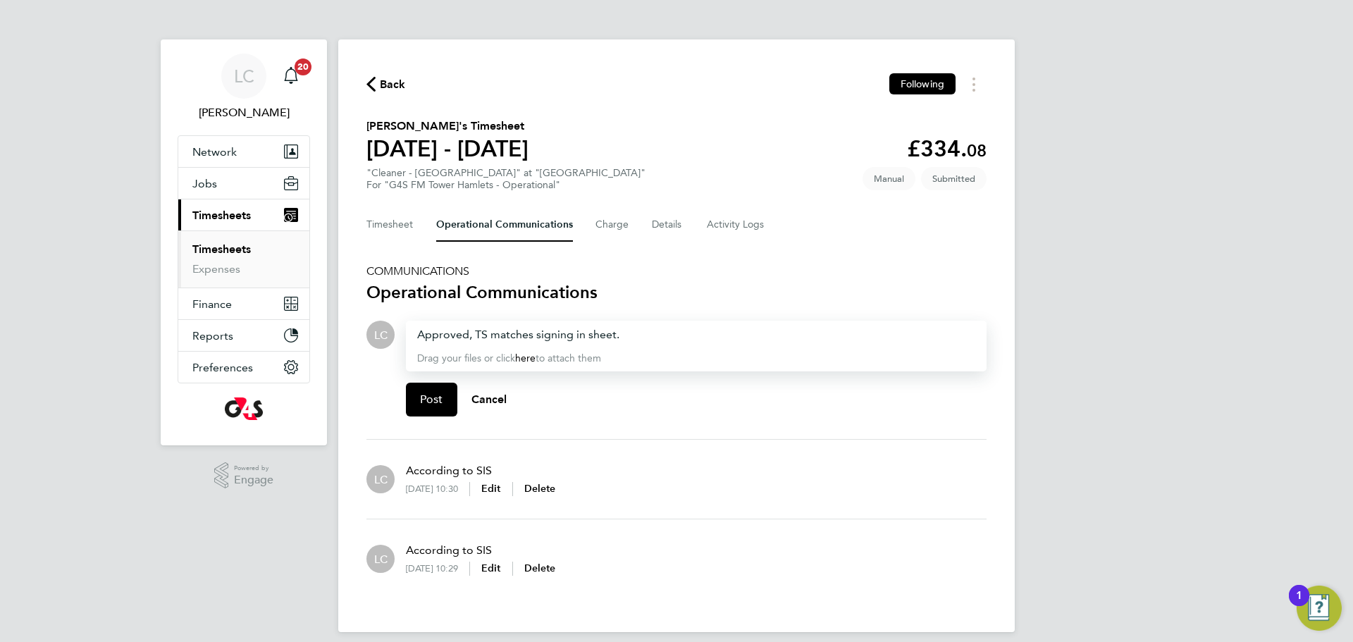
click at [687, 337] on div "Approved, TS matches signing in sheet." at bounding box center [696, 334] width 558 height 17
click at [656, 340] on div "Approved, TS matches signing in sheet." at bounding box center [696, 334] width 558 height 17
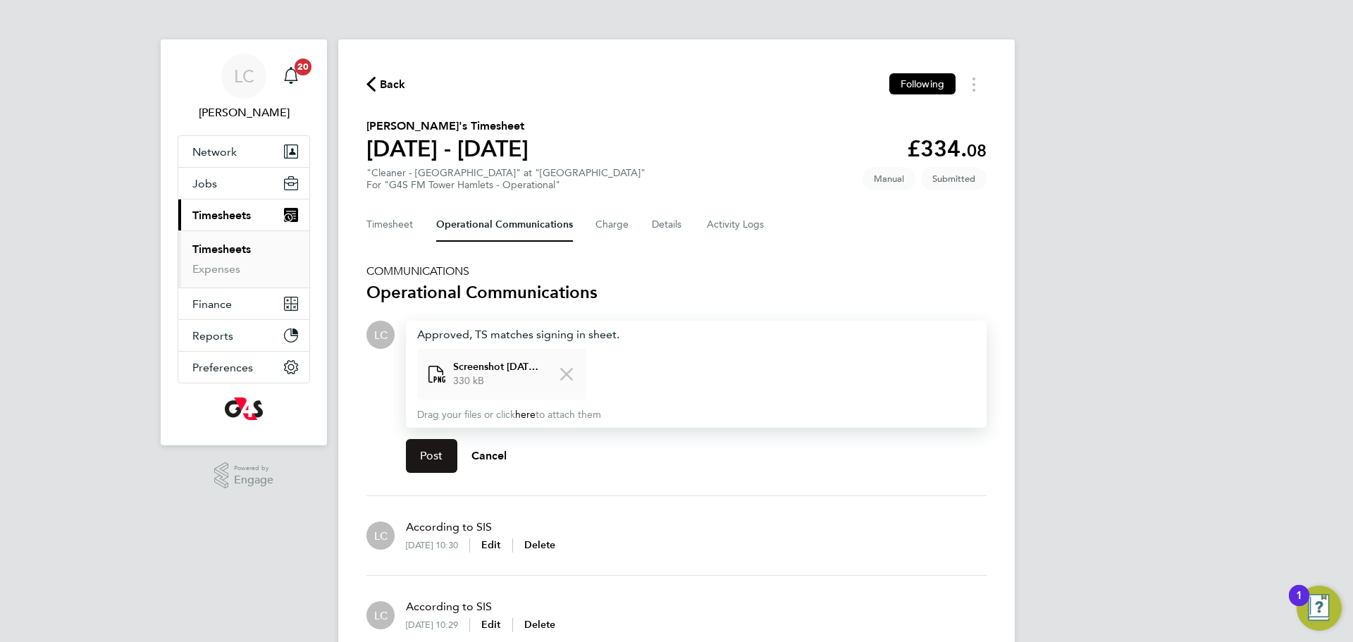
click at [427, 451] on span "Post" at bounding box center [431, 456] width 23 height 14
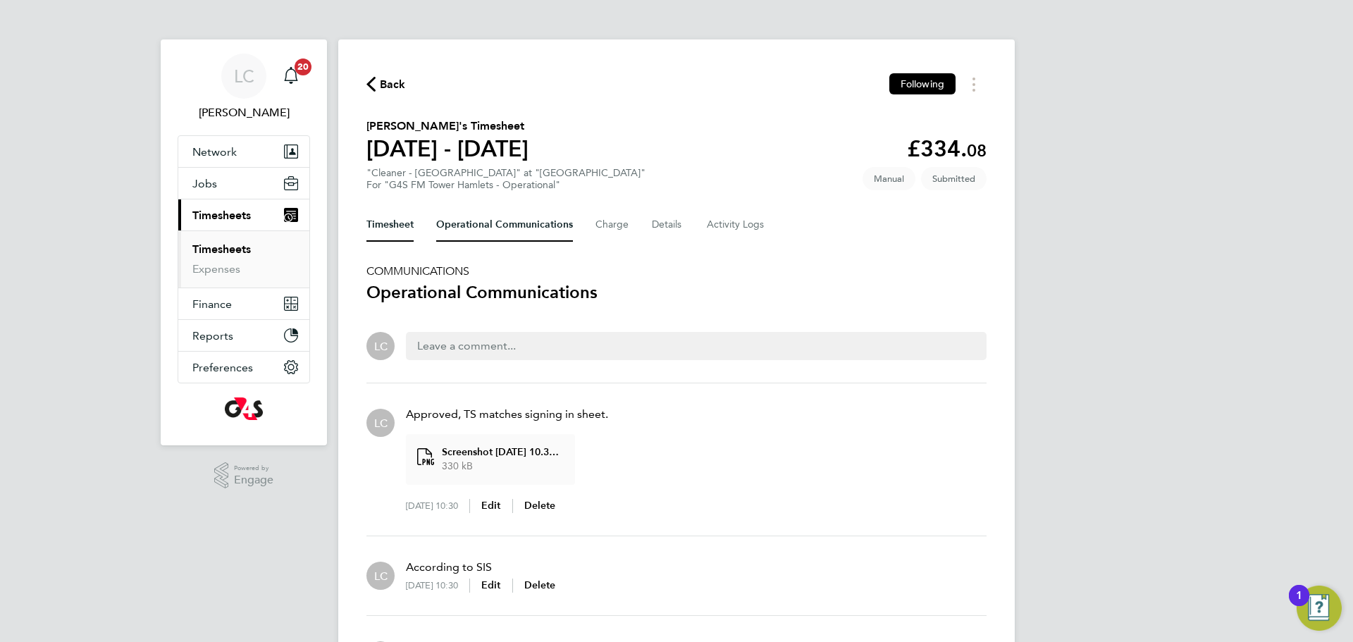
click at [404, 230] on button "Timesheet" at bounding box center [389, 225] width 47 height 34
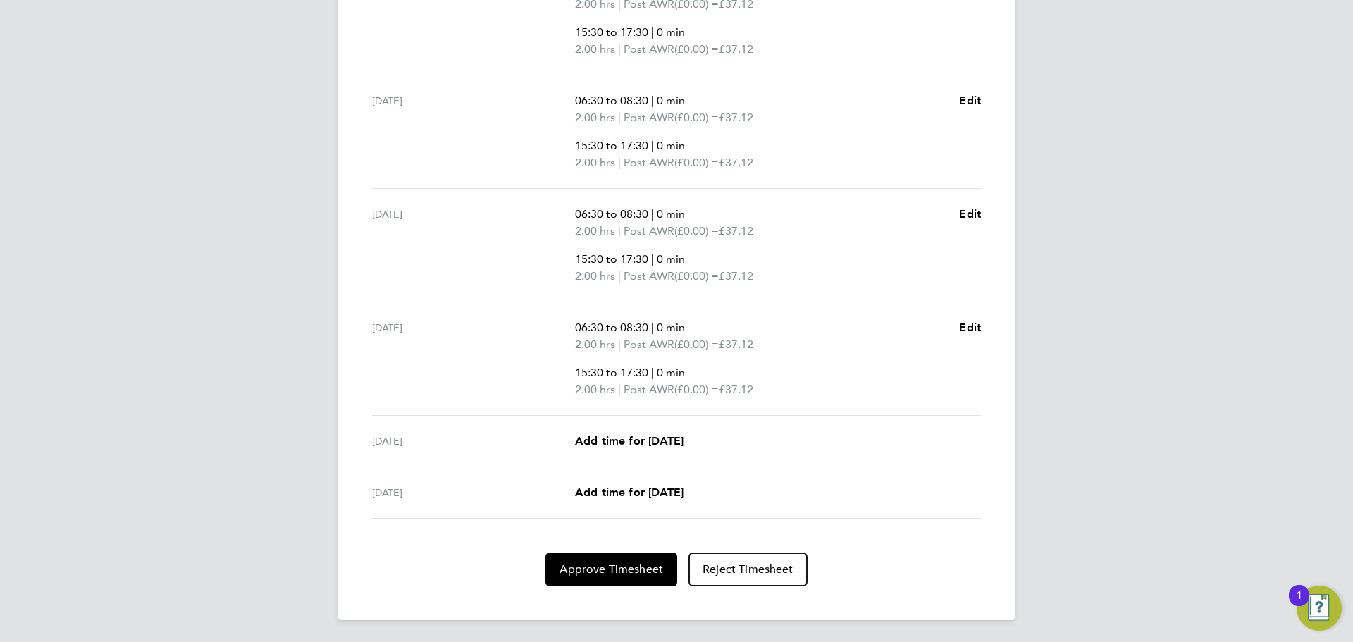
scroll to position [568, 0]
click at [617, 586] on div "Back Following [PERSON_NAME]'s Timesheet [DATE] - [DATE] £334. 08 "Cleaner - To…" at bounding box center [676, 46] width 676 height 1148
click at [600, 574] on span "Approve Timesheet" at bounding box center [611, 569] width 104 height 14
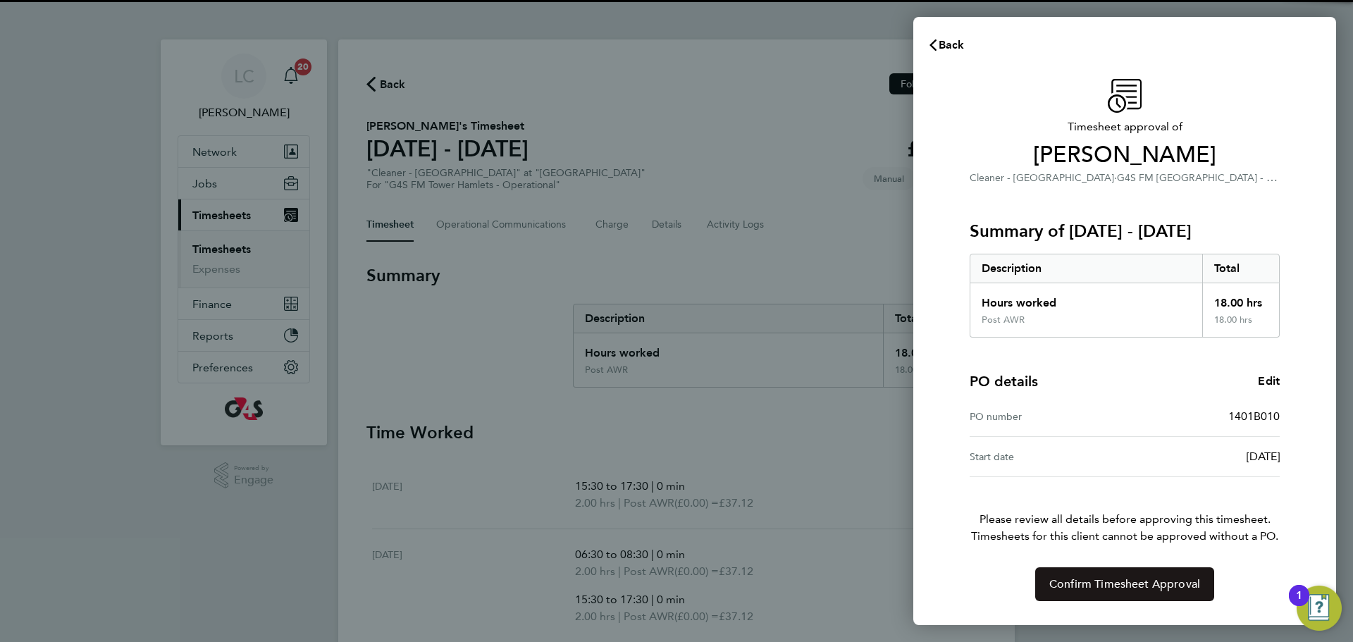
click at [1154, 586] on span "Confirm Timesheet Approval" at bounding box center [1124, 584] width 151 height 14
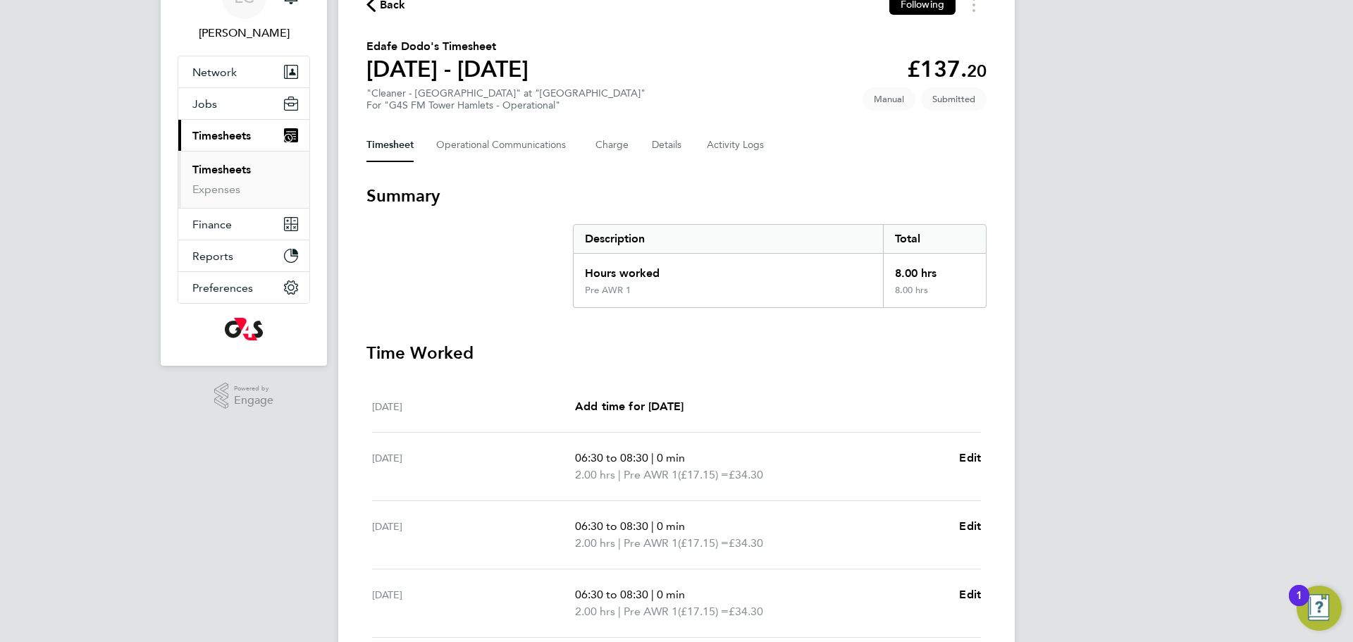
scroll to position [78, 0]
click at [526, 156] on Communications-tab "Operational Communications" at bounding box center [504, 147] width 137 height 34
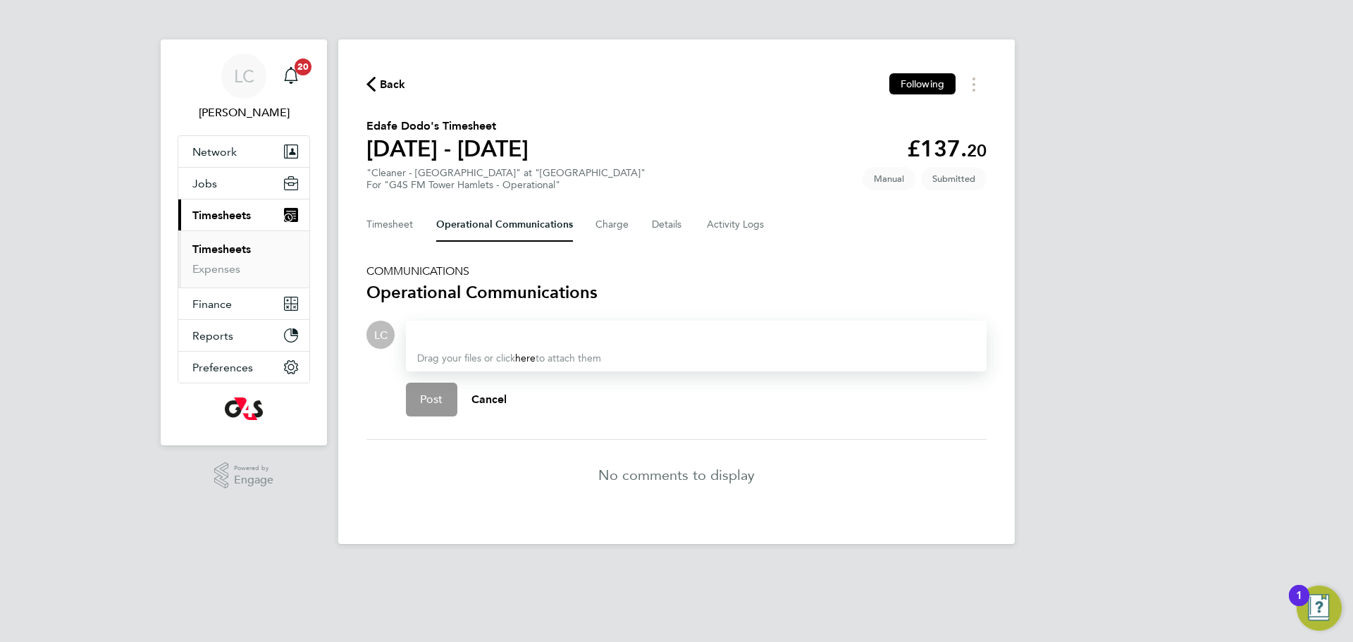
drag, startPoint x: 465, startPoint y: 331, endPoint x: 461, endPoint y: 249, distance: 82.5
click at [465, 322] on div "Drag your files or click here to attach them" at bounding box center [696, 346] width 581 height 51
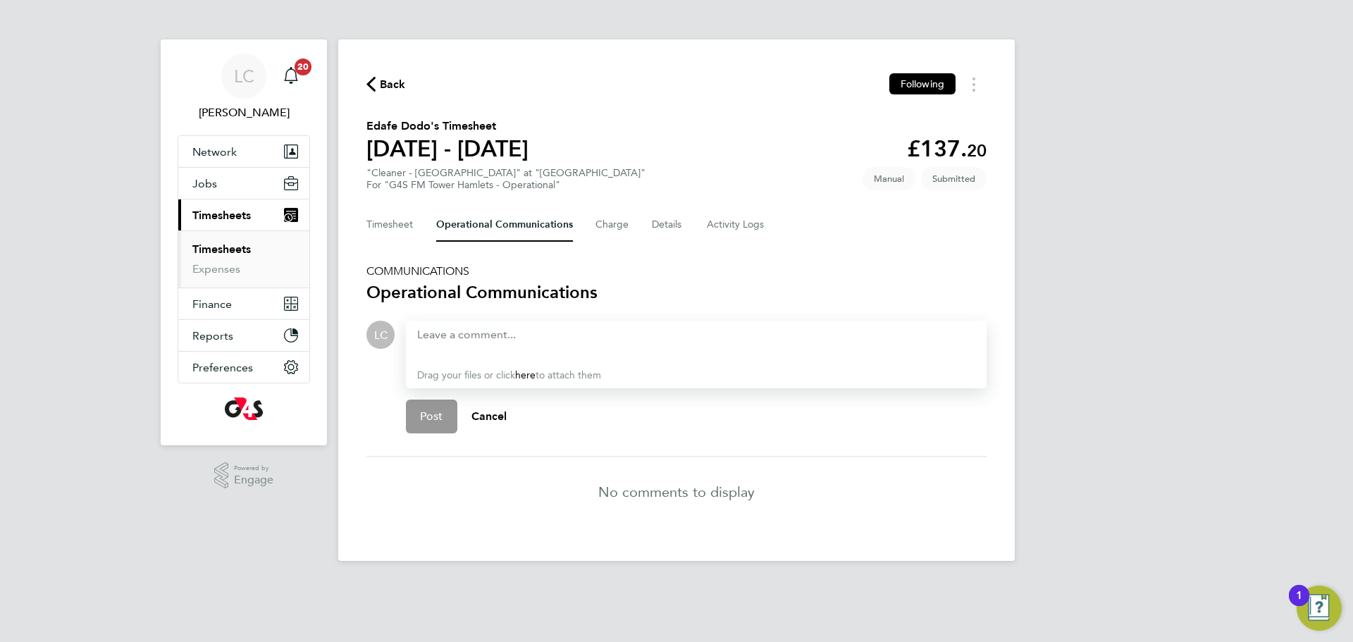
click at [514, 345] on div "Drag your files or click here to attach them" at bounding box center [696, 355] width 581 height 68
drag, startPoint x: 513, startPoint y: 343, endPoint x: 459, endPoint y: 333, distance: 54.4
click at [459, 333] on div "Drag your files or click here to attach them" at bounding box center [696, 355] width 581 height 68
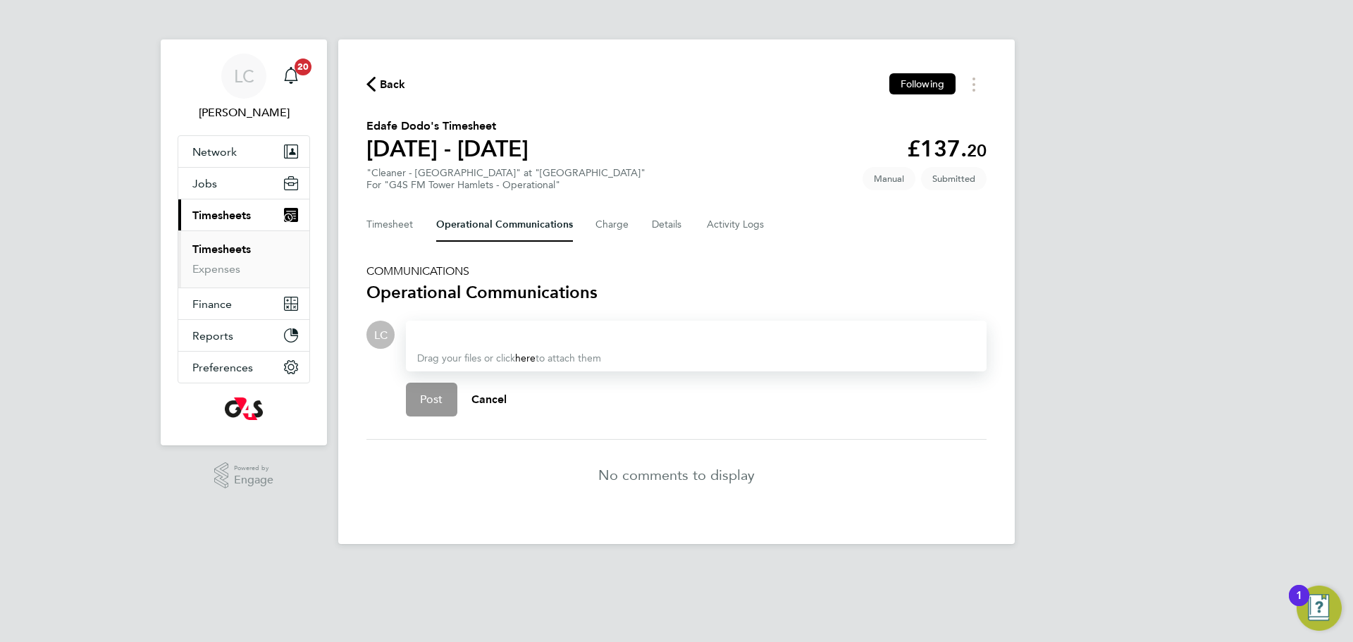
click at [424, 335] on div at bounding box center [696, 334] width 558 height 17
click at [509, 341] on div at bounding box center [696, 334] width 558 height 17
drag, startPoint x: 437, startPoint y: 397, endPoint x: 432, endPoint y: 346, distance: 51.0
click at [438, 395] on span "Post" at bounding box center [431, 399] width 23 height 14
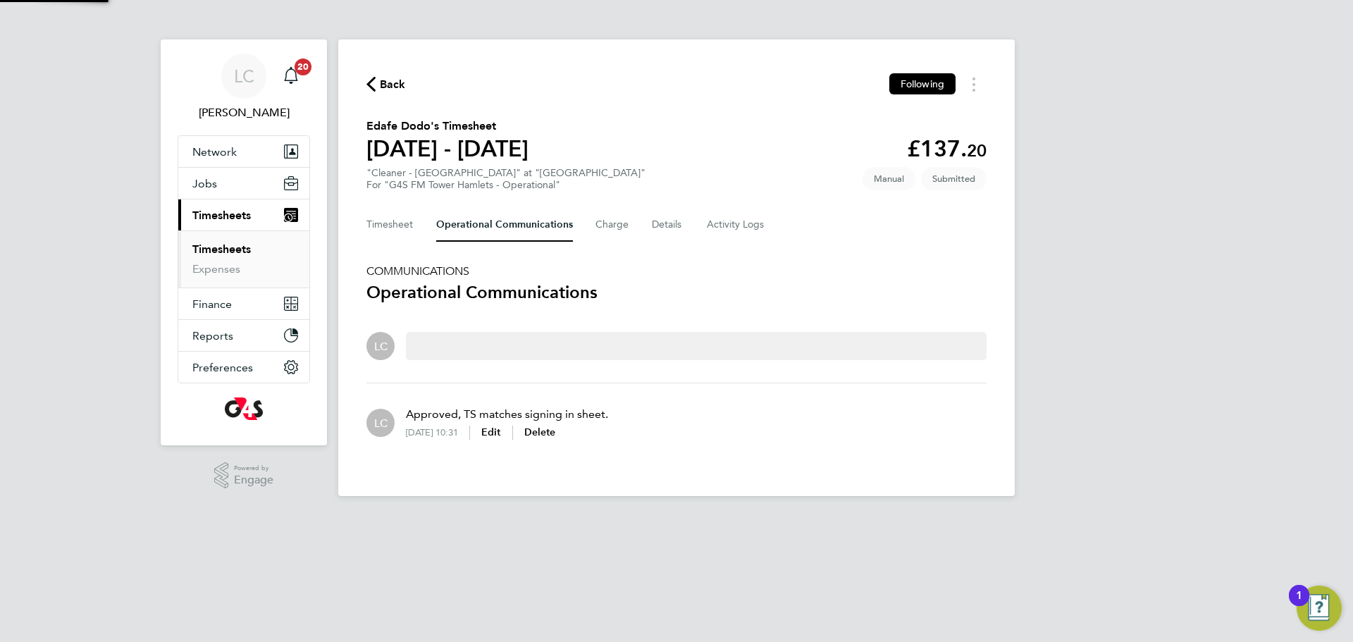
click at [402, 203] on div "Back Following Edafe Dodo's Timesheet 22 - 28 Sept 2025 £137. 20 "Cleaner - Tow…" at bounding box center [676, 267] width 676 height 457
drag, startPoint x: 395, startPoint y: 238, endPoint x: 415, endPoint y: 225, distance: 24.0
click at [397, 238] on button "Timesheet" at bounding box center [389, 225] width 47 height 34
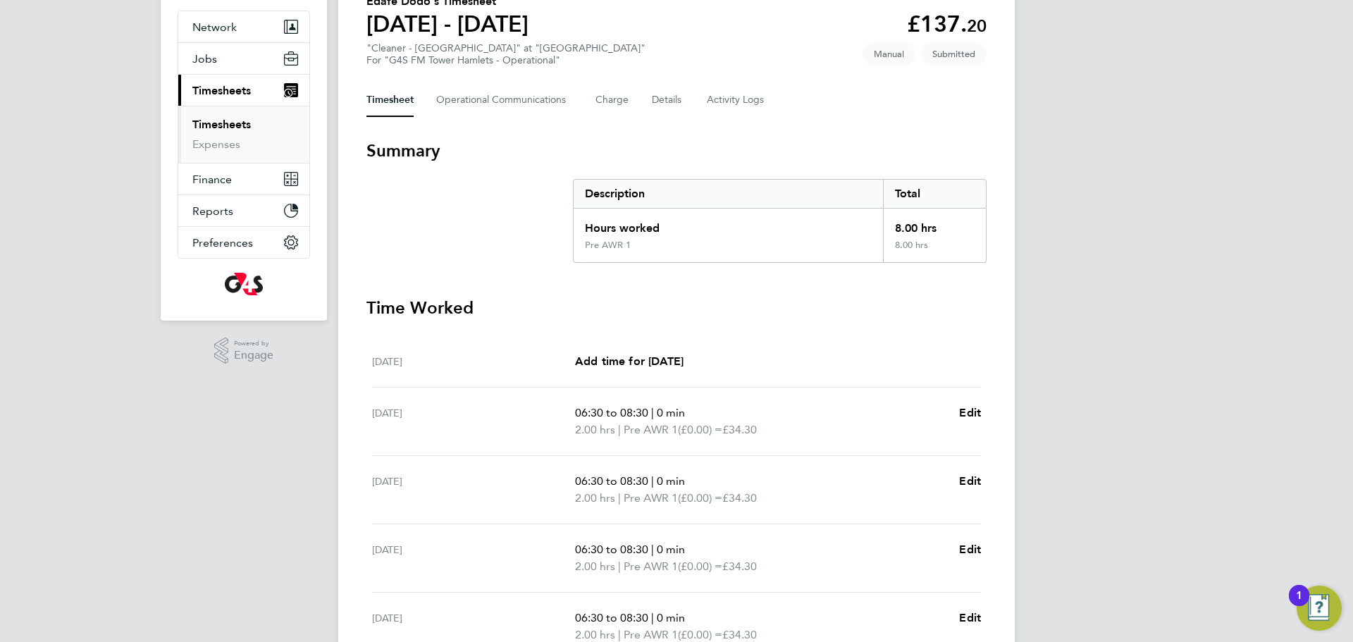
scroll to position [268, 0]
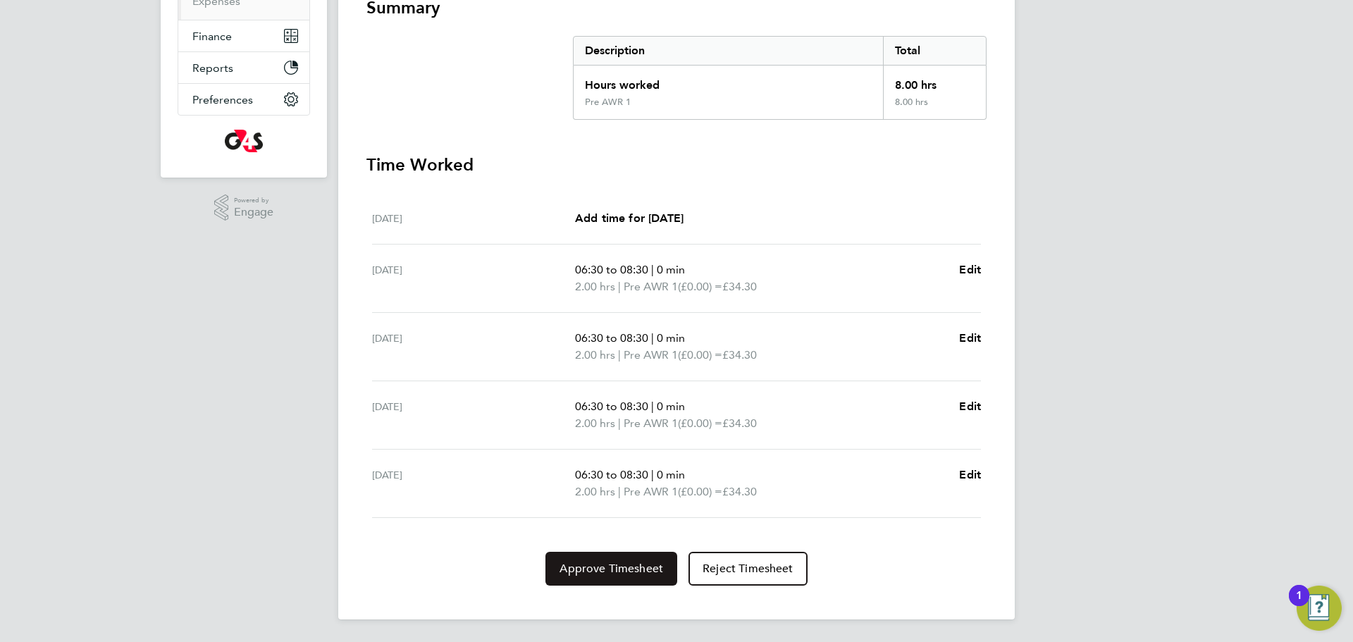
click at [609, 564] on span "Approve Timesheet" at bounding box center [611, 569] width 104 height 14
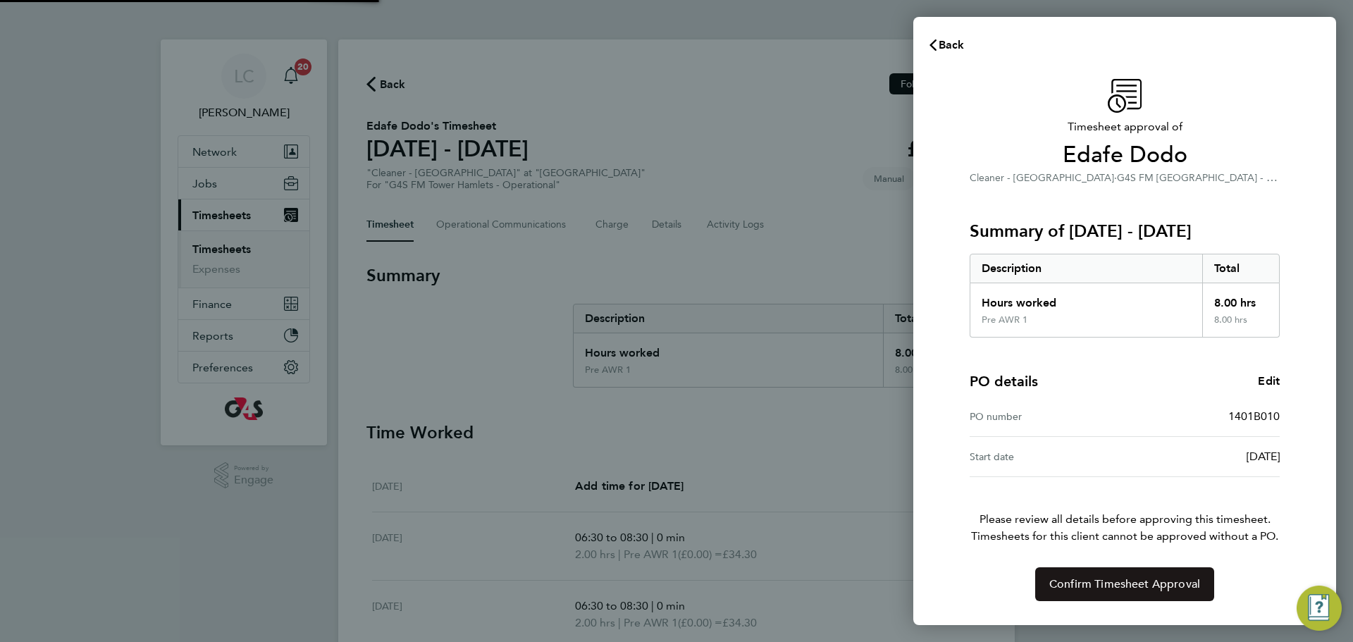
drag, startPoint x: 1126, startPoint y: 590, endPoint x: 1116, endPoint y: 575, distance: 18.4
click at [1125, 590] on span "Confirm Timesheet Approval" at bounding box center [1124, 584] width 151 height 14
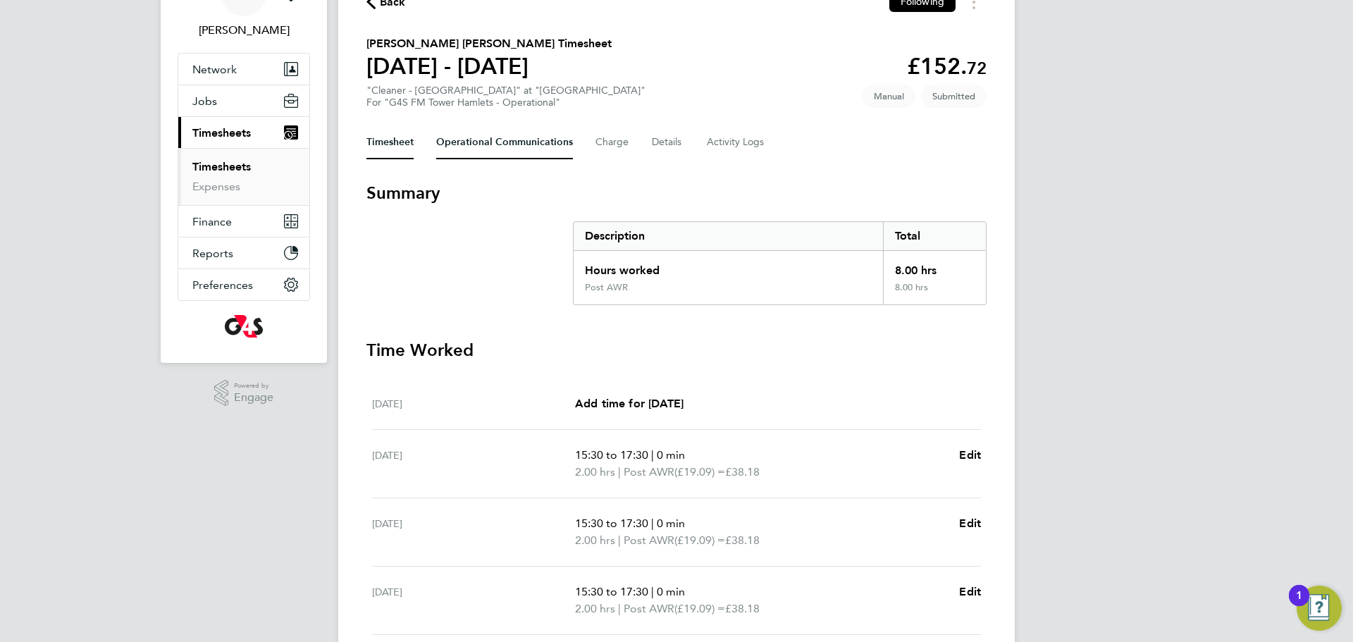
scroll to position [80, 0]
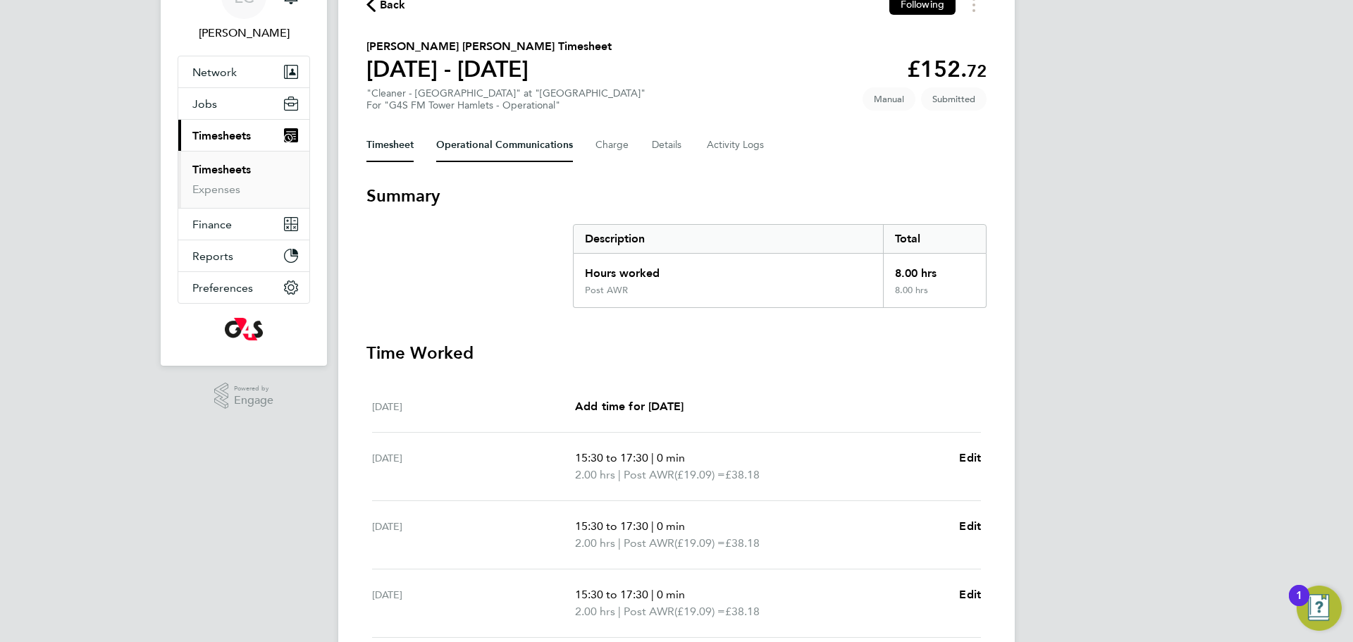
click at [508, 147] on Communications-tab "Operational Communications" at bounding box center [504, 145] width 137 height 34
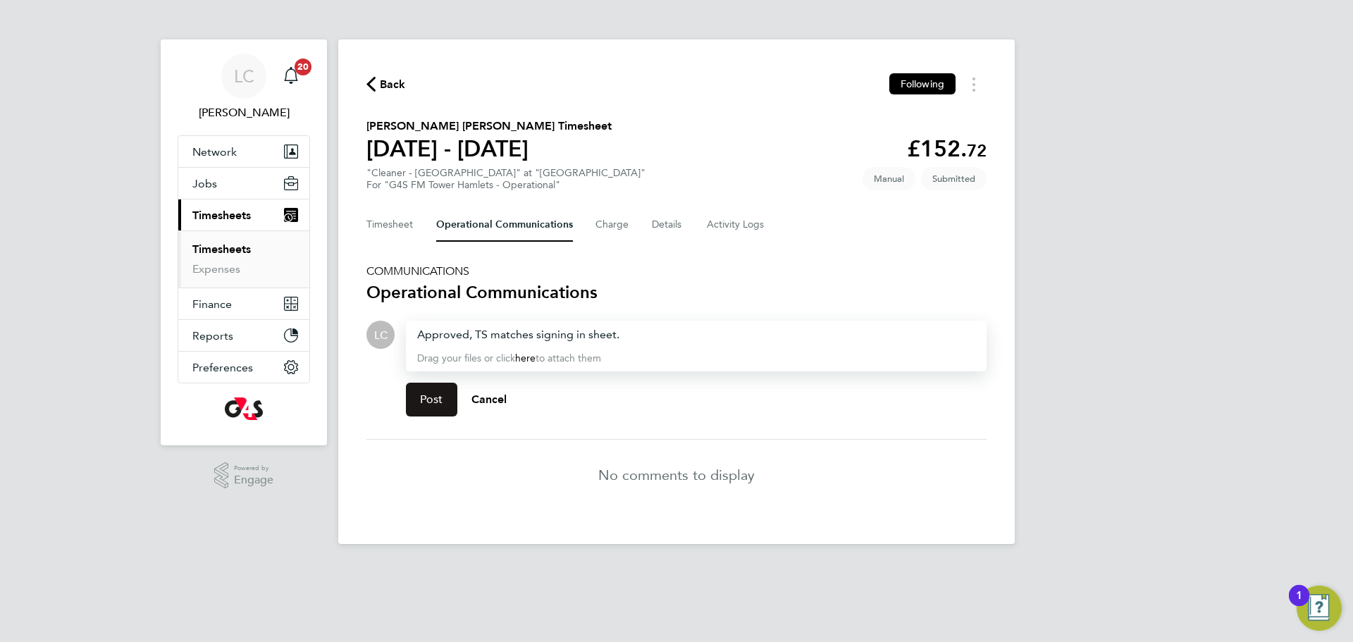
click at [434, 400] on span "Post" at bounding box center [431, 399] width 23 height 14
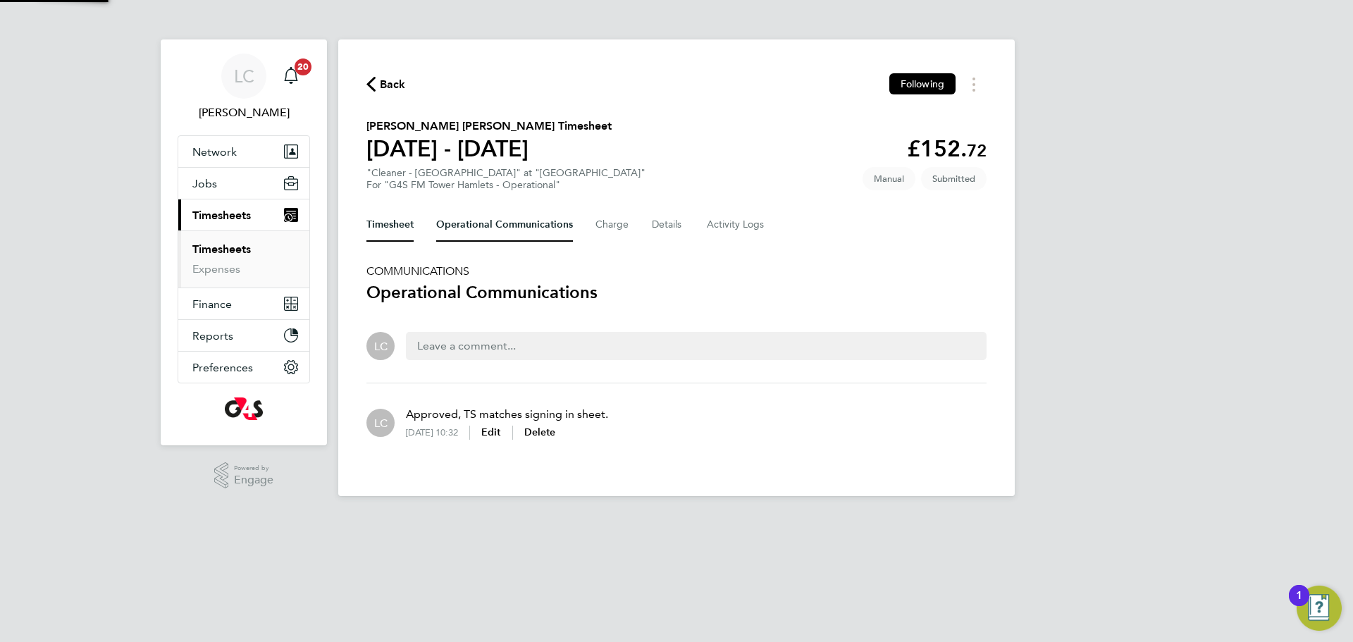
click at [401, 222] on button "Timesheet" at bounding box center [389, 225] width 47 height 34
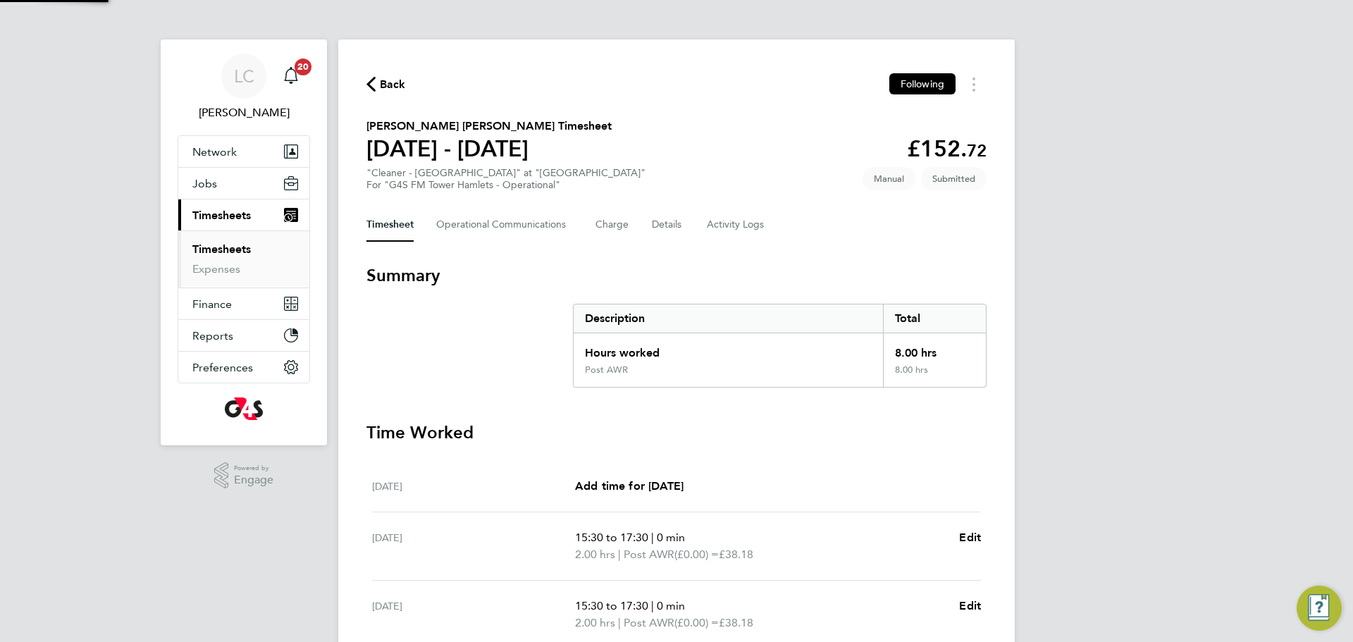
scroll to position [371, 0]
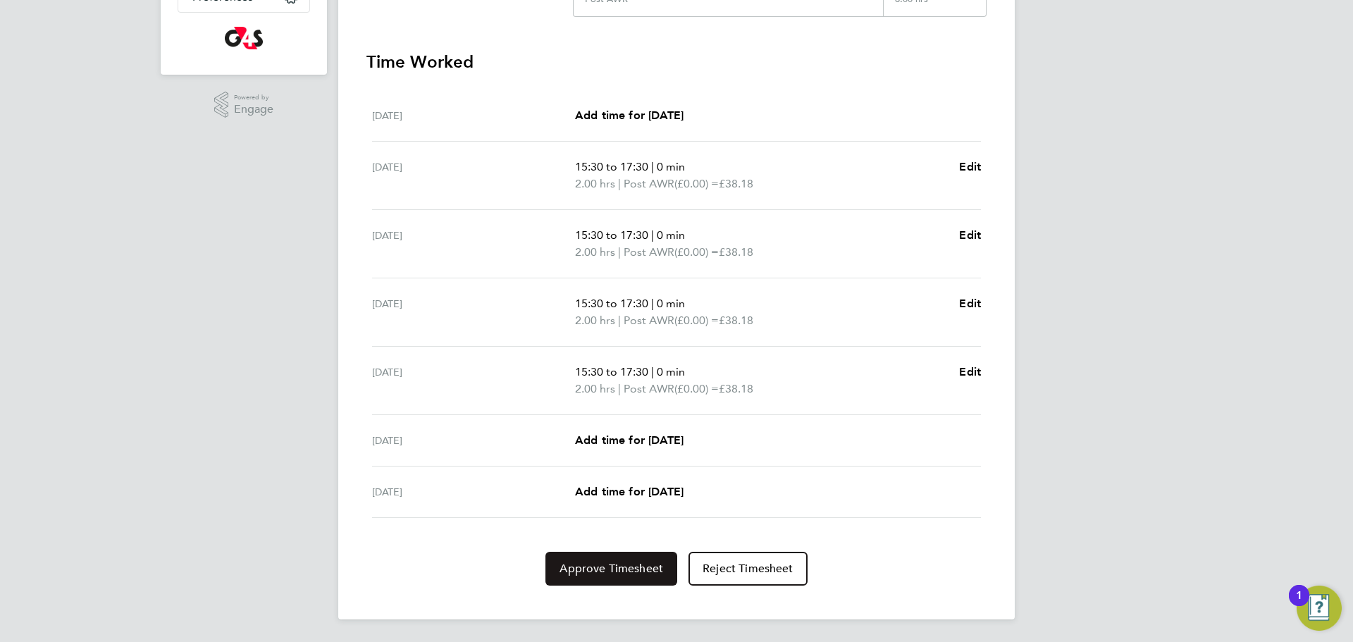
click at [631, 562] on span "Approve Timesheet" at bounding box center [611, 569] width 104 height 14
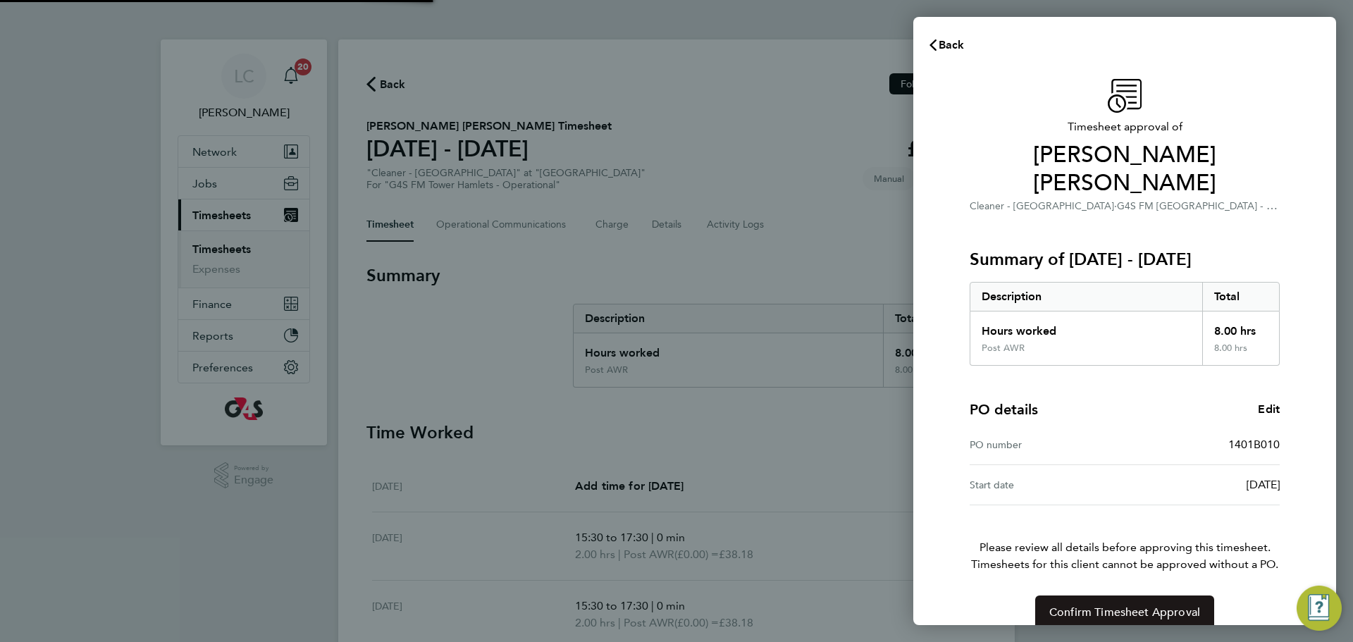
click at [1093, 595] on button "Confirm Timesheet Approval" at bounding box center [1124, 612] width 179 height 34
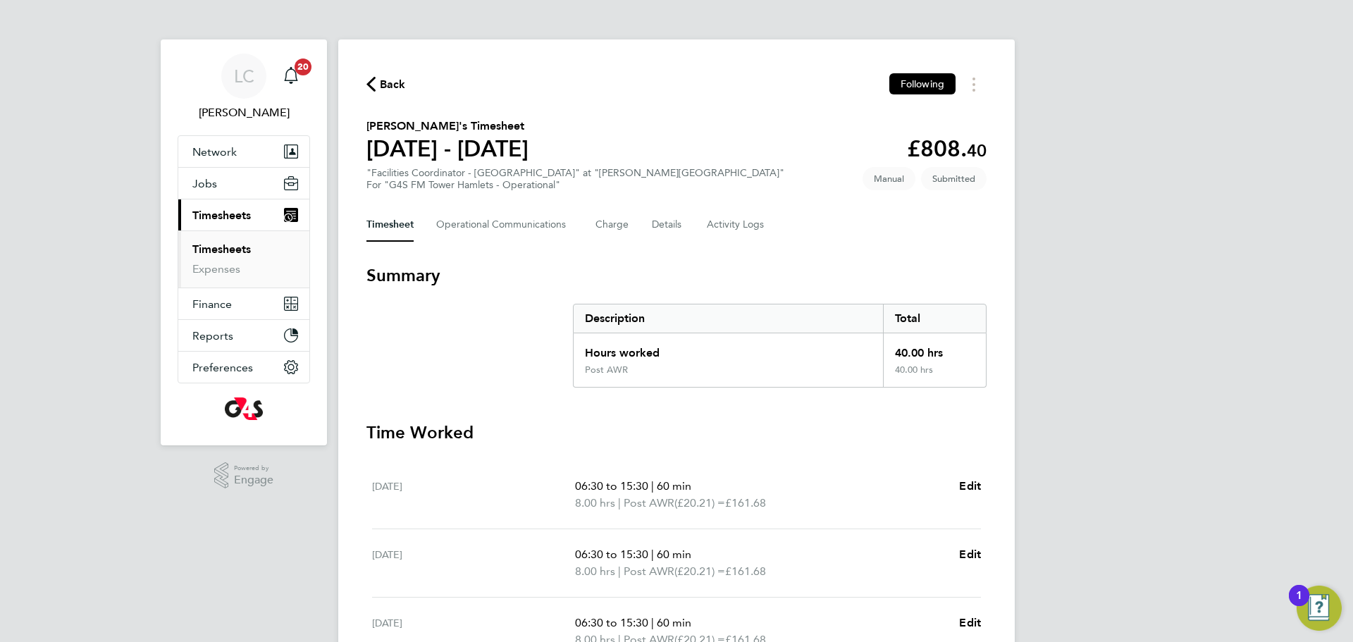
click at [507, 244] on div "Back Following [PERSON_NAME]'s Timesheet [DATE] - [DATE] £808. 40 "Facilities C…" at bounding box center [676, 471] width 676 height 865
click at [508, 237] on Communications-tab "Operational Communications" at bounding box center [504, 225] width 137 height 34
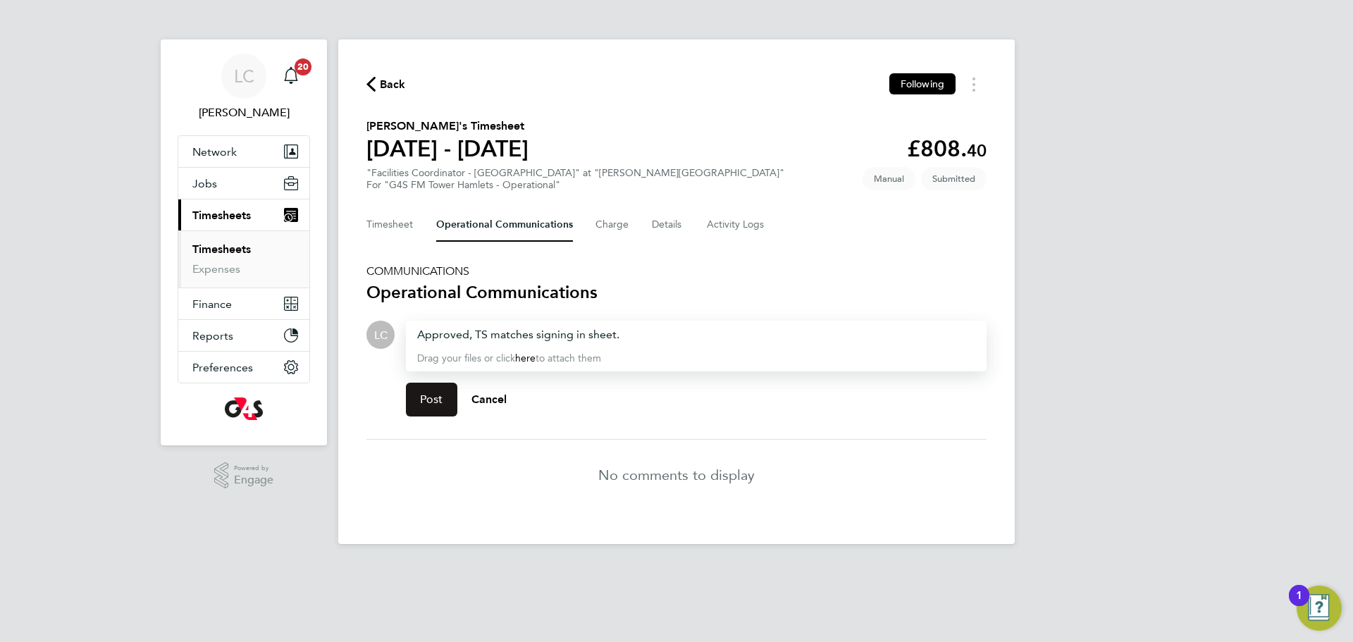
click at [437, 403] on span "Post" at bounding box center [431, 399] width 23 height 14
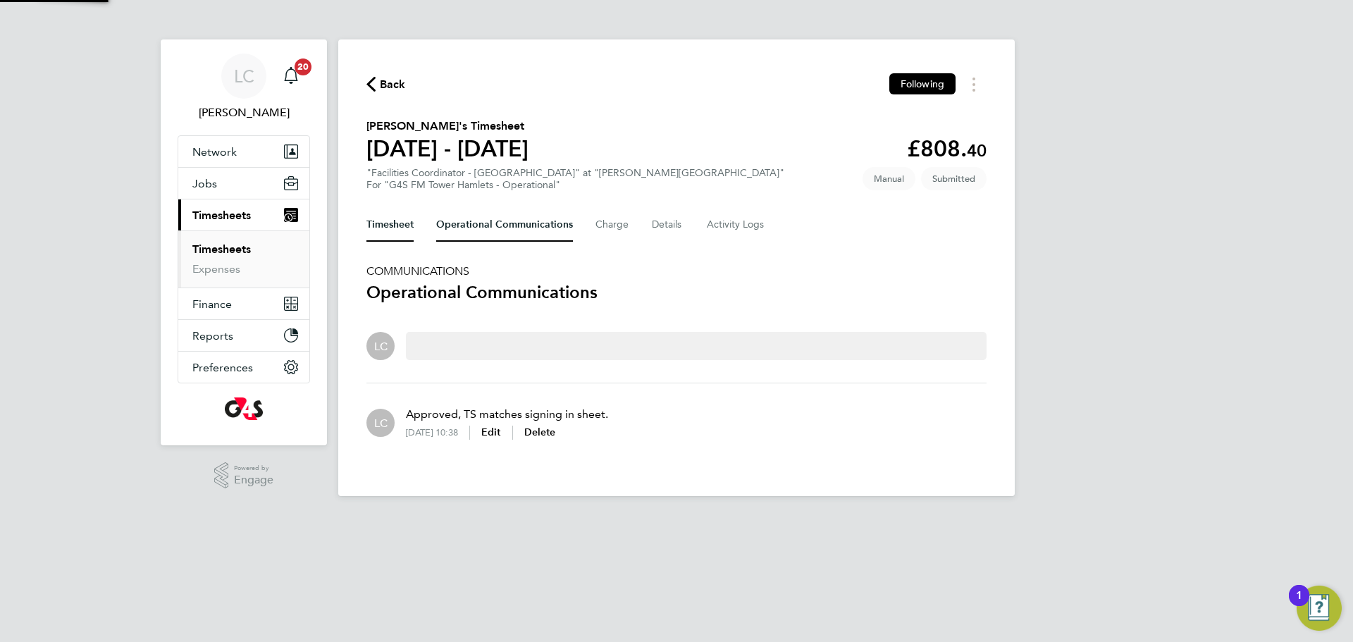
click at [399, 227] on button "Timesheet" at bounding box center [389, 225] width 47 height 34
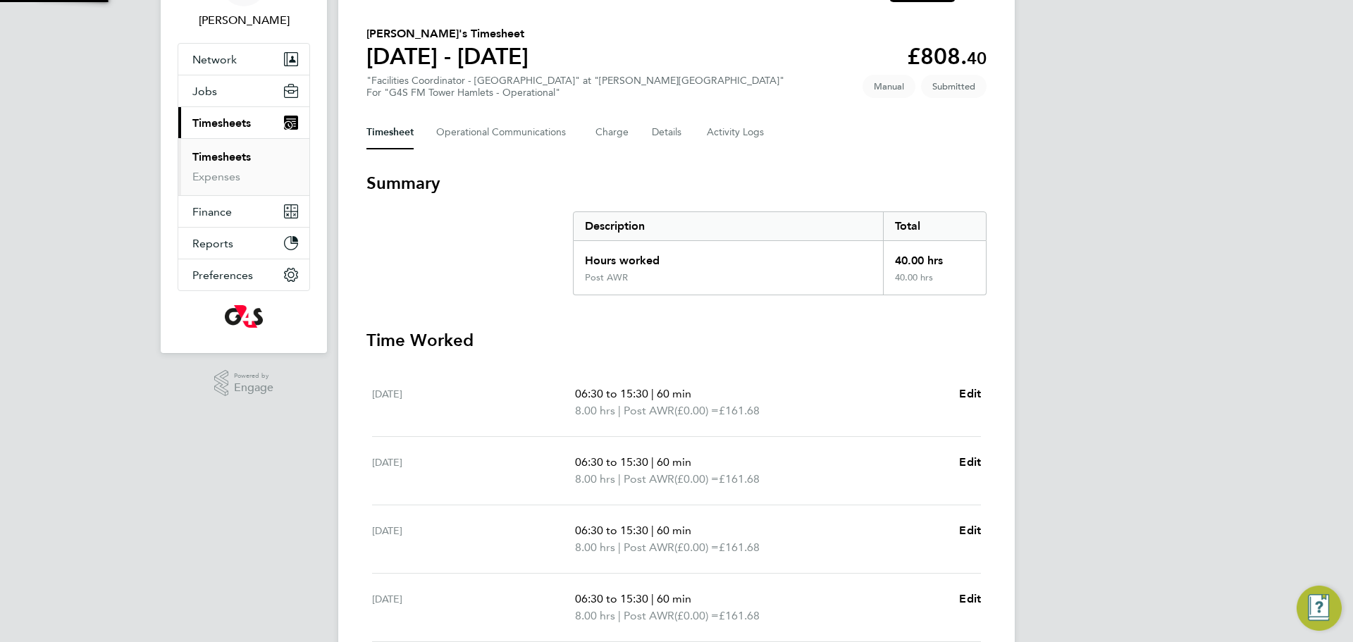
scroll to position [285, 0]
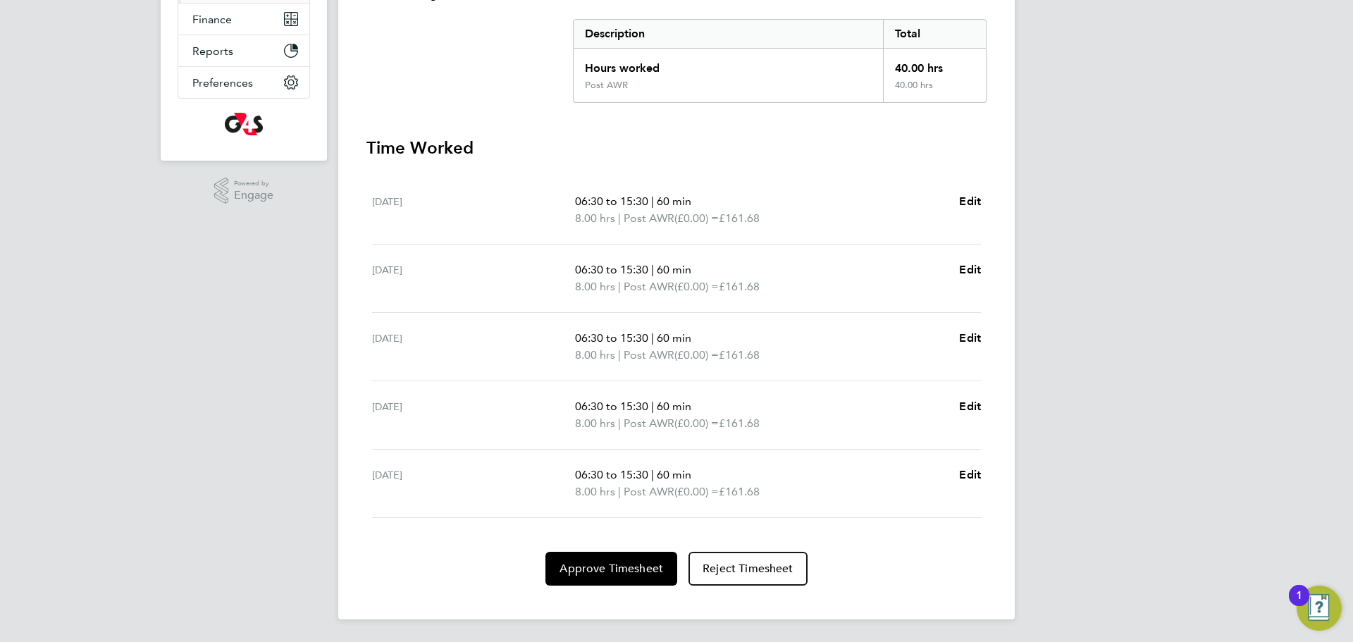
click at [617, 550] on section "Time Worked [DATE] 06:30 to 15:30 | 60 min 8.00 hrs | Post AWR (£0.00) = £161.6…" at bounding box center [676, 361] width 620 height 449
click at [626, 565] on span "Approve Timesheet" at bounding box center [611, 569] width 104 height 14
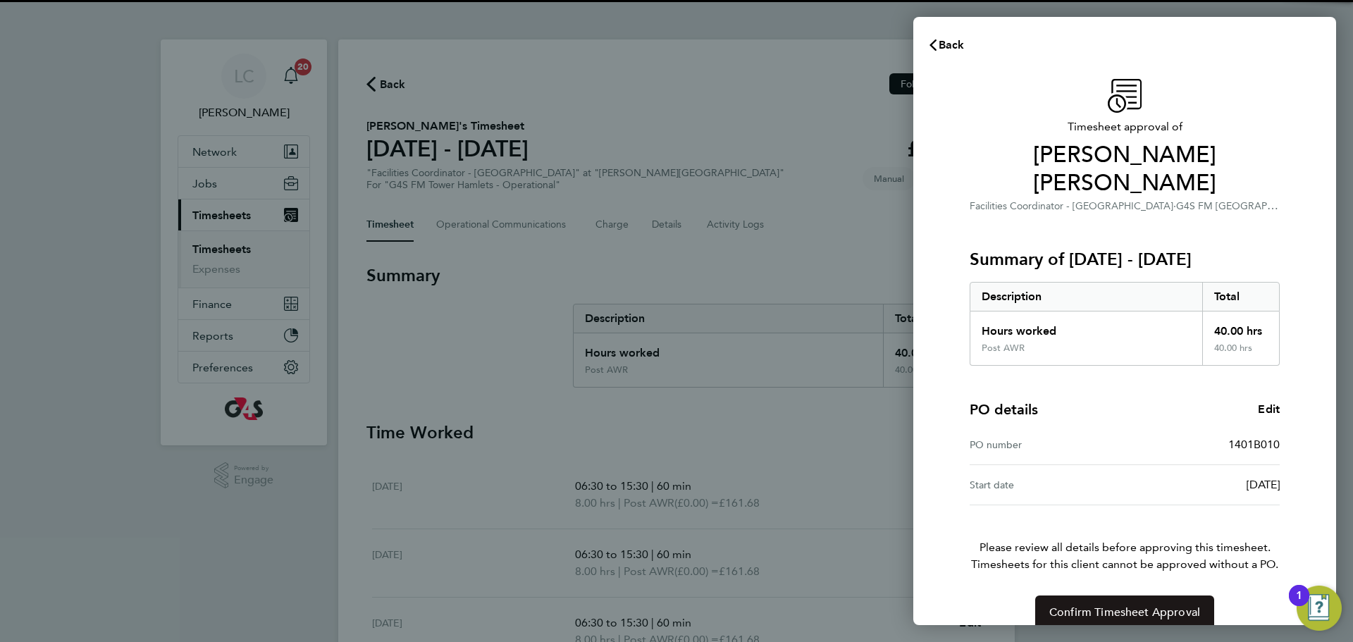
click at [1109, 595] on button "Confirm Timesheet Approval" at bounding box center [1124, 612] width 179 height 34
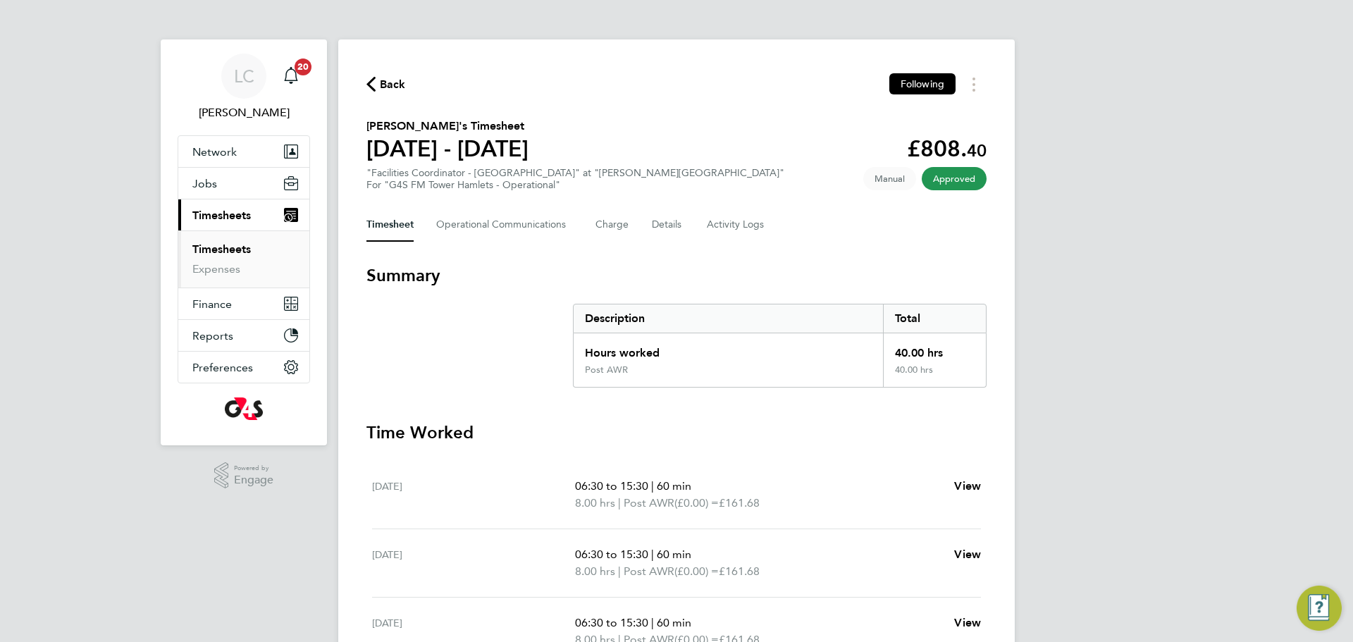
click at [1120, 581] on div "LC [PERSON_NAME] Notifications 20 Applications: Network Team Members Businesses…" at bounding box center [676, 463] width 1353 height 927
click at [531, 216] on Communications-tab "Operational Communications" at bounding box center [504, 225] width 137 height 34
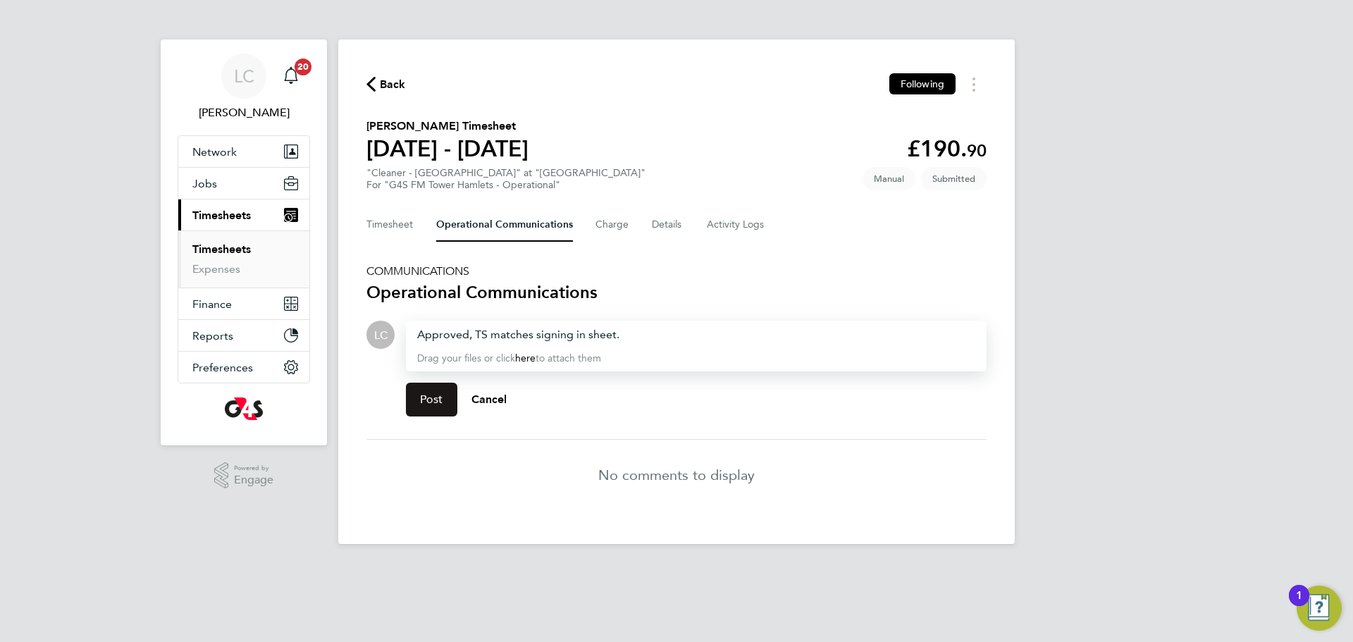
click at [442, 394] on span "Post" at bounding box center [431, 399] width 23 height 14
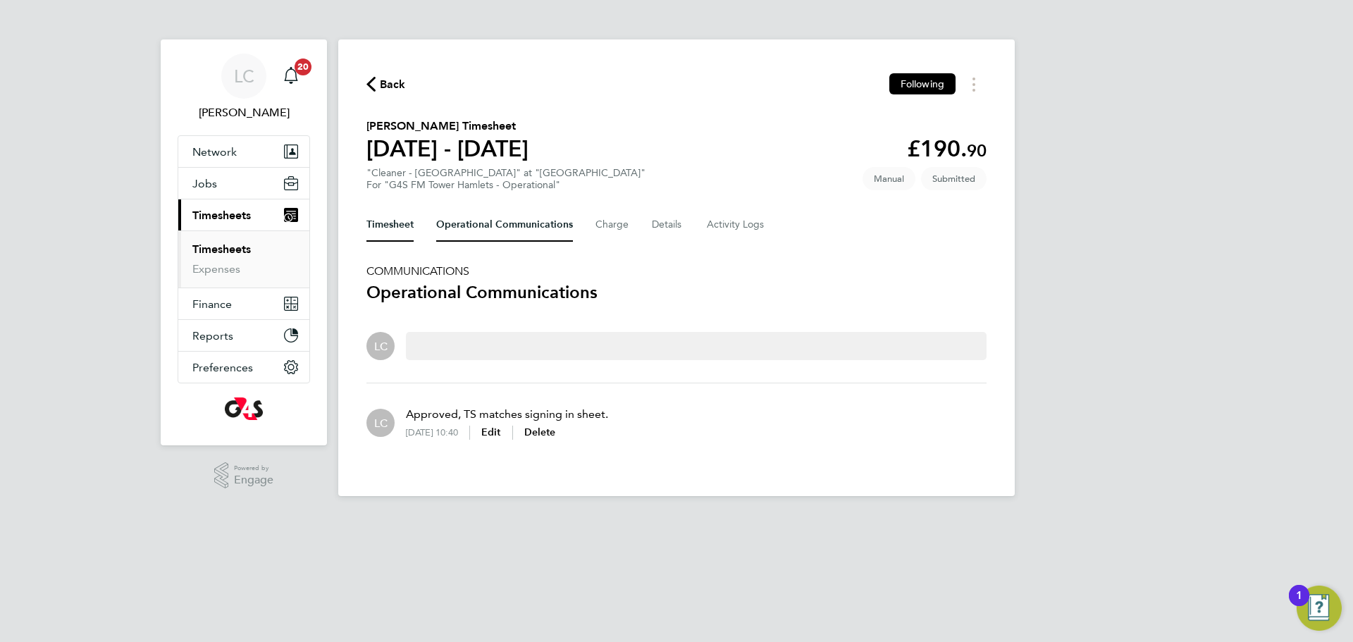
click at [408, 212] on button "Timesheet" at bounding box center [389, 225] width 47 height 34
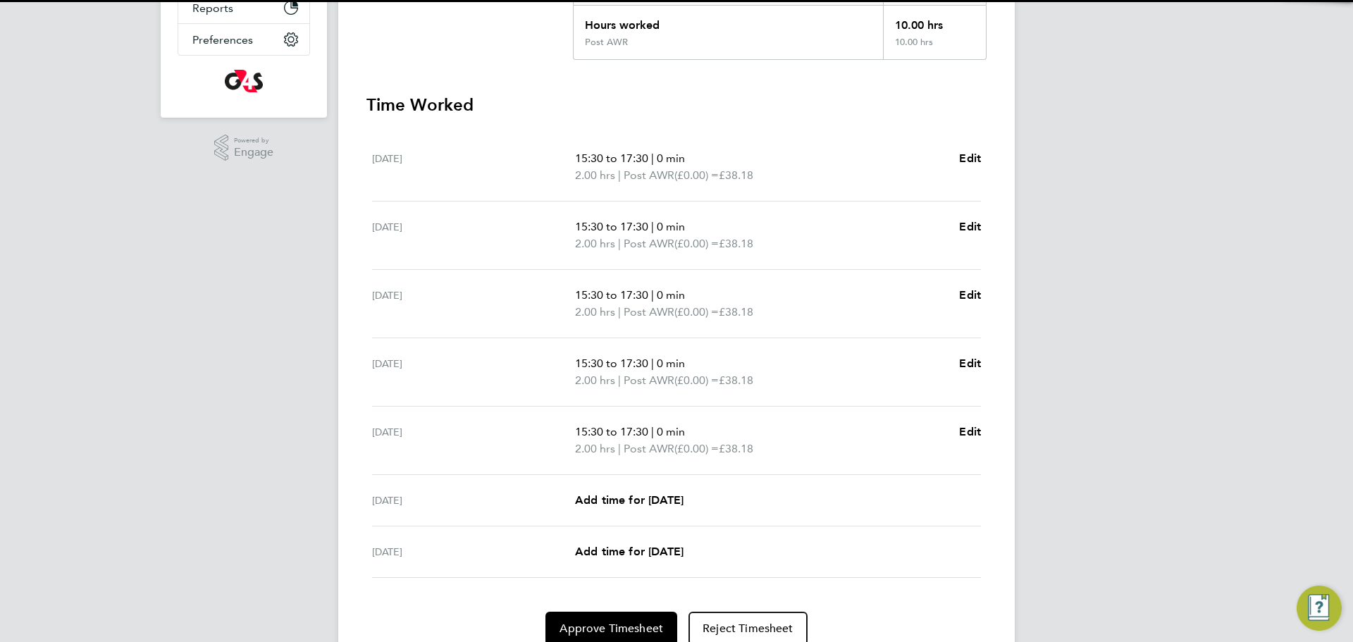
scroll to position [350, 0]
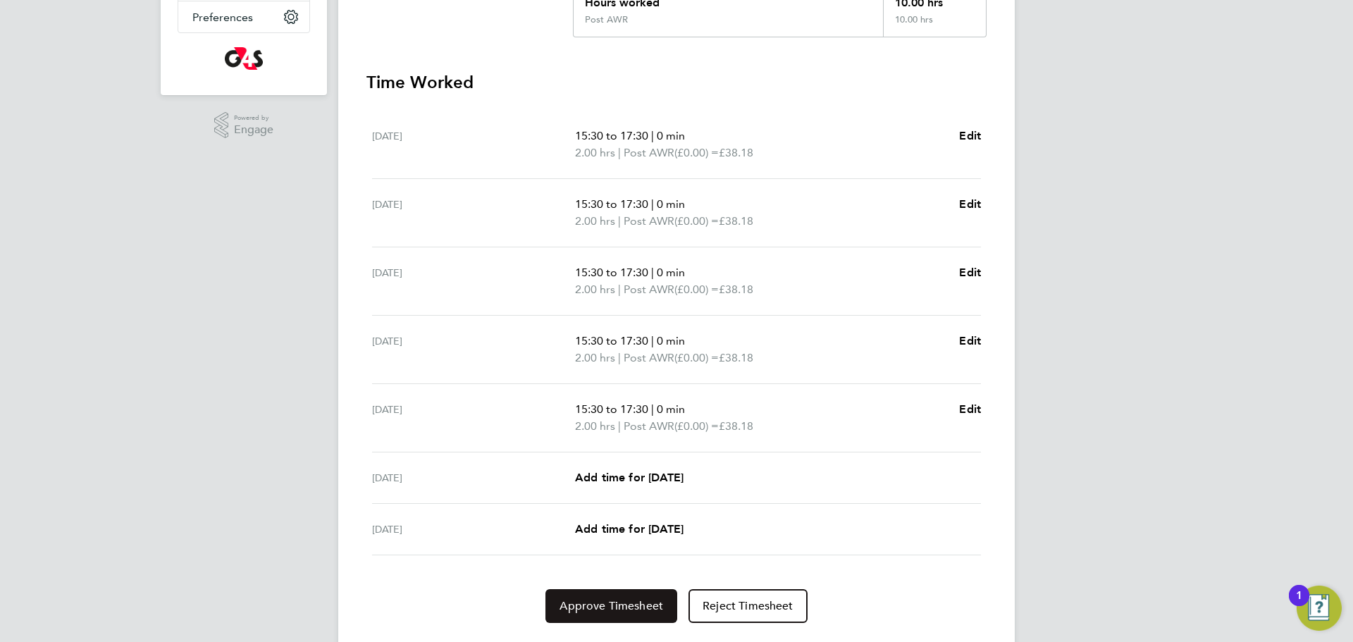
click at [618, 595] on button "Approve Timesheet" at bounding box center [611, 606] width 132 height 34
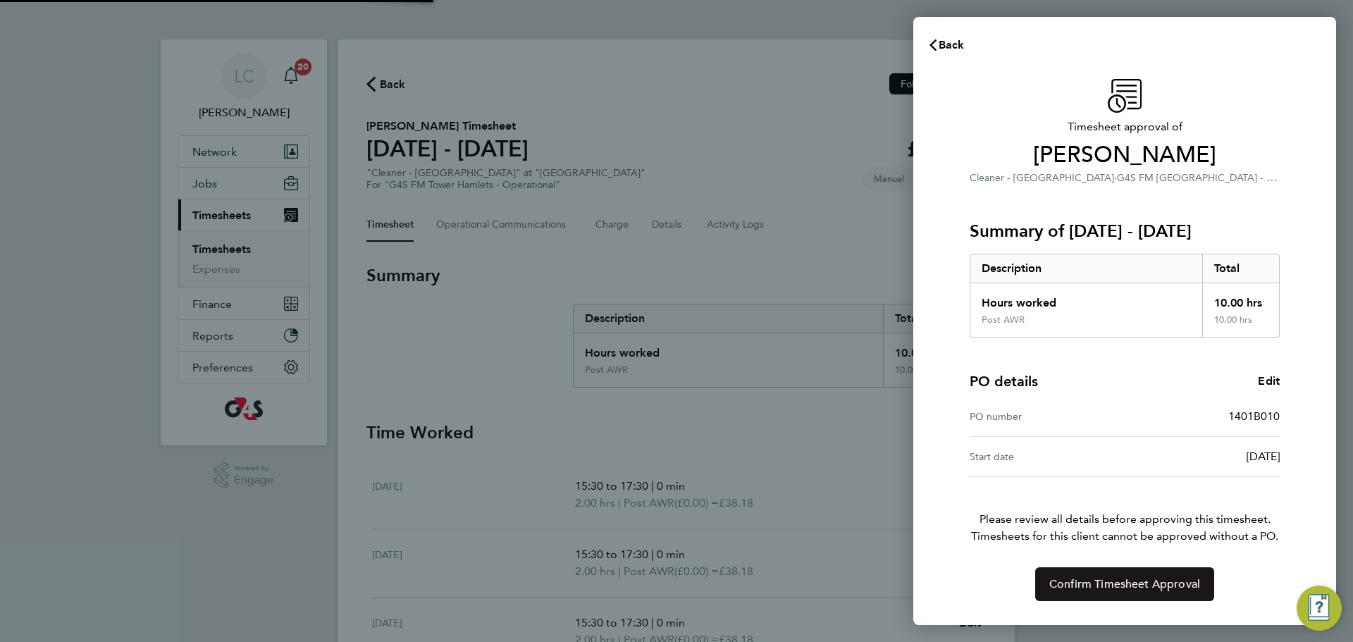
click at [1081, 584] on span "Confirm Timesheet Approval" at bounding box center [1124, 584] width 151 height 14
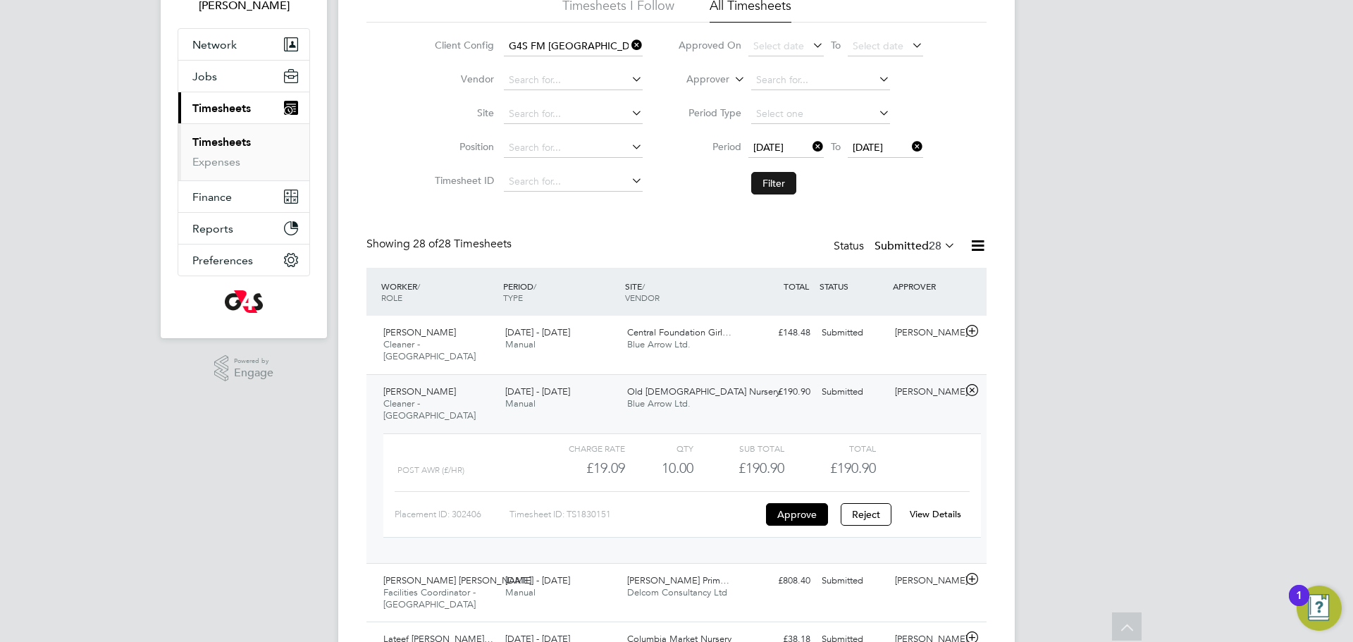
click at [765, 181] on button "Filter" at bounding box center [773, 183] width 45 height 23
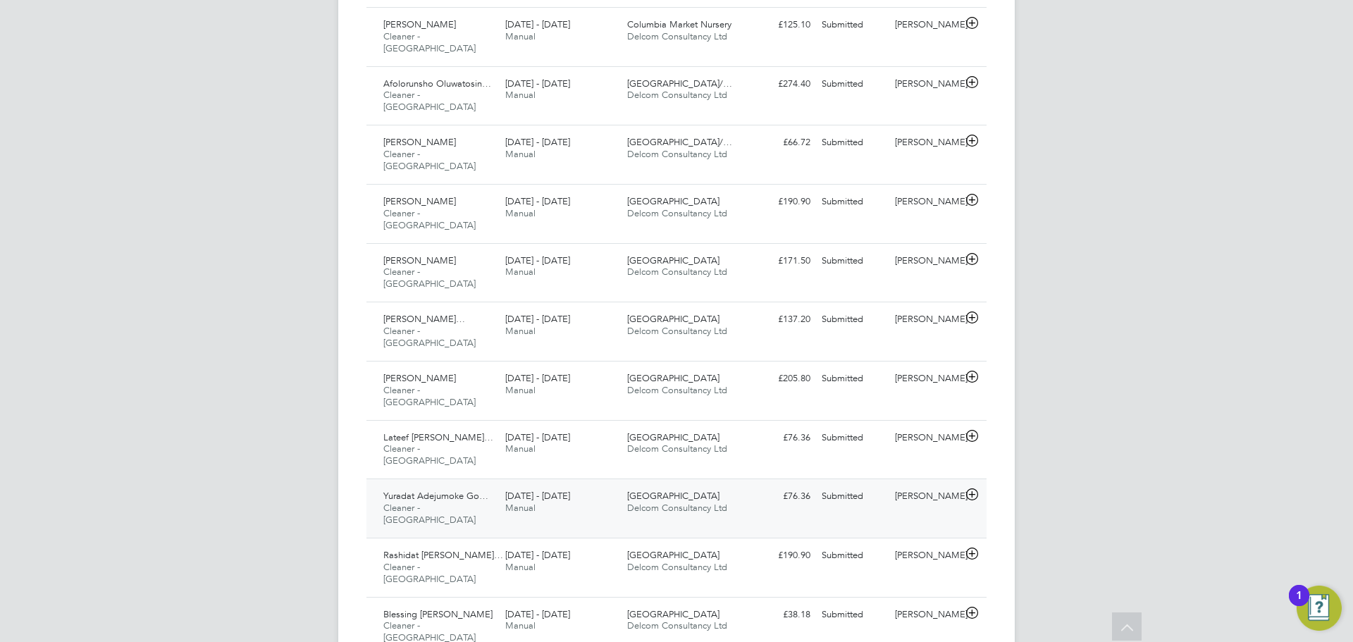
scroll to position [457, 0]
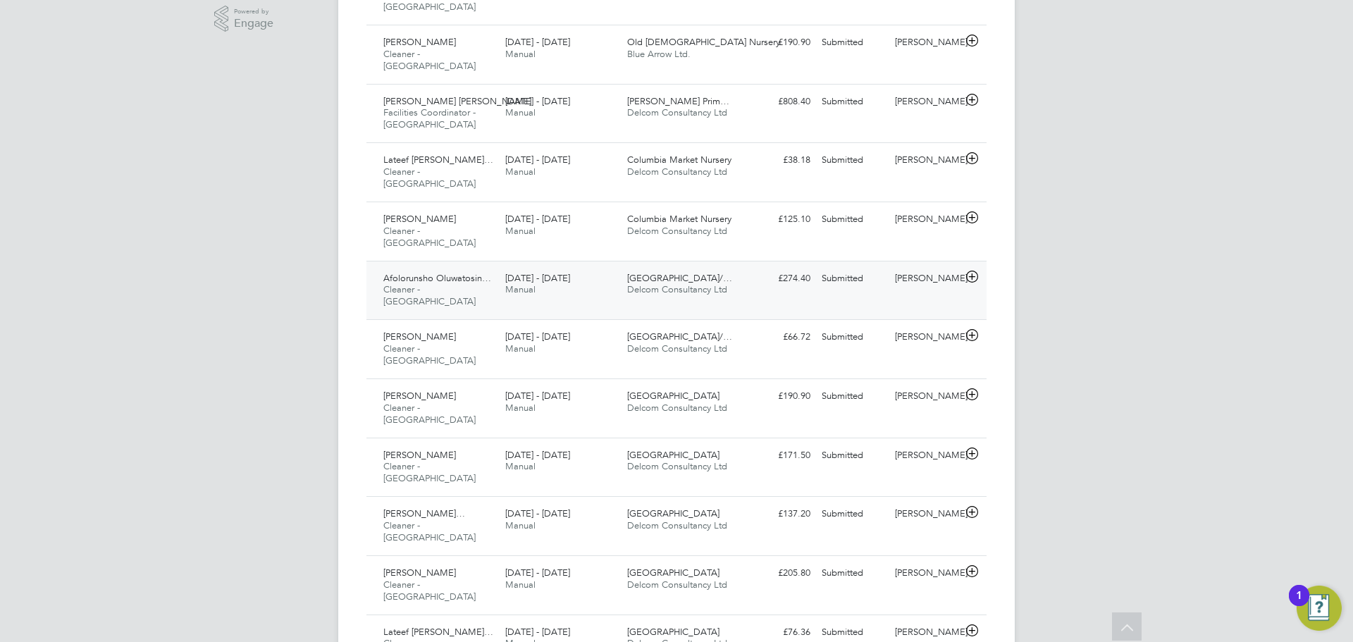
click at [731, 267] on div "Osmani Primary School/… Delcom Consultancy Ltd" at bounding box center [682, 284] width 122 height 35
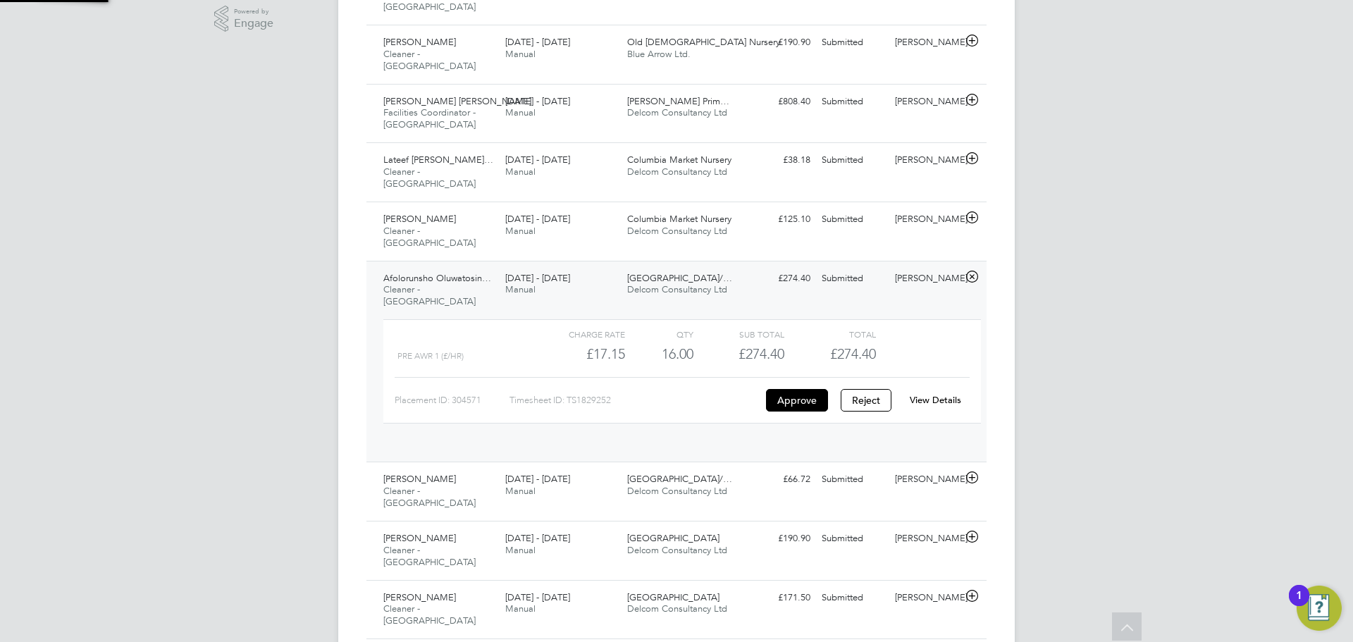
scroll to position [24, 137]
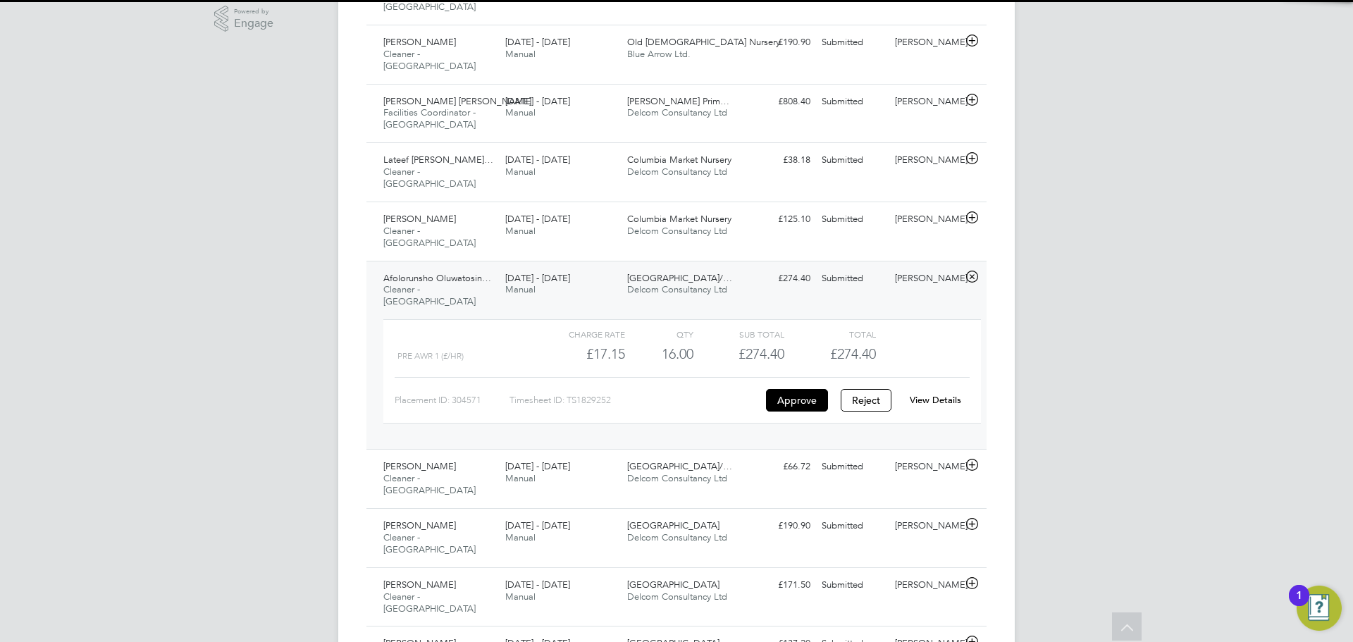
click at [936, 394] on link "View Details" at bounding box center [935, 400] width 51 height 12
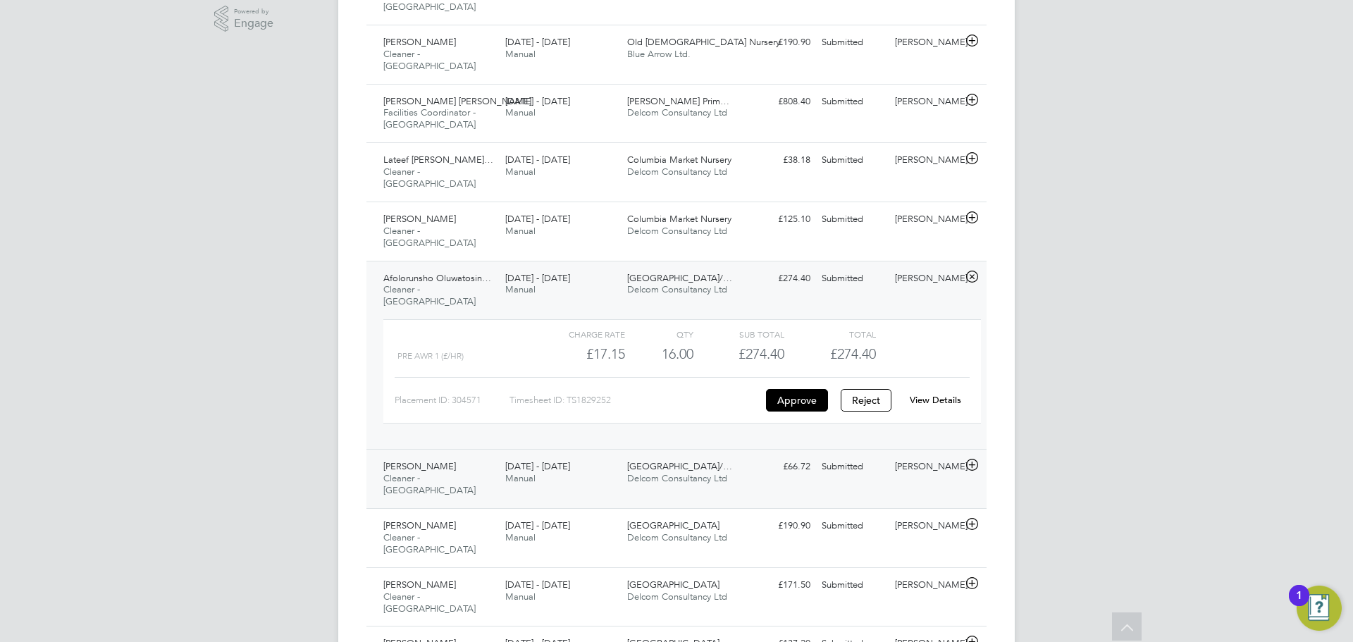
click at [731, 455] on div "Osmani Primary School/… Delcom Consultancy Ltd" at bounding box center [682, 472] width 122 height 35
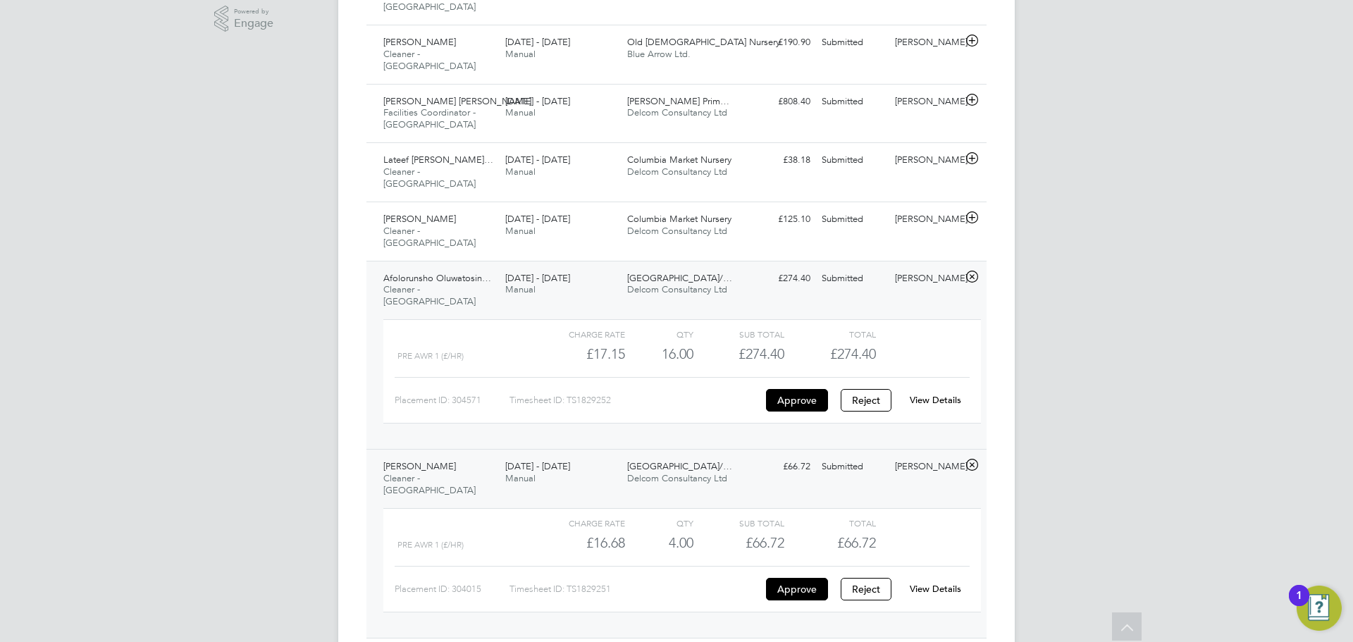
click at [923, 583] on link "View Details" at bounding box center [935, 589] width 51 height 12
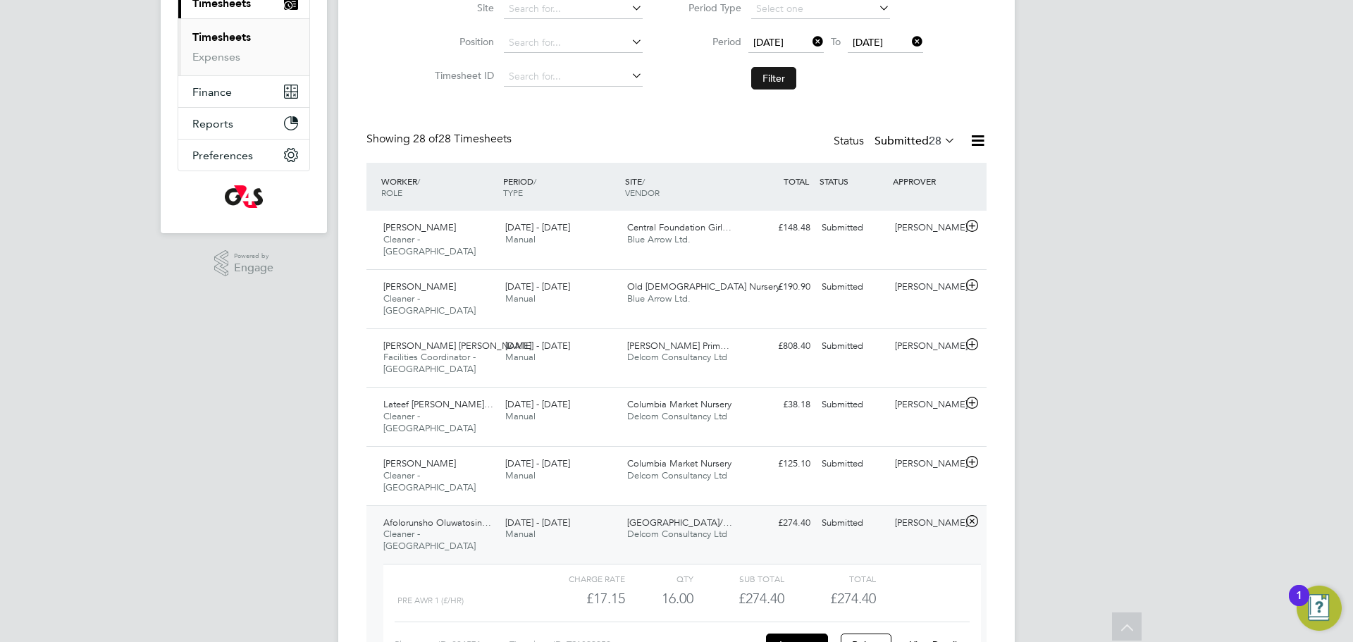
scroll to position [210, 0]
click at [770, 84] on button "Filter" at bounding box center [773, 80] width 45 height 23
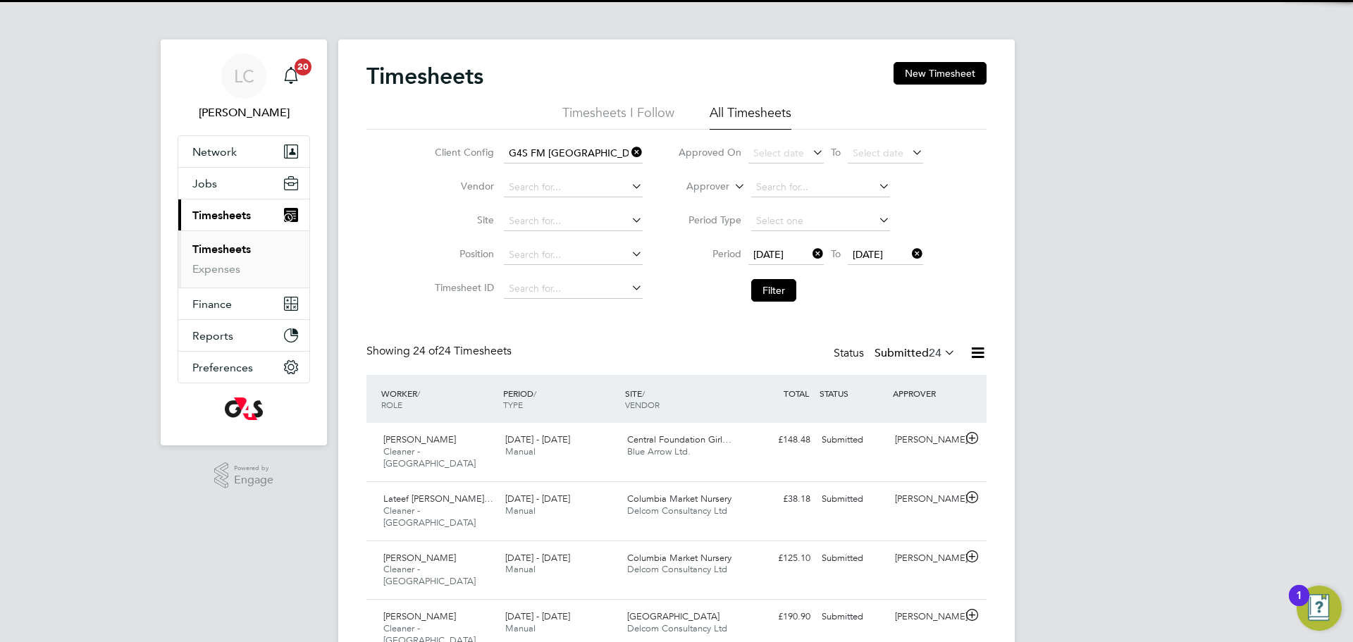
scroll to position [36, 123]
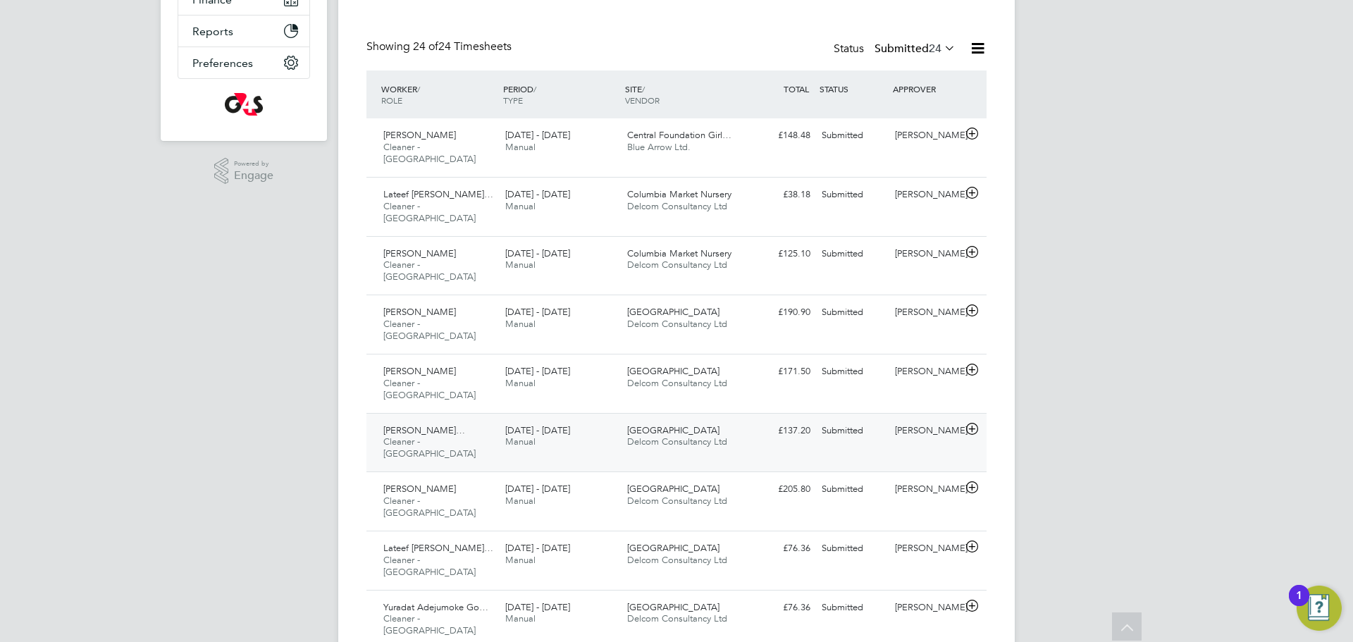
click at [712, 435] on span "Delcom Consultancy Ltd" at bounding box center [677, 441] width 100 height 12
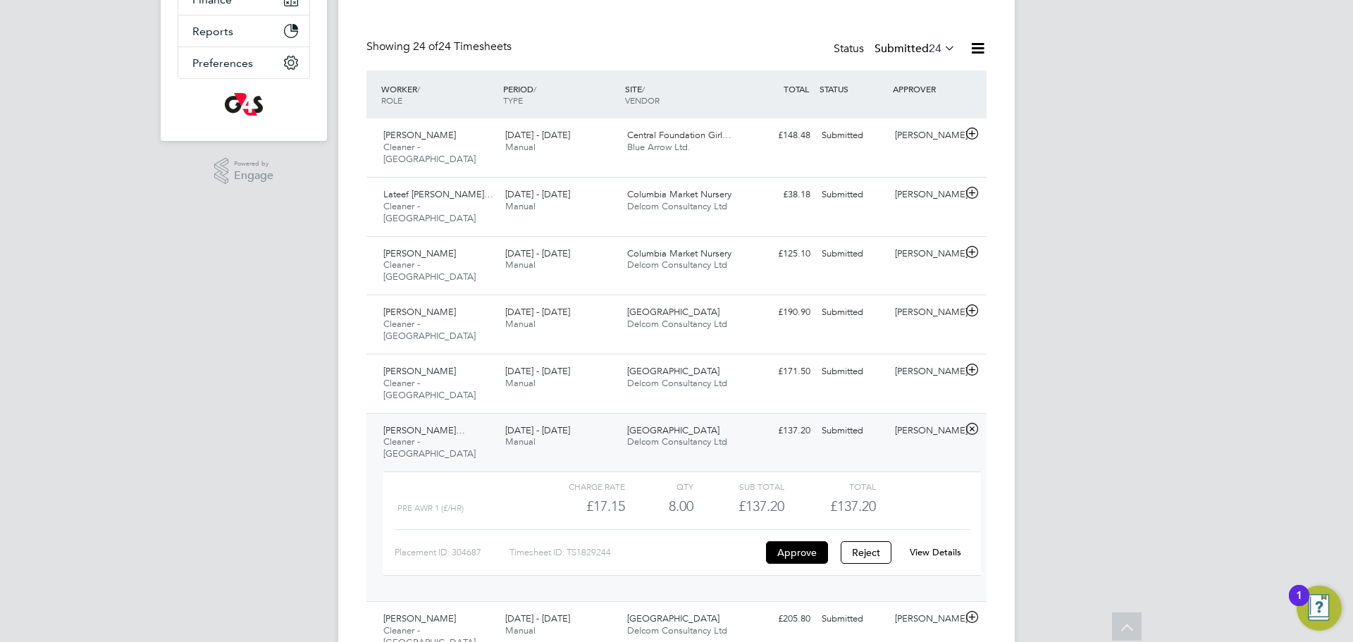
click at [920, 546] on link "View Details" at bounding box center [935, 552] width 51 height 12
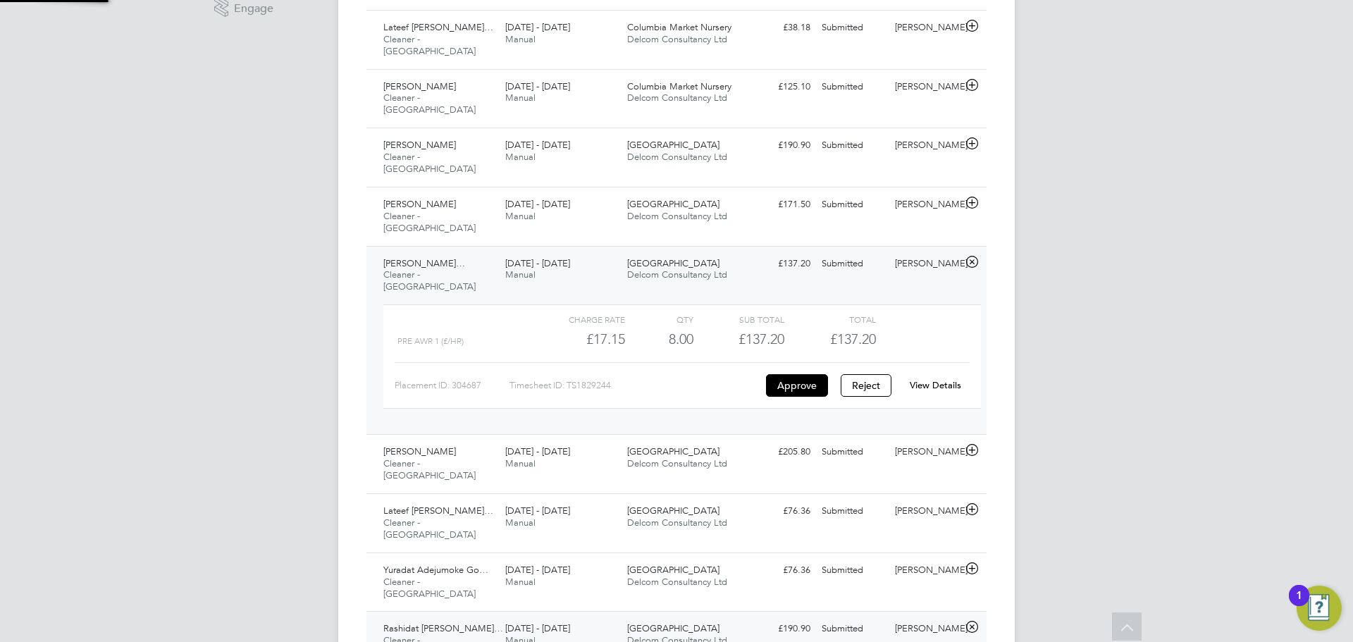
scroll to position [24, 137]
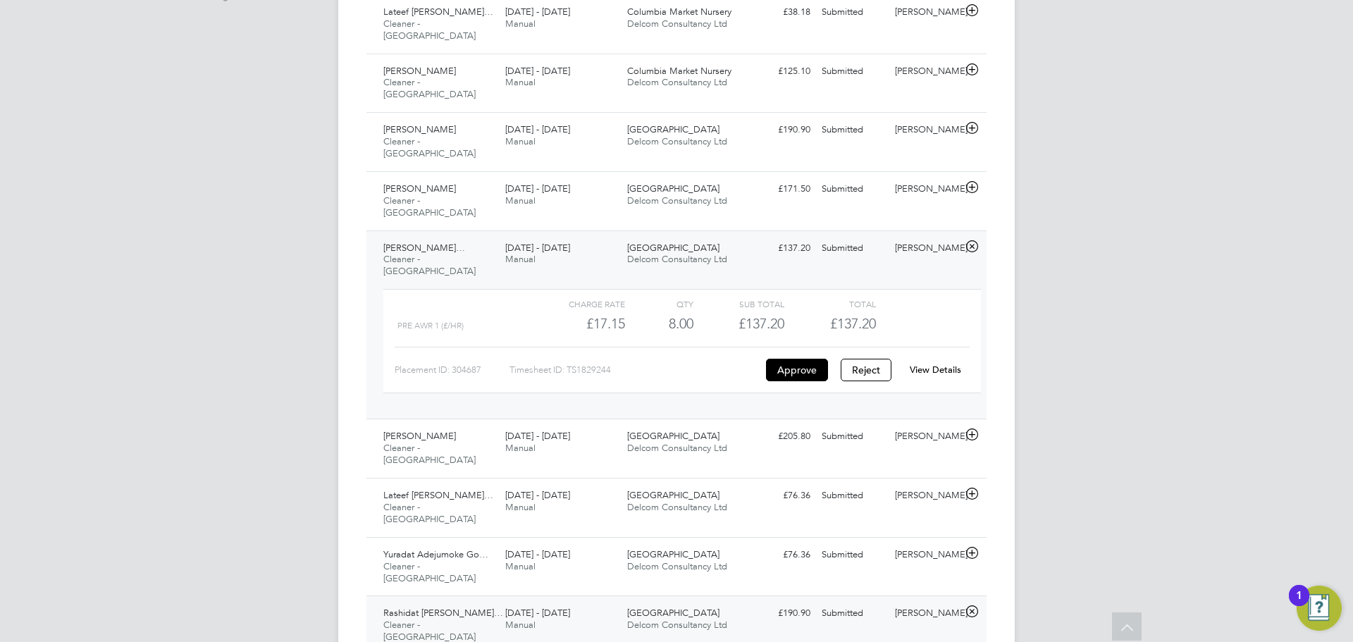
scroll to position [478, 0]
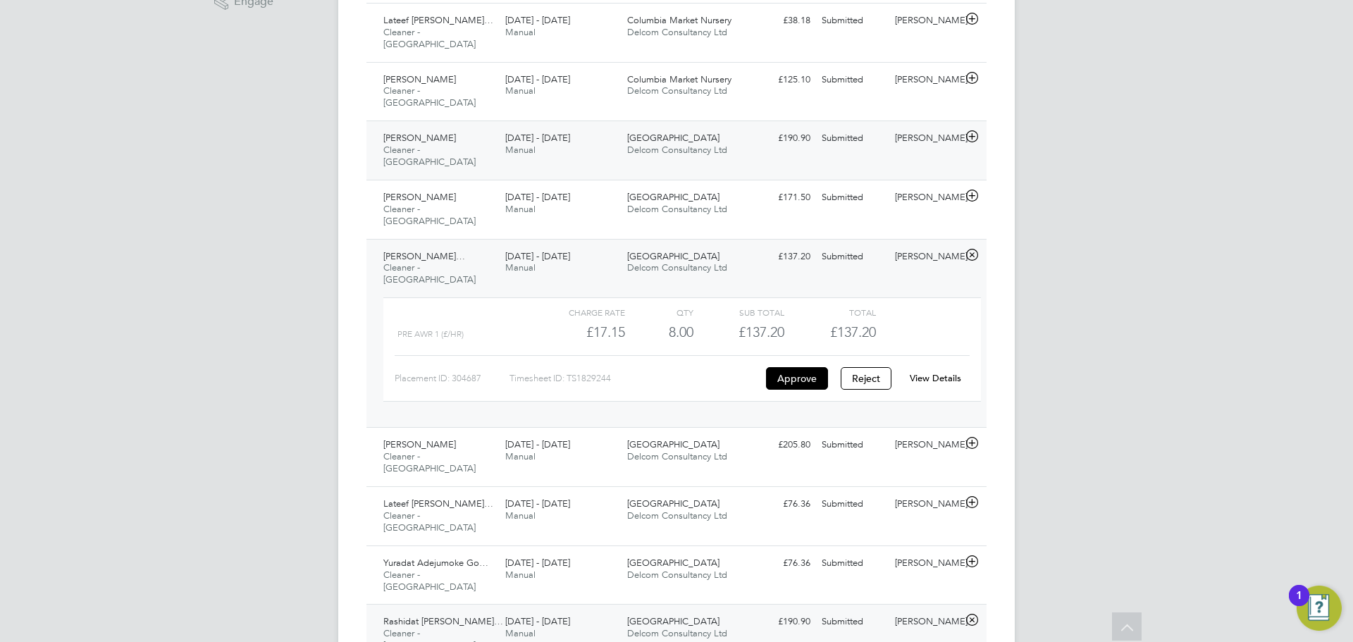
click at [798, 120] on div "Akeem Soremekun Cleaner - Tower Hamlet 22 - 28 Sep 2025 22 - 28 Sep 2025 Manual…" at bounding box center [676, 149] width 620 height 59
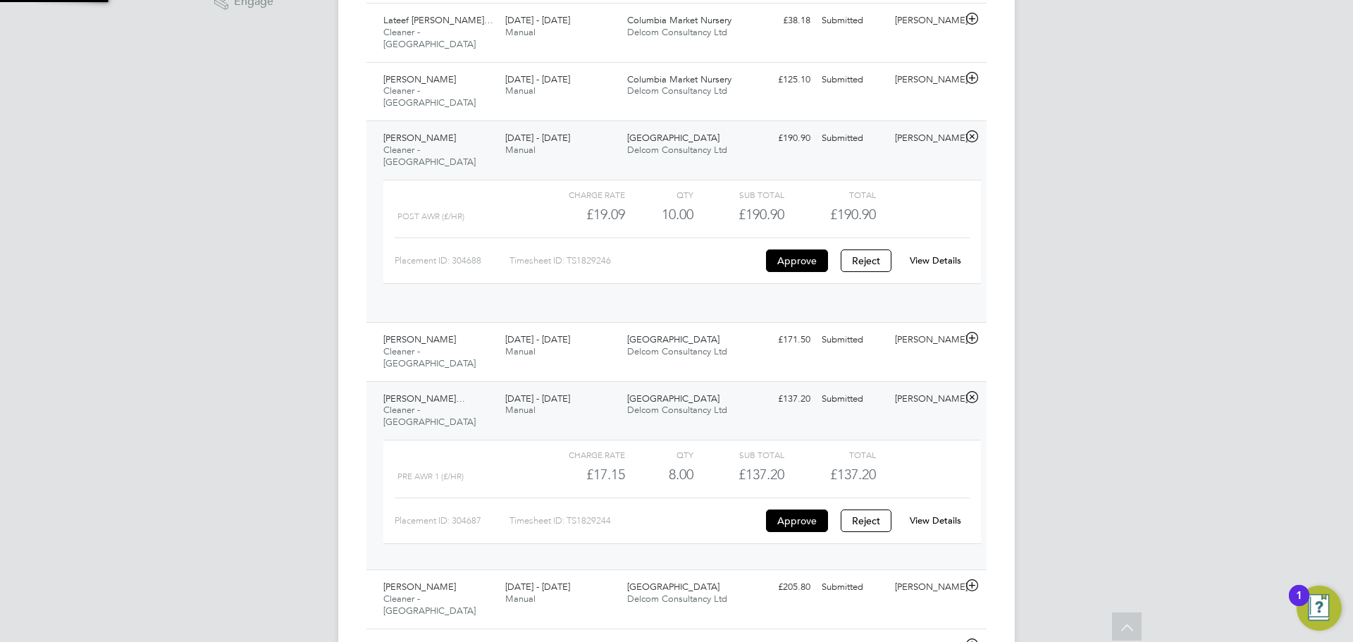
scroll to position [24, 137]
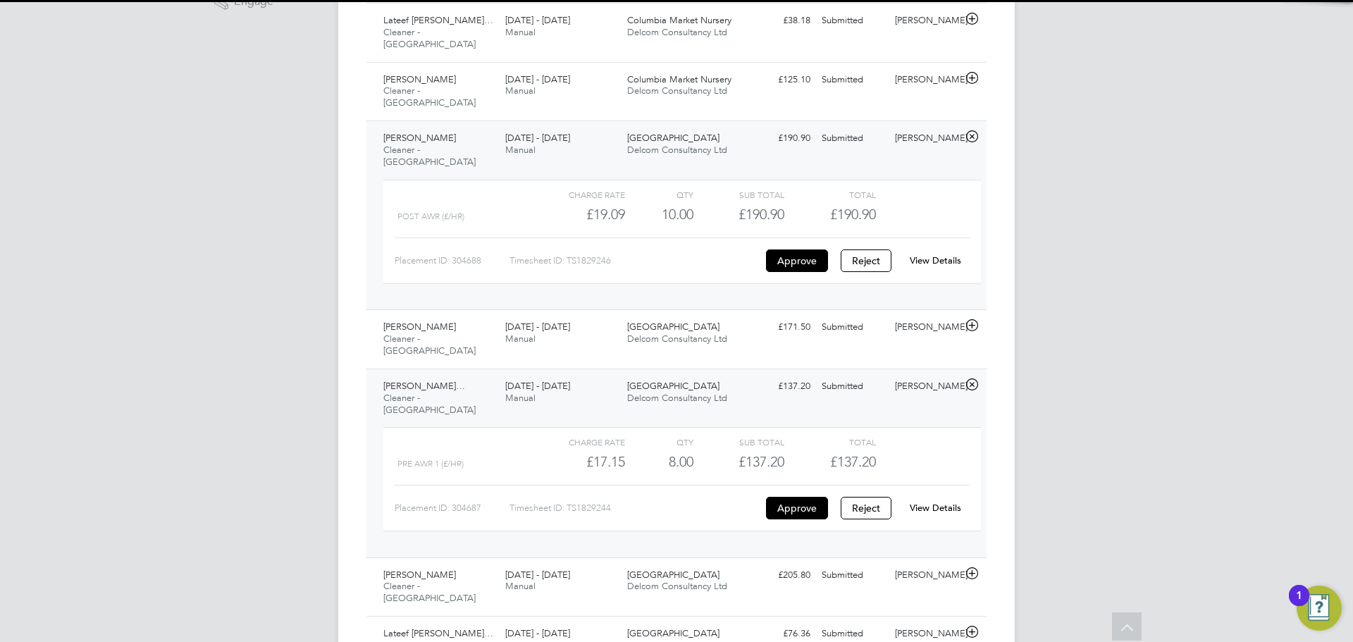
click at [946, 254] on link "View Details" at bounding box center [935, 260] width 51 height 12
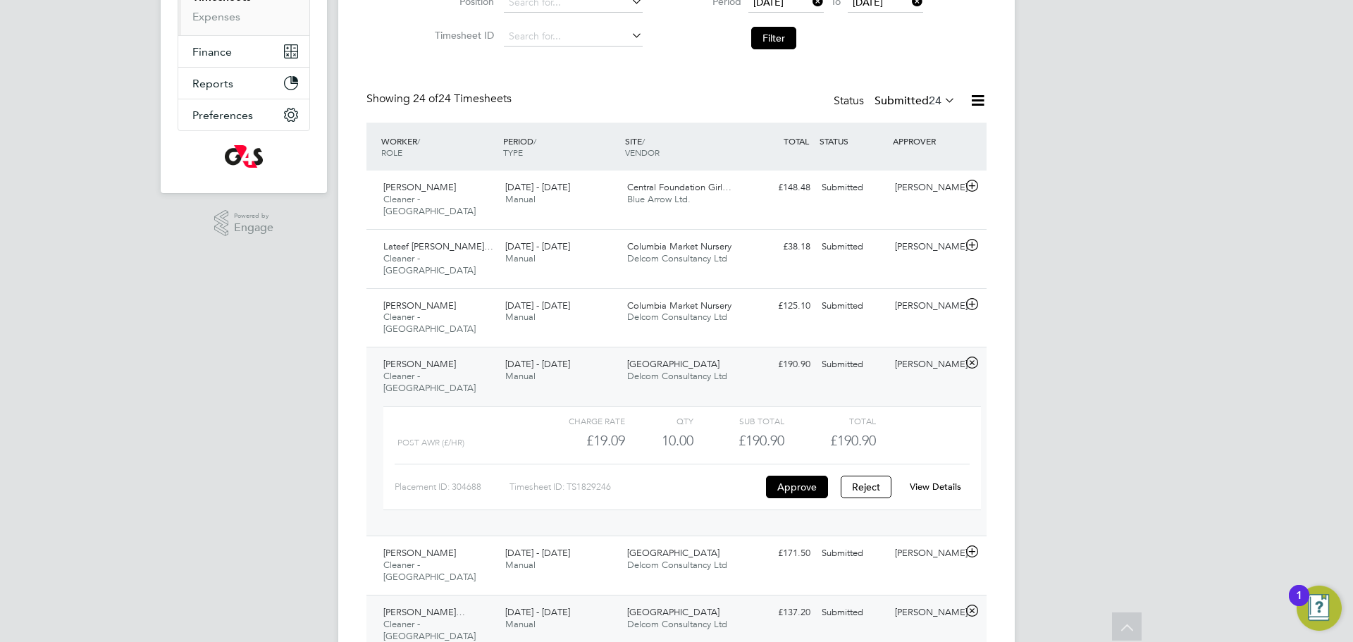
scroll to position [247, 0]
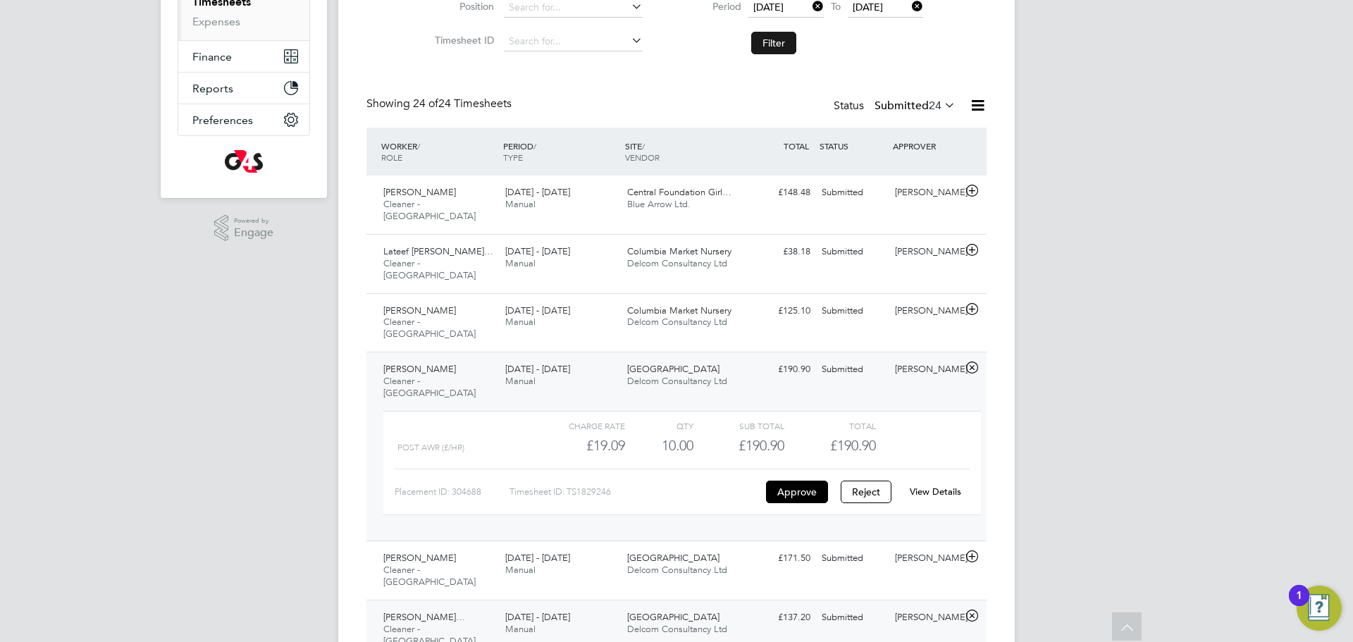
click at [773, 46] on button "Filter" at bounding box center [773, 43] width 45 height 23
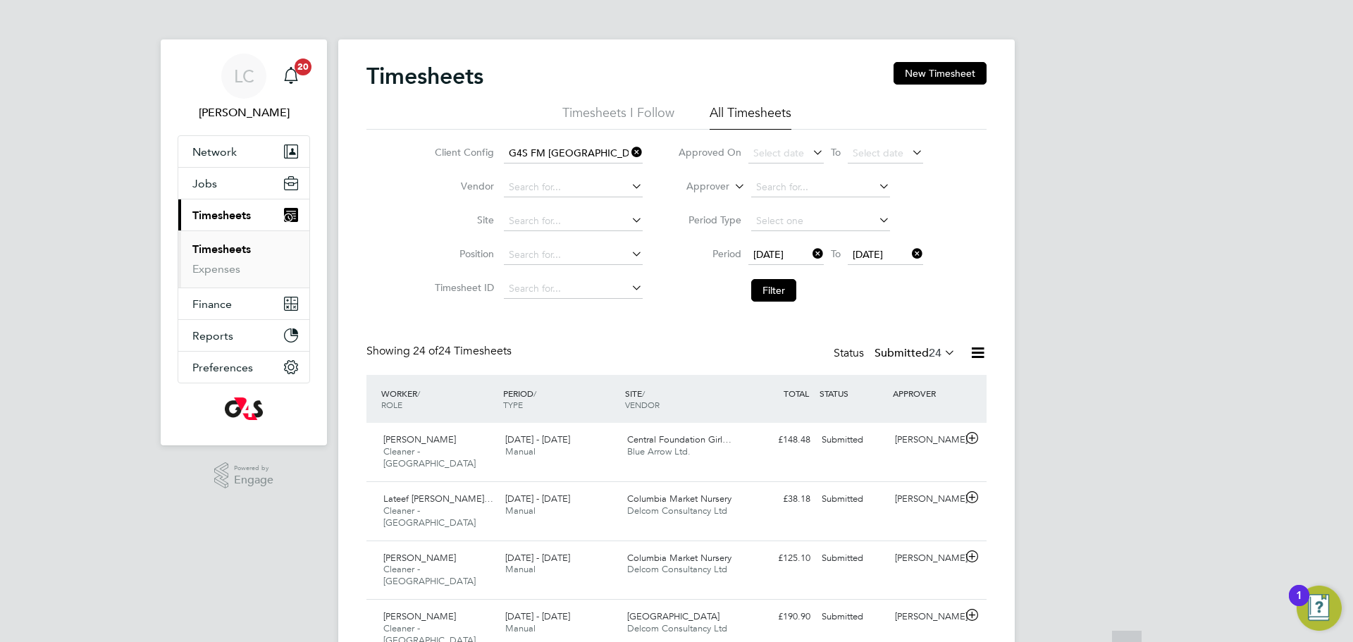
scroll to position [7, 7]
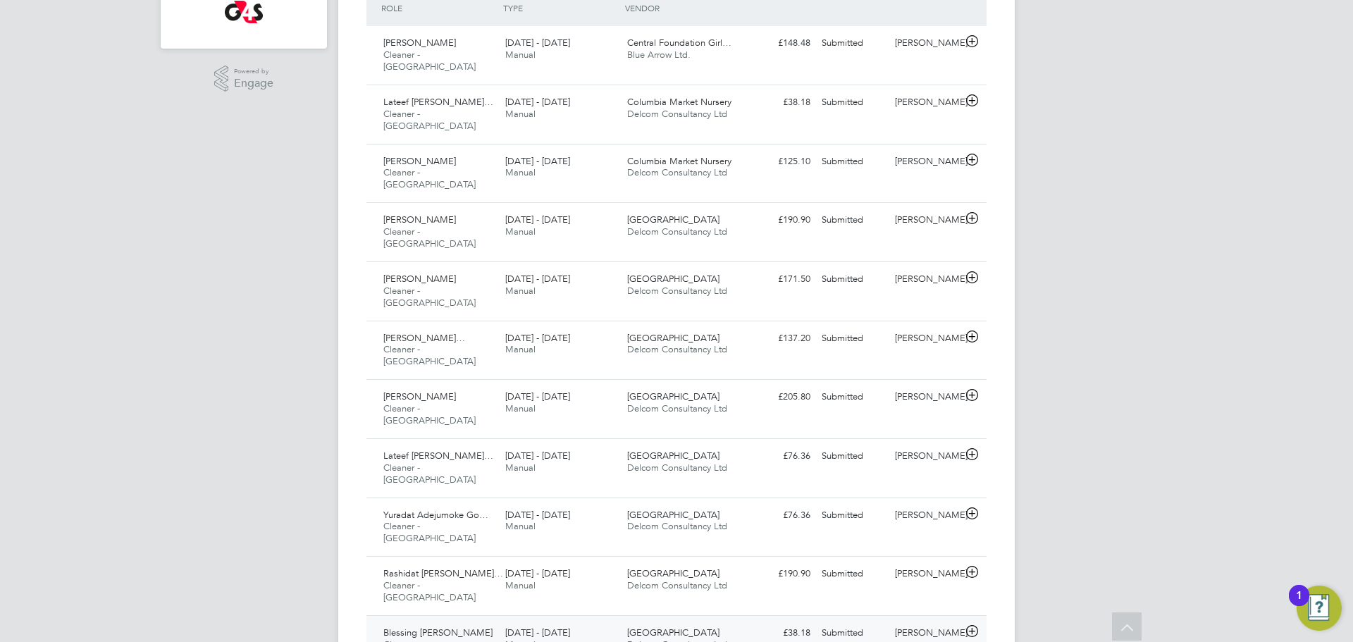
click at [645, 615] on div "Blessing Bolade Awolesi Cleaner - Tower Hamlet 22 - 28 Sep 2025 22 - 28 Sep 202…" at bounding box center [676, 644] width 620 height 59
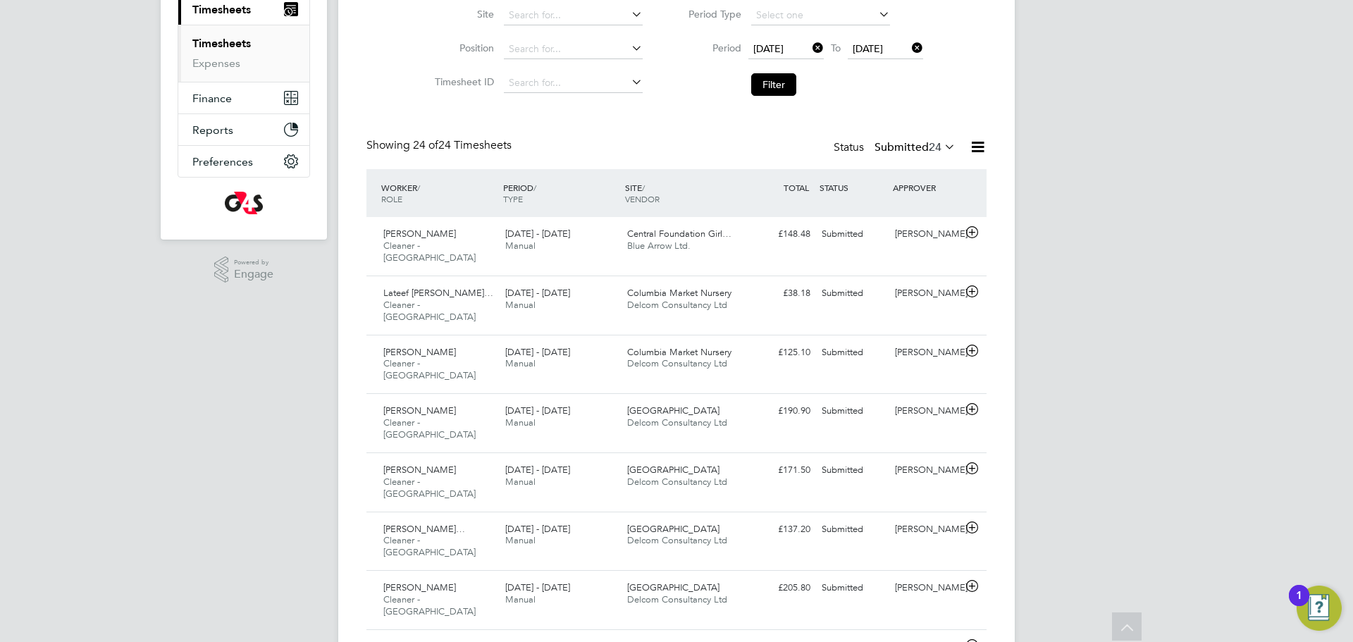
scroll to position [183, 0]
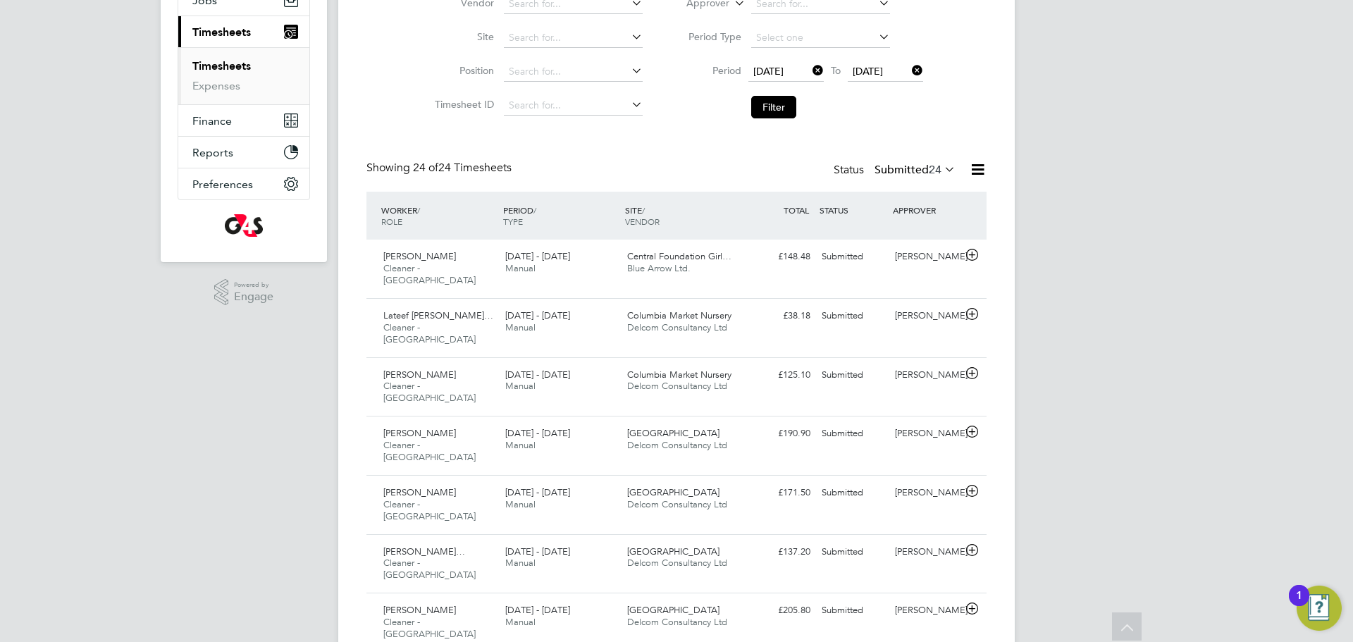
click at [783, 99] on button "Filter" at bounding box center [773, 107] width 45 height 23
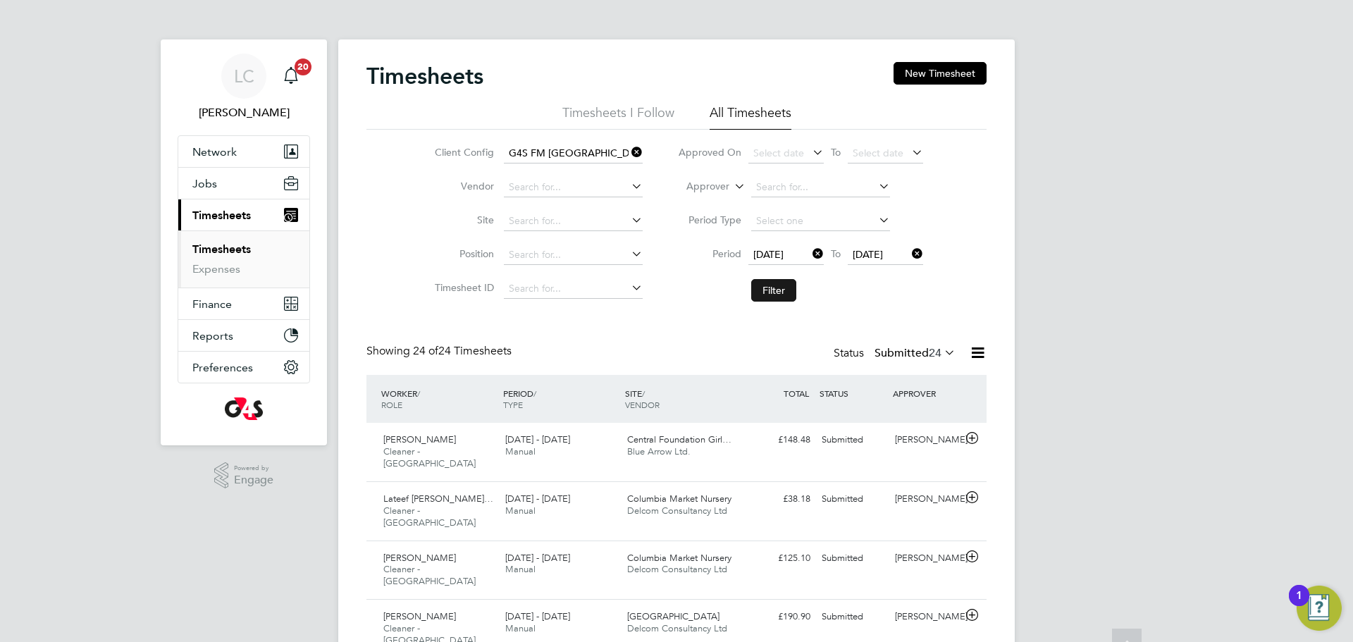
scroll to position [7, 7]
click at [789, 285] on button "Filter" at bounding box center [773, 290] width 45 height 23
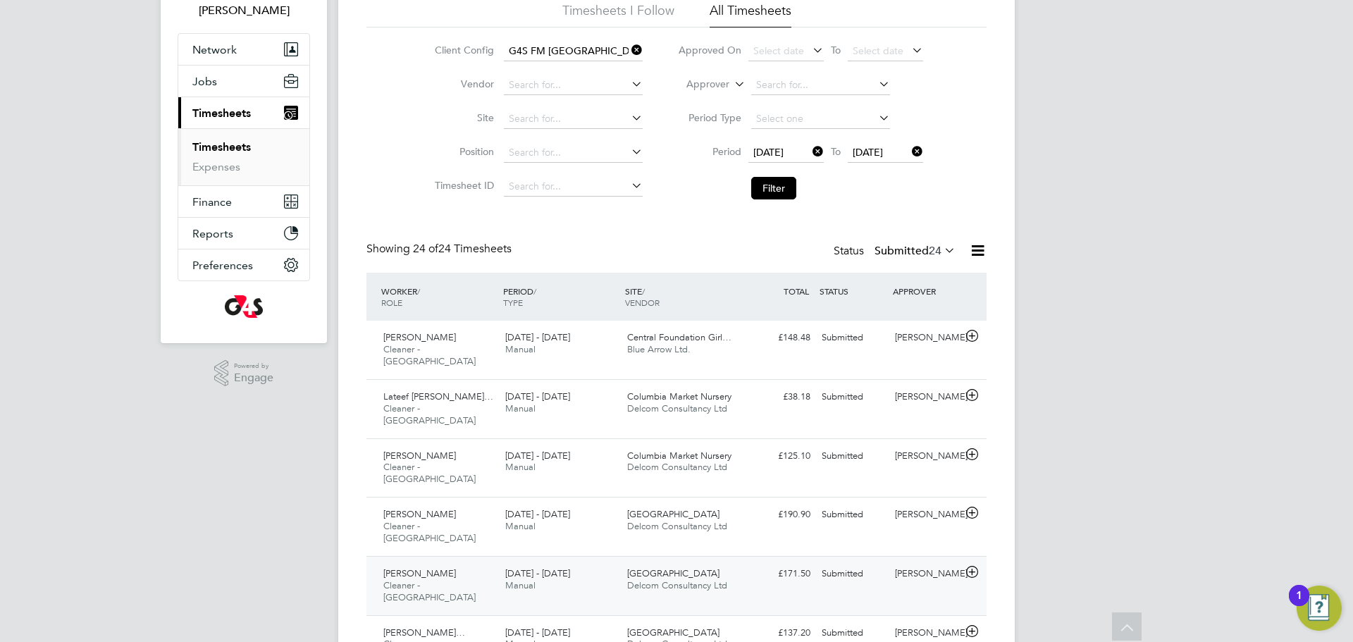
click at [698, 579] on span "Delcom Consultancy Ltd" at bounding box center [677, 585] width 100 height 12
click at [784, 182] on button "Filter" at bounding box center [773, 188] width 45 height 23
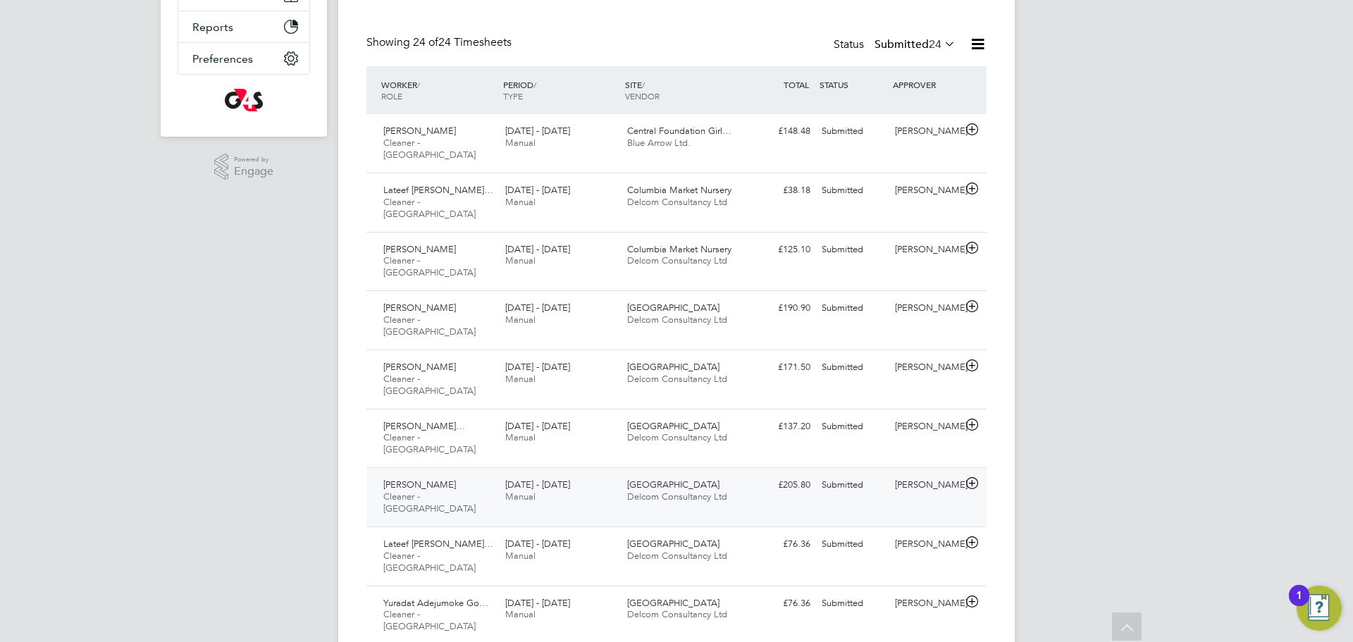
click at [697, 467] on div "Patrick Ogunnowo Cleaner - Tower Hamlet 22 - 28 Sep 2025 22 - 28 Sep 2025 Manua…" at bounding box center [676, 496] width 620 height 59
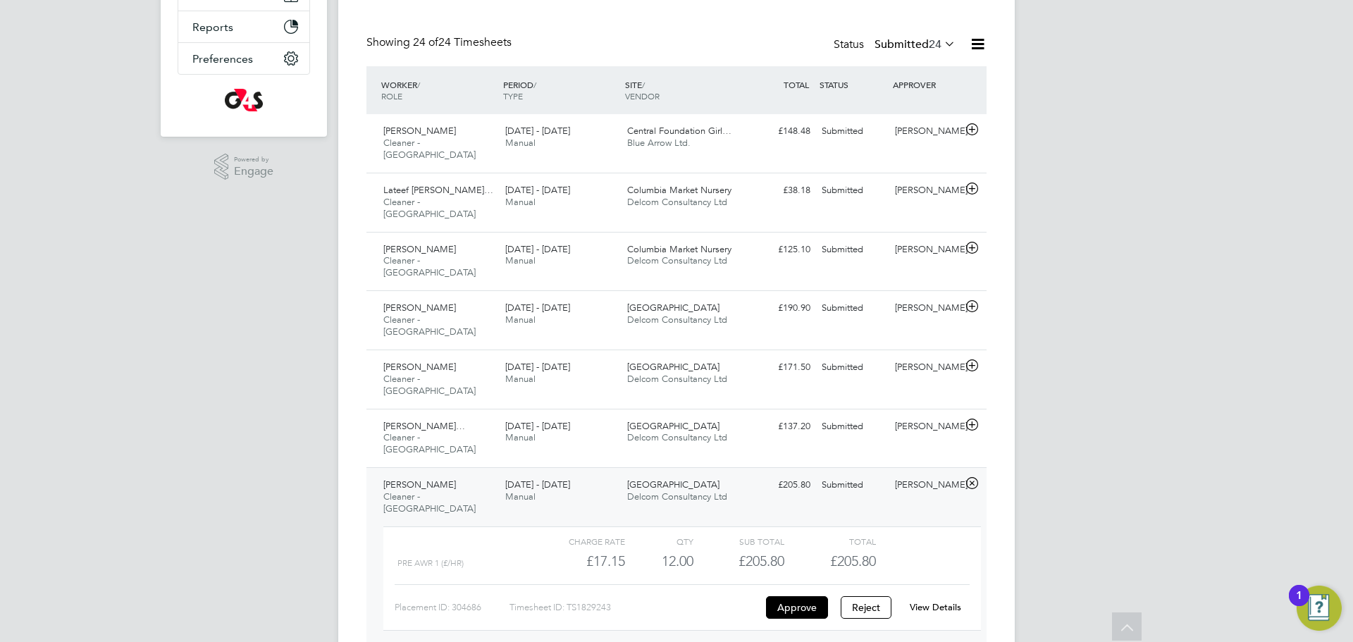
click at [927, 596] on div "View Details" at bounding box center [934, 607] width 69 height 23
click at [941, 601] on link "View Details" at bounding box center [935, 607] width 51 height 12
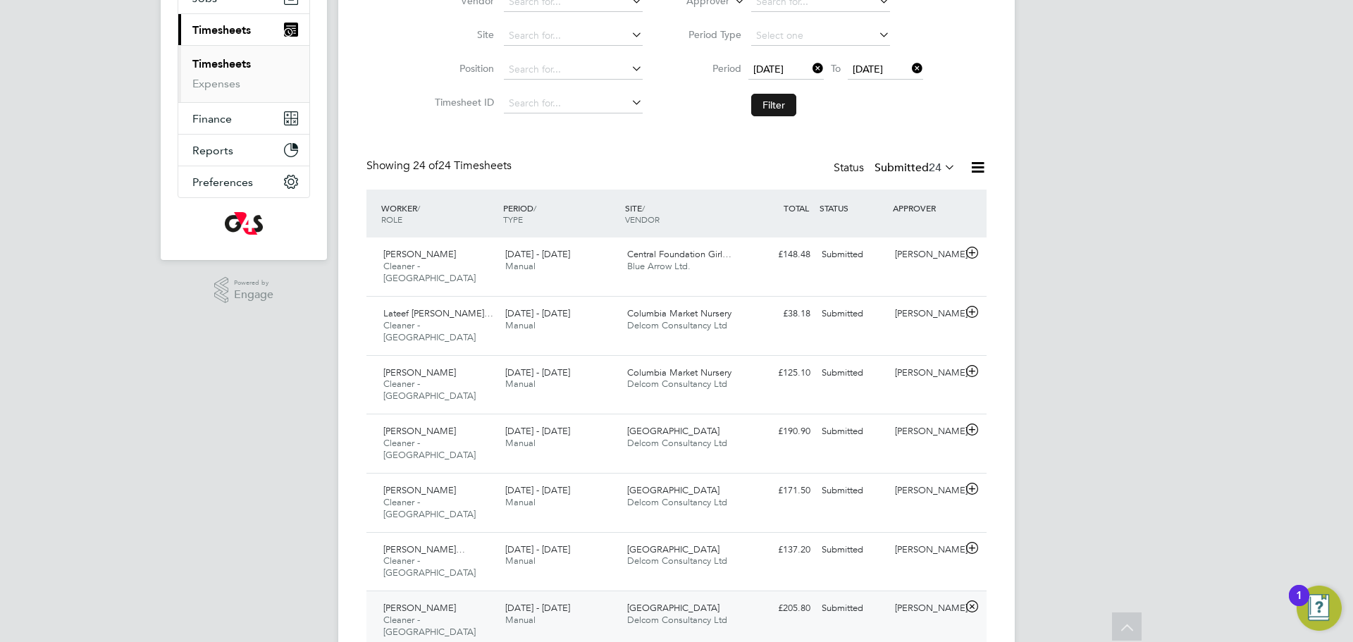
click at [774, 94] on button "Filter" at bounding box center [773, 105] width 45 height 23
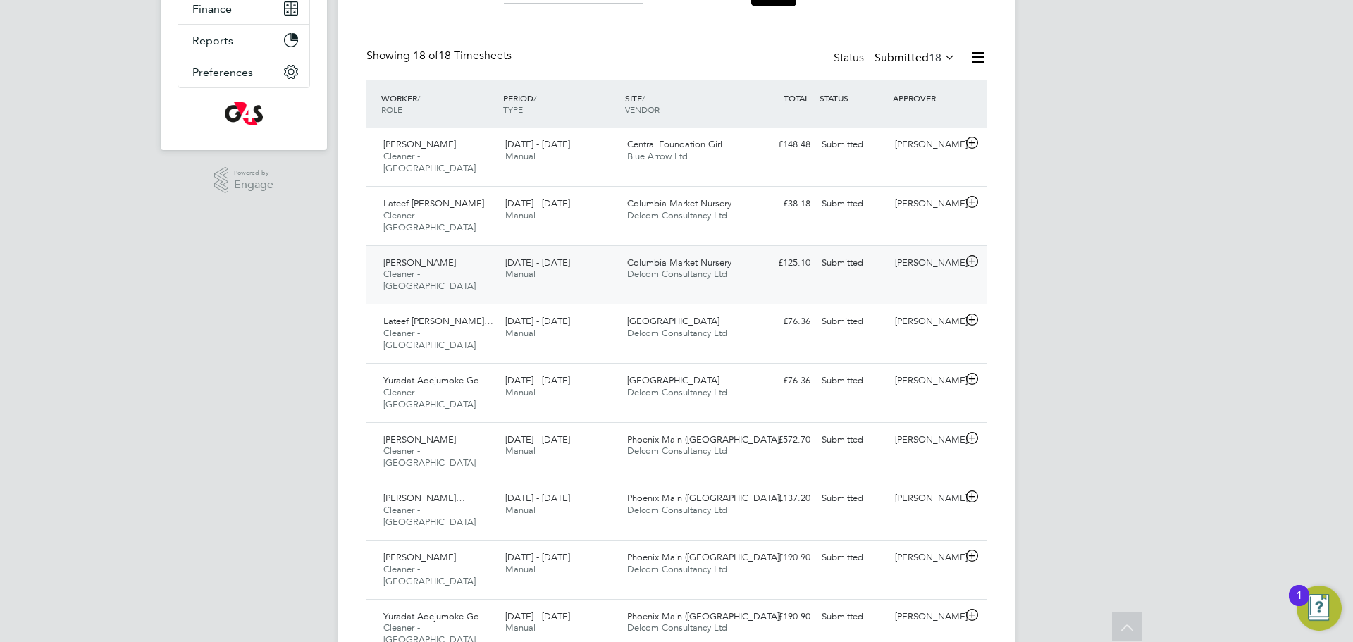
click at [708, 268] on span "Delcom Consultancy Ltd" at bounding box center [677, 274] width 100 height 12
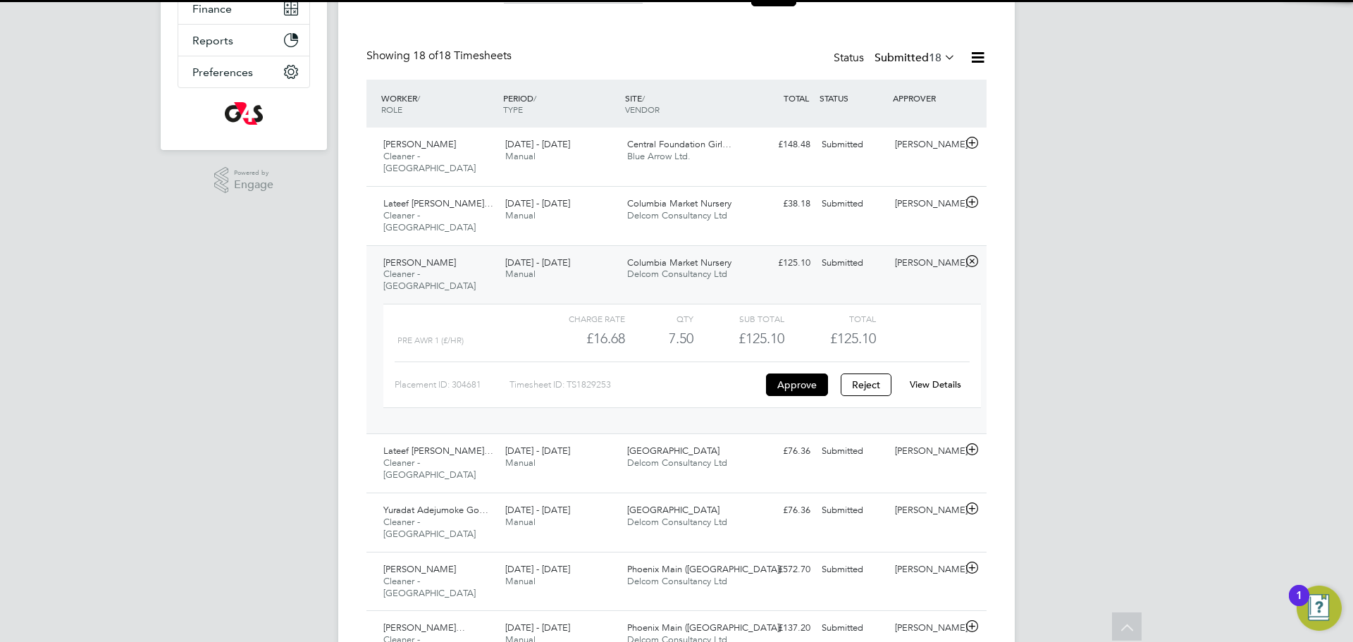
click at [940, 378] on link "View Details" at bounding box center [935, 384] width 51 height 12
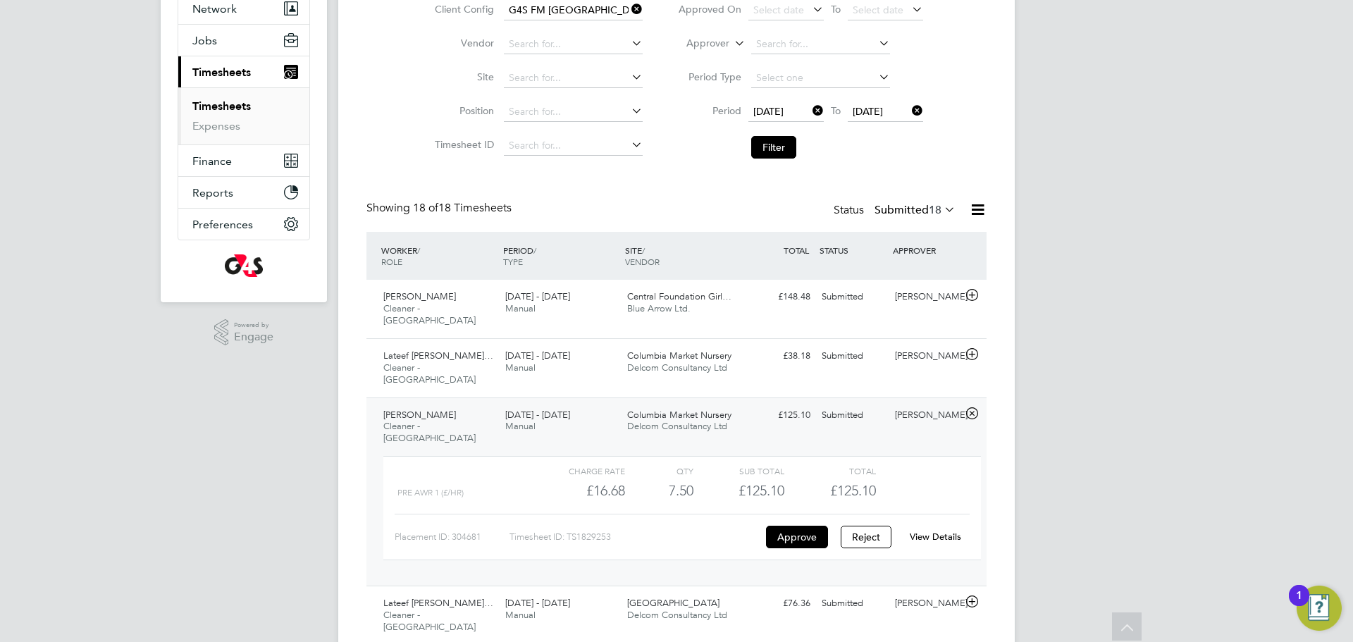
drag, startPoint x: 932, startPoint y: 206, endPoint x: 924, endPoint y: 261, distance: 54.8
click at [931, 206] on span "18" at bounding box center [935, 210] width 13 height 14
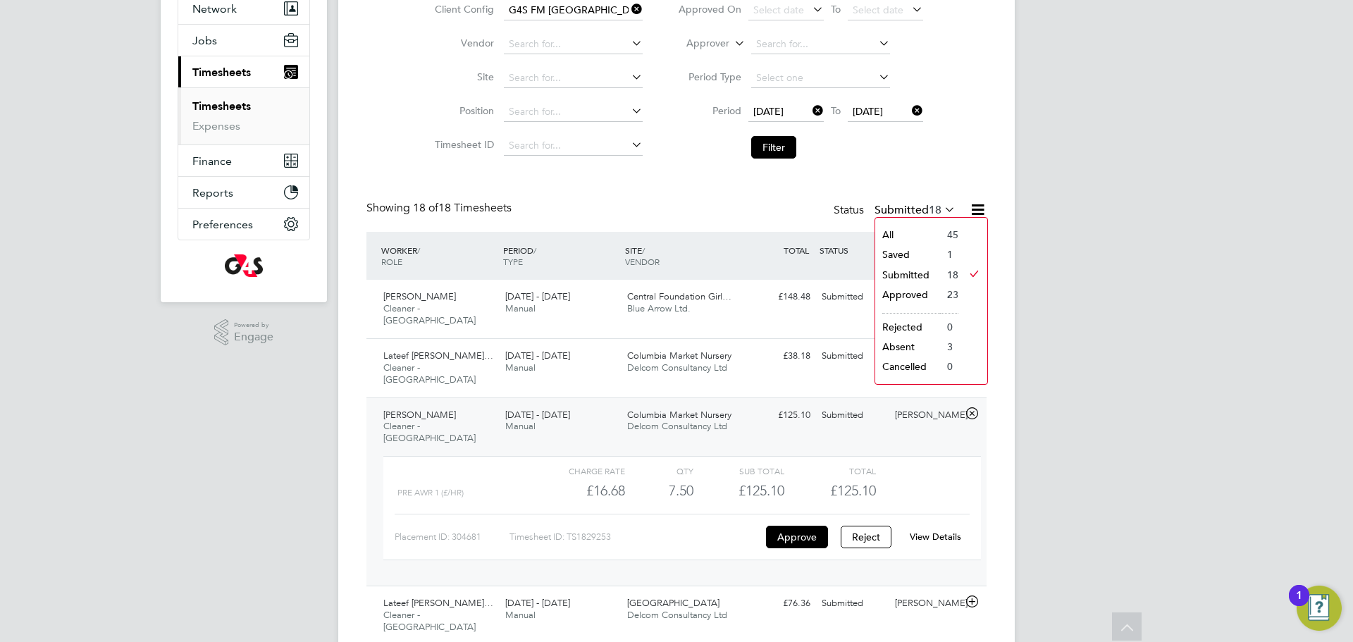
click at [926, 297] on li "Approved" at bounding box center [907, 295] width 65 height 20
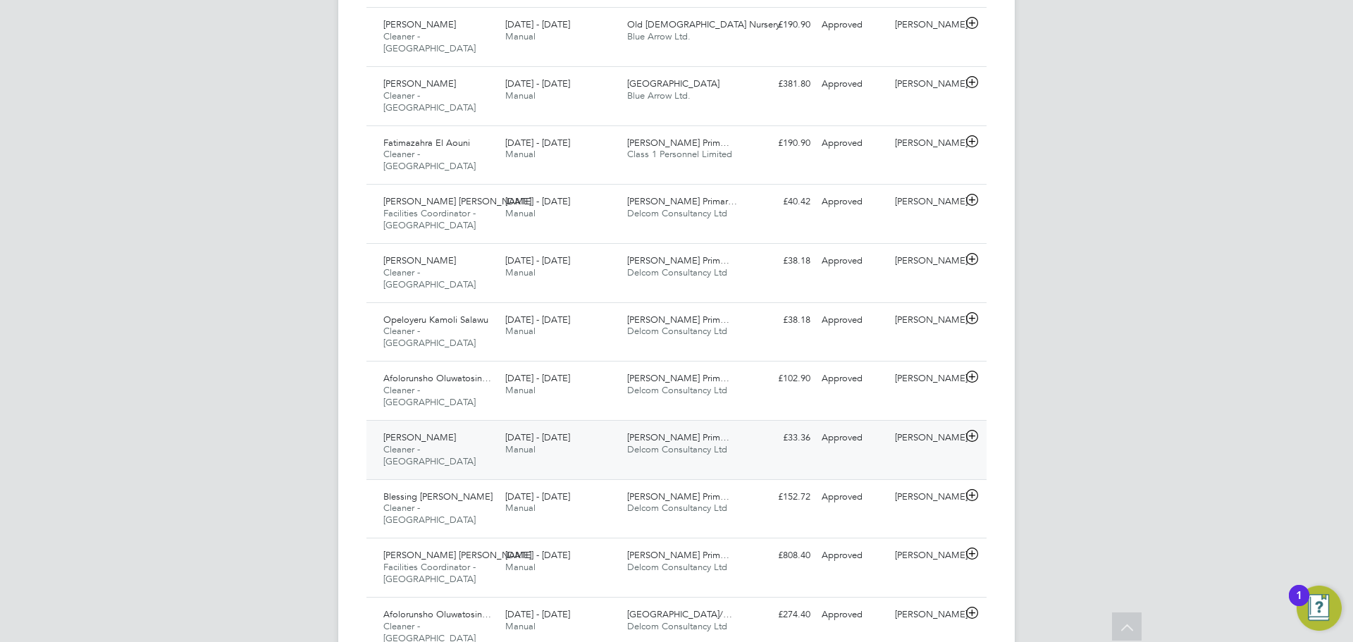
click at [658, 426] on div "Marion Richardson Prim… Delcom Consultancy Ltd" at bounding box center [682, 443] width 122 height 35
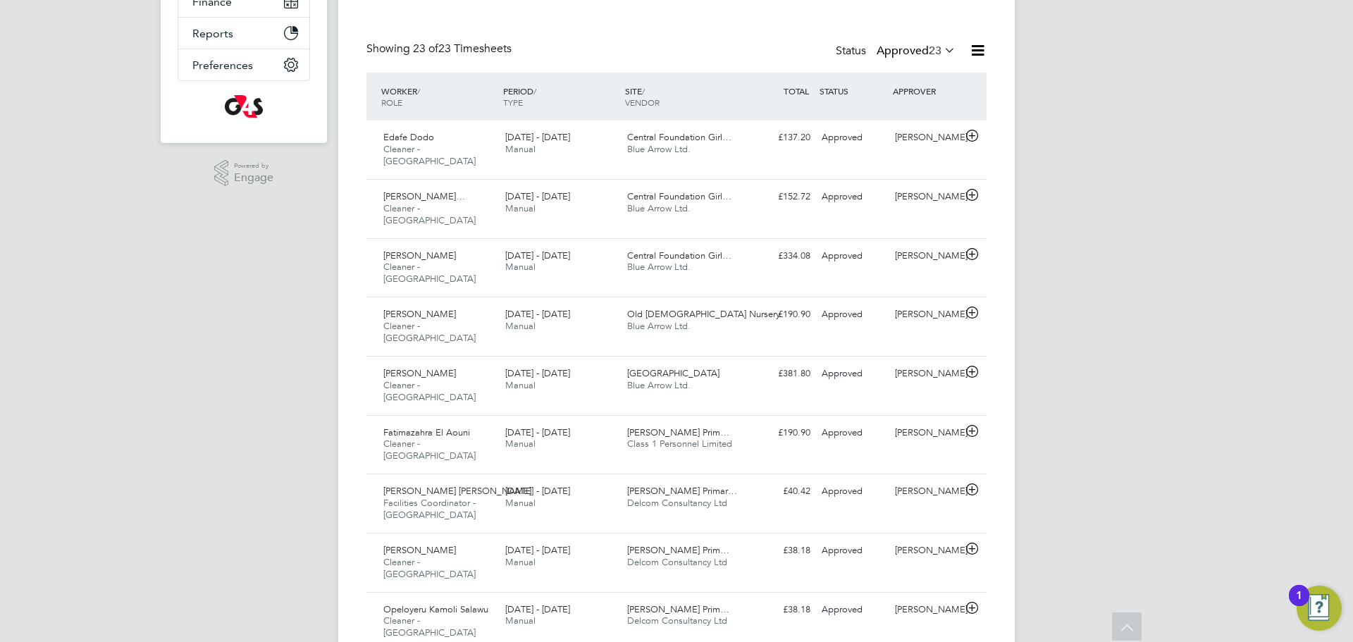
scroll to position [0, 0]
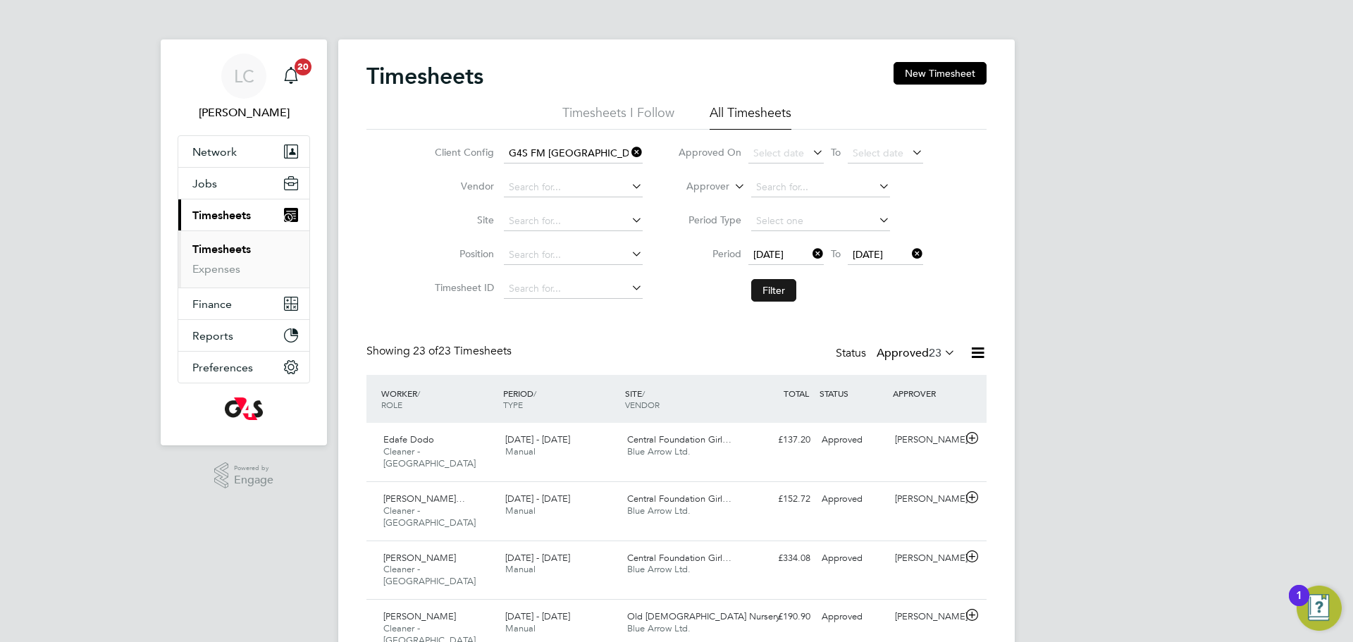
click at [790, 295] on button "Filter" at bounding box center [773, 290] width 45 height 23
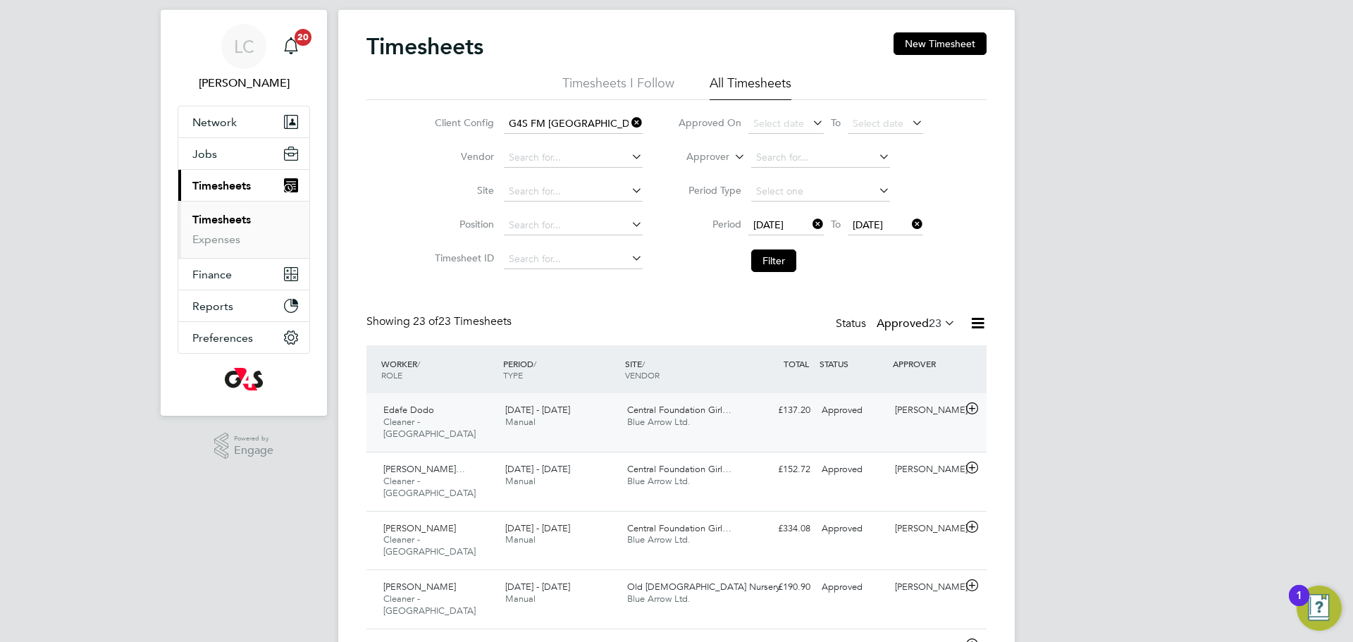
scroll to position [7, 7]
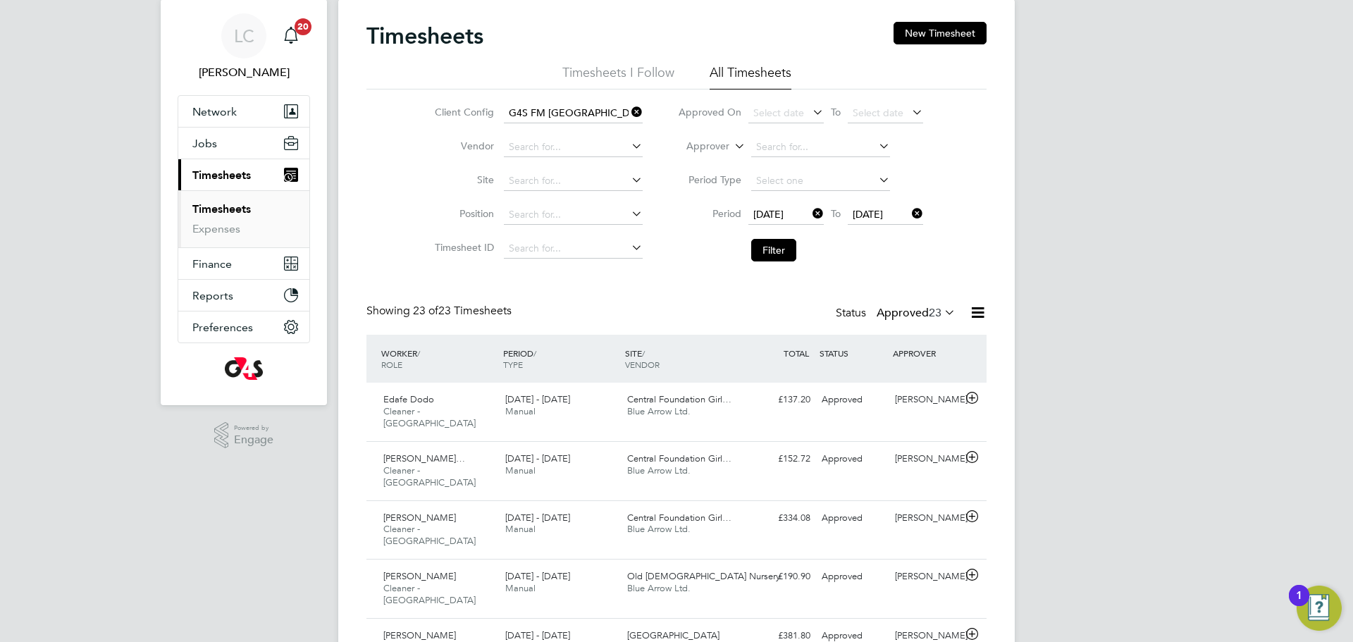
click at [924, 316] on label "Approved 23" at bounding box center [915, 313] width 79 height 14
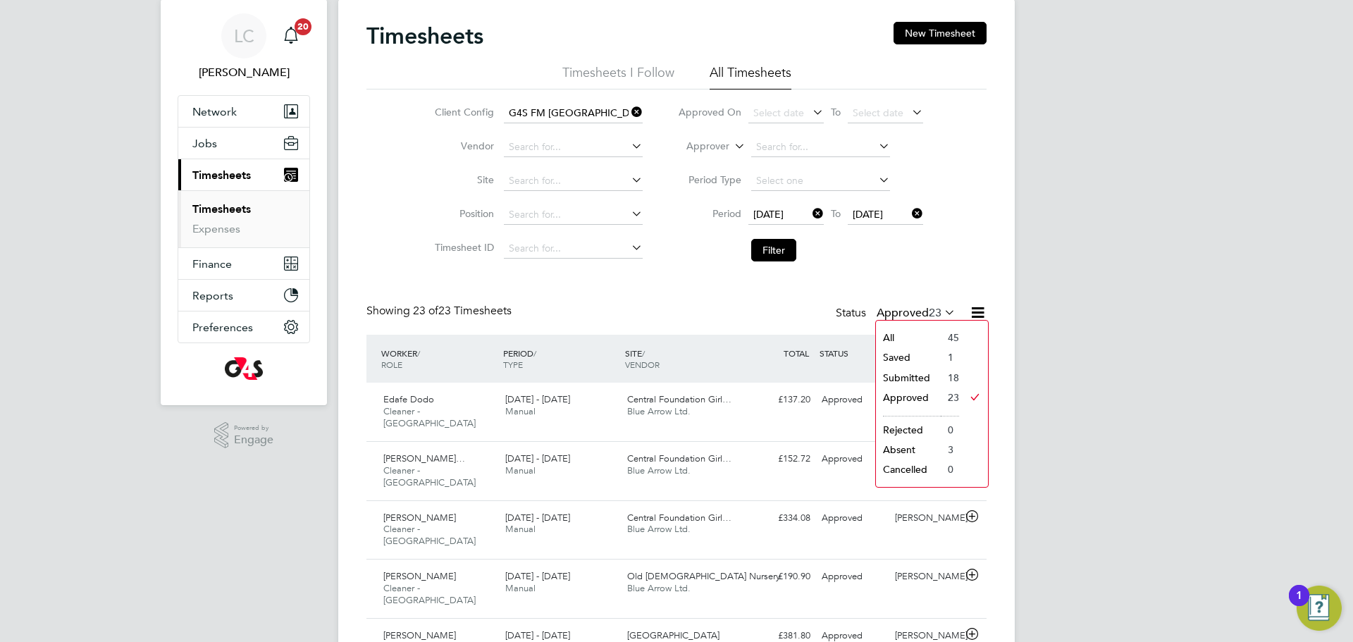
click at [916, 376] on li "Submitted" at bounding box center [908, 378] width 65 height 20
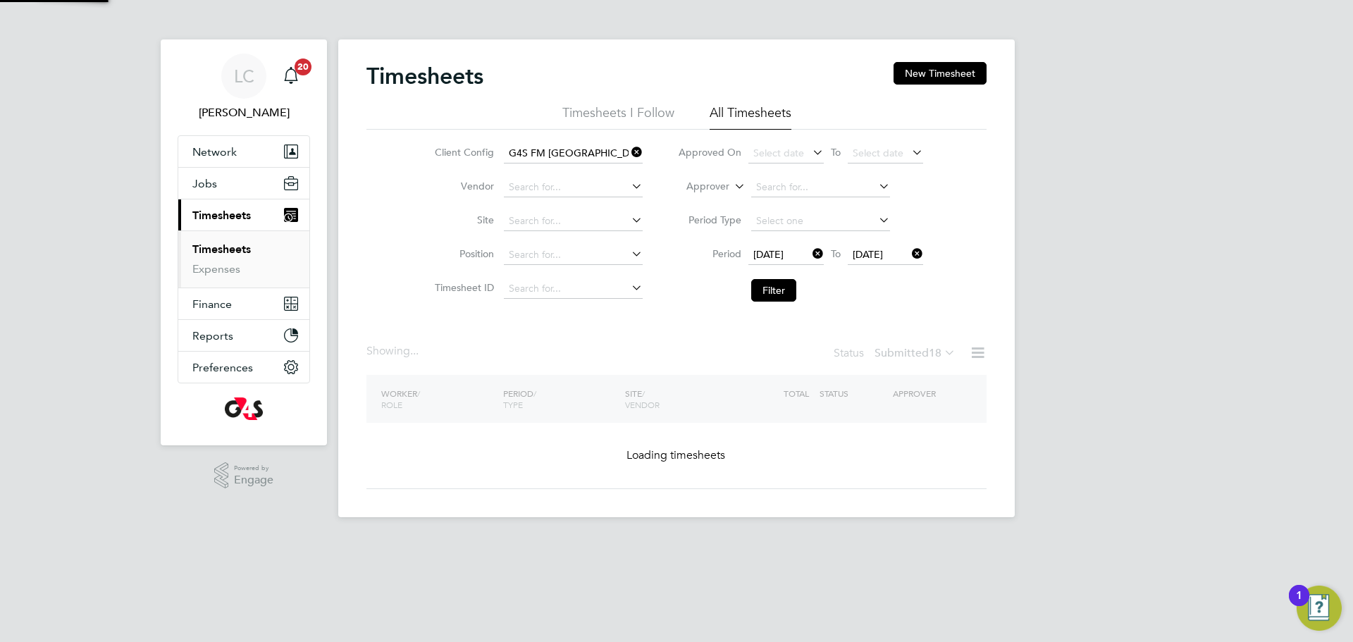
scroll to position [0, 0]
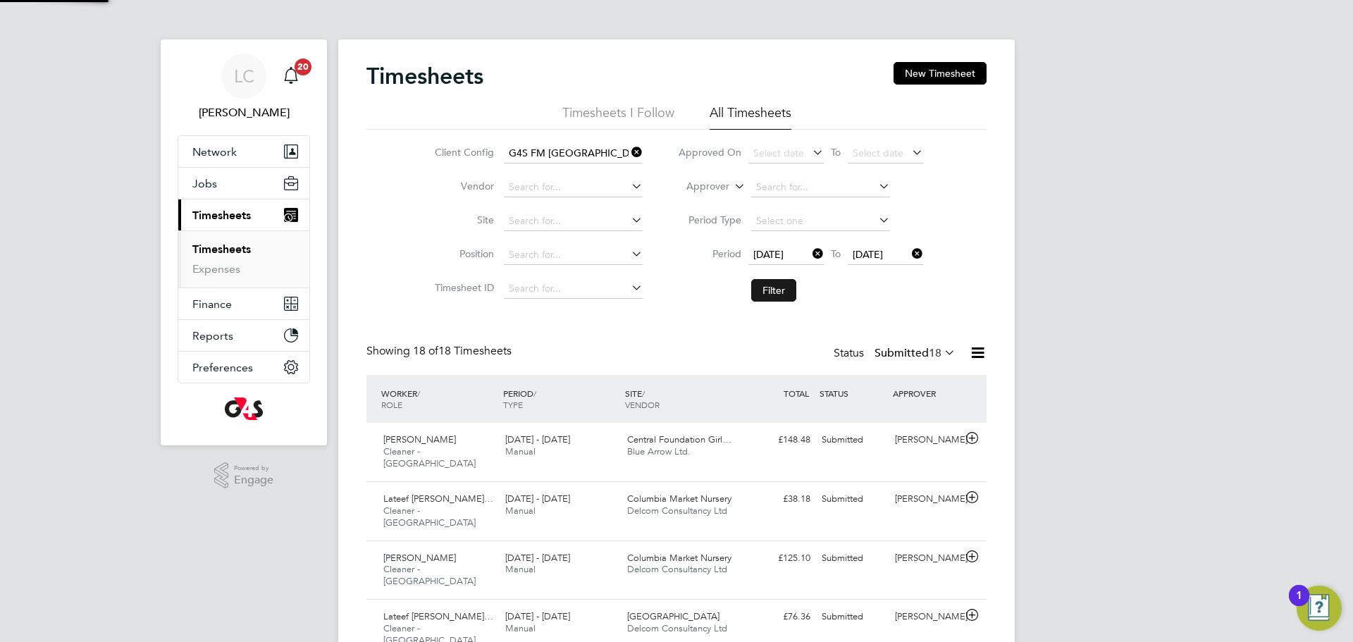
click at [781, 286] on button "Filter" at bounding box center [773, 290] width 45 height 23
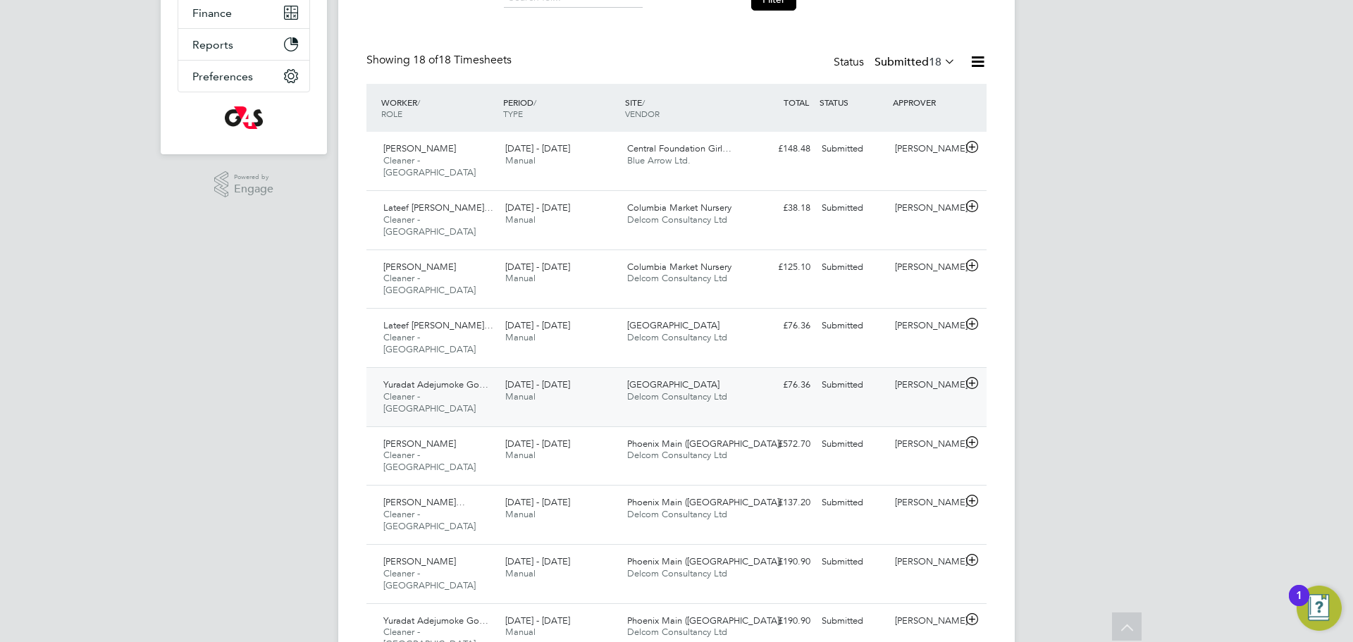
scroll to position [274, 0]
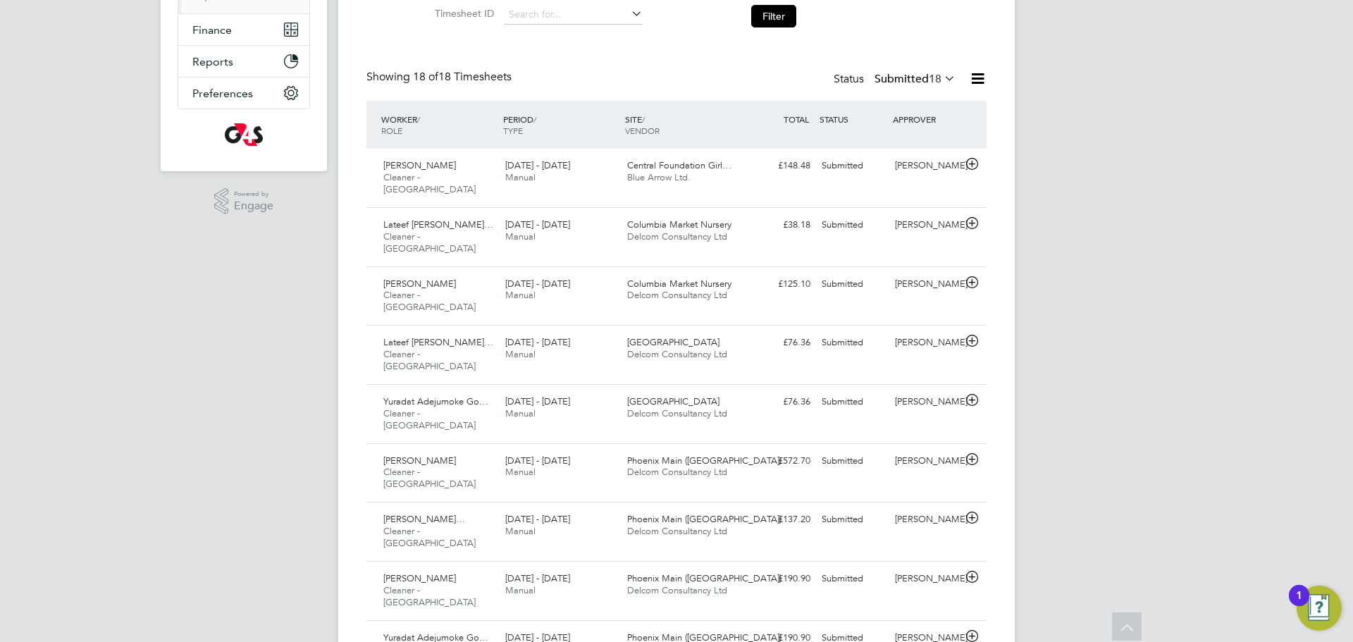
click at [915, 84] on label "Submitted 18" at bounding box center [914, 79] width 81 height 14
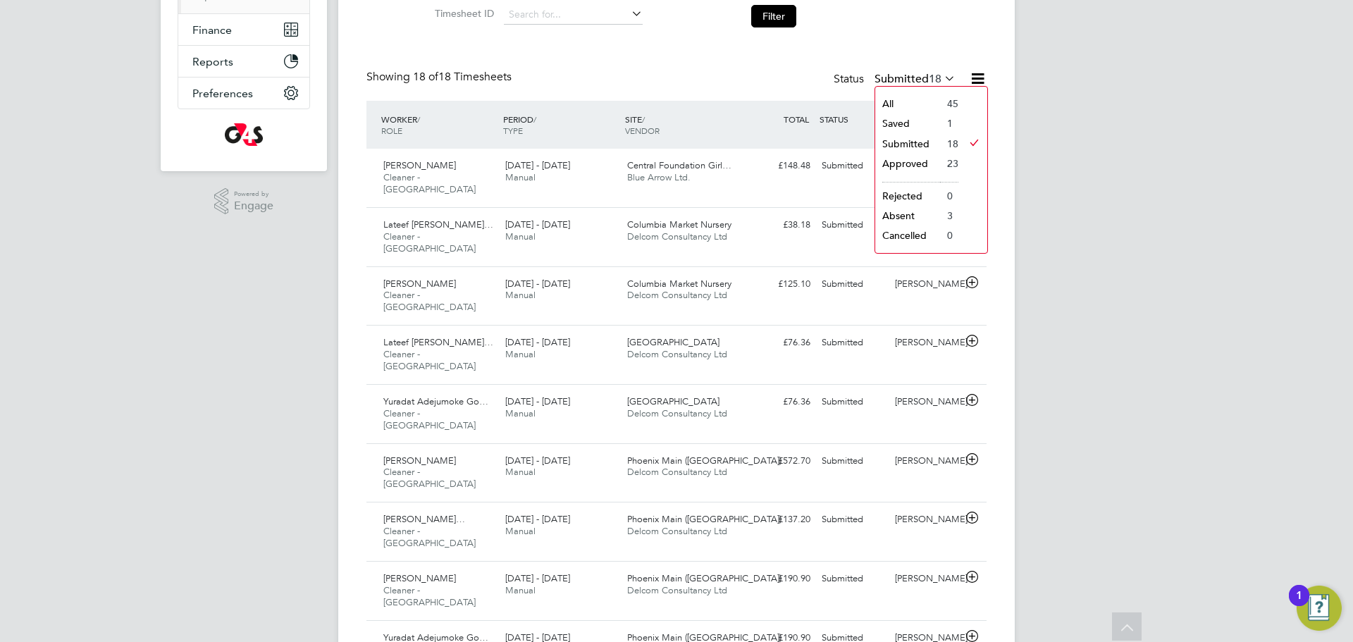
click at [910, 118] on li "Saved" at bounding box center [907, 123] width 65 height 20
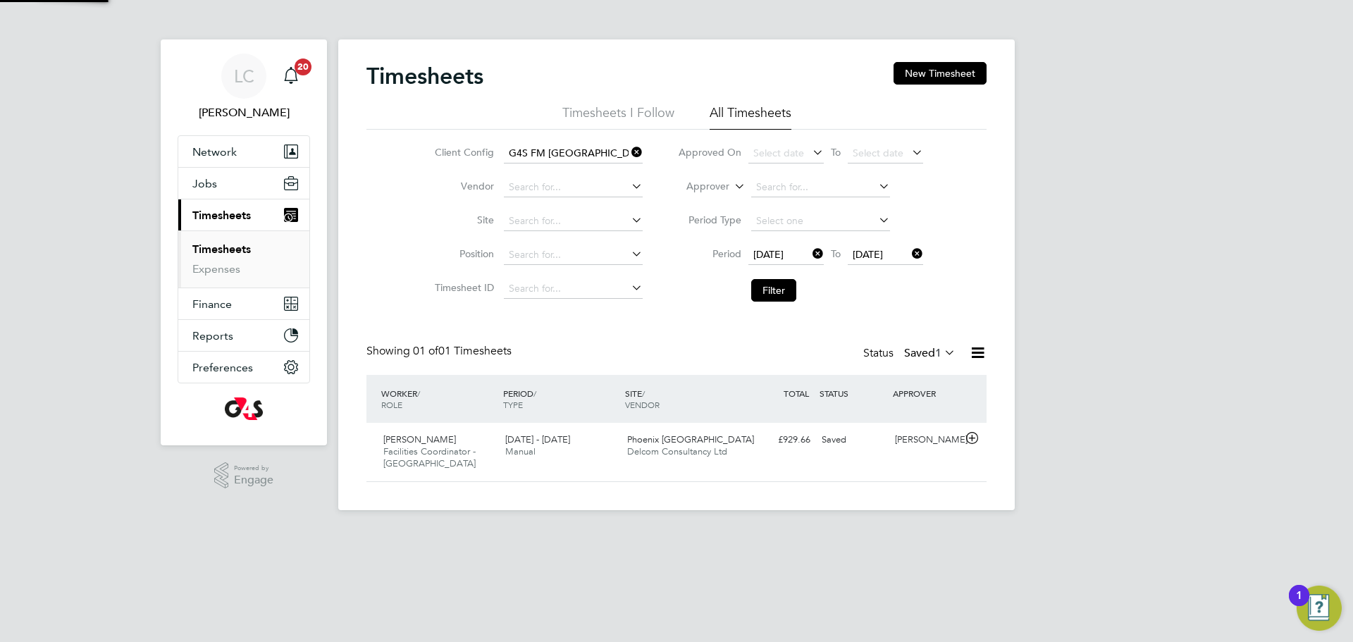
scroll to position [36, 123]
click at [608, 469] on div "Godwin Okpoko Facilities Coordinator - Tower Hamlets 22 - 28 Sep 2025 22 - 28 S…" at bounding box center [676, 452] width 620 height 58
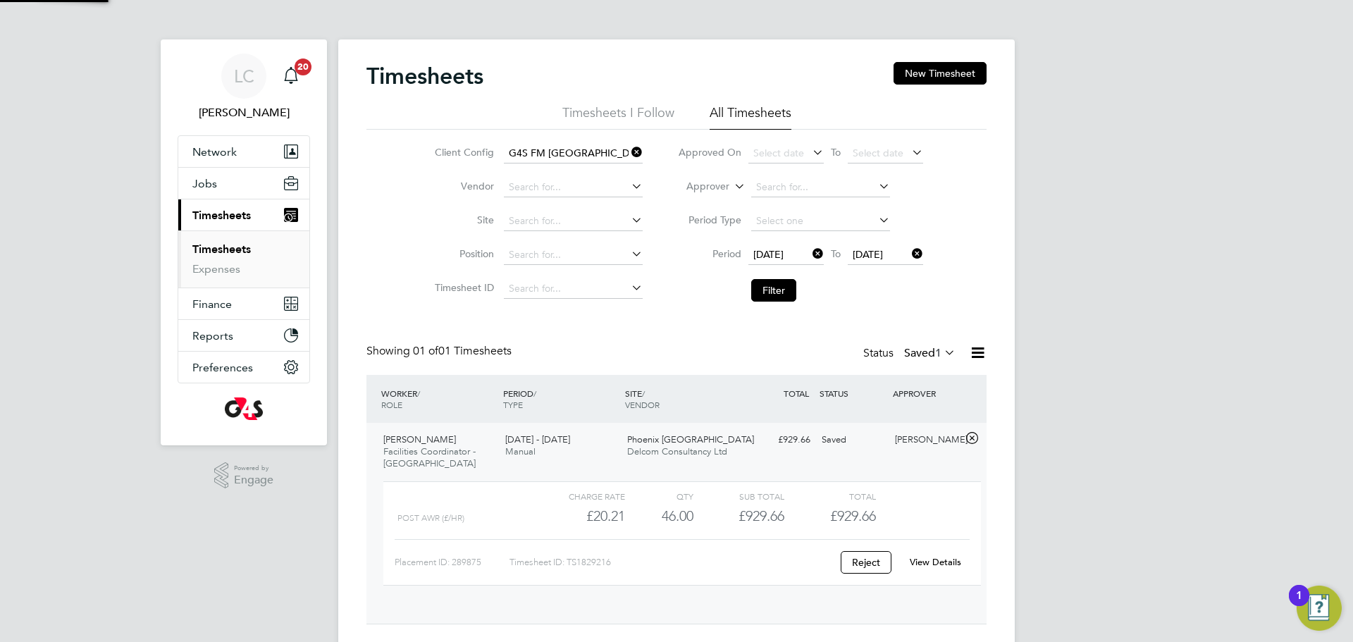
scroll to position [24, 137]
click at [926, 562] on link "View Details" at bounding box center [935, 562] width 51 height 12
click at [915, 352] on label "Saved 1" at bounding box center [929, 353] width 51 height 14
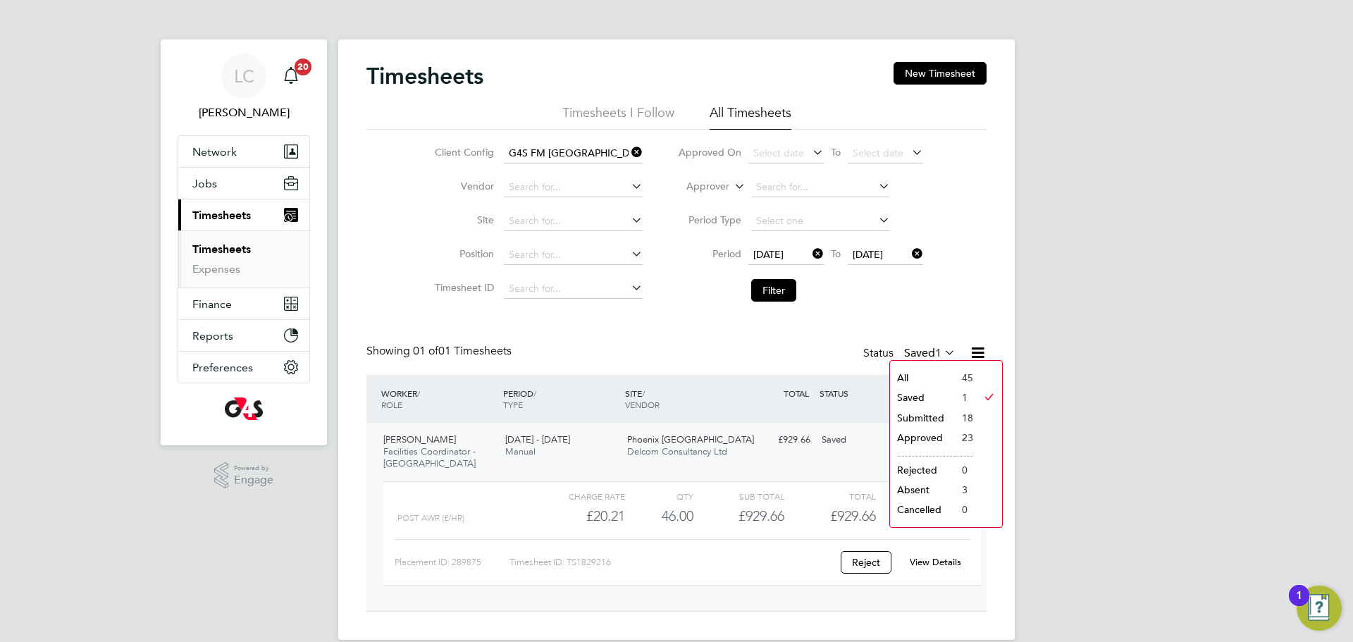
click at [924, 409] on li "Submitted" at bounding box center [922, 418] width 65 height 20
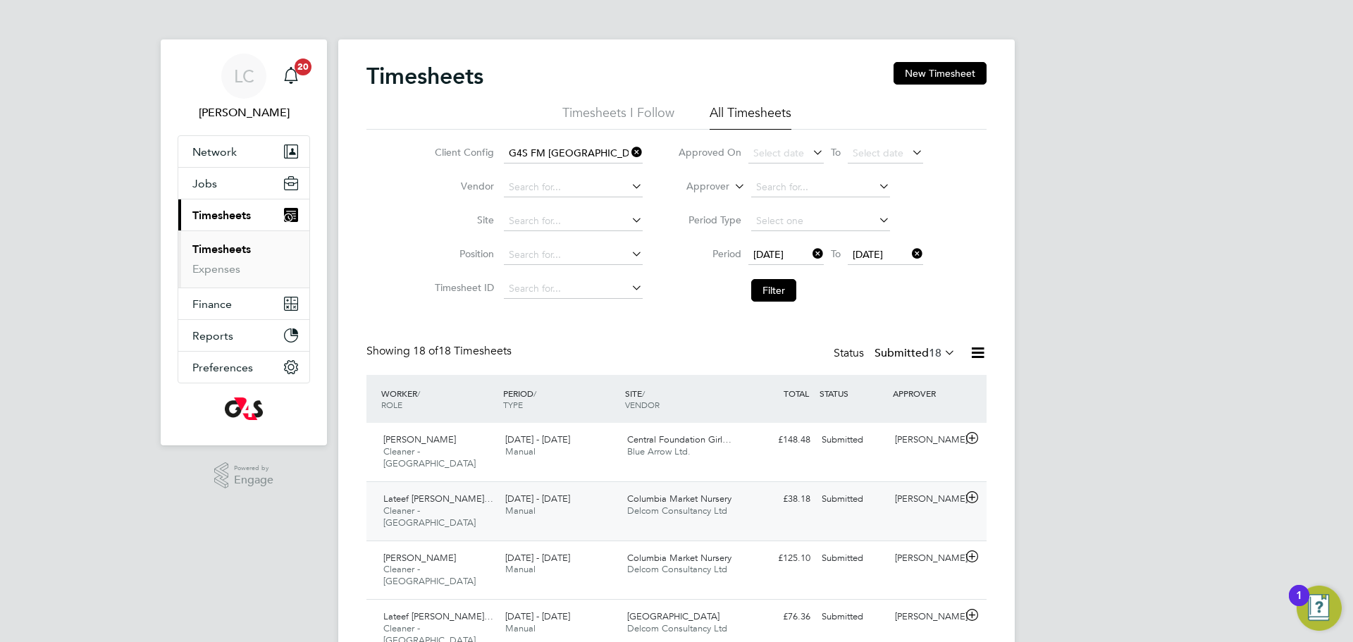
scroll to position [36, 123]
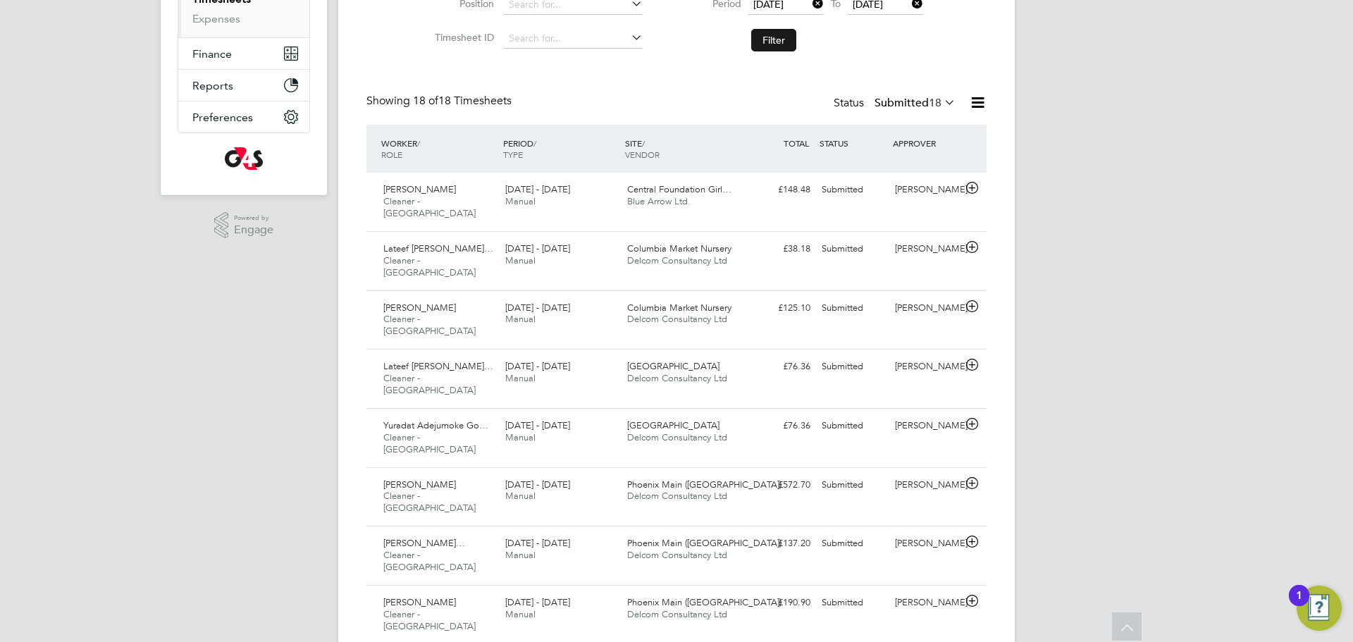
scroll to position [248, 0]
drag, startPoint x: 755, startPoint y: 46, endPoint x: 753, endPoint y: 98, distance: 52.2
click at [755, 46] on button "Filter" at bounding box center [773, 42] width 45 height 23
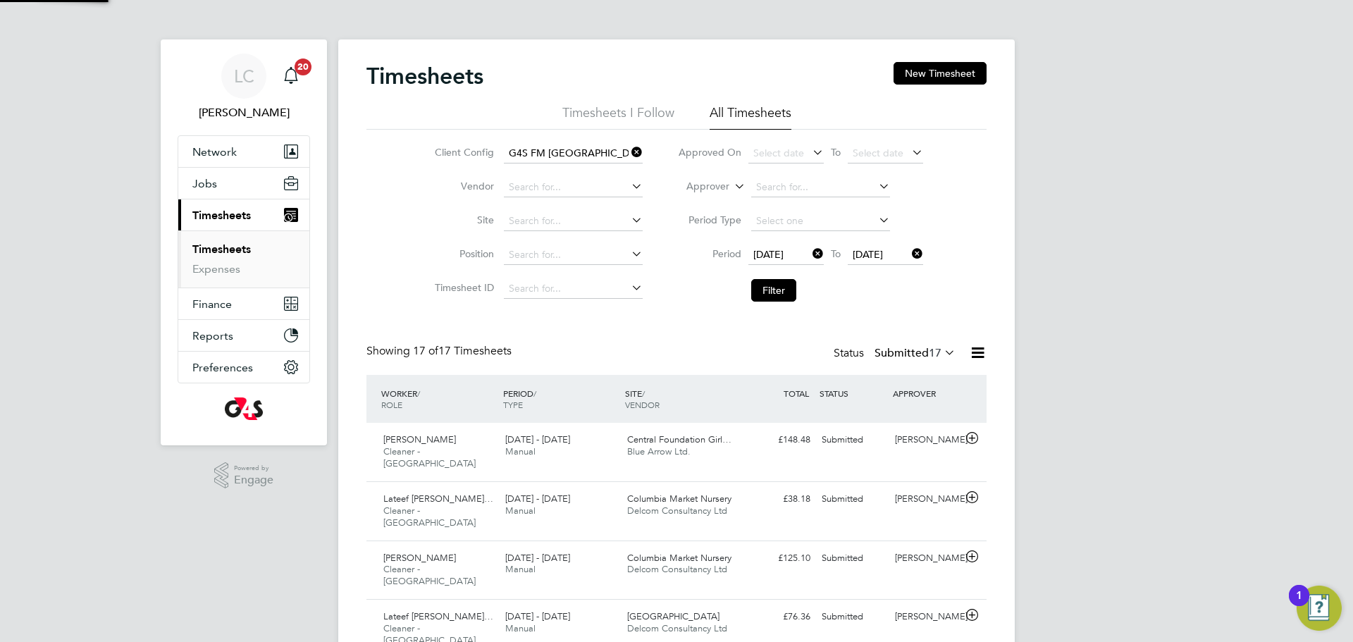
scroll to position [36, 123]
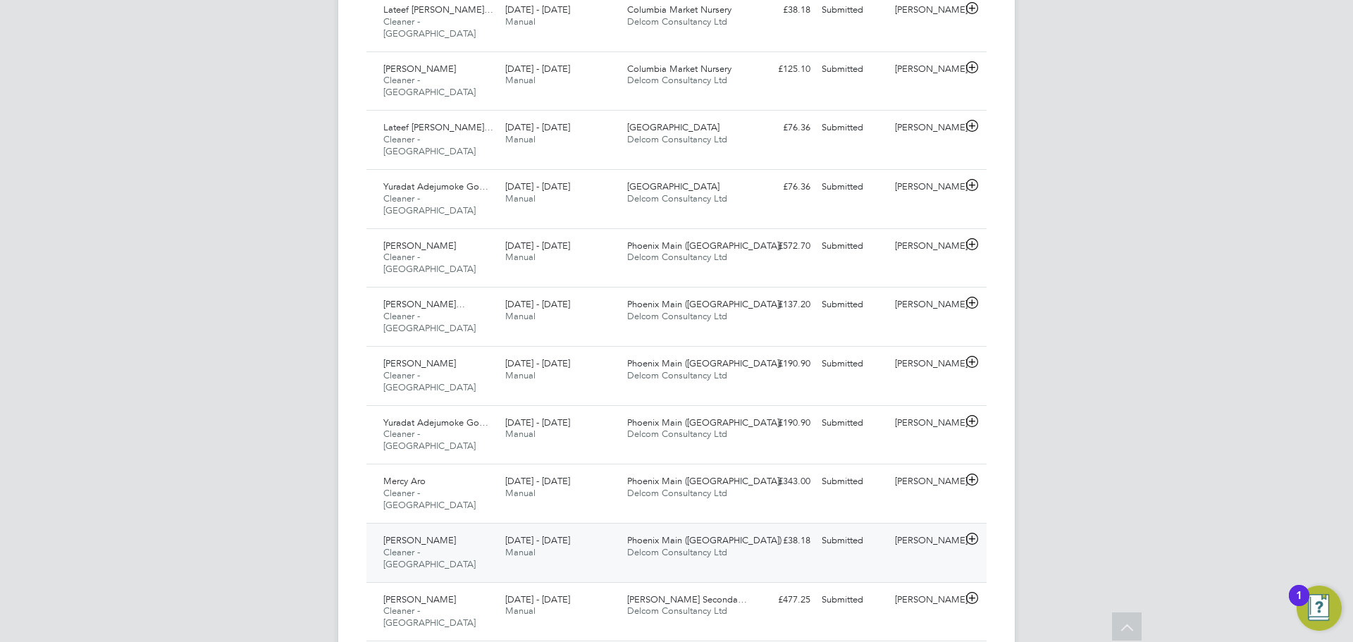
click at [698, 546] on span "Delcom Consultancy Ltd" at bounding box center [677, 552] width 100 height 12
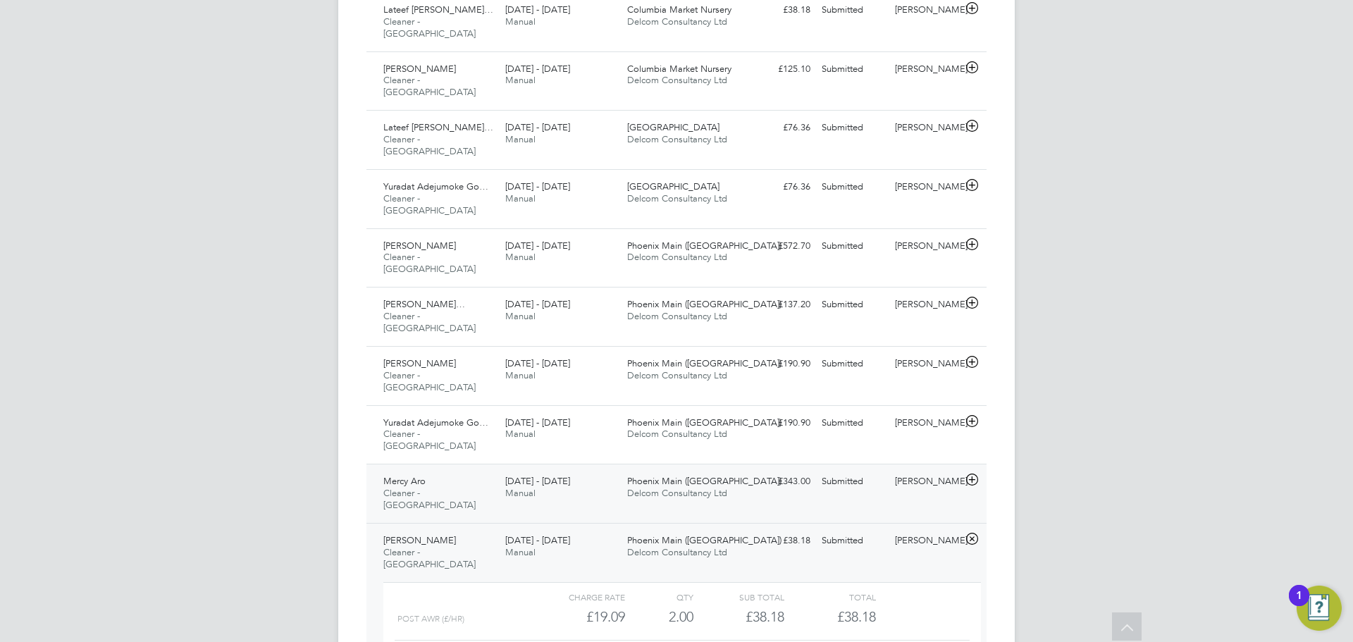
click at [706, 475] on span "Phoenix Main (Bow Road)" at bounding box center [704, 481] width 154 height 12
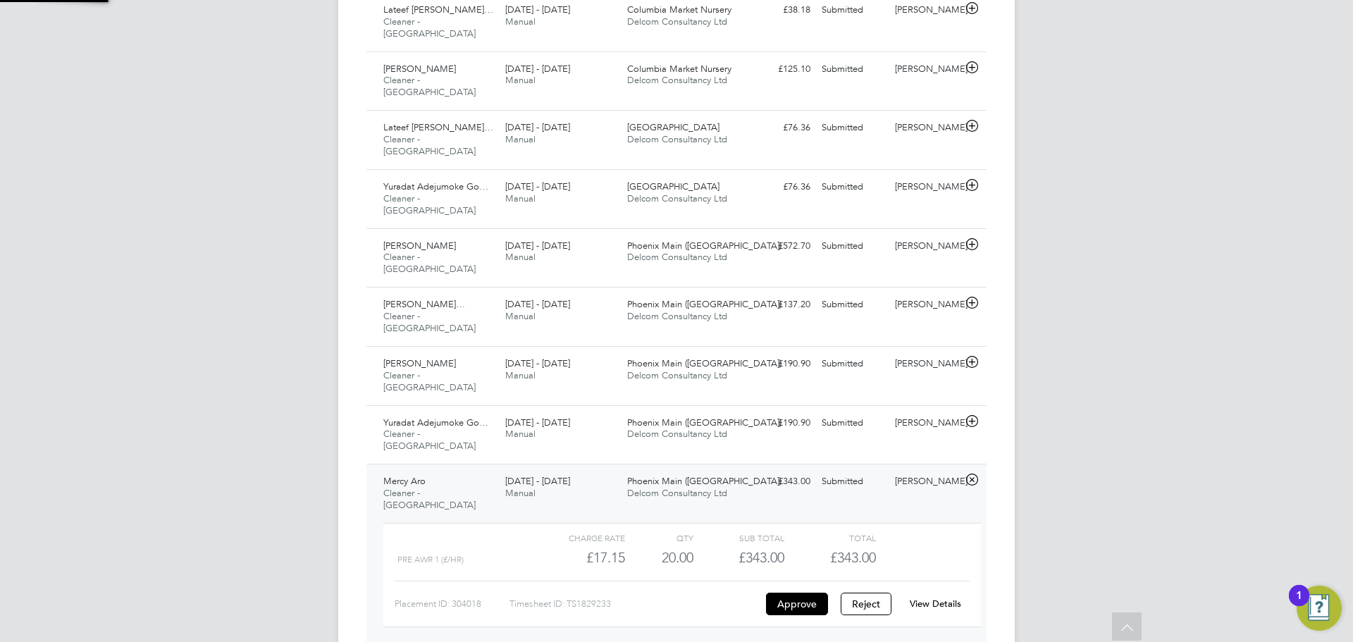
click at [934, 593] on div "View Details" at bounding box center [934, 604] width 69 height 23
click at [933, 597] on link "View Details" at bounding box center [935, 603] width 51 height 12
click at [708, 357] on span "Phoenix Main (Bow Road)" at bounding box center [704, 363] width 154 height 12
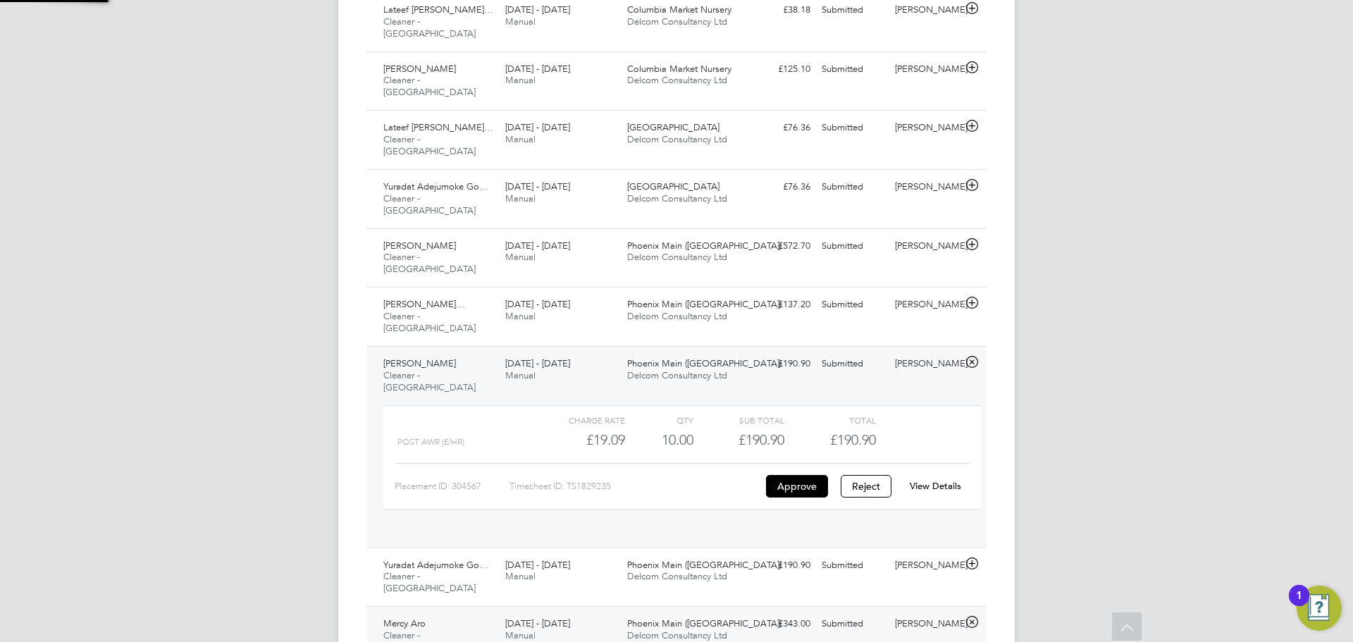
scroll to position [24, 137]
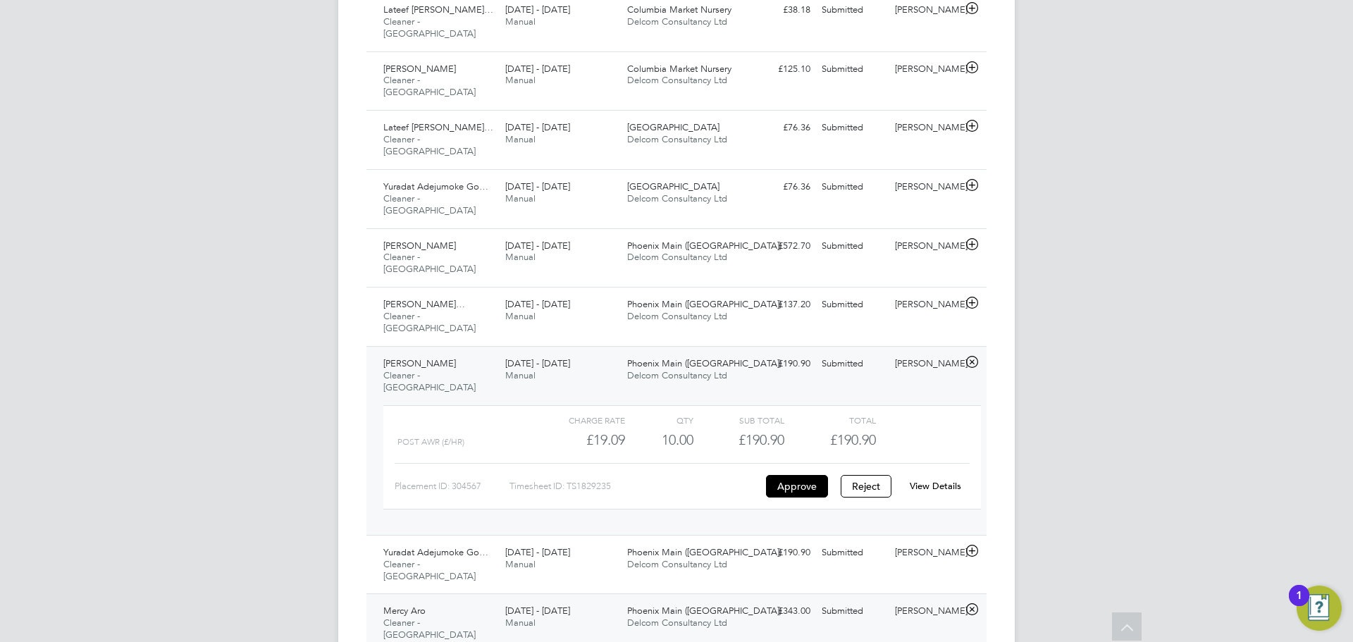
click at [948, 480] on link "View Details" at bounding box center [935, 486] width 51 height 12
click at [749, 541] on div "£190.90 Submitted" at bounding box center [779, 552] width 73 height 23
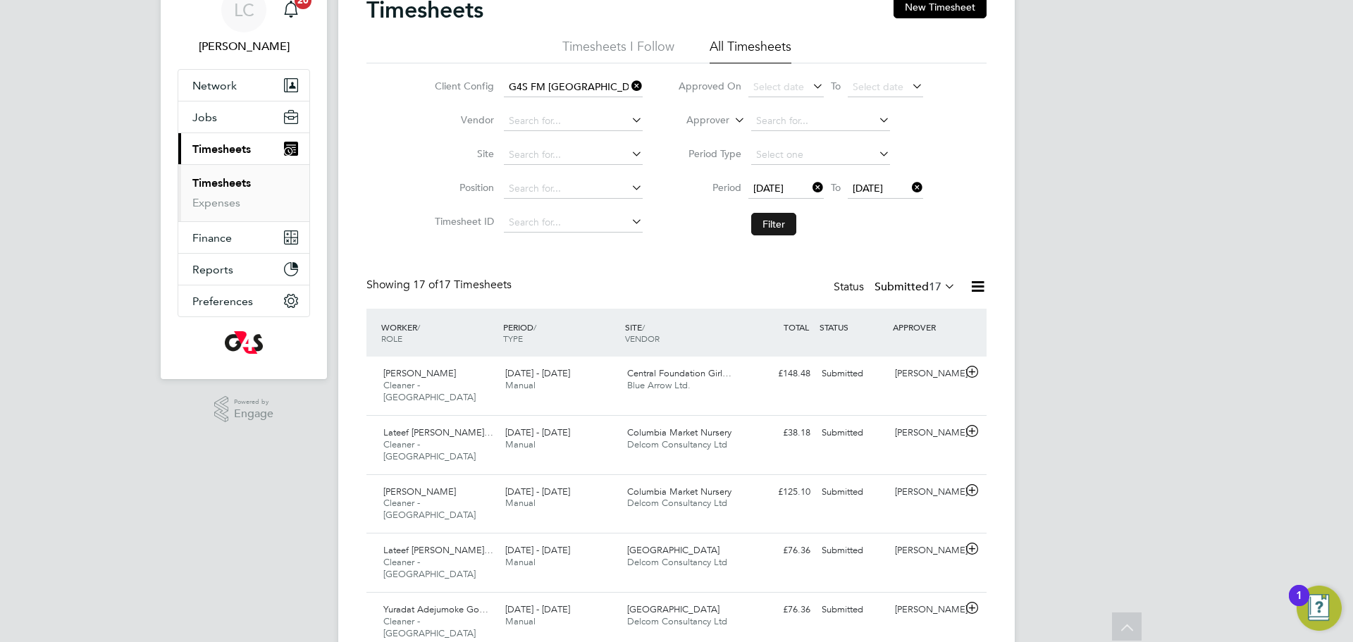
scroll to position [63, 0]
click at [775, 231] on button "Filter" at bounding box center [773, 227] width 45 height 23
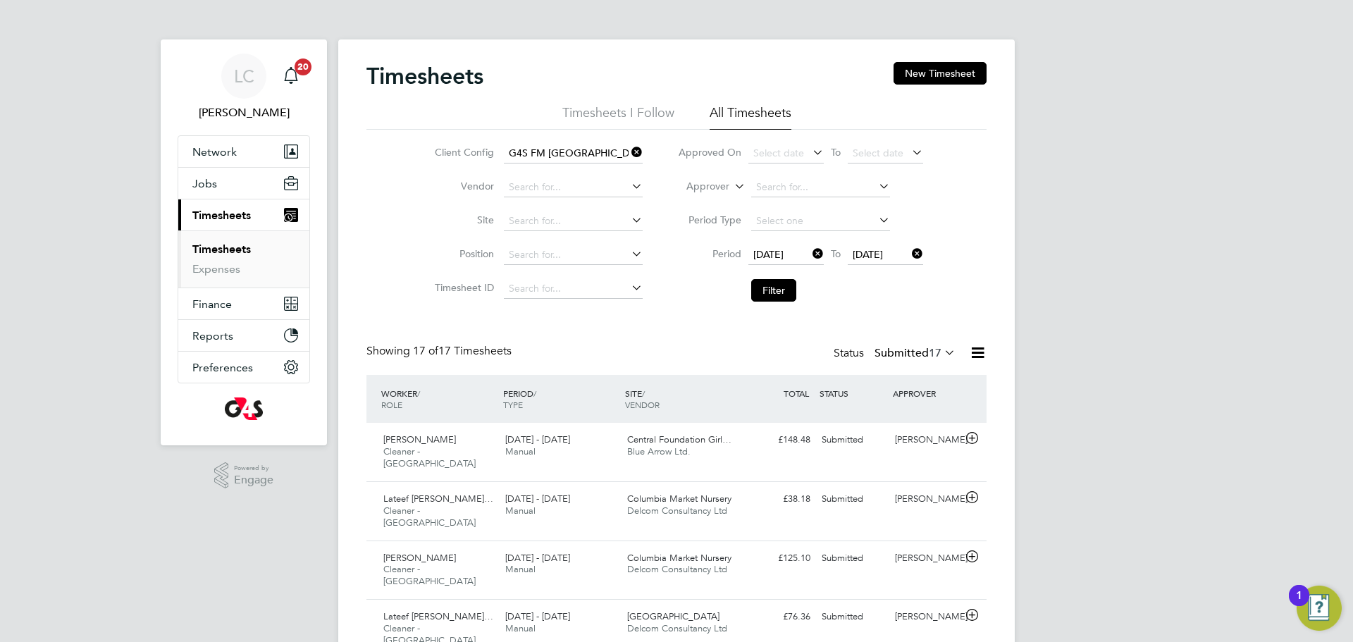
scroll to position [36, 123]
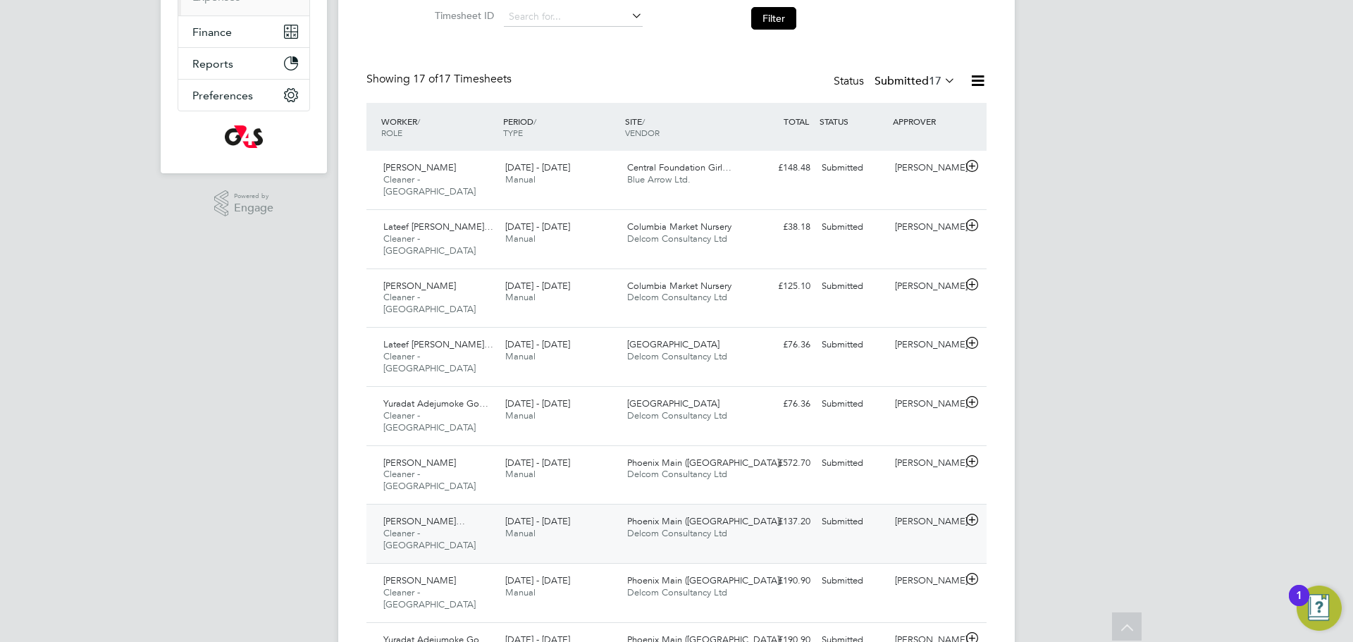
click at [757, 510] on div "£137.20 Submitted" at bounding box center [779, 521] width 73 height 23
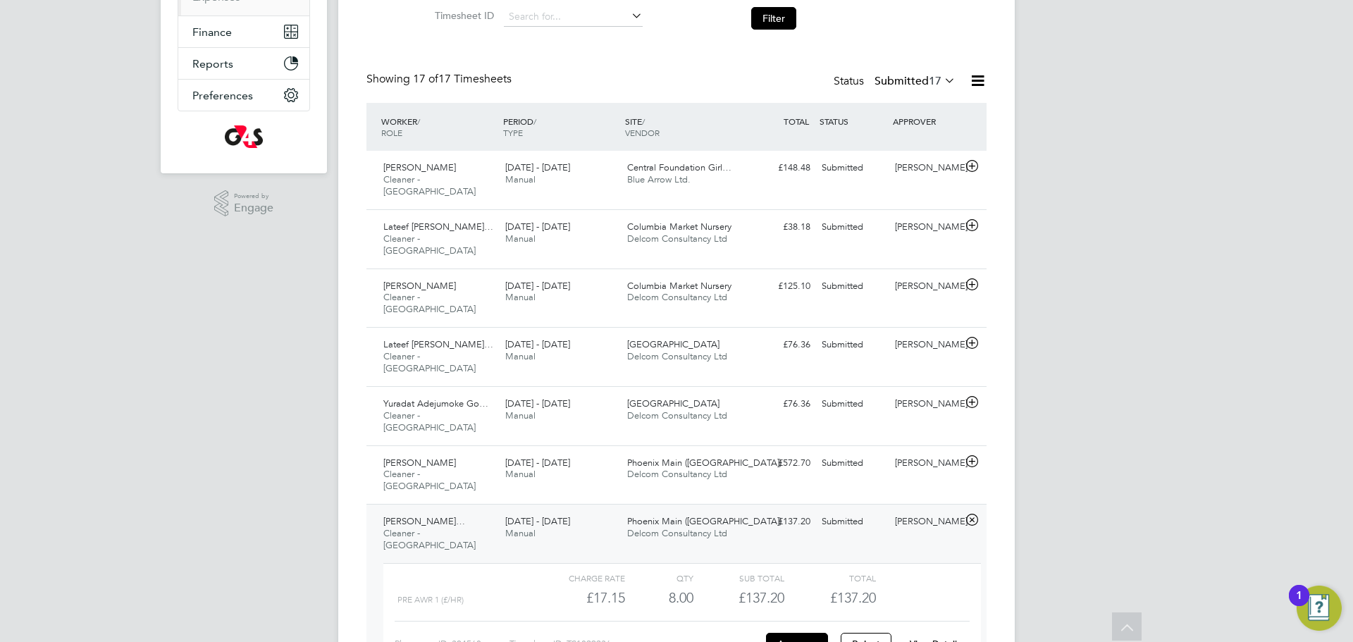
click at [930, 638] on link "View Details" at bounding box center [935, 644] width 51 height 12
drag, startPoint x: 733, startPoint y: 421, endPoint x: 738, endPoint y: 428, distance: 8.8
click at [733, 452] on div "Phoenix Main (Bow Road) Delcom Consultancy Ltd" at bounding box center [682, 469] width 122 height 35
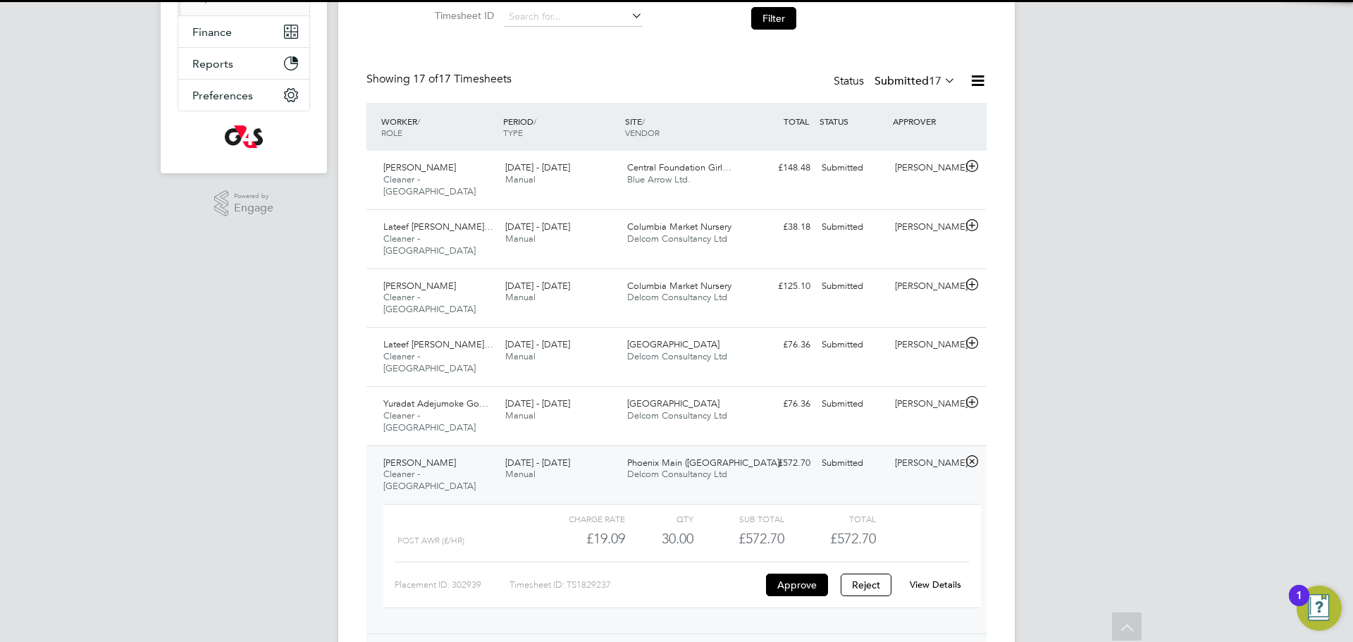
click at [938, 574] on div "View Details" at bounding box center [934, 585] width 69 height 23
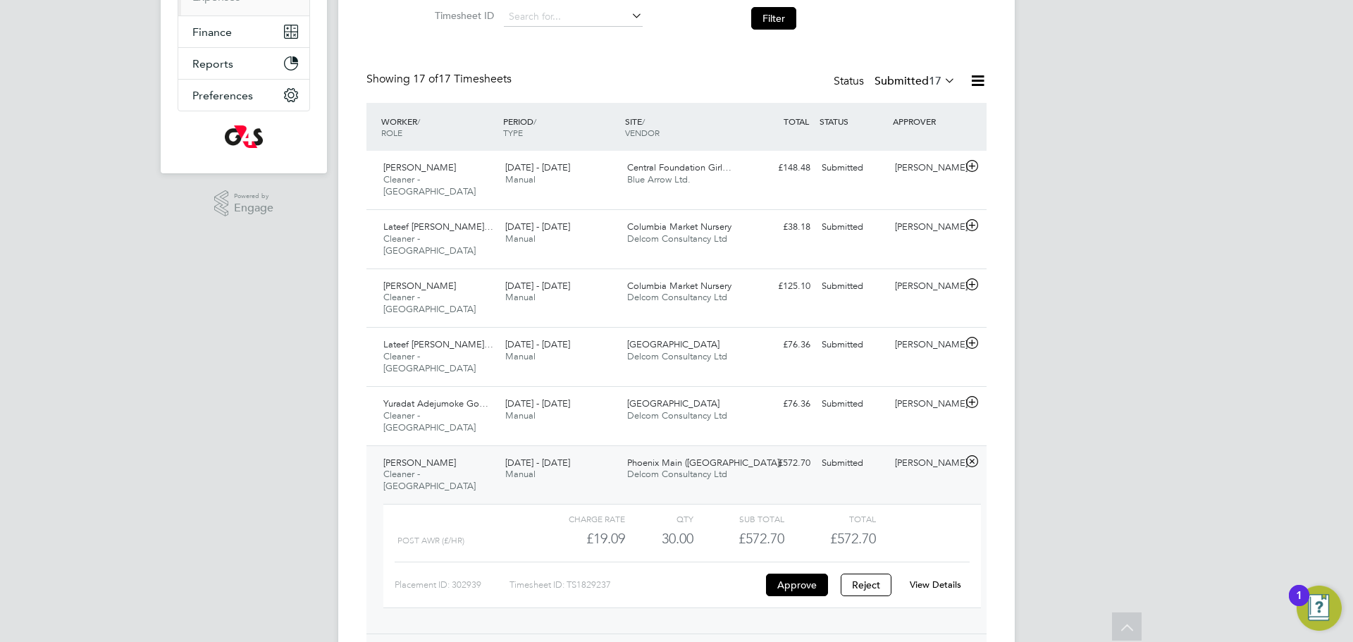
click at [936, 578] on link "View Details" at bounding box center [935, 584] width 51 height 12
click at [782, 25] on button "Filter" at bounding box center [773, 18] width 45 height 23
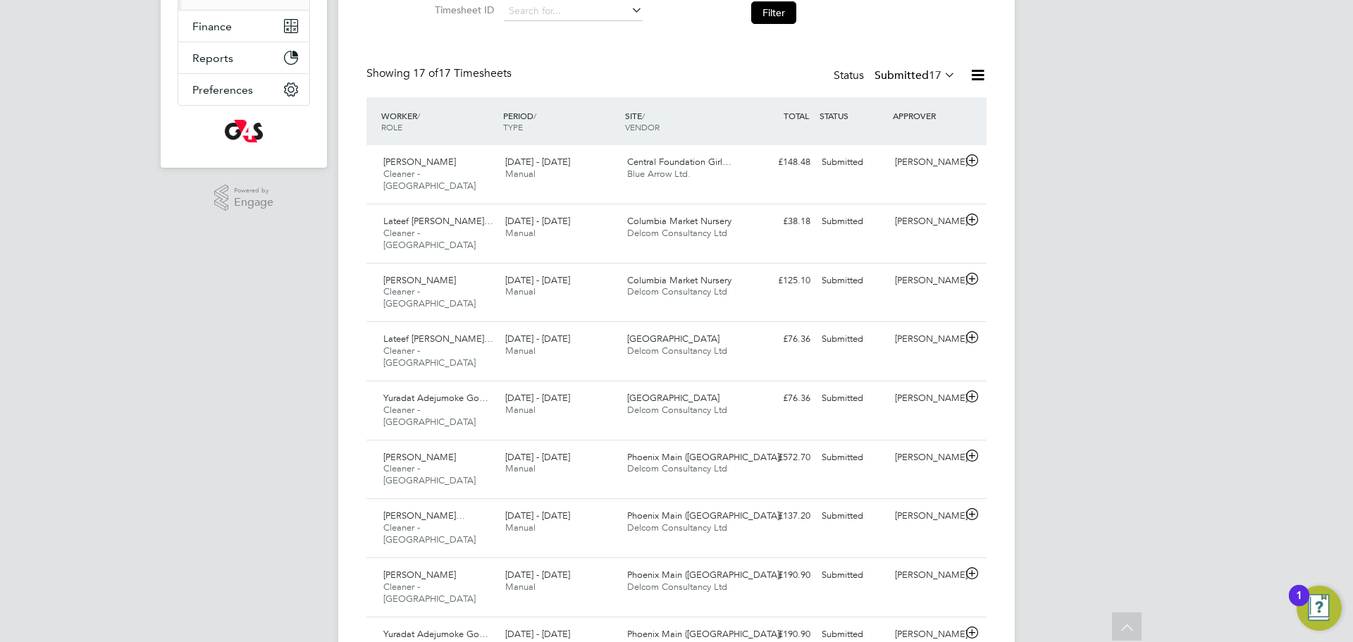
scroll to position [277, 0]
click at [919, 73] on label "Submitted 17" at bounding box center [914, 76] width 81 height 14
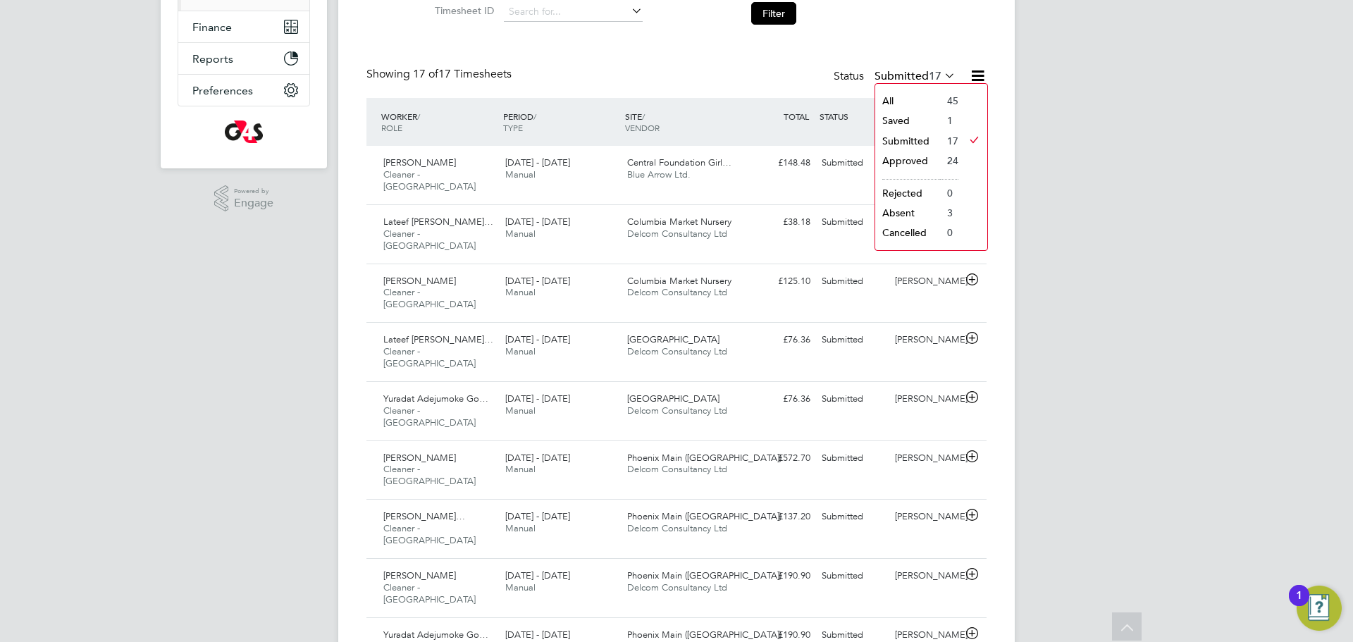
click at [931, 125] on li "Saved" at bounding box center [907, 121] width 65 height 20
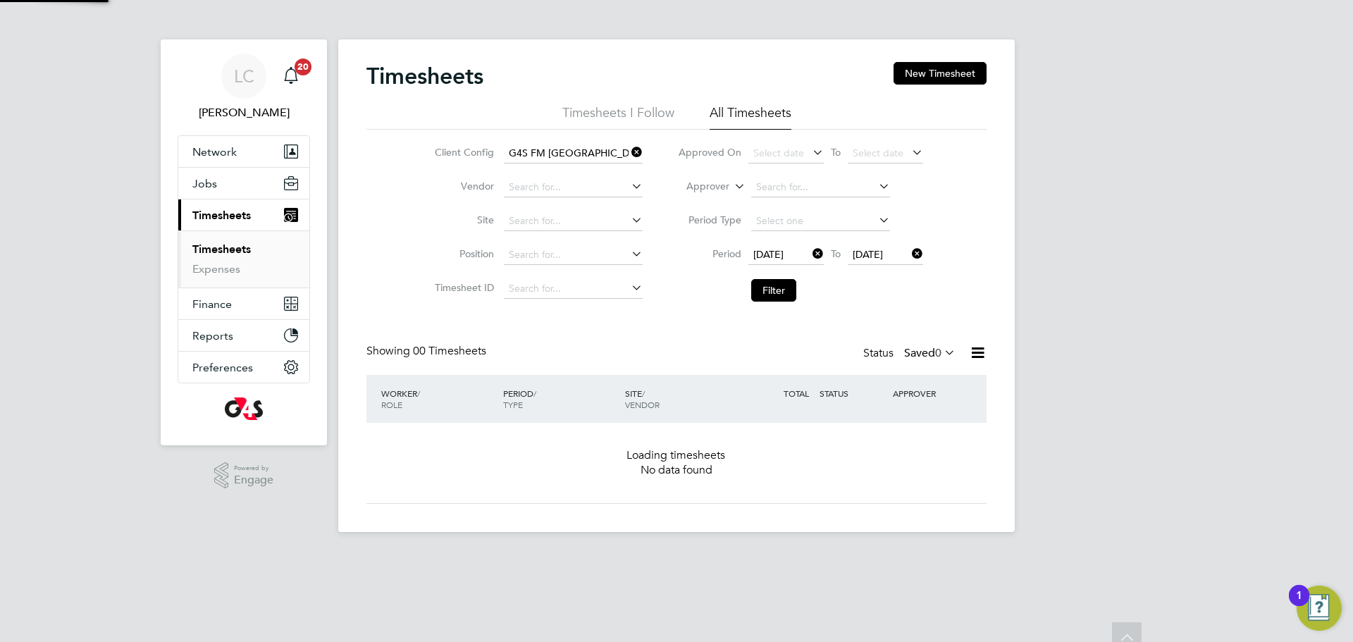
scroll to position [0, 0]
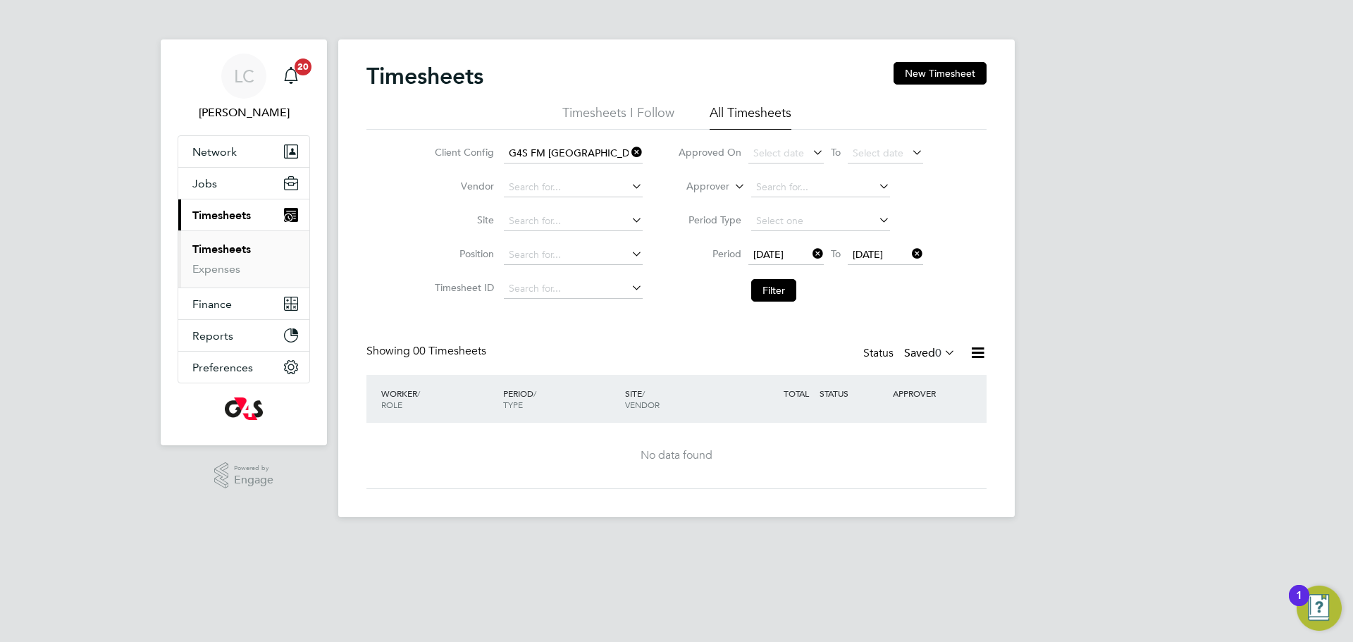
click at [891, 360] on div "Status Saved 0" at bounding box center [910, 354] width 95 height 20
click at [917, 357] on label "Saved 0" at bounding box center [929, 353] width 51 height 14
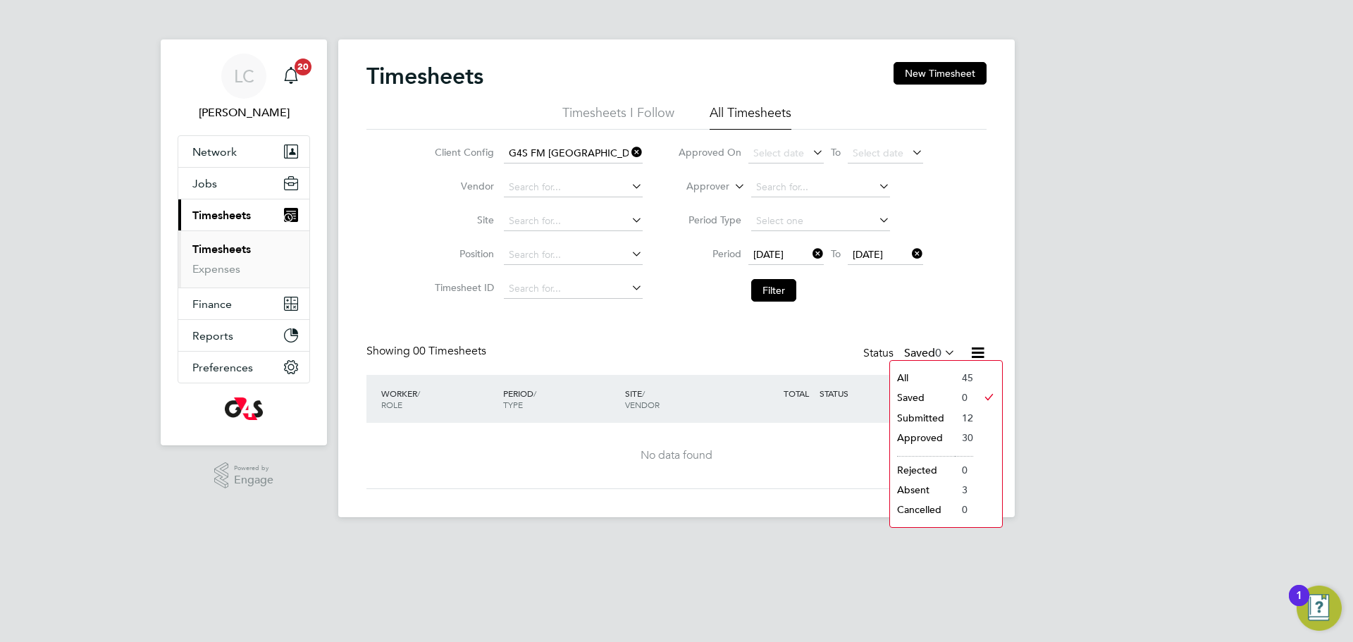
click at [917, 416] on li "Submitted" at bounding box center [922, 418] width 65 height 20
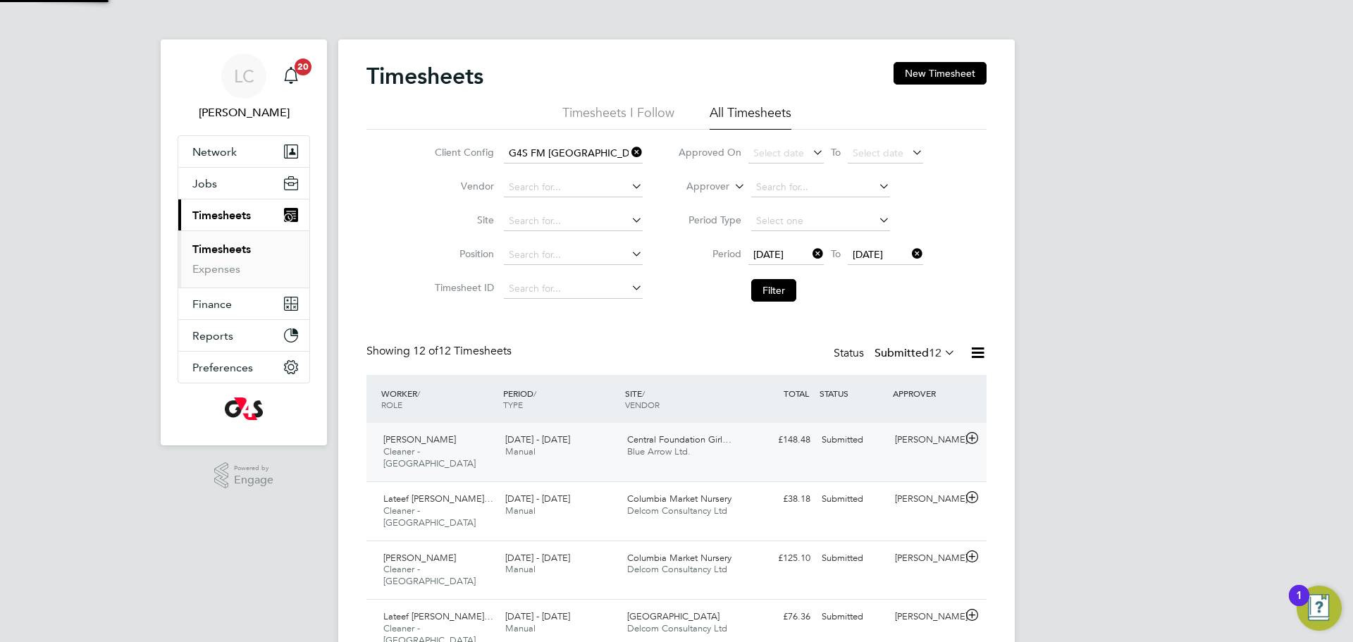
scroll to position [36, 123]
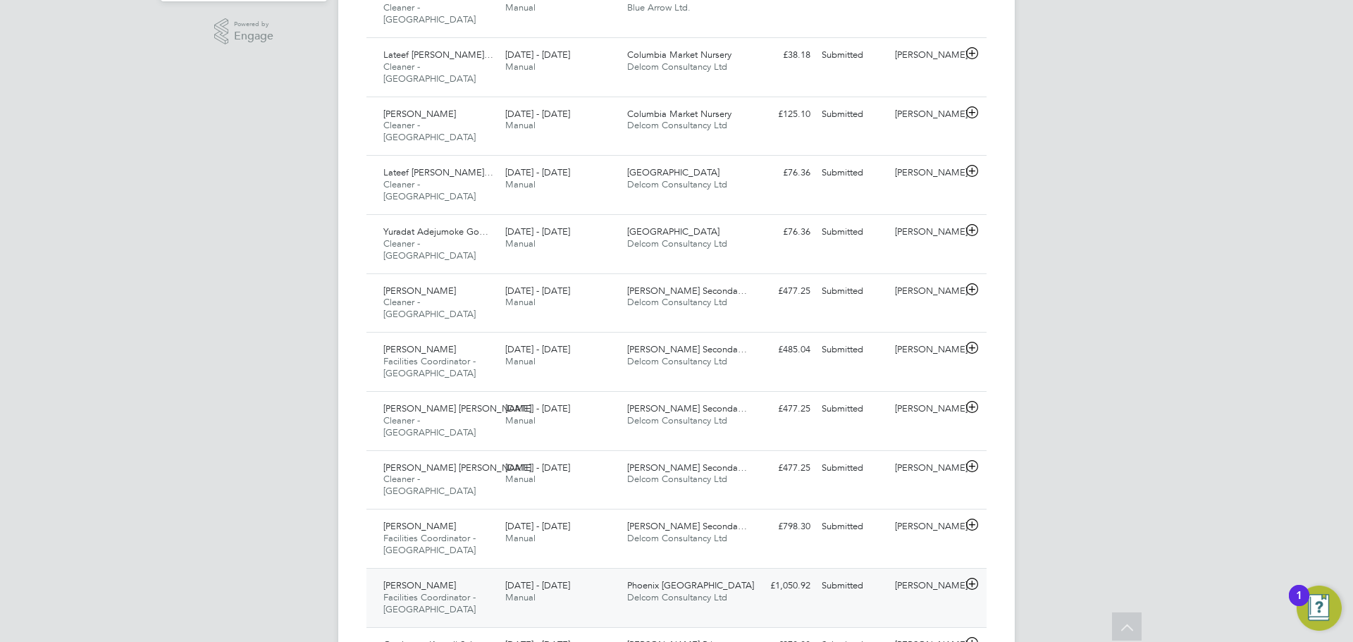
click at [766, 574] on div "£1,050.92 Submitted" at bounding box center [779, 585] width 73 height 23
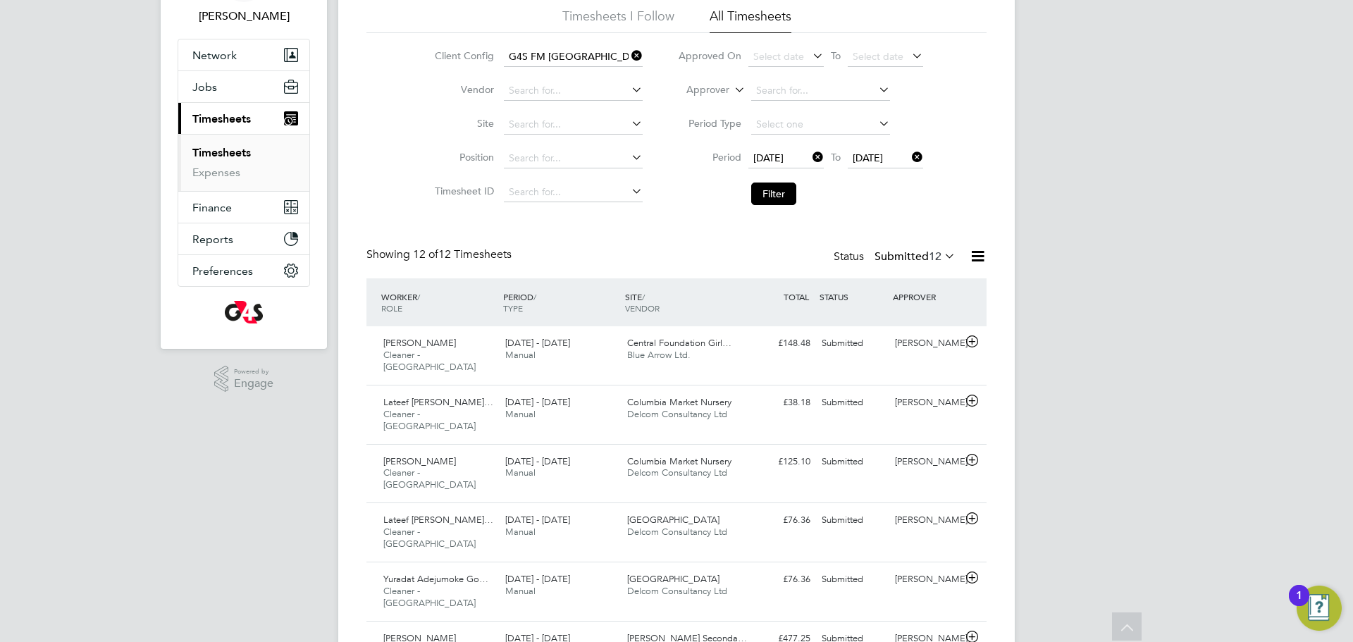
scroll to position [87, 0]
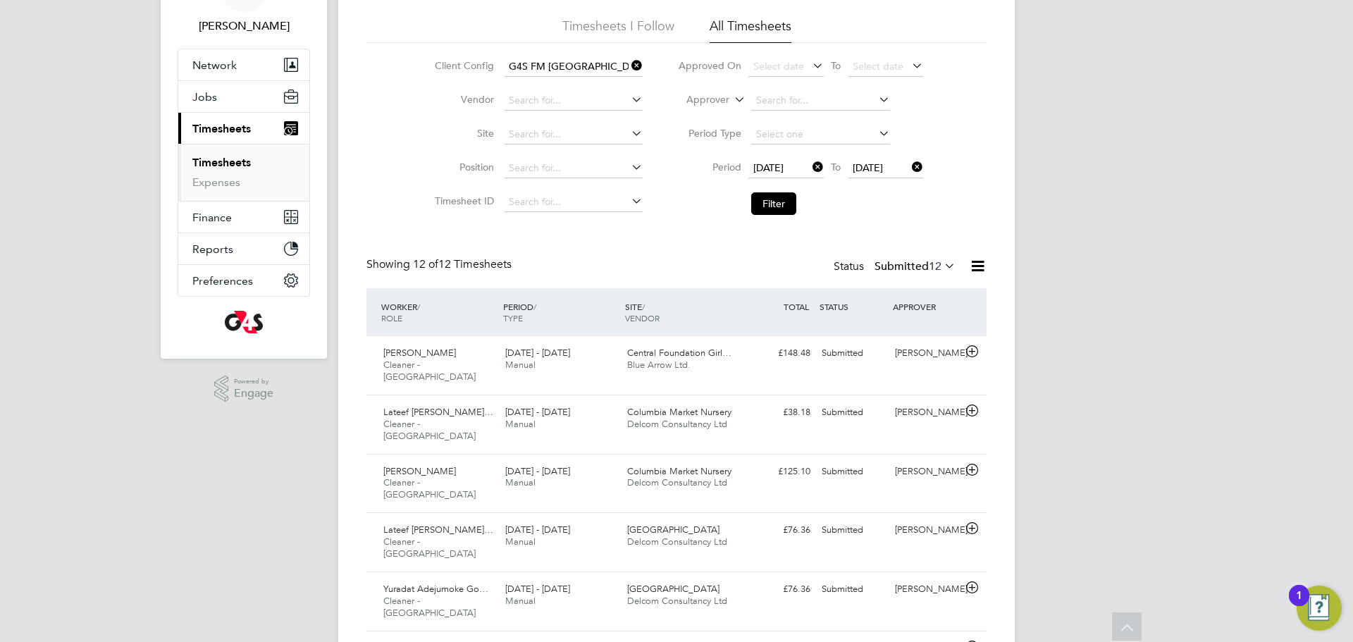
click at [776, 204] on button "Filter" at bounding box center [773, 203] width 45 height 23
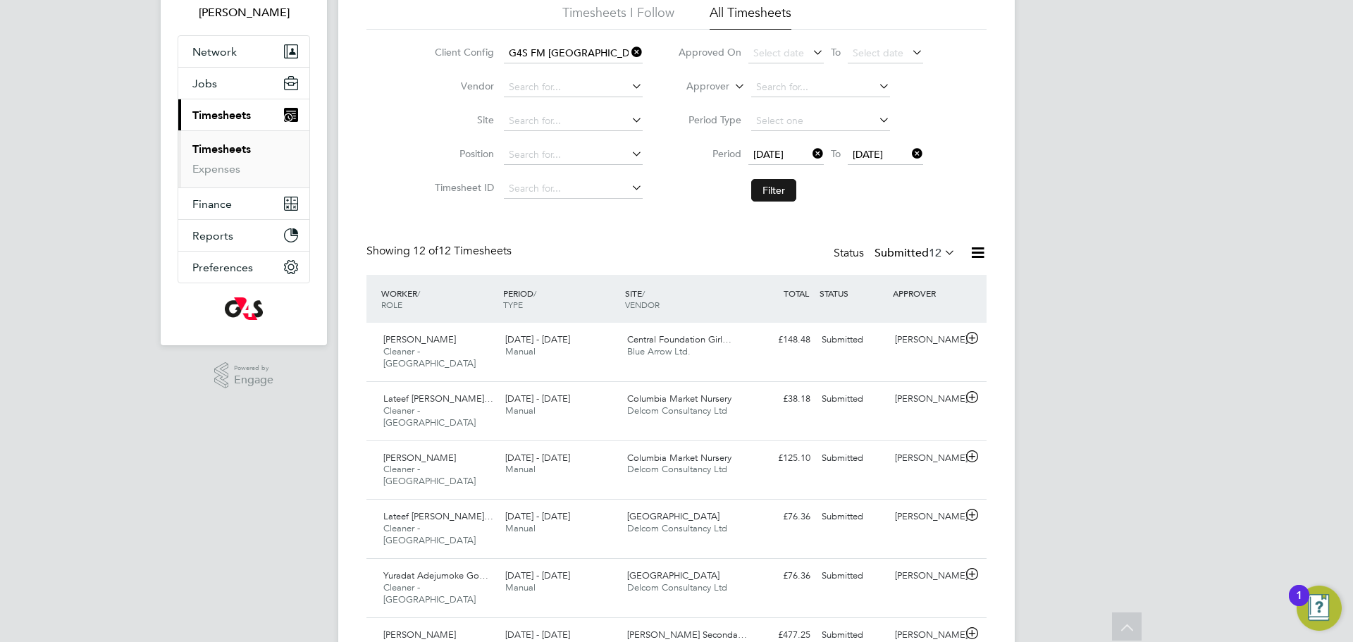
scroll to position [97, 0]
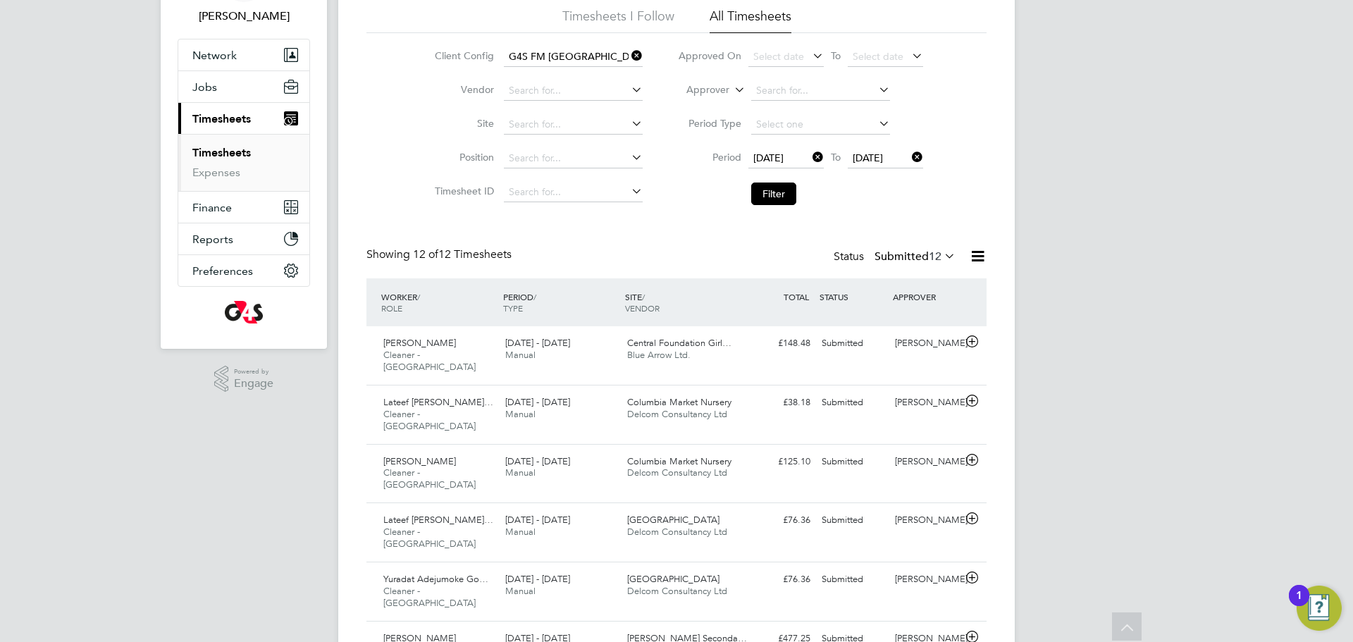
drag, startPoint x: 788, startPoint y: 190, endPoint x: 859, endPoint y: 64, distance: 144.8
click at [788, 191] on button "Filter" at bounding box center [773, 193] width 45 height 23
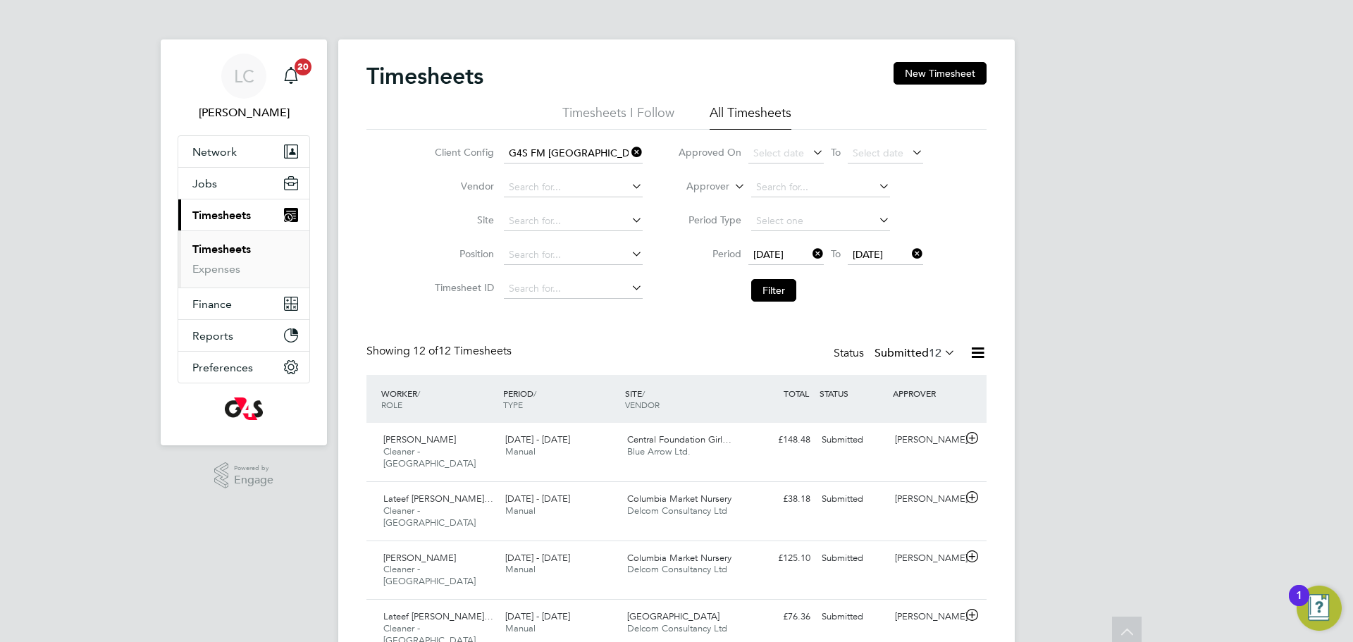
scroll to position [36, 123]
drag, startPoint x: 780, startPoint y: 283, endPoint x: 777, endPoint y: 292, distance: 9.6
click at [779, 283] on button "Filter" at bounding box center [773, 290] width 45 height 23
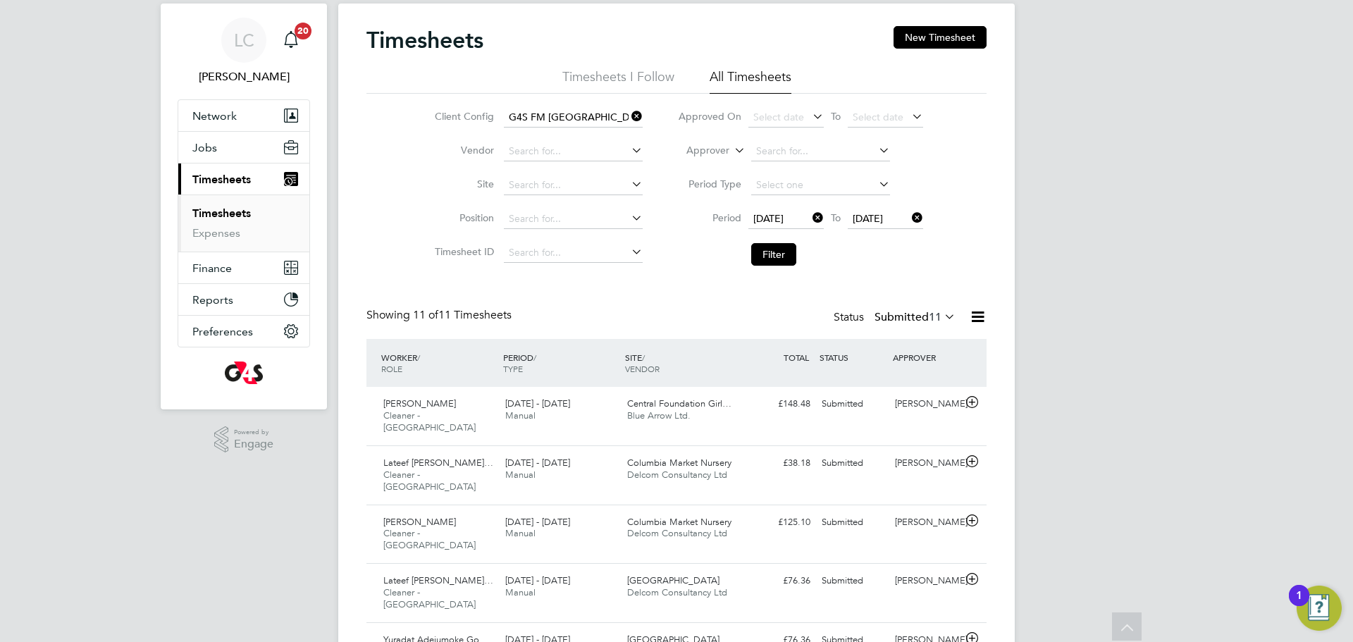
scroll to position [0, 0]
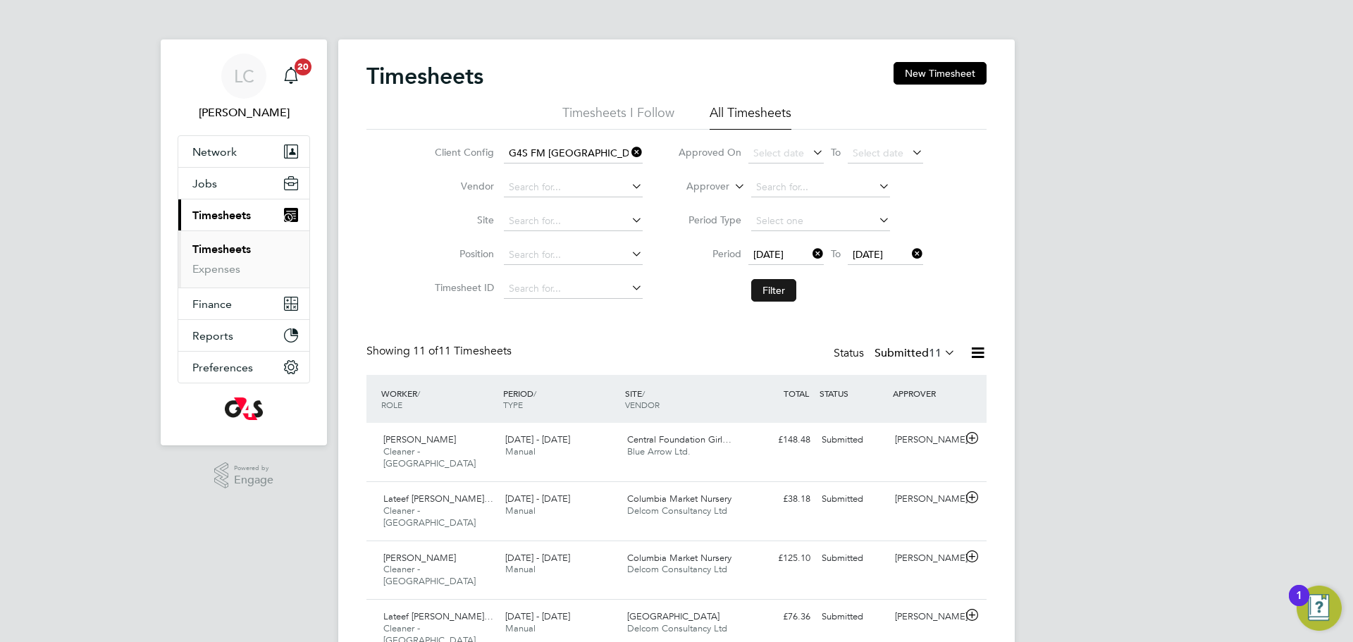
click at [776, 297] on button "Filter" at bounding box center [773, 290] width 45 height 23
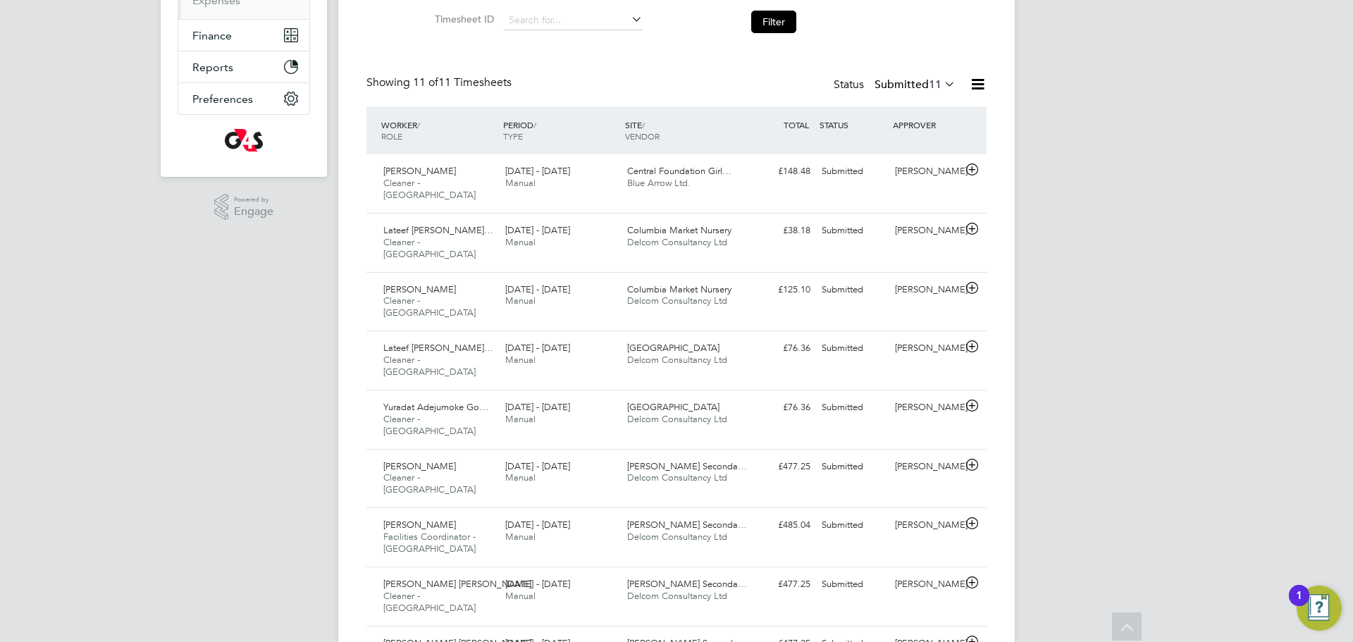
scroll to position [268, 0]
drag, startPoint x: 781, startPoint y: 25, endPoint x: 784, endPoint y: 39, distance: 14.5
click at [781, 25] on button "Filter" at bounding box center [773, 22] width 45 height 23
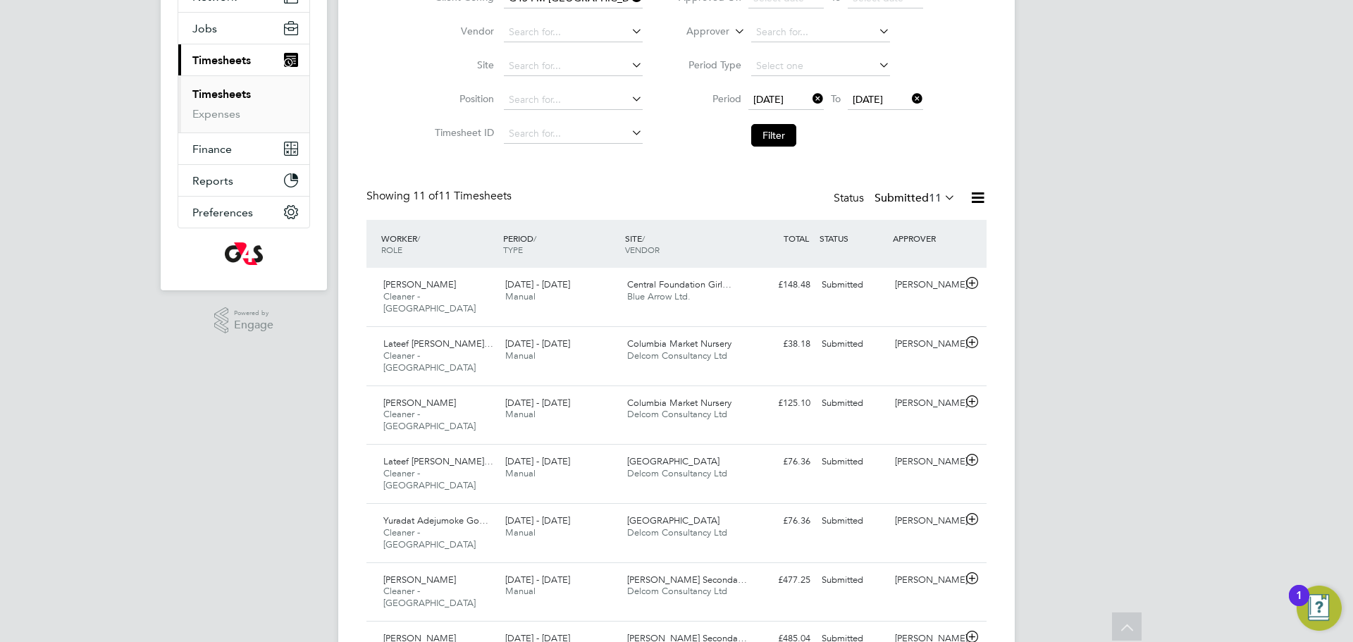
scroll to position [144, 0]
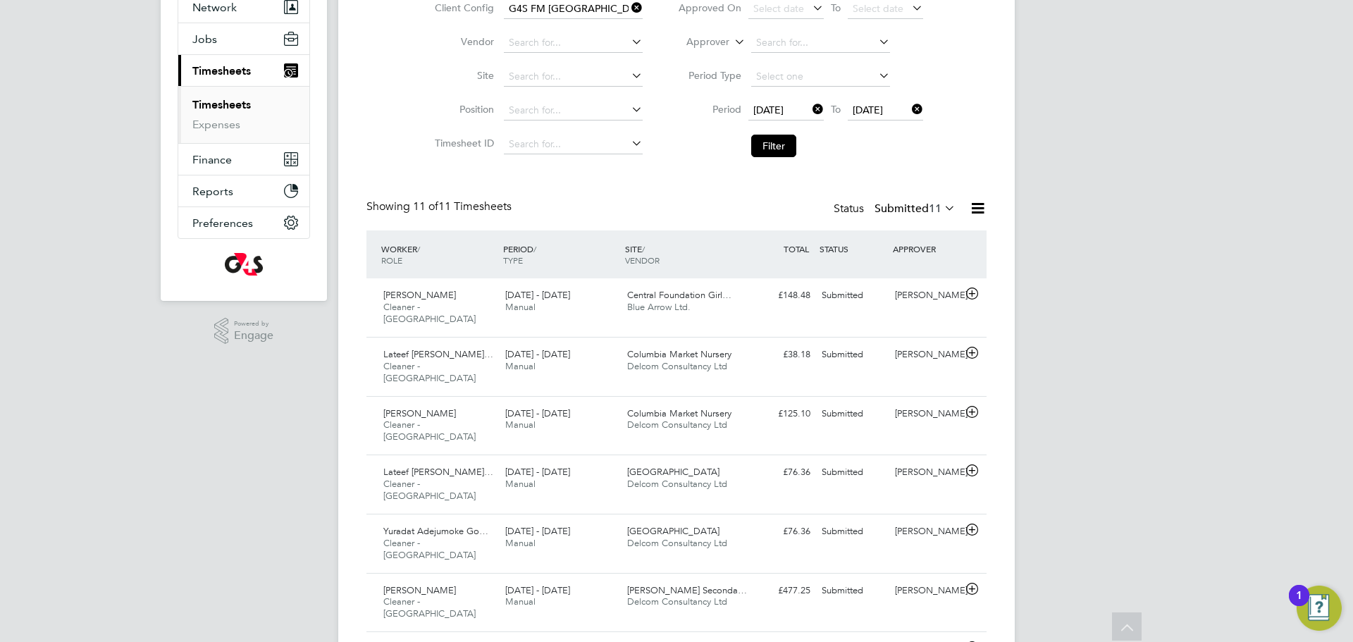
click at [783, 148] on button "Filter" at bounding box center [773, 146] width 45 height 23
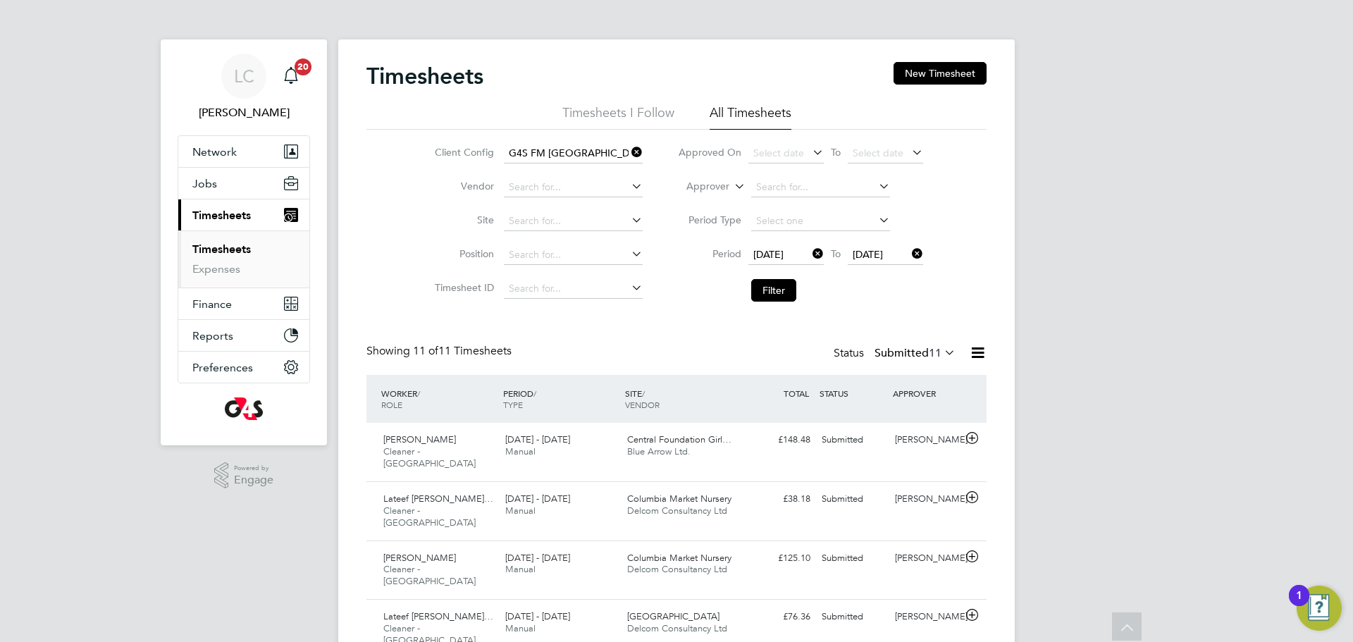
scroll to position [36, 123]
click at [969, 357] on icon at bounding box center [978, 353] width 18 height 18
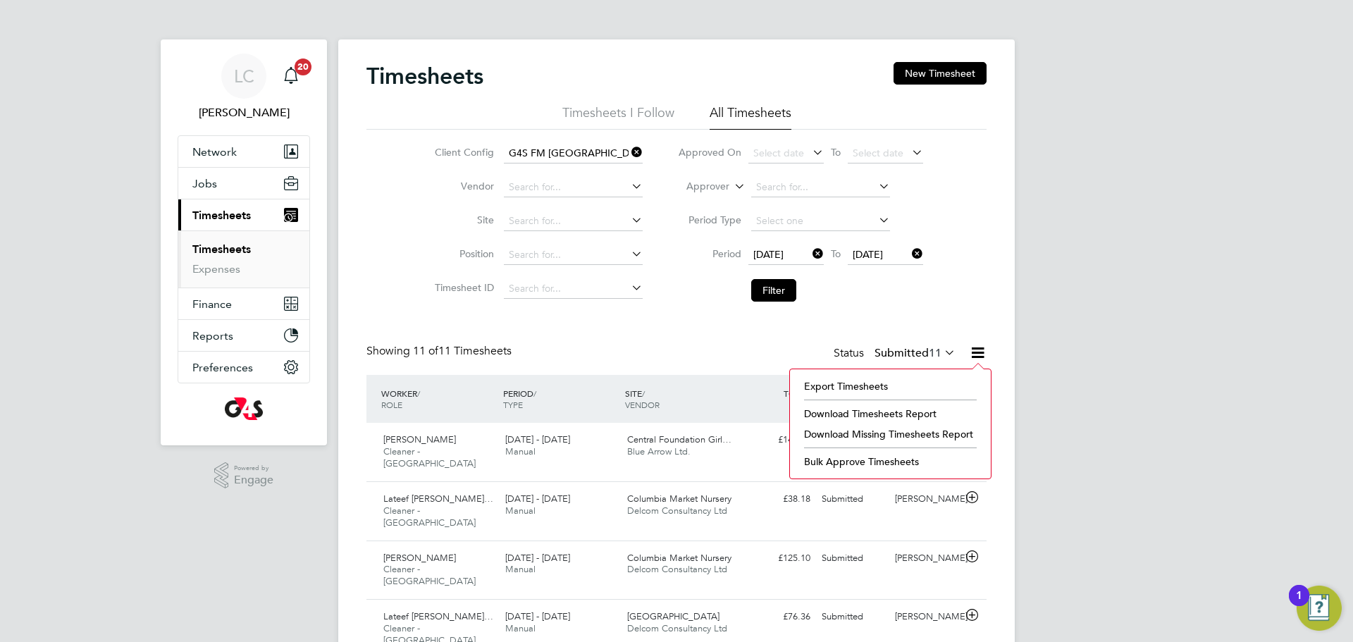
click at [698, 351] on div "Showing 11 of 11 Timesheets Status Submitted 11" at bounding box center [676, 359] width 620 height 31
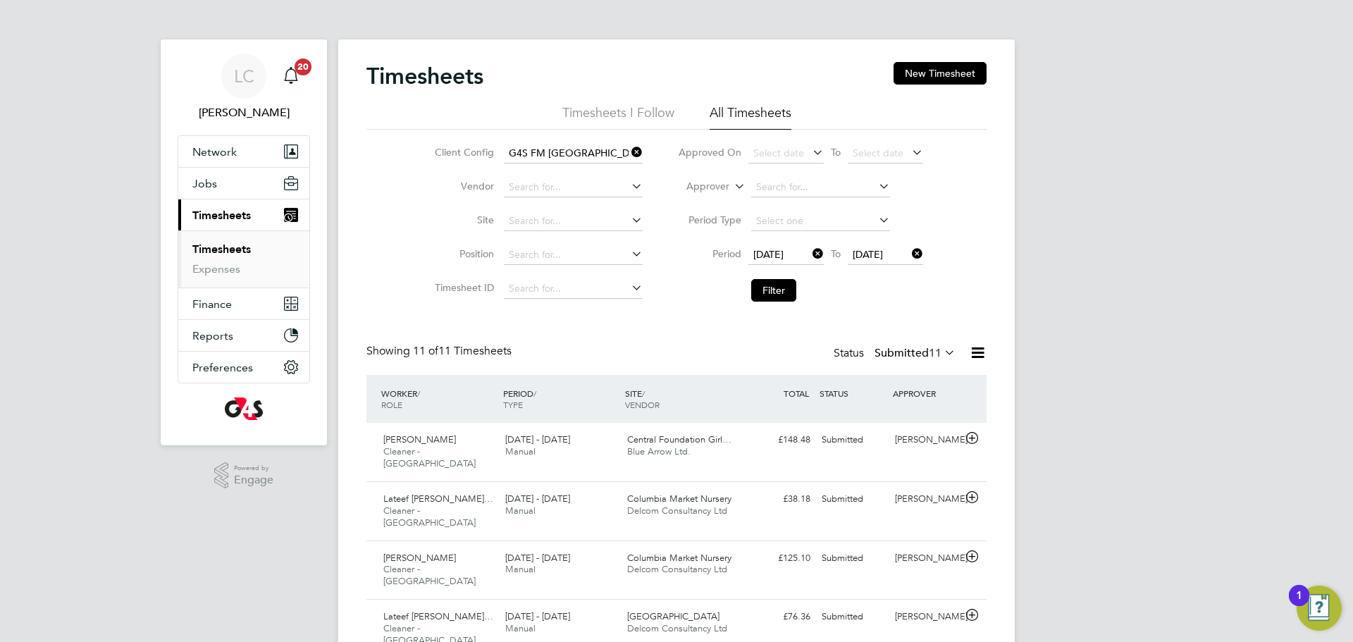
click at [770, 278] on li "Filter" at bounding box center [800, 290] width 280 height 37
click at [789, 292] on button "Filter" at bounding box center [773, 290] width 45 height 23
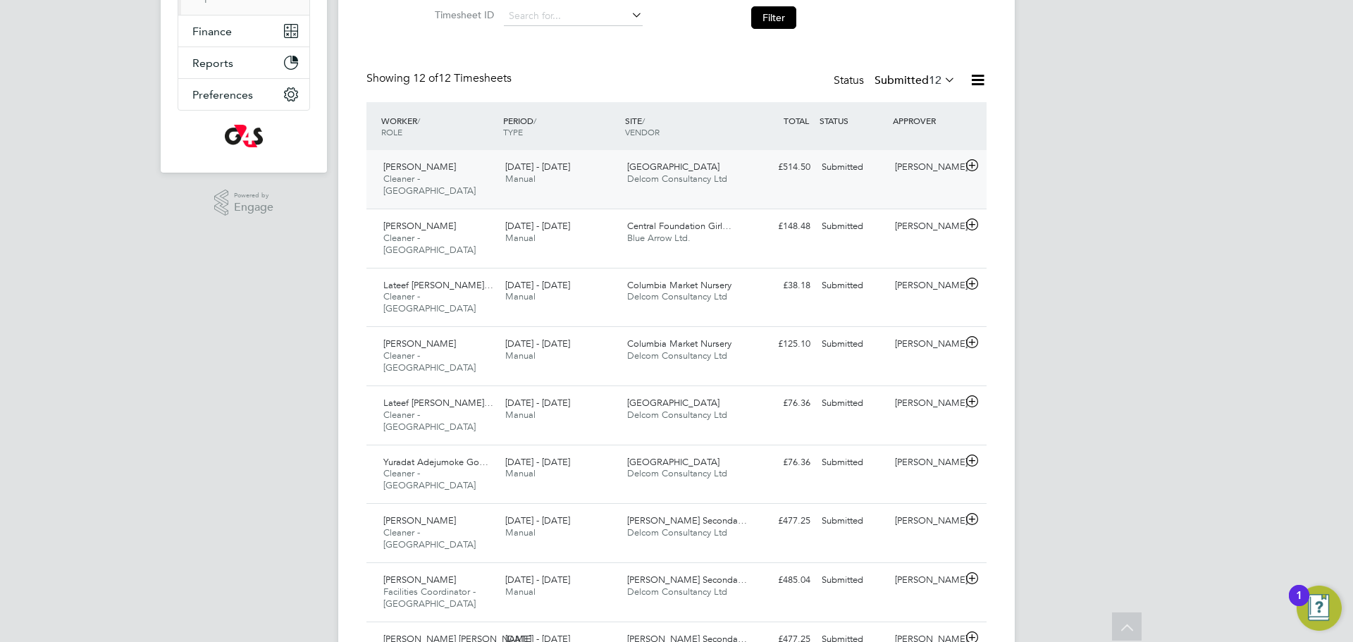
scroll to position [268, 0]
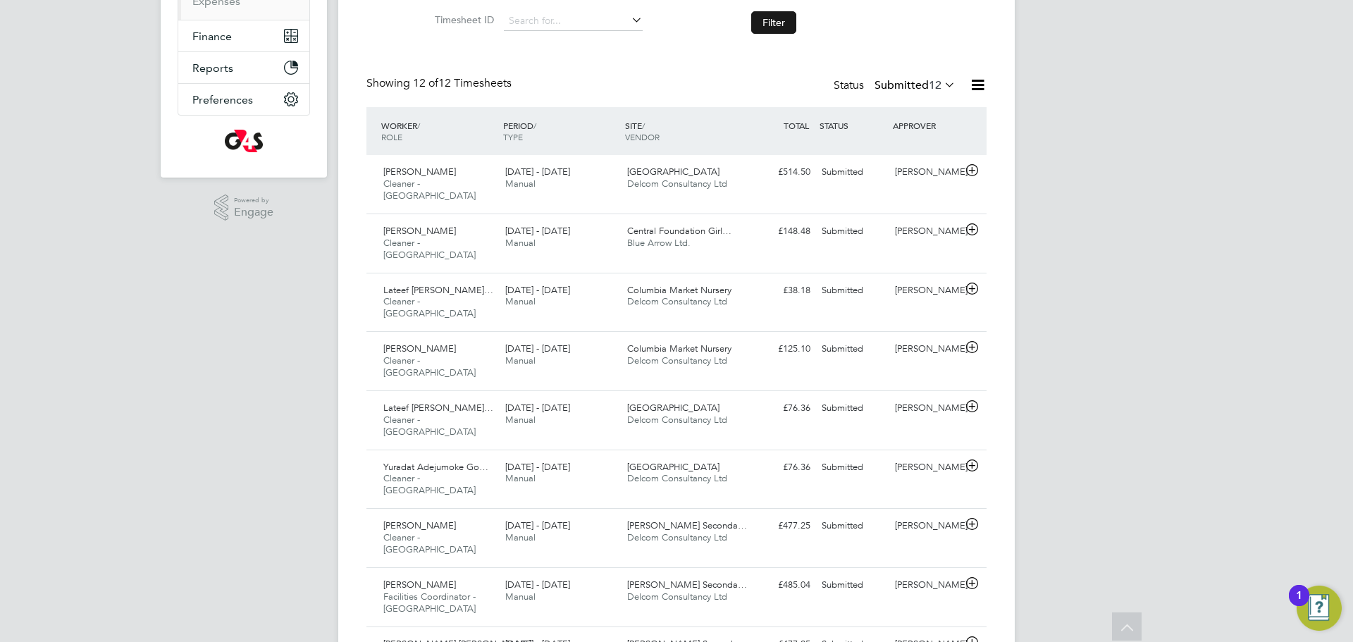
click at [760, 24] on button "Filter" at bounding box center [773, 22] width 45 height 23
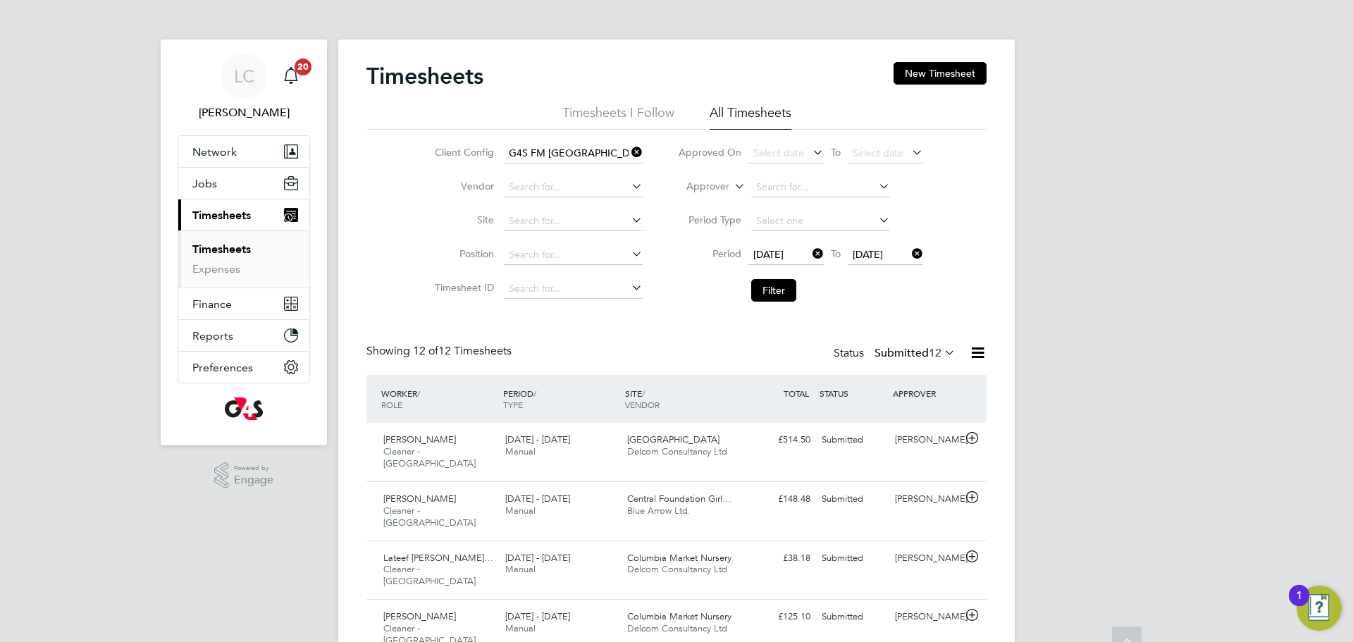
scroll to position [7, 7]
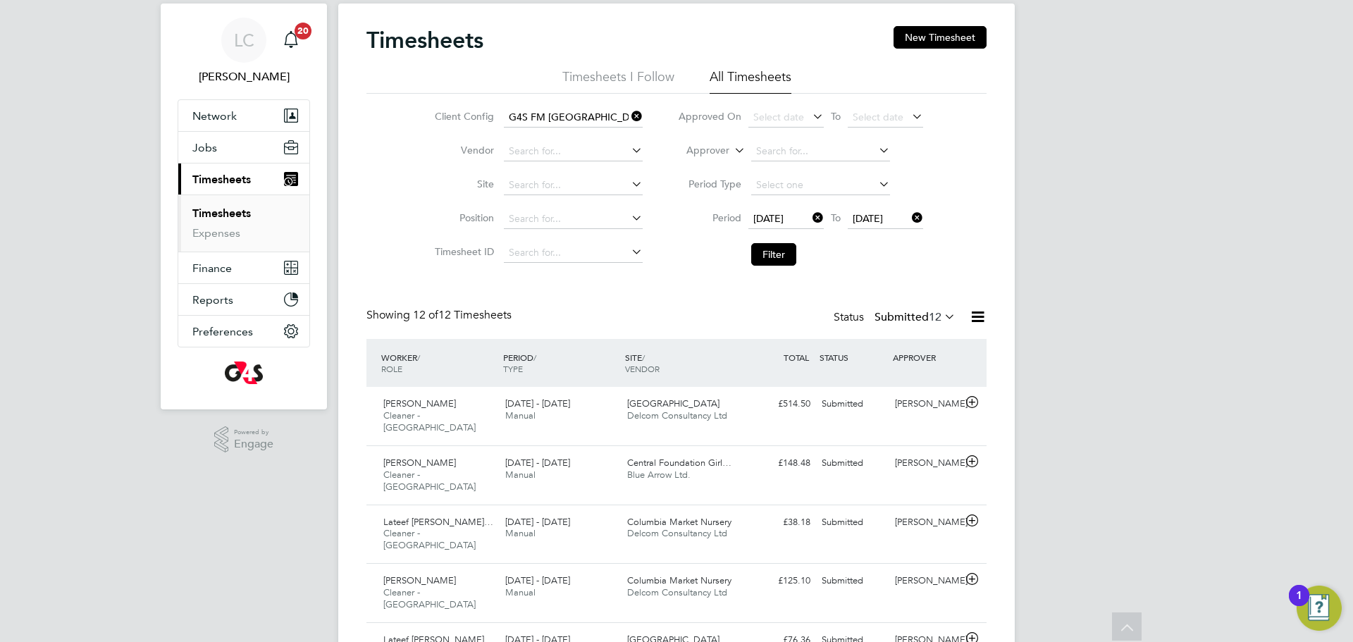
scroll to position [0, 0]
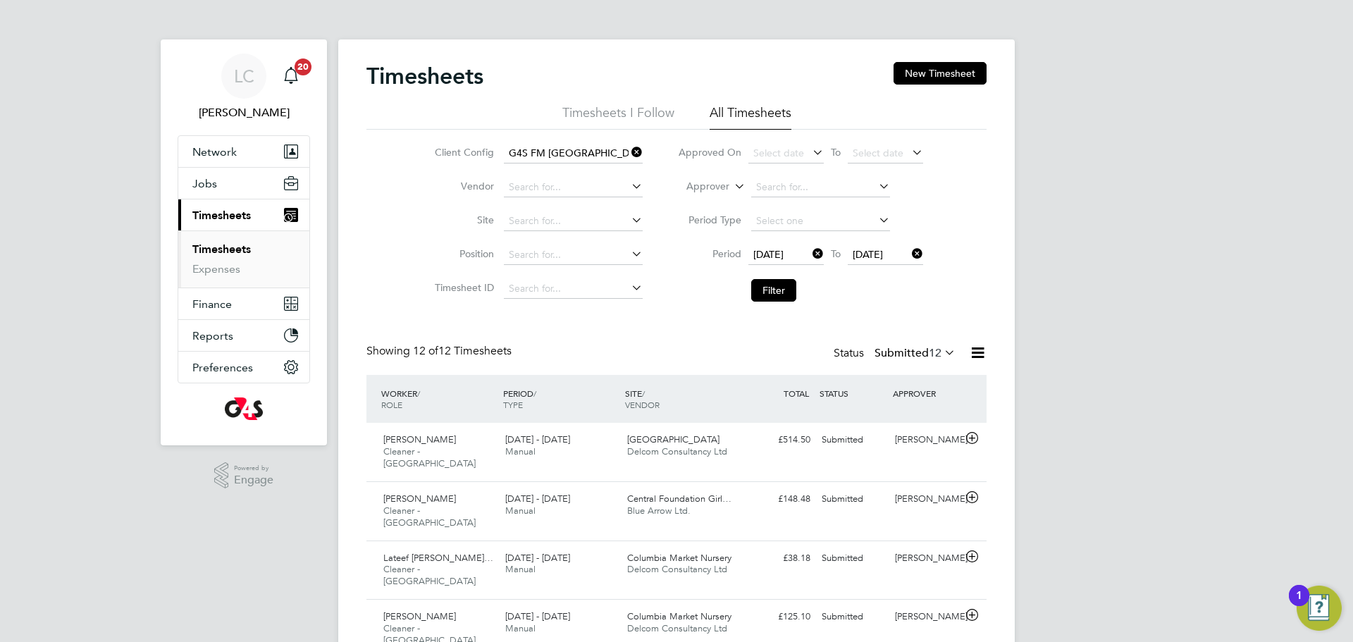
drag, startPoint x: 776, startPoint y: 293, endPoint x: 772, endPoint y: 348, distance: 55.1
click at [775, 292] on button "Filter" at bounding box center [773, 290] width 45 height 23
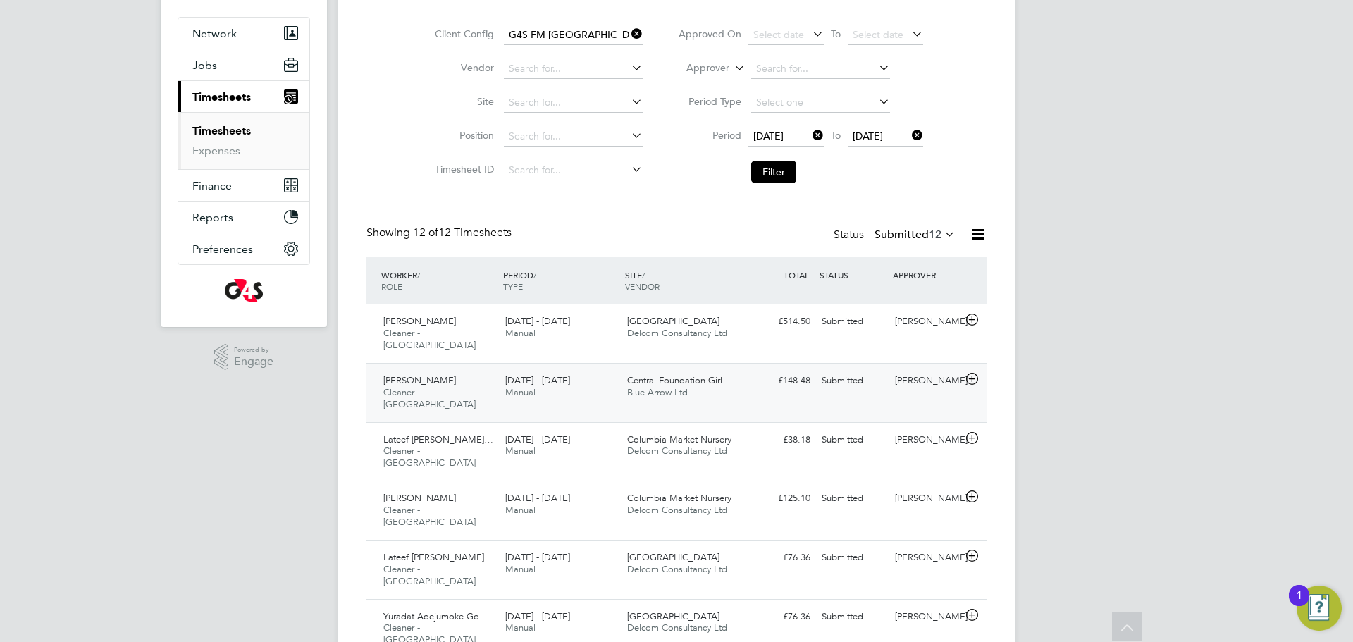
click at [723, 374] on span "Central Foundation Girl…" at bounding box center [679, 380] width 104 height 12
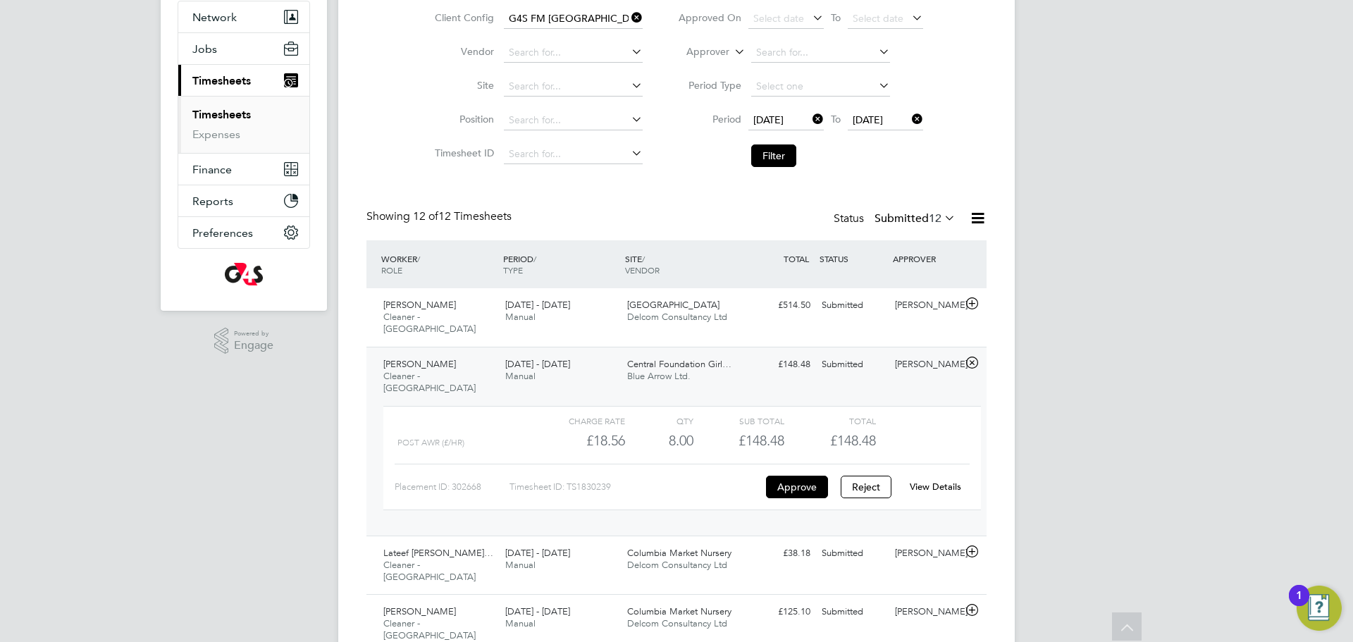
click at [922, 481] on link "View Details" at bounding box center [935, 487] width 51 height 12
click at [777, 163] on button "Filter" at bounding box center [773, 155] width 45 height 23
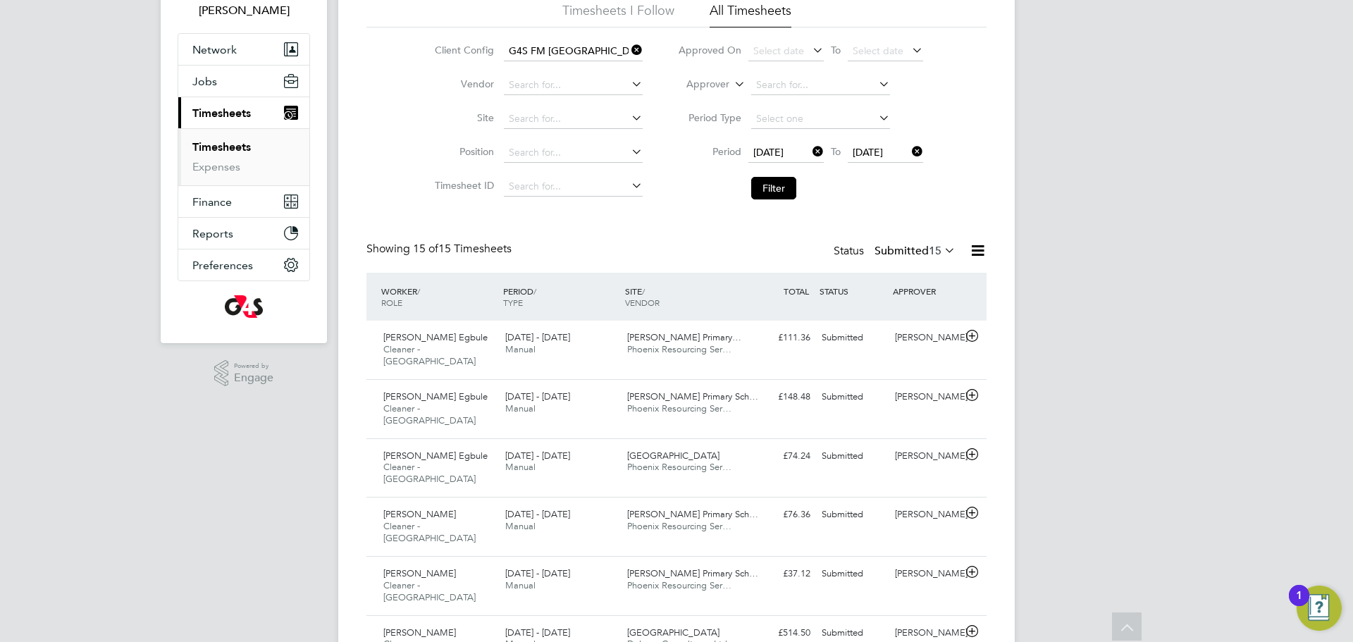
scroll to position [80, 0]
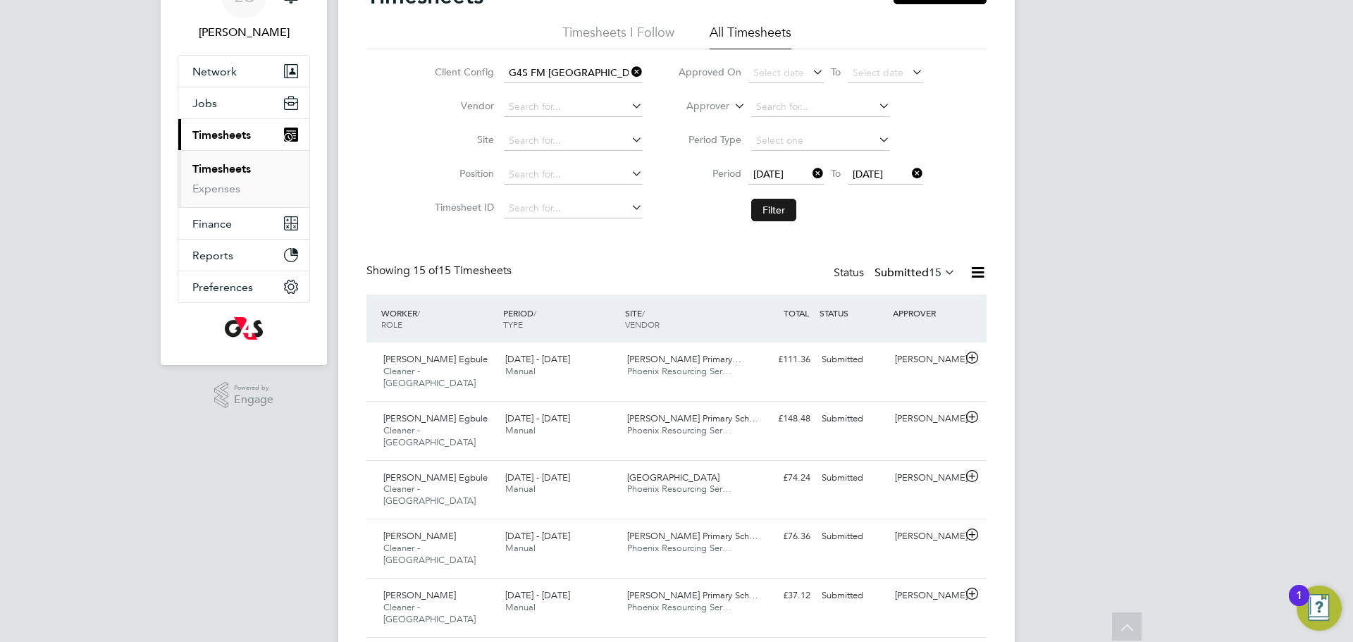
click at [770, 200] on button "Filter" at bounding box center [773, 210] width 45 height 23
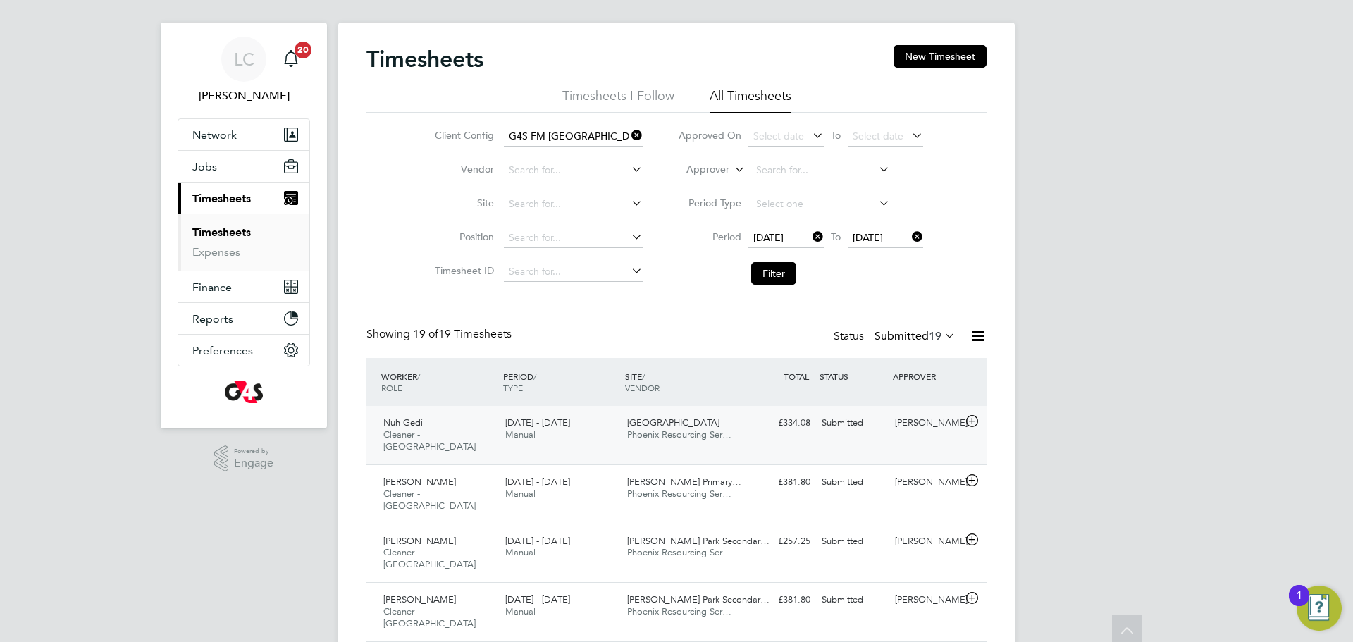
scroll to position [0, 0]
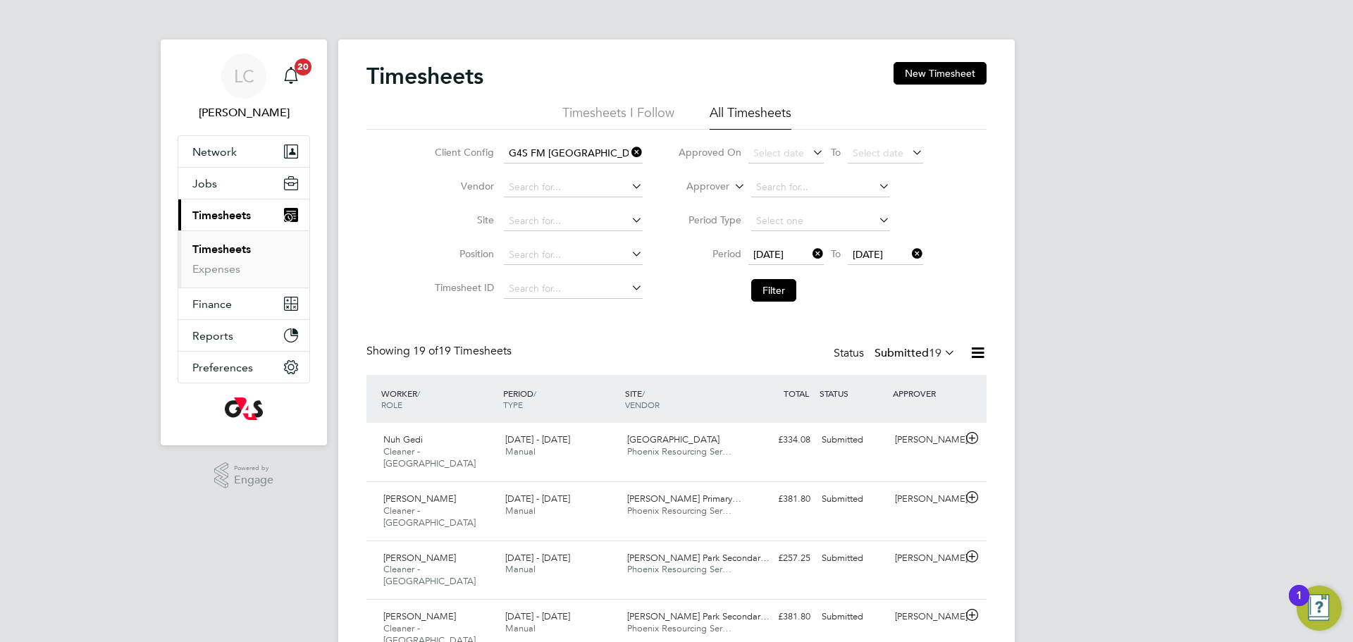
click at [777, 278] on li "Filter" at bounding box center [800, 290] width 280 height 37
click at [791, 283] on button "Filter" at bounding box center [773, 290] width 45 height 23
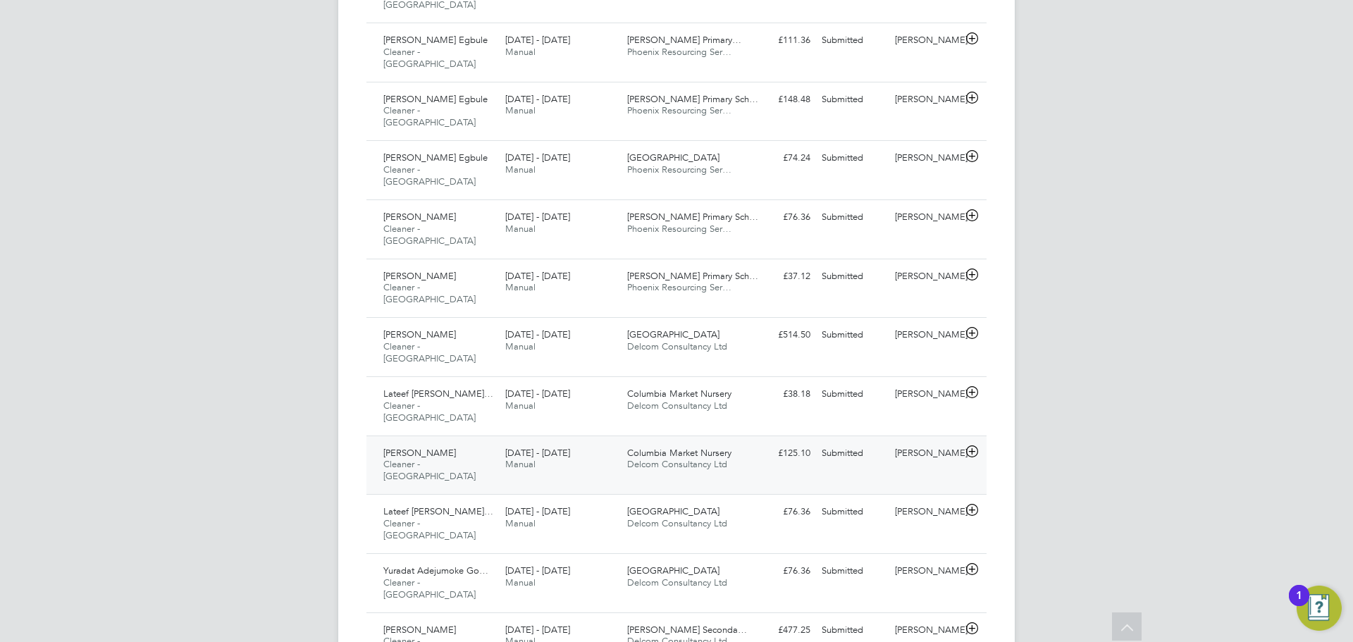
click at [698, 447] on span "Columbia Market Nursery" at bounding box center [679, 453] width 104 height 12
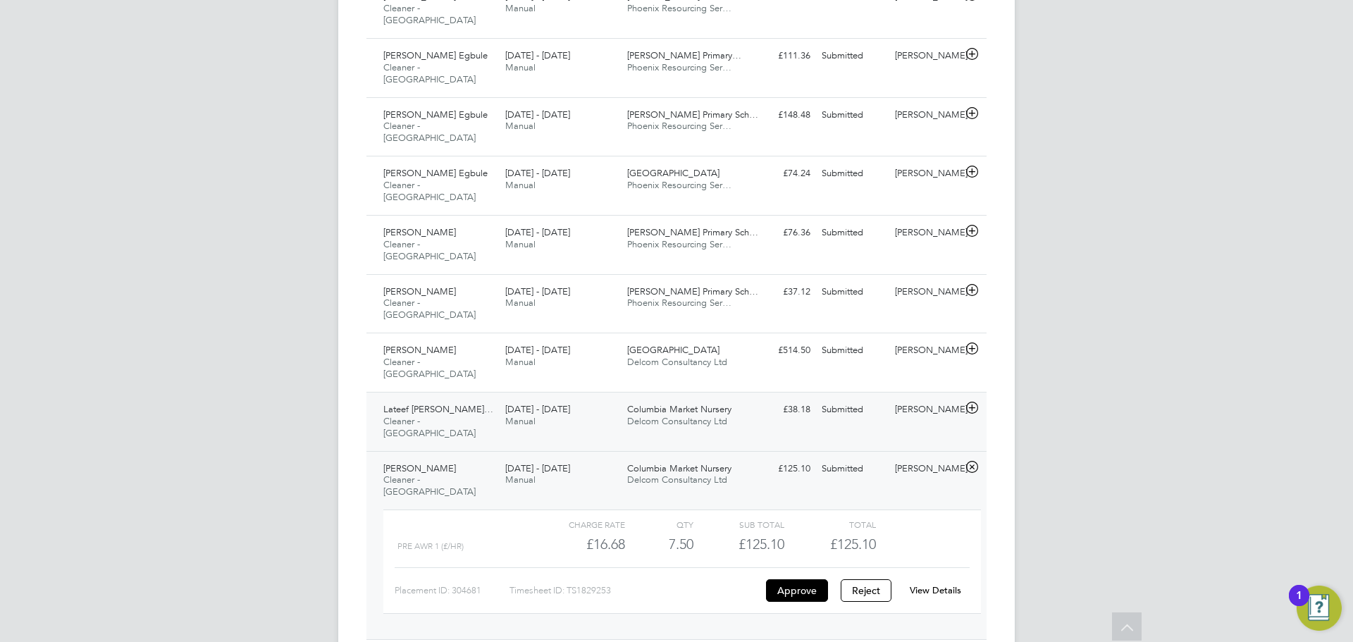
click at [692, 403] on span "Columbia Market Nursery" at bounding box center [679, 409] width 104 height 12
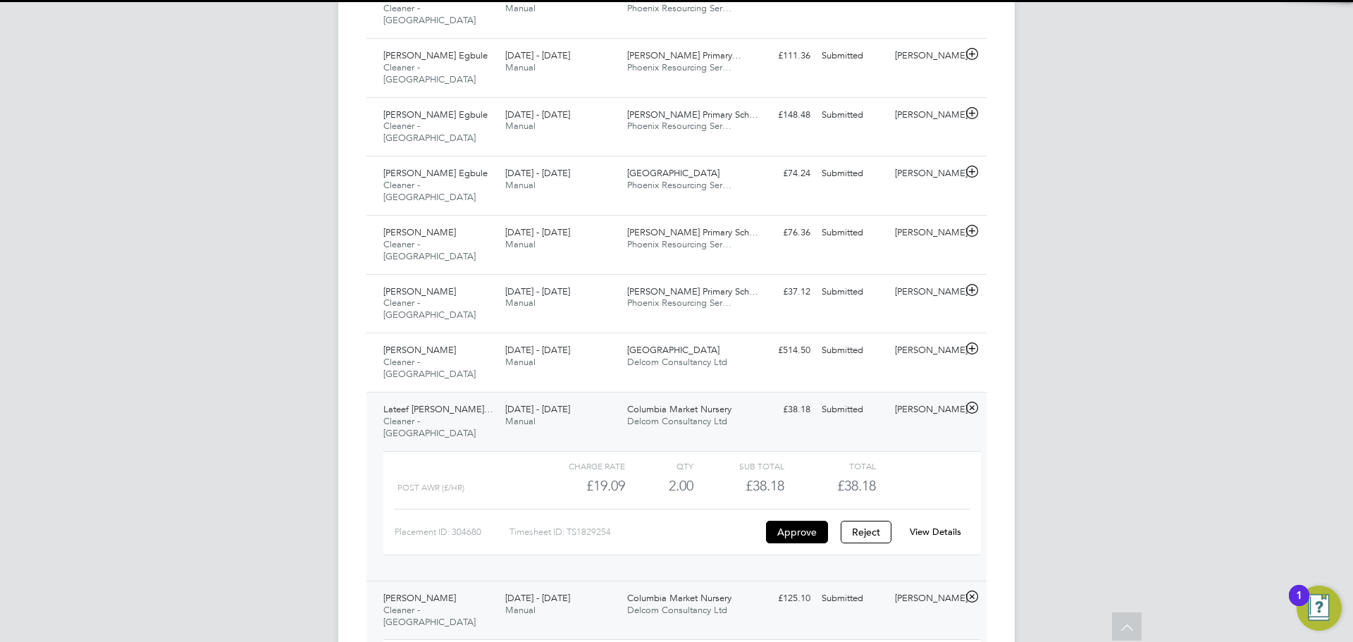
click at [932, 526] on link "View Details" at bounding box center [935, 532] width 51 height 12
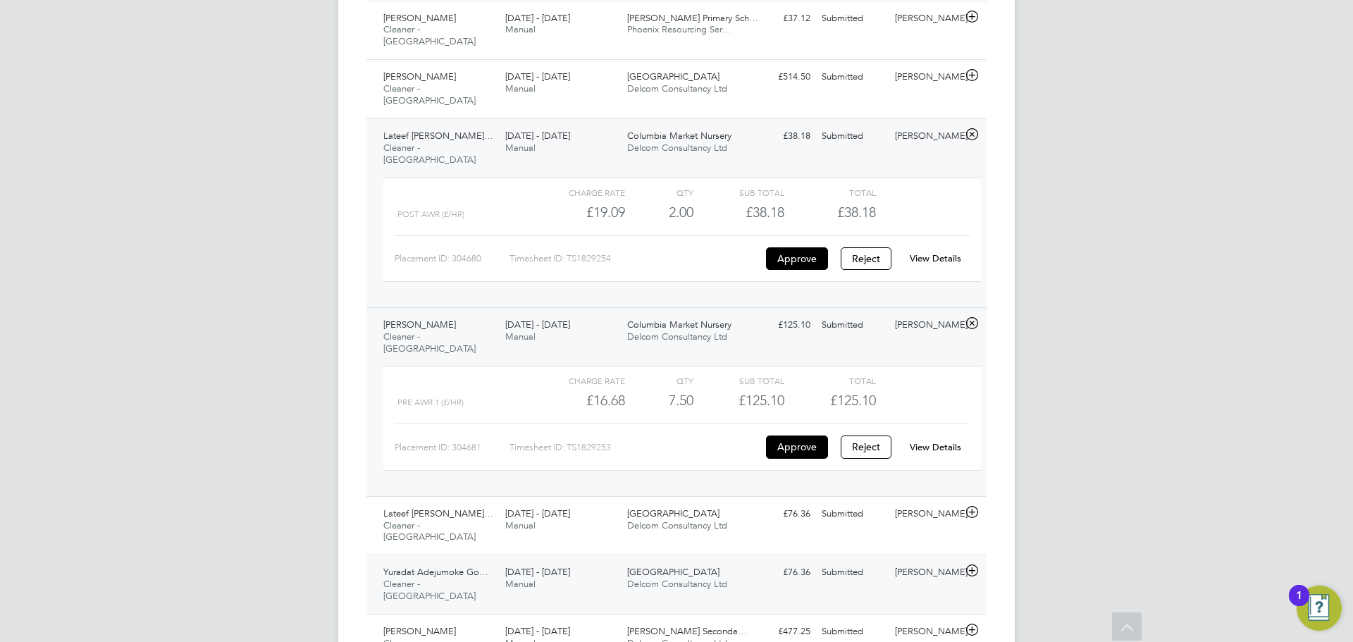
scroll to position [902, 0]
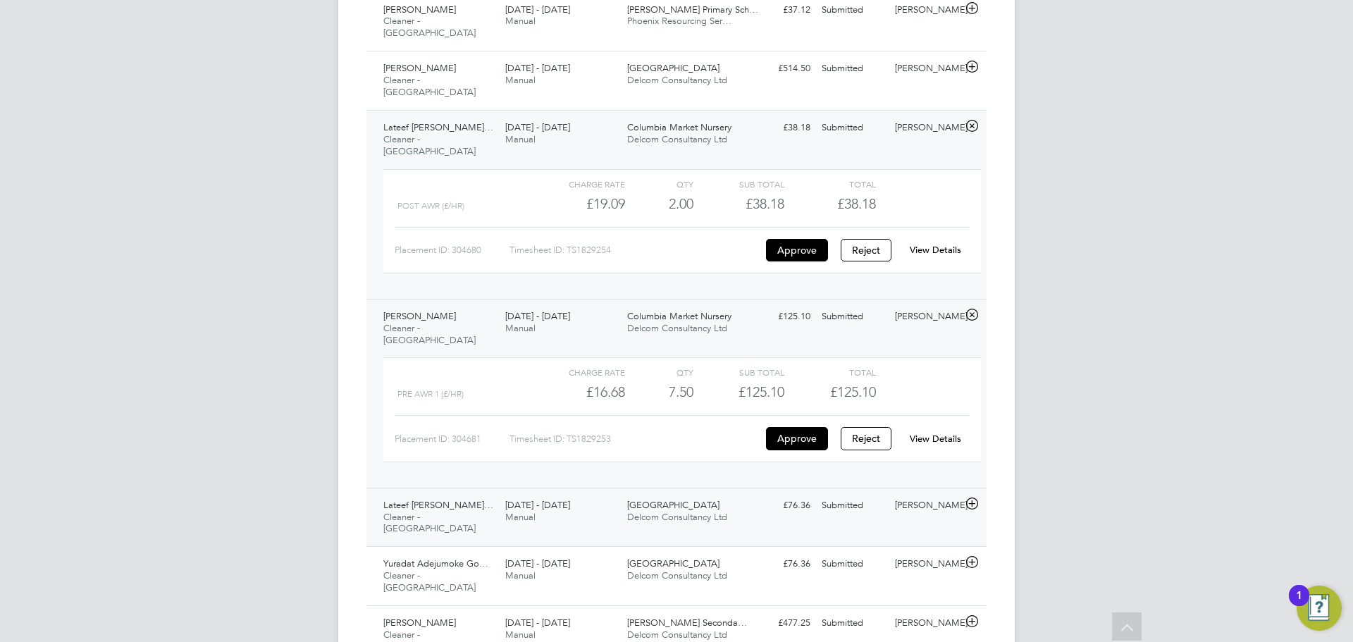
click at [726, 488] on div "Lateef Olanrewaju Ogu… Cleaner - Tower Hamlet 22 - 28 Sep 2025 22 - 28 Sep 2025…" at bounding box center [676, 517] width 620 height 59
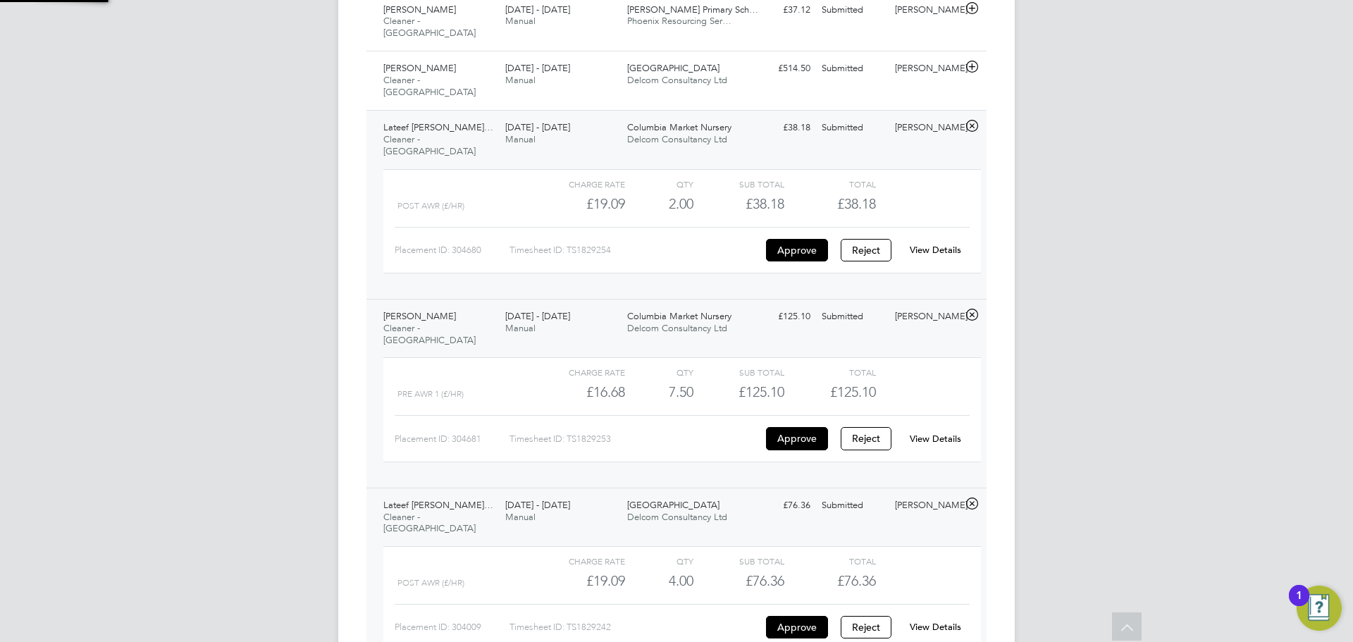
scroll to position [24, 137]
click at [933, 621] on link "View Details" at bounding box center [935, 627] width 51 height 12
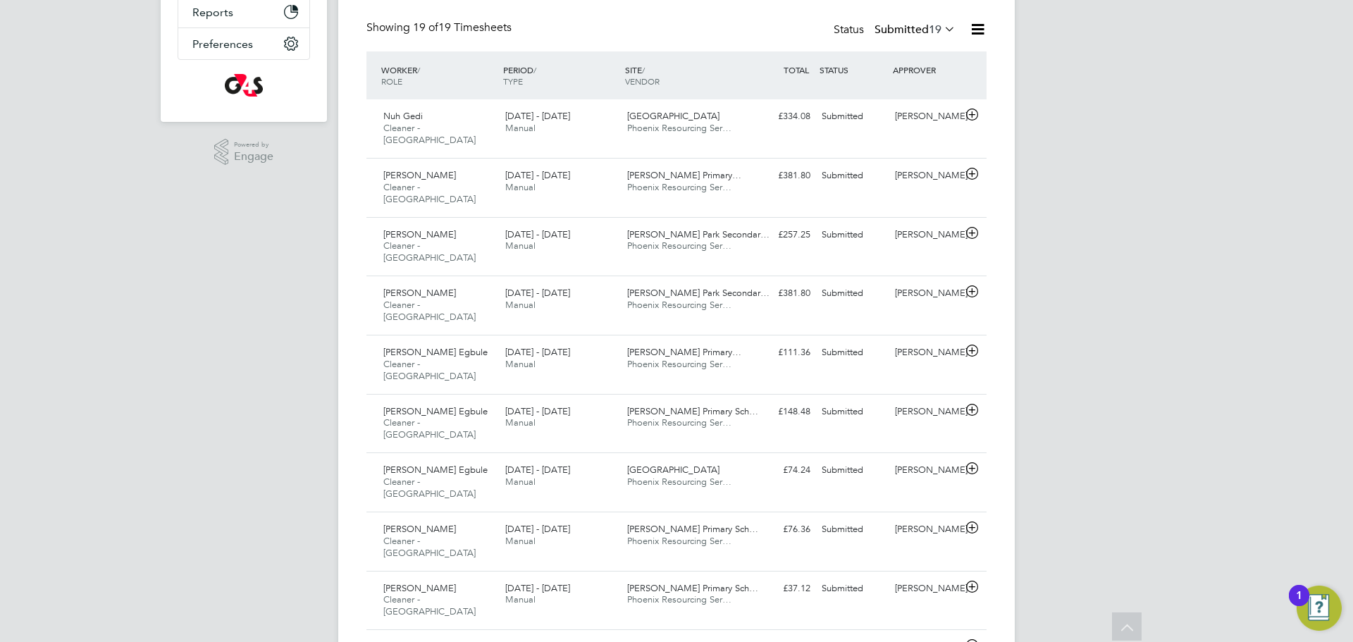
scroll to position [316, 0]
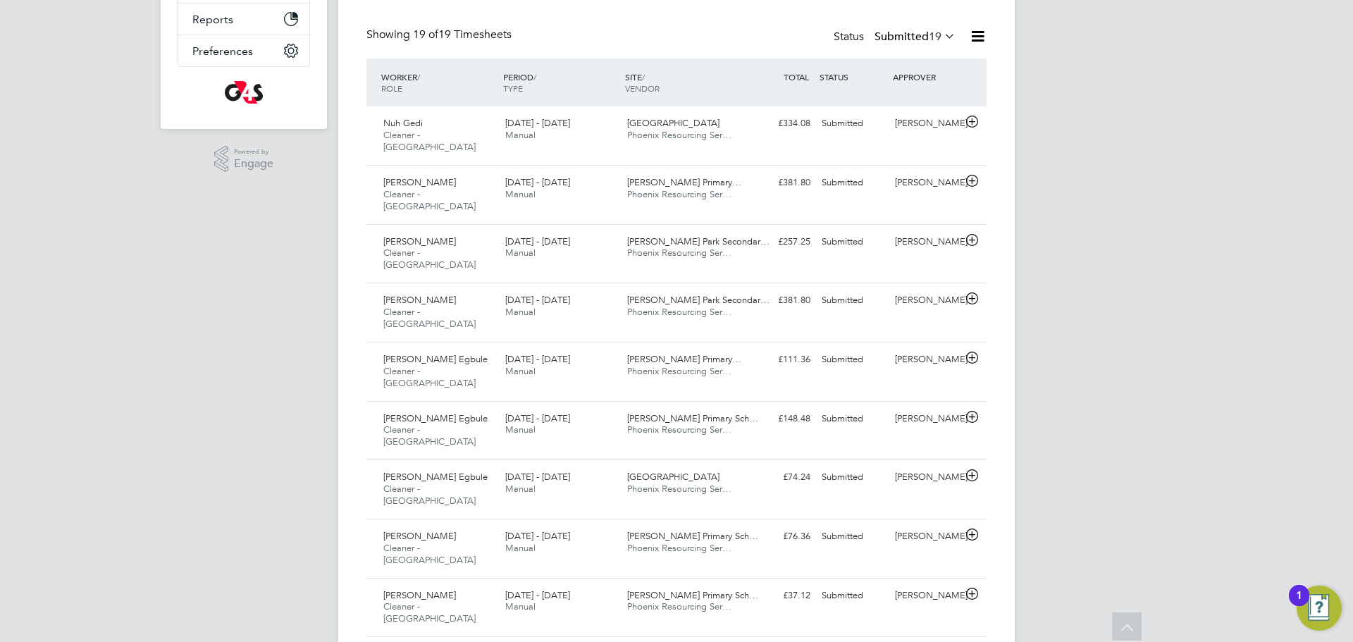
click at [973, 39] on icon at bounding box center [978, 36] width 18 height 18
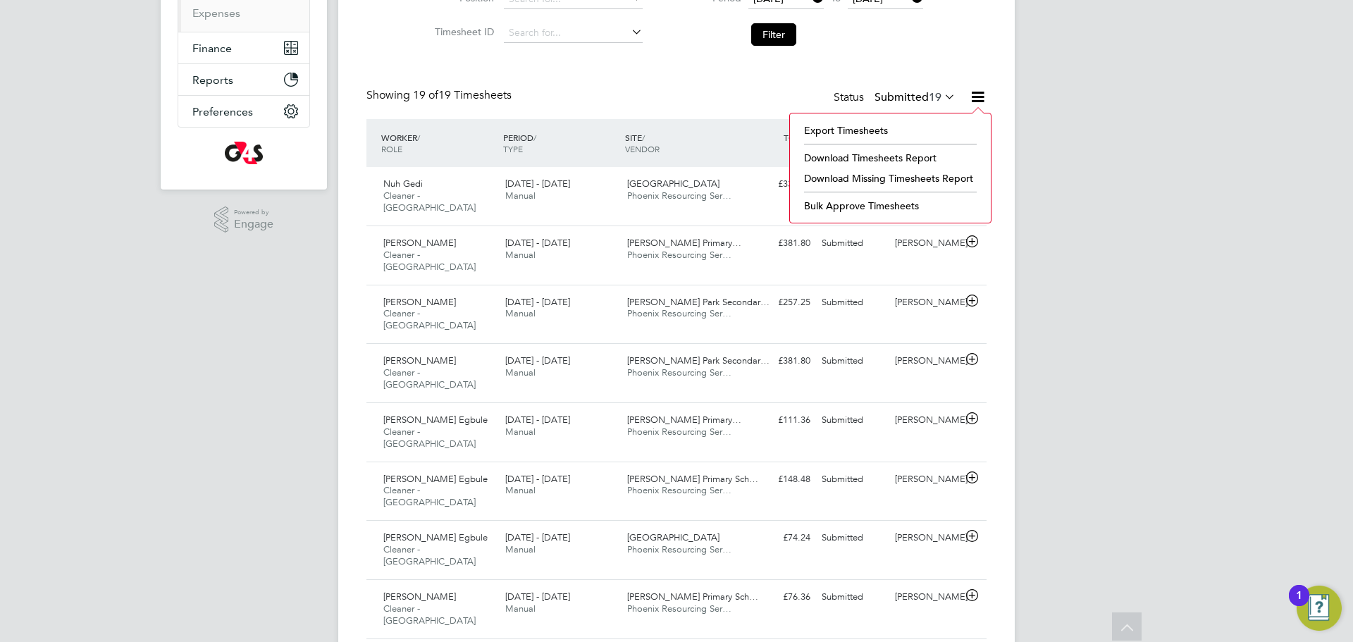
scroll to position [249, 0]
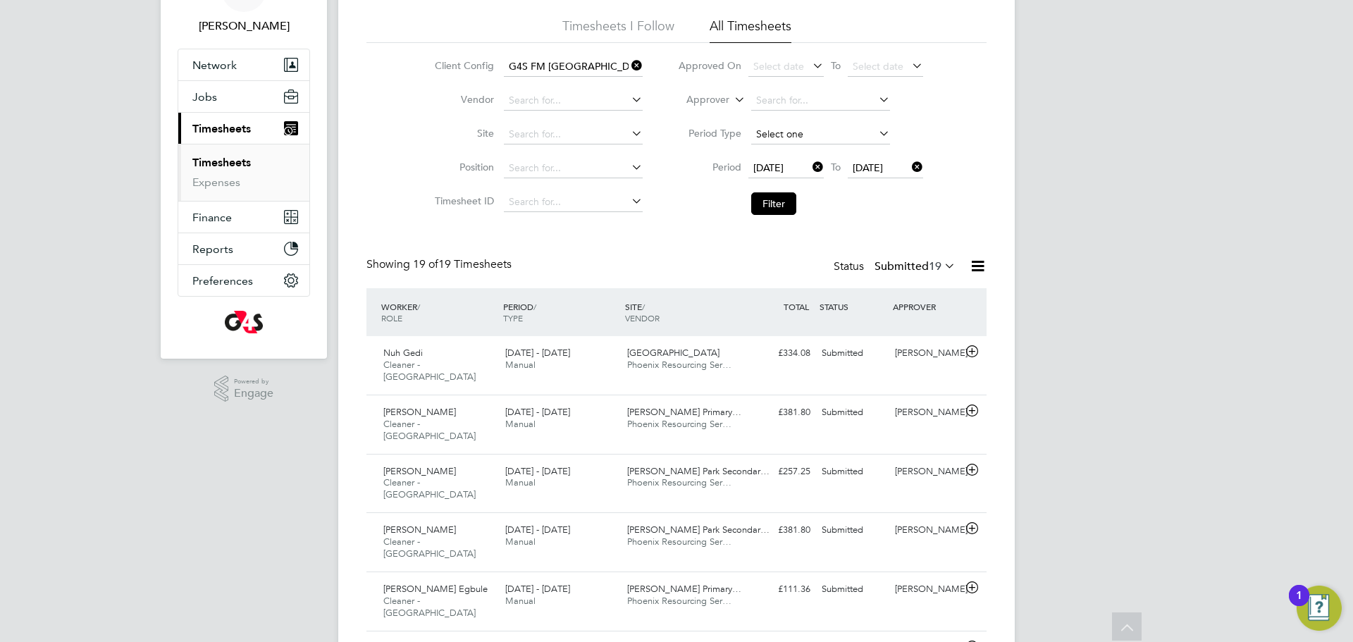
scroll to position [0, 0]
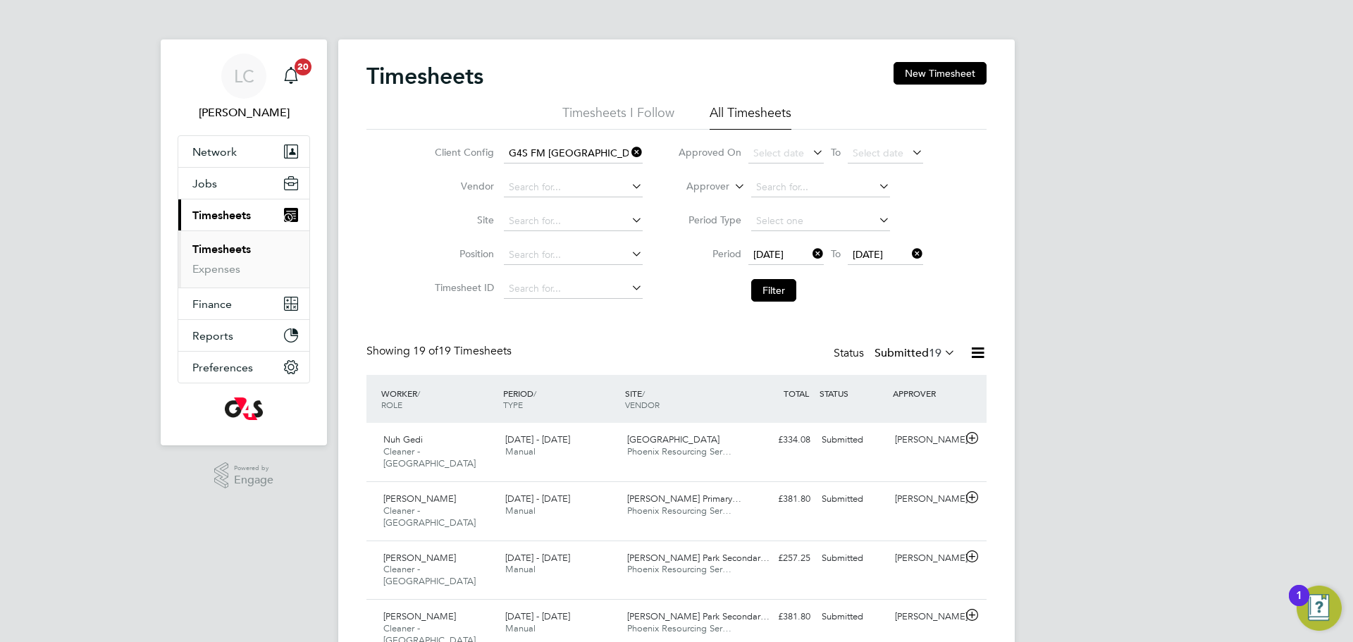
drag, startPoint x: 790, startPoint y: 290, endPoint x: 808, endPoint y: 390, distance: 101.7
click at [791, 290] on button "Filter" at bounding box center [773, 290] width 45 height 23
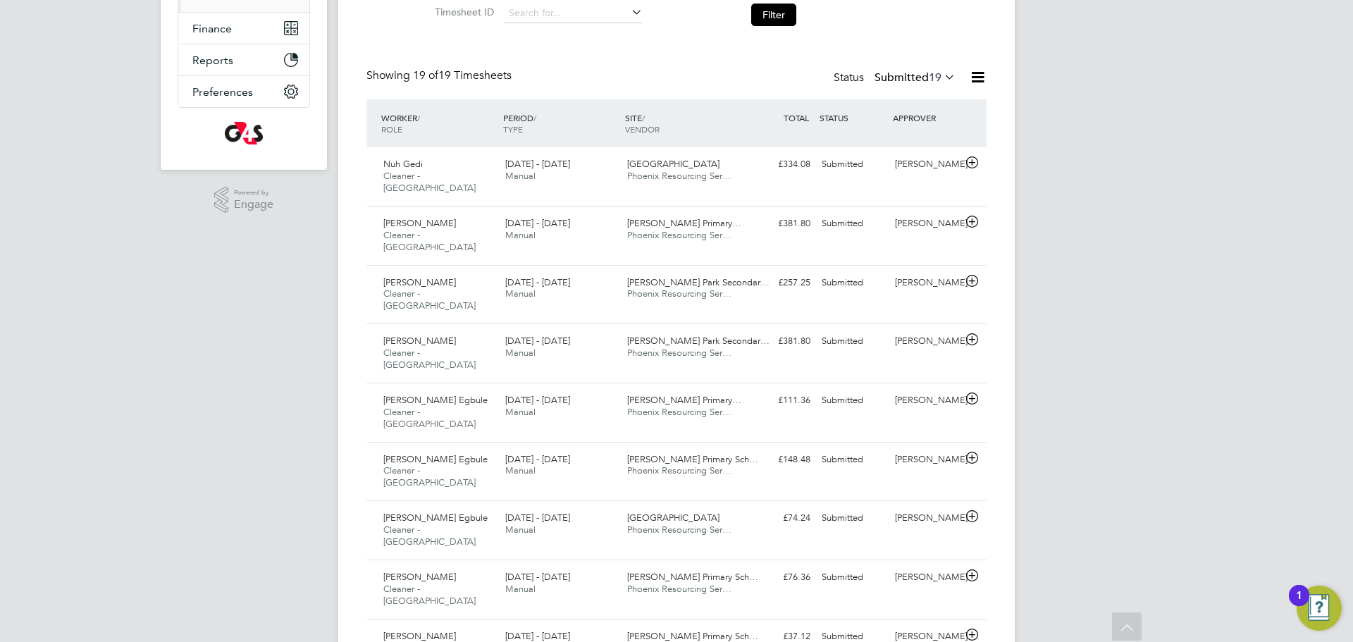
scroll to position [206, 0]
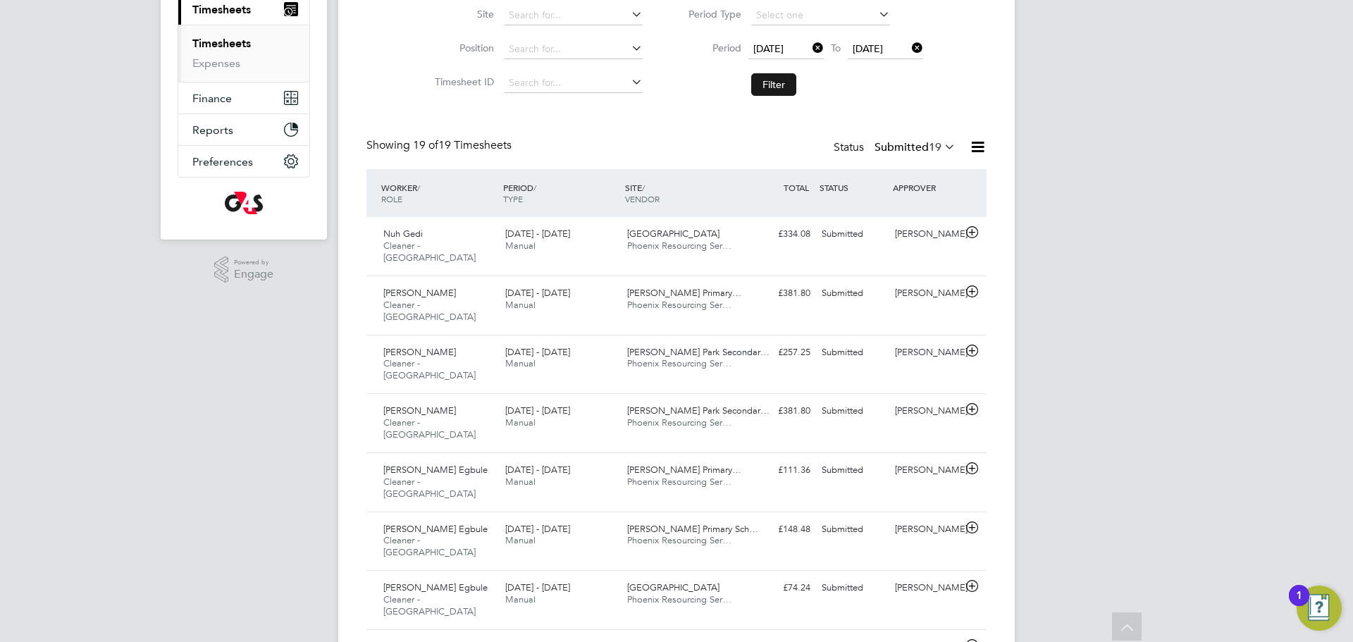
click at [757, 88] on button "Filter" at bounding box center [773, 84] width 45 height 23
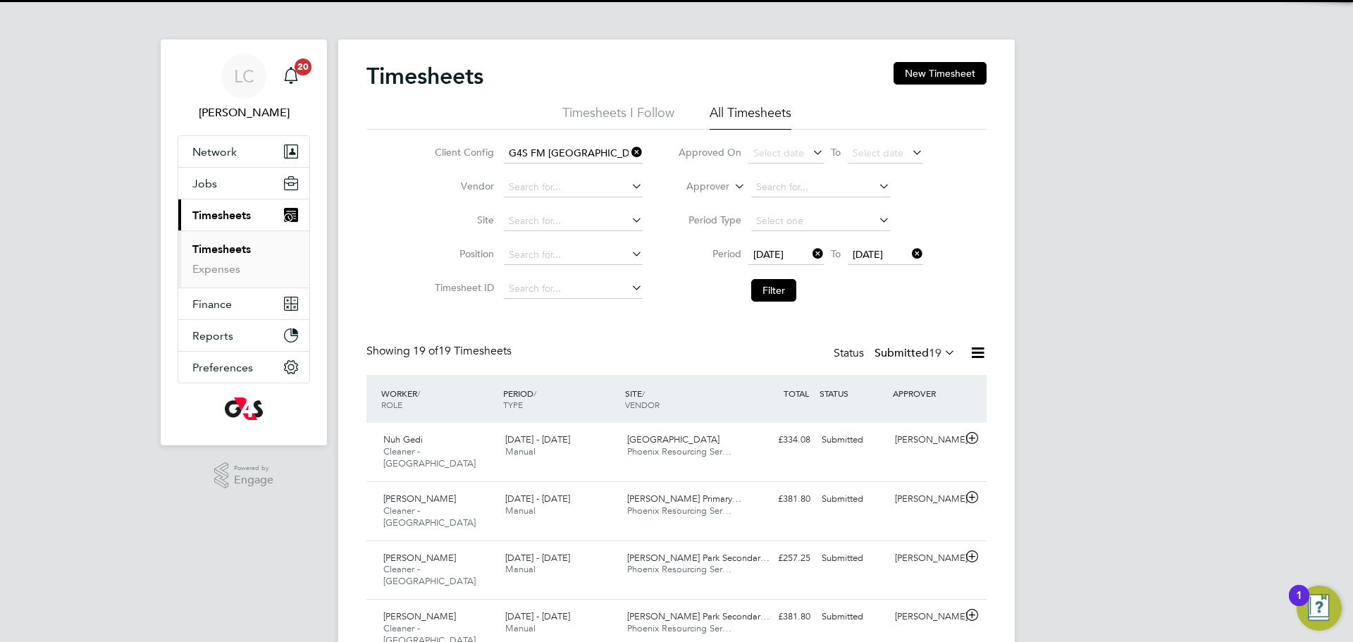
scroll to position [7, 7]
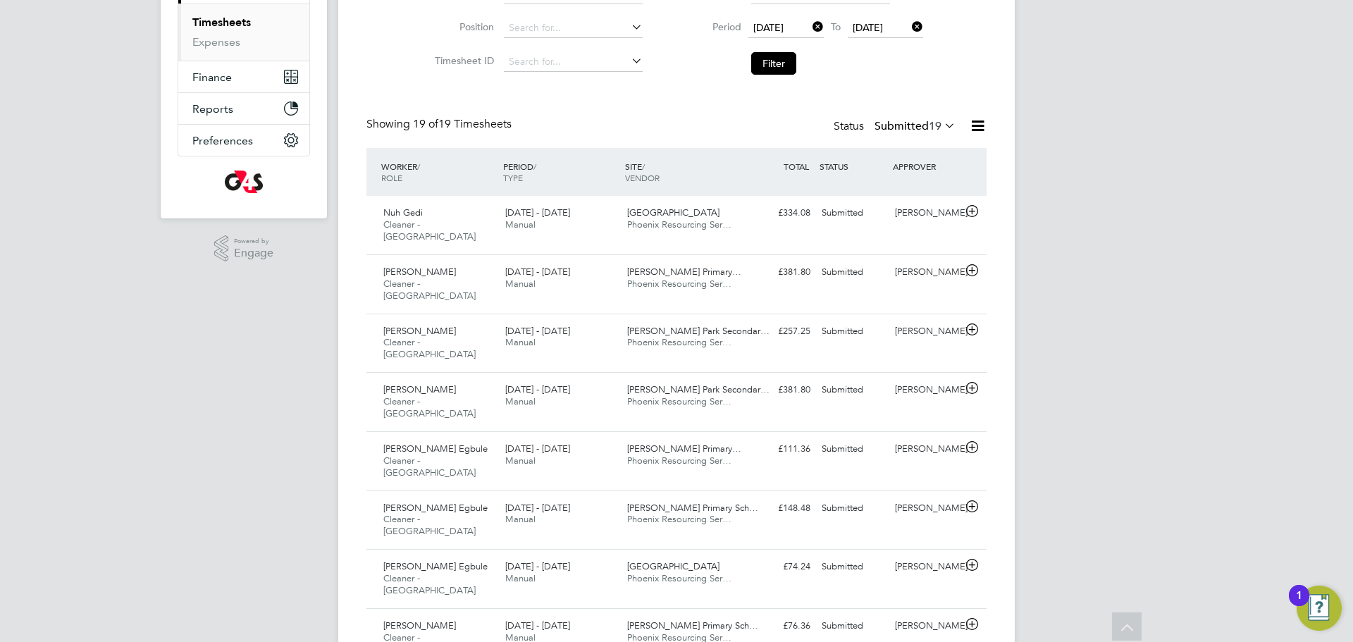
drag, startPoint x: 941, startPoint y: 119, endPoint x: 936, endPoint y: 139, distance: 20.3
click at [941, 119] on icon at bounding box center [941, 126] width 0 height 20
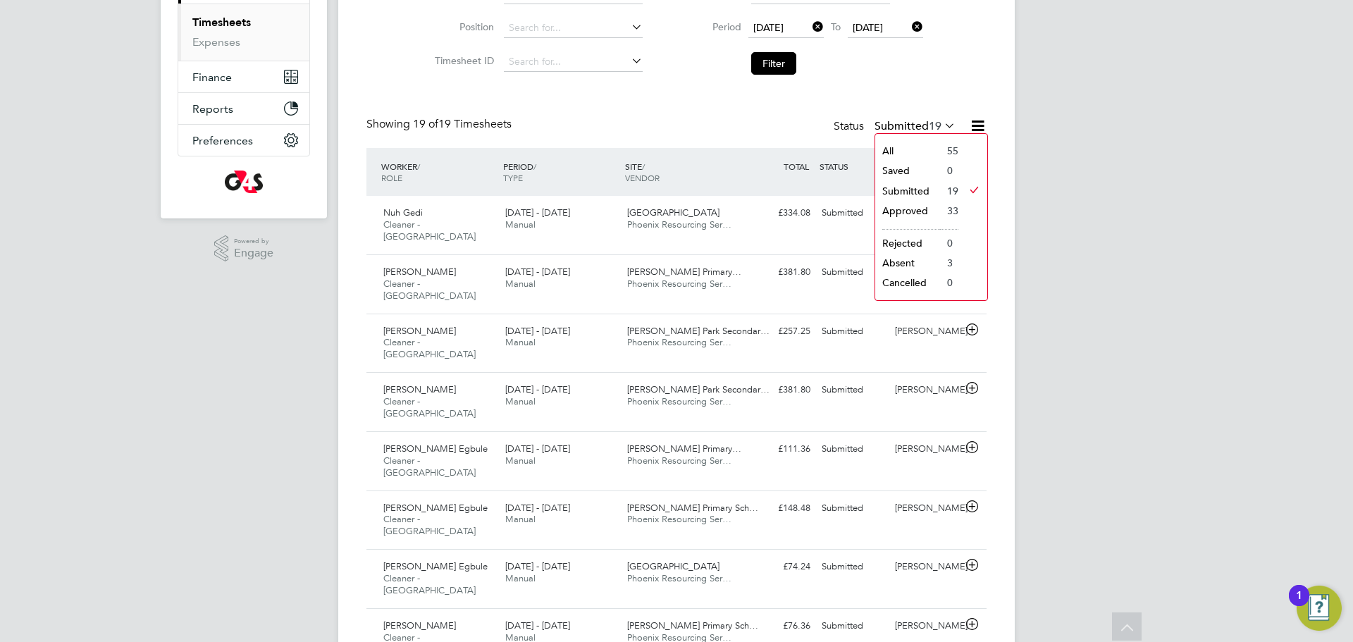
click at [912, 213] on li "Approved" at bounding box center [907, 211] width 65 height 20
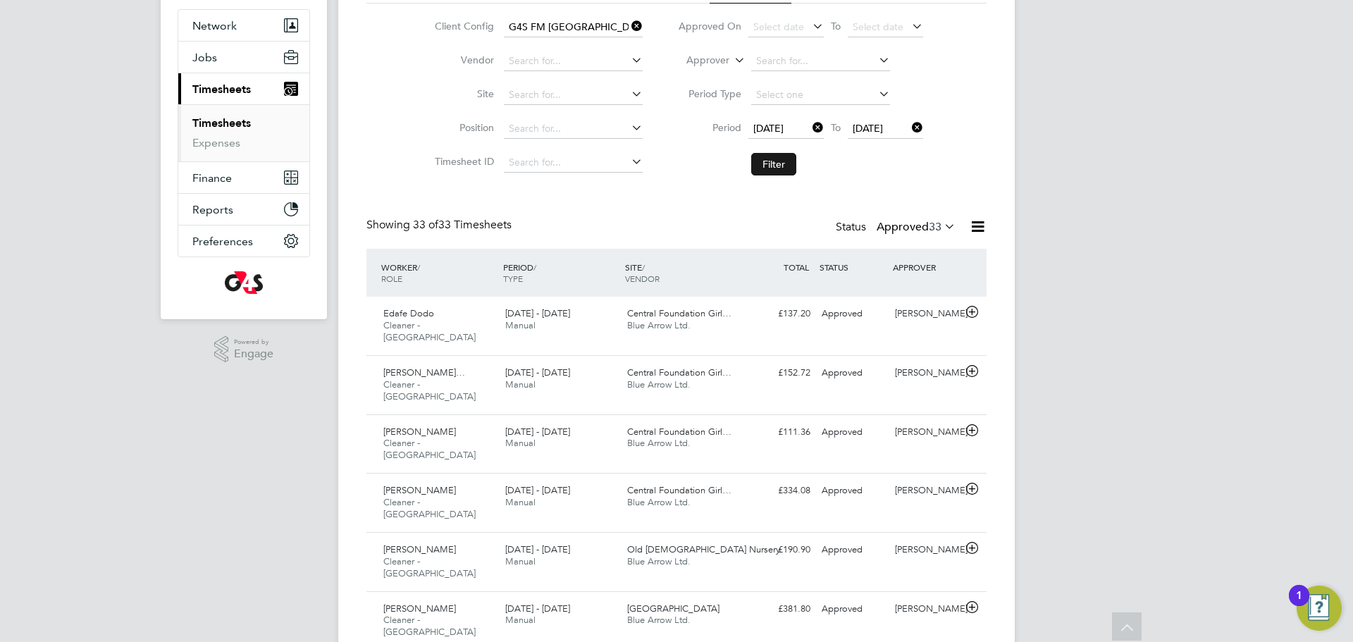
scroll to position [123, 0]
click at [766, 176] on button "Filter" at bounding box center [773, 167] width 45 height 23
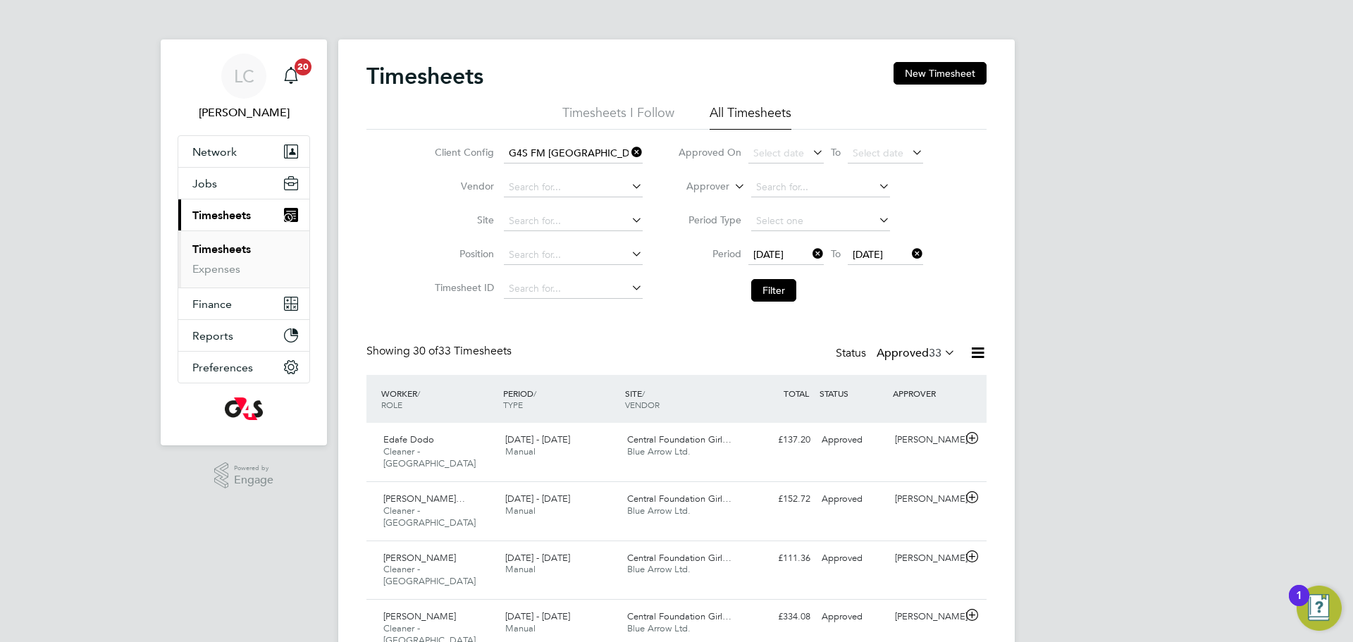
click at [925, 349] on label "Approved 33" at bounding box center [915, 353] width 79 height 14
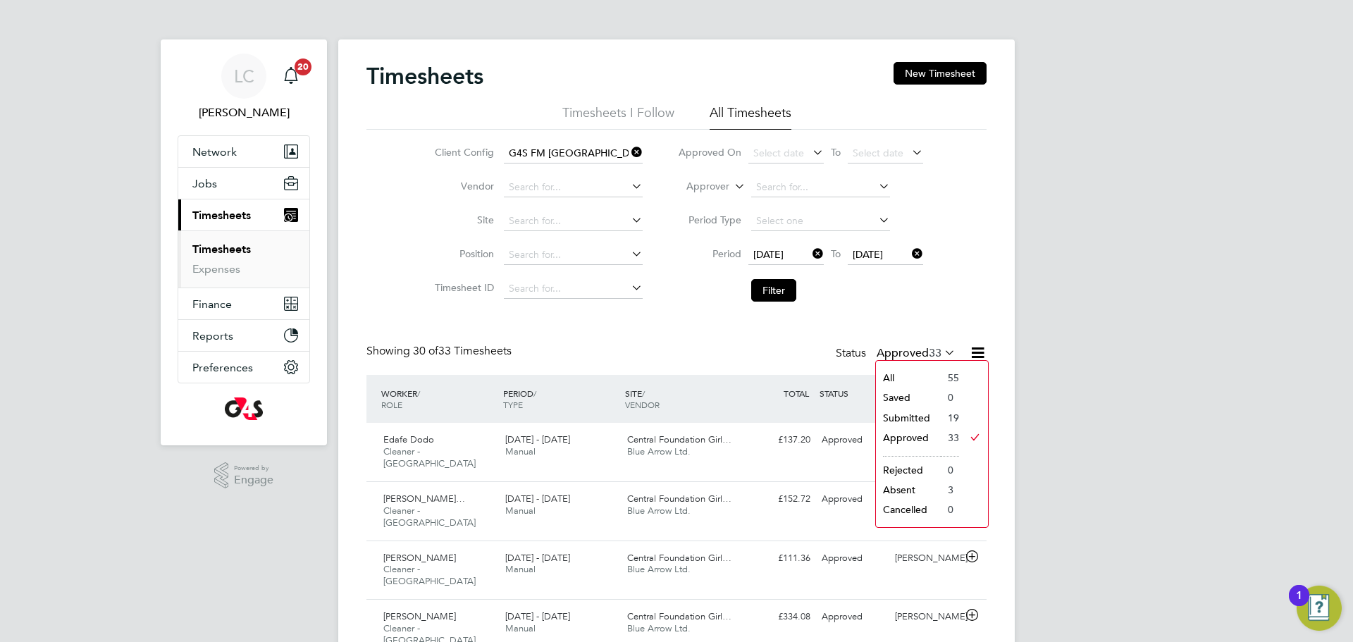
click at [915, 414] on li "Submitted" at bounding box center [908, 418] width 65 height 20
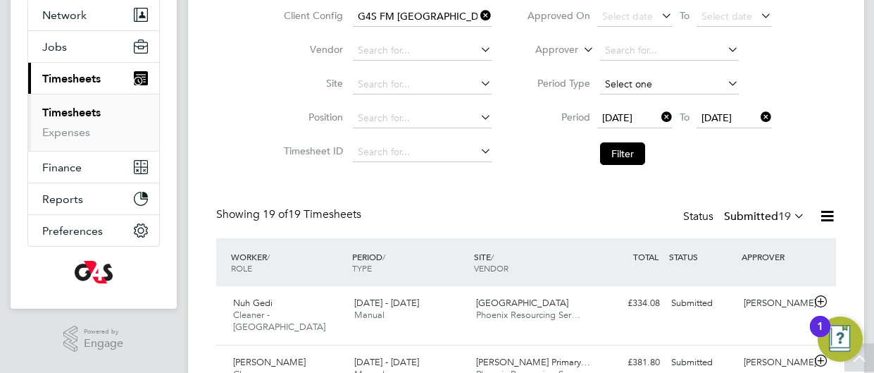
scroll to position [127, 0]
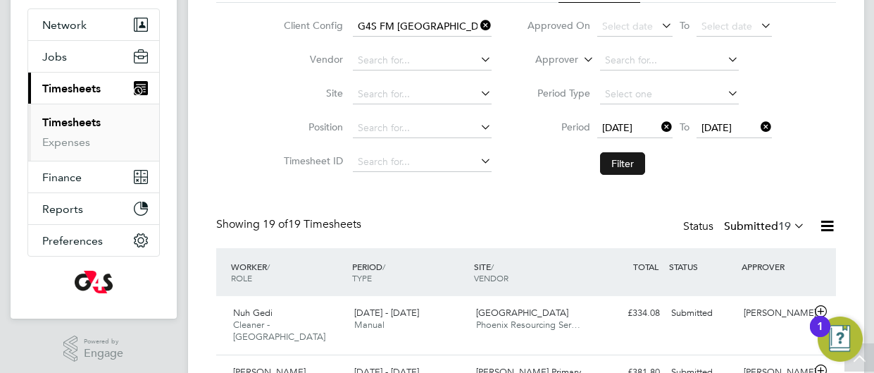
click at [626, 159] on button "Filter" at bounding box center [622, 163] width 45 height 23
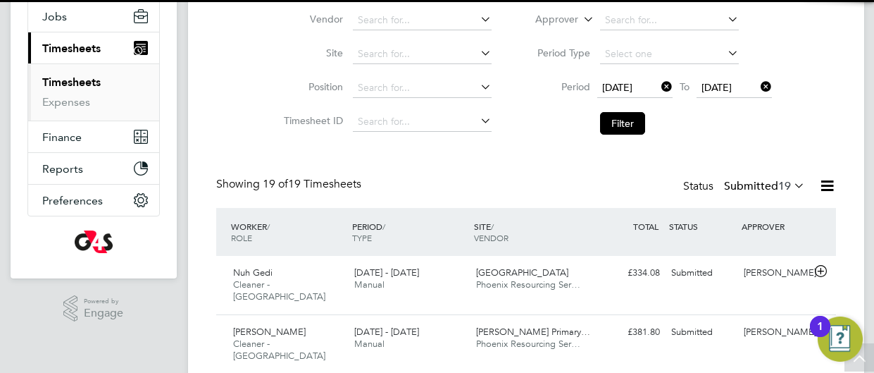
scroll to position [6, 7]
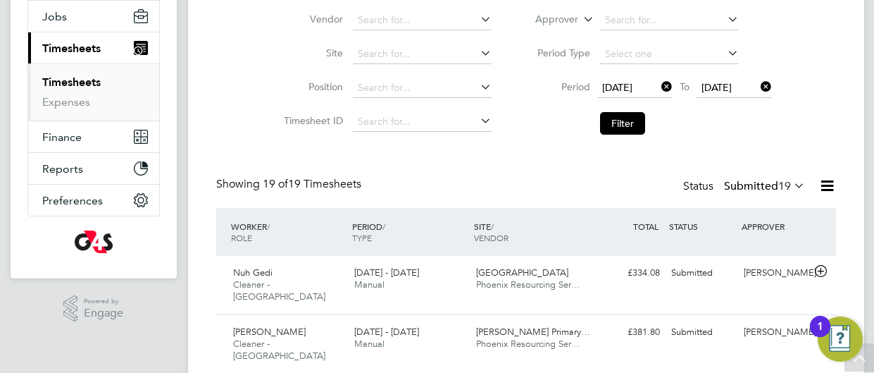
click at [615, 135] on li "Filter" at bounding box center [649, 123] width 280 height 37
click at [612, 128] on button "Filter" at bounding box center [622, 123] width 45 height 23
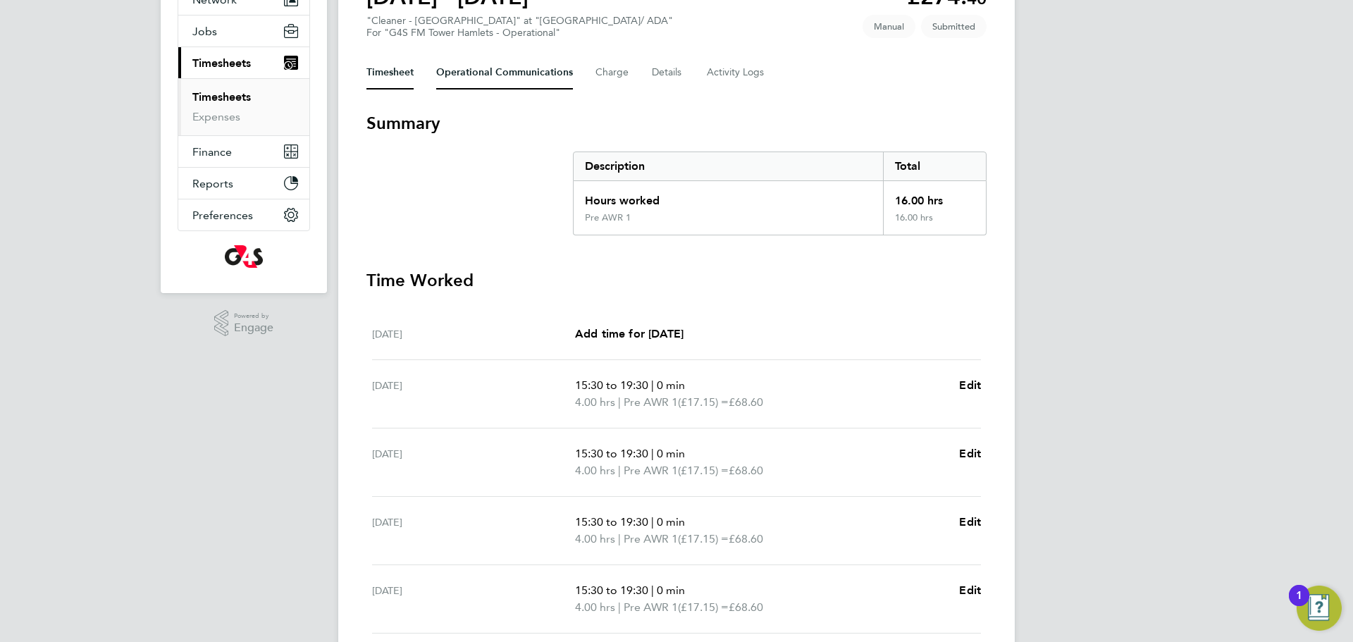
scroll to position [142, 0]
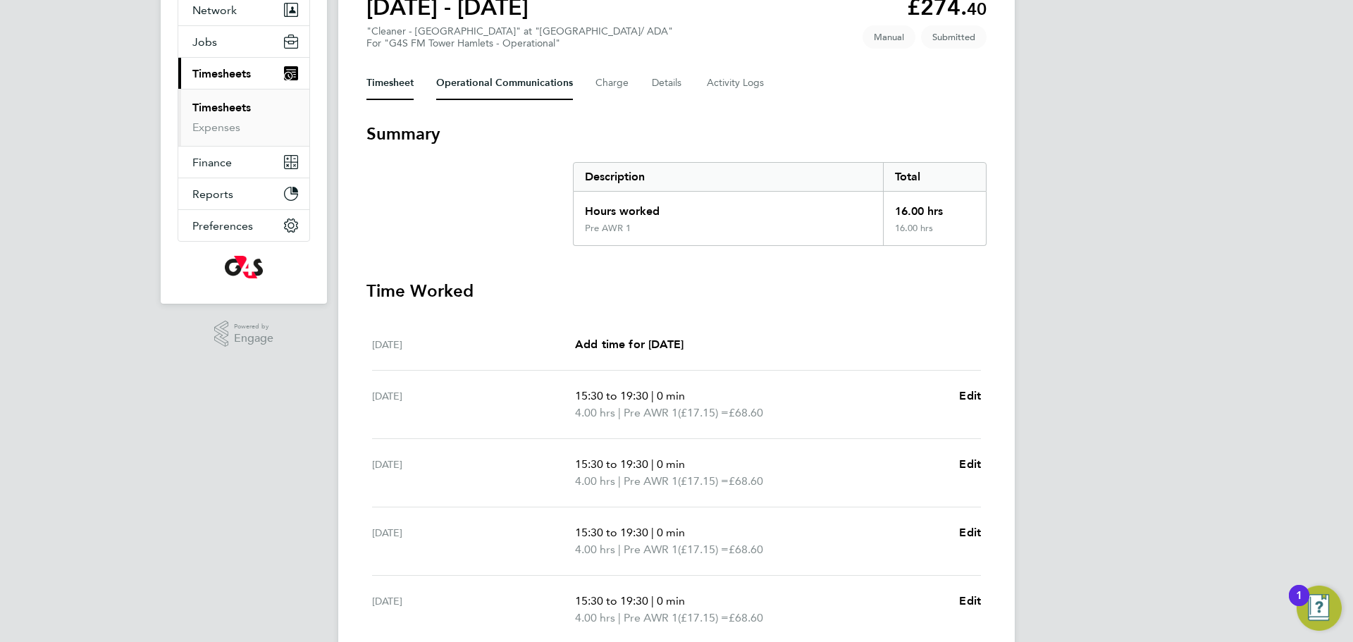
drag, startPoint x: 533, startPoint y: 73, endPoint x: 503, endPoint y: 161, distance: 92.2
click at [533, 73] on Communications-tab "Operational Communications" at bounding box center [504, 83] width 137 height 34
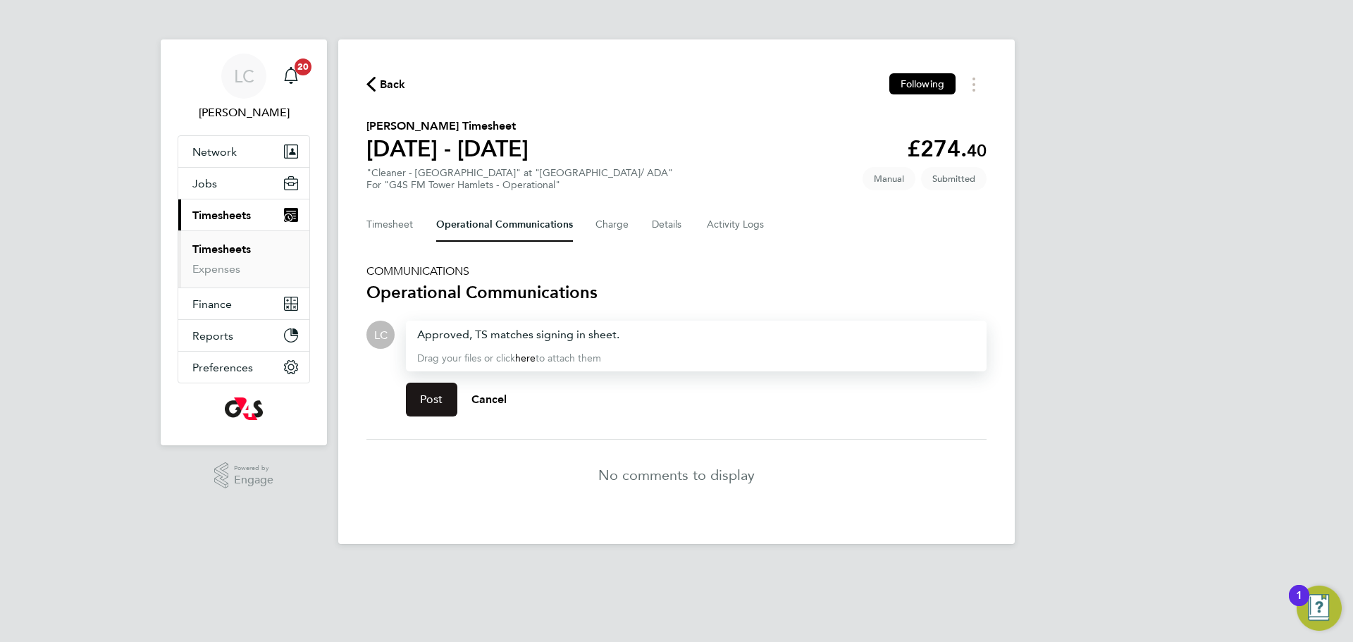
drag, startPoint x: 441, startPoint y: 381, endPoint x: 440, endPoint y: 389, distance: 7.8
click at [441, 386] on div "Post Cancel" at bounding box center [696, 399] width 581 height 56
click at [426, 401] on span "Post" at bounding box center [431, 399] width 23 height 14
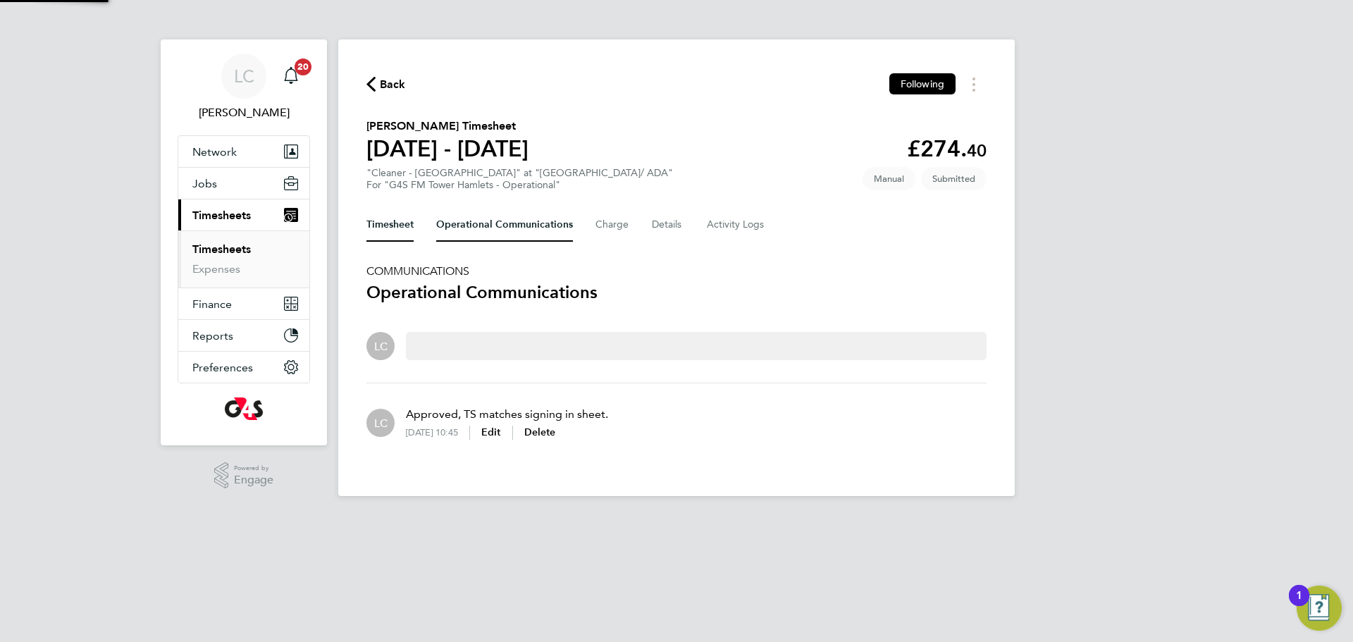
click at [391, 227] on button "Timesheet" at bounding box center [389, 225] width 47 height 34
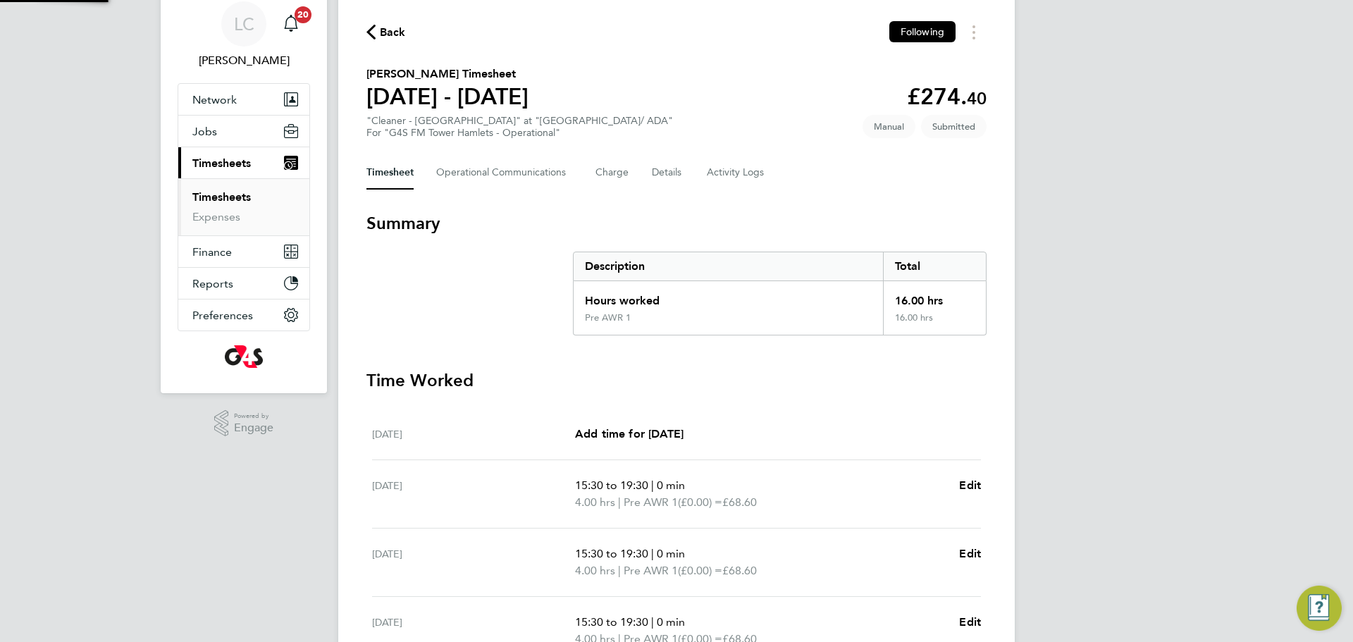
scroll to position [268, 0]
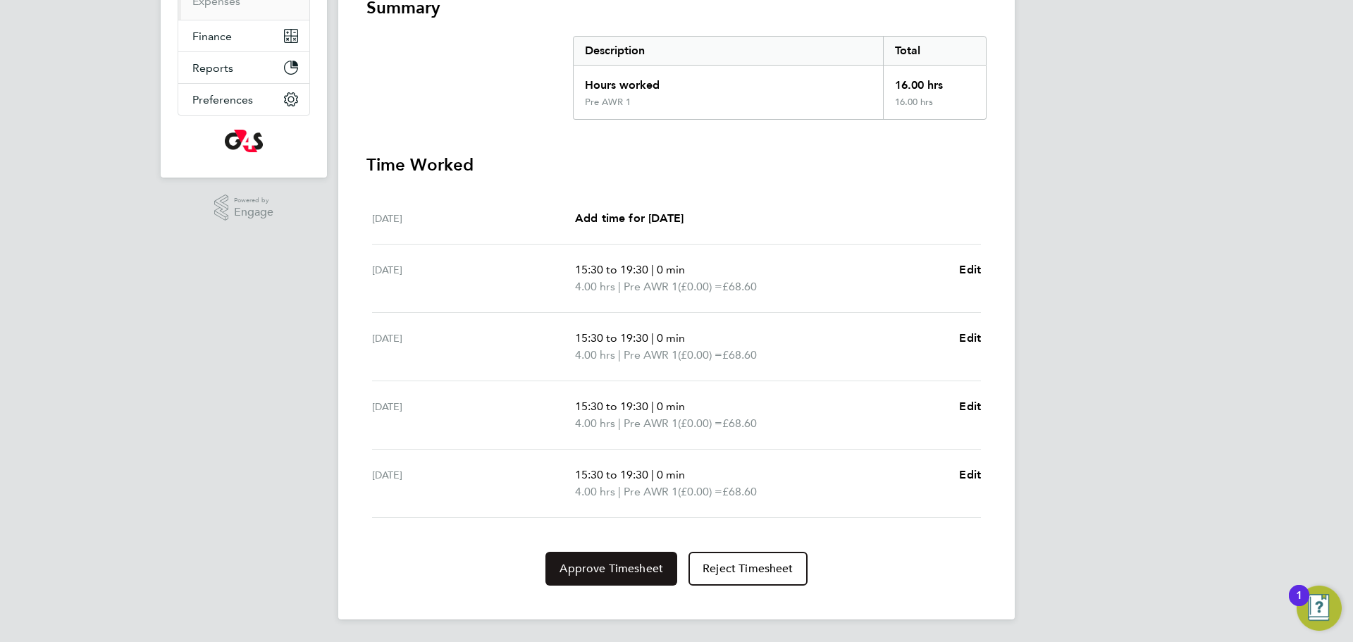
click at [623, 555] on button "Approve Timesheet" at bounding box center [611, 569] width 132 height 34
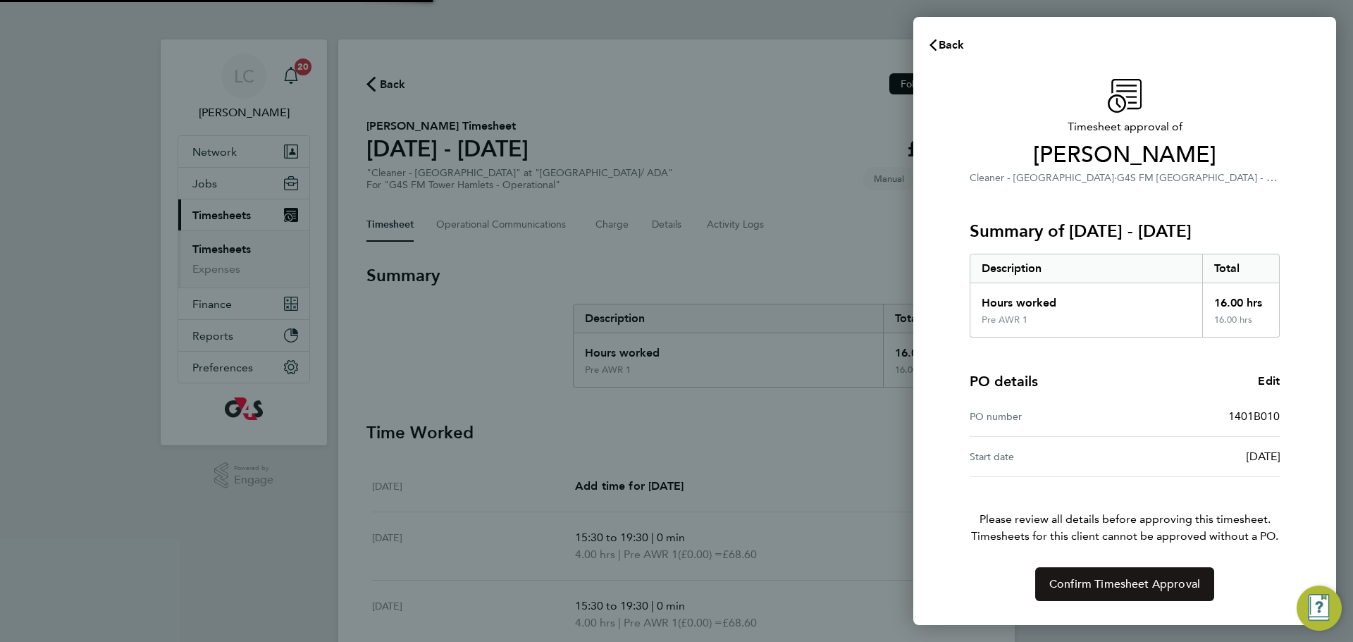
click at [1071, 591] on span "Confirm Timesheet Approval" at bounding box center [1124, 584] width 151 height 14
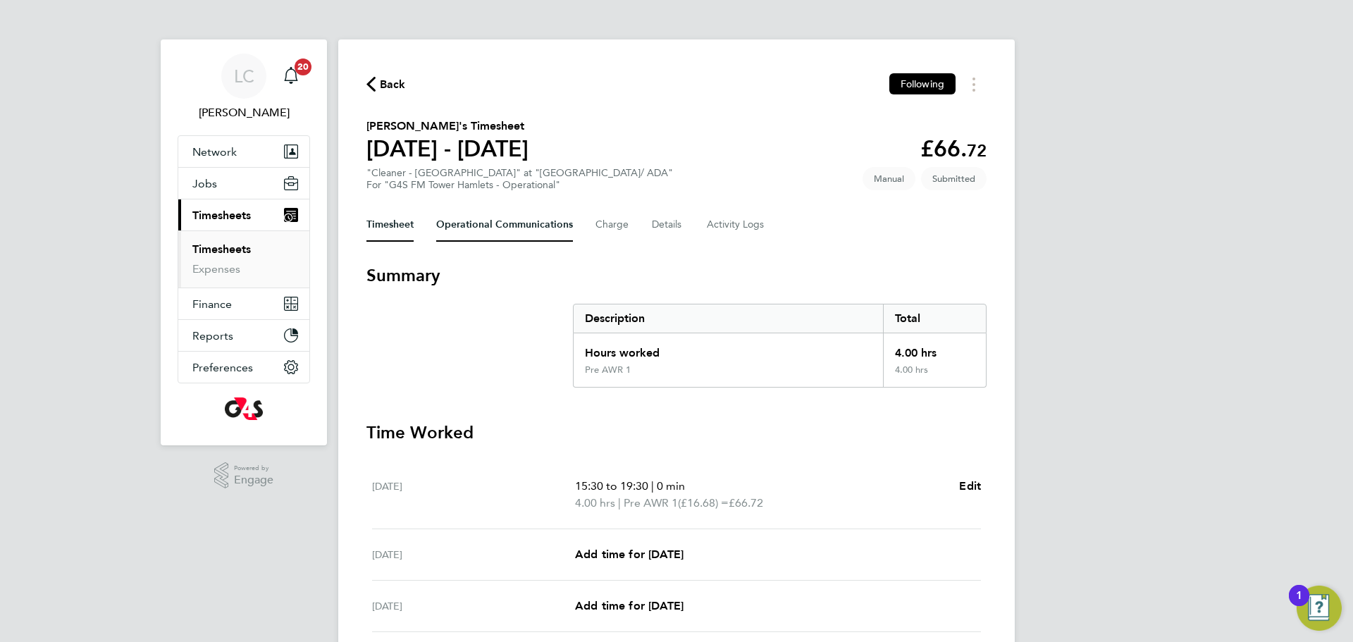
click at [491, 215] on Communications-tab "Operational Communications" at bounding box center [504, 225] width 137 height 34
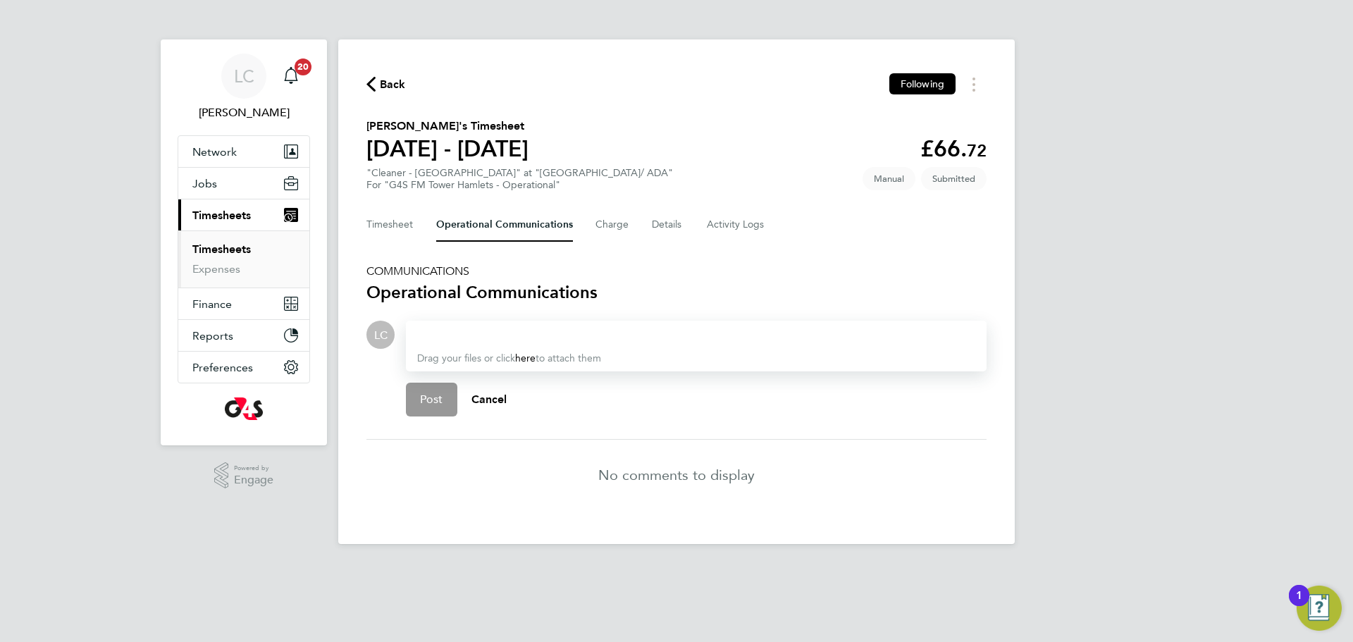
click at [464, 331] on div at bounding box center [696, 334] width 558 height 17
drag, startPoint x: 433, startPoint y: 397, endPoint x: 428, endPoint y: 377, distance: 20.3
click at [433, 396] on span "Post" at bounding box center [431, 399] width 23 height 14
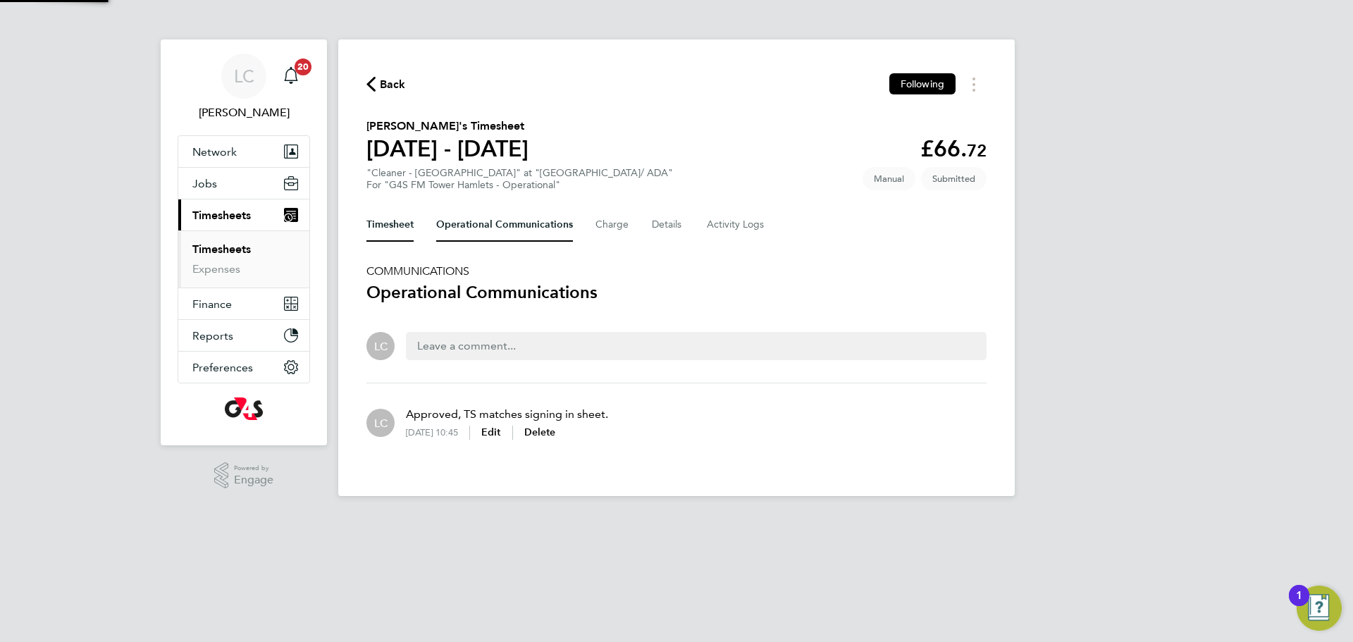
click at [408, 229] on button "Timesheet" at bounding box center [389, 225] width 47 height 34
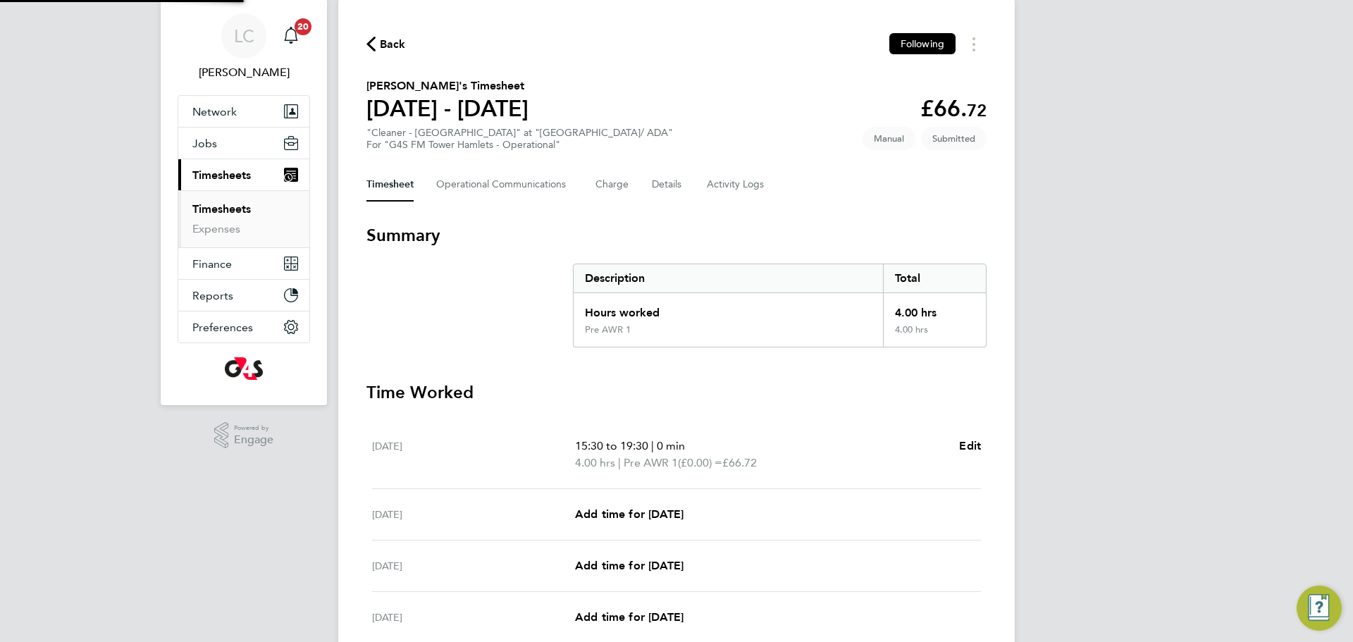
scroll to position [217, 0]
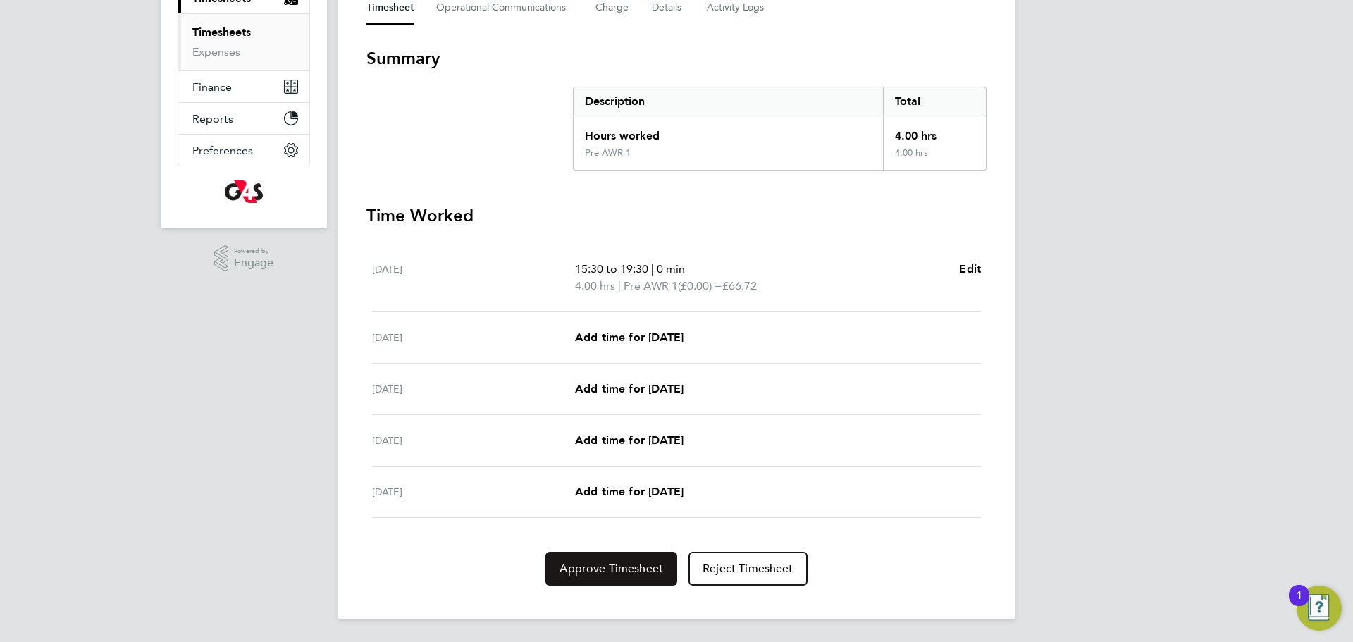
drag, startPoint x: 598, startPoint y: 570, endPoint x: 621, endPoint y: 566, distance: 23.5
click at [597, 569] on span "Approve Timesheet" at bounding box center [611, 569] width 104 height 14
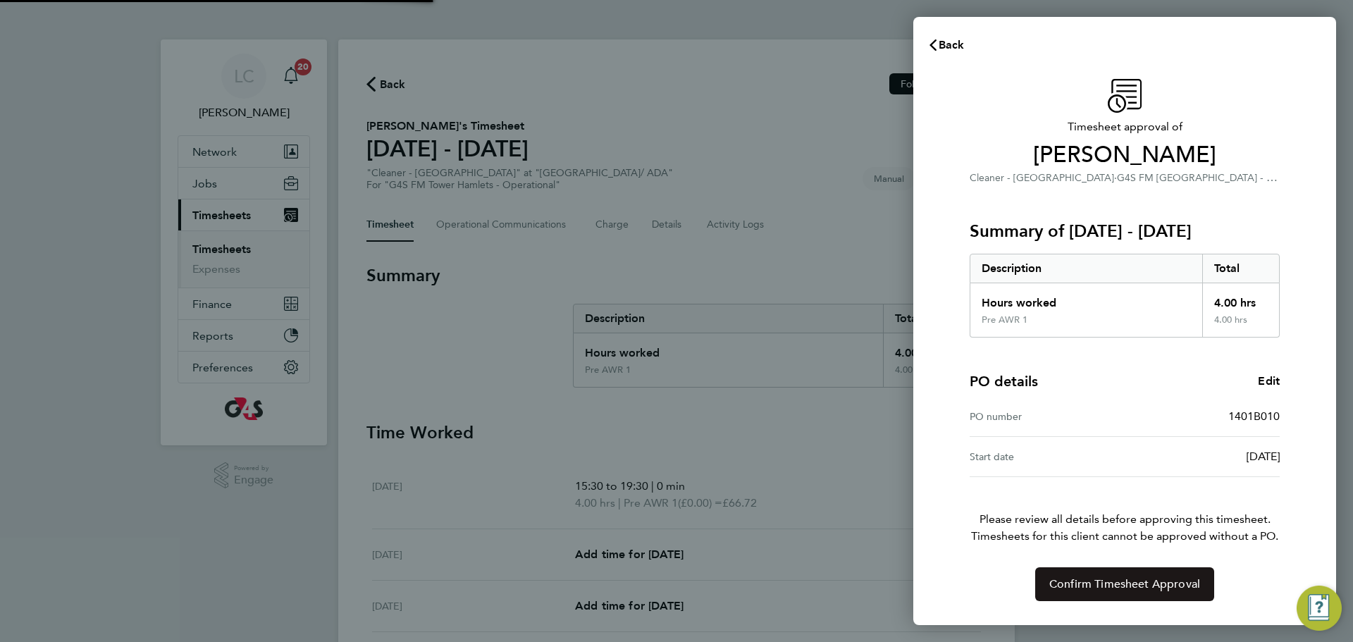
click at [1081, 580] on span "Confirm Timesheet Approval" at bounding box center [1124, 584] width 151 height 14
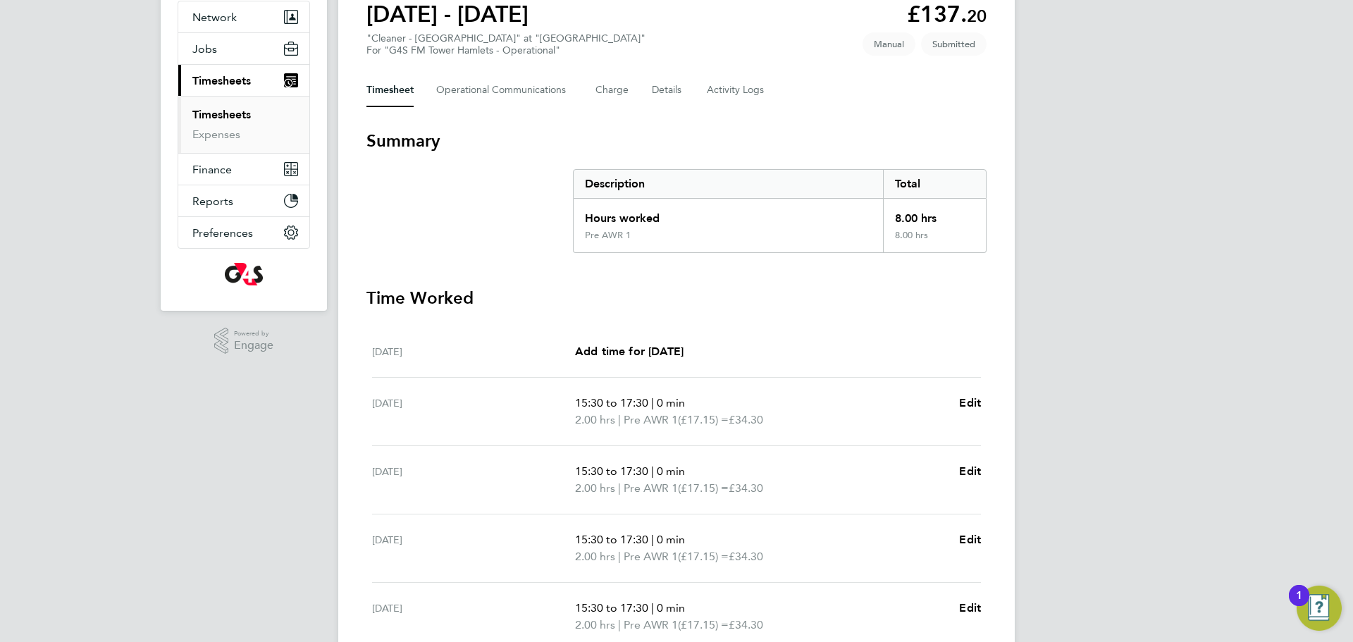
scroll to position [12, 0]
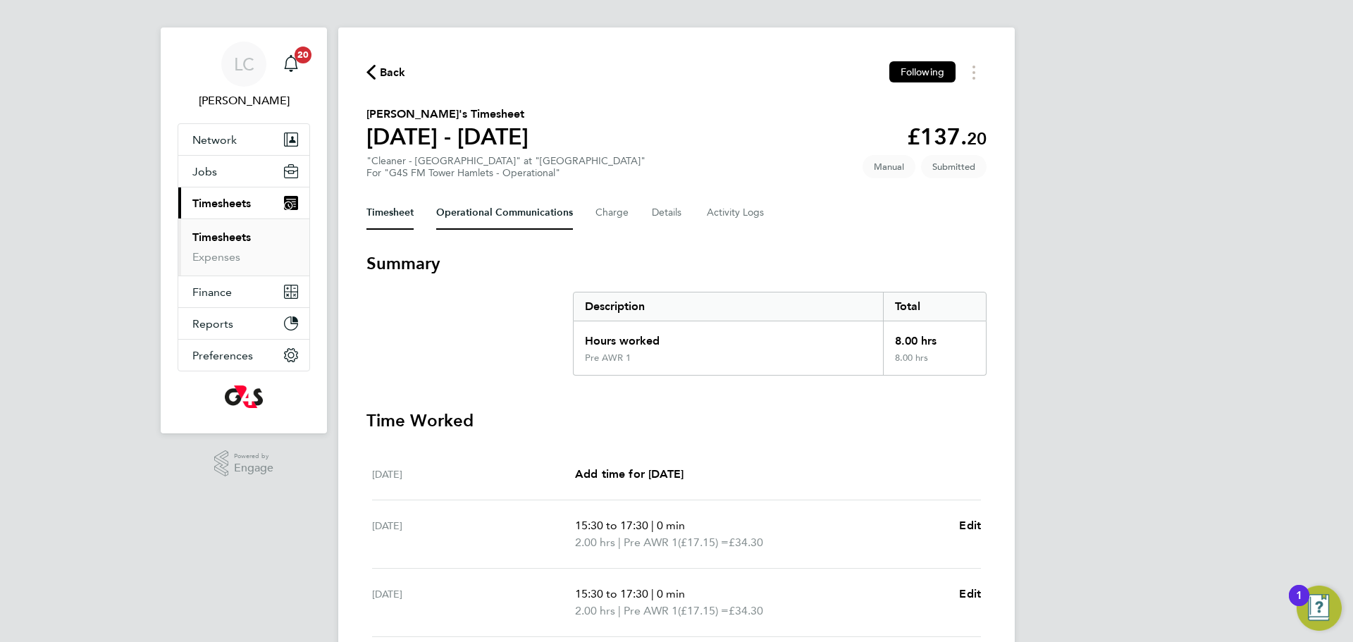
click at [516, 218] on Communications-tab "Operational Communications" at bounding box center [504, 213] width 137 height 34
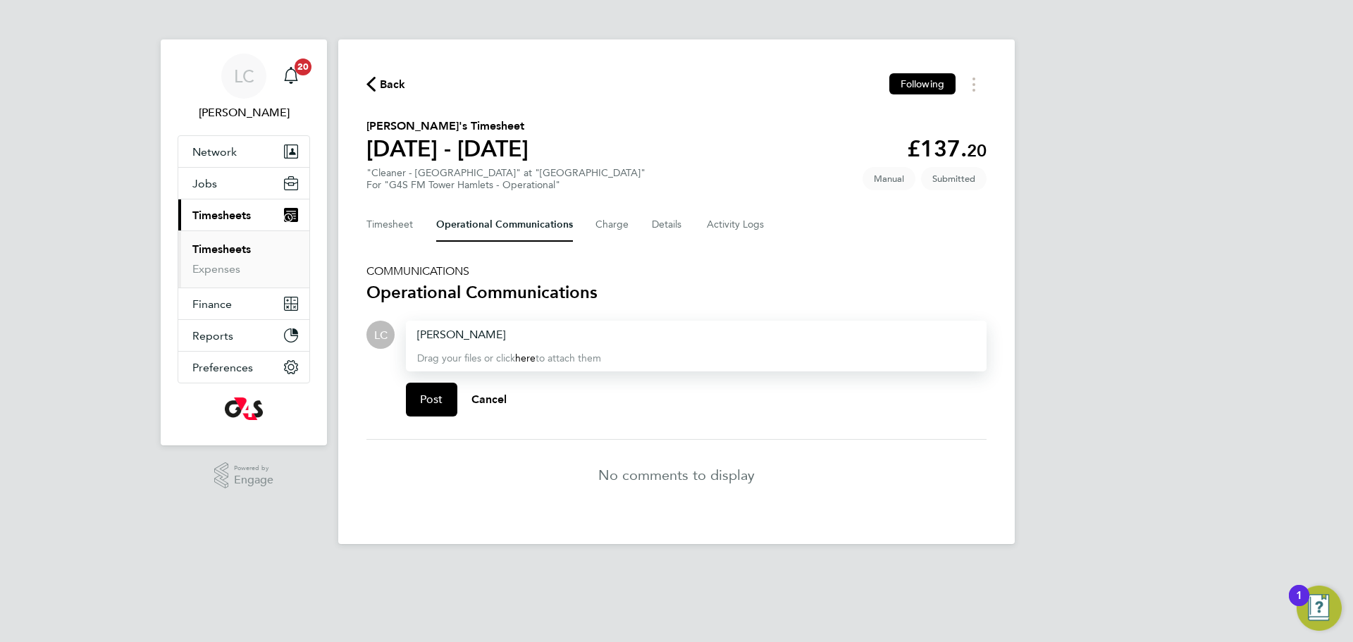
drag, startPoint x: 449, startPoint y: 321, endPoint x: 371, endPoint y: 318, distance: 78.3
click at [371, 318] on section "COMMUNICATIONS Operational Communications LC Drop your files here Supported fil…" at bounding box center [676, 387] width 620 height 246
click at [497, 330] on div at bounding box center [696, 334] width 558 height 17
click at [438, 396] on span "Post" at bounding box center [431, 399] width 23 height 14
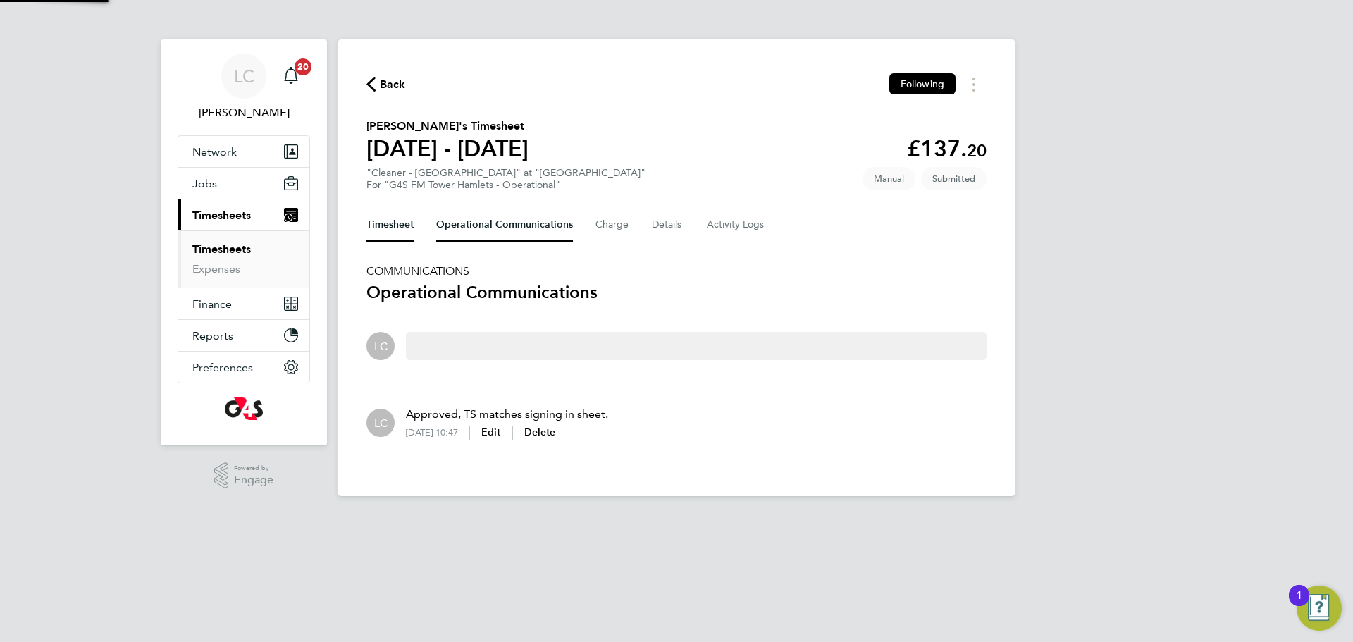
click at [388, 225] on button "Timesheet" at bounding box center [389, 225] width 47 height 34
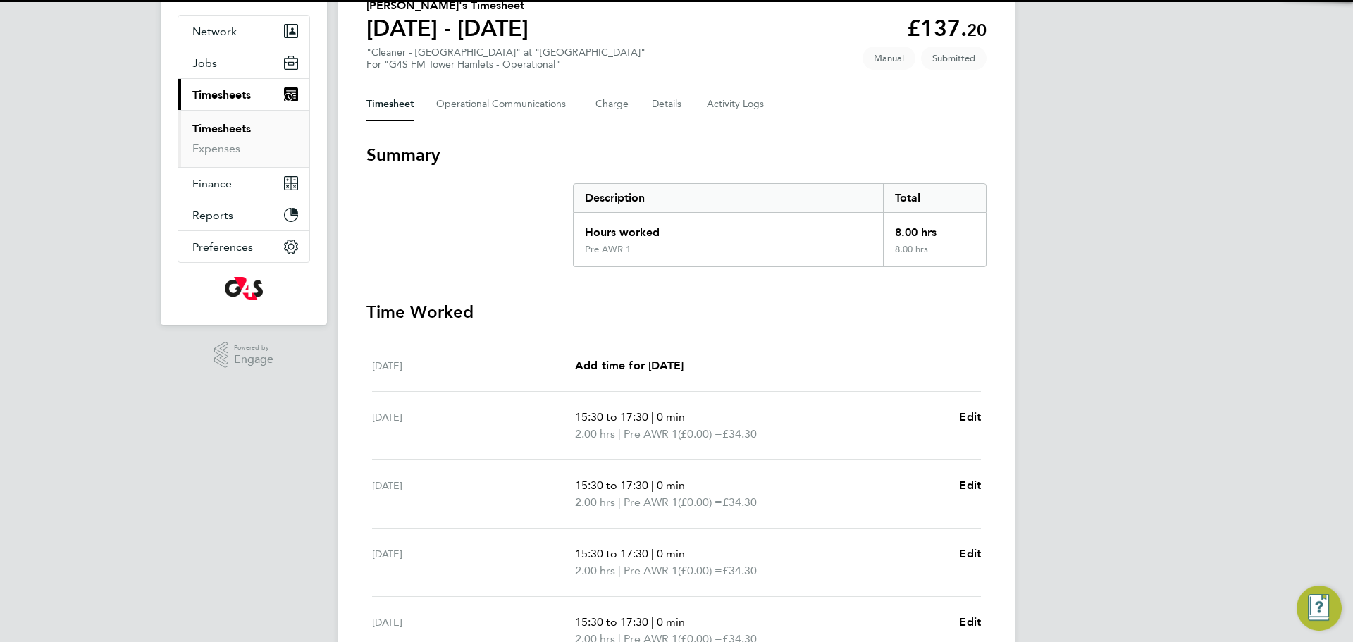
scroll to position [268, 0]
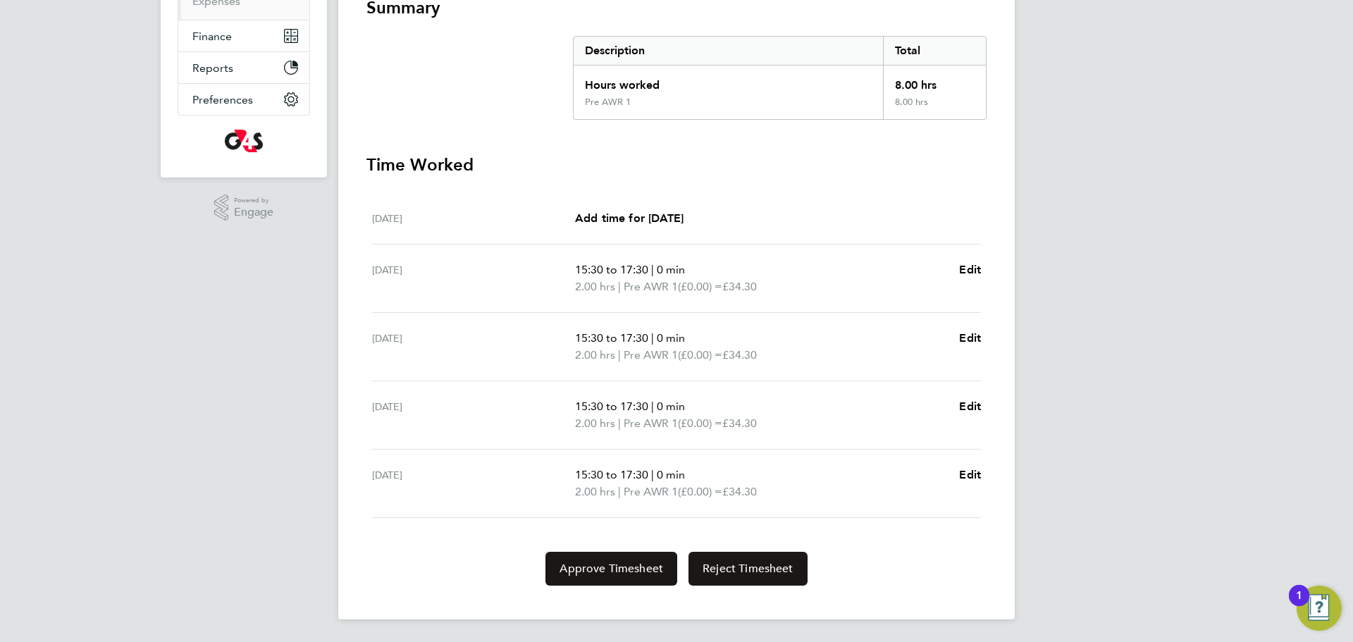
drag, startPoint x: 595, startPoint y: 556, endPoint x: 694, endPoint y: 566, distance: 99.8
click at [593, 556] on button "Approve Timesheet" at bounding box center [611, 569] width 132 height 34
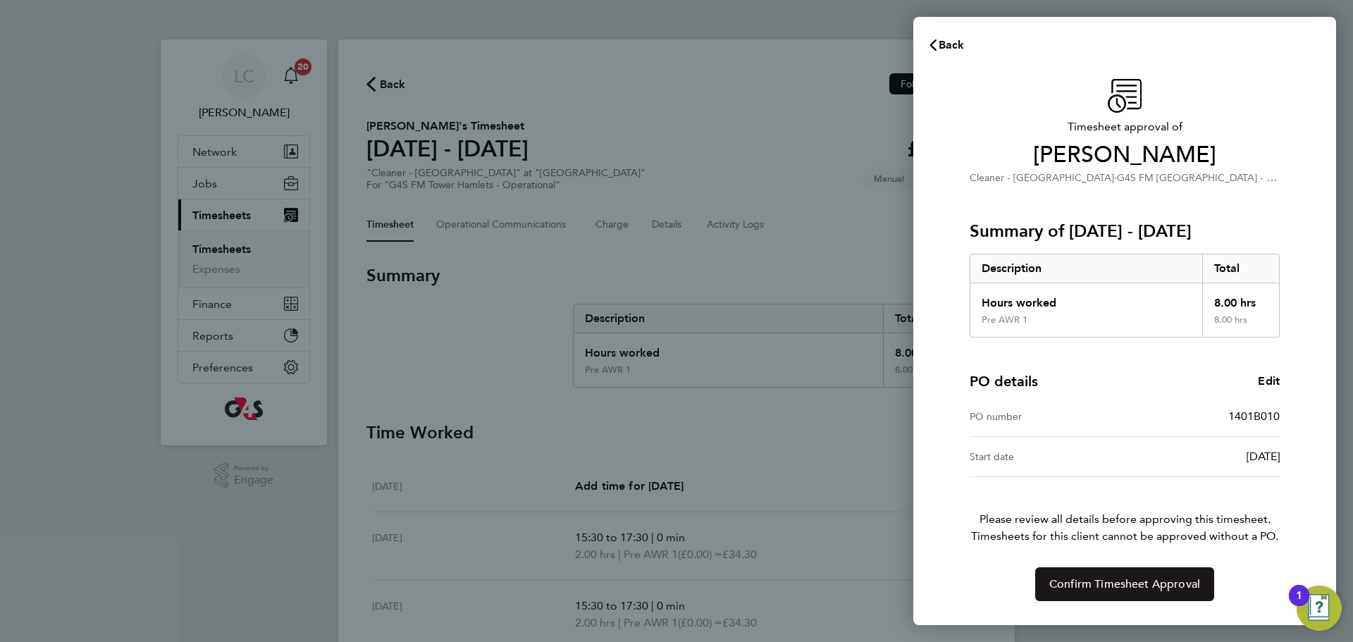
click at [1099, 601] on button "Confirm Timesheet Approval" at bounding box center [1124, 584] width 179 height 34
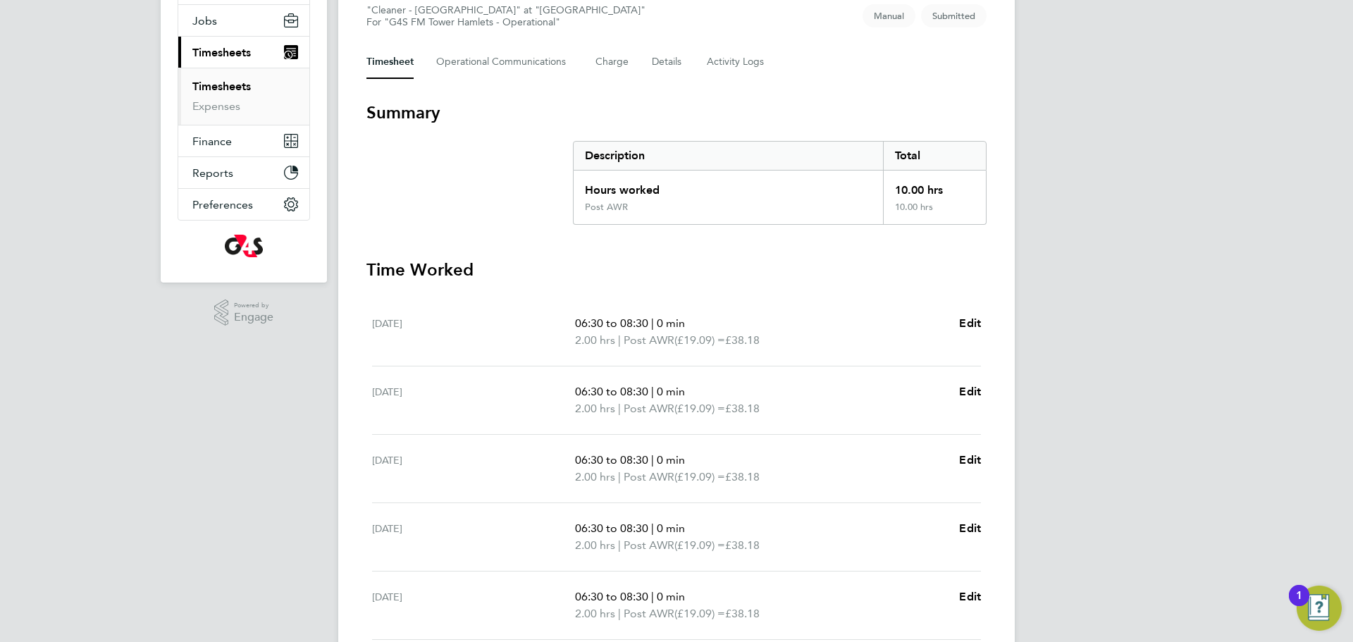
scroll to position [155, 0]
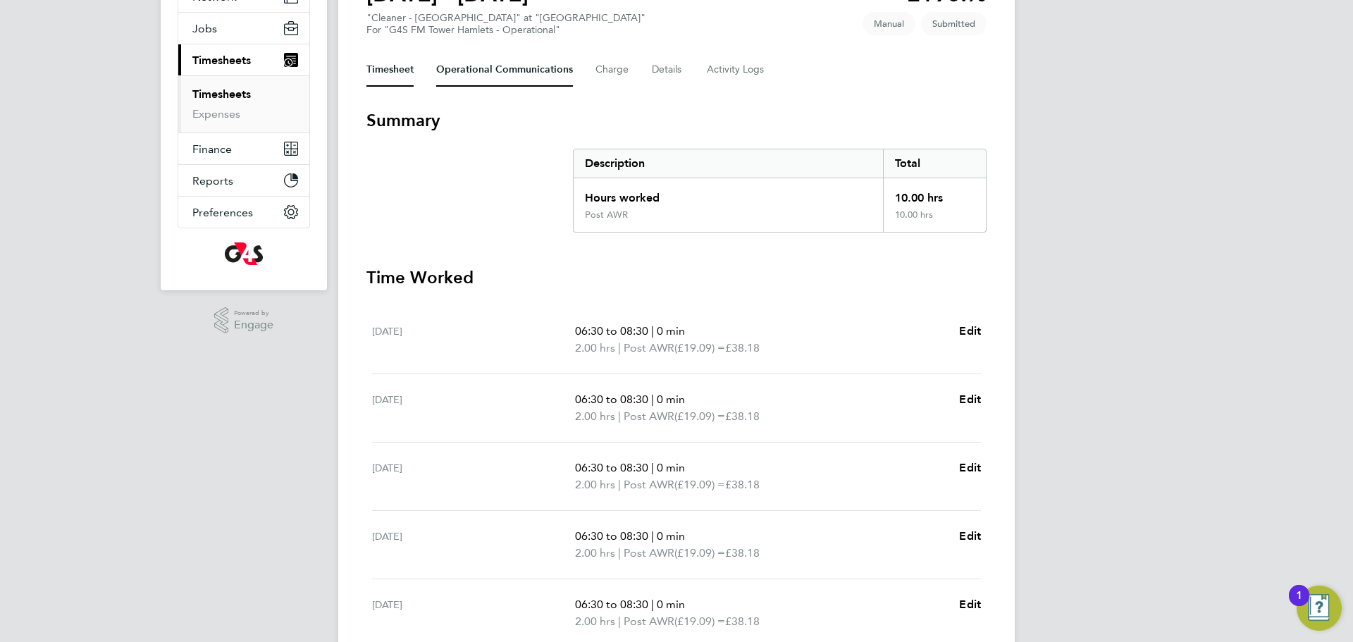
click at [513, 54] on Communications-tab "Operational Communications" at bounding box center [504, 70] width 137 height 34
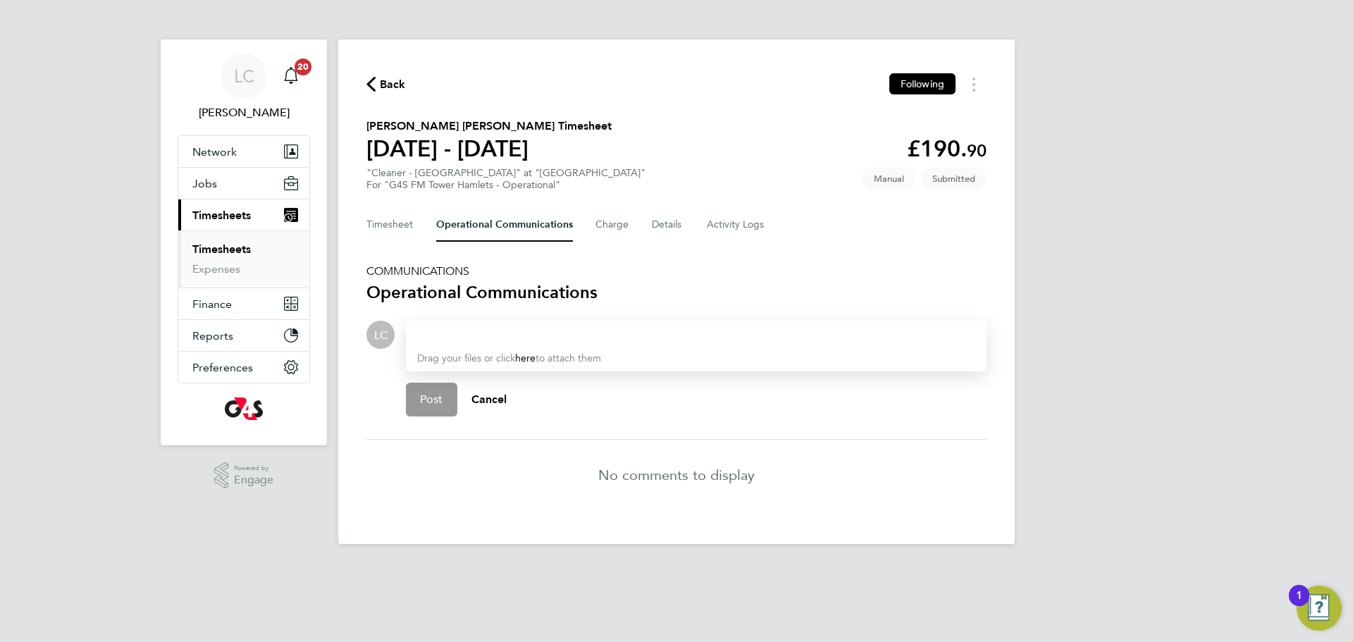
click at [459, 333] on div at bounding box center [696, 334] width 558 height 17
click at [423, 400] on span "Post" at bounding box center [431, 399] width 23 height 14
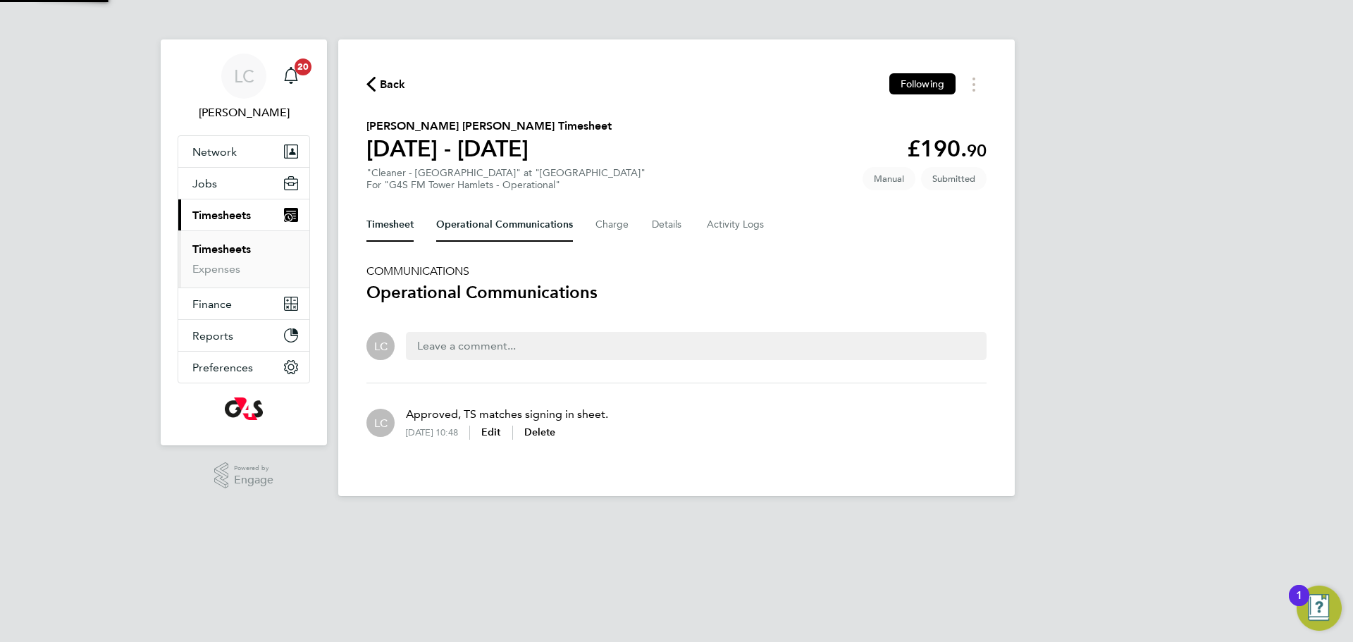
click at [402, 215] on button "Timesheet" at bounding box center [389, 225] width 47 height 34
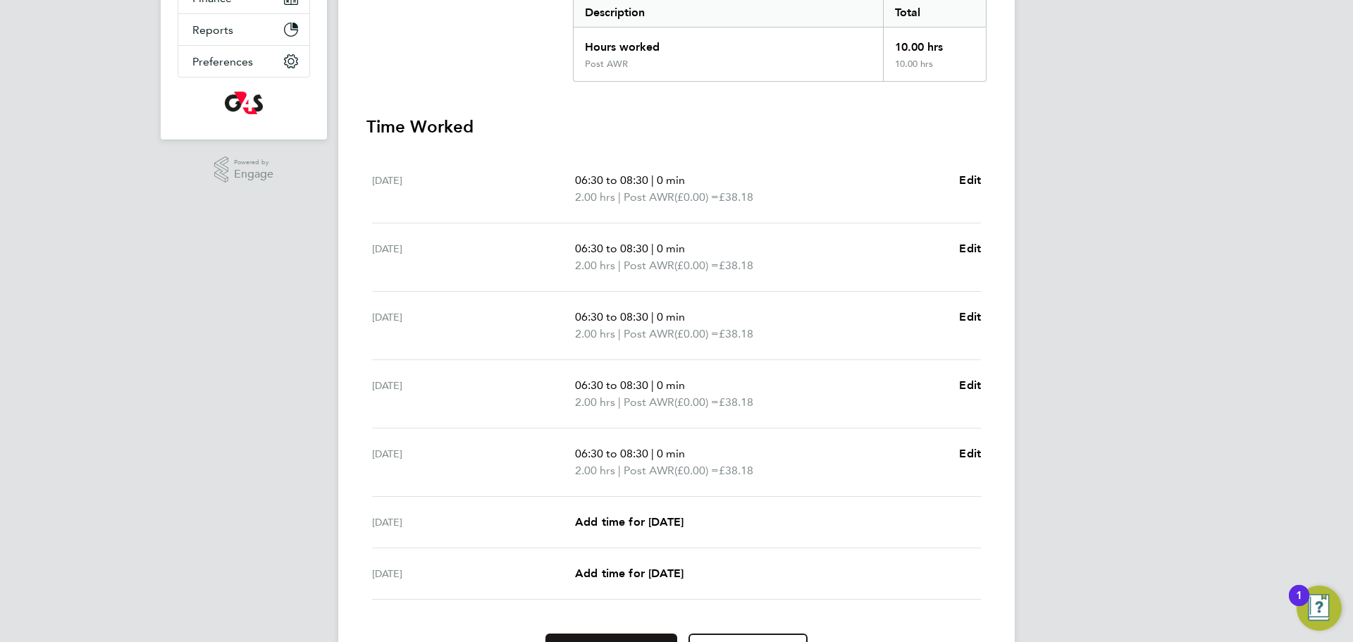
scroll to position [388, 0]
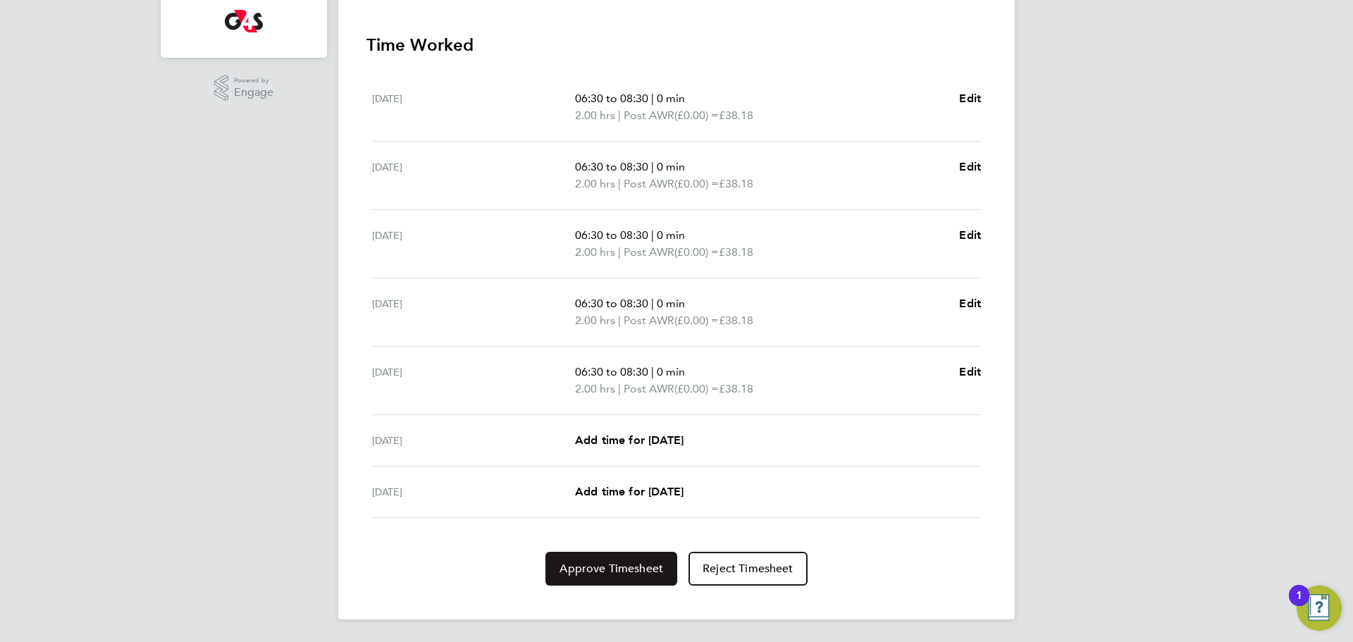
click at [602, 568] on span "Approve Timesheet" at bounding box center [611, 569] width 104 height 14
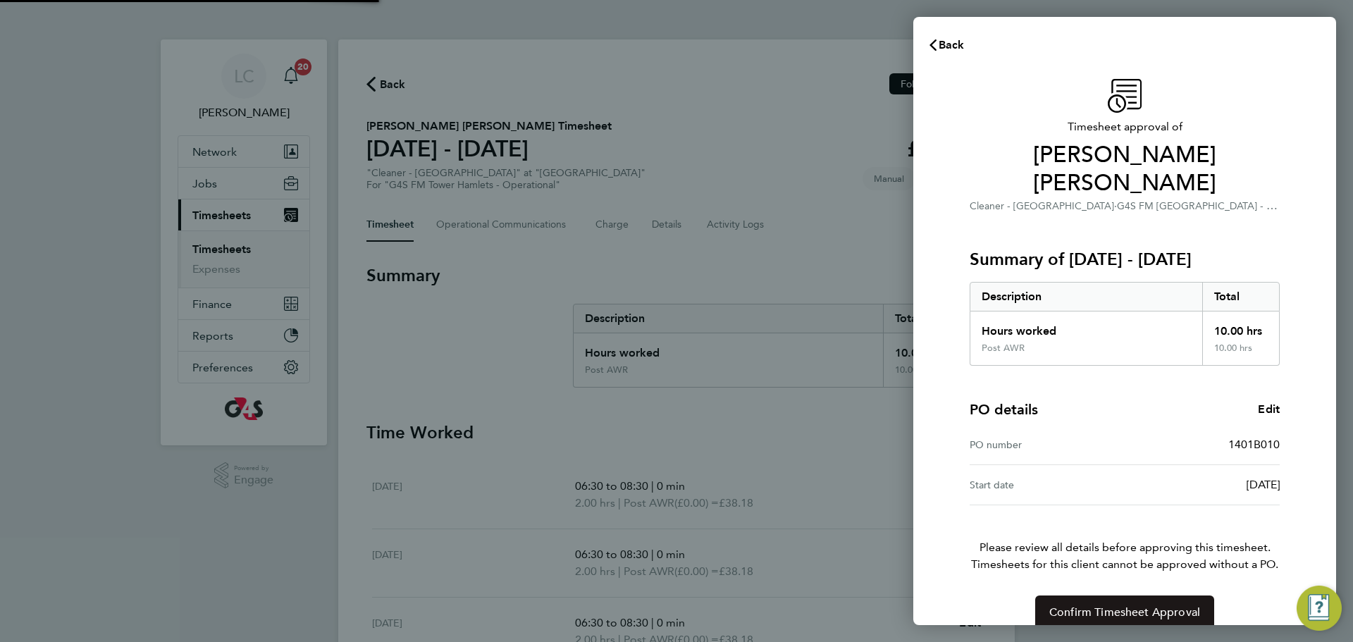
click at [1117, 595] on button "Confirm Timesheet Approval" at bounding box center [1124, 612] width 179 height 34
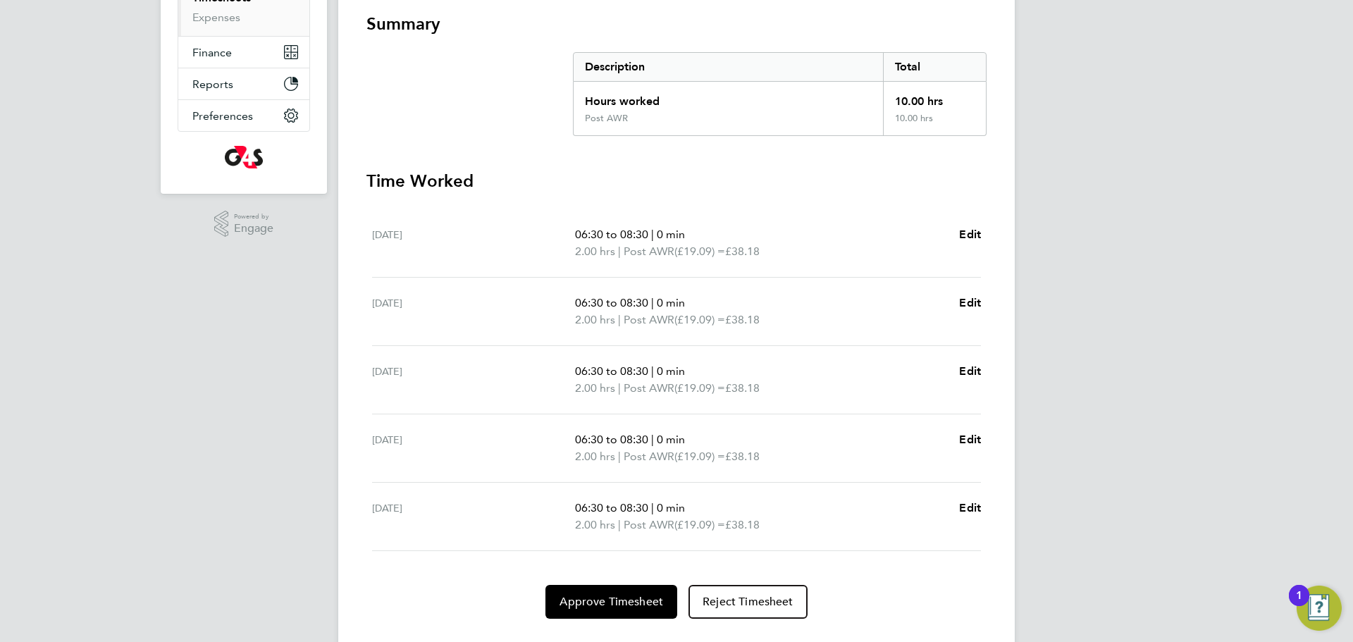
scroll to position [199, 0]
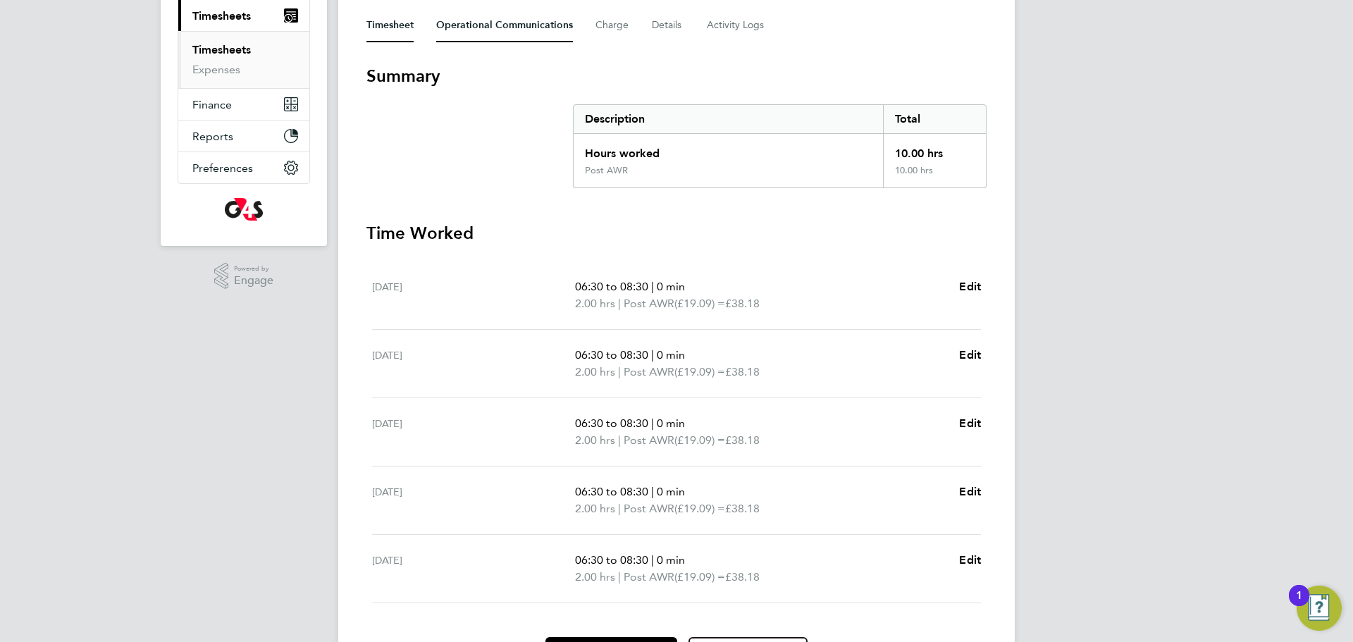
click at [486, 37] on Communications-tab "Operational Communications" at bounding box center [504, 25] width 137 height 34
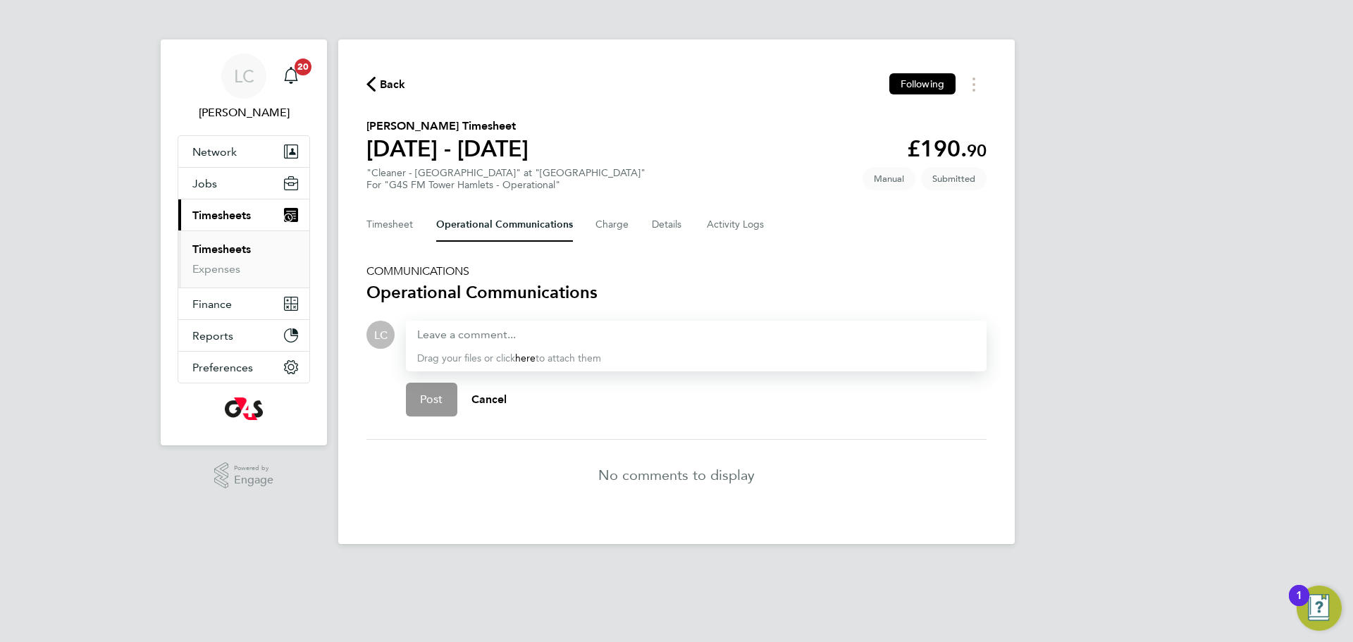
drag, startPoint x: 435, startPoint y: 323, endPoint x: 442, endPoint y: 335, distance: 13.6
click at [442, 335] on div "Drag your files or click here to attach them" at bounding box center [696, 346] width 581 height 51
click at [446, 336] on div at bounding box center [696, 334] width 558 height 17
paste div
drag, startPoint x: 435, startPoint y: 402, endPoint x: 433, endPoint y: 372, distance: 30.4
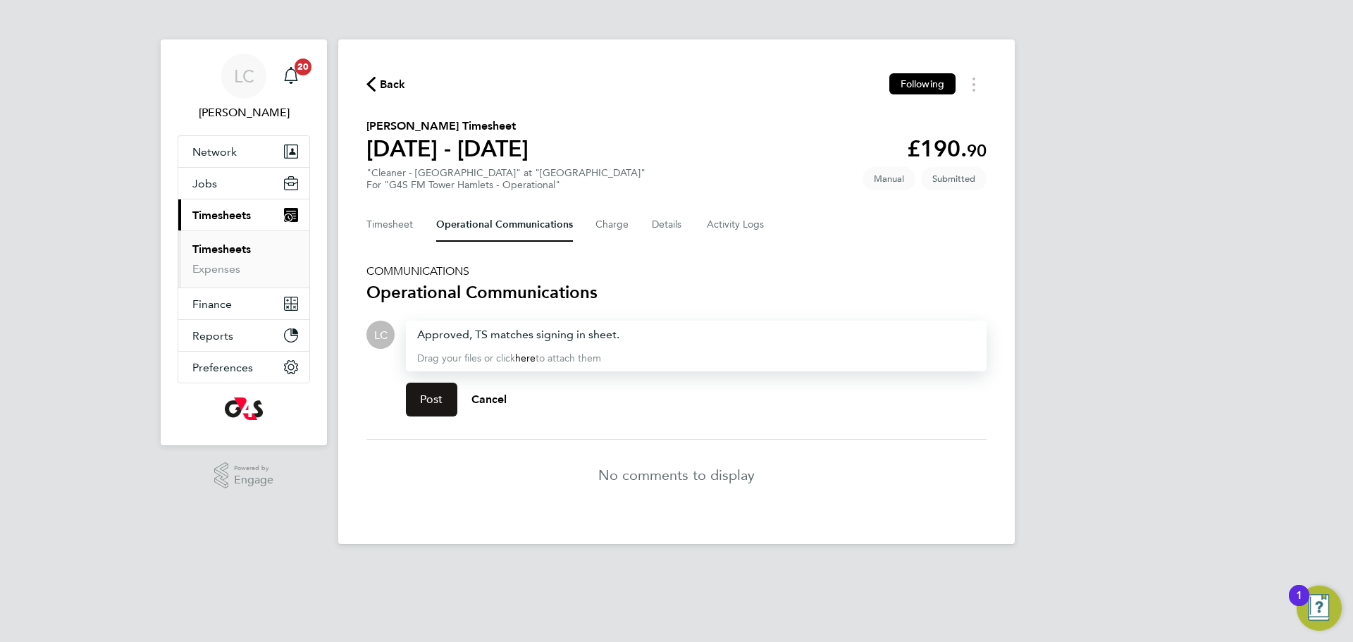
click at [435, 403] on span "Post" at bounding box center [431, 399] width 23 height 14
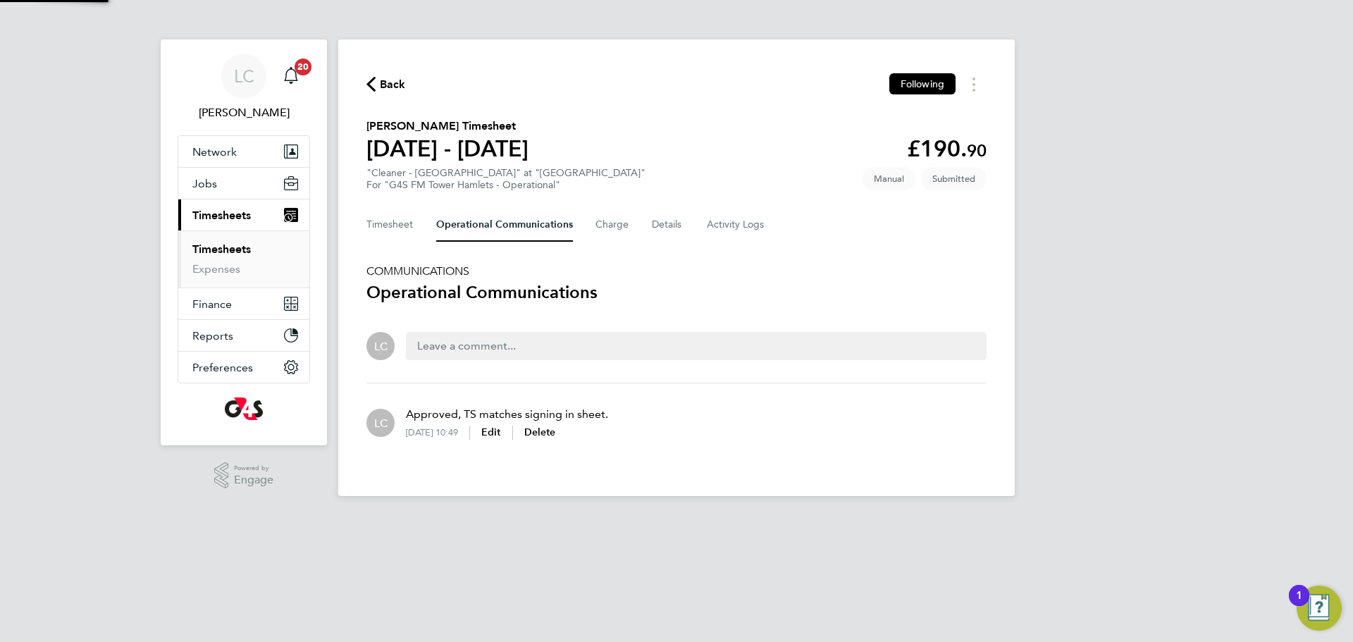
click at [418, 223] on div "Timesheet Operational Communications Charge Details Activity Logs" at bounding box center [676, 225] width 620 height 34
click at [399, 235] on button "Timesheet" at bounding box center [389, 225] width 47 height 34
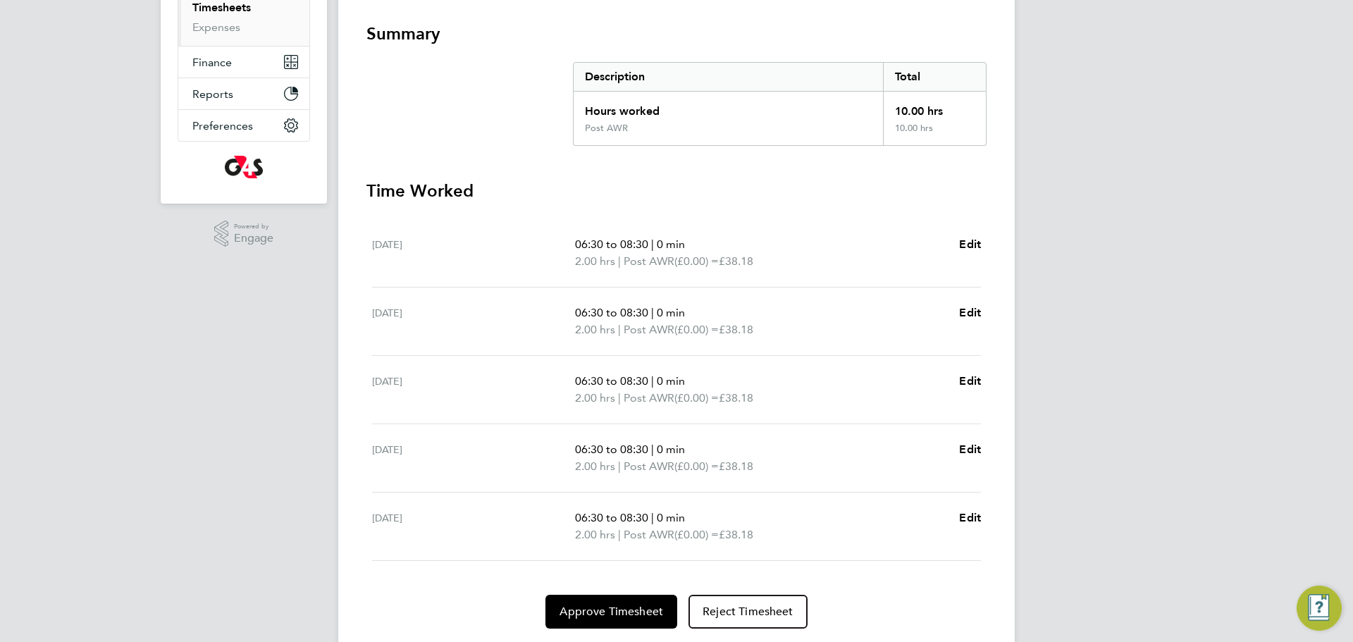
scroll to position [285, 0]
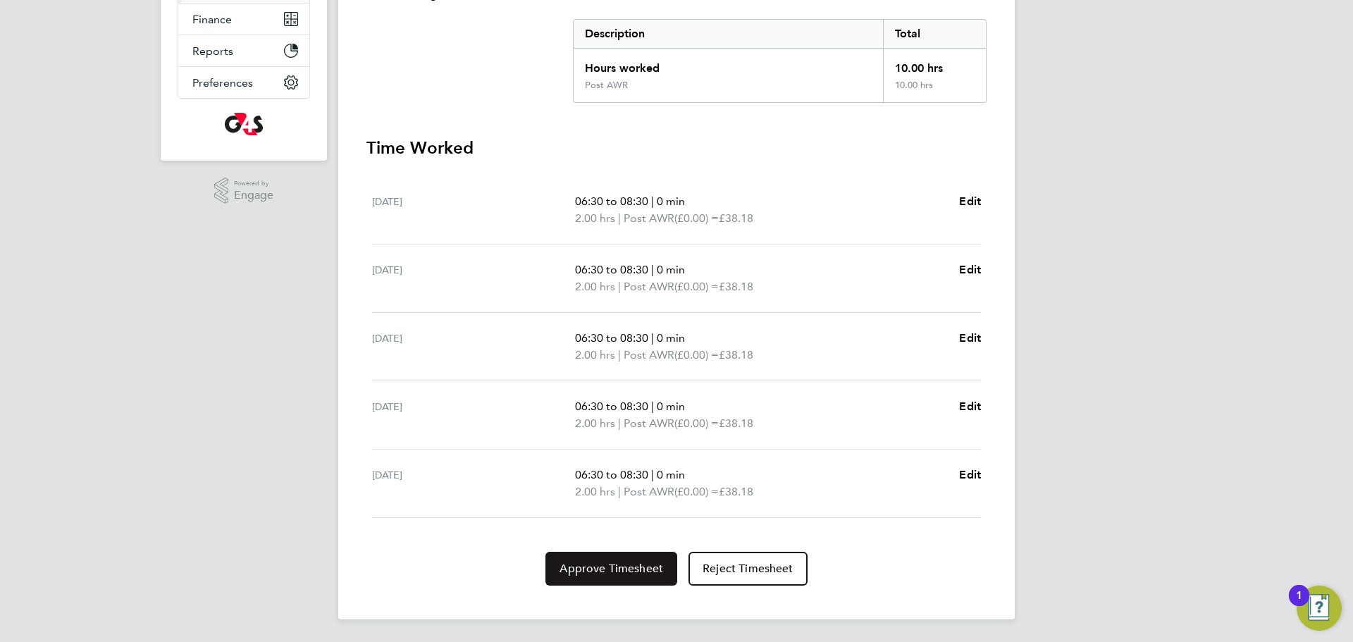
click at [633, 577] on button "Approve Timesheet" at bounding box center [611, 569] width 132 height 34
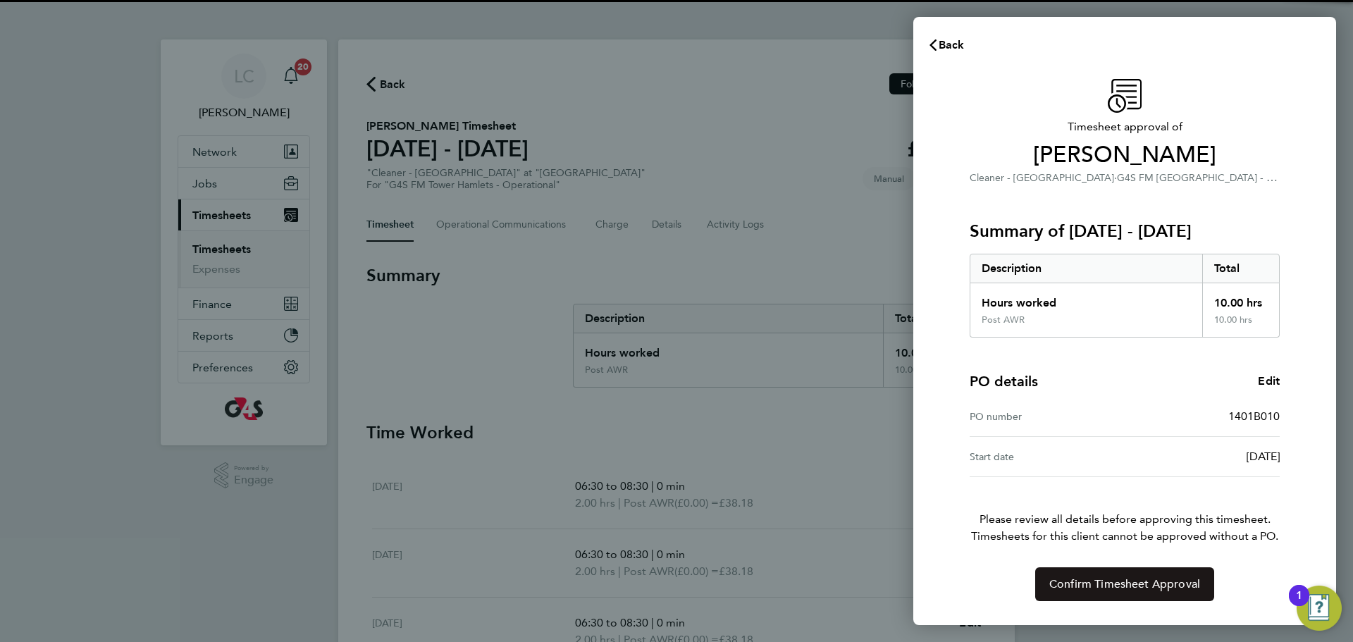
click at [1077, 581] on span "Confirm Timesheet Approval" at bounding box center [1124, 584] width 151 height 14
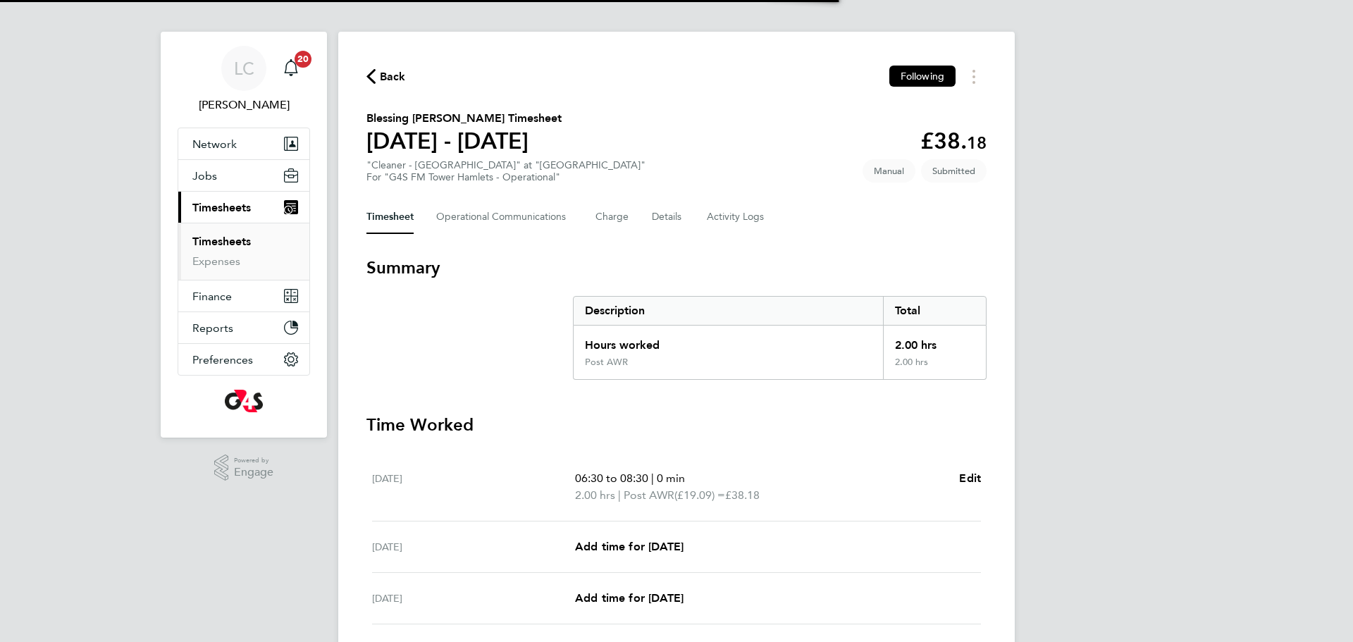
scroll to position [8, 0]
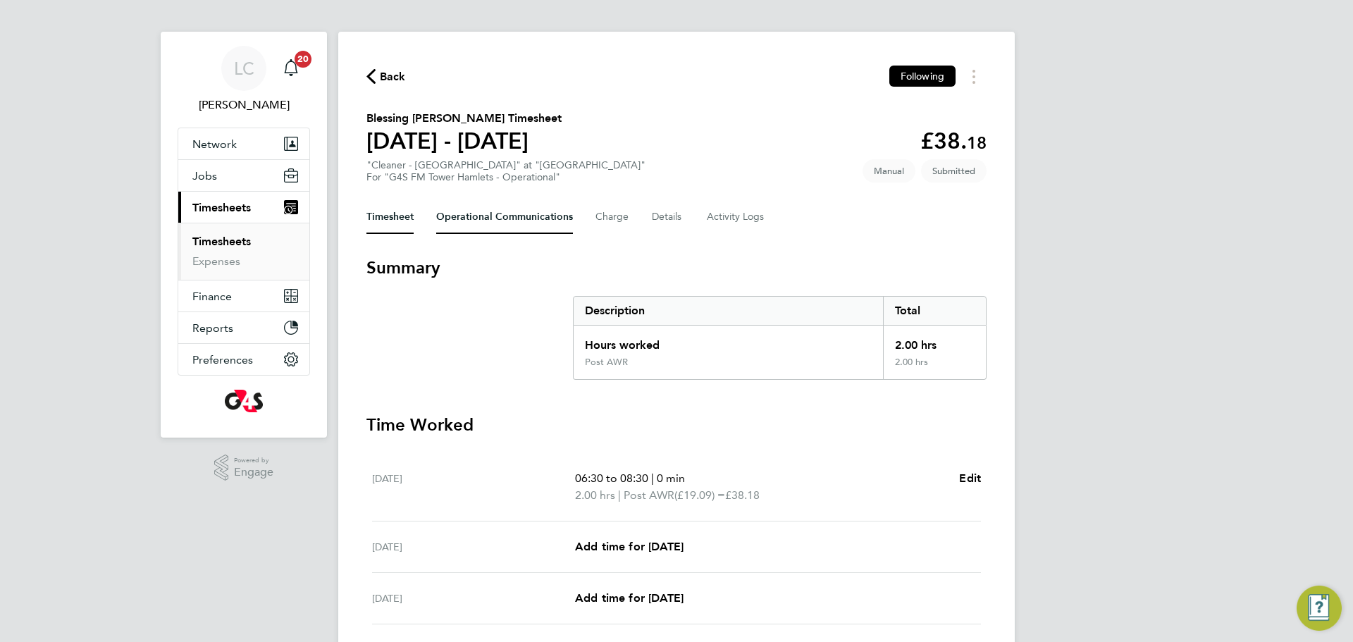
click at [494, 214] on Communications-tab "Operational Communications" at bounding box center [504, 217] width 137 height 34
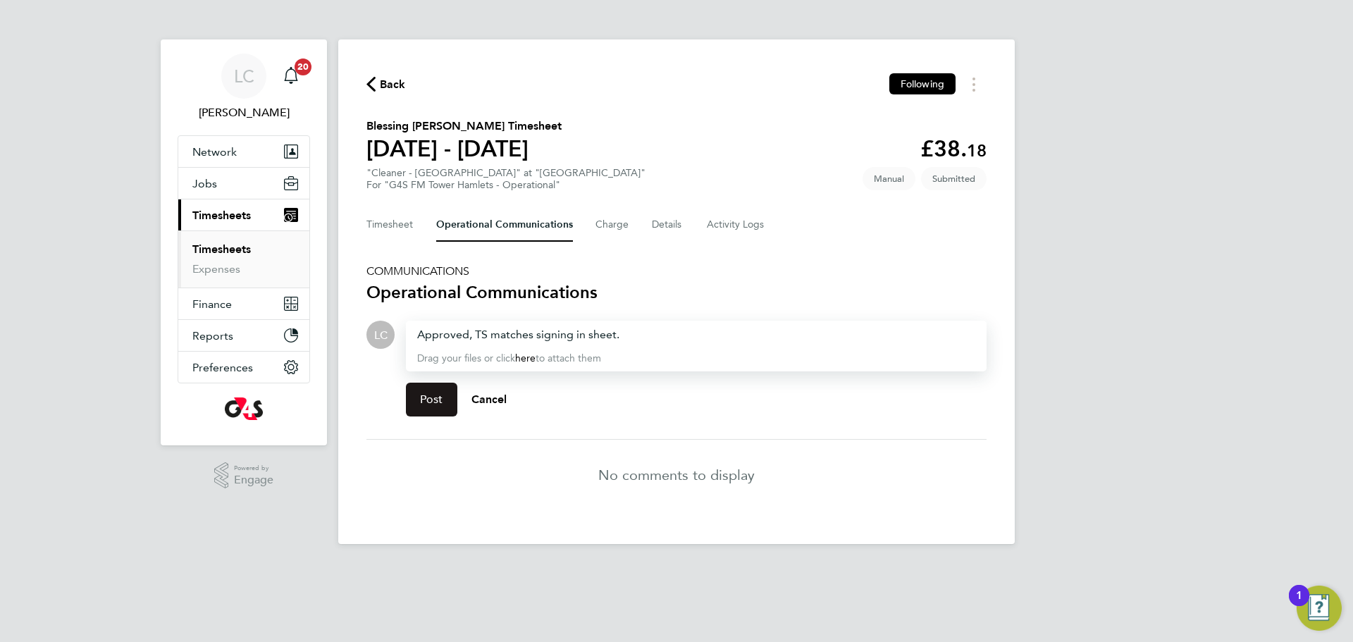
drag, startPoint x: 423, startPoint y: 399, endPoint x: 426, endPoint y: 363, distance: 36.7
click at [424, 399] on span "Post" at bounding box center [431, 399] width 23 height 14
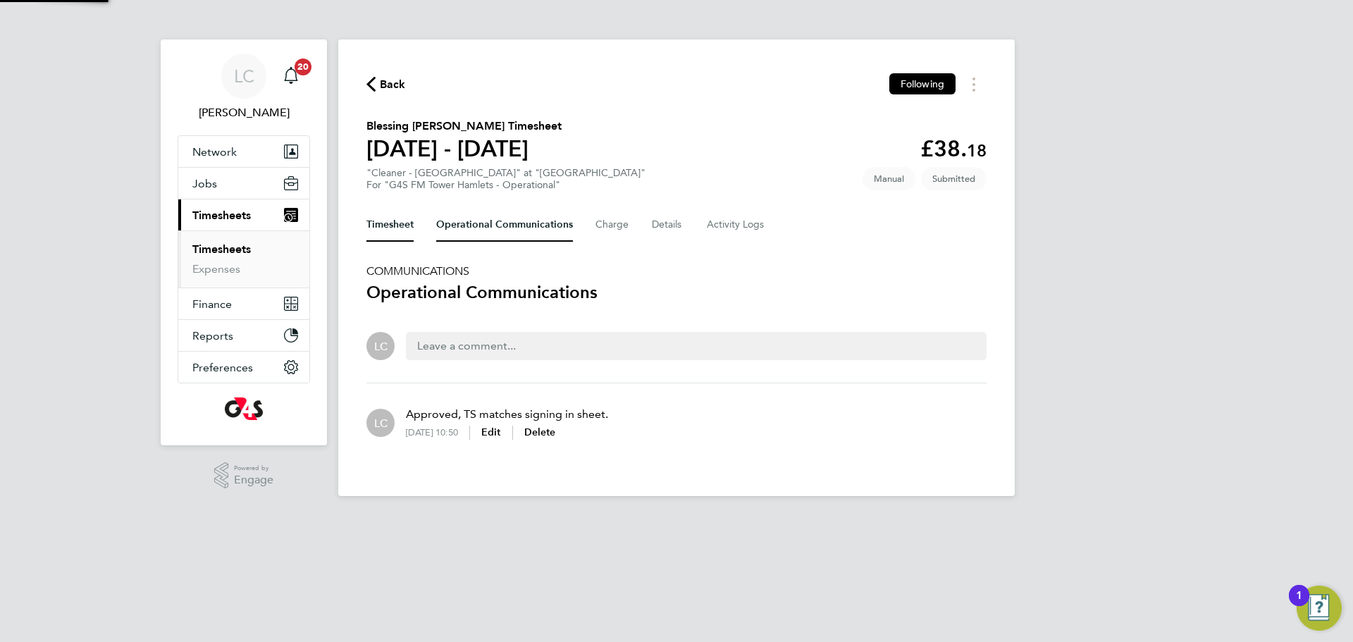
click at [395, 221] on button "Timesheet" at bounding box center [389, 225] width 47 height 34
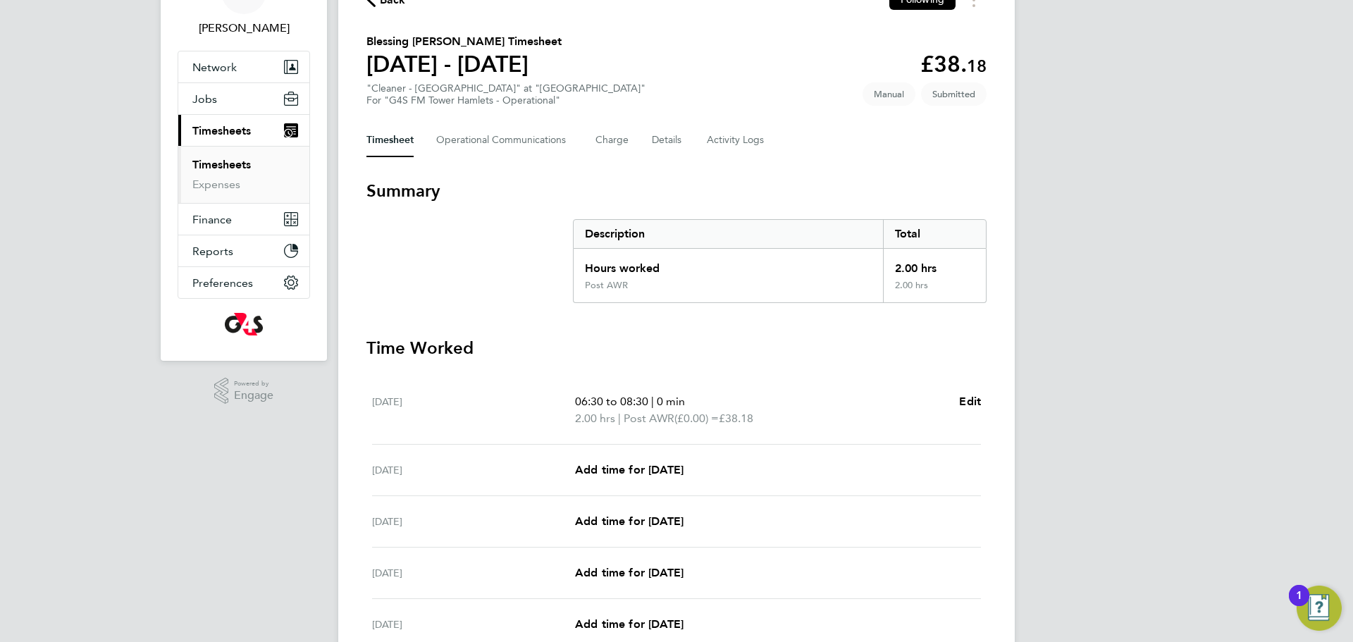
scroll to position [101, 0]
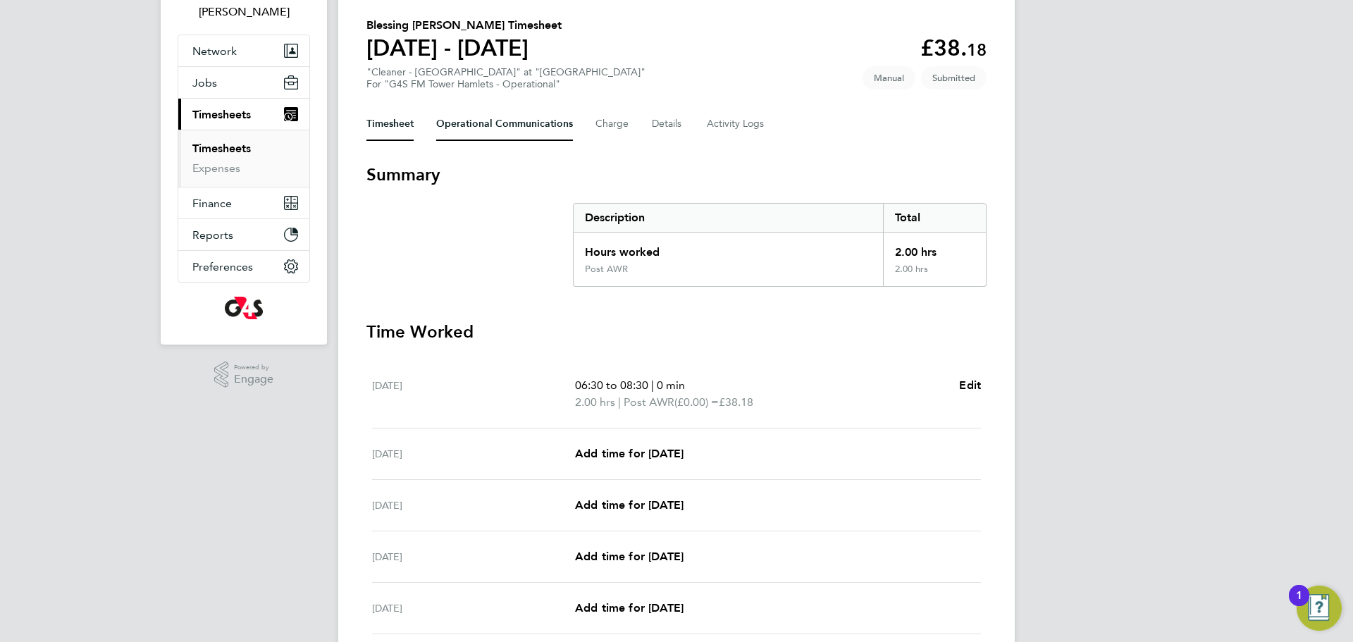
click at [509, 108] on Communications-tab "Operational Communications" at bounding box center [504, 124] width 137 height 34
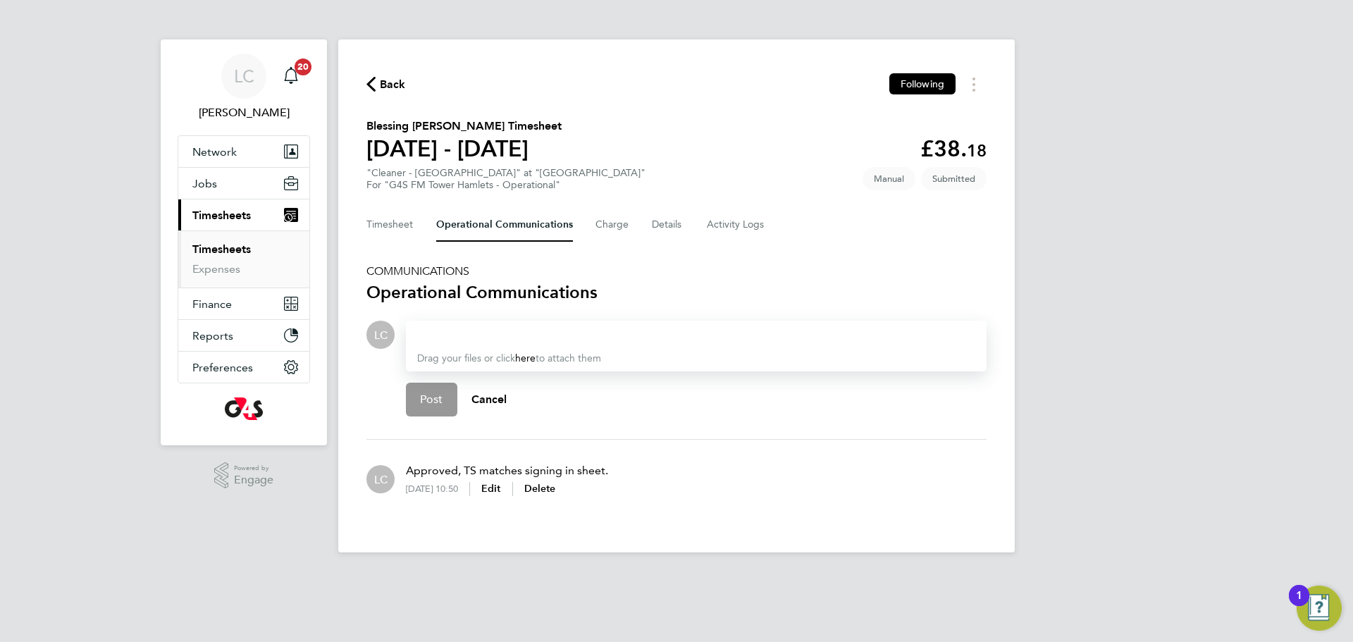
click at [402, 223] on div "Back Following Blessing Bolade Awolesi's Timesheet 22 - 28 Sept 2025 £38. 18 "C…" at bounding box center [676, 295] width 676 height 513
click at [411, 225] on button "Timesheet" at bounding box center [389, 225] width 47 height 34
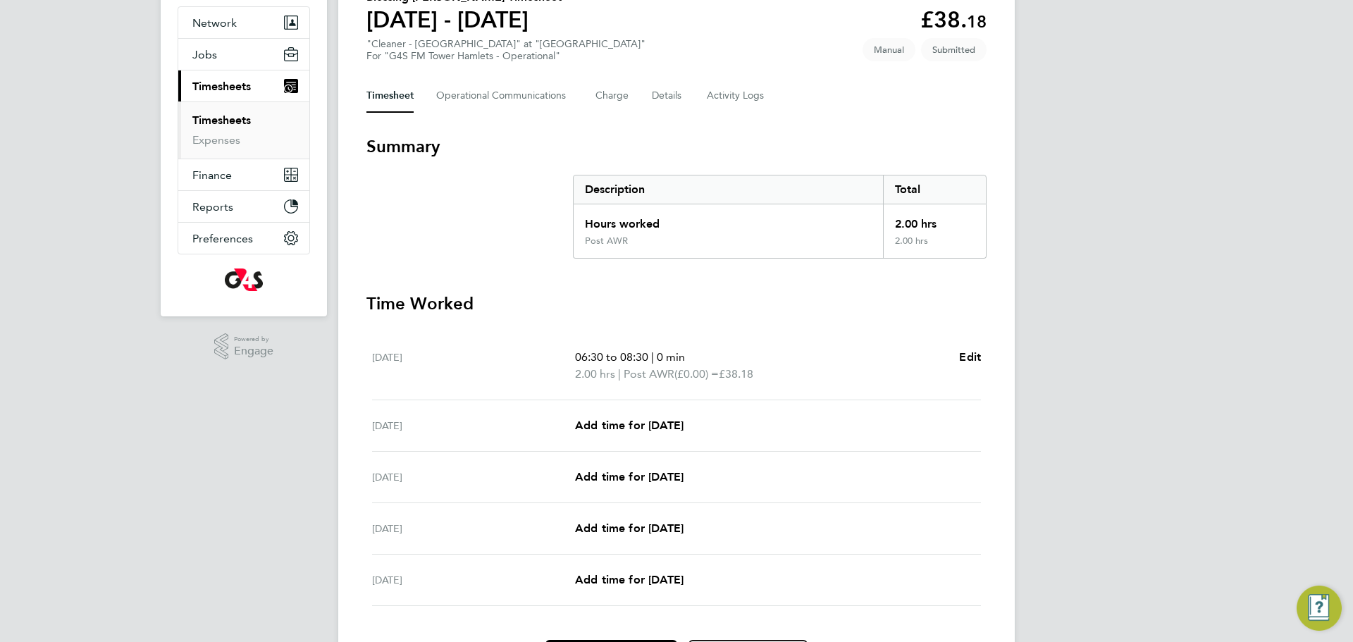
scroll to position [217, 0]
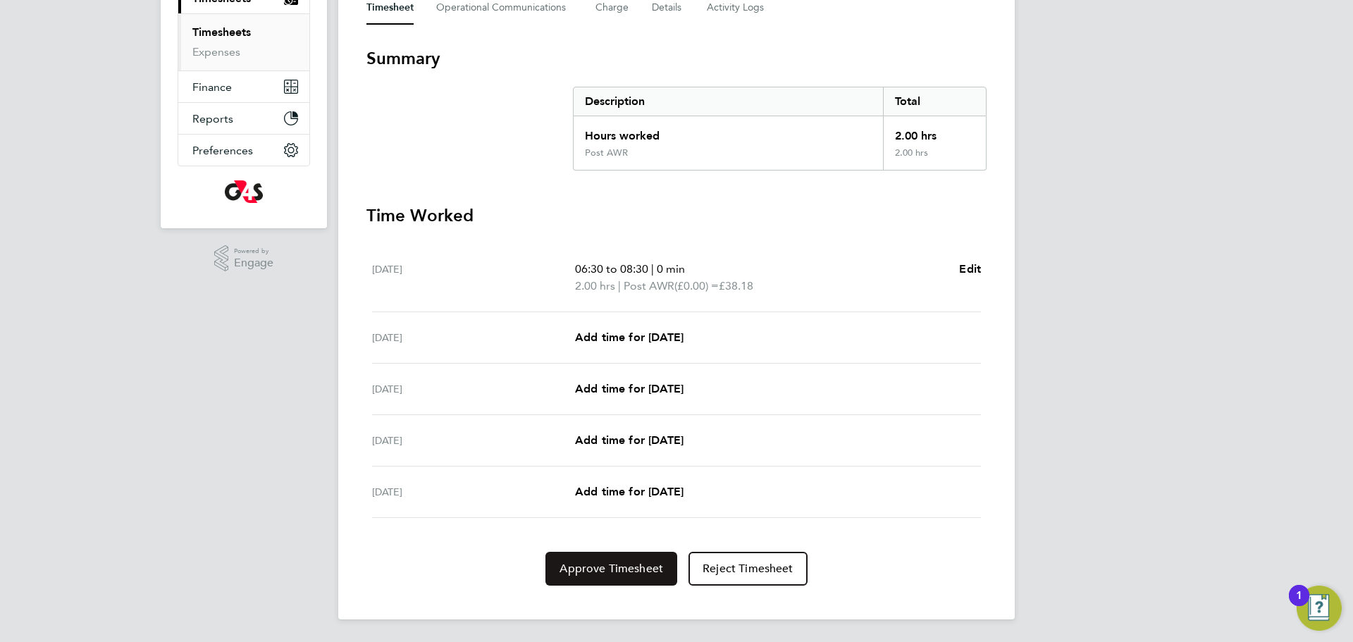
drag, startPoint x: 629, startPoint y: 557, endPoint x: 674, endPoint y: 569, distance: 46.0
click at [630, 556] on button "Approve Timesheet" at bounding box center [611, 569] width 132 height 34
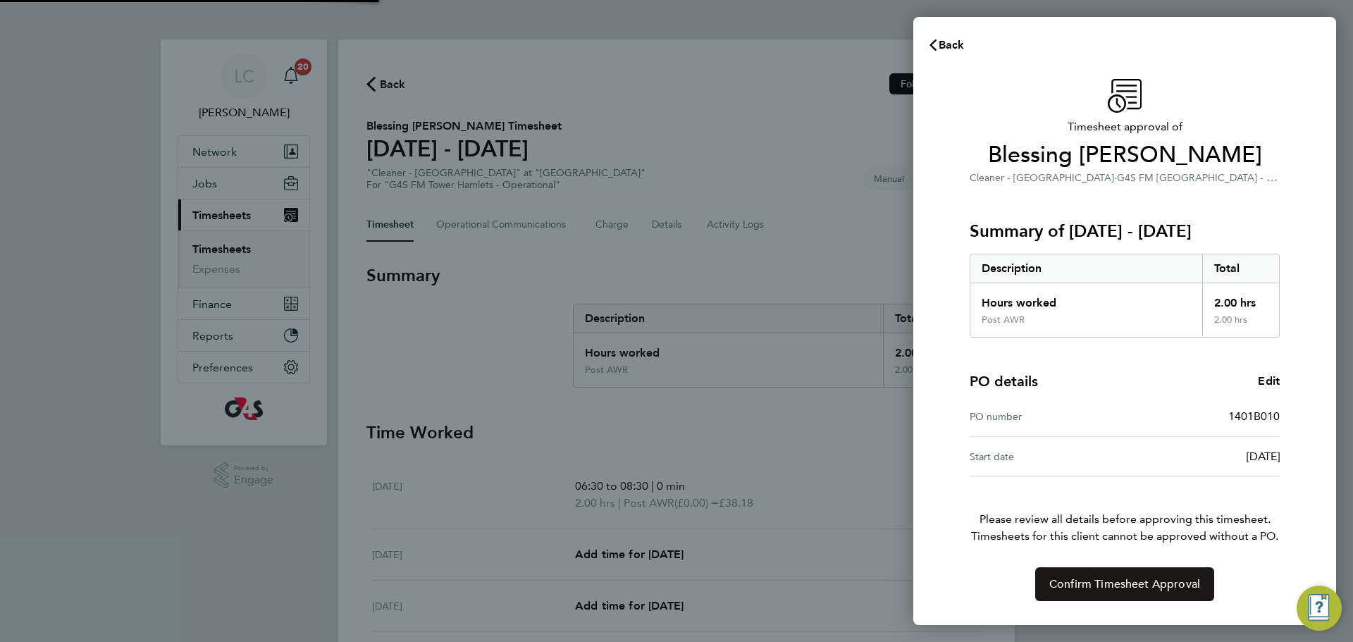
click at [1086, 587] on span "Confirm Timesheet Approval" at bounding box center [1124, 584] width 151 height 14
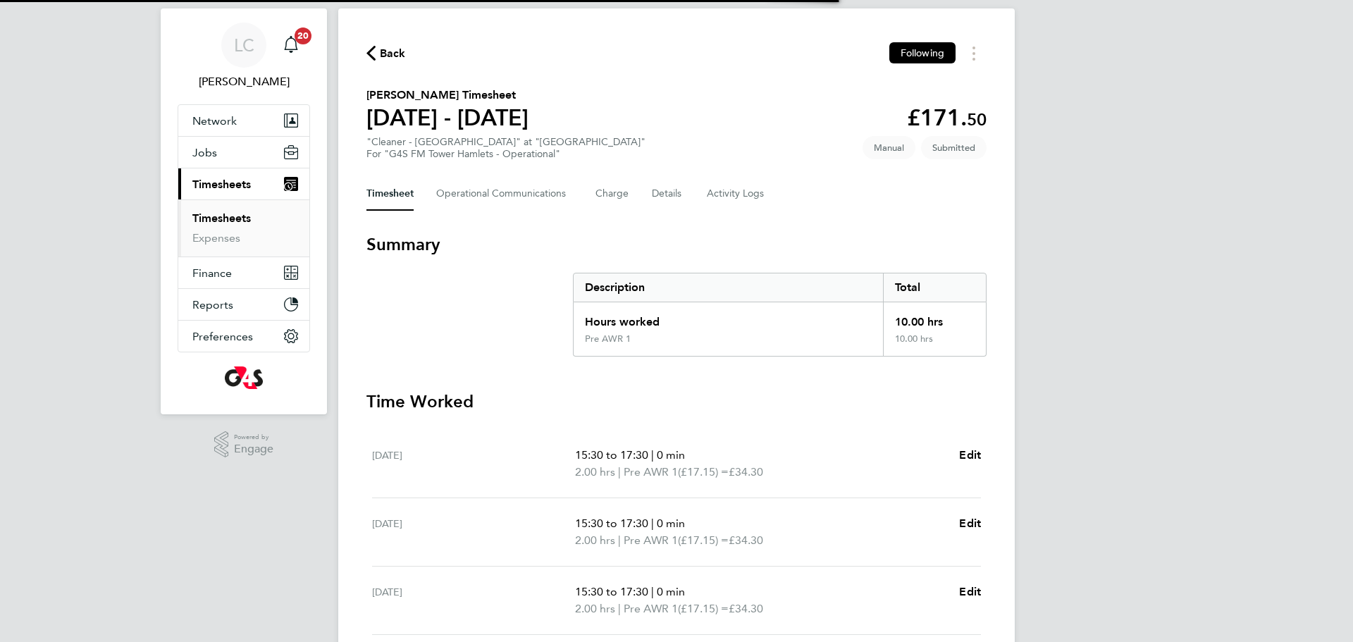
scroll to position [222, 0]
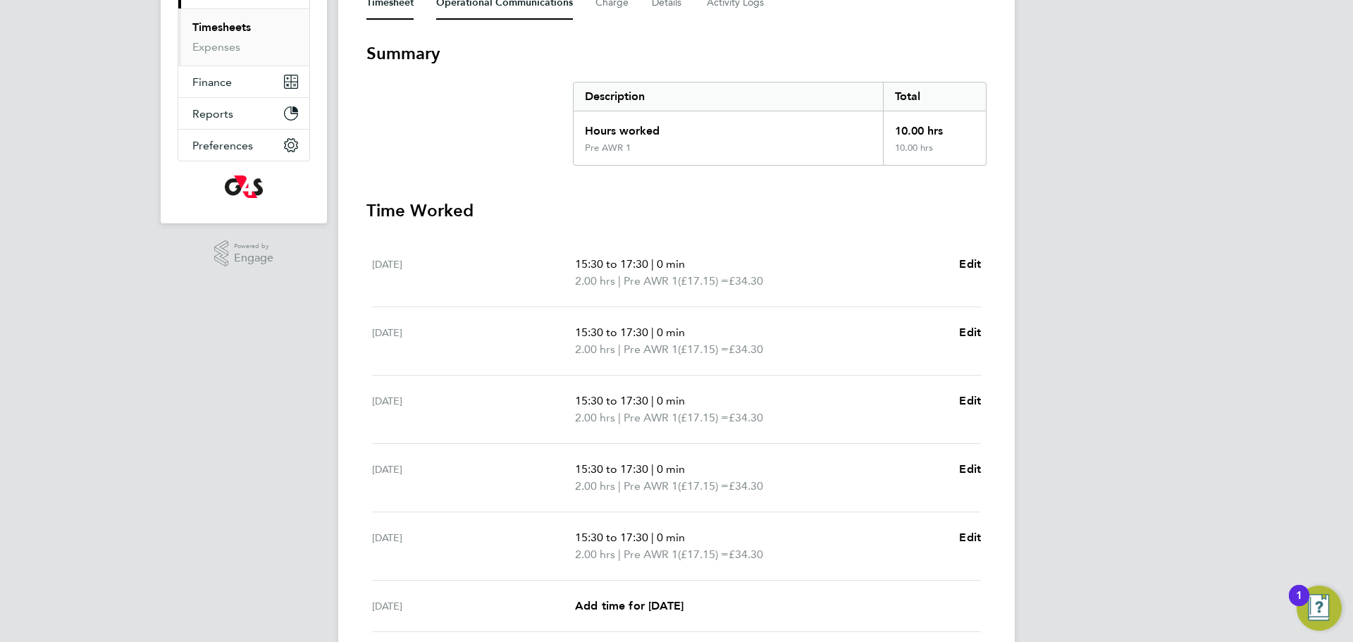
drag, startPoint x: 499, startPoint y: 8, endPoint x: 494, endPoint y: 97, distance: 88.9
click at [498, 6] on Communications-tab "Operational Communications" at bounding box center [504, 3] width 137 height 34
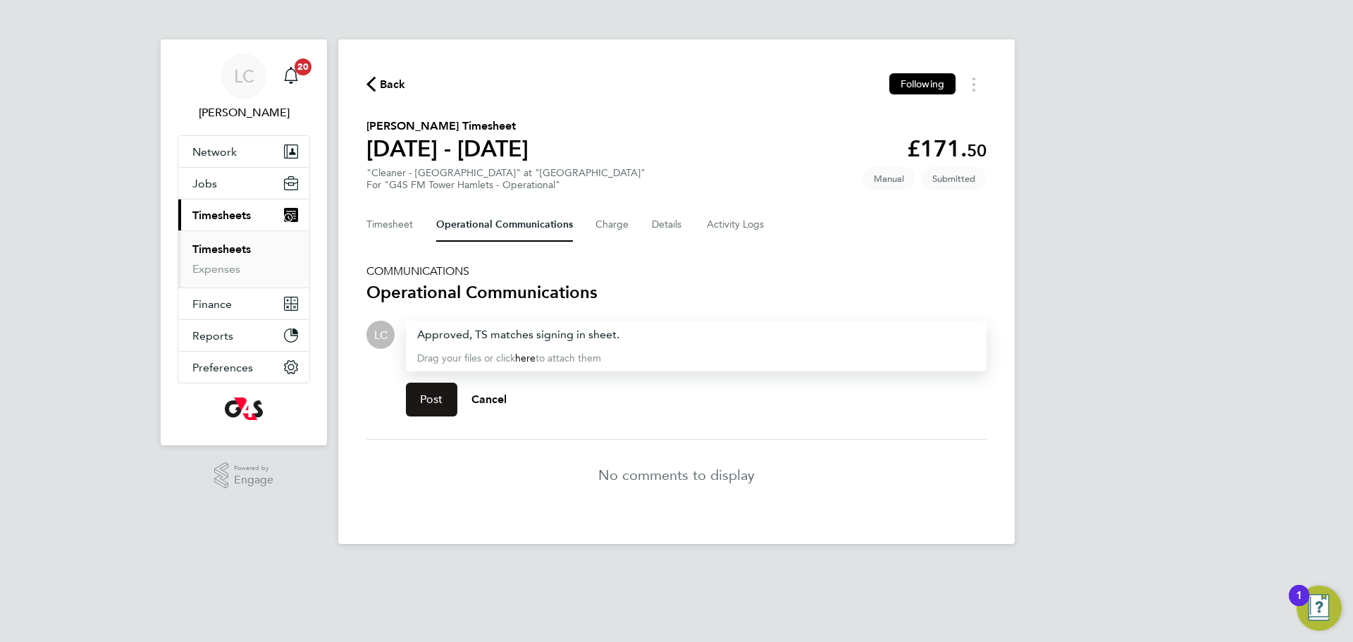
click at [430, 409] on button "Post" at bounding box center [431, 400] width 51 height 34
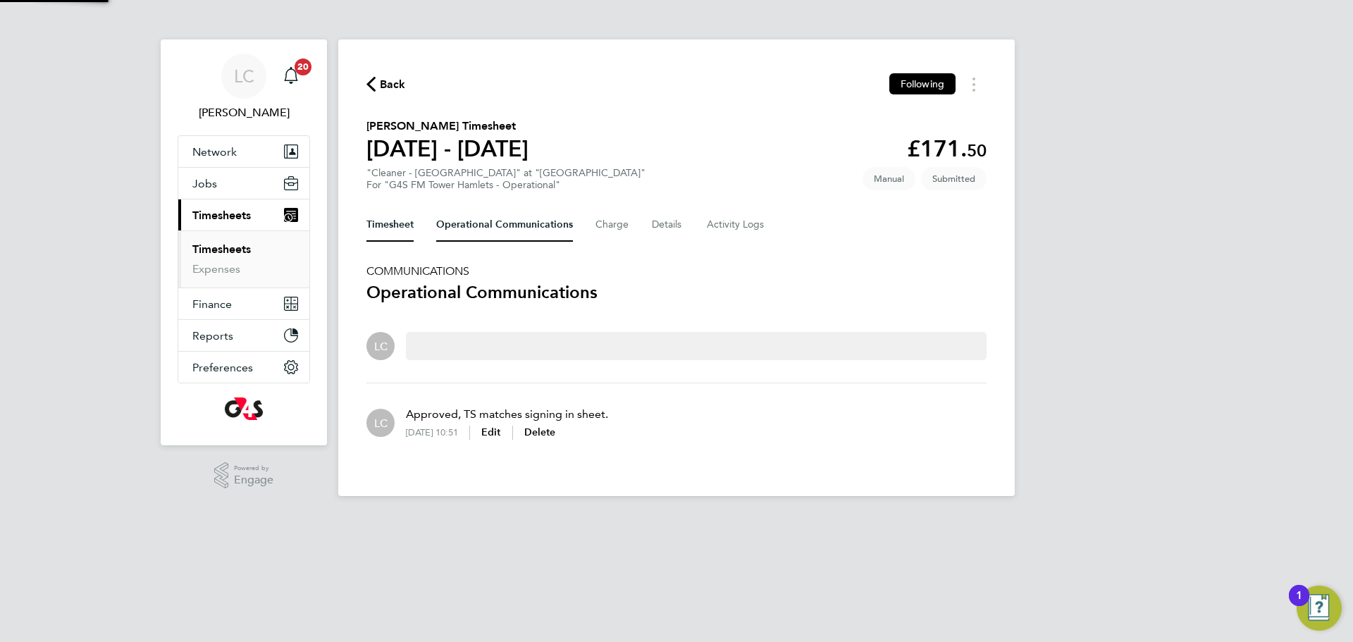
click at [405, 233] on button "Timesheet" at bounding box center [389, 225] width 47 height 34
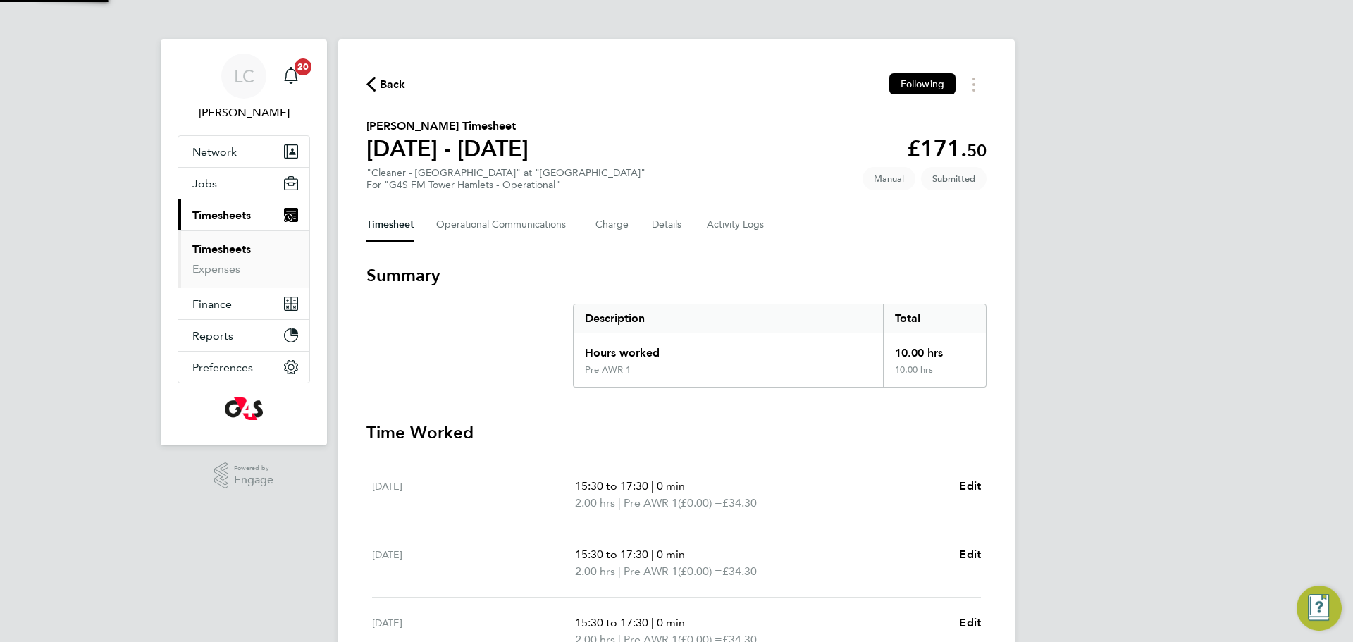
scroll to position [388, 0]
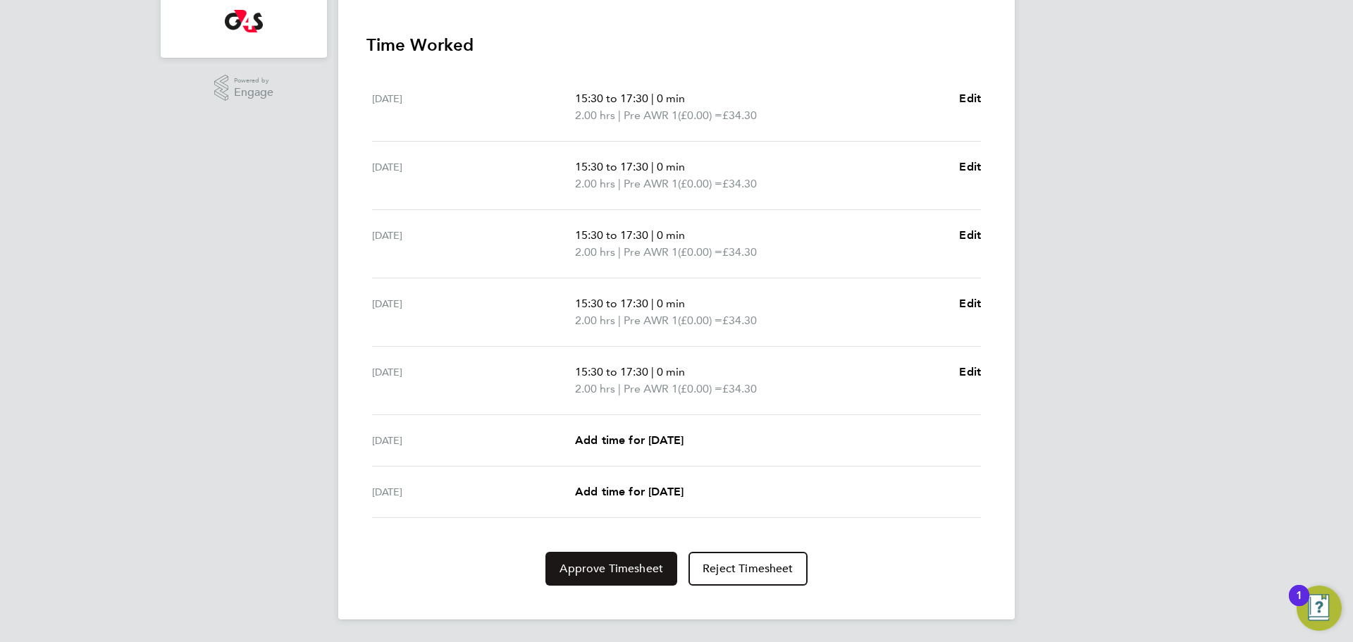
click at [586, 564] on span "Approve Timesheet" at bounding box center [611, 569] width 104 height 14
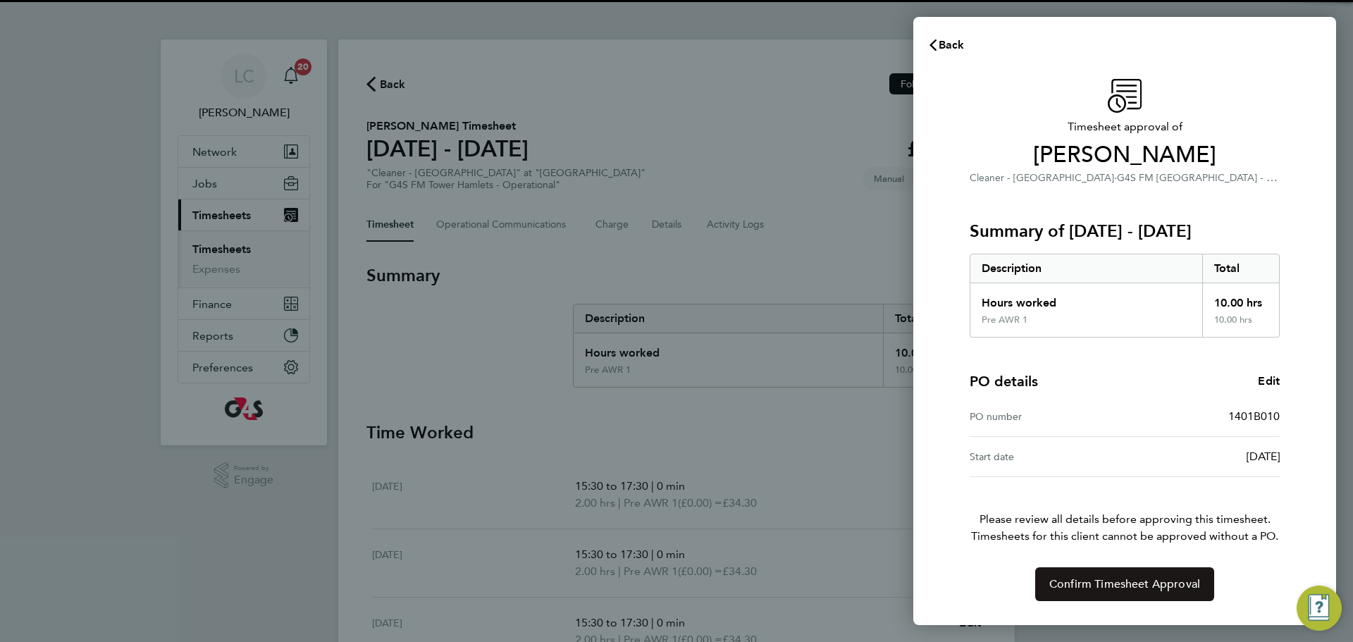
drag, startPoint x: 1064, startPoint y: 589, endPoint x: 1069, endPoint y: 581, distance: 9.2
click at [1063, 588] on span "Confirm Timesheet Approval" at bounding box center [1124, 584] width 151 height 14
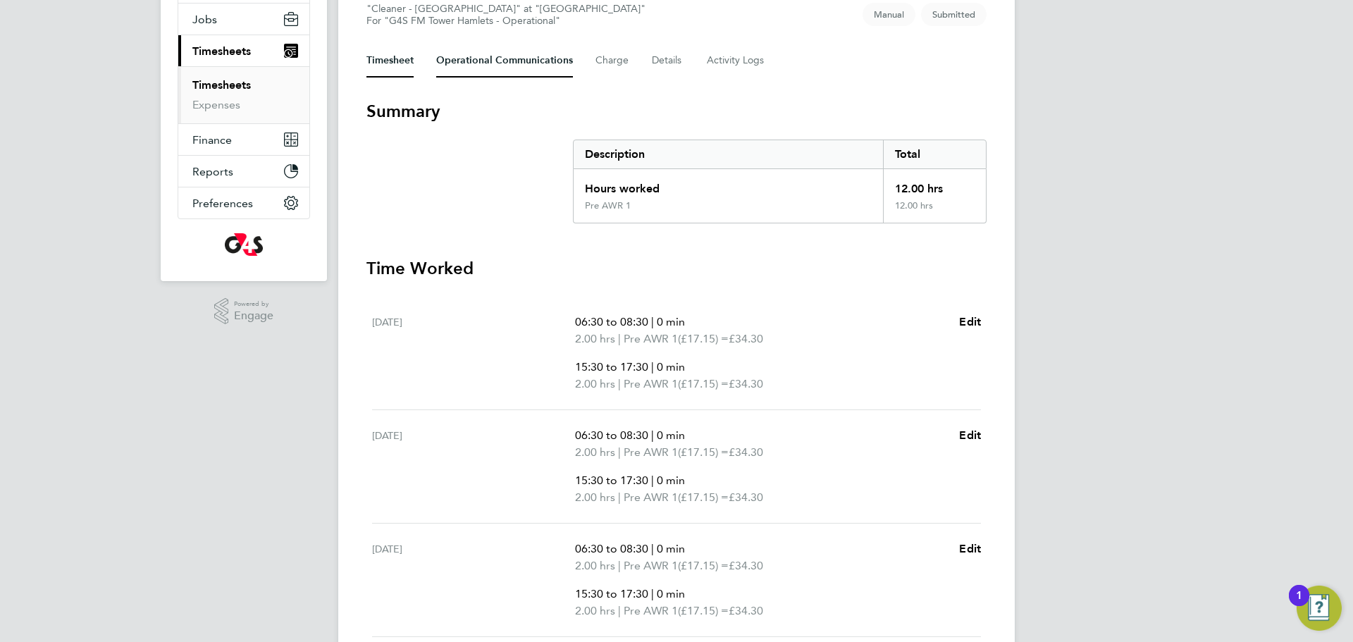
scroll to position [154, 0]
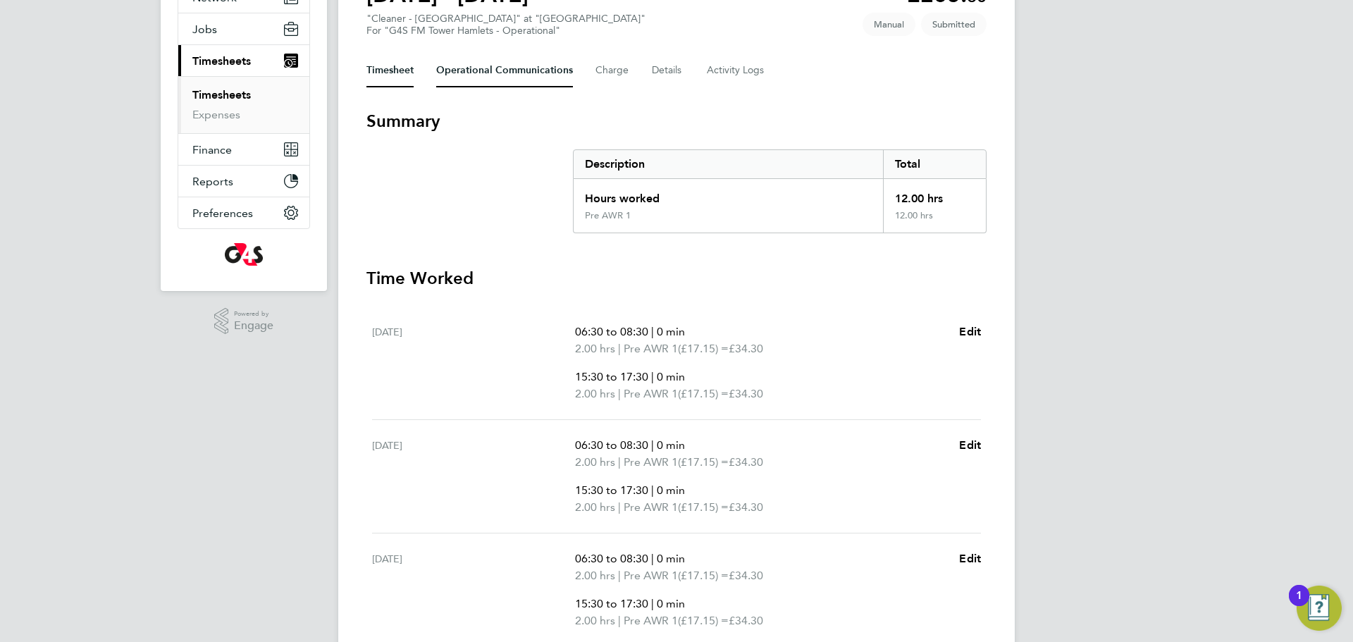
click at [501, 54] on Communications-tab "Operational Communications" at bounding box center [504, 71] width 137 height 34
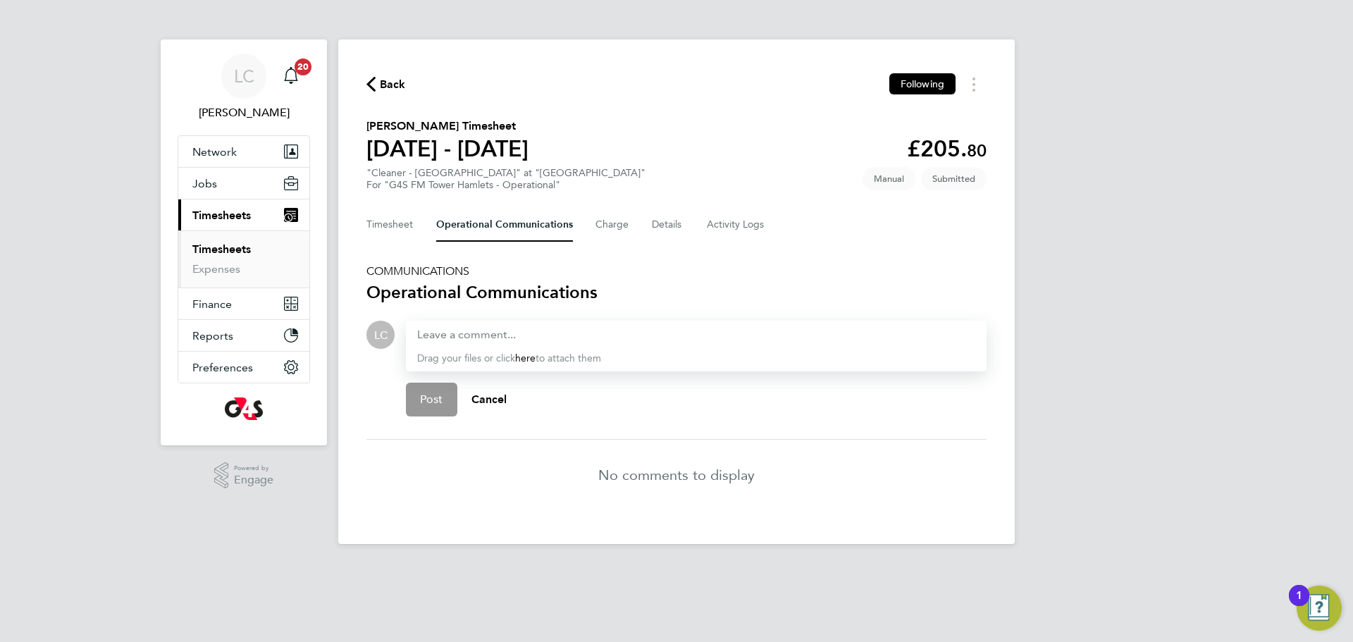
drag, startPoint x: 433, startPoint y: 342, endPoint x: 423, endPoint y: 333, distance: 13.9
click at [422, 332] on div "Drag your files or click here to attach them" at bounding box center [696, 346] width 581 height 51
drag, startPoint x: 432, startPoint y: 330, endPoint x: 445, endPoint y: 340, distance: 15.6
click at [442, 340] on div at bounding box center [696, 334] width 558 height 17
click at [452, 335] on div at bounding box center [696, 334] width 558 height 17
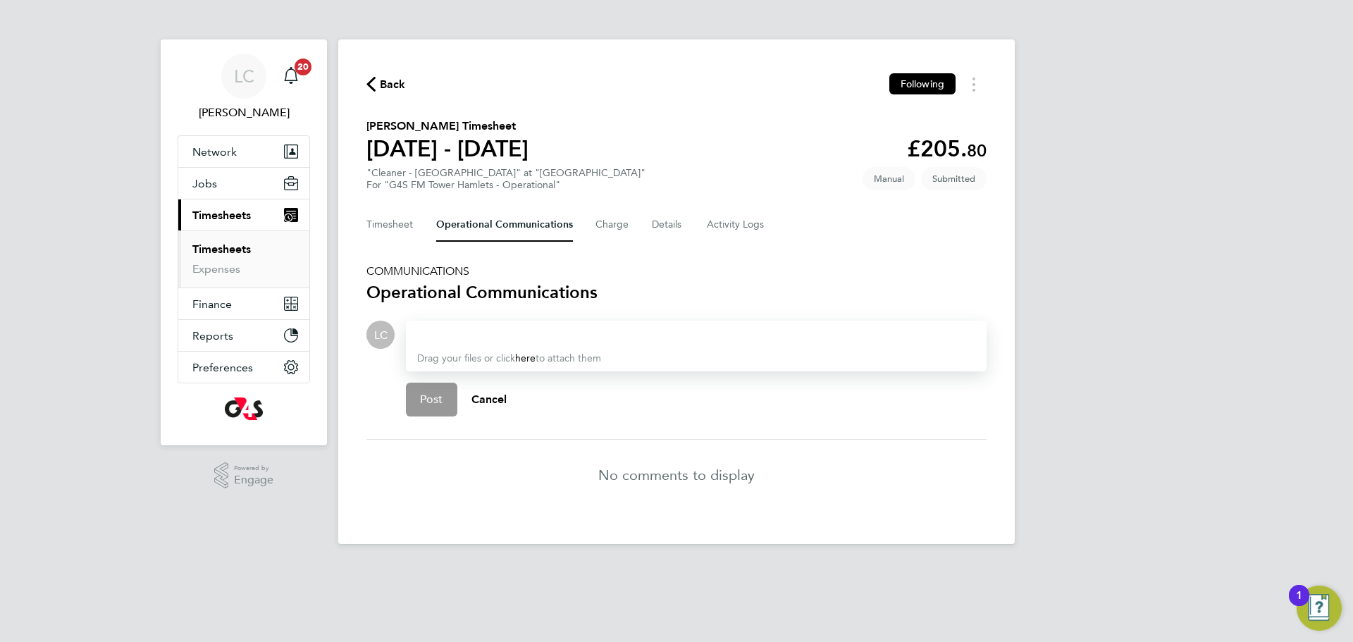
paste div
drag, startPoint x: 435, startPoint y: 407, endPoint x: 429, endPoint y: 360, distance: 46.9
click at [435, 407] on button "Post" at bounding box center [431, 400] width 51 height 34
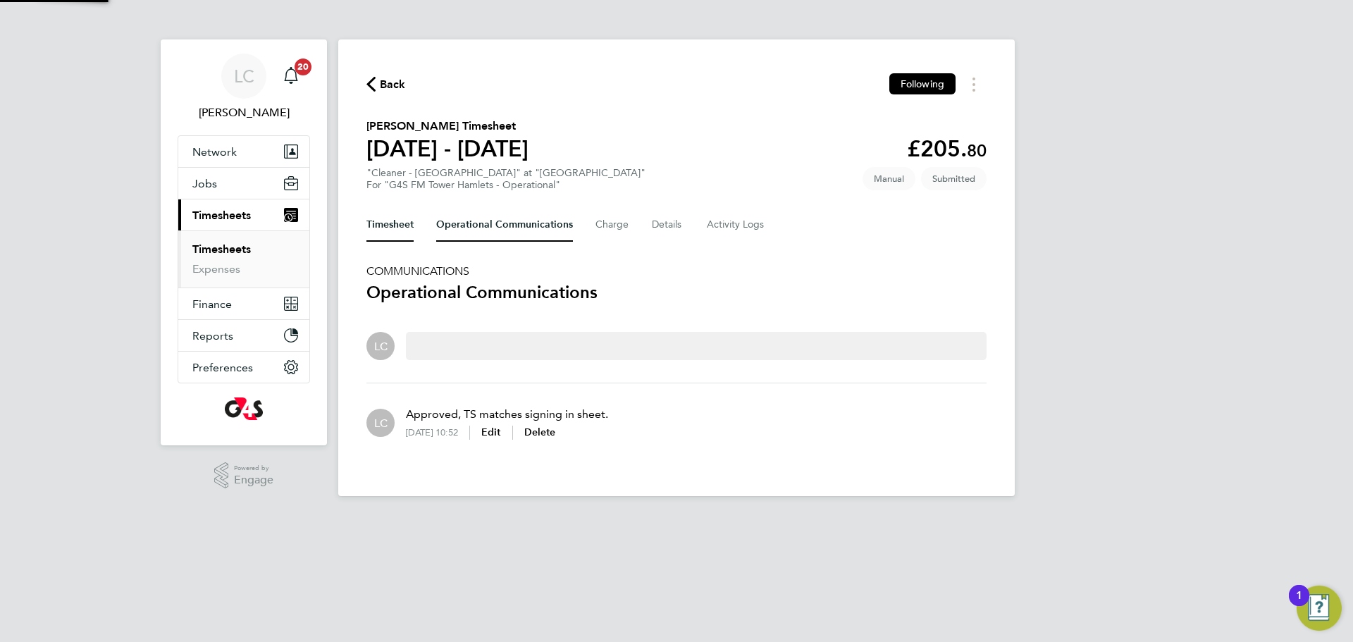
click at [410, 230] on button "Timesheet" at bounding box center [389, 225] width 47 height 34
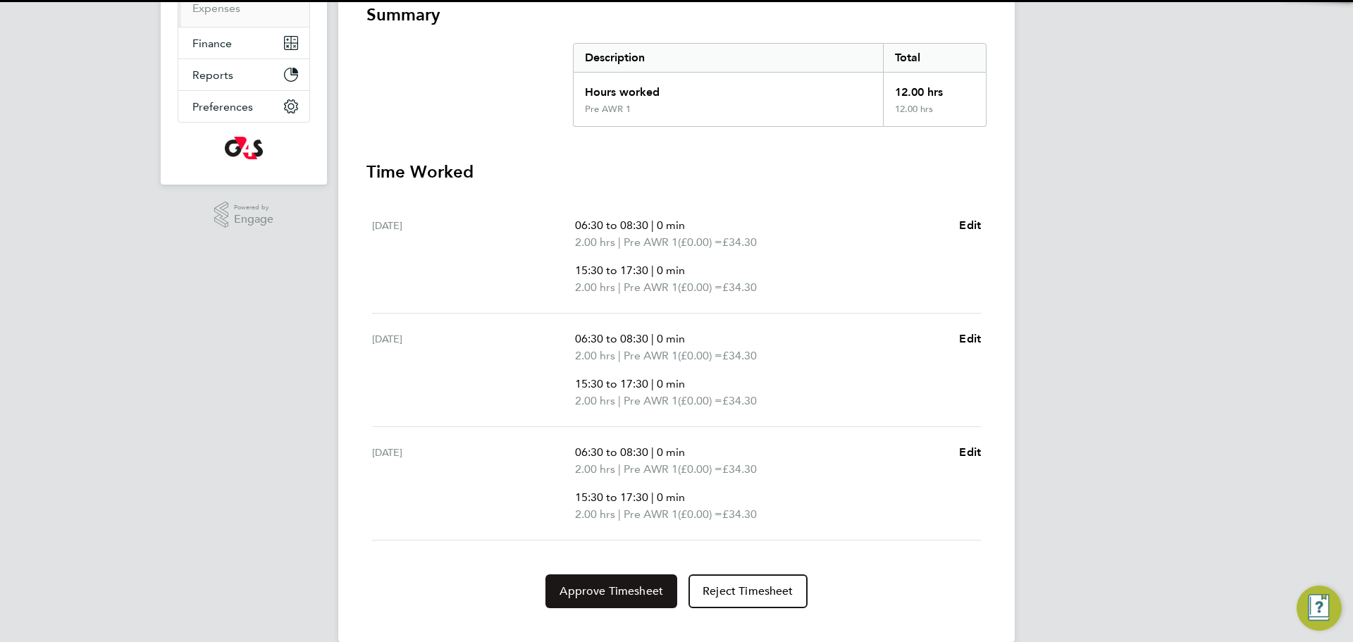
scroll to position [283, 0]
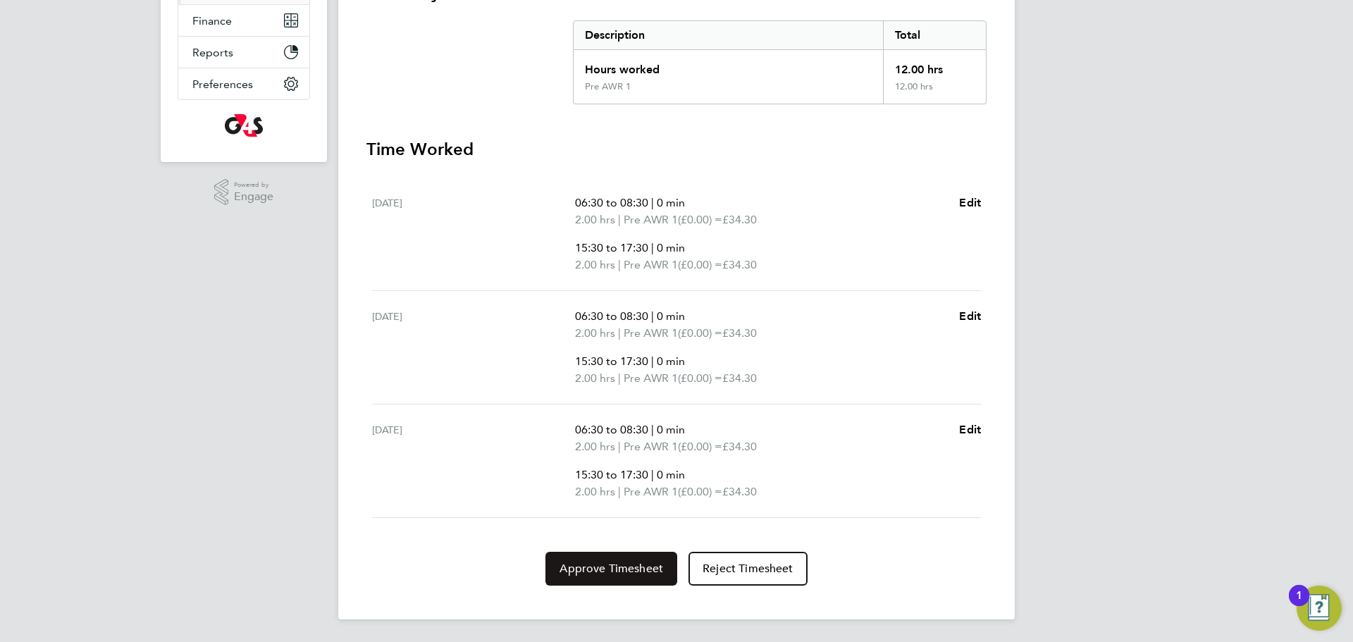
click at [599, 569] on span "Approve Timesheet" at bounding box center [611, 569] width 104 height 14
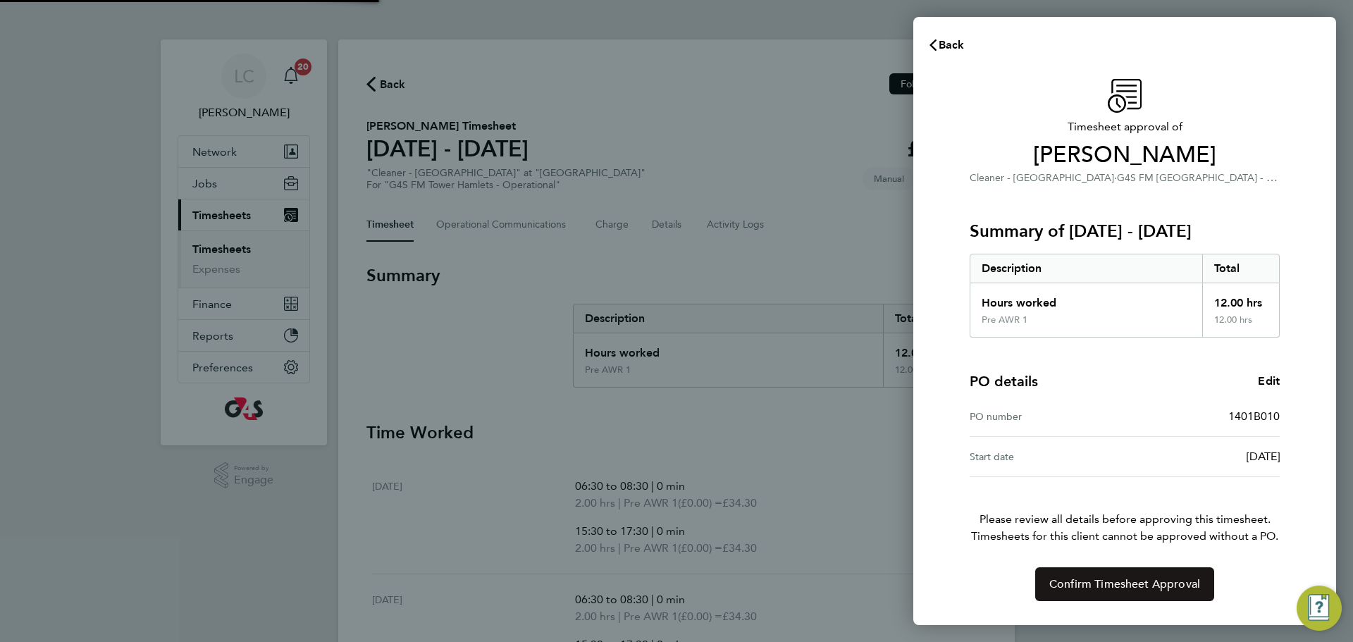
click at [1082, 588] on span "Confirm Timesheet Approval" at bounding box center [1124, 584] width 151 height 14
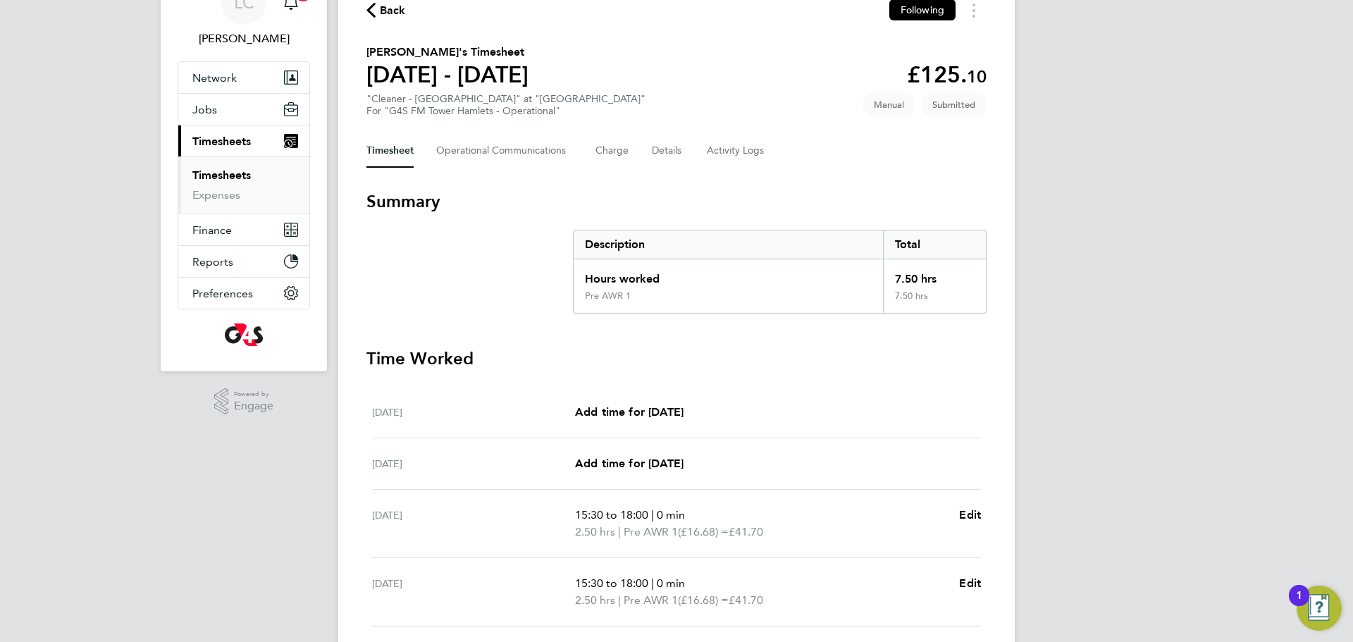
scroll to position [75, 0]
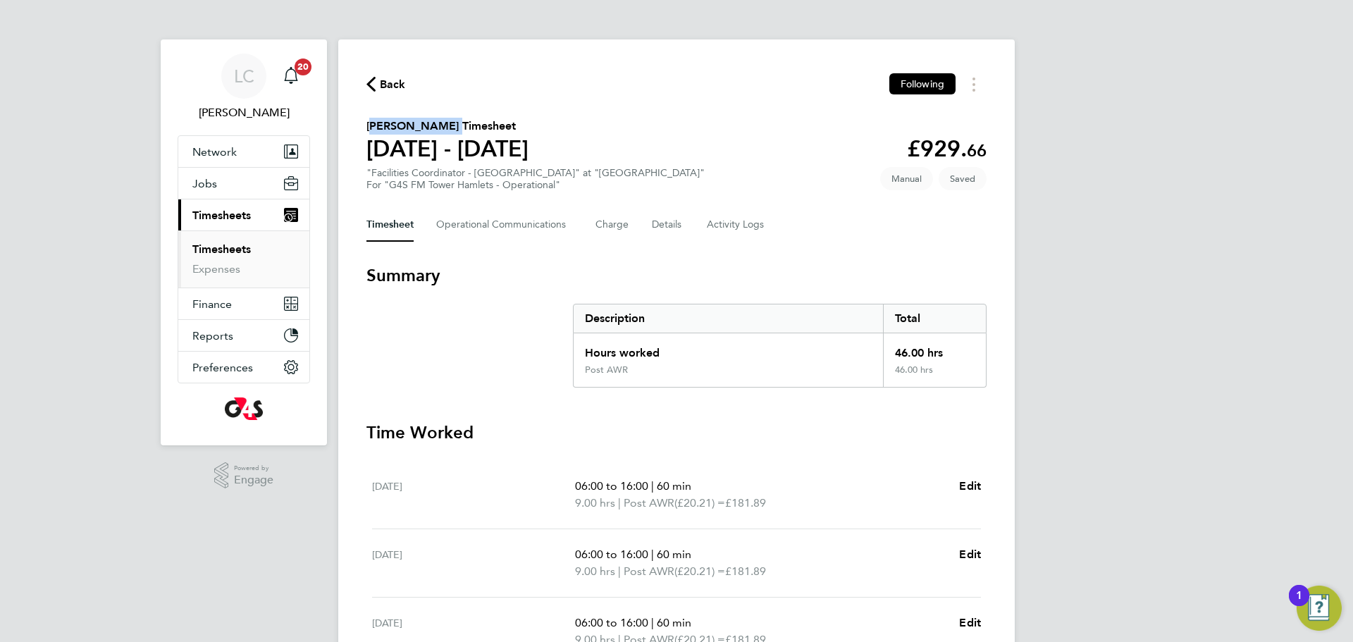
drag, startPoint x: 360, startPoint y: 120, endPoint x: 454, endPoint y: 120, distance: 93.7
click at [455, 124] on div "Back Following [PERSON_NAME] Timesheet [DATE] - [DATE] £929. 66 "Facilities Coo…" at bounding box center [676, 522] width 676 height 967
copy h2 "[PERSON_NAME]'"
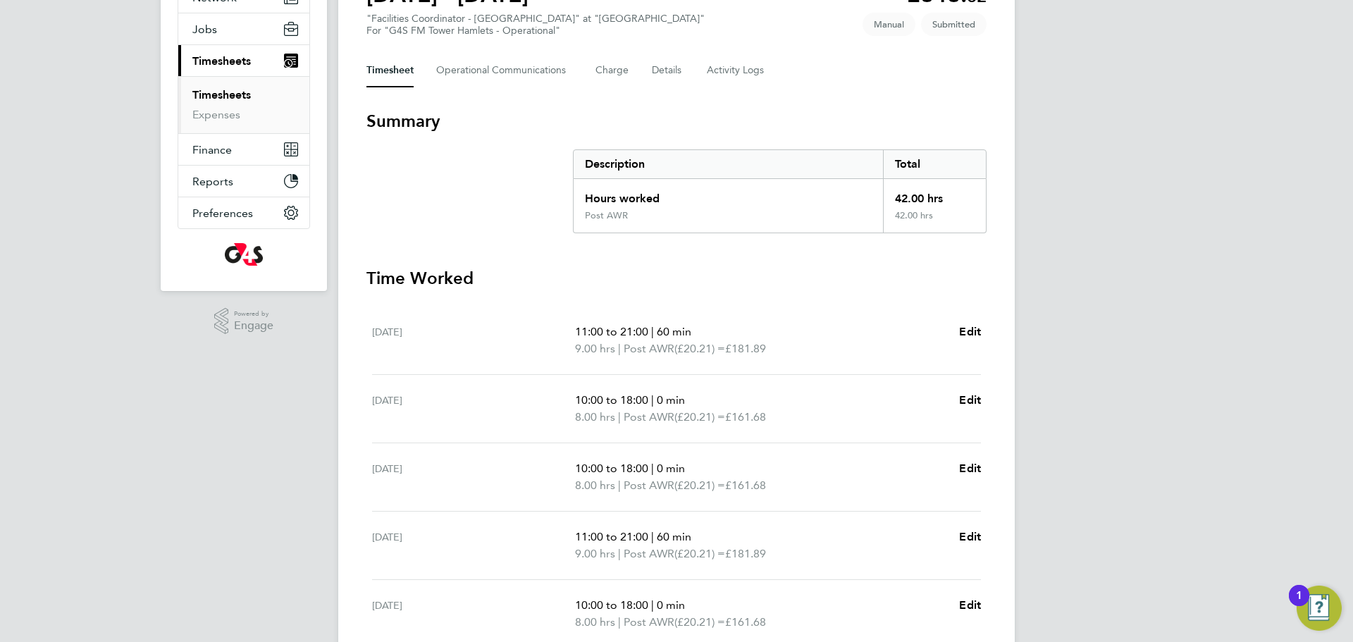
scroll to position [140, 0]
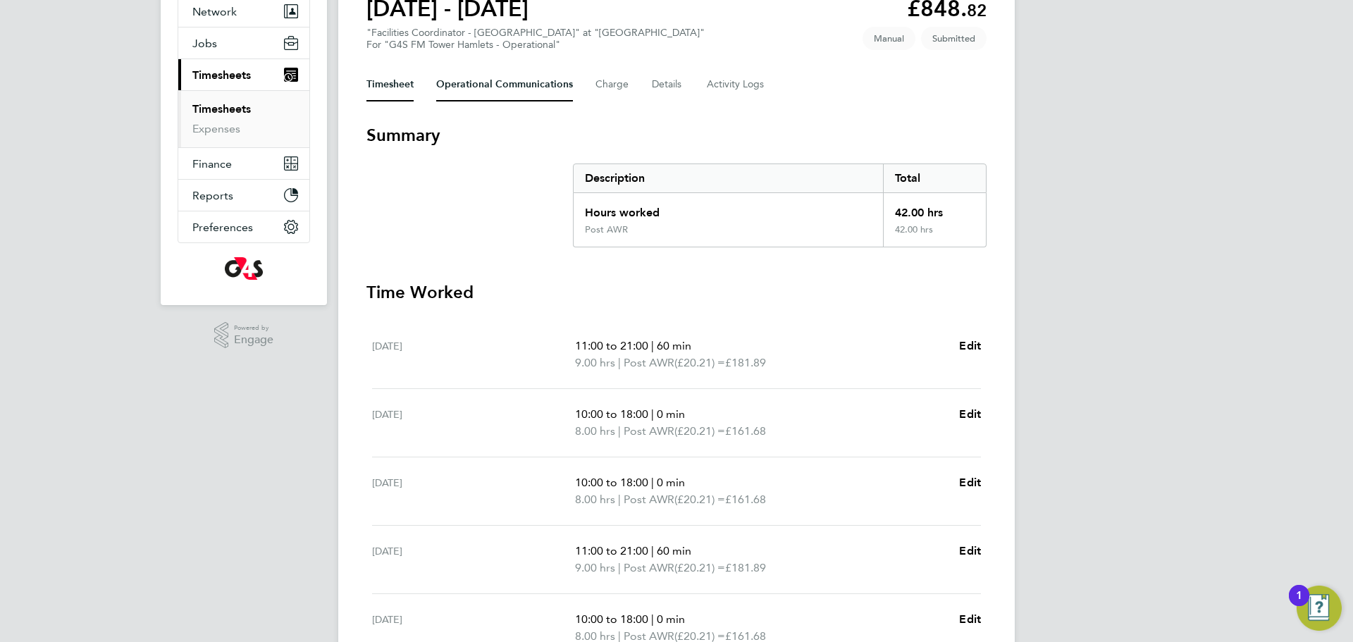
click at [488, 87] on Communications-tab "Operational Communications" at bounding box center [504, 85] width 137 height 34
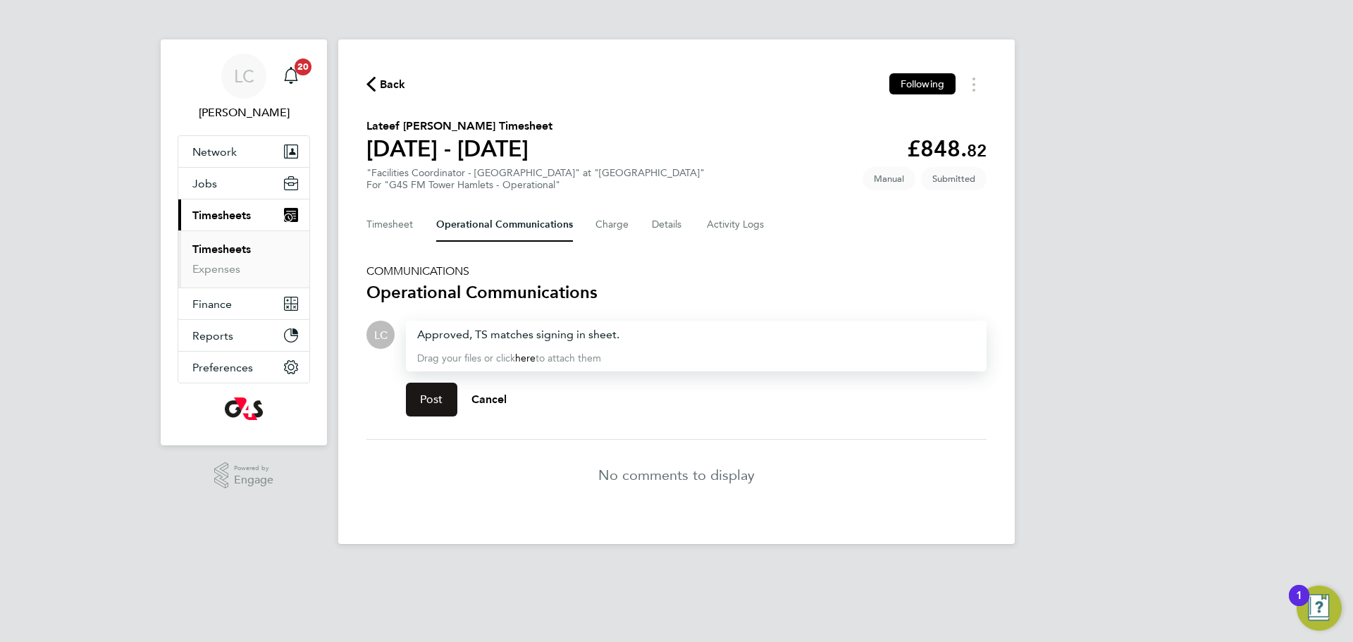
click at [432, 392] on span "Post" at bounding box center [431, 399] width 23 height 14
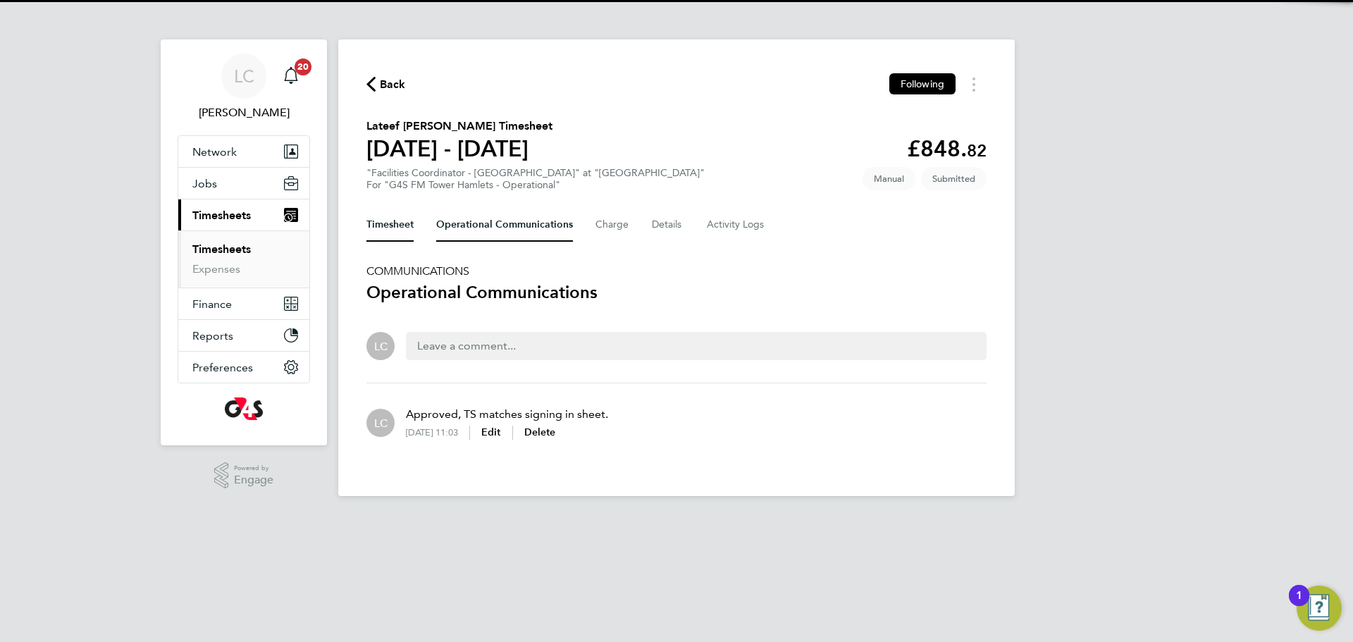
click at [399, 217] on button "Timesheet" at bounding box center [389, 225] width 47 height 34
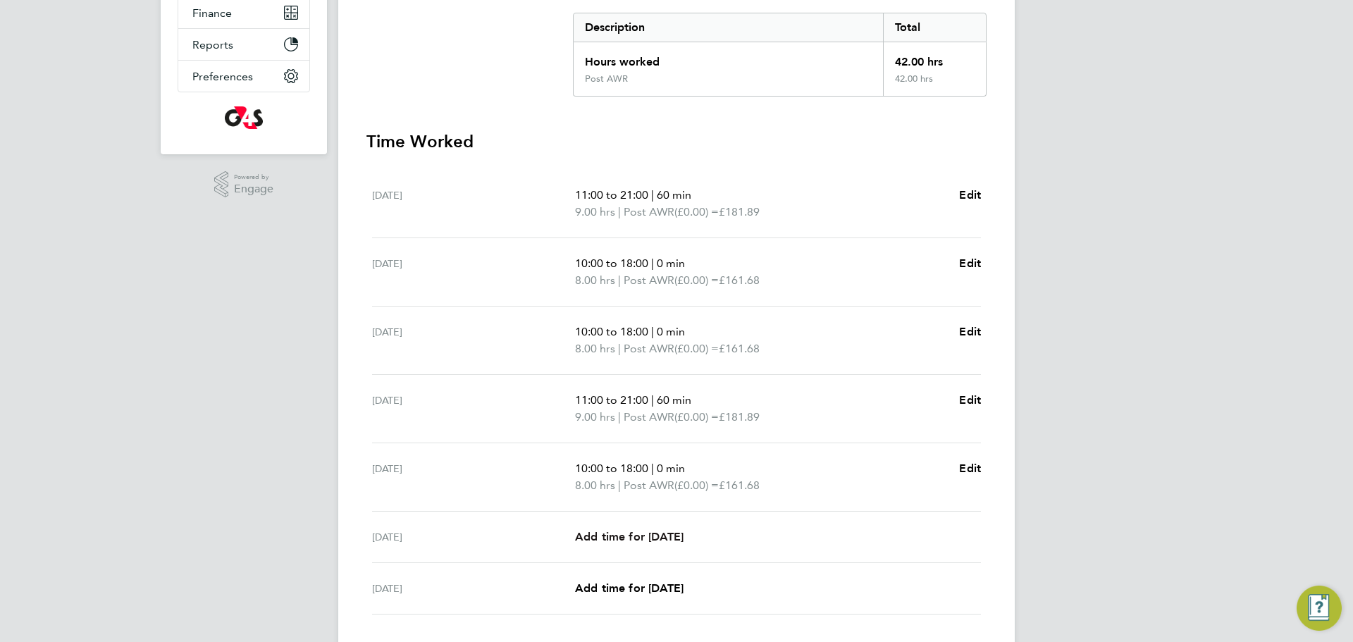
scroll to position [388, 0]
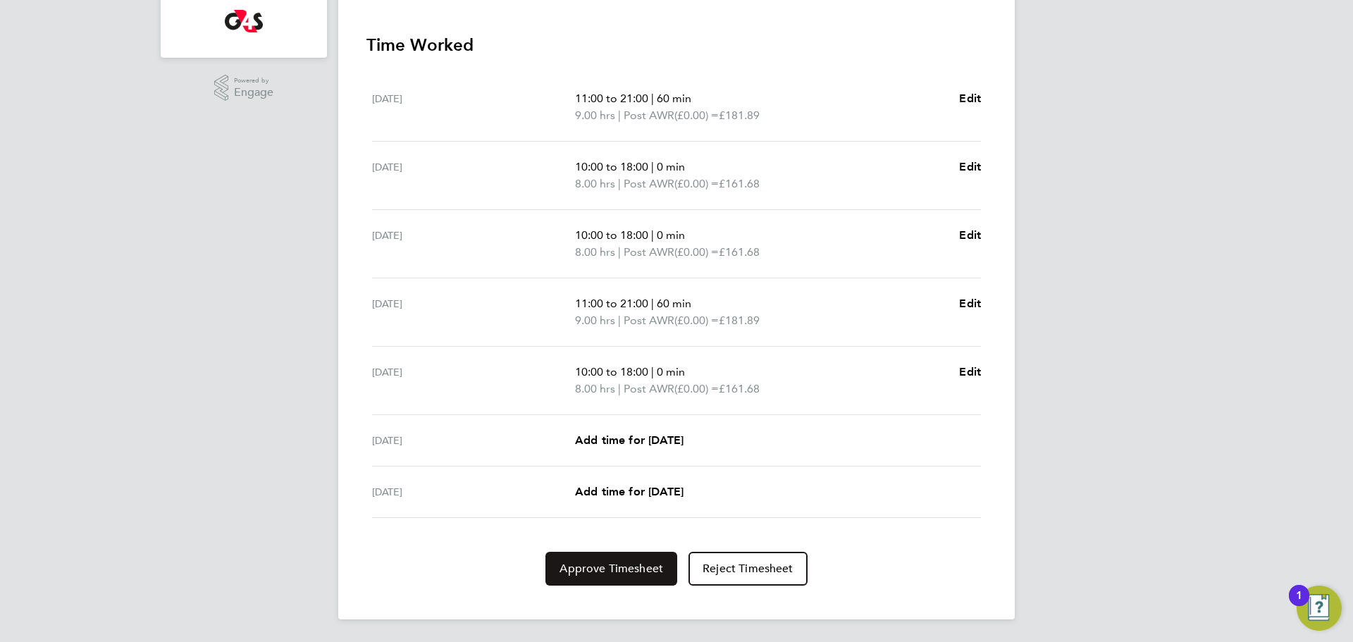
click at [593, 564] on span "Approve Timesheet" at bounding box center [611, 569] width 104 height 14
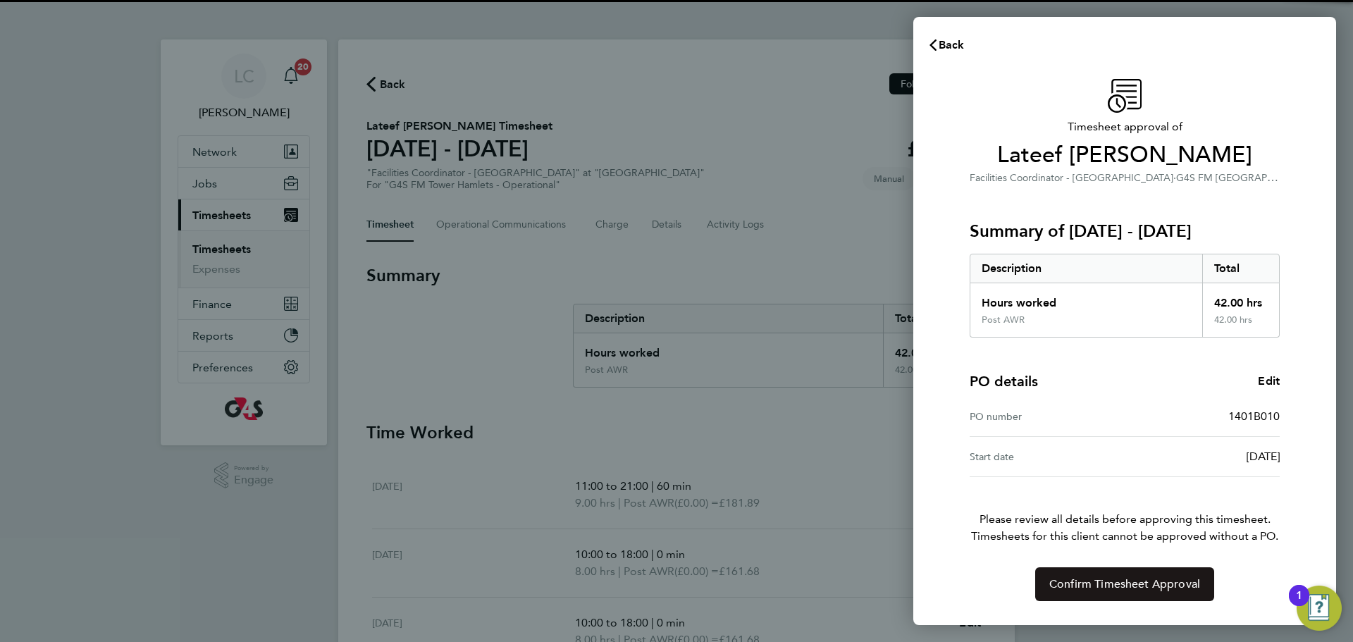
drag, startPoint x: 1096, startPoint y: 585, endPoint x: 1088, endPoint y: 576, distance: 12.0
click at [1095, 585] on span "Confirm Timesheet Approval" at bounding box center [1124, 584] width 151 height 14
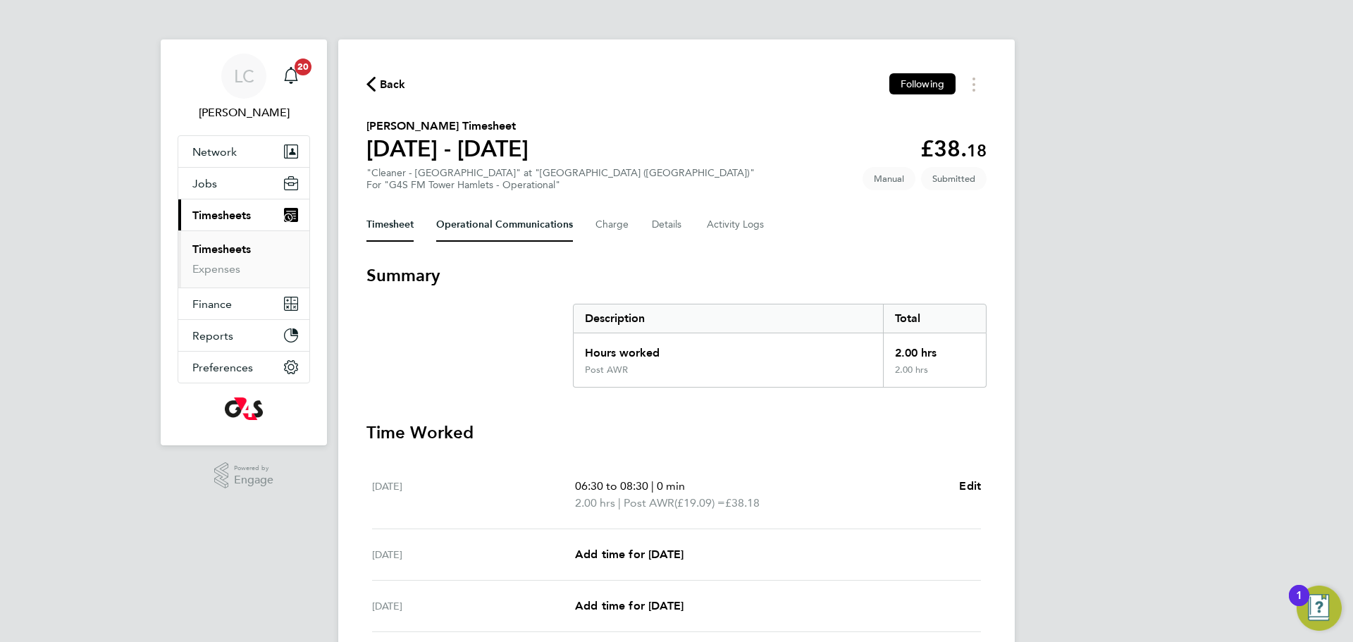
click at [489, 225] on Communications-tab "Operational Communications" at bounding box center [504, 225] width 137 height 34
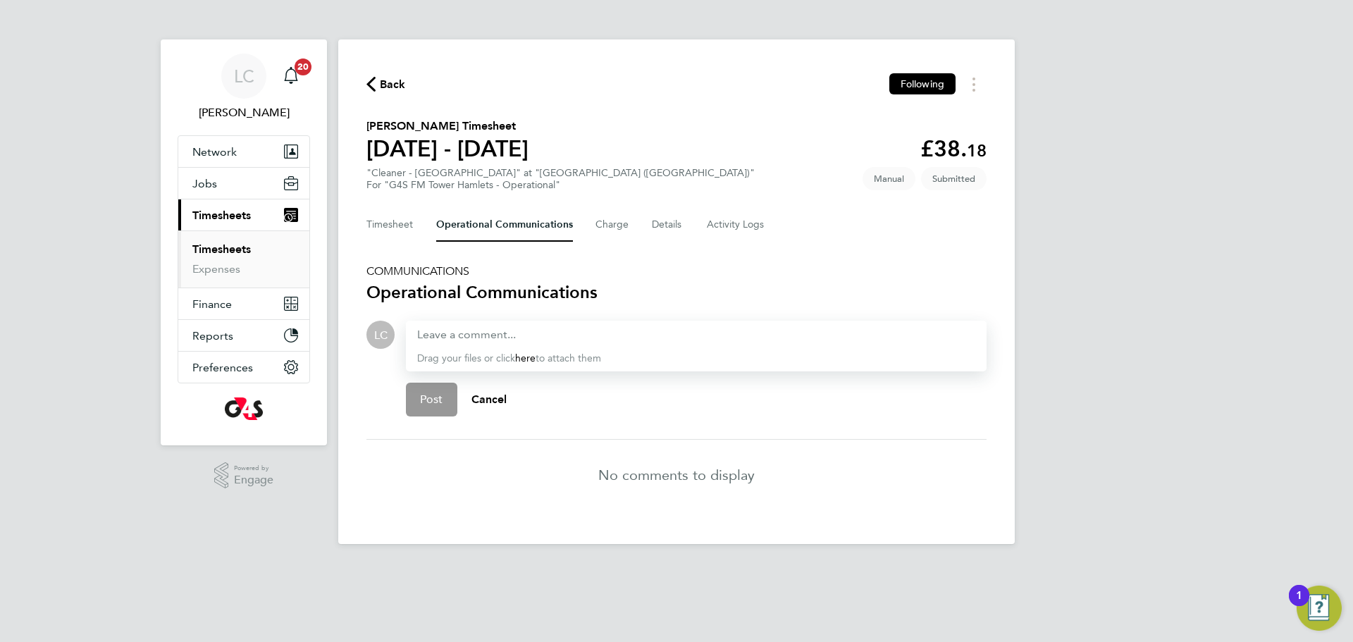
click at [438, 339] on section "COMMUNICATIONS Operational Communications LC Drop your files here Supported fil…" at bounding box center [676, 387] width 620 height 246
click at [438, 338] on div at bounding box center [696, 334] width 558 height 17
paste div
drag, startPoint x: 438, startPoint y: 399, endPoint x: 415, endPoint y: 345, distance: 58.8
click at [438, 400] on span "Post" at bounding box center [431, 399] width 23 height 14
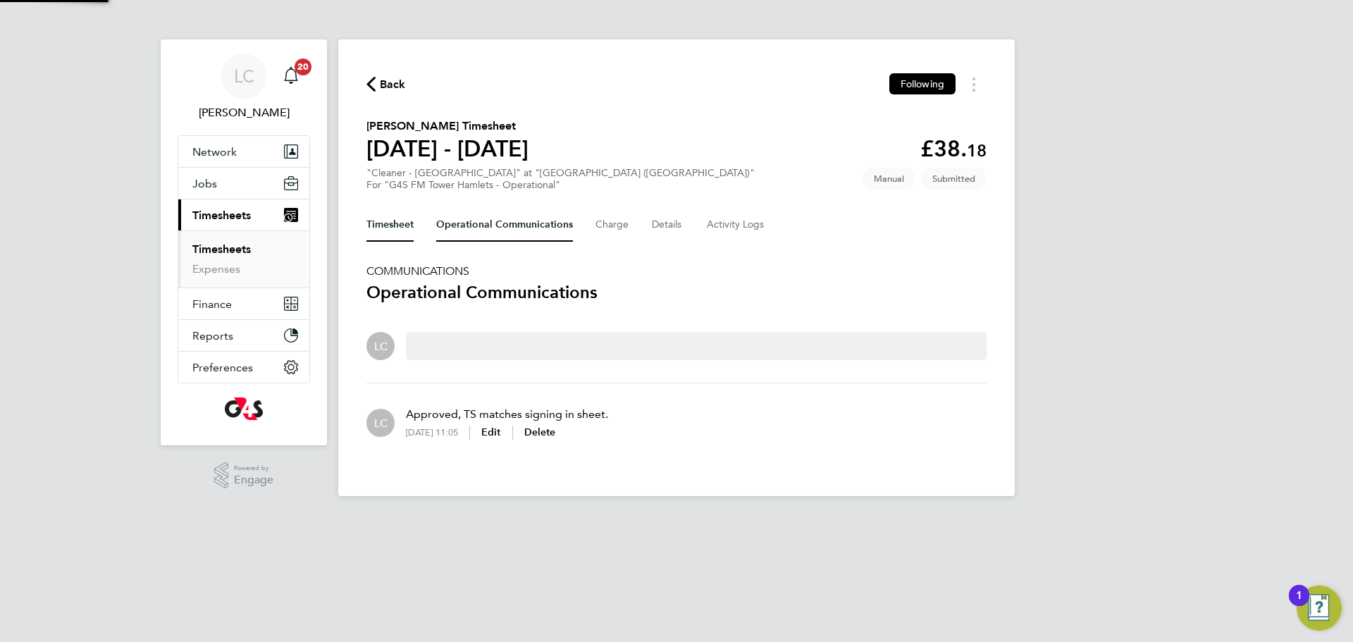
click at [395, 216] on button "Timesheet" at bounding box center [389, 225] width 47 height 34
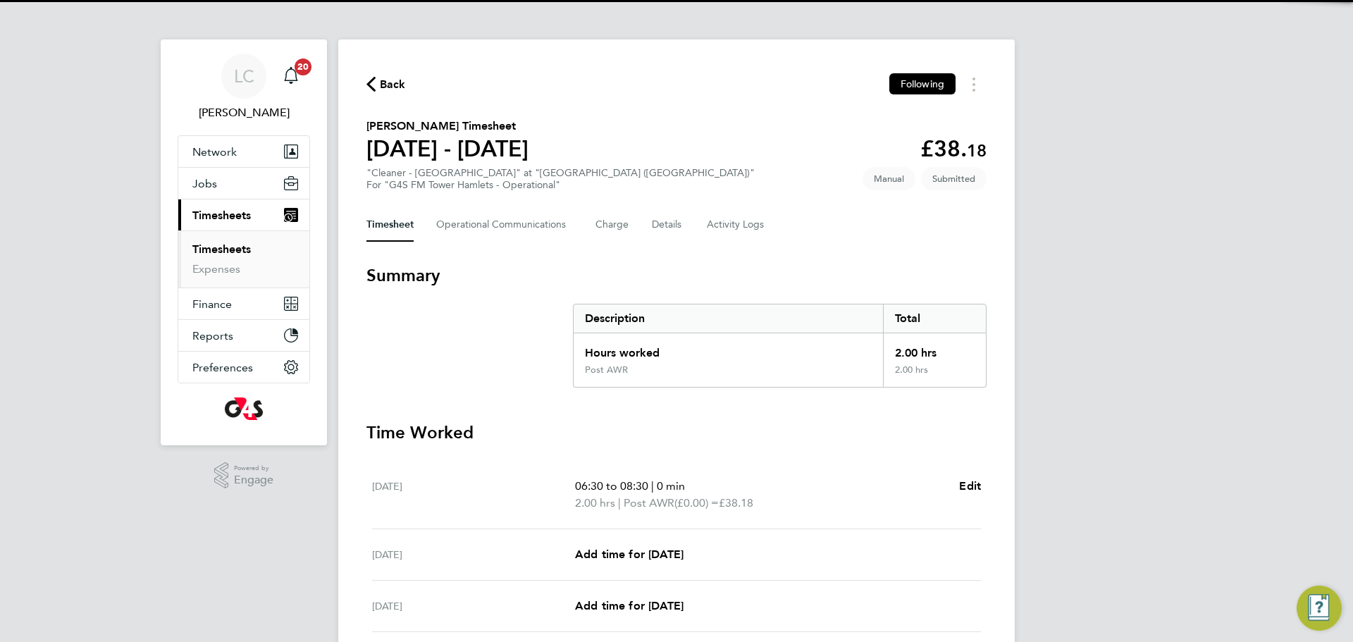
scroll to position [217, 0]
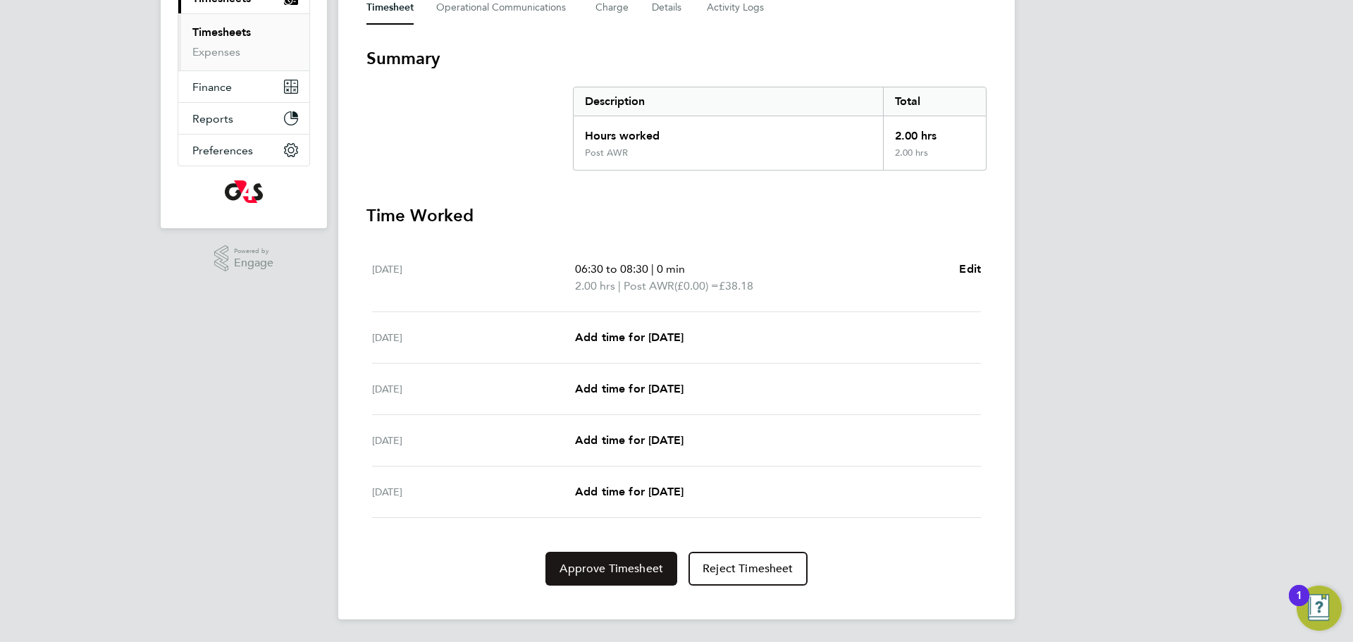
drag, startPoint x: 592, startPoint y: 576, endPoint x: 628, endPoint y: 581, distance: 36.2
click at [591, 576] on button "Approve Timesheet" at bounding box center [611, 569] width 132 height 34
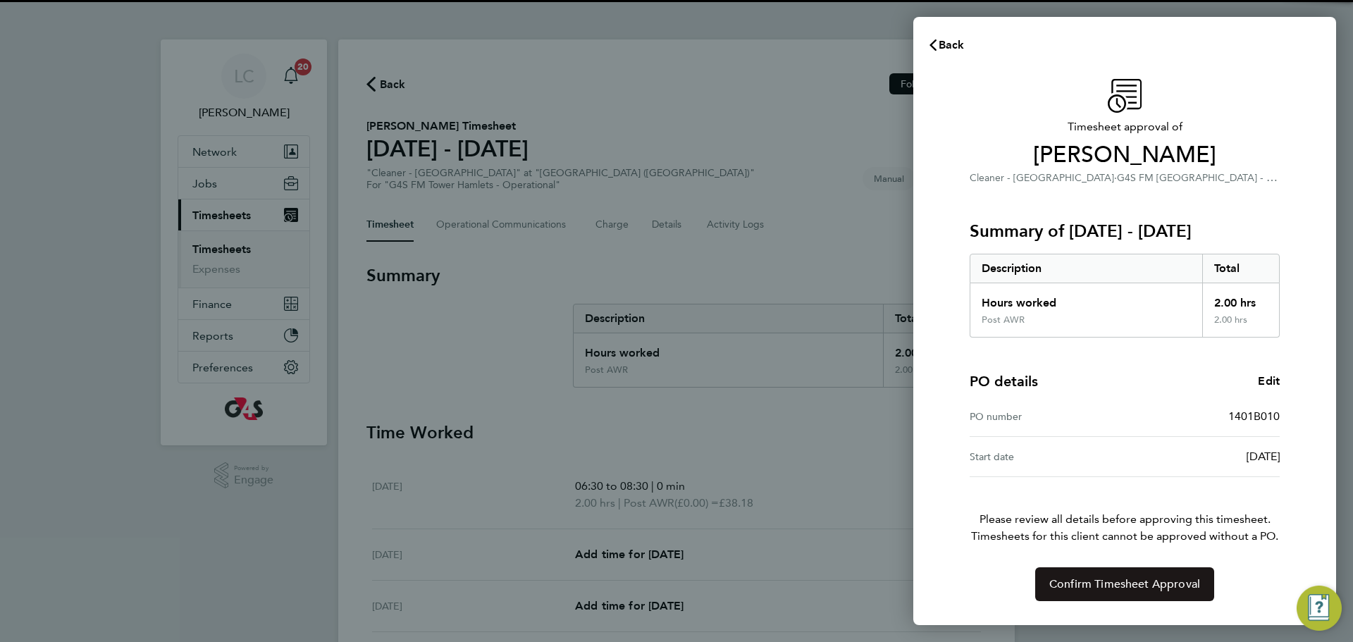
click at [1120, 587] on span "Confirm Timesheet Approval" at bounding box center [1124, 584] width 151 height 14
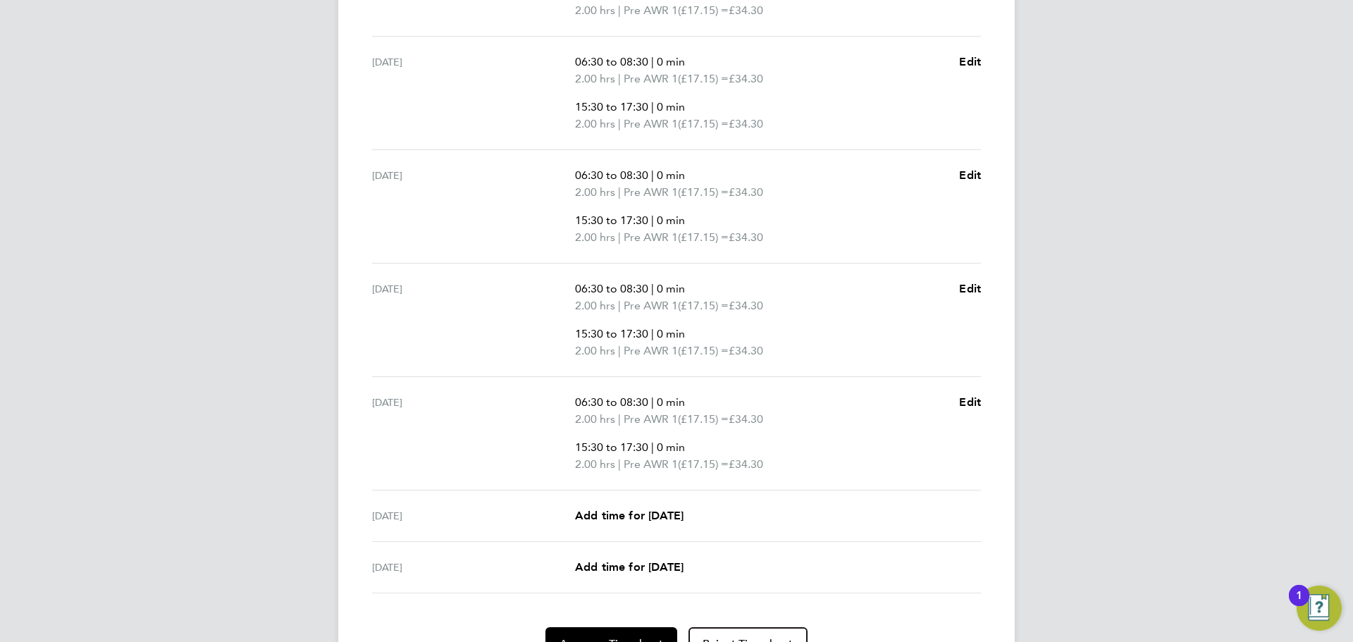
scroll to position [221, 0]
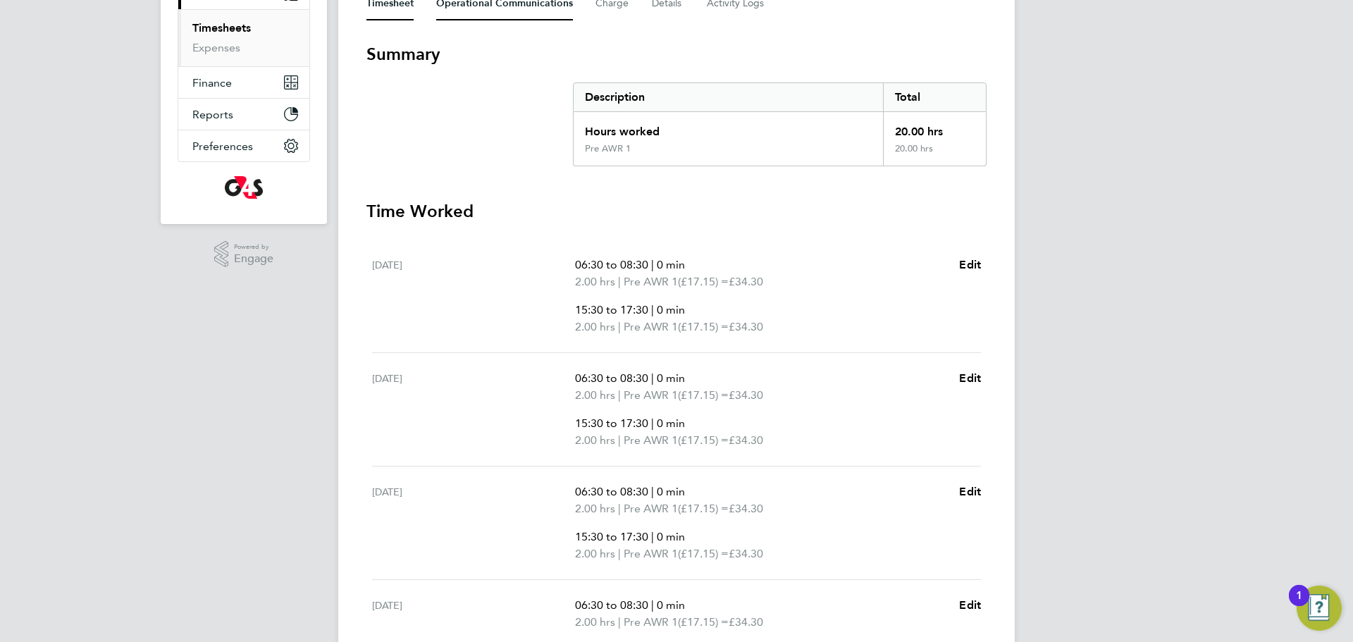
click at [497, 17] on Communications-tab "Operational Communications" at bounding box center [504, 4] width 137 height 34
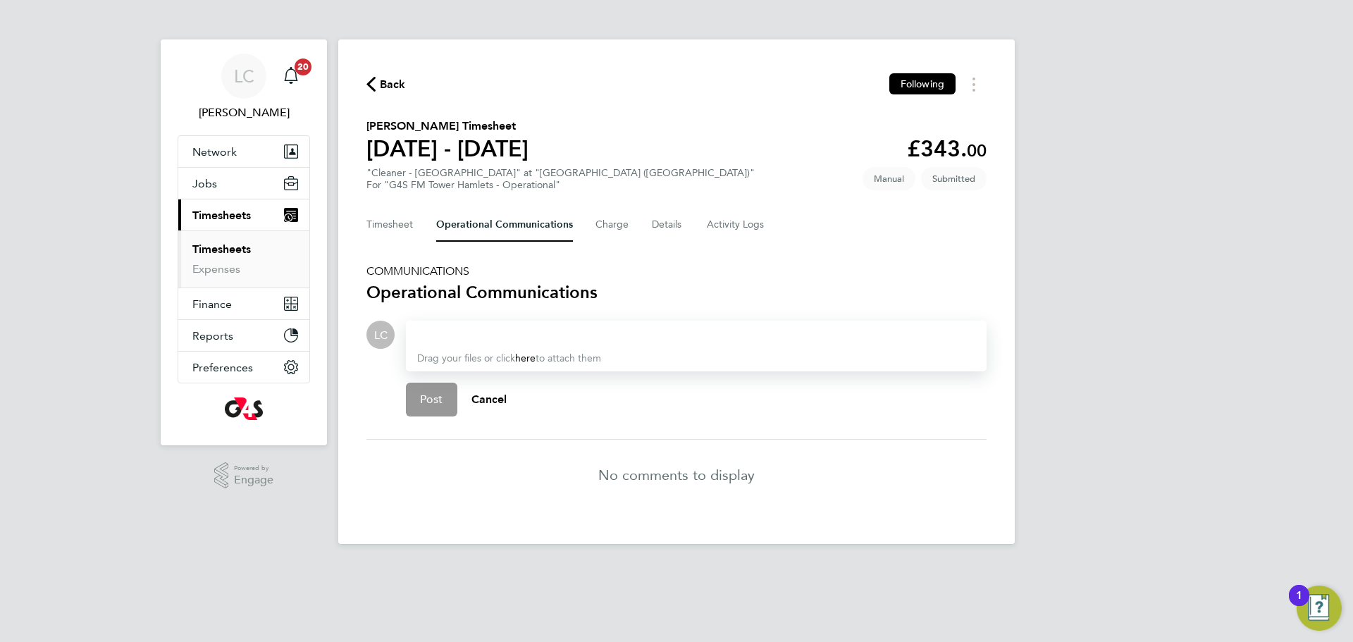
click at [455, 328] on div at bounding box center [696, 334] width 558 height 17
drag, startPoint x: 435, startPoint y: 410, endPoint x: 415, endPoint y: 355, distance: 58.6
click at [435, 410] on button "Post" at bounding box center [431, 400] width 51 height 34
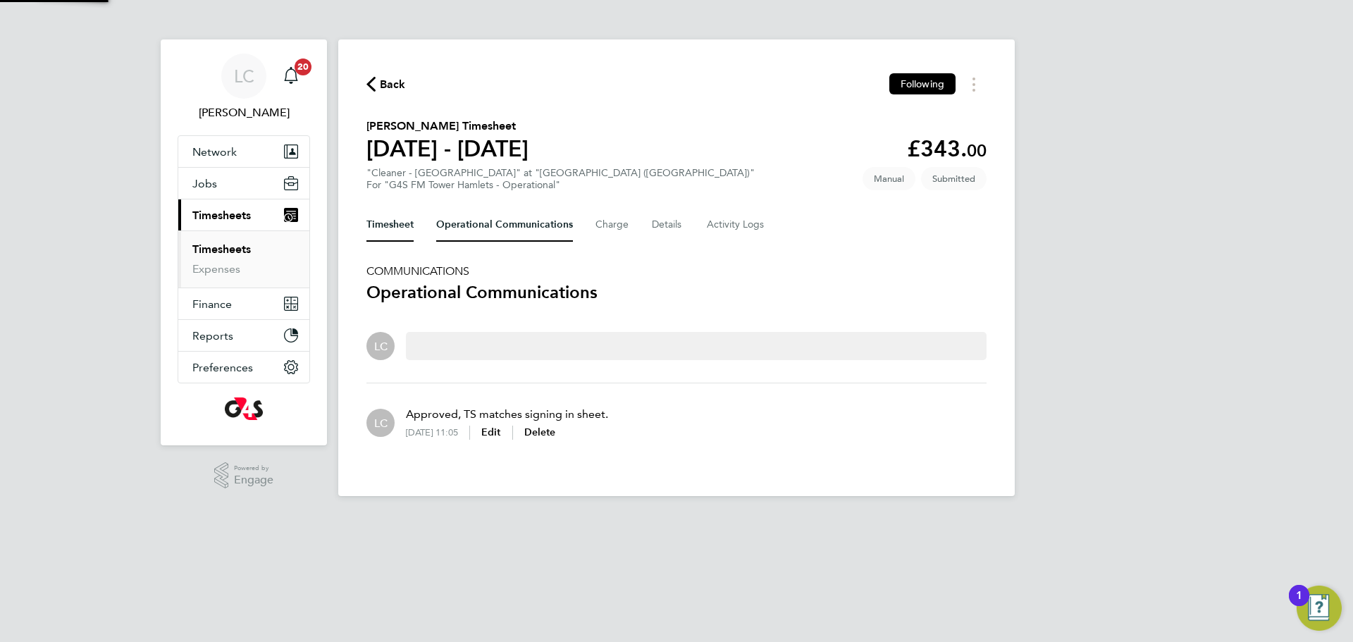
drag, startPoint x: 397, startPoint y: 237, endPoint x: 404, endPoint y: 232, distance: 8.6
click at [397, 237] on button "Timesheet" at bounding box center [389, 225] width 47 height 34
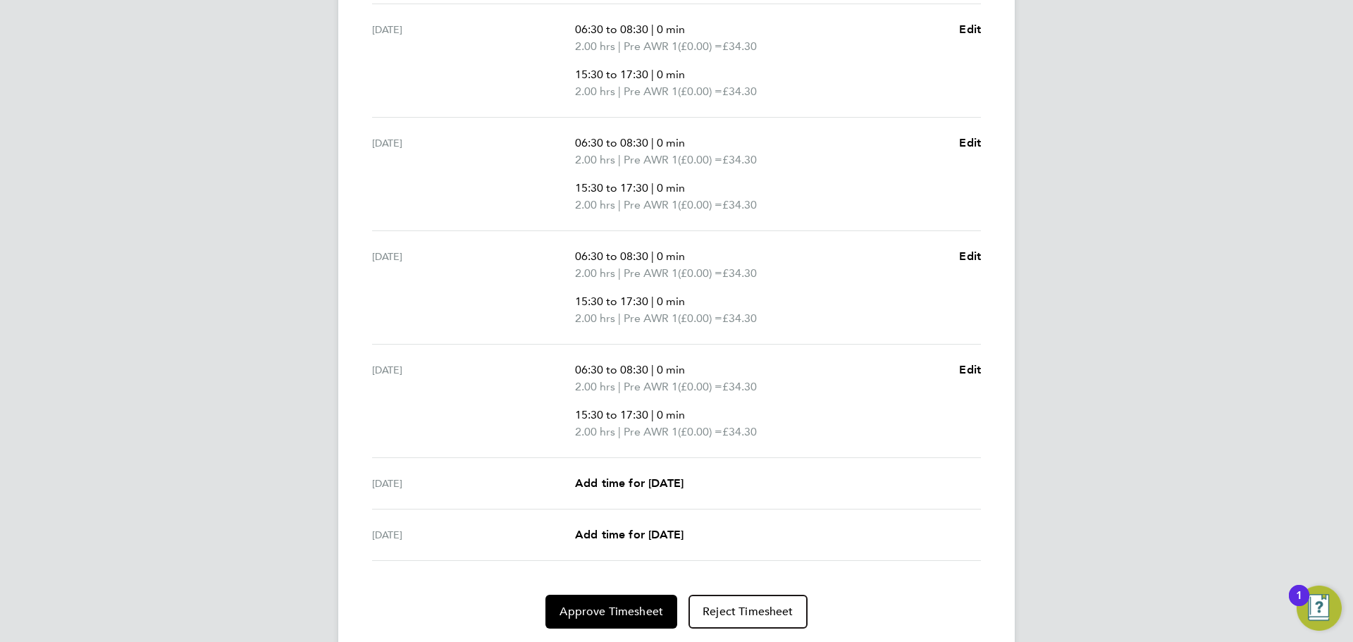
scroll to position [613, 0]
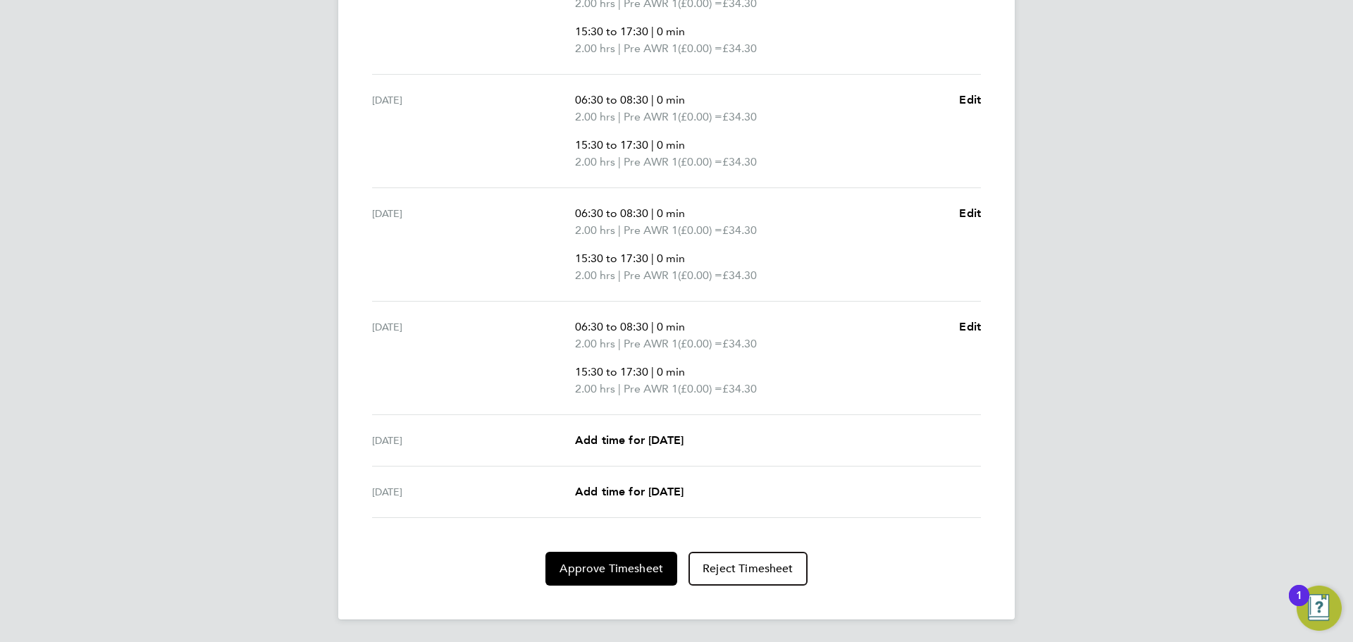
click at [600, 593] on div "Back Following [PERSON_NAME] Timesheet [DATE] - [DATE] £343. 00 "Cleaner - [GEO…" at bounding box center [676, 22] width 676 height 1193
click at [608, 565] on span "Approve Timesheet" at bounding box center [611, 569] width 104 height 14
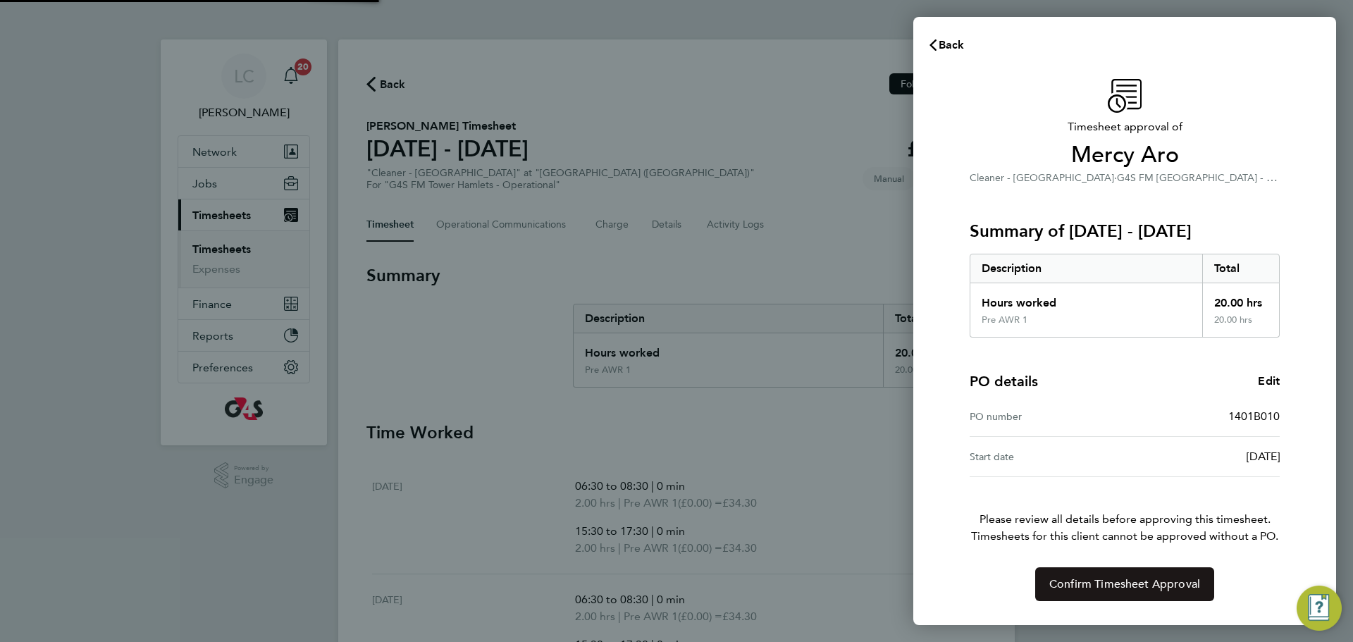
click at [1128, 586] on span "Confirm Timesheet Approval" at bounding box center [1124, 584] width 151 height 14
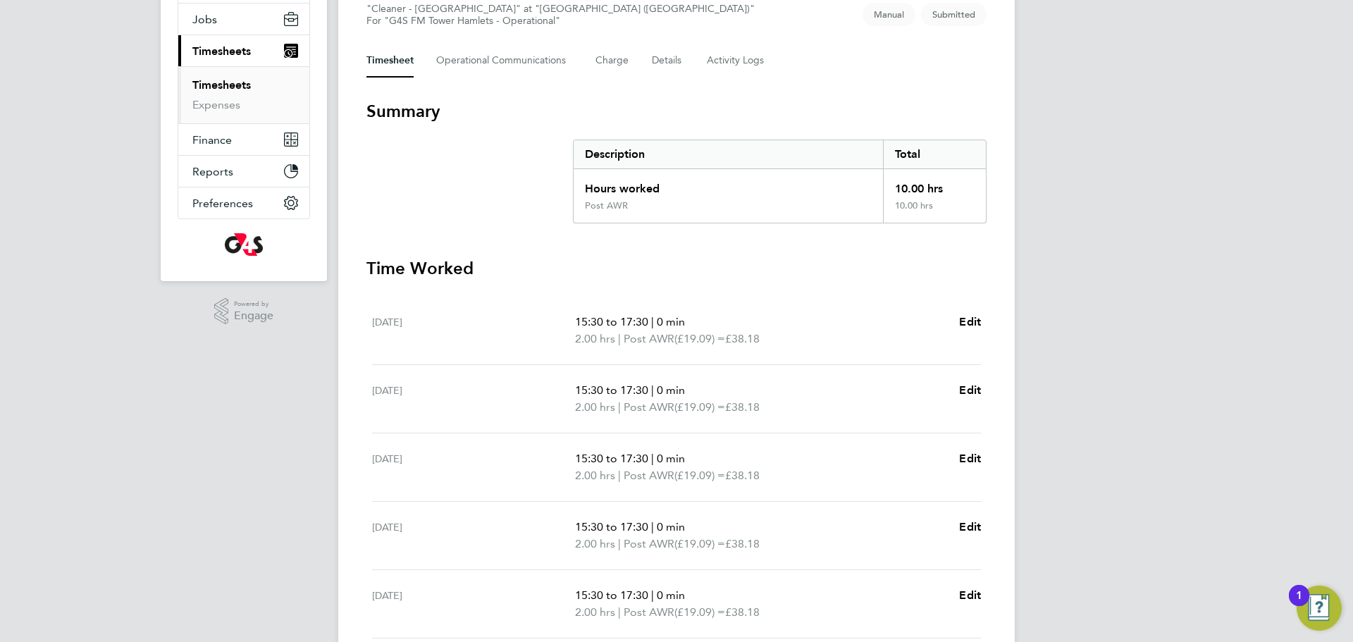
scroll to position [161, 0]
click at [516, 81] on div "Back Following [PERSON_NAME]'s Timesheet [DATE] - [DATE] £190. 90 "Cleaner - To…" at bounding box center [676, 310] width 676 height 865
drag, startPoint x: 516, startPoint y: 73, endPoint x: 471, endPoint y: 169, distance: 106.2
click at [517, 72] on Communications-tab "Operational Communications" at bounding box center [504, 64] width 137 height 34
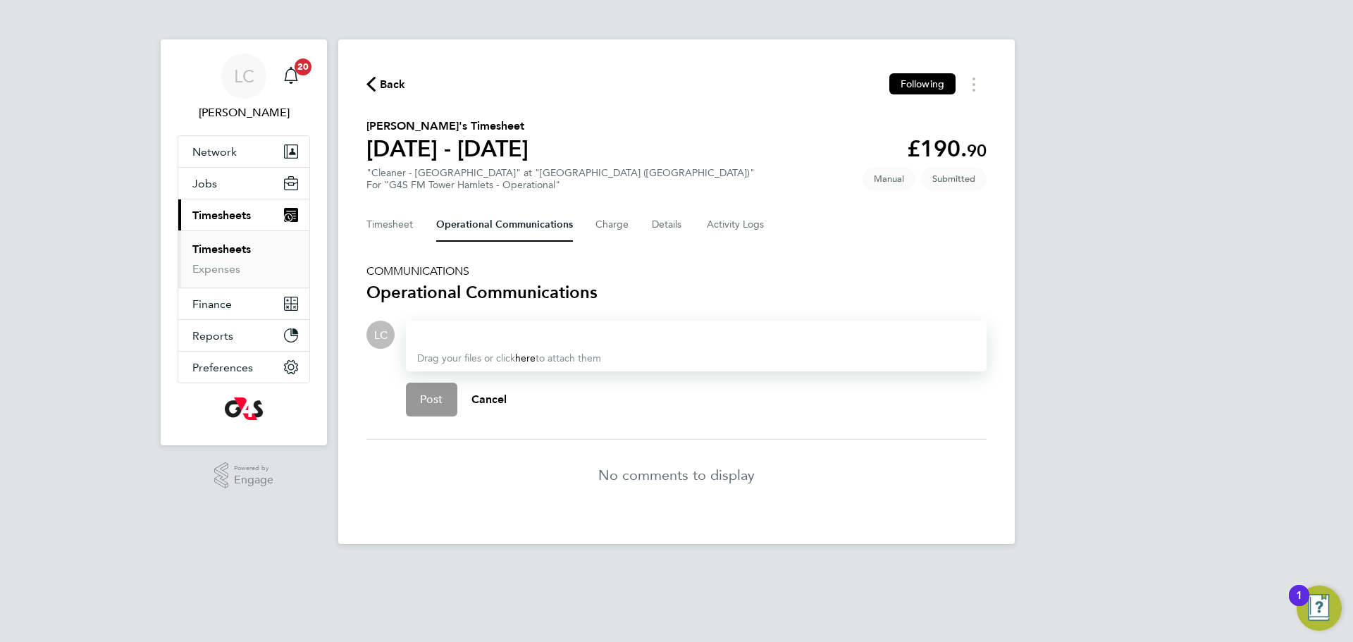
drag, startPoint x: 428, startPoint y: 333, endPoint x: 436, endPoint y: 332, distance: 7.9
click at [432, 333] on div at bounding box center [696, 334] width 558 height 17
paste div
drag, startPoint x: 431, startPoint y: 399, endPoint x: 425, endPoint y: 291, distance: 108.7
click at [431, 400] on span "Post" at bounding box center [431, 399] width 23 height 14
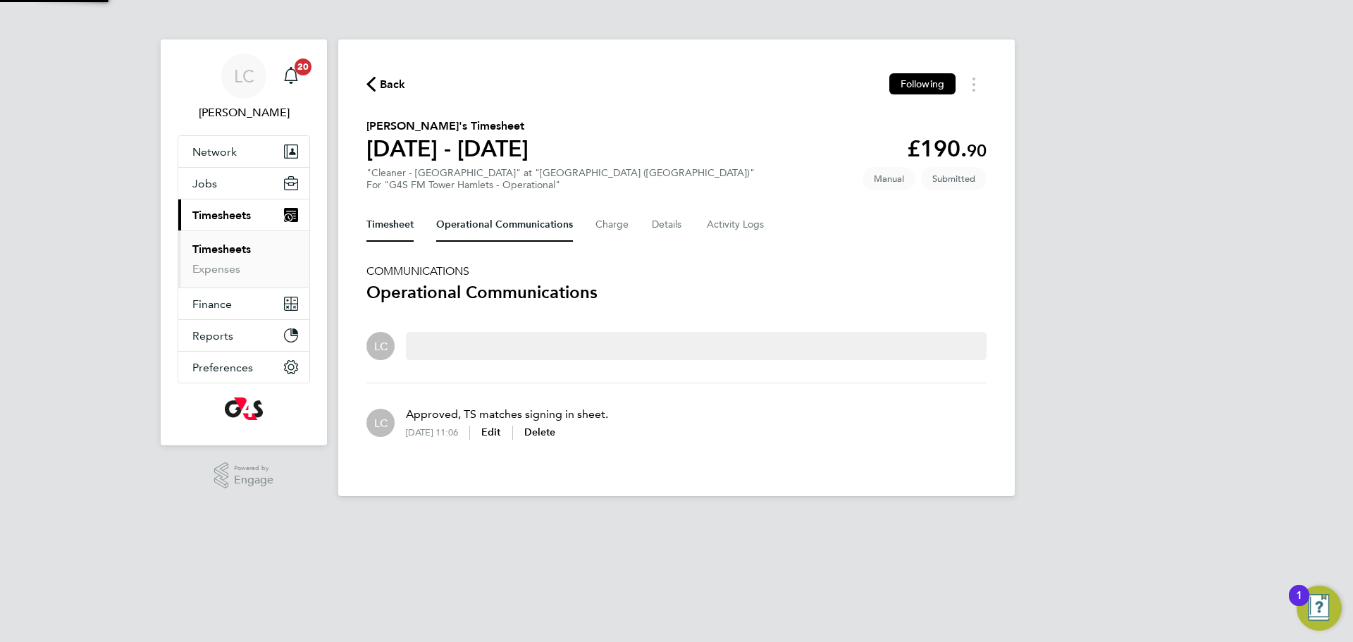
click at [411, 233] on button "Timesheet" at bounding box center [389, 225] width 47 height 34
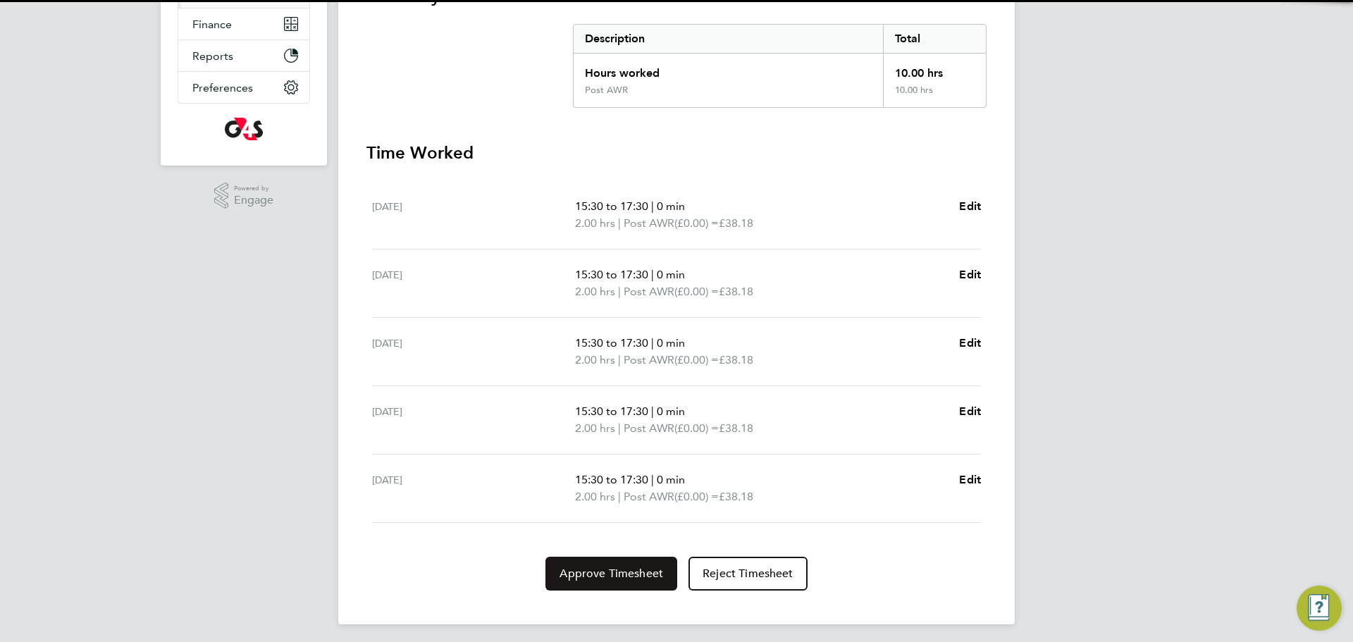
scroll to position [285, 0]
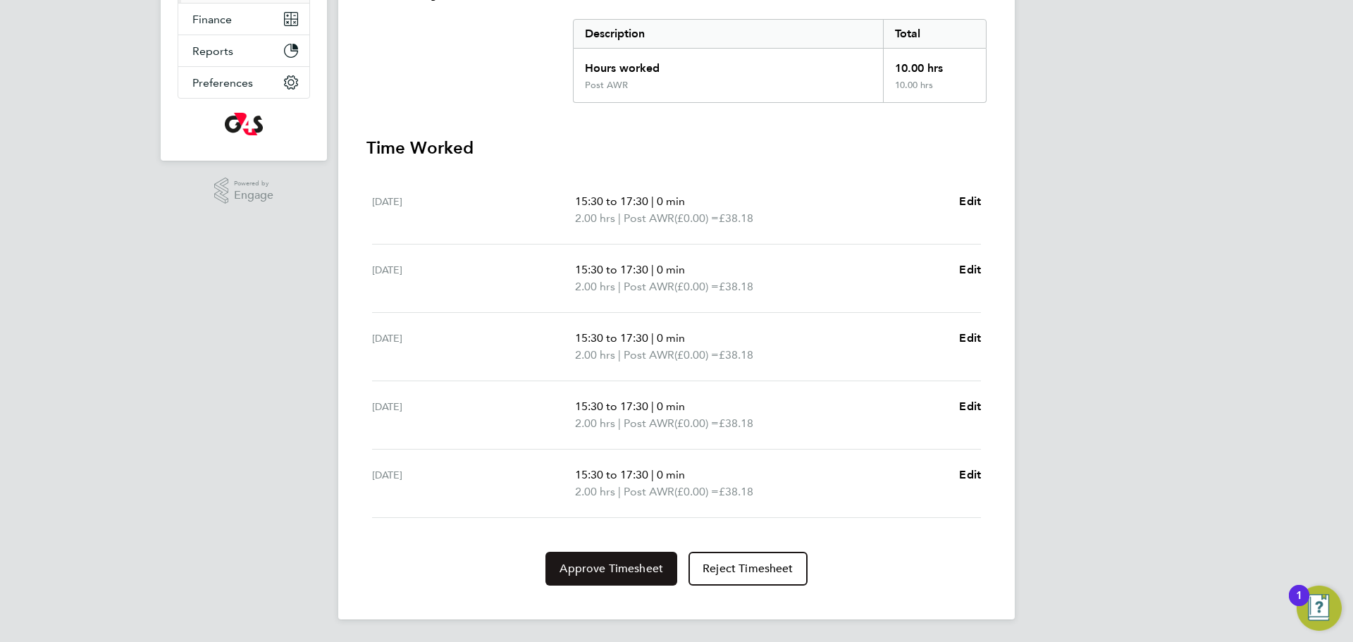
click at [617, 562] on span "Approve Timesheet" at bounding box center [611, 569] width 104 height 14
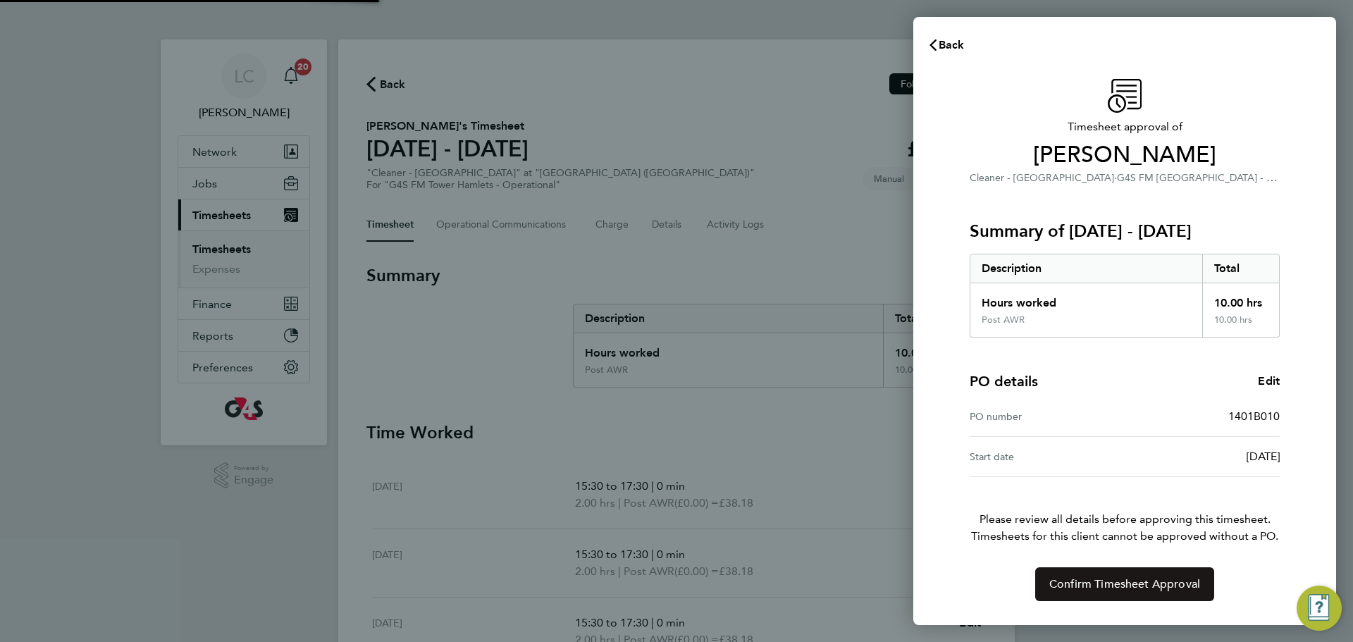
click at [1096, 577] on span "Confirm Timesheet Approval" at bounding box center [1124, 584] width 151 height 14
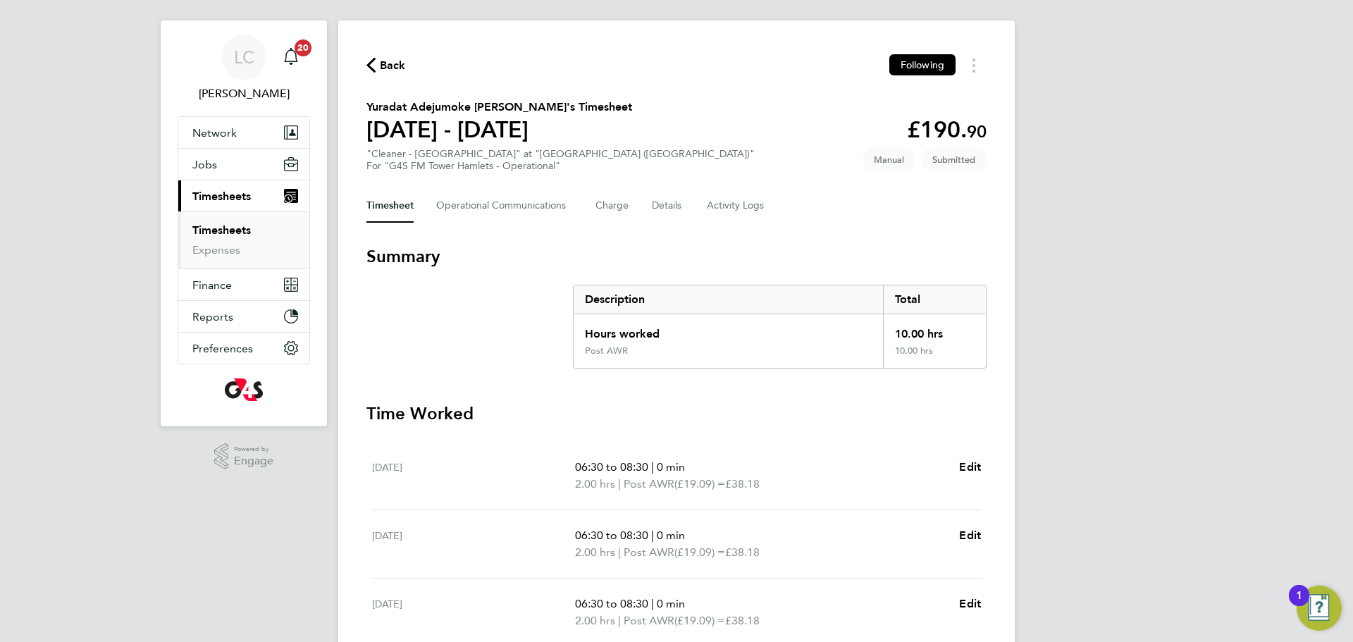
scroll to position [18, 0]
click at [499, 216] on Communications-tab "Operational Communications" at bounding box center [504, 207] width 137 height 34
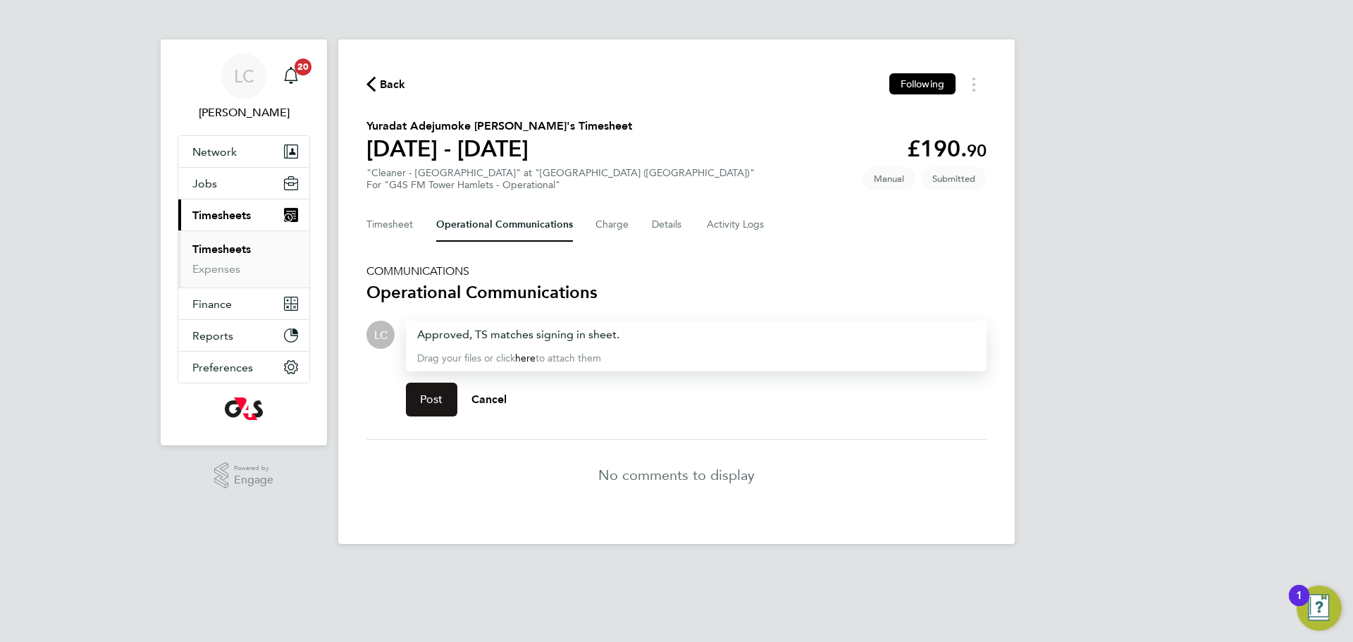
click at [438, 399] on span "Post" at bounding box center [431, 399] width 23 height 14
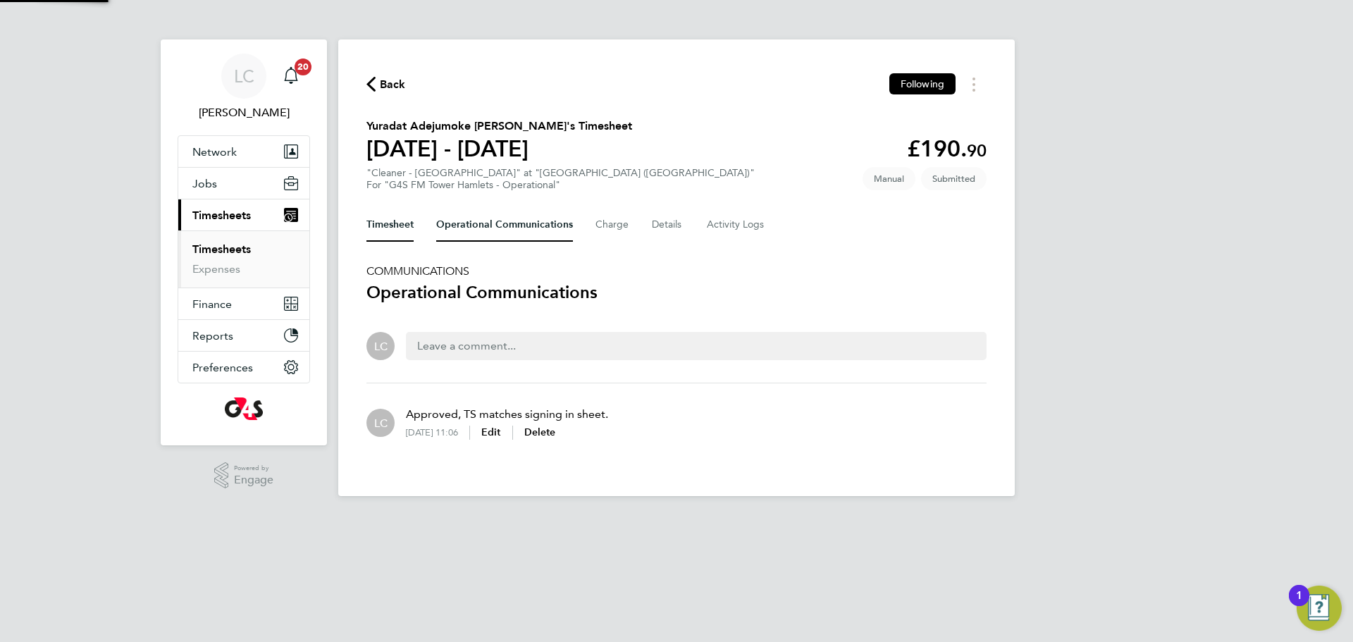
click at [409, 220] on button "Timesheet" at bounding box center [389, 225] width 47 height 34
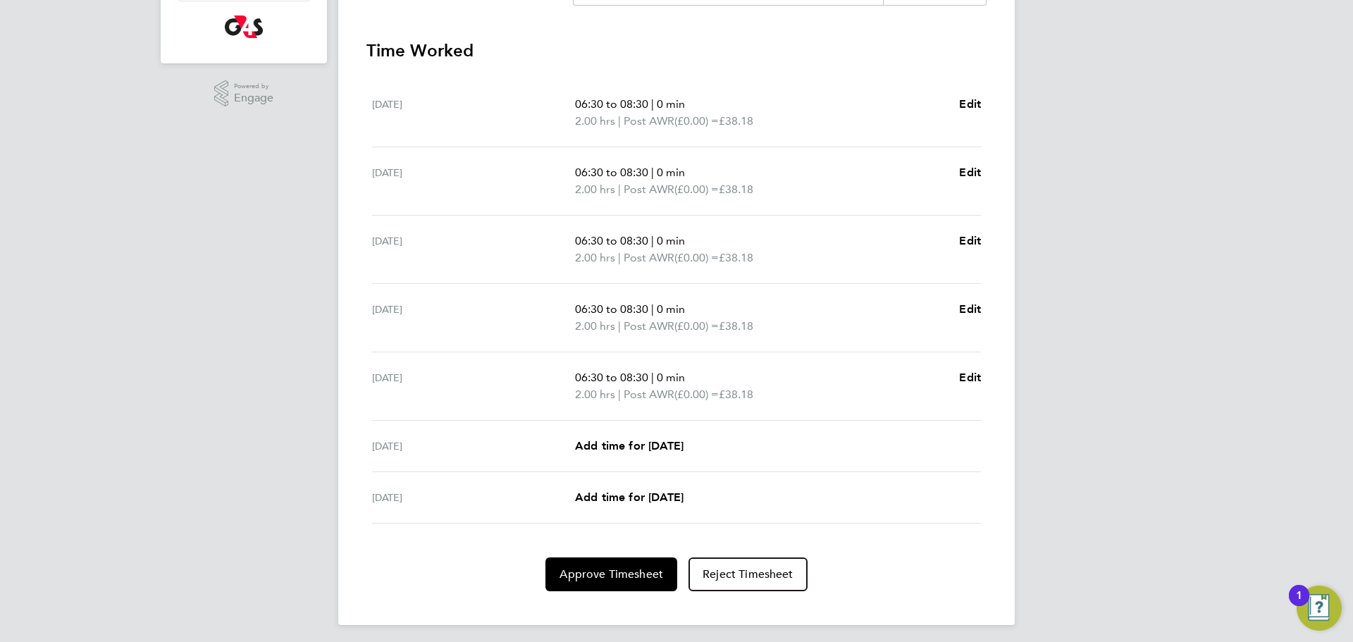
scroll to position [388, 0]
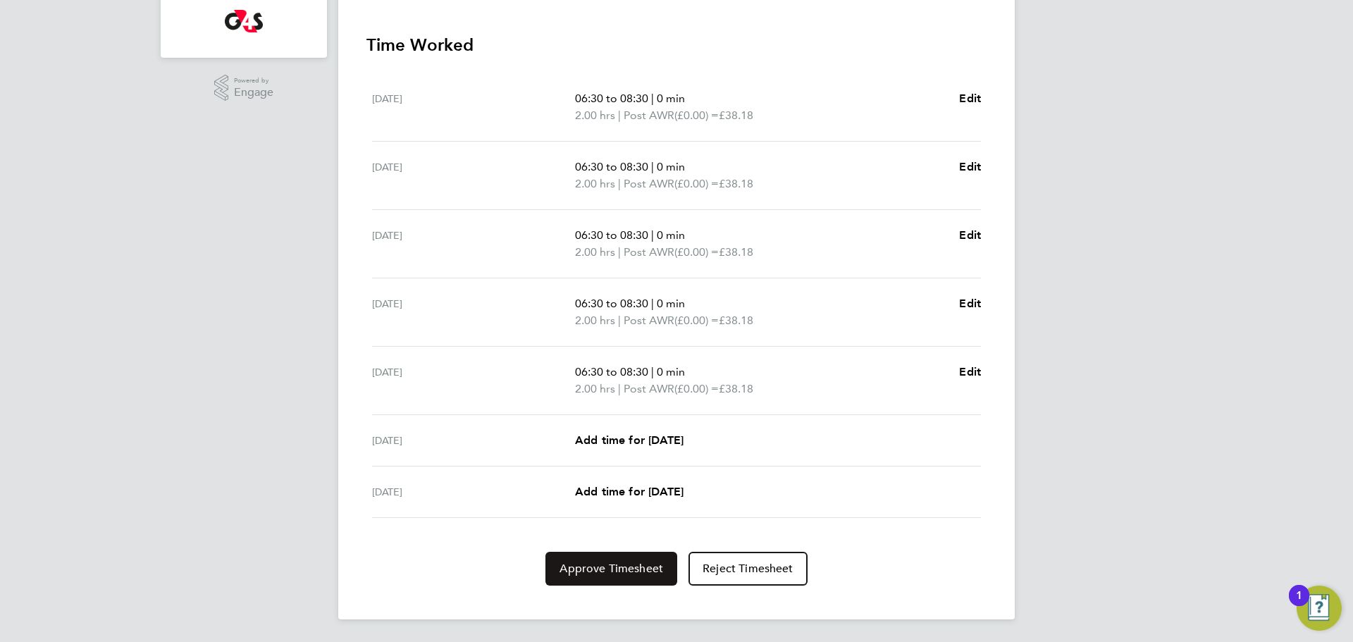
click at [599, 575] on span "Approve Timesheet" at bounding box center [611, 569] width 104 height 14
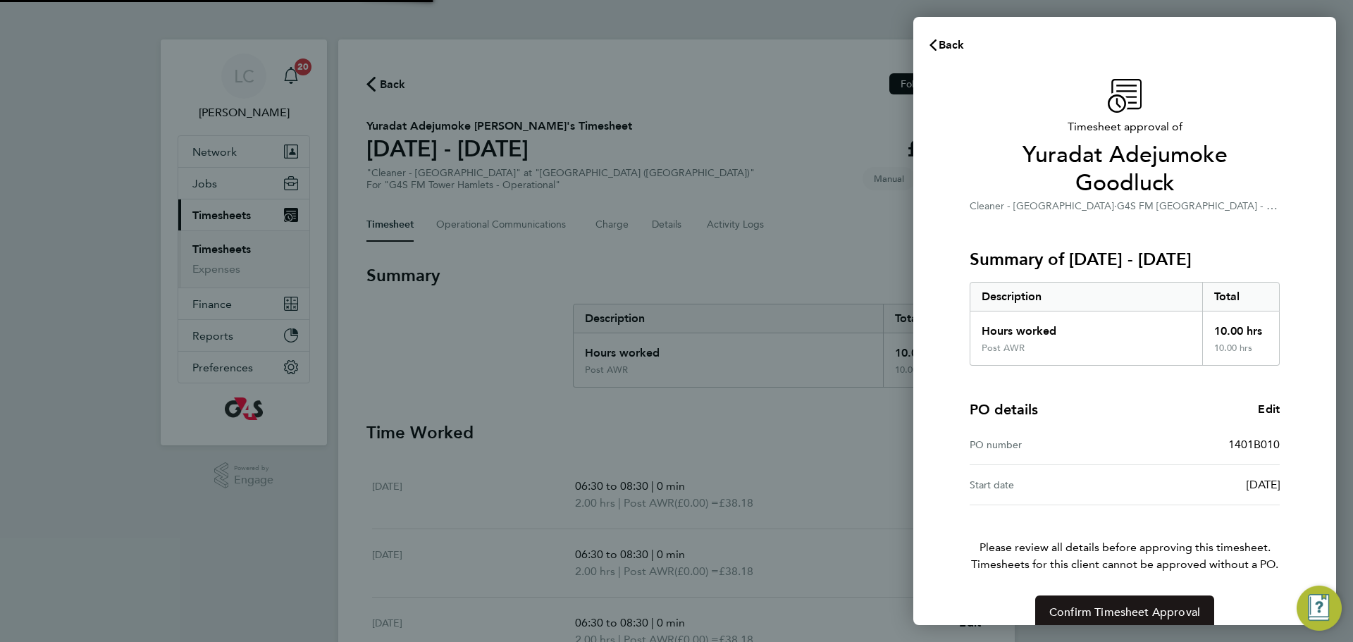
drag, startPoint x: 1130, startPoint y: 593, endPoint x: 1115, endPoint y: 586, distance: 17.0
click at [1129, 595] on button "Confirm Timesheet Approval" at bounding box center [1124, 612] width 179 height 34
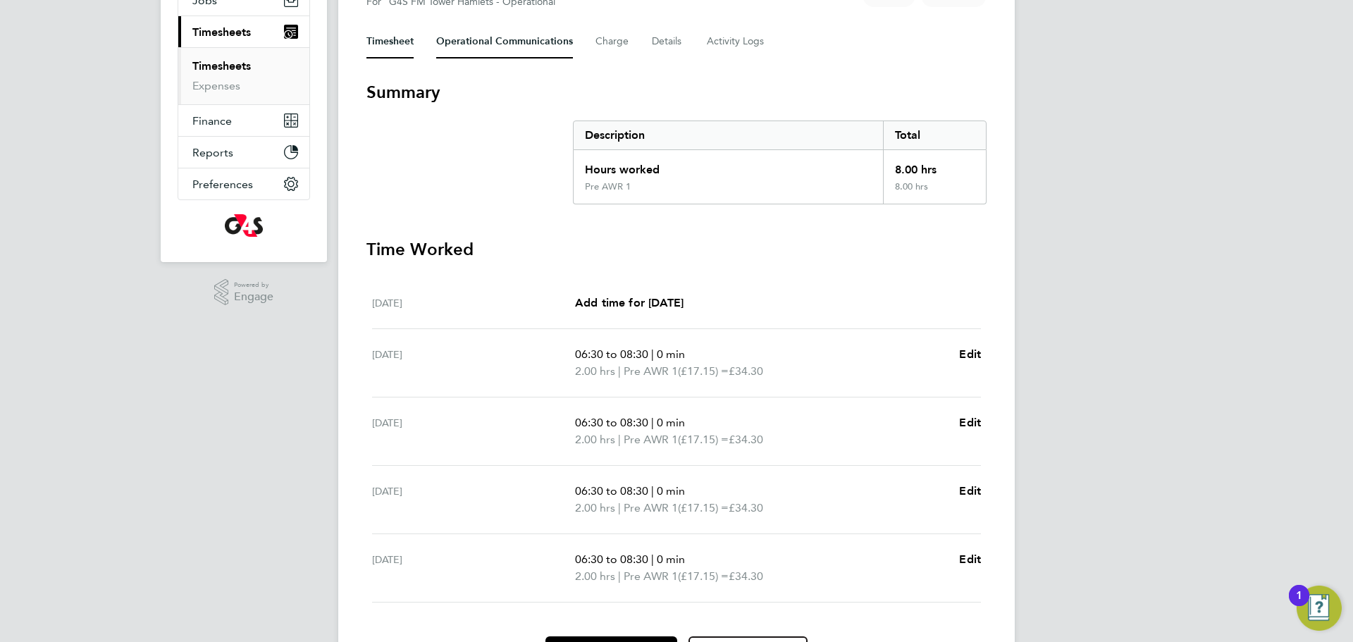
scroll to position [173, 0]
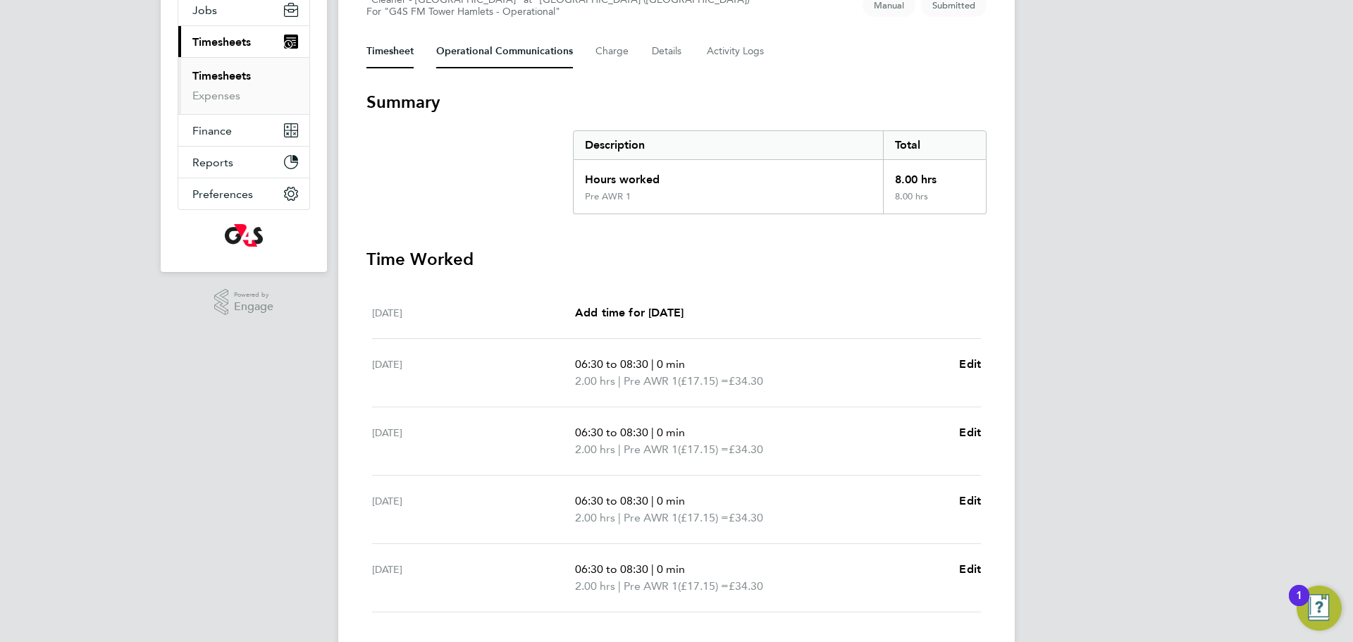
drag, startPoint x: 504, startPoint y: 39, endPoint x: 461, endPoint y: 234, distance: 199.7
click at [504, 42] on Communications-tab "Operational Communications" at bounding box center [504, 52] width 137 height 34
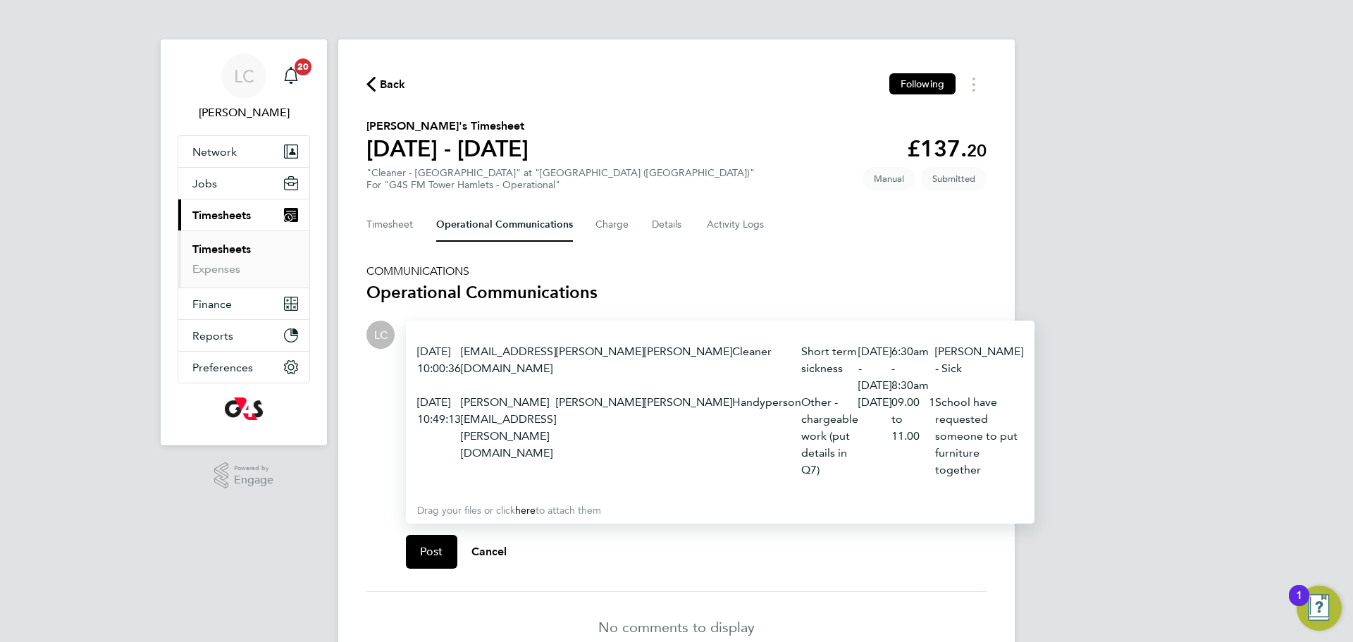
click at [481, 426] on td "[PERSON_NAME][EMAIL_ADDRESS][PERSON_NAME][DOMAIN_NAME]" at bounding box center [508, 436] width 95 height 85
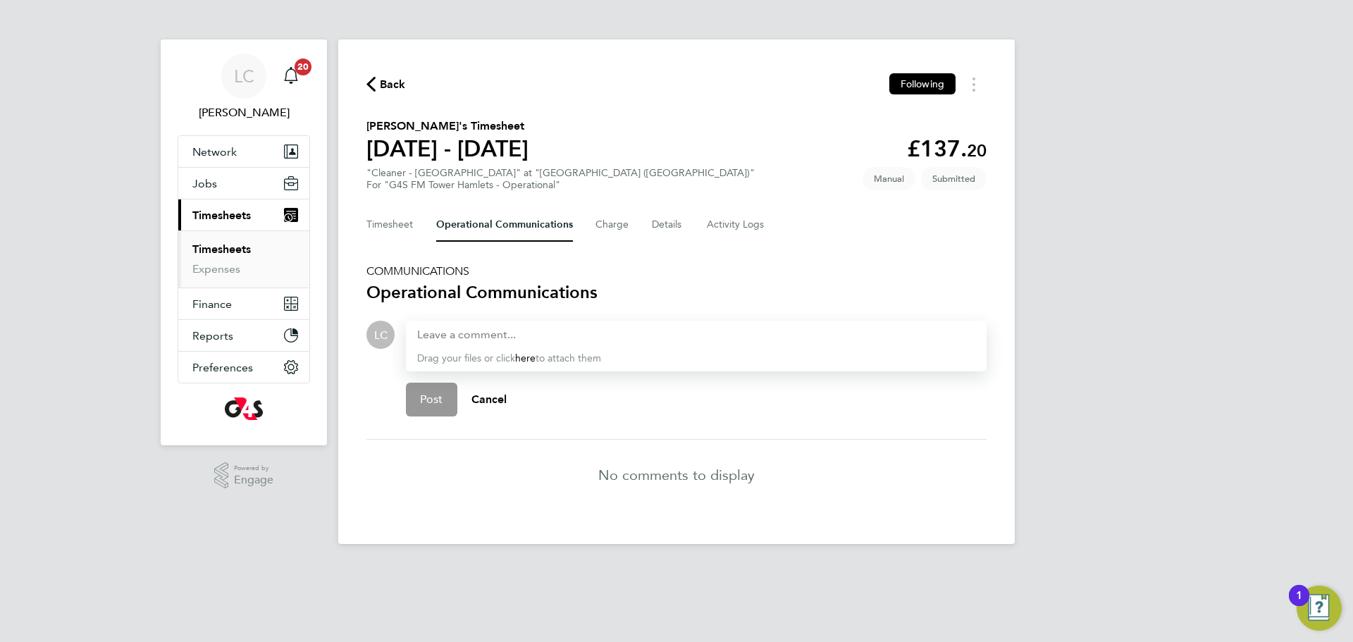
click at [530, 329] on div at bounding box center [696, 334] width 558 height 17
drag, startPoint x: 444, startPoint y: 404, endPoint x: 414, endPoint y: 311, distance: 97.6
click at [445, 404] on button "Post" at bounding box center [431, 400] width 51 height 34
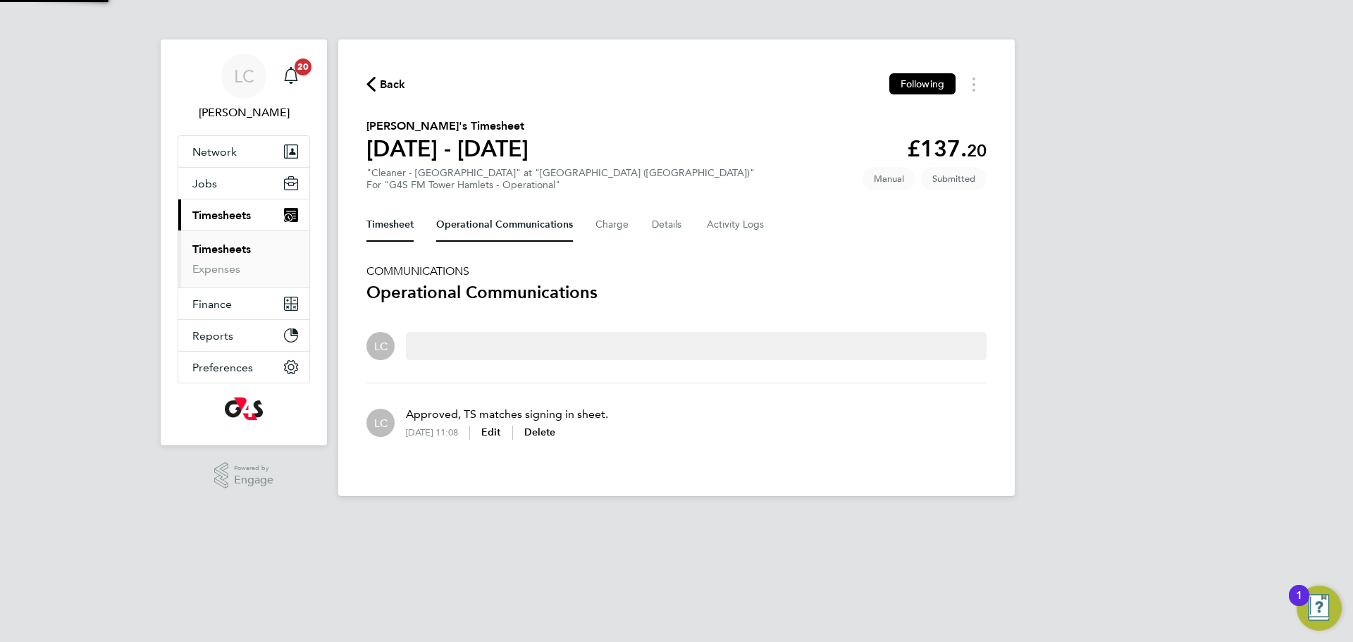
click at [397, 228] on button "Timesheet" at bounding box center [389, 225] width 47 height 34
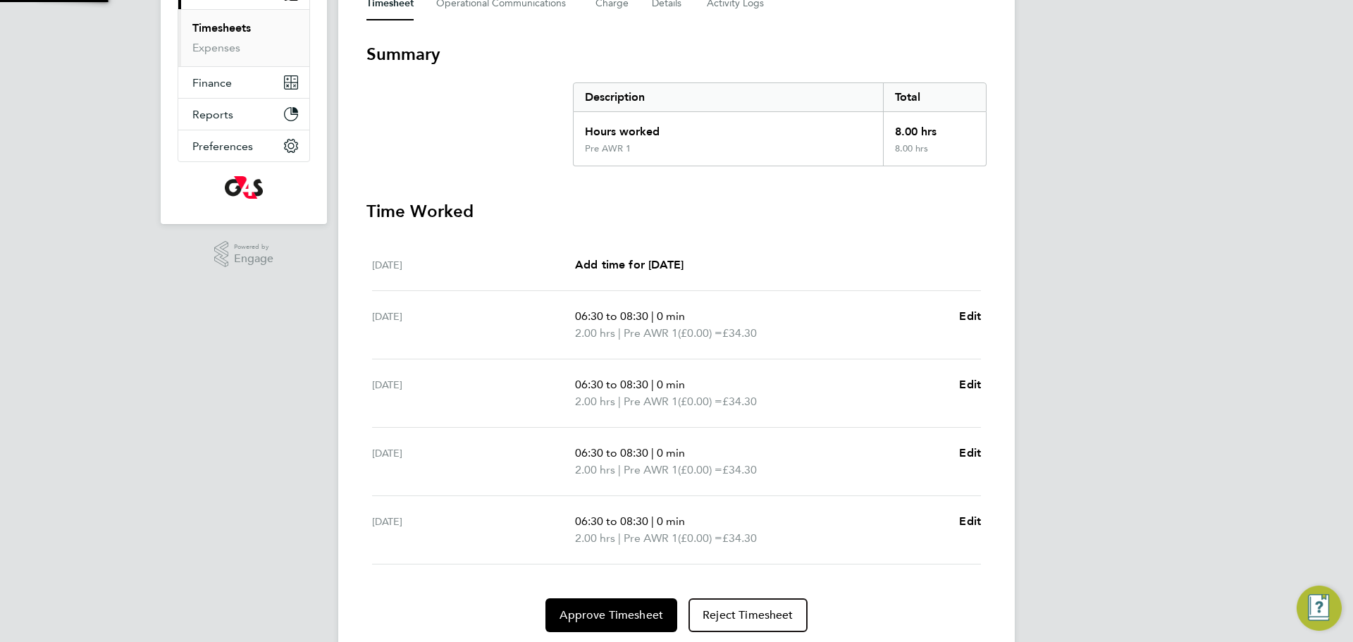
scroll to position [268, 0]
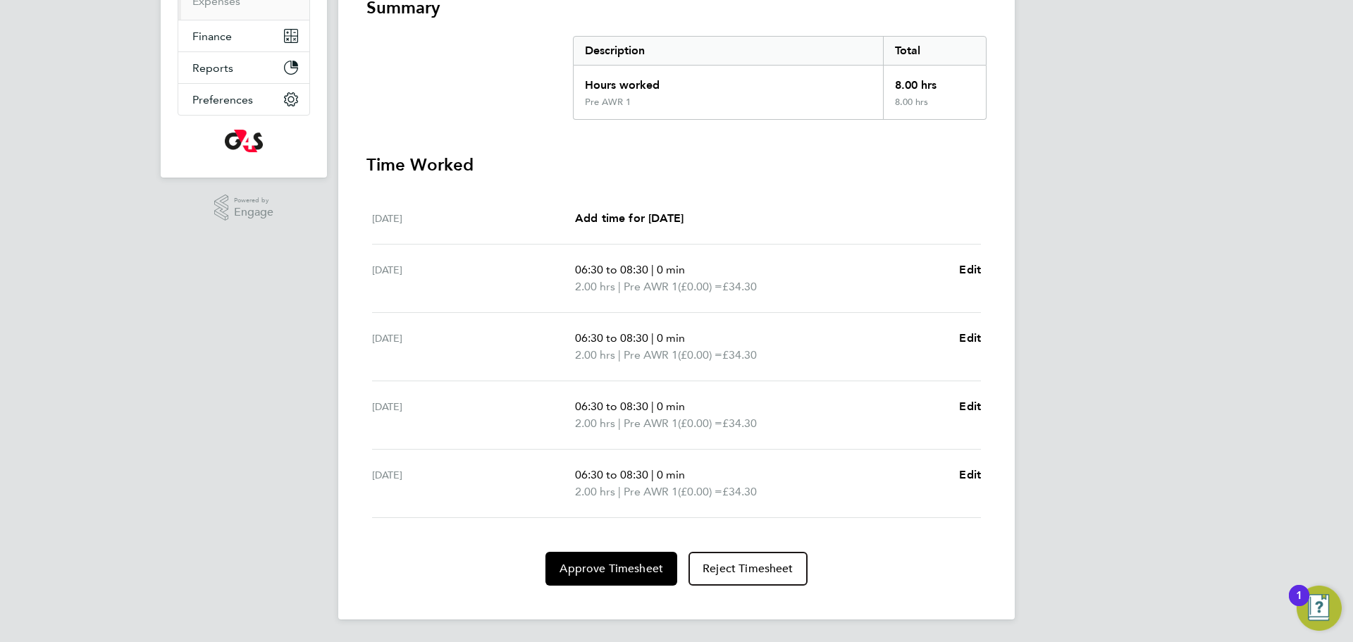
click at [629, 543] on section "Time Worked [DATE] Add time for [DATE] Add time for [DATE] [DATE] 06:30 to 08:3…" at bounding box center [676, 370] width 620 height 432
click at [631, 559] on button "Approve Timesheet" at bounding box center [611, 569] width 132 height 34
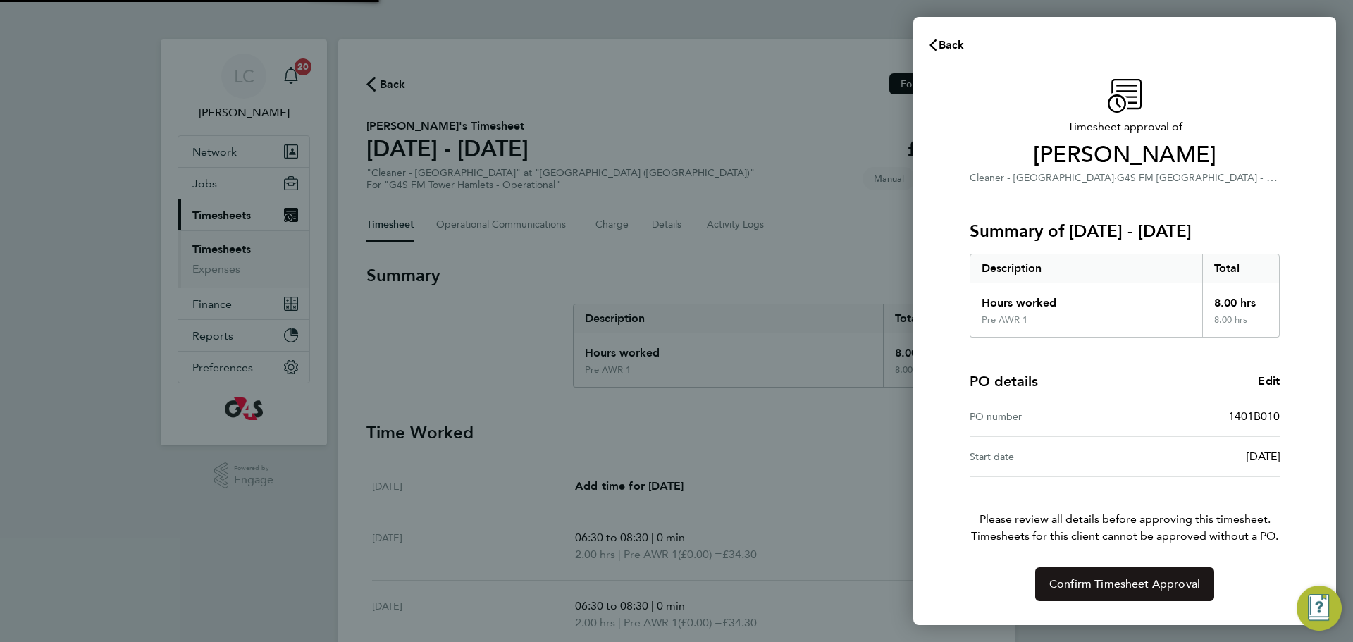
click at [1142, 591] on span "Confirm Timesheet Approval" at bounding box center [1124, 584] width 151 height 14
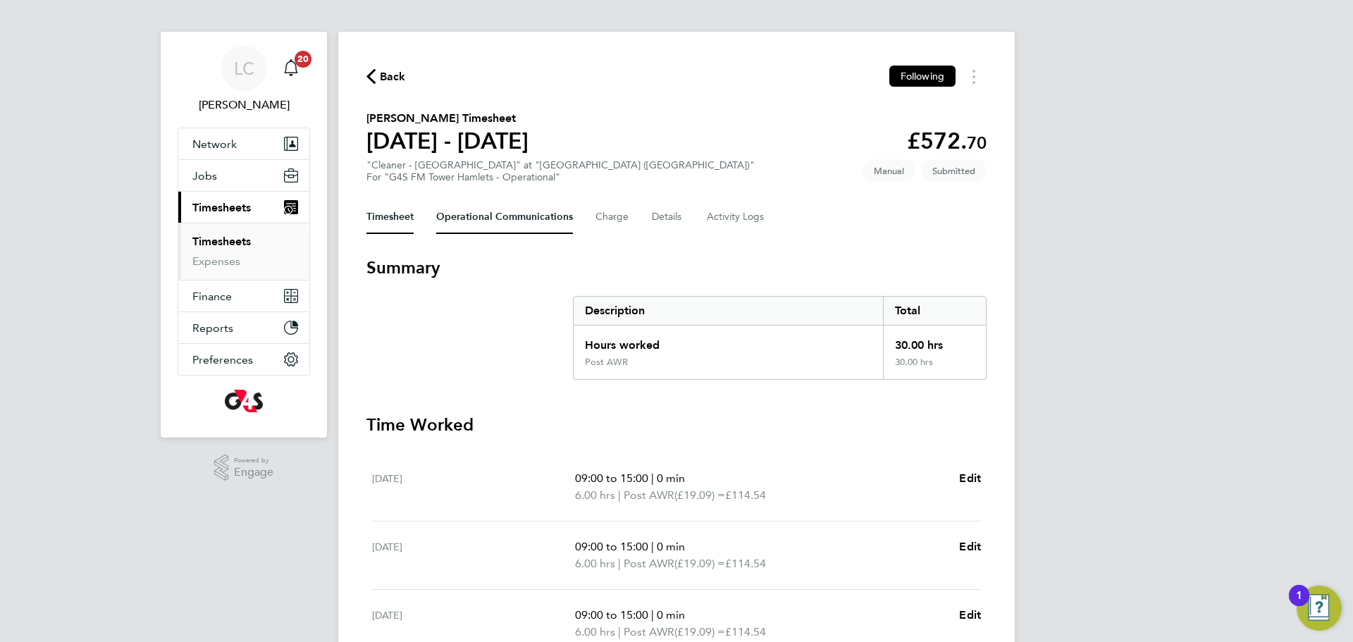
scroll to position [14, 0]
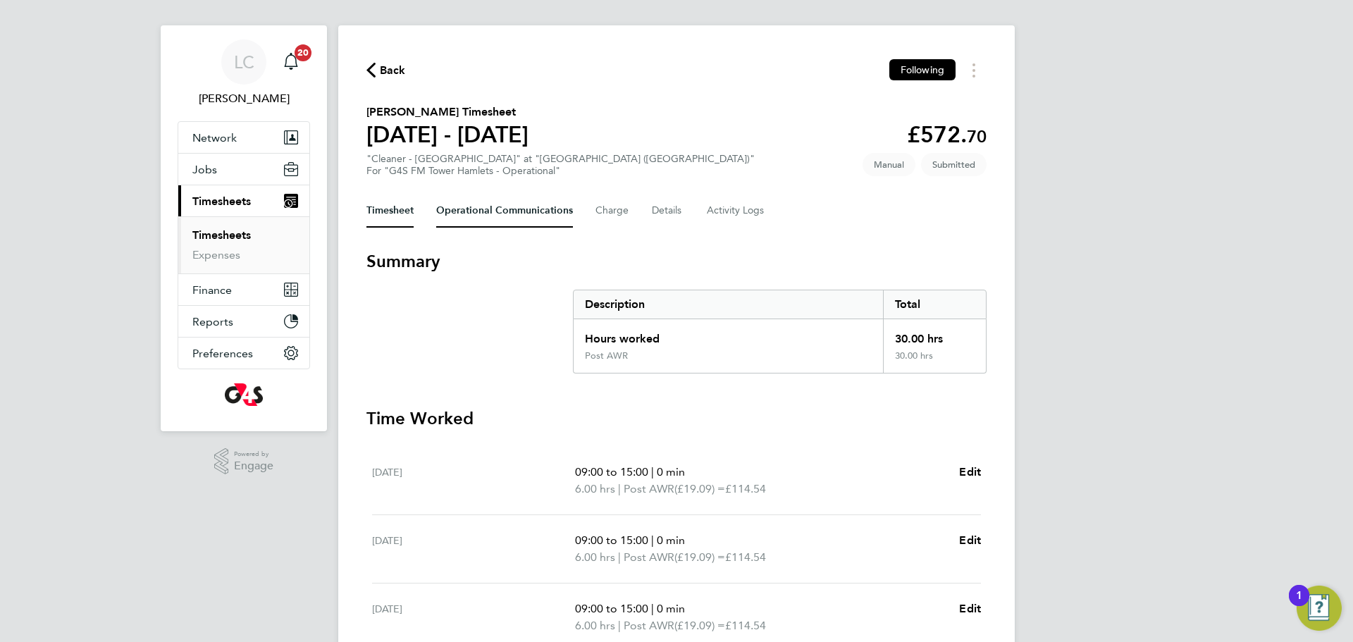
click at [469, 216] on Communications-tab "Operational Communications" at bounding box center [504, 211] width 137 height 34
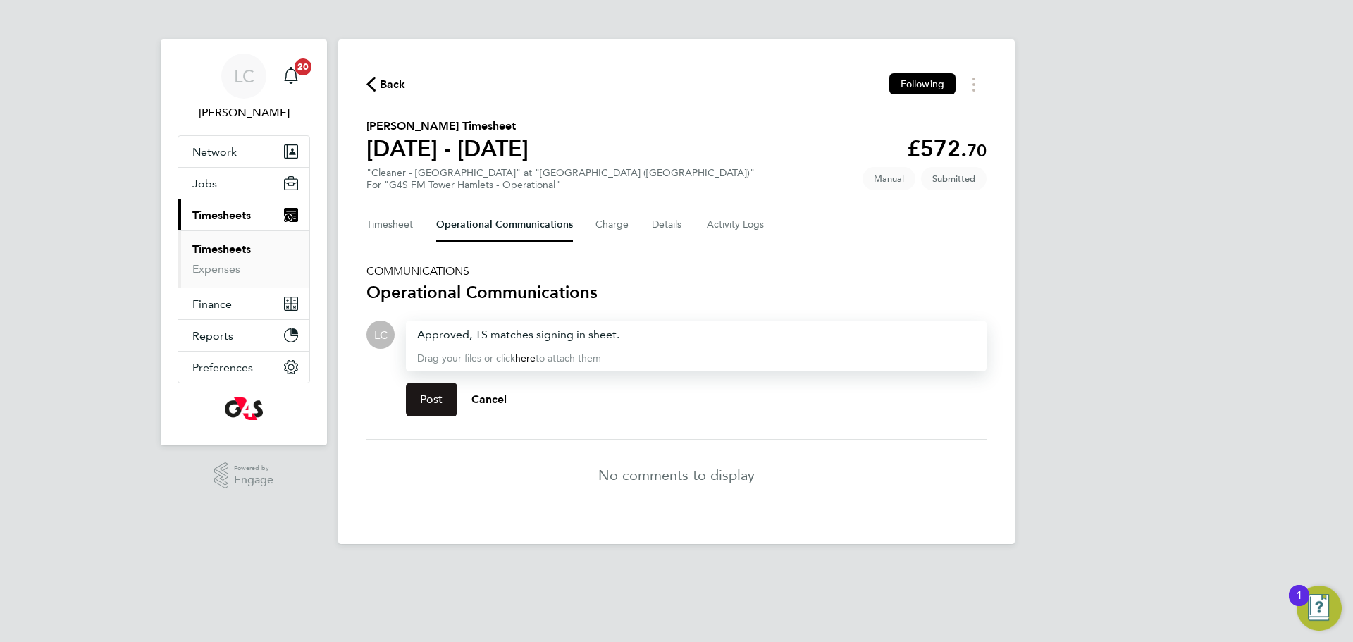
click at [442, 393] on span "Post" at bounding box center [431, 399] width 23 height 14
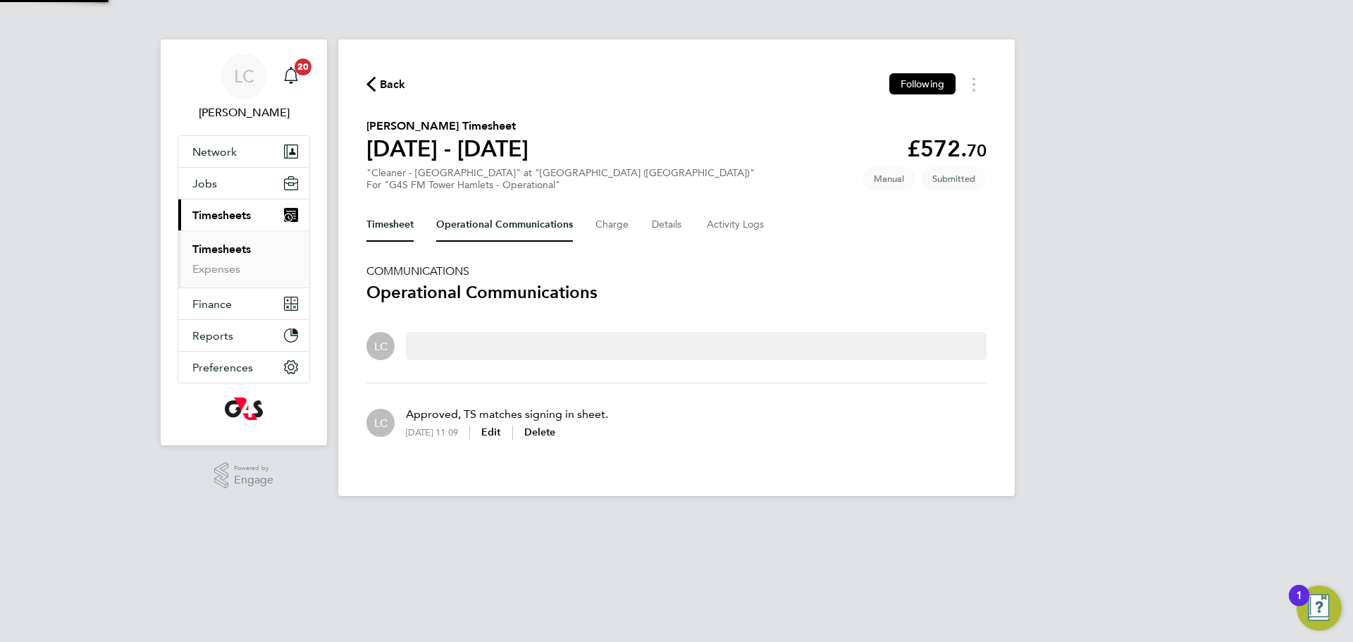
click at [397, 230] on button "Timesheet" at bounding box center [389, 225] width 47 height 34
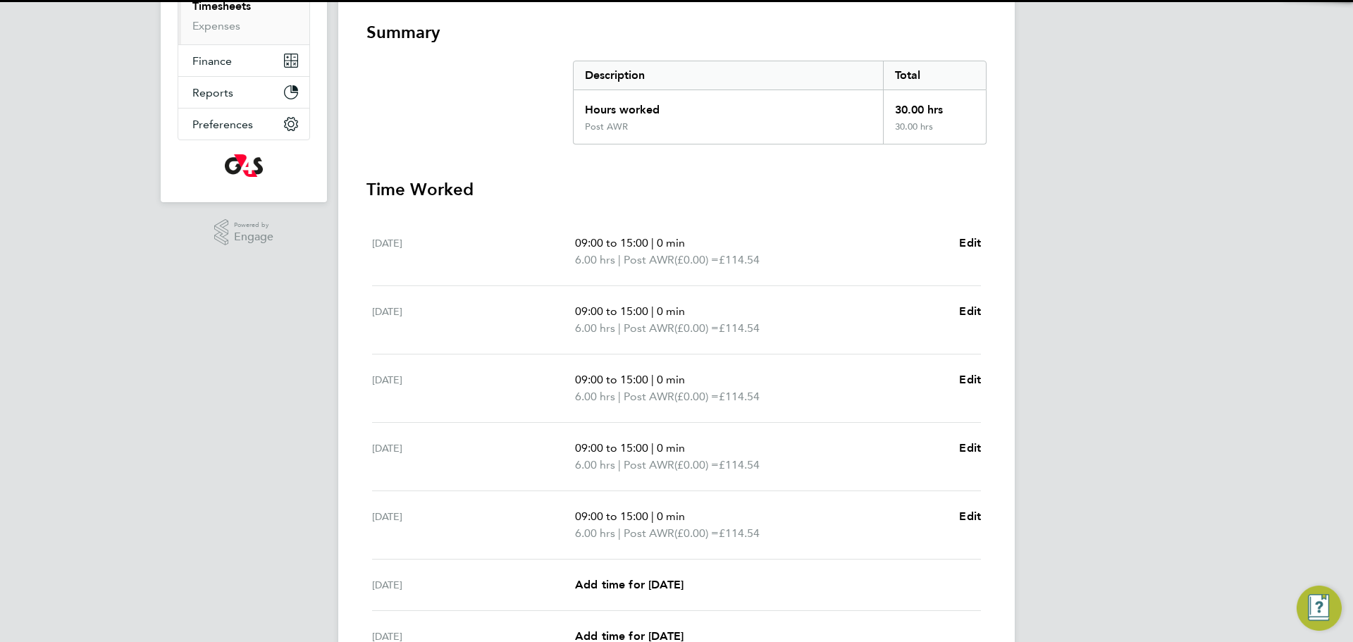
scroll to position [371, 0]
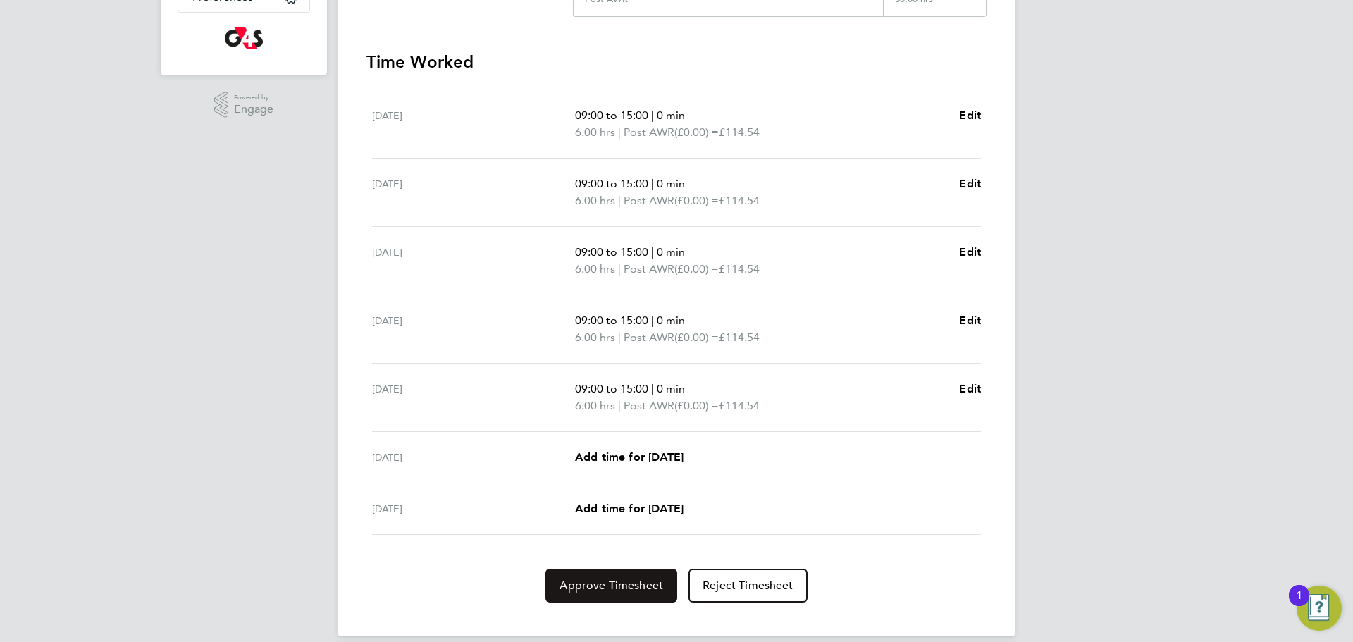
click at [613, 592] on span "Approve Timesheet" at bounding box center [611, 585] width 104 height 14
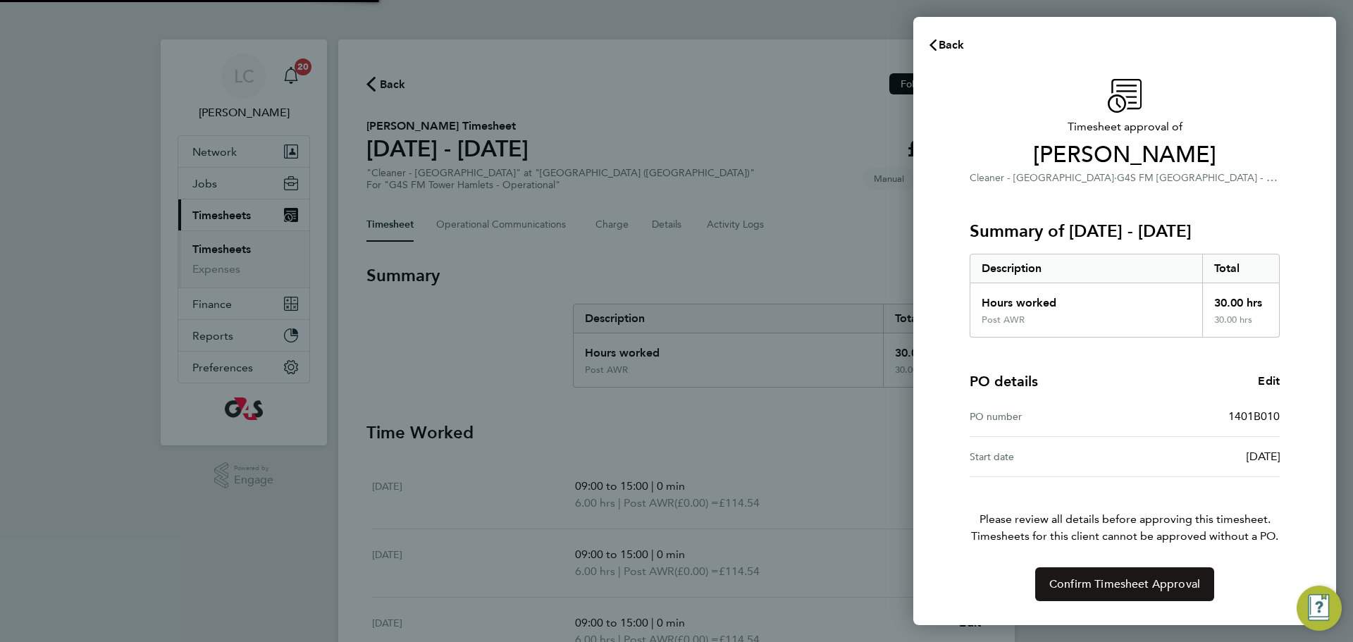
click at [1106, 586] on span "Confirm Timesheet Approval" at bounding box center [1124, 584] width 151 height 14
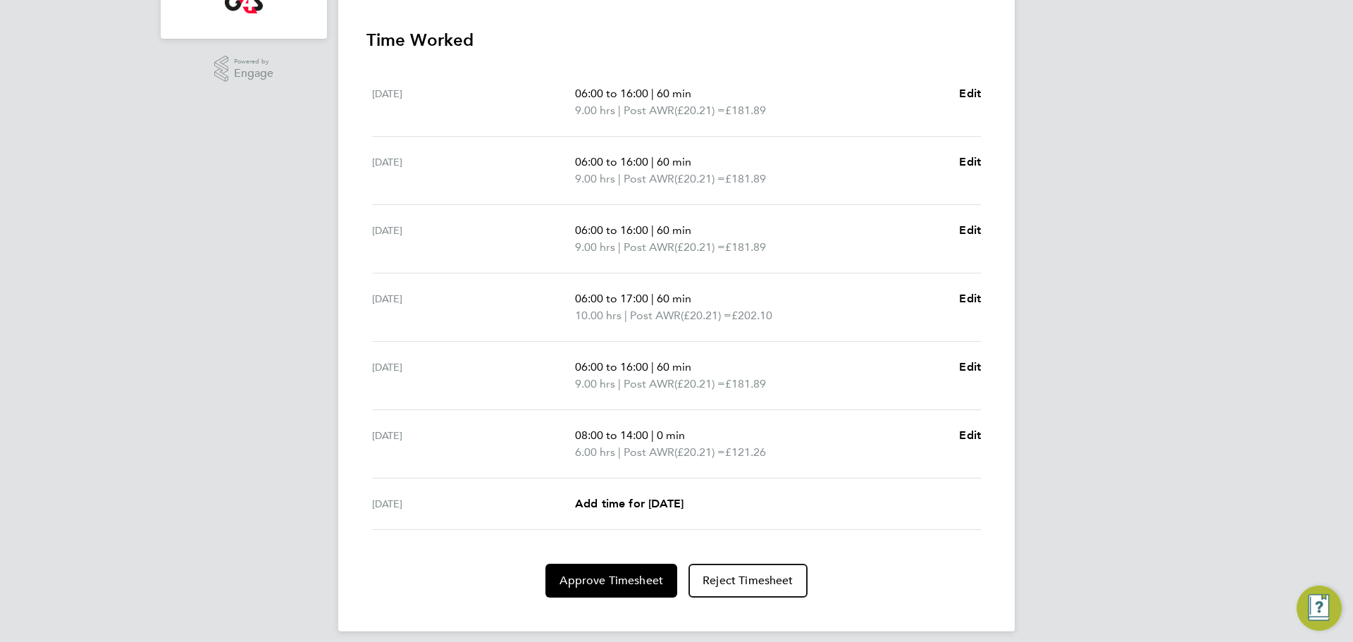
scroll to position [419, 0]
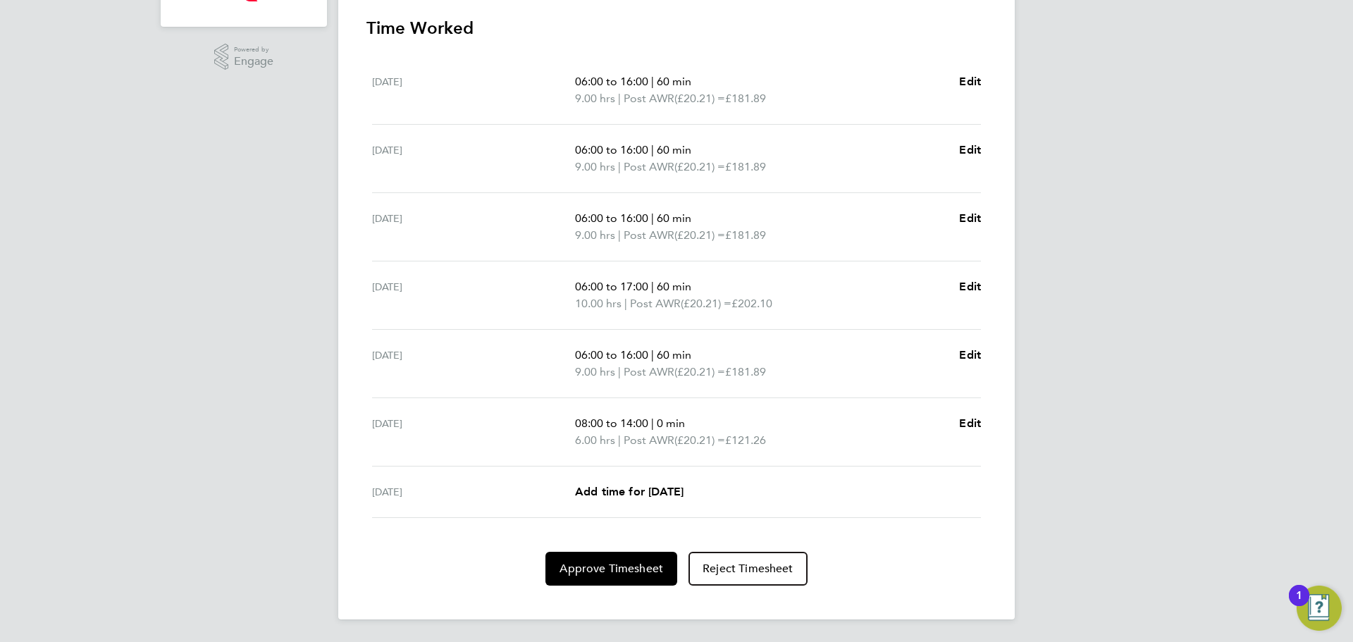
click at [766, 436] on span "£121.26" at bounding box center [745, 439] width 41 height 13
click at [965, 425] on span "Edit" at bounding box center [970, 422] width 22 height 13
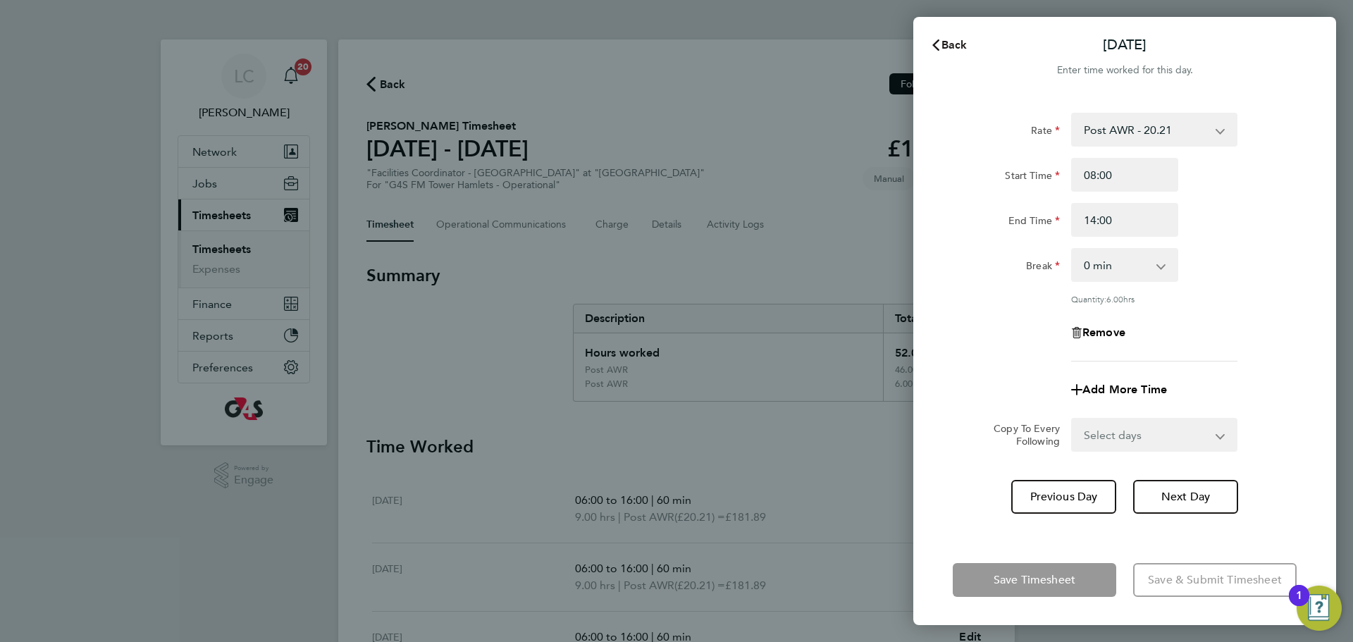
drag, startPoint x: 938, startPoint y: 41, endPoint x: 669, endPoint y: 82, distance: 273.0
click at [937, 41] on icon "button" at bounding box center [935, 44] width 11 height 11
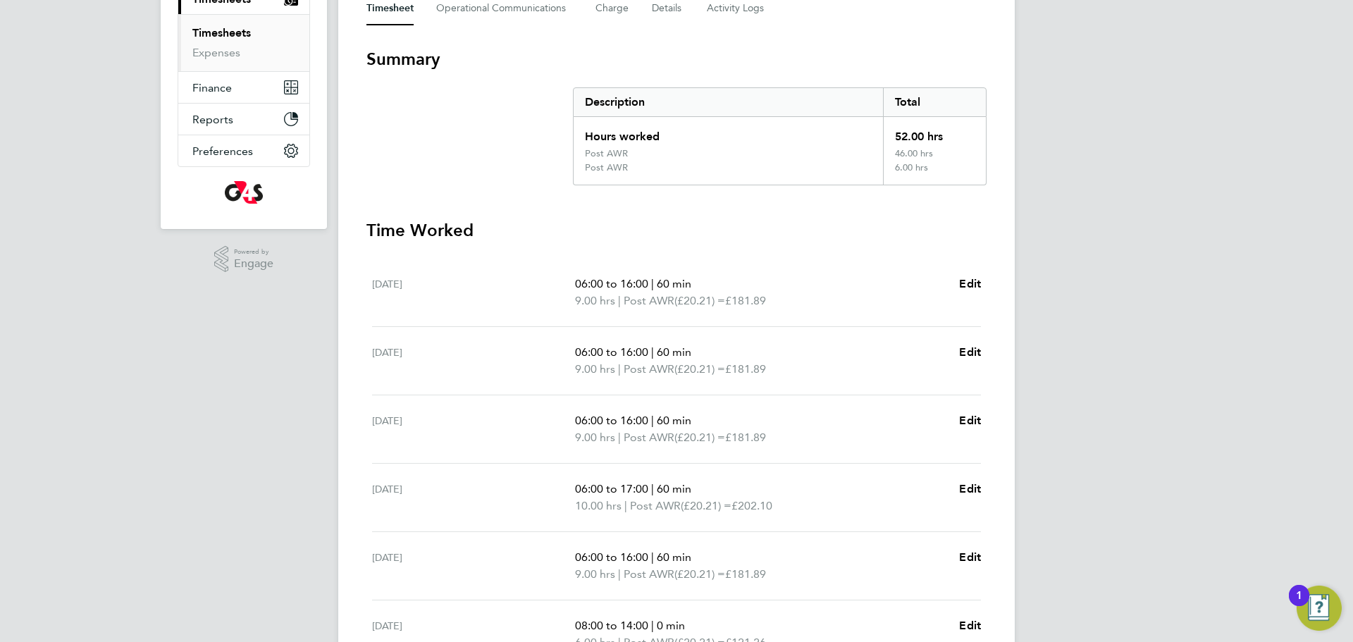
scroll to position [213, 0]
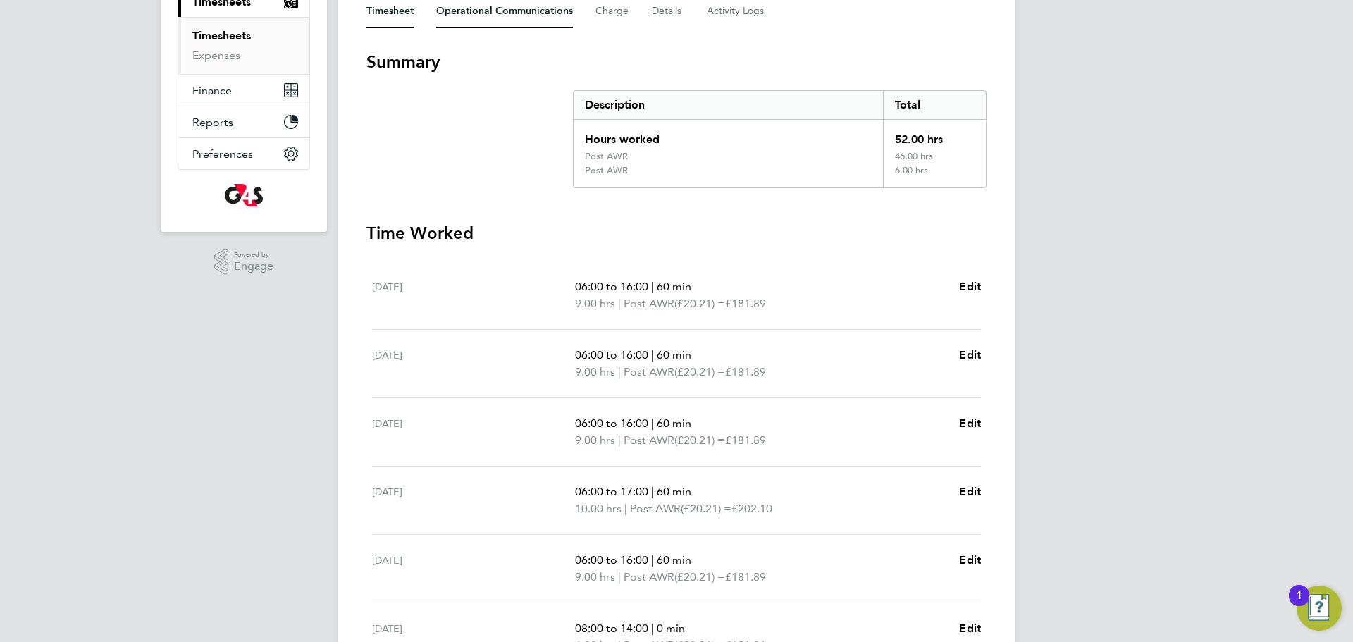
click at [485, 21] on Communications-tab "Operational Communications" at bounding box center [504, 11] width 137 height 34
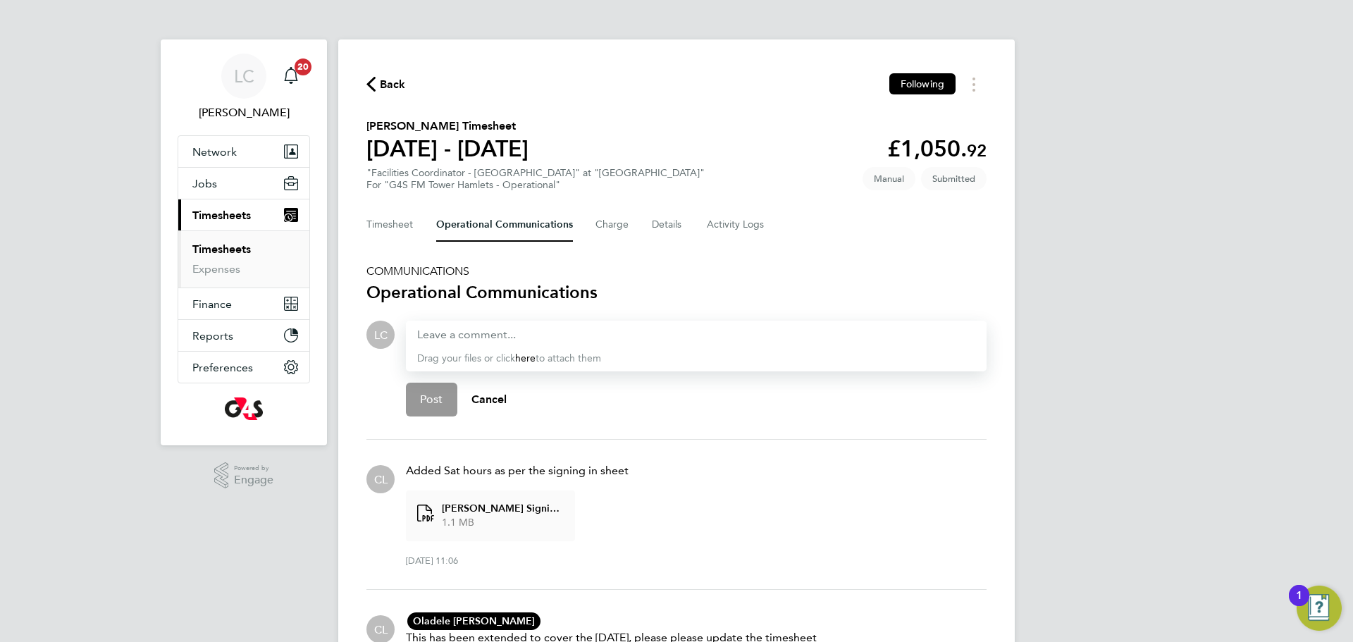
click at [436, 340] on div "Drag your files or click here to attach them" at bounding box center [696, 346] width 581 height 51
click at [431, 333] on div at bounding box center [696, 334] width 558 height 17
click at [445, 340] on div at bounding box center [696, 334] width 558 height 17
paste div
drag, startPoint x: 553, startPoint y: 335, endPoint x: 355, endPoint y: 341, distance: 198.1
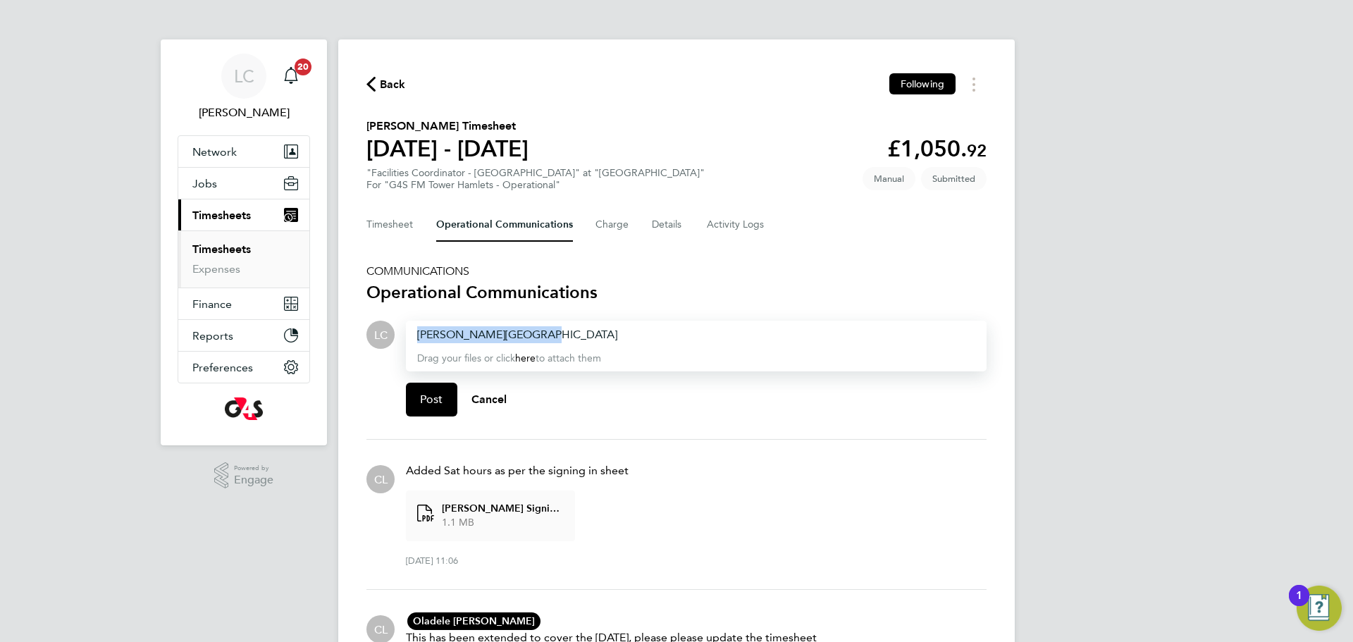
click at [355, 341] on div "Back Following [PERSON_NAME] Timesheet [DATE] - [DATE] £1,050. 92 "Facilities C…" at bounding box center [676, 424] width 676 height 771
click at [507, 333] on div at bounding box center [696, 334] width 558 height 17
click at [430, 395] on span "Post" at bounding box center [431, 399] width 23 height 14
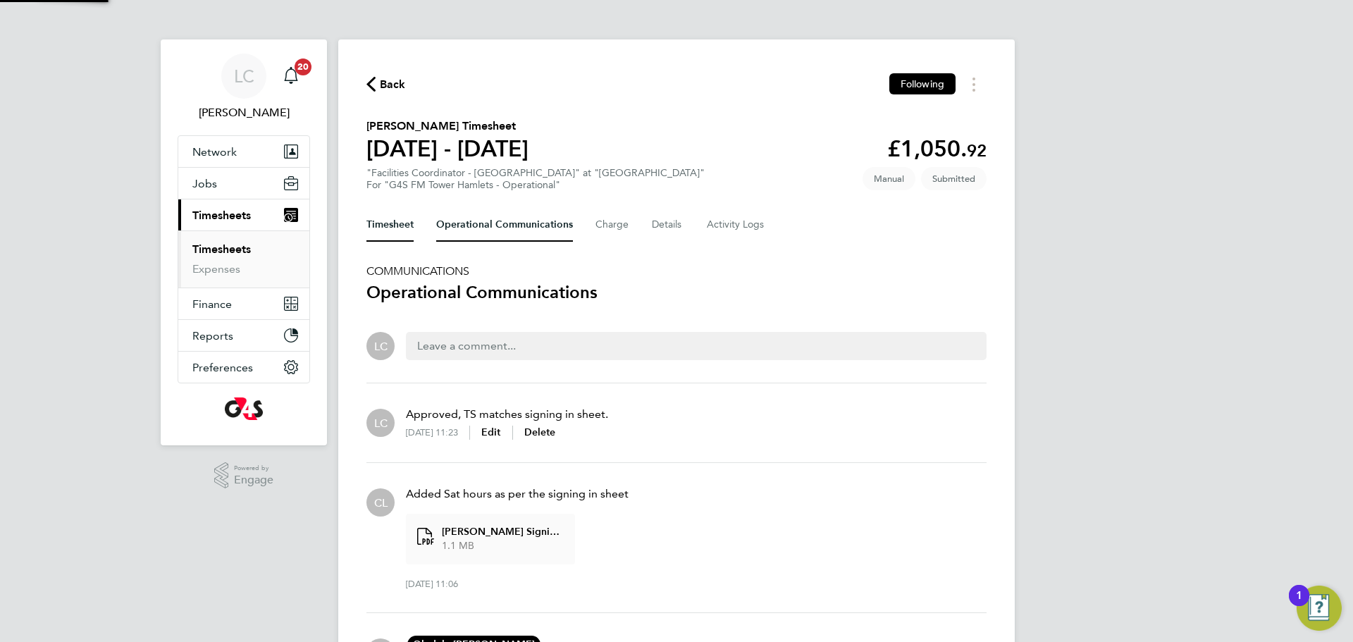
click at [407, 213] on button "Timesheet" at bounding box center [389, 225] width 47 height 34
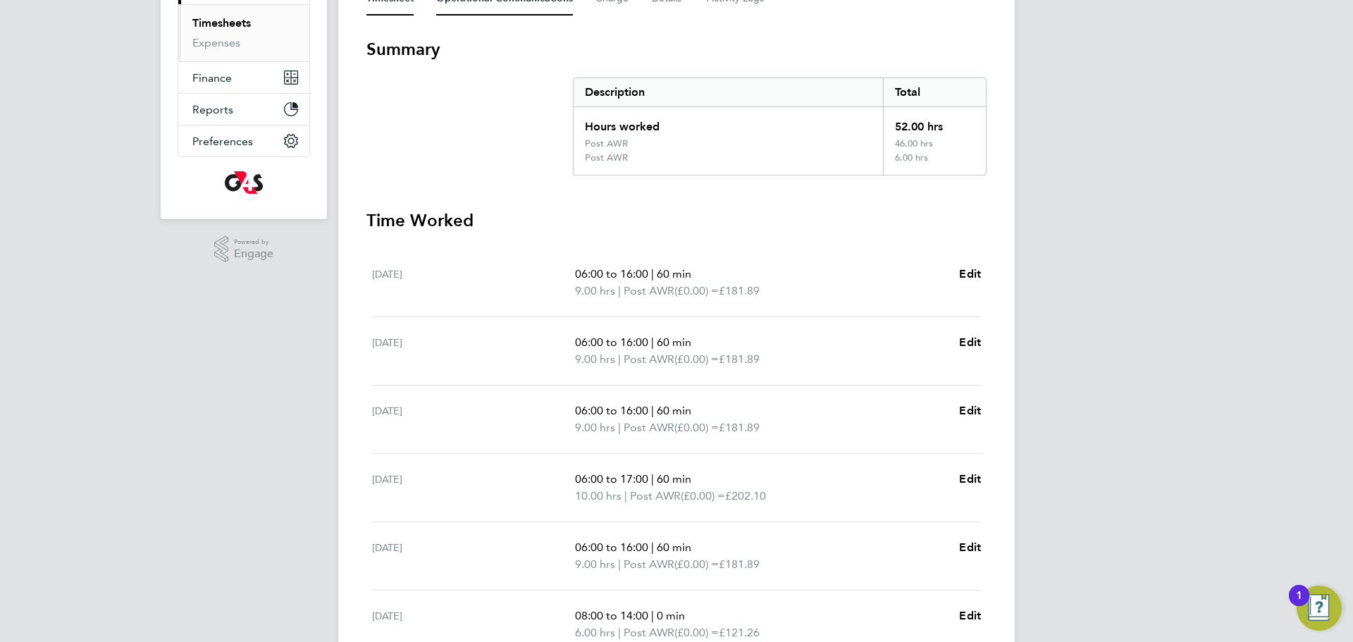
scroll to position [131, 0]
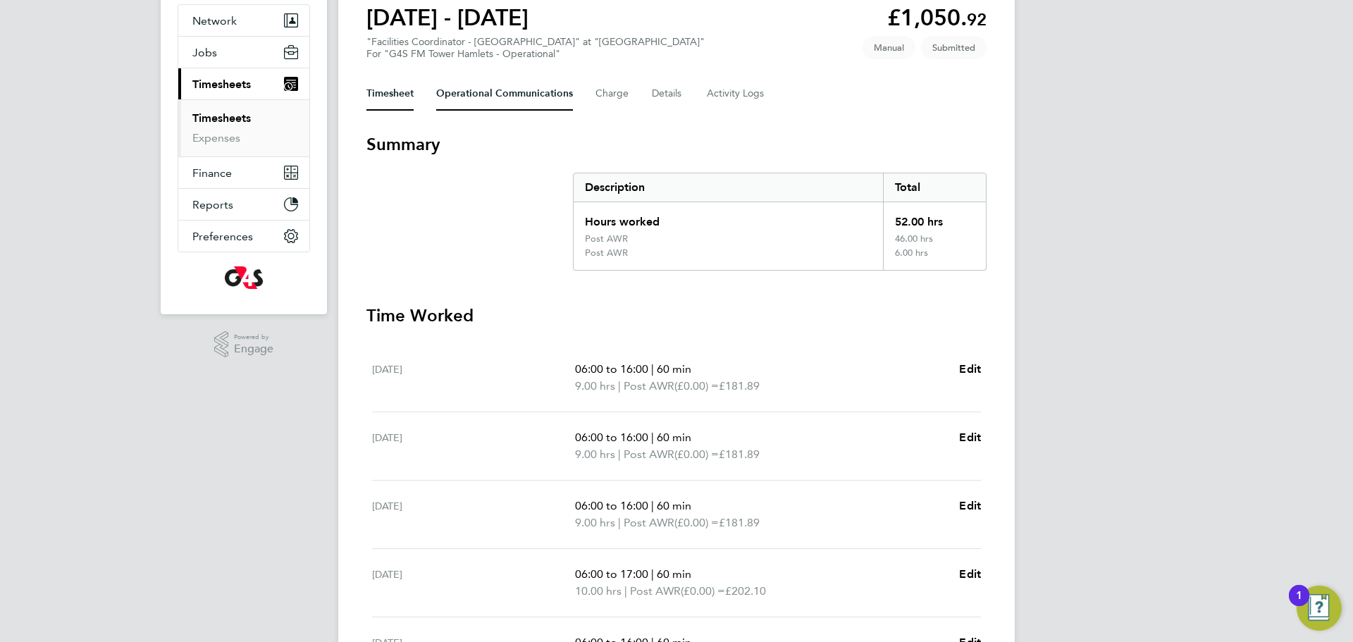
click at [520, 95] on Communications-tab "Operational Communications" at bounding box center [504, 94] width 137 height 34
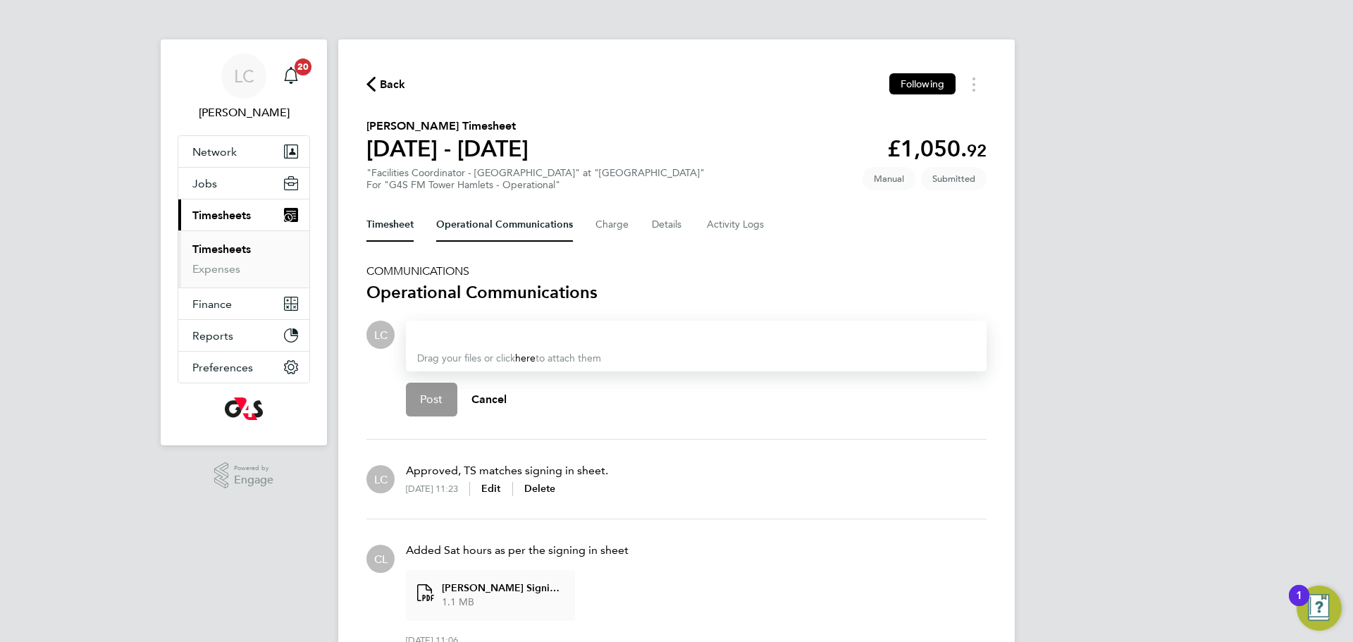
click at [407, 227] on button "Timesheet" at bounding box center [389, 225] width 47 height 34
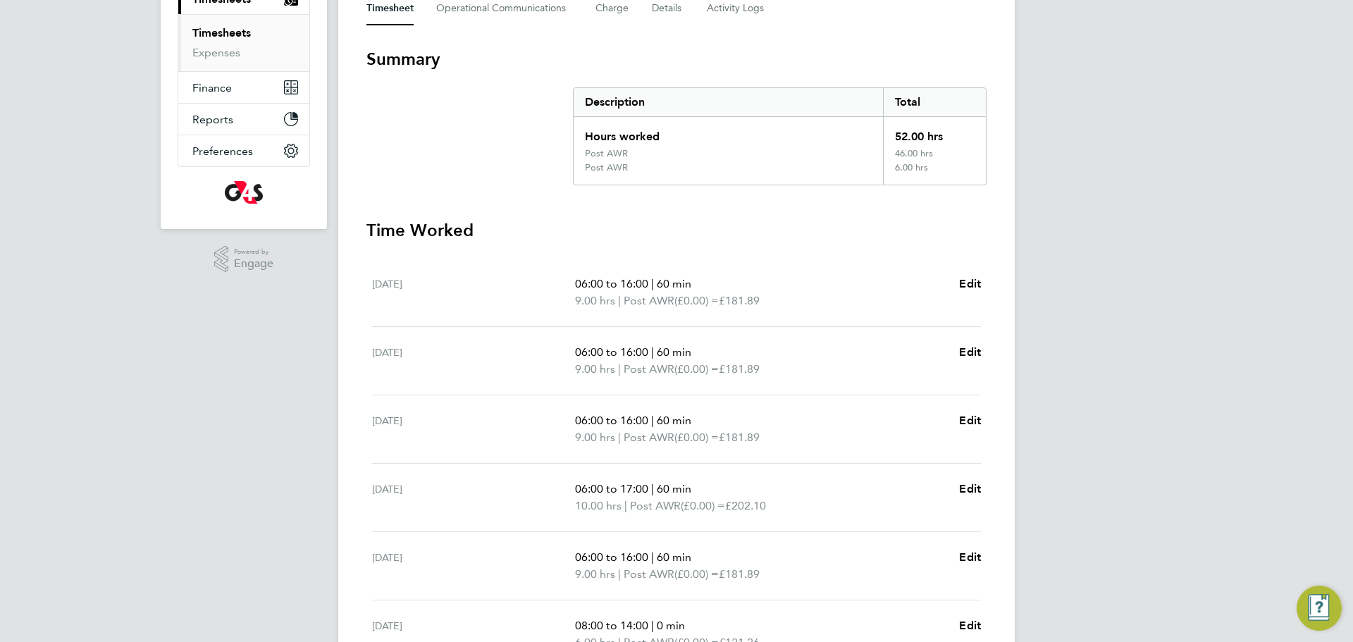
scroll to position [349, 0]
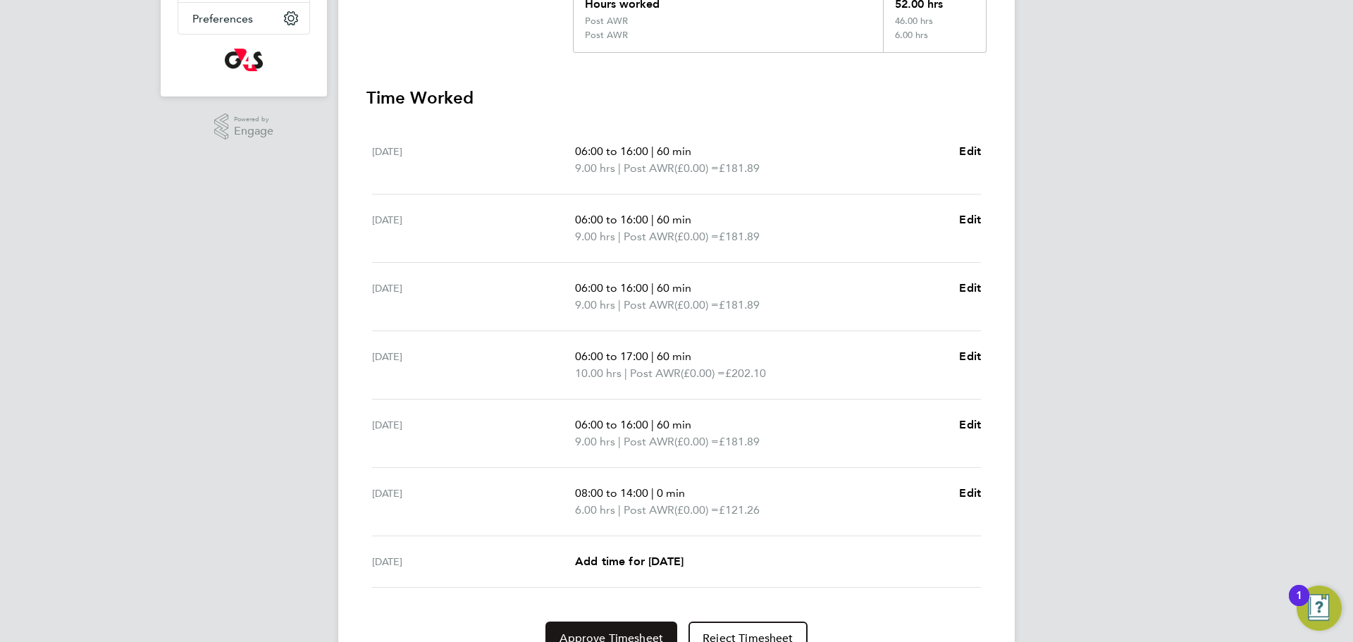
click at [600, 626] on button "Approve Timesheet" at bounding box center [611, 638] width 132 height 34
drag, startPoint x: 602, startPoint y: 631, endPoint x: 837, endPoint y: 616, distance: 235.1
click at [602, 631] on span "Approve Timesheet" at bounding box center [611, 638] width 104 height 14
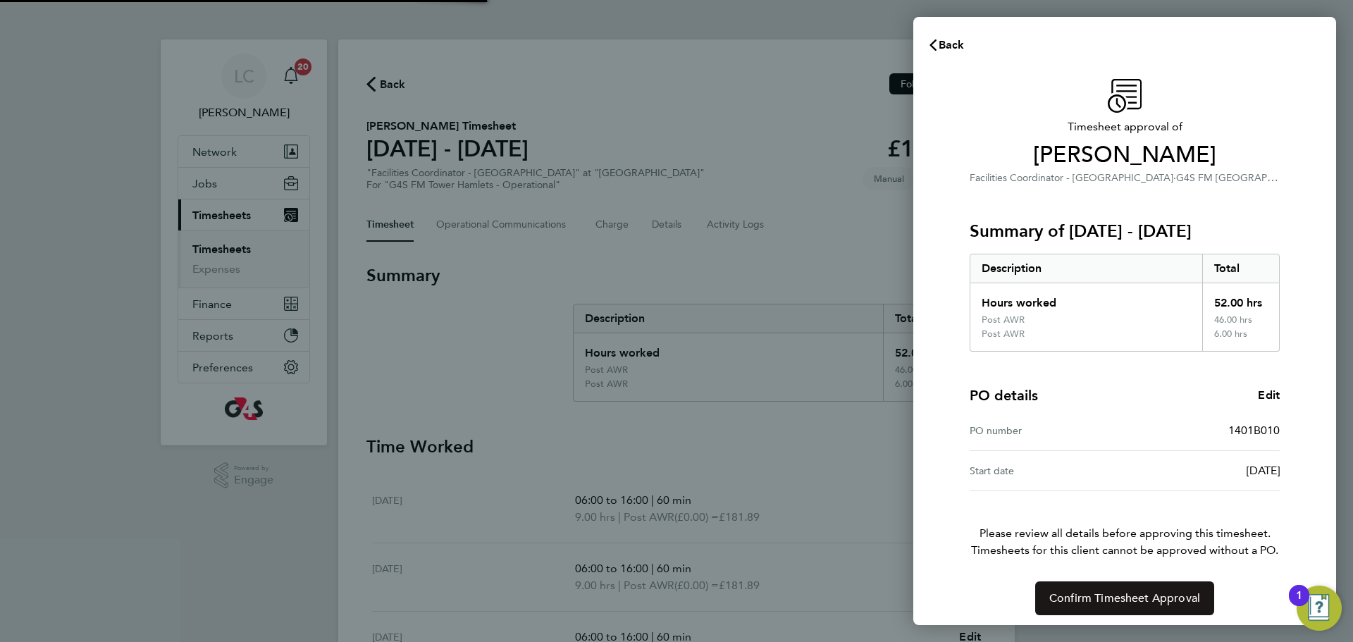
click at [1117, 597] on span "Confirm Timesheet Approval" at bounding box center [1124, 598] width 151 height 14
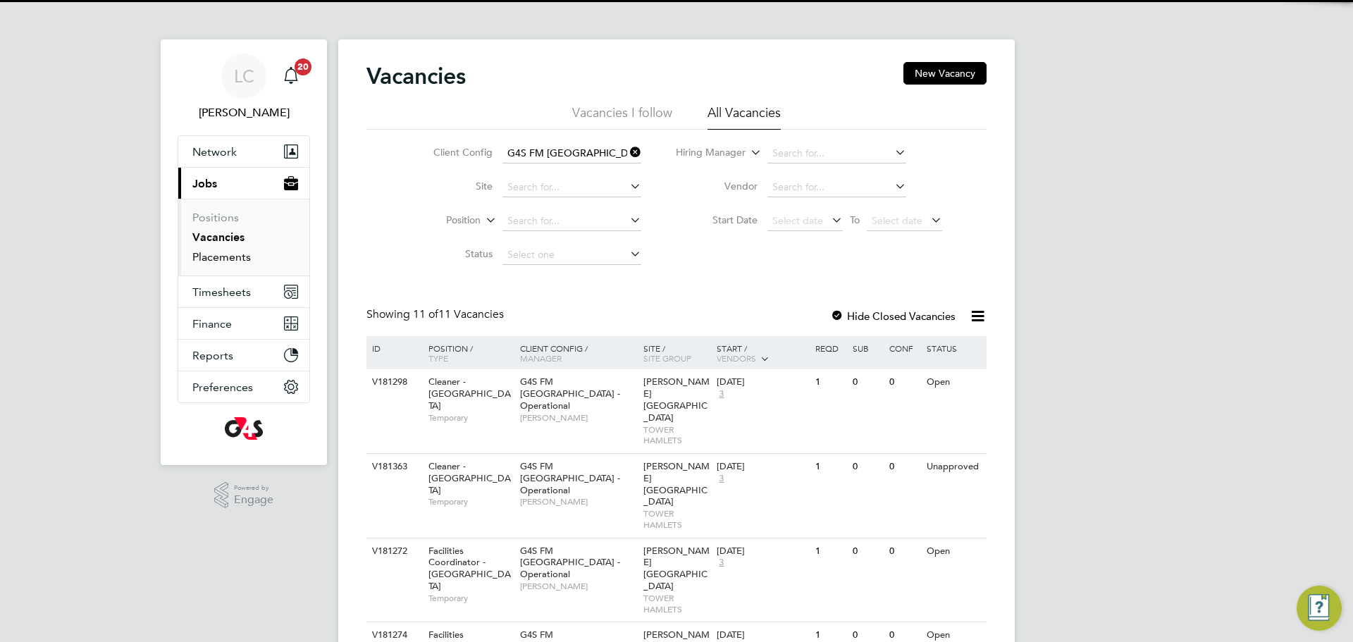
drag, startPoint x: 220, startPoint y: 251, endPoint x: 311, endPoint y: 303, distance: 104.8
click at [220, 252] on link "Placements" at bounding box center [221, 256] width 58 height 13
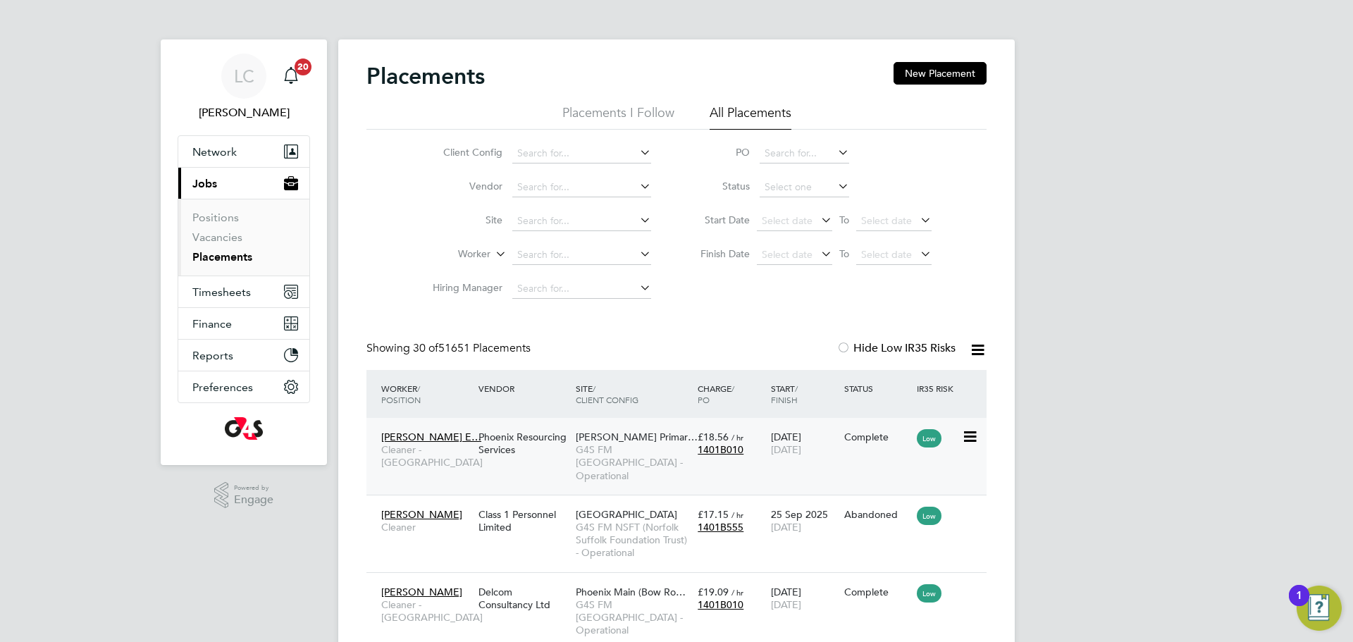
click at [627, 455] on span "G4S FM [GEOGRAPHIC_DATA] - Operational" at bounding box center [633, 462] width 115 height 39
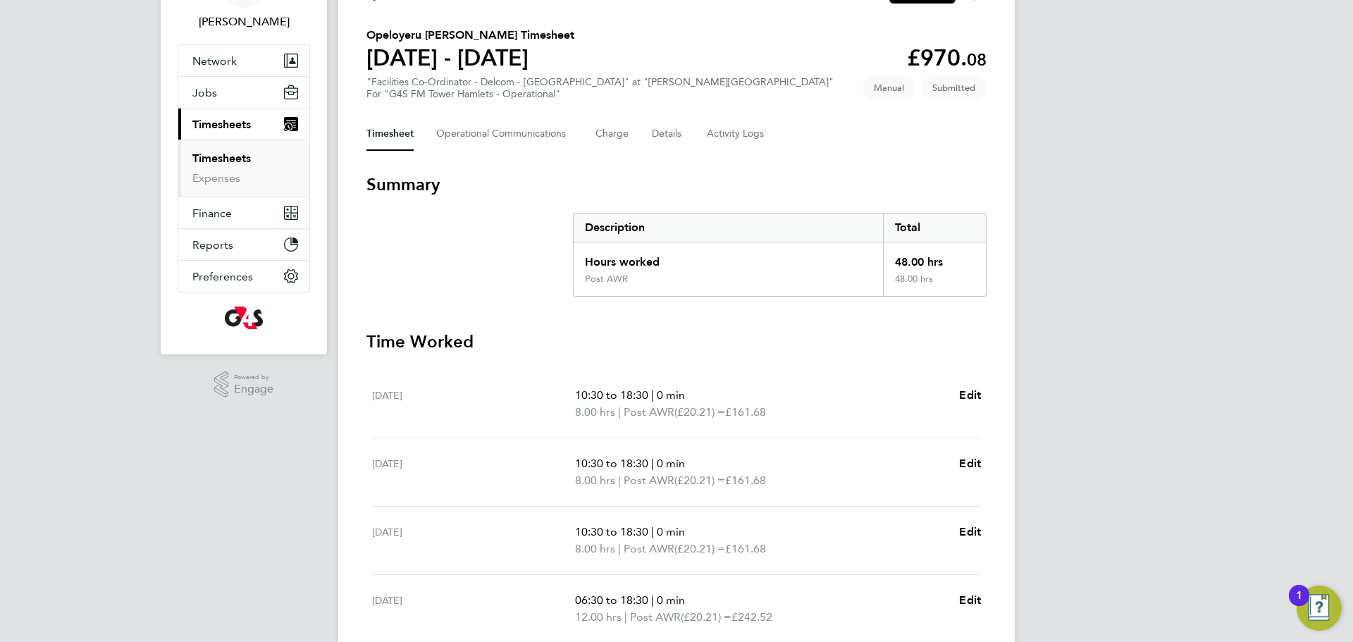
scroll to position [222, 0]
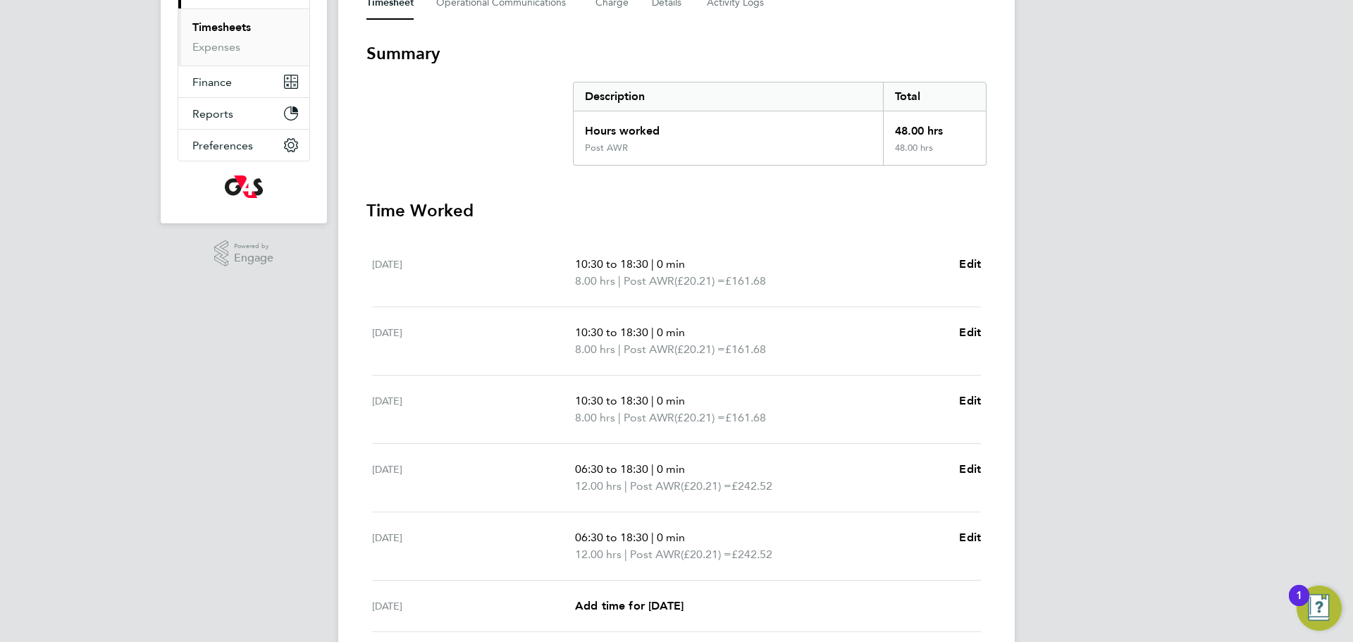
drag, startPoint x: 558, startPoint y: 470, endPoint x: 648, endPoint y: 468, distance: 89.5
click at [648, 468] on div "[DATE] 06:30 to 18:30 | 0 min 12.00 hrs | Post AWR (£20.21) = £242.52 Edit" at bounding box center [676, 478] width 609 height 68
copy div "06:30 to 18:30"
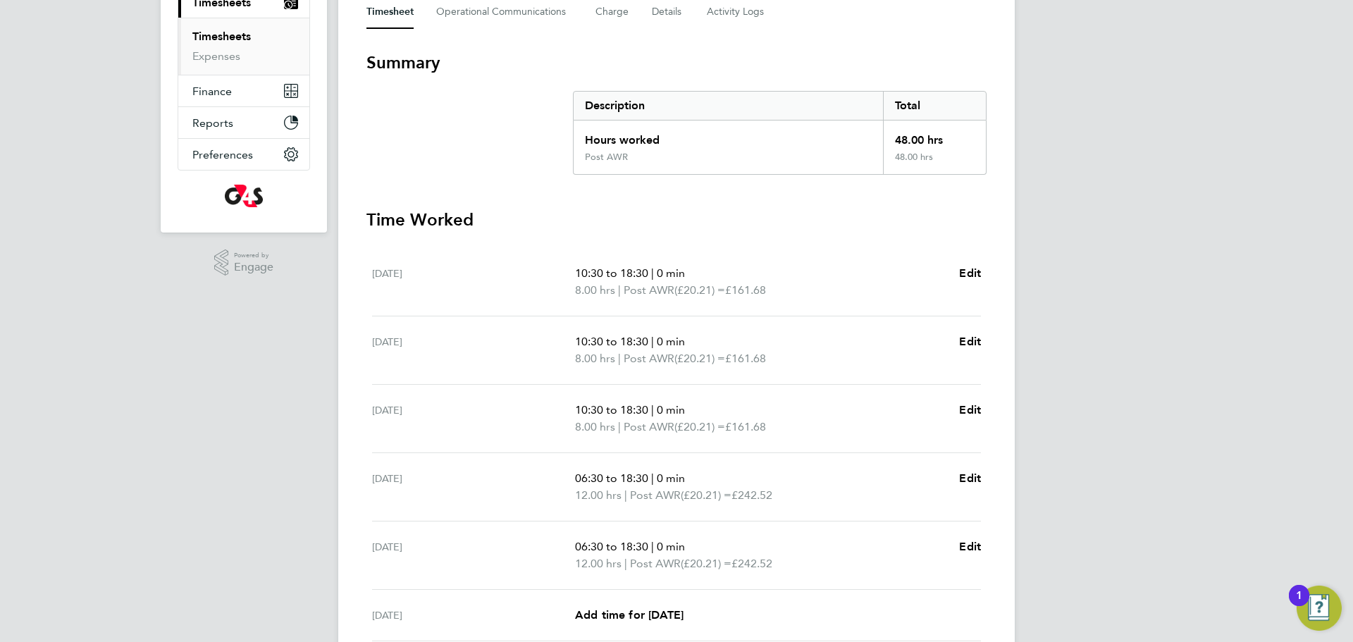
scroll to position [200, 0]
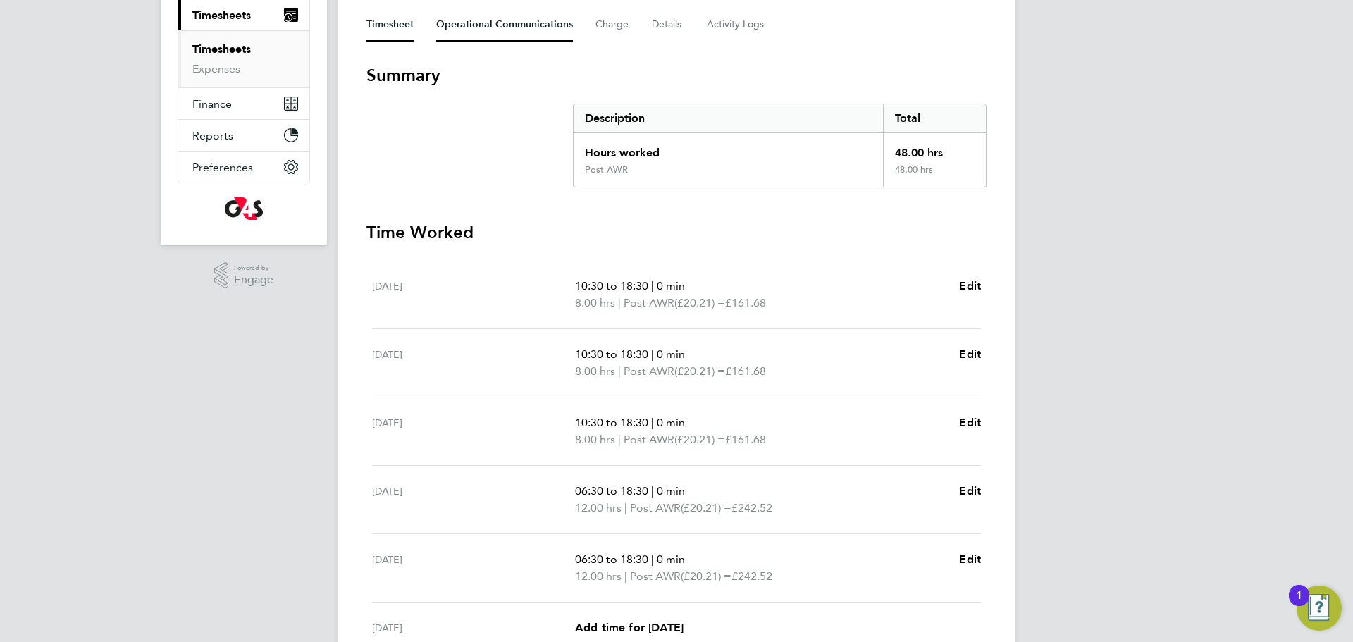
click at [497, 27] on Communications-tab "Operational Communications" at bounding box center [504, 25] width 137 height 34
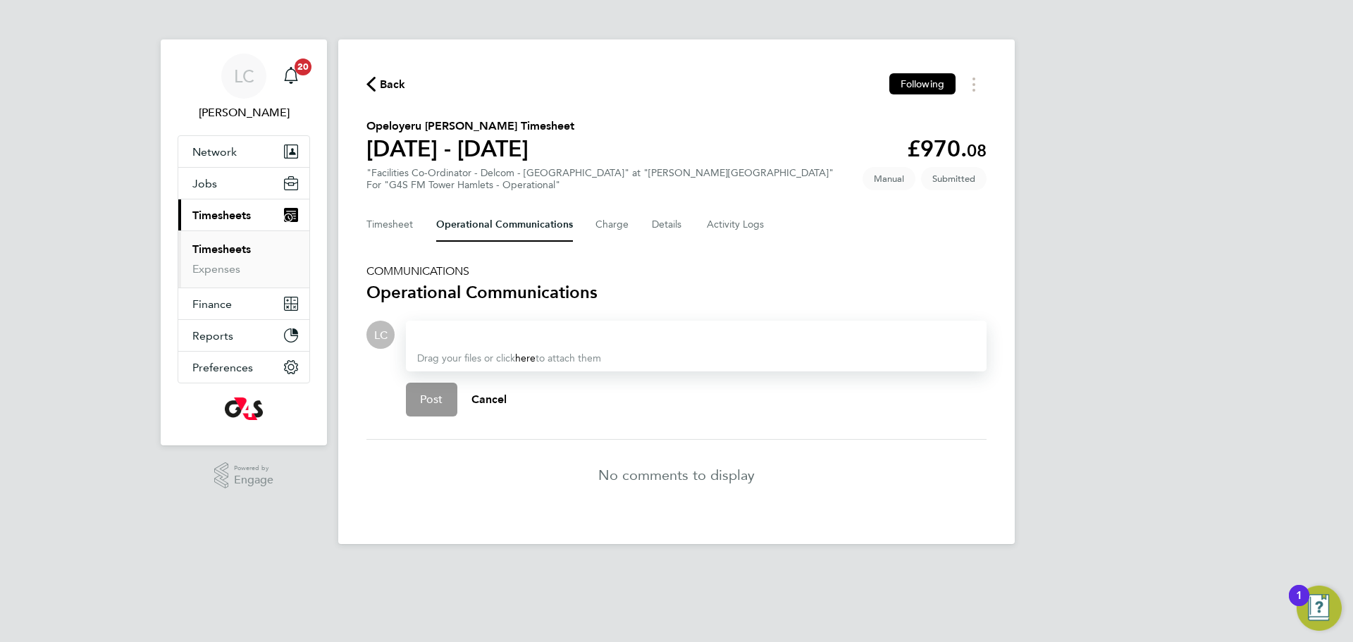
click at [472, 340] on div at bounding box center [696, 334] width 558 height 17
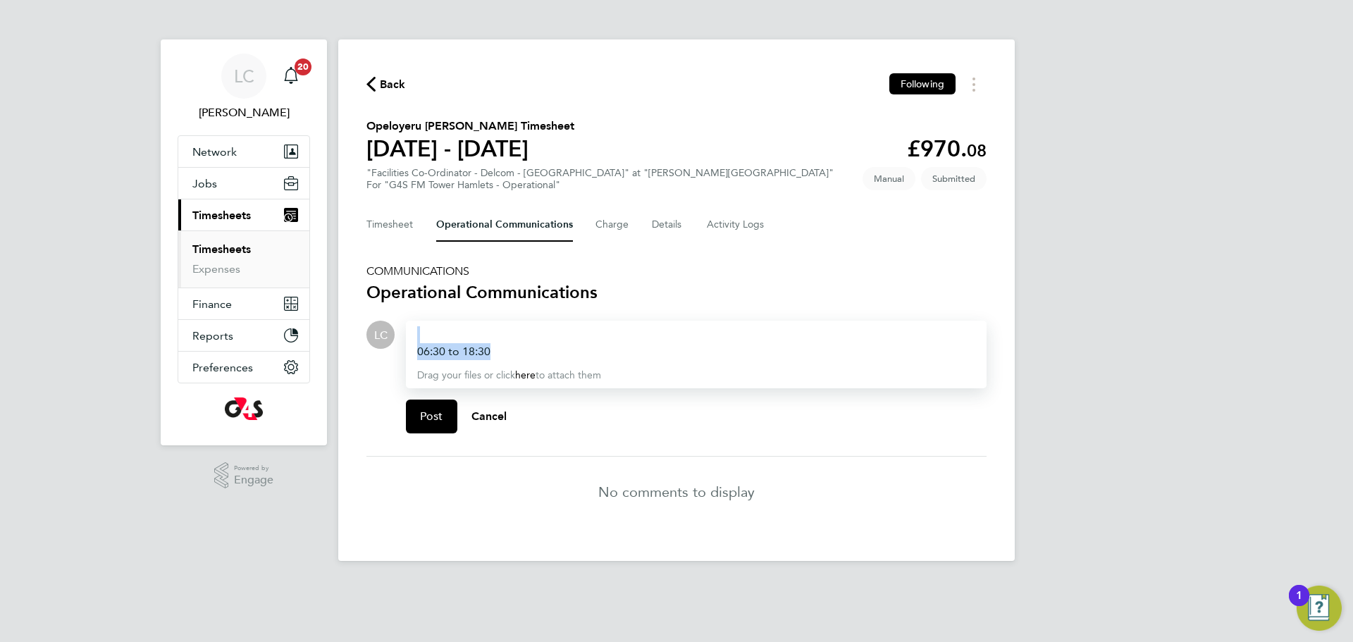
drag, startPoint x: 427, startPoint y: 322, endPoint x: 420, endPoint y: 327, distance: 8.6
click at [407, 323] on div "06:30 to 18:30 Drag your files or click here to attach them" at bounding box center [696, 355] width 581 height 68
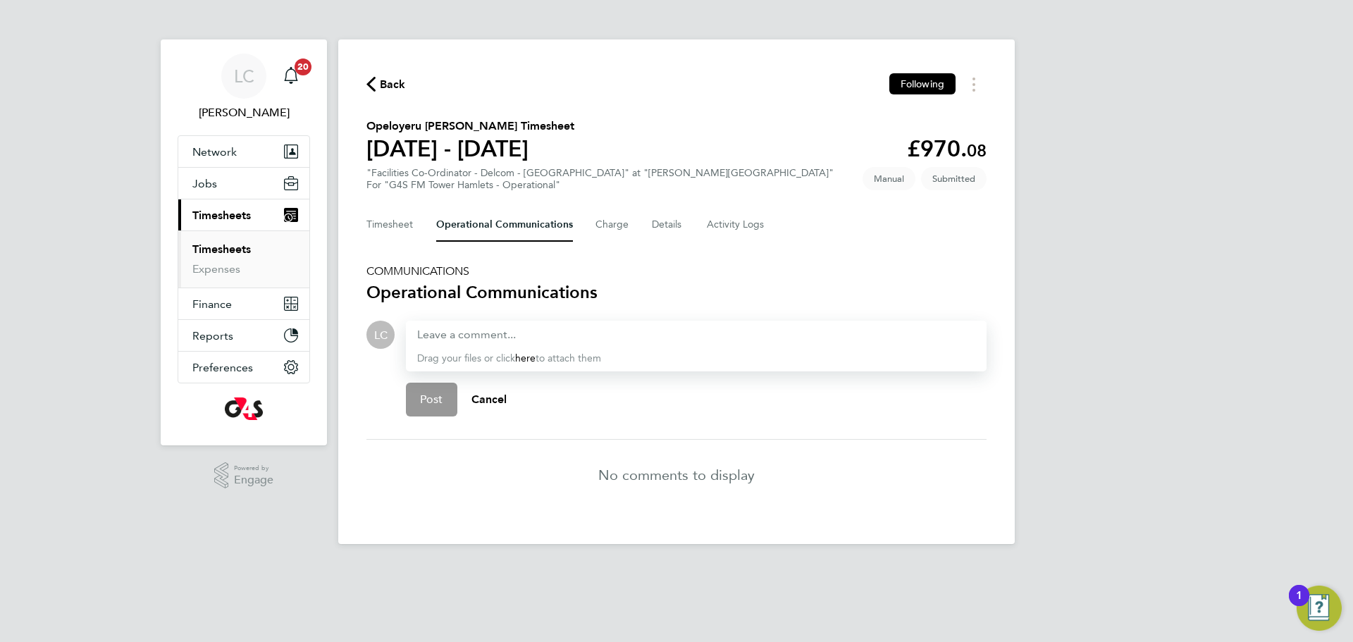
click at [469, 330] on div at bounding box center [696, 334] width 558 height 17
drag, startPoint x: 433, startPoint y: 398, endPoint x: 410, endPoint y: 288, distance: 112.2
click at [432, 397] on span "Post" at bounding box center [431, 399] width 23 height 14
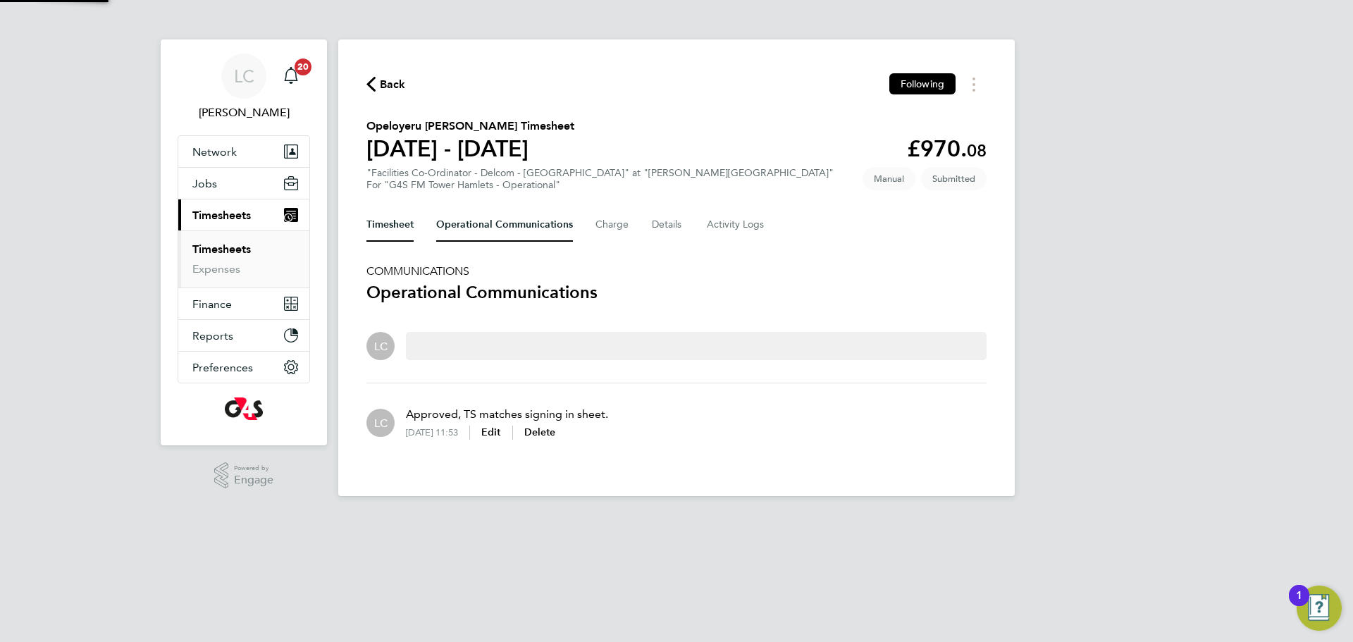
click at [401, 214] on button "Timesheet" at bounding box center [389, 225] width 47 height 34
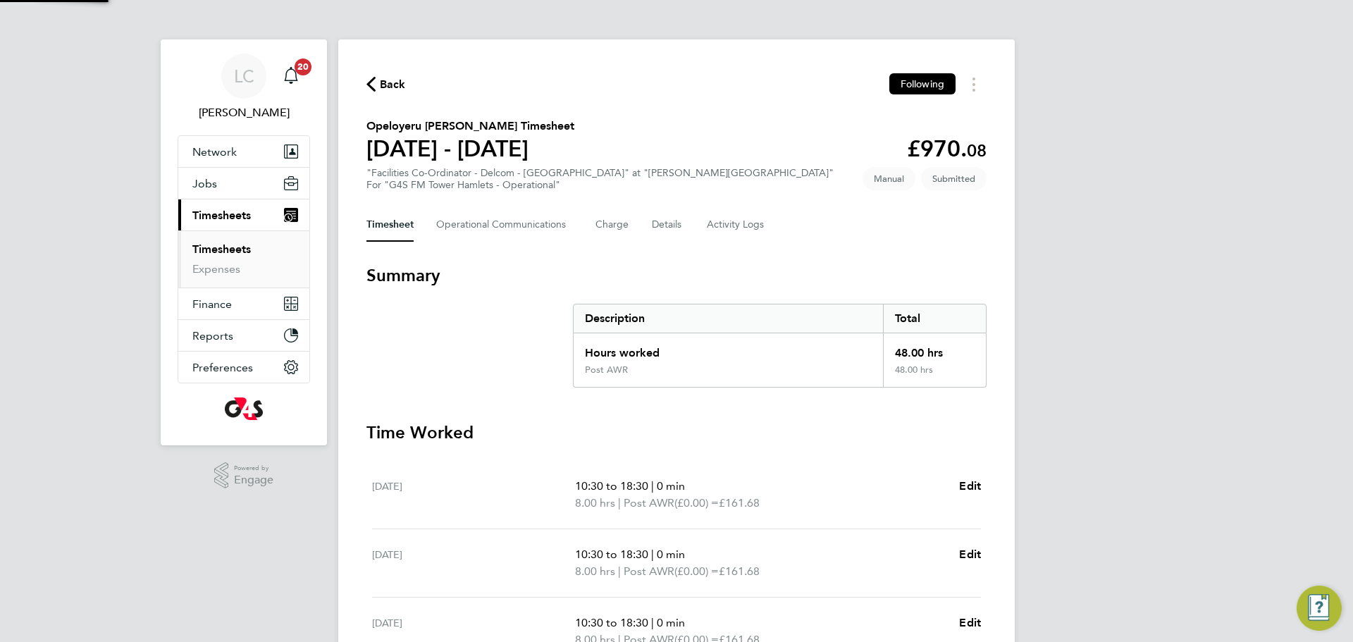
scroll to position [388, 0]
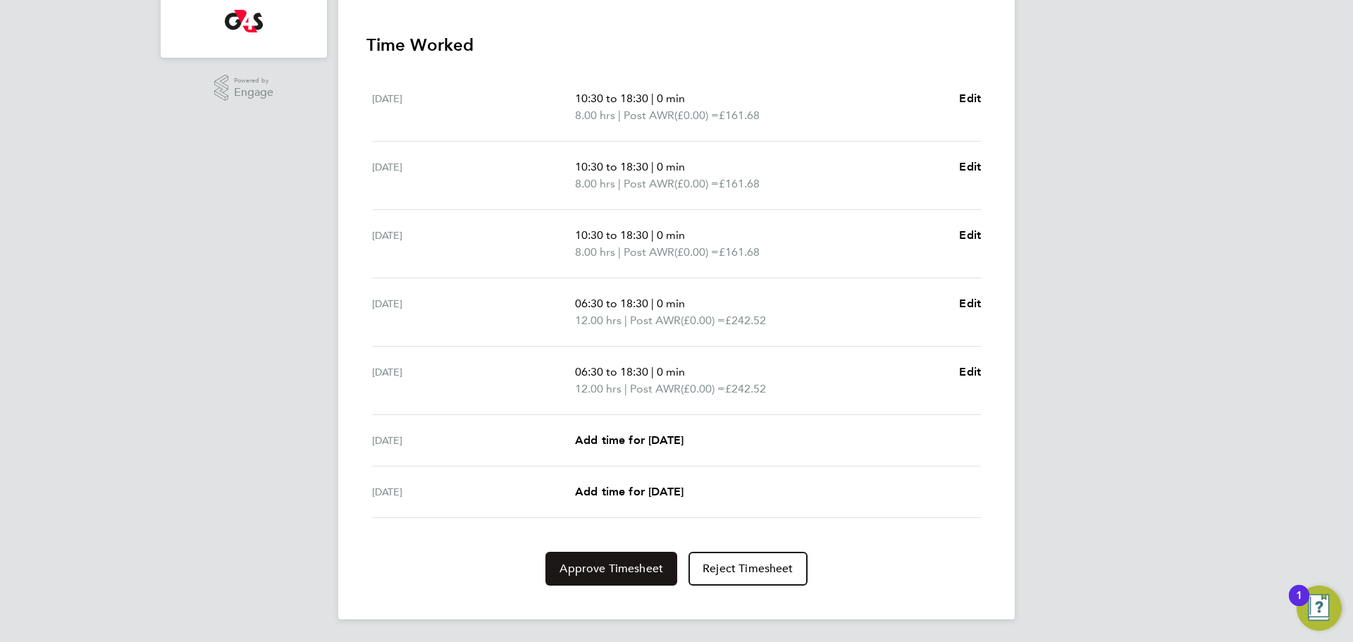
drag, startPoint x: 609, startPoint y: 556, endPoint x: 619, endPoint y: 556, distance: 10.6
click at [611, 556] on button "Approve Timesheet" at bounding box center [611, 569] width 132 height 34
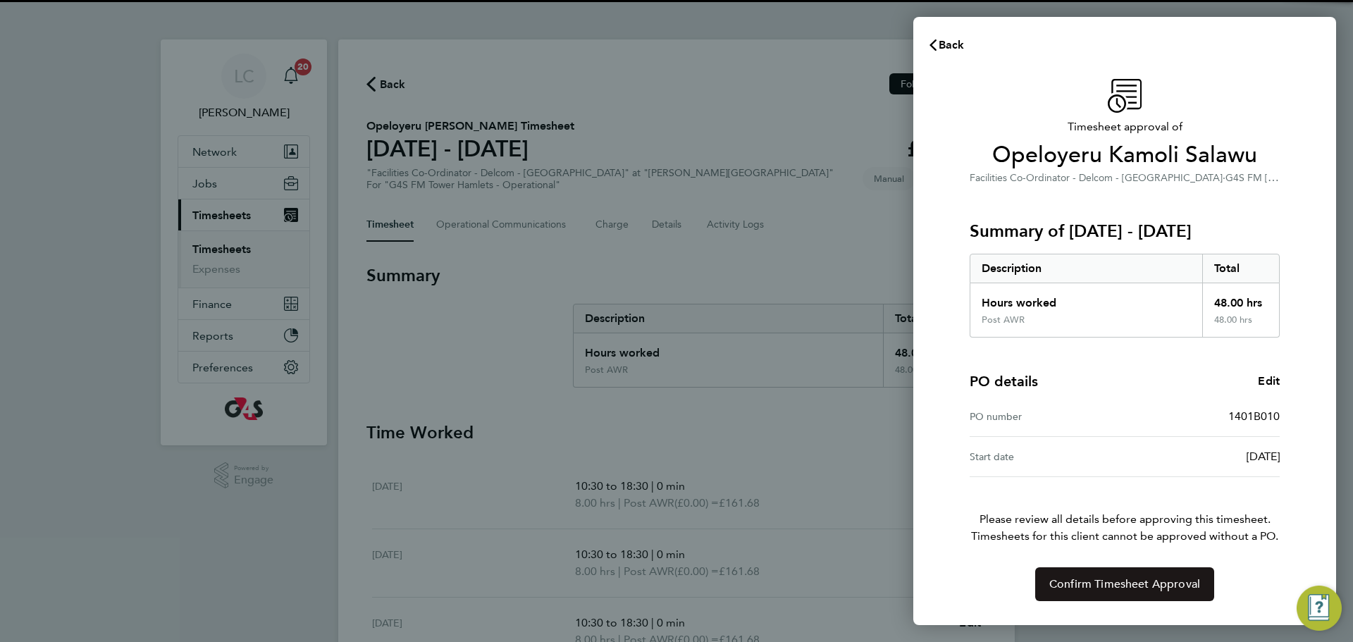
click at [1079, 578] on span "Confirm Timesheet Approval" at bounding box center [1124, 584] width 151 height 14
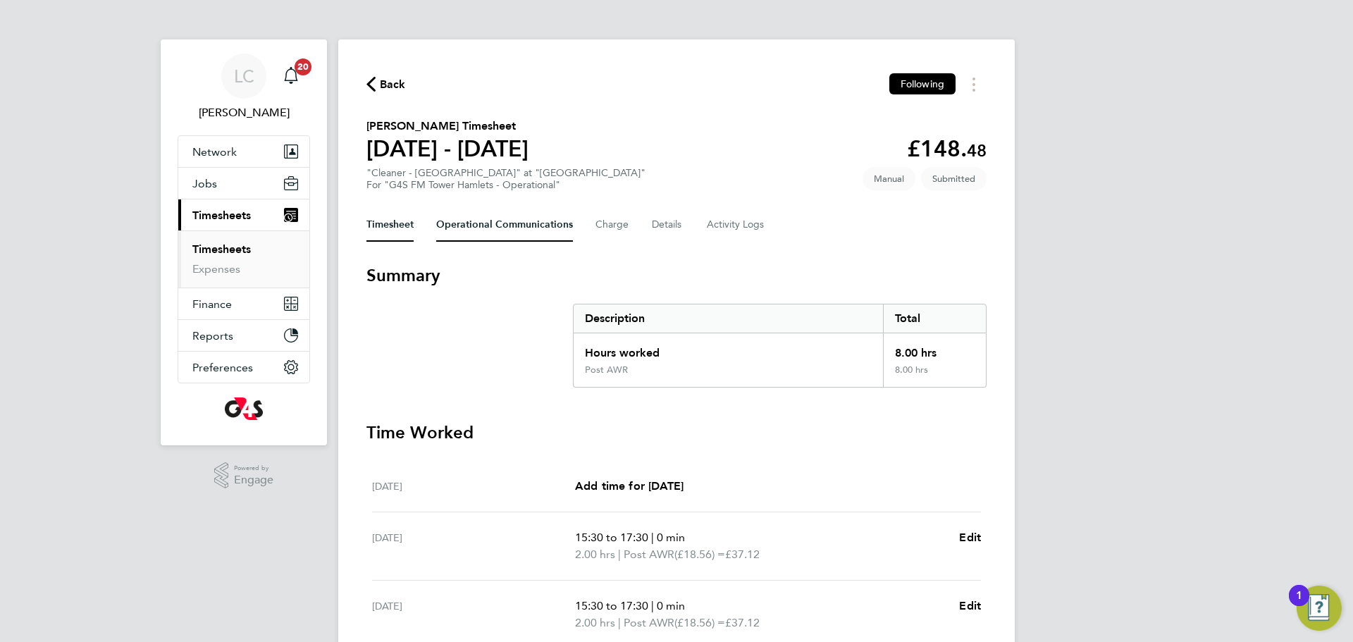
drag, startPoint x: 536, startPoint y: 237, endPoint x: 547, endPoint y: 257, distance: 22.4
click at [537, 237] on Communications-tab "Operational Communications" at bounding box center [504, 225] width 137 height 34
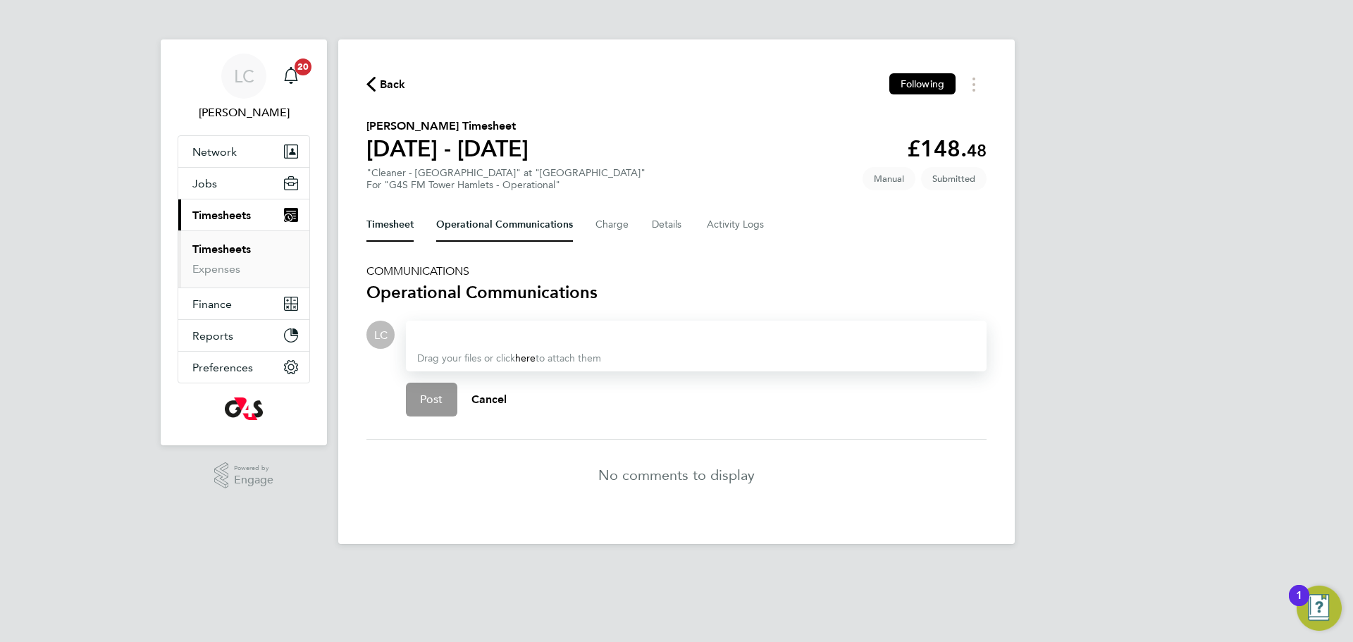
drag, startPoint x: 375, startPoint y: 218, endPoint x: 449, endPoint y: 221, distance: 74.1
click at [375, 217] on button "Timesheet" at bounding box center [389, 225] width 47 height 34
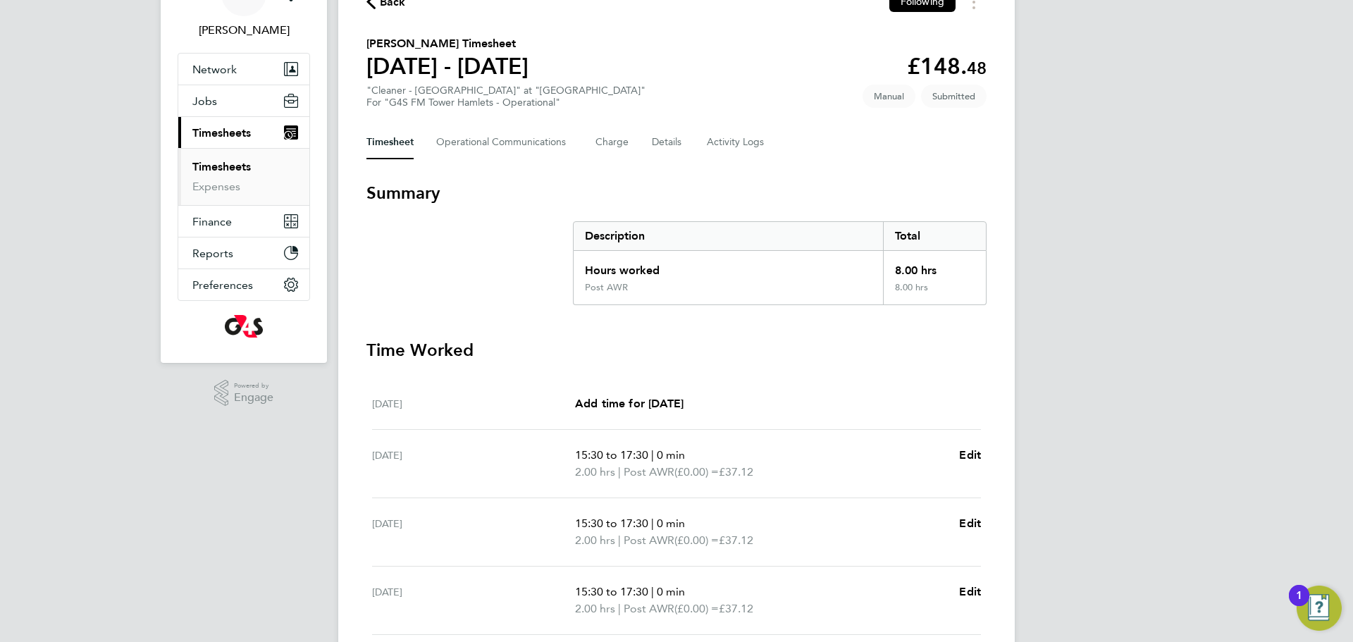
scroll to position [85, 0]
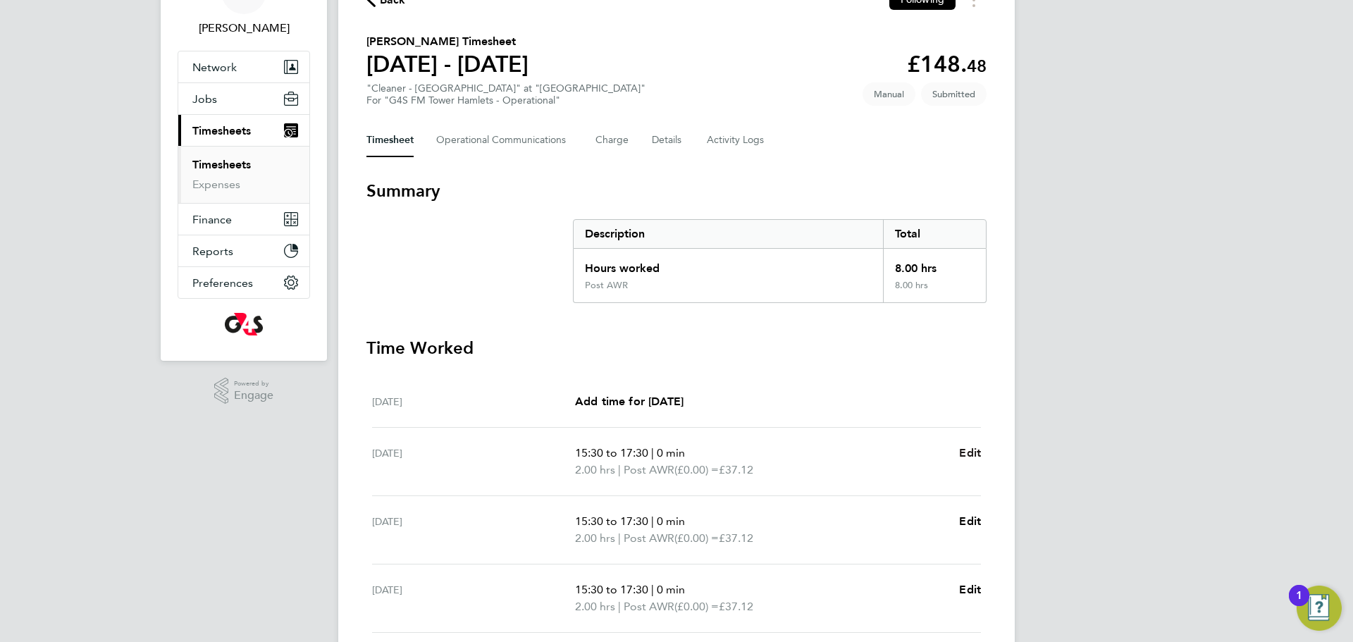
click at [965, 453] on span "Edit" at bounding box center [970, 452] width 22 height 13
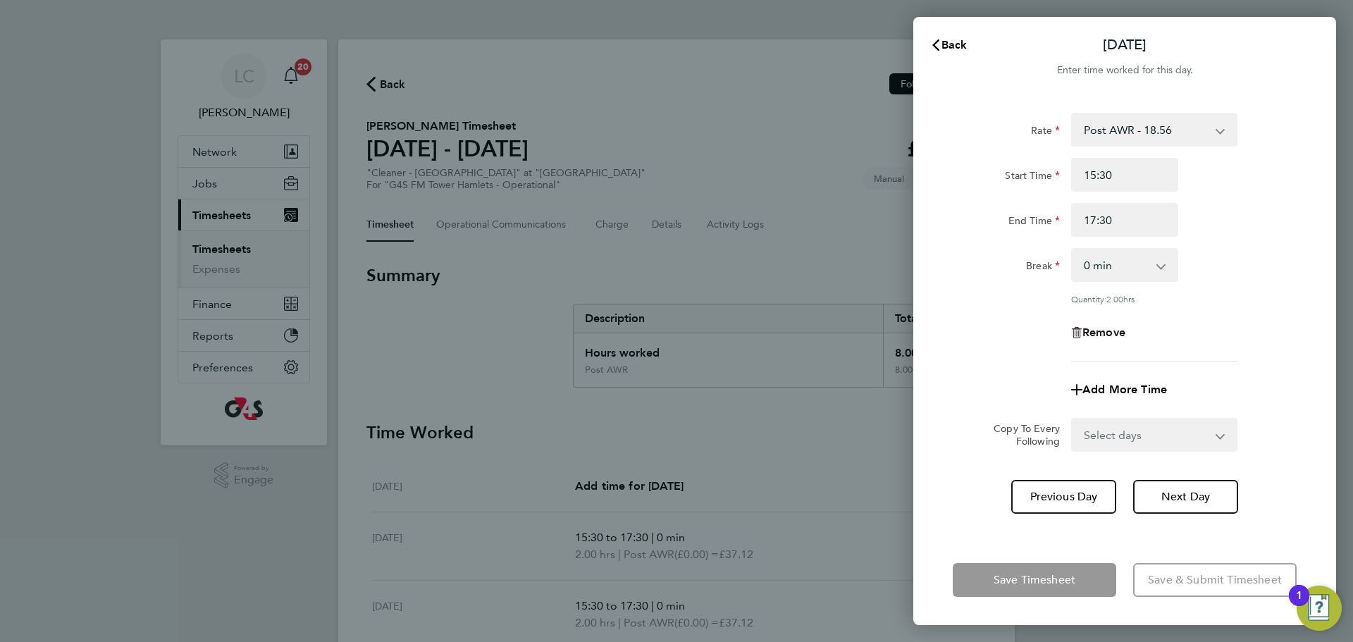
click at [1101, 326] on span "Remove" at bounding box center [1103, 332] width 43 height 13
select select "null"
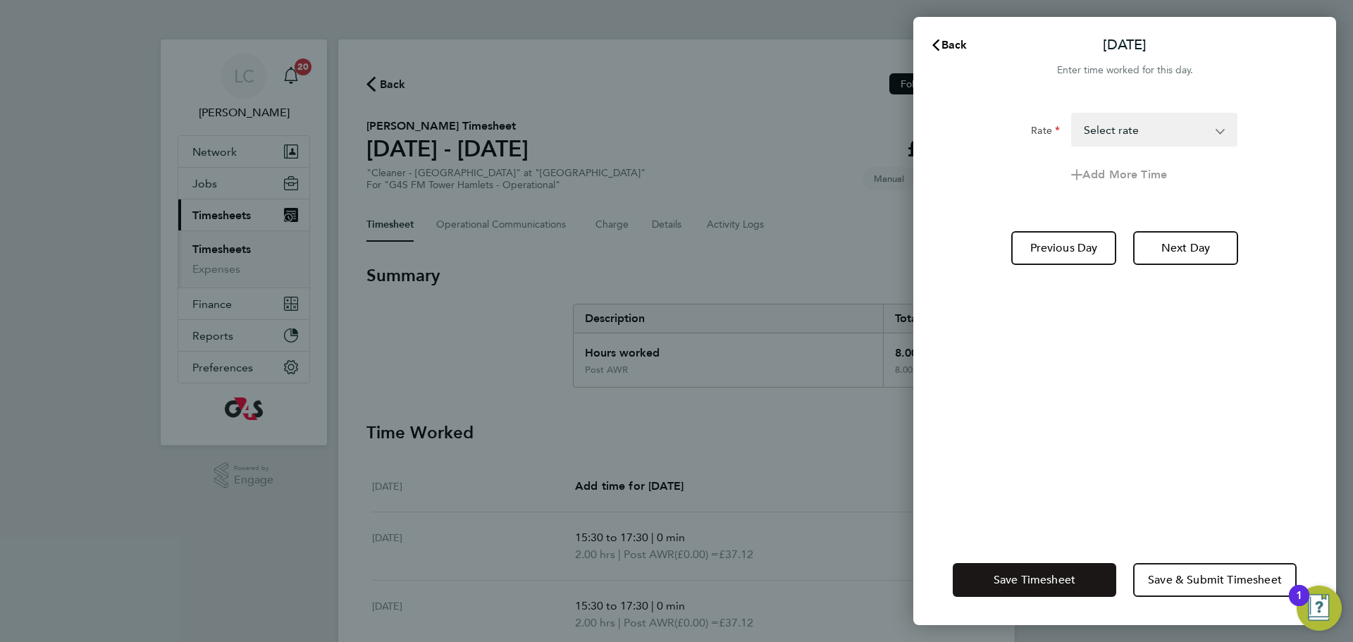
click at [1077, 590] on button "Save Timesheet" at bounding box center [1034, 580] width 163 height 34
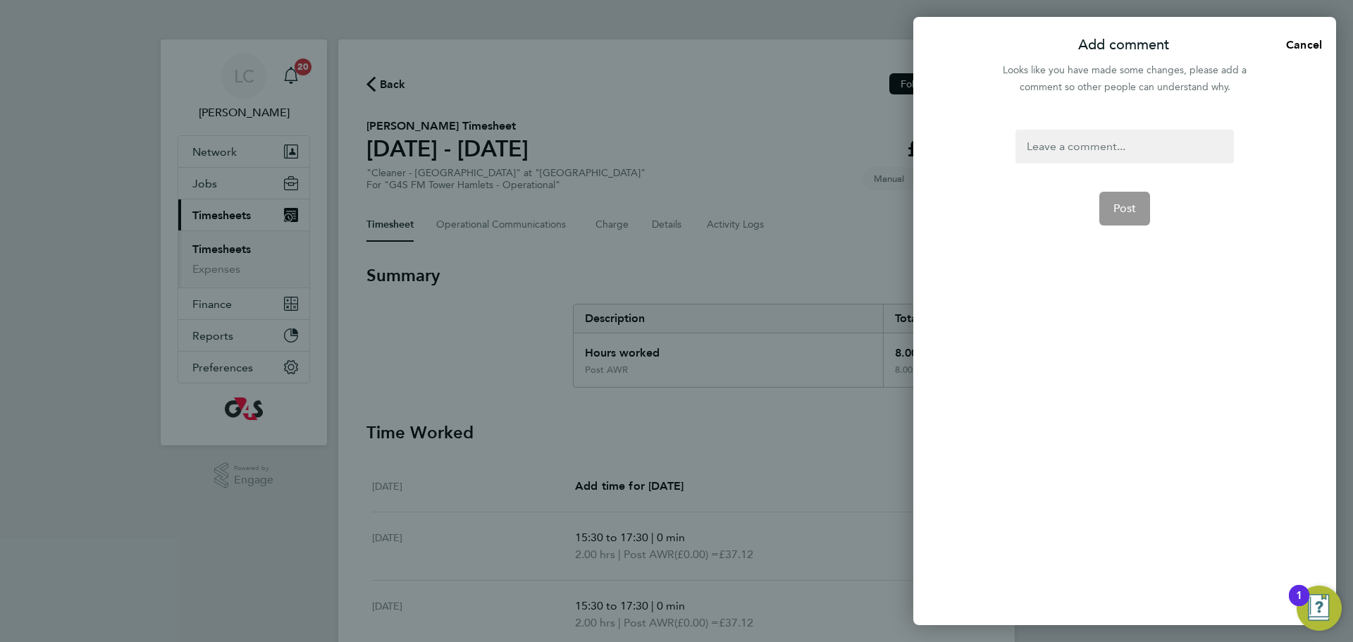
click at [1097, 151] on div at bounding box center [1124, 147] width 218 height 34
click at [1089, 152] on div at bounding box center [1124, 147] width 218 height 34
click at [1127, 218] on button "Post" at bounding box center [1124, 209] width 51 height 34
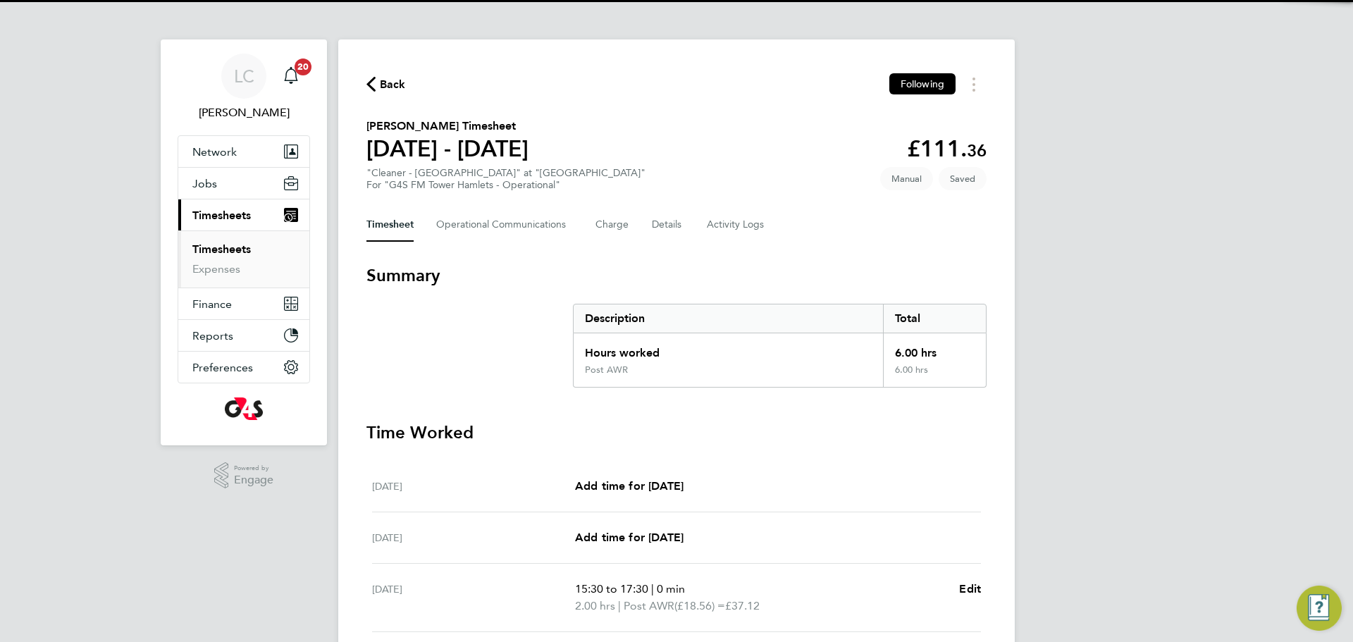
click at [783, 361] on div "Hours worked" at bounding box center [728, 348] width 309 height 31
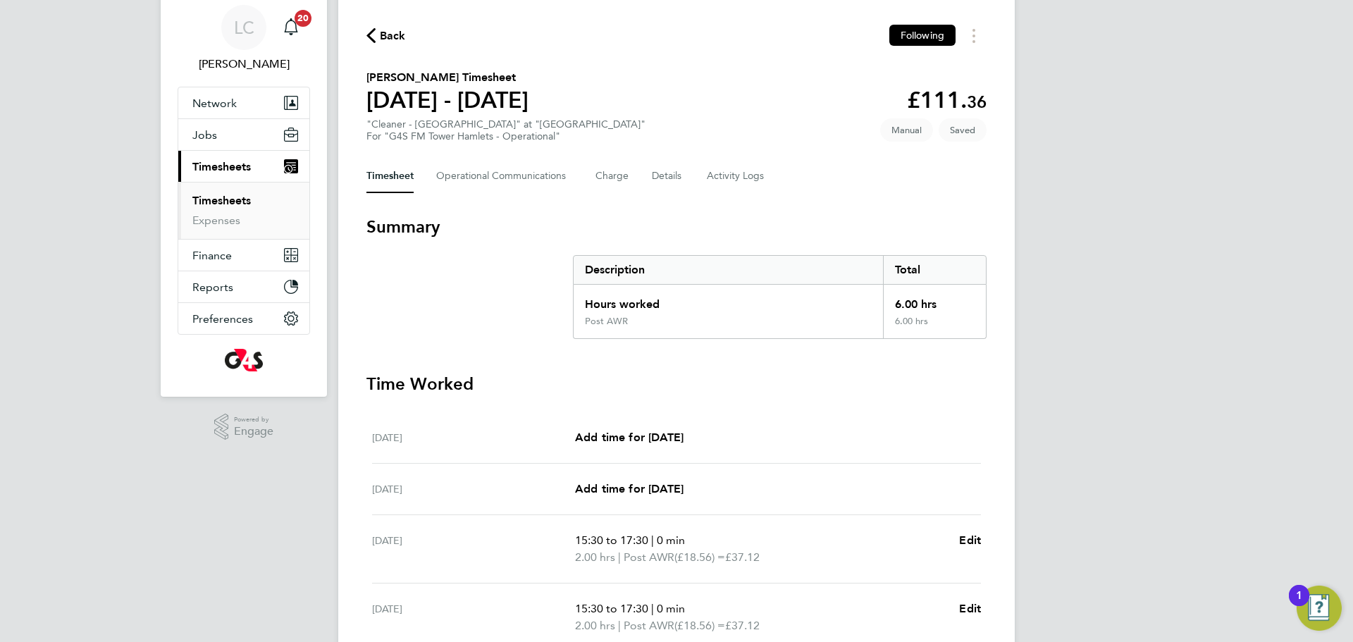
scroll to position [123, 0]
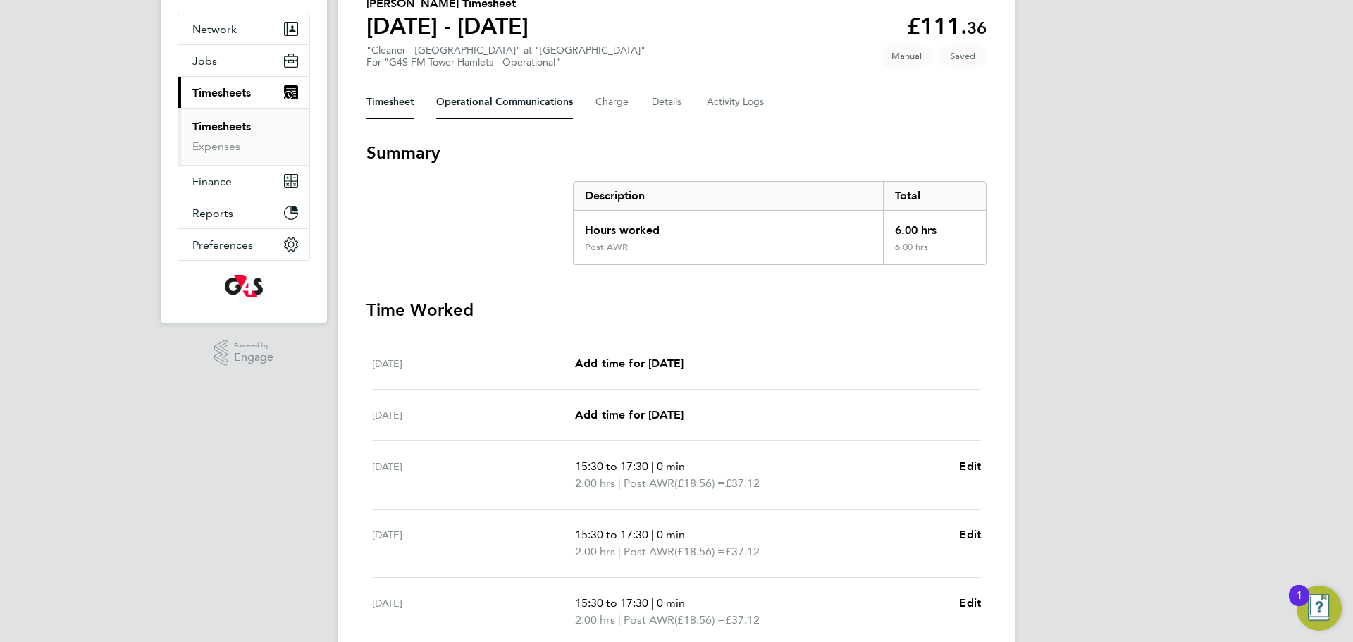
click at [489, 95] on Communications-tab "Operational Communications" at bounding box center [504, 102] width 137 height 34
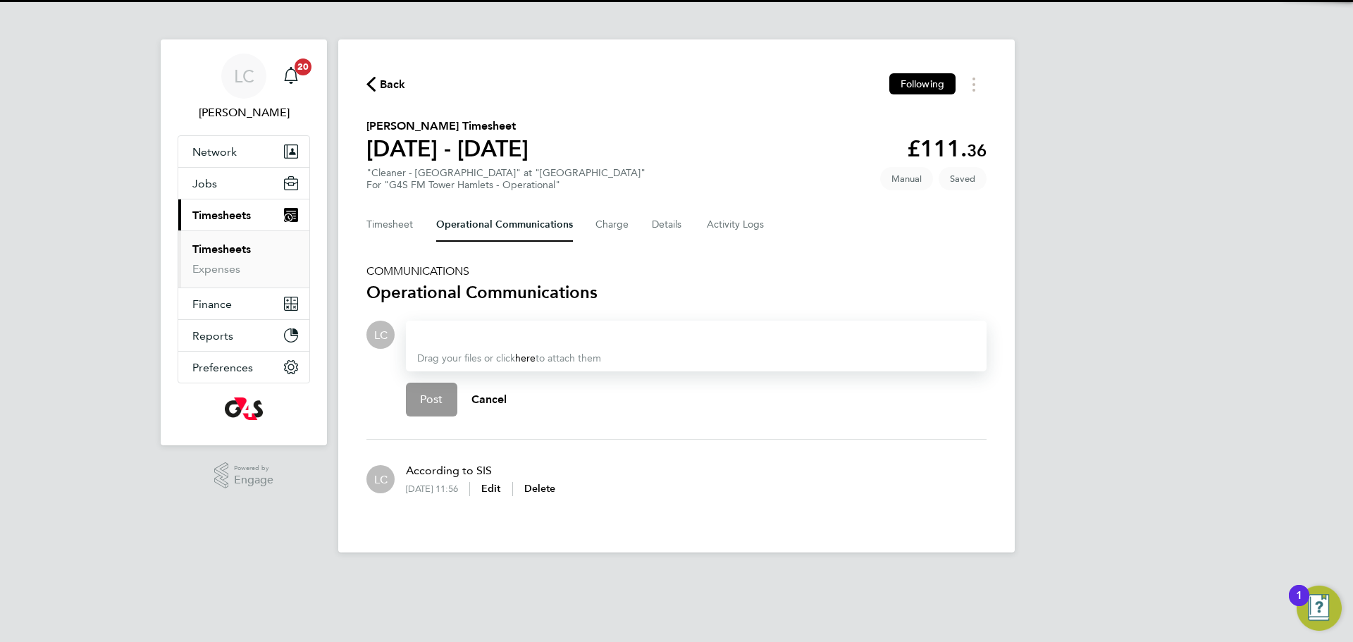
click at [472, 345] on div "Drag your files or click here to attach them" at bounding box center [696, 346] width 581 height 51
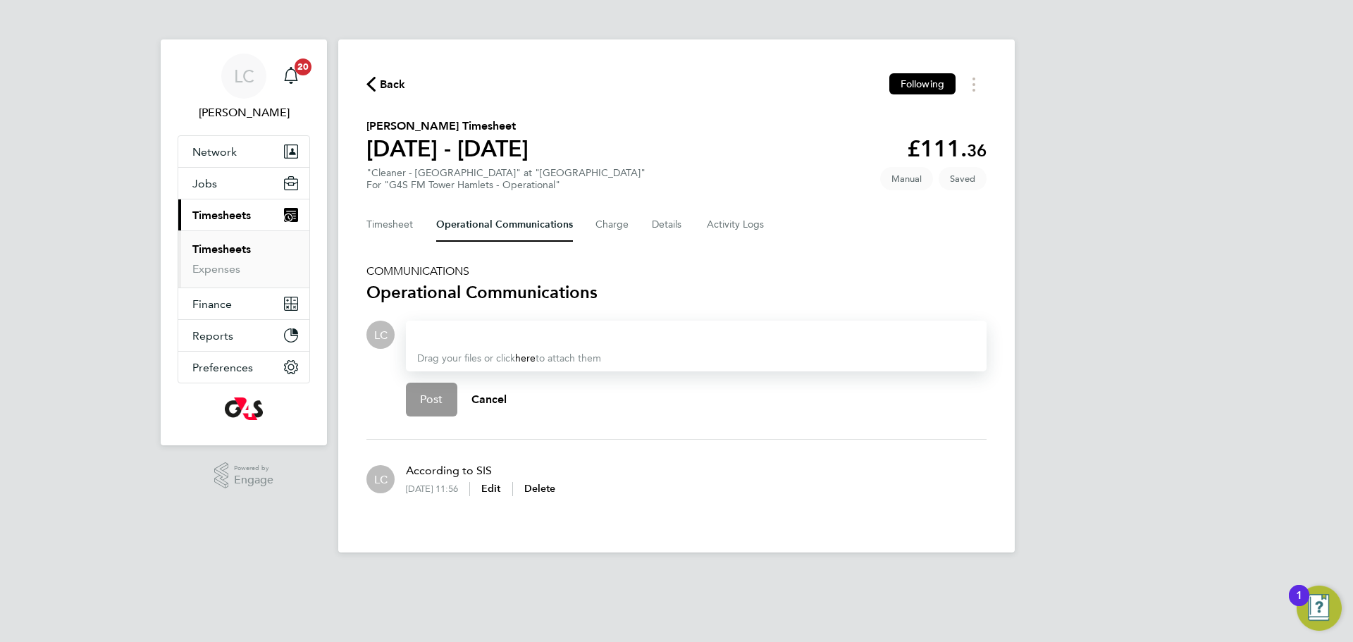
click at [474, 335] on div at bounding box center [696, 334] width 558 height 17
click at [541, 345] on div "Drag your files or click here to attach them" at bounding box center [696, 346] width 581 height 51
click at [547, 335] on div at bounding box center [696, 334] width 558 height 17
click at [557, 335] on div at bounding box center [696, 334] width 558 height 17
paste div
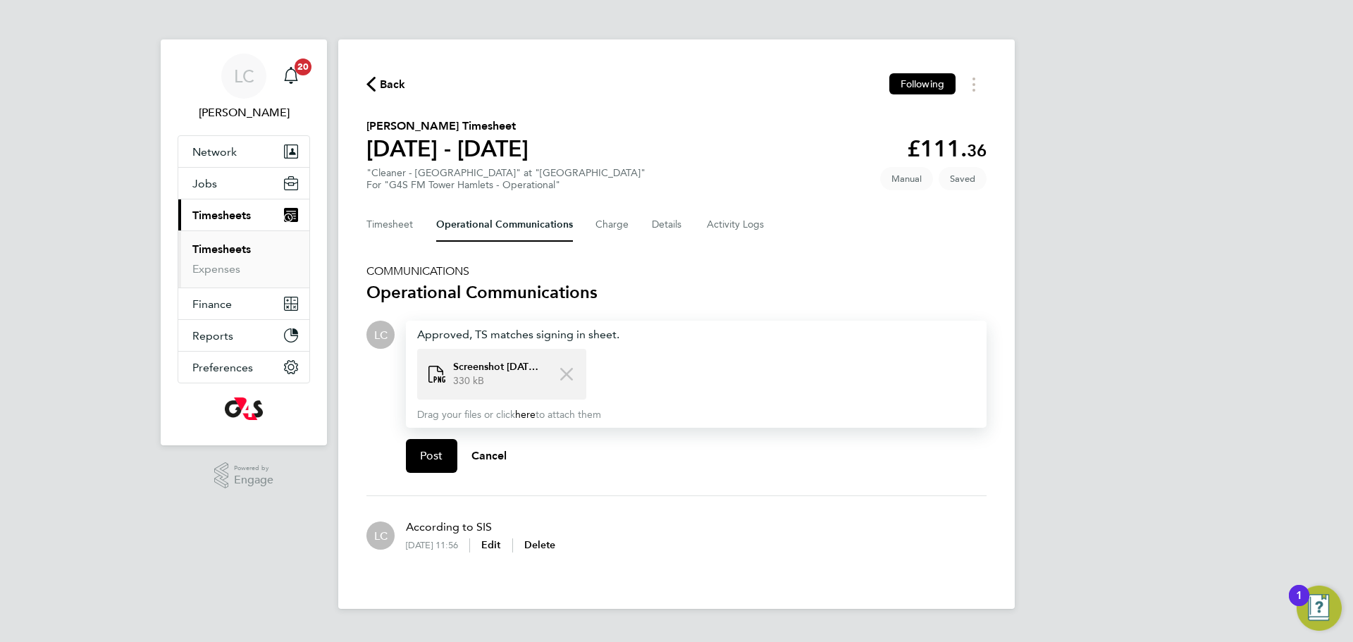
click at [566, 379] on icon at bounding box center [566, 374] width 13 height 13
click at [615, 368] on section "office-file-pdf-1 g4s Mail - Urgent - Missing Agency Time Sheets - CFGS - W_C 2…" at bounding box center [696, 374] width 558 height 51
click at [665, 369] on section "office-file-pdf-1 g4s Mail - Urgent - Missing Agency Time Sheets - CFGS - W_C 2…" at bounding box center [696, 374] width 558 height 51
click at [661, 484] on form "LC Drop your files here Supported files: JPG, JPEG, PNG, GIF or PDF Approved, T…" at bounding box center [676, 408] width 620 height 175
click at [633, 323] on div "Approved, TS matches signing in sheet. office-file-pdf-1 g4s Mail - Urgent - Mi…" at bounding box center [696, 374] width 581 height 107
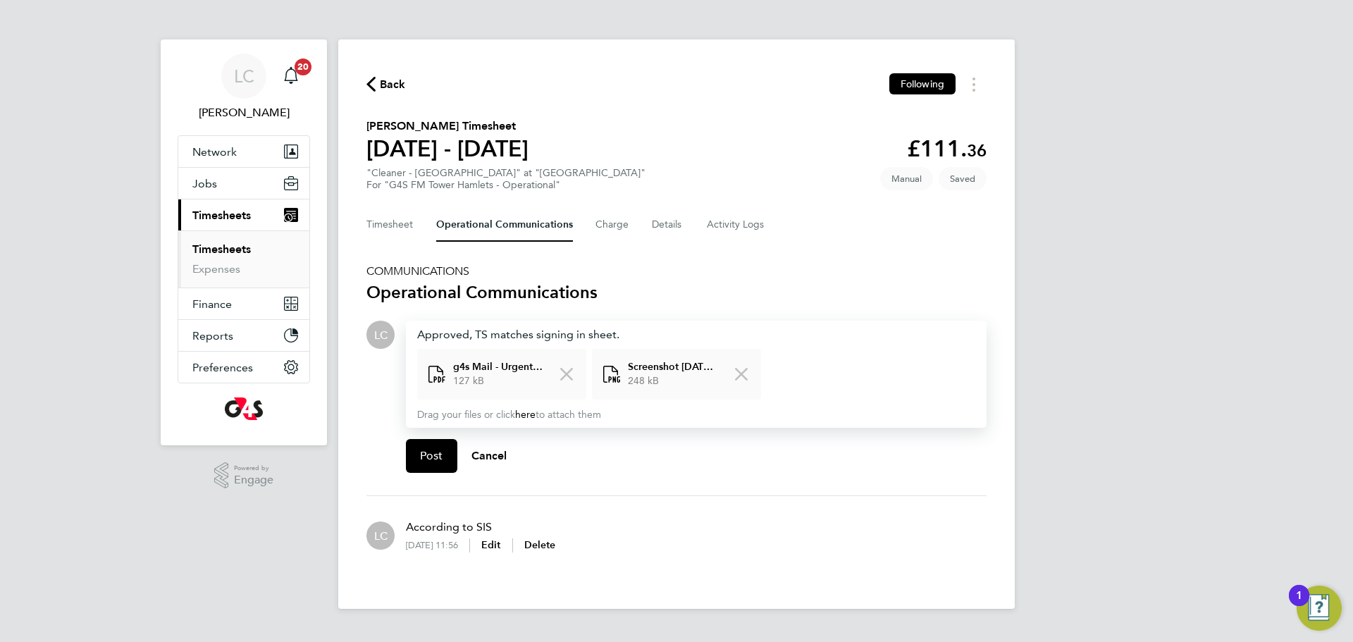
click at [644, 334] on div "Approved, TS matches signing in sheet." at bounding box center [696, 334] width 558 height 17
click at [438, 461] on span "Post" at bounding box center [431, 456] width 23 height 14
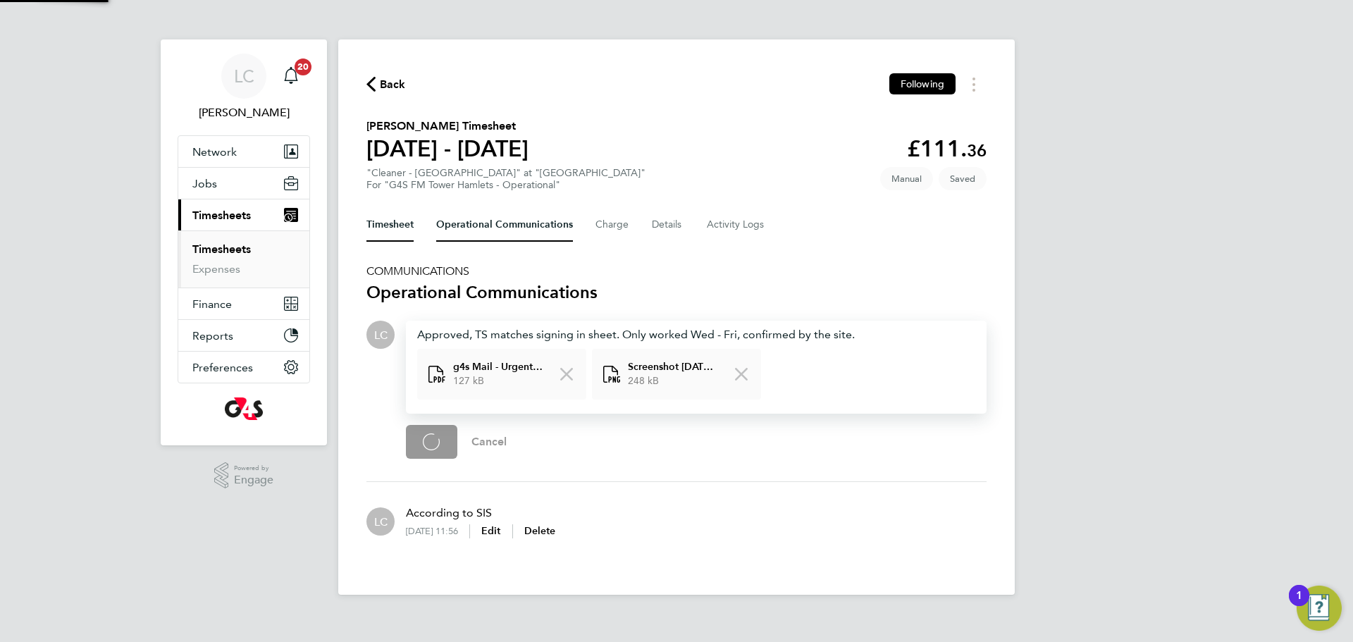
click at [390, 236] on button "Timesheet" at bounding box center [389, 225] width 47 height 34
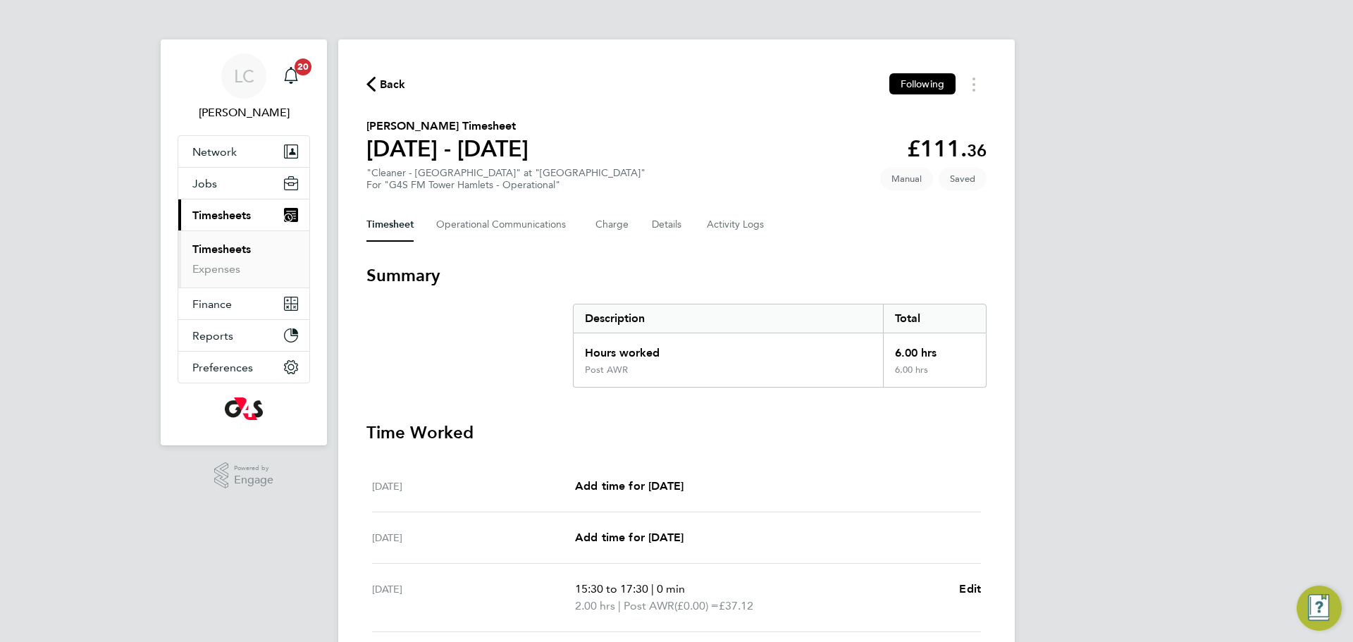
scroll to position [354, 0]
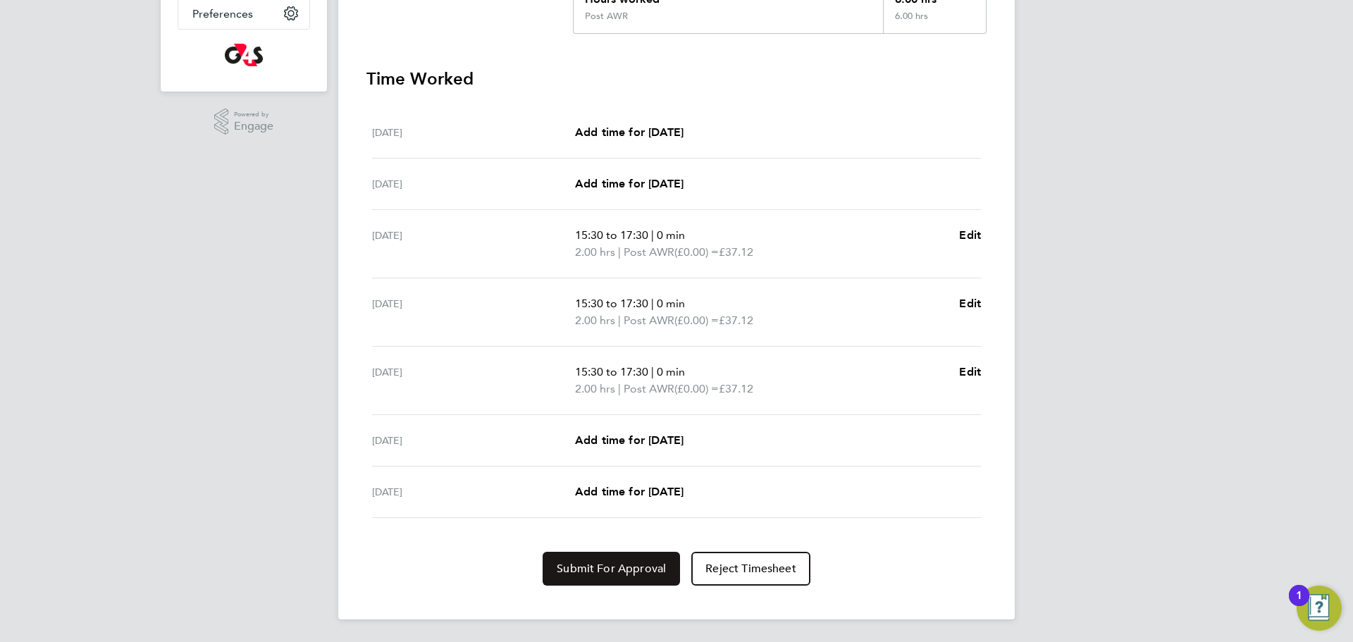
click at [624, 571] on span "Submit For Approval" at bounding box center [611, 569] width 109 height 14
click at [619, 564] on span "Approve Timesheet" at bounding box center [611, 569] width 104 height 14
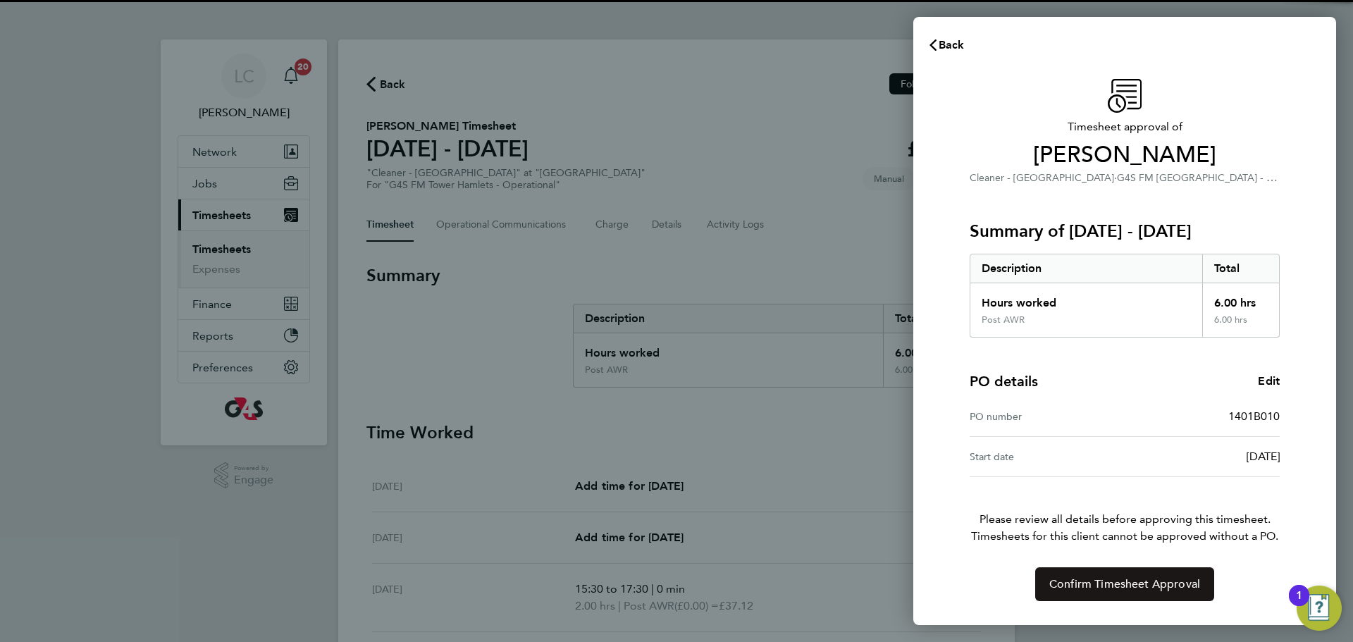
drag, startPoint x: 1075, startPoint y: 581, endPoint x: 1053, endPoint y: 593, distance: 25.5
click at [1074, 583] on span "Confirm Timesheet Approval" at bounding box center [1124, 584] width 151 height 14
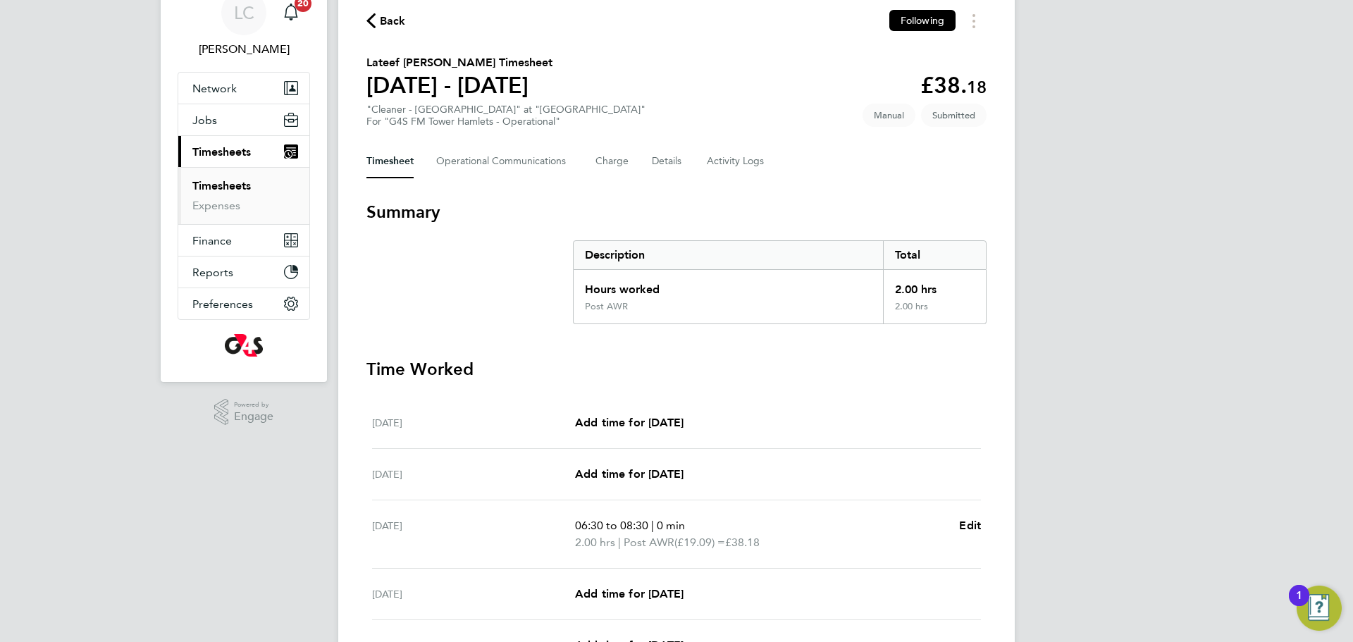
scroll to position [56, 0]
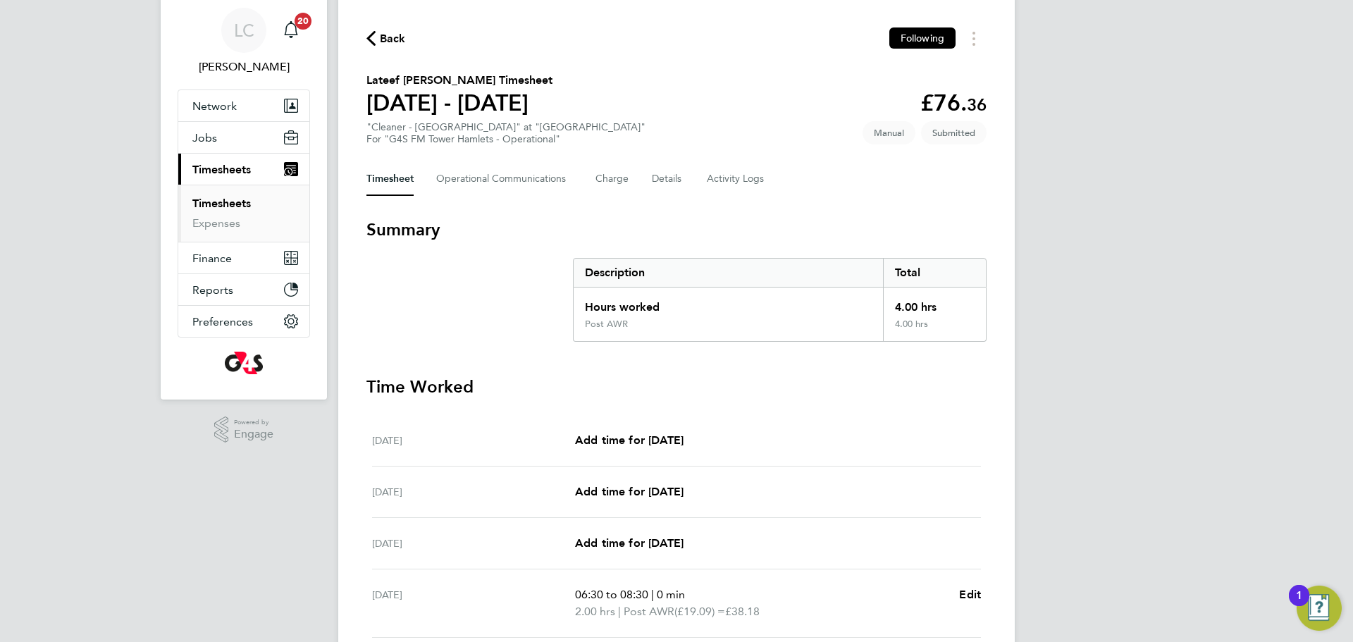
scroll to position [37, 0]
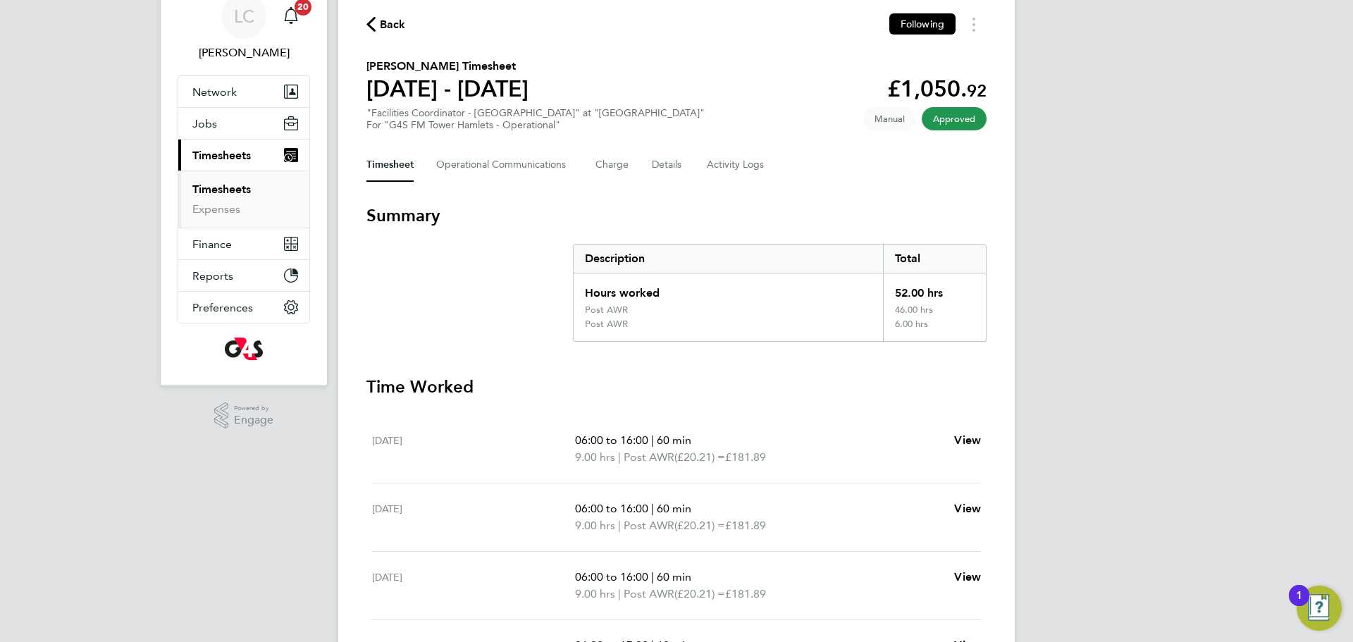
scroll to position [61, 0]
